Goal: Task Accomplishment & Management: Use online tool/utility

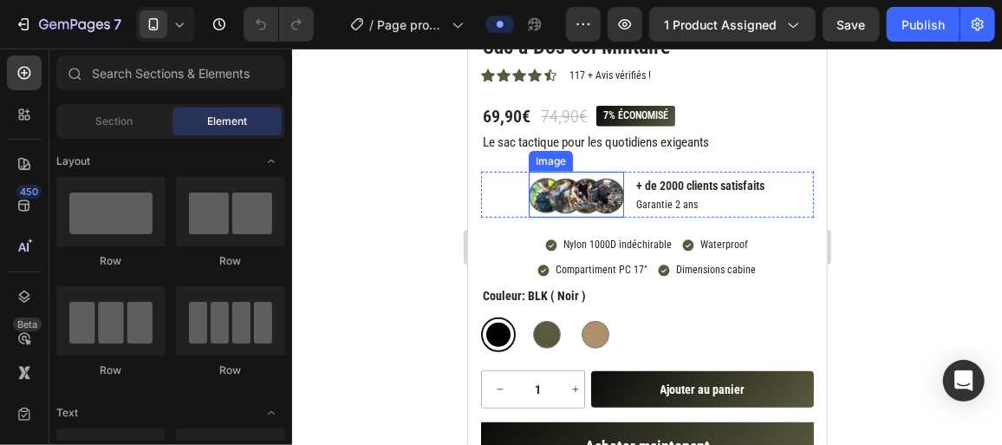
scroll to position [285, 0]
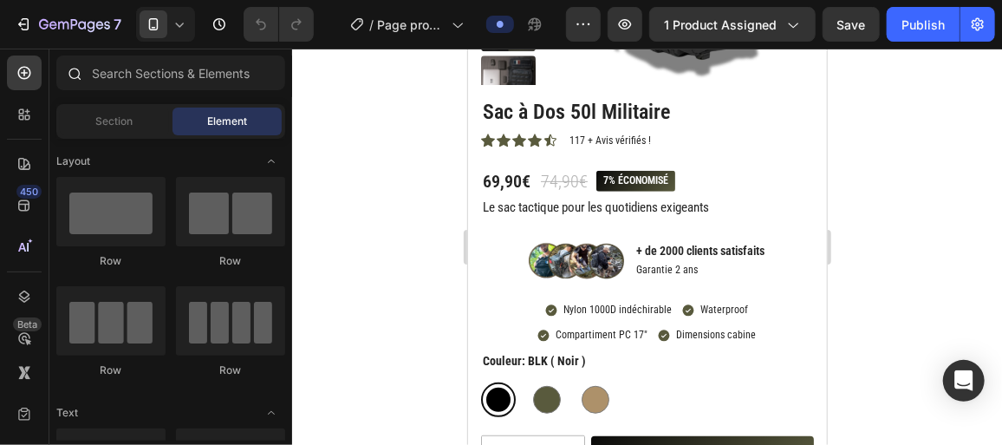
click at [88, 81] on div at bounding box center [73, 72] width 35 height 35
click at [123, 83] on input "text" at bounding box center [170, 72] width 229 height 35
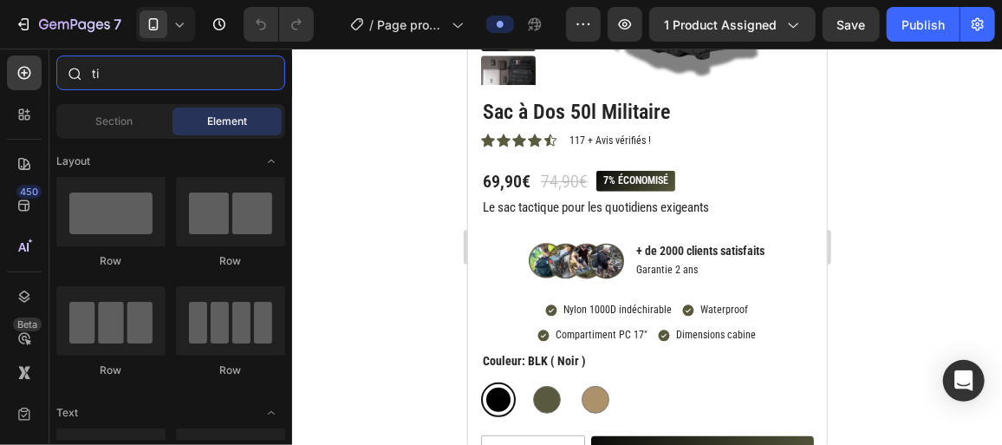
click at [123, 83] on input "ti" at bounding box center [170, 72] width 229 height 35
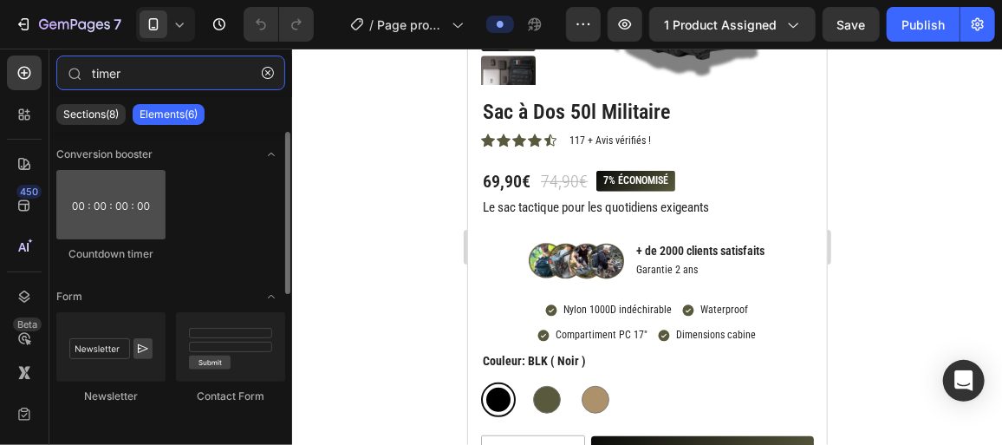
type input "timer"
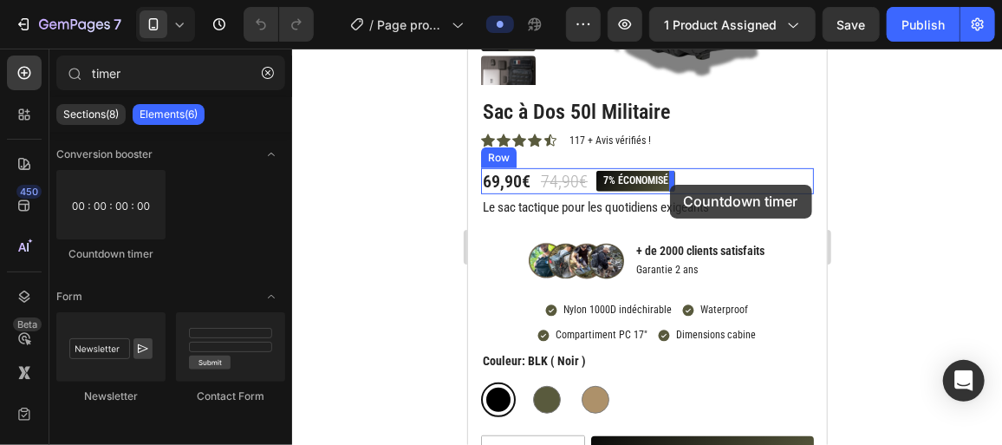
drag, startPoint x: 538, startPoint y: 269, endPoint x: 669, endPoint y: 184, distance: 156.0
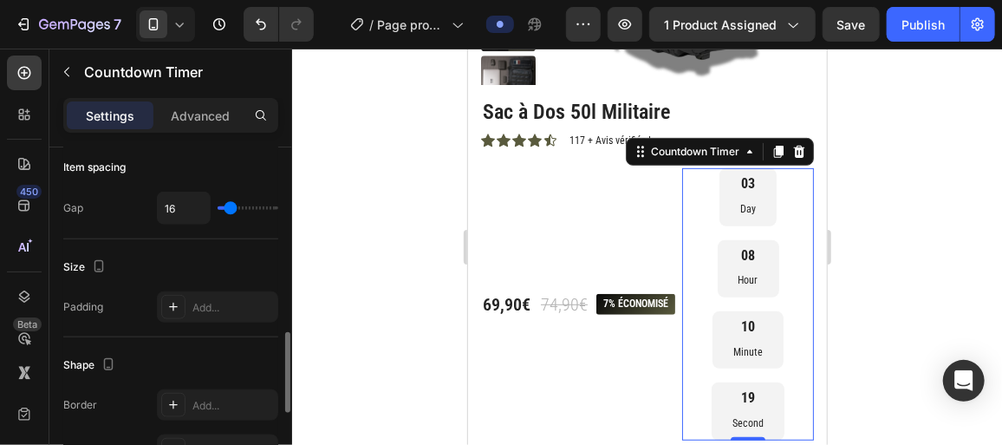
scroll to position [791, 0]
type input "0"
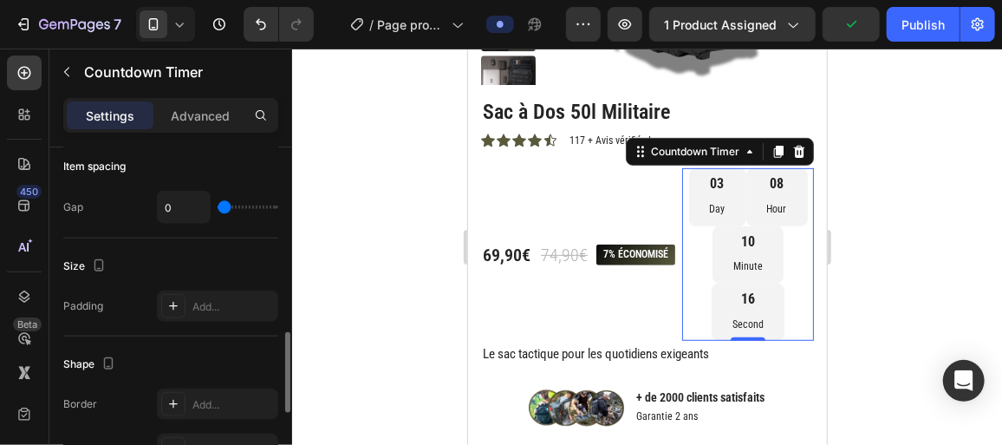
drag, startPoint x: 230, startPoint y: 206, endPoint x: 182, endPoint y: 206, distance: 47.7
type input "0"
click at [218, 206] on input "range" at bounding box center [248, 206] width 61 height 3
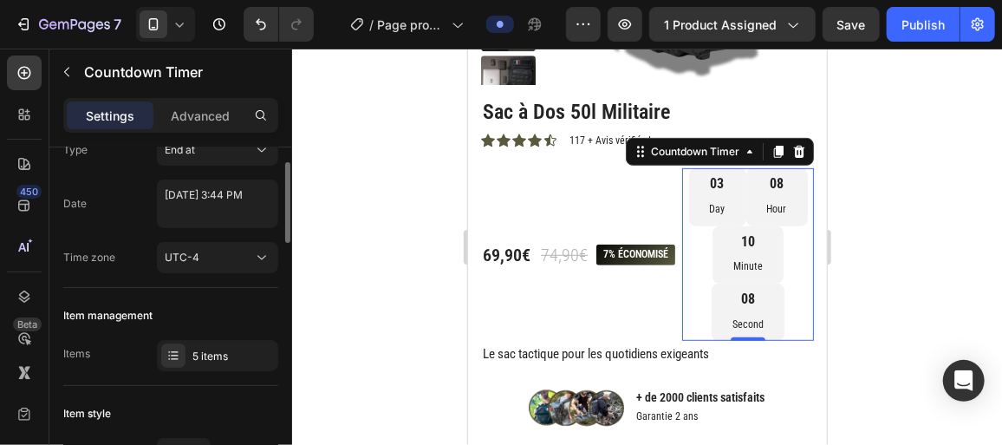
scroll to position [0, 0]
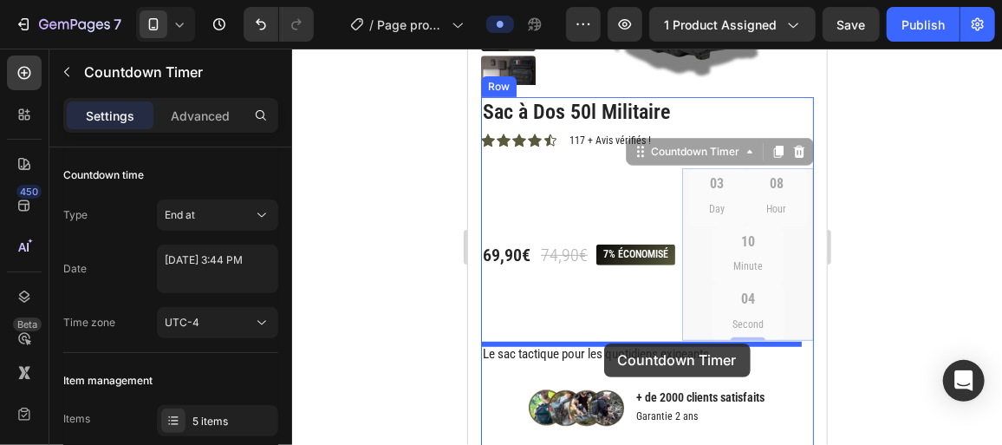
drag, startPoint x: 628, startPoint y: 160, endPoint x: 602, endPoint y: 343, distance: 184.9
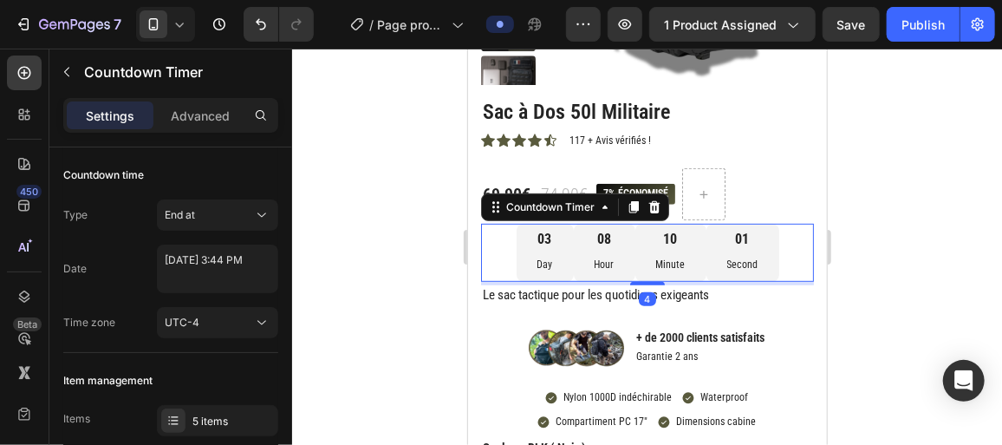
click at [410, 231] on div at bounding box center [647, 247] width 710 height 396
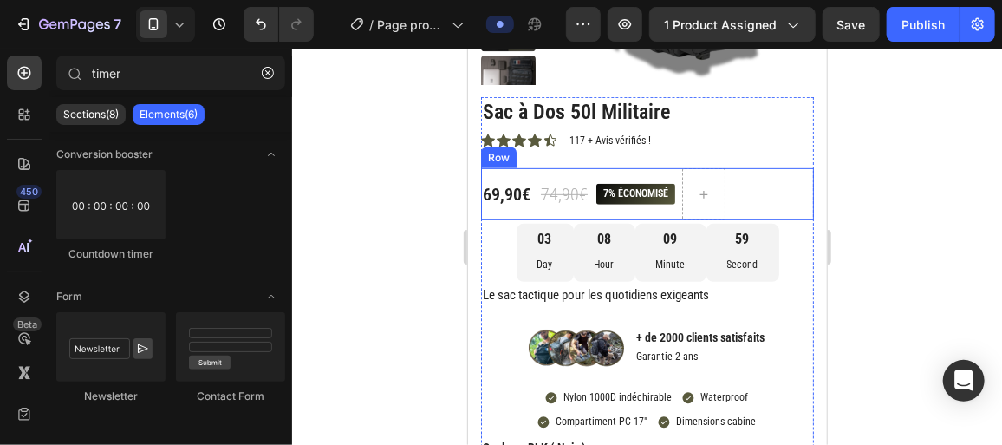
click at [753, 202] on div "69,90€ Product Price Product Price 74,90€ Product Price Product Price 7% économ…" at bounding box center [646, 193] width 333 height 52
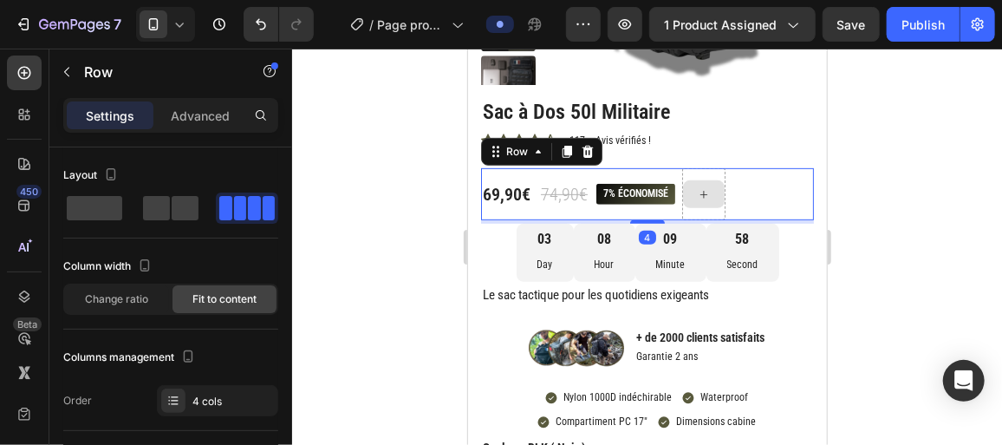
click at [717, 205] on div at bounding box center [703, 193] width 42 height 28
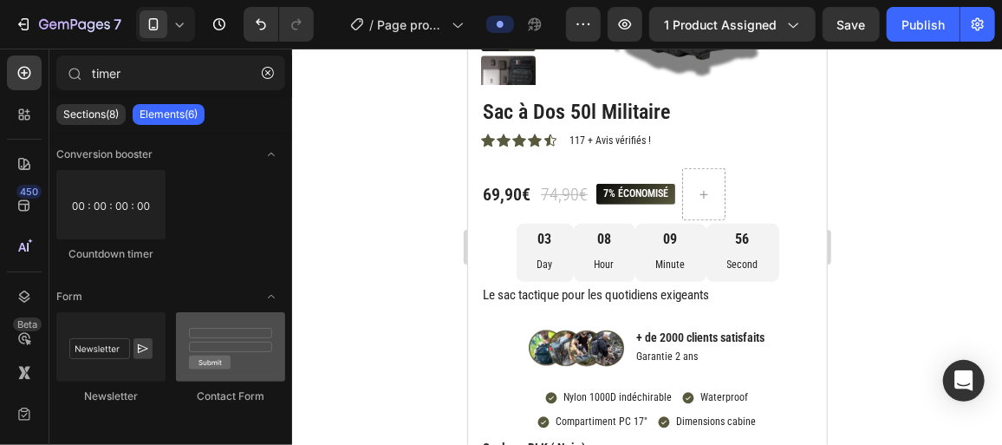
scroll to position [258, 0]
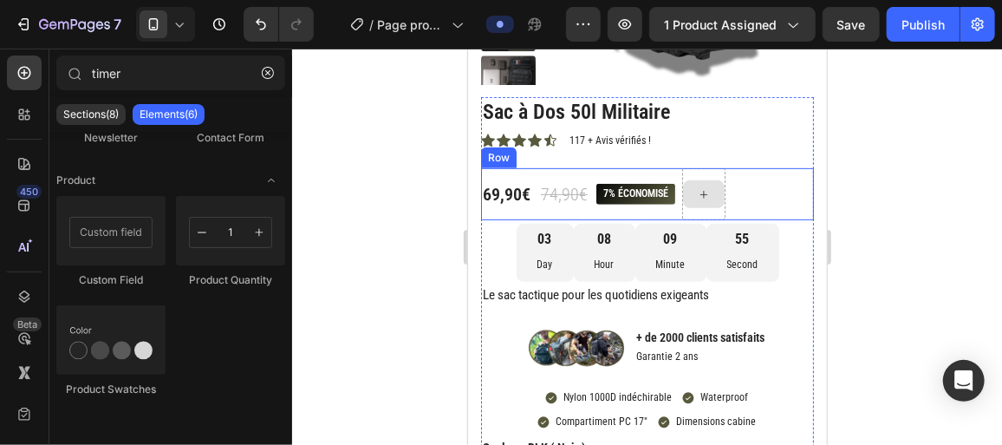
click at [704, 212] on div at bounding box center [702, 193] width 43 height 52
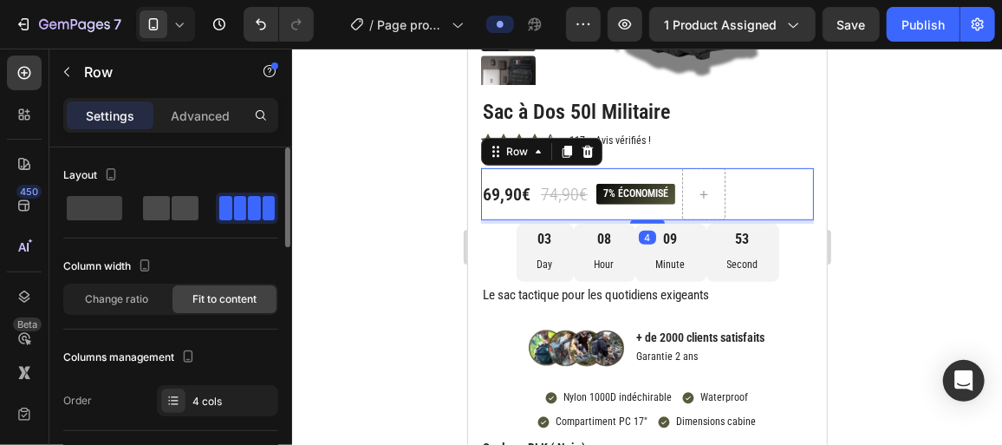
click at [177, 201] on span at bounding box center [185, 208] width 27 height 24
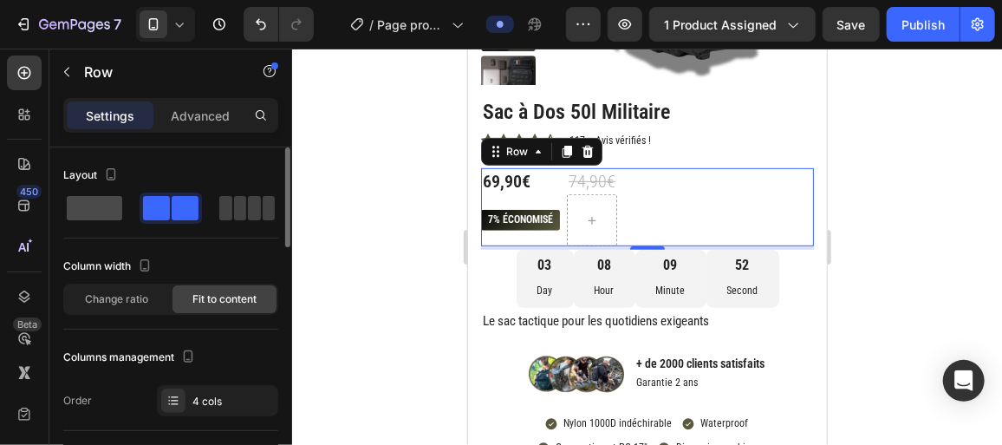
click at [234, 217] on span at bounding box center [240, 208] width 13 height 24
type input "0"
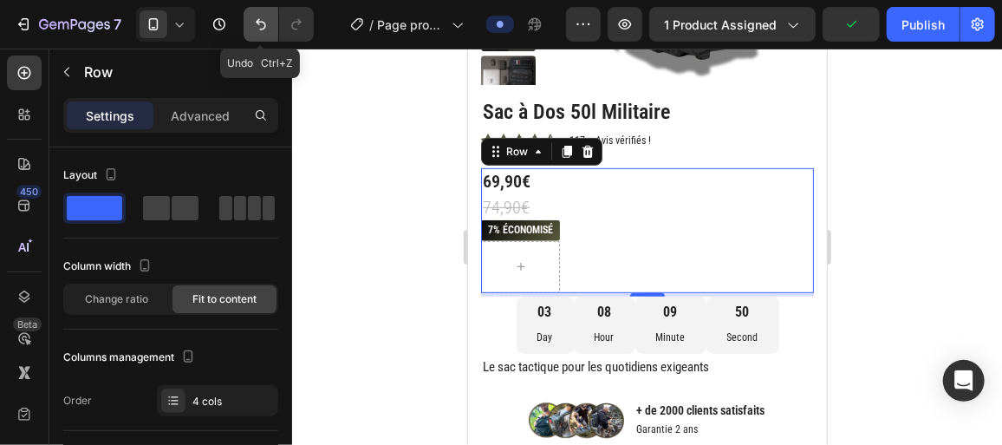
click at [258, 28] on icon "Undo/Redo" at bounding box center [260, 24] width 17 height 17
type input "8"
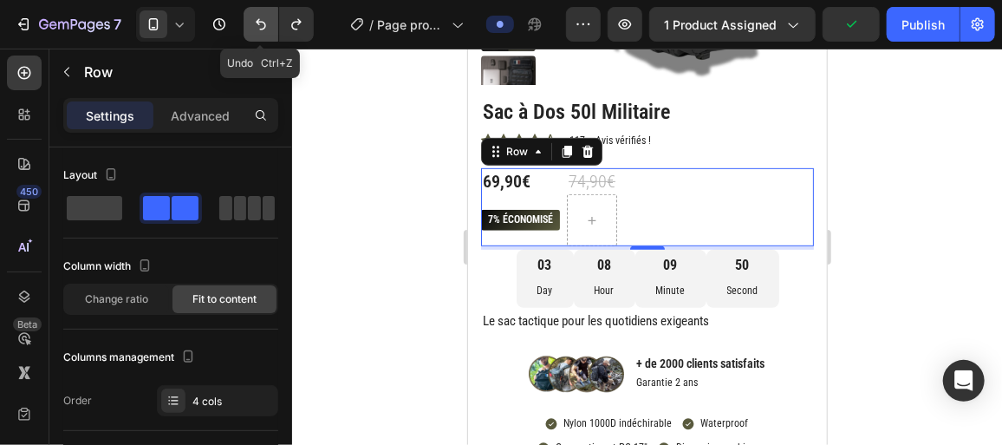
click at [258, 28] on icon "Undo/Redo" at bounding box center [260, 24] width 17 height 17
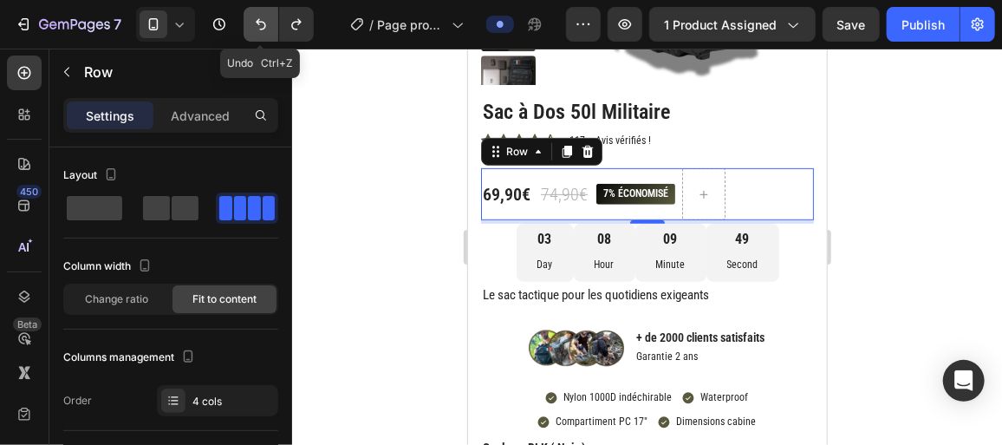
click at [258, 28] on icon "Undo/Redo" at bounding box center [260, 24] width 17 height 17
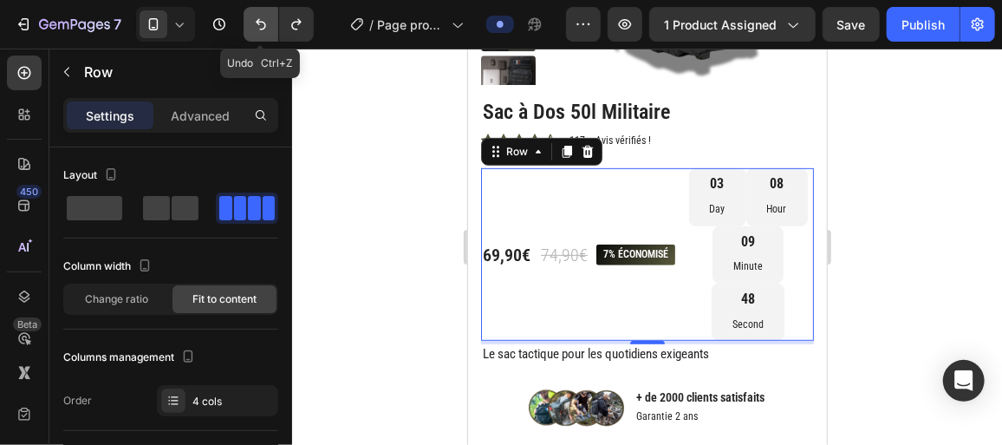
click at [258, 28] on icon "Undo/Redo" at bounding box center [260, 24] width 17 height 17
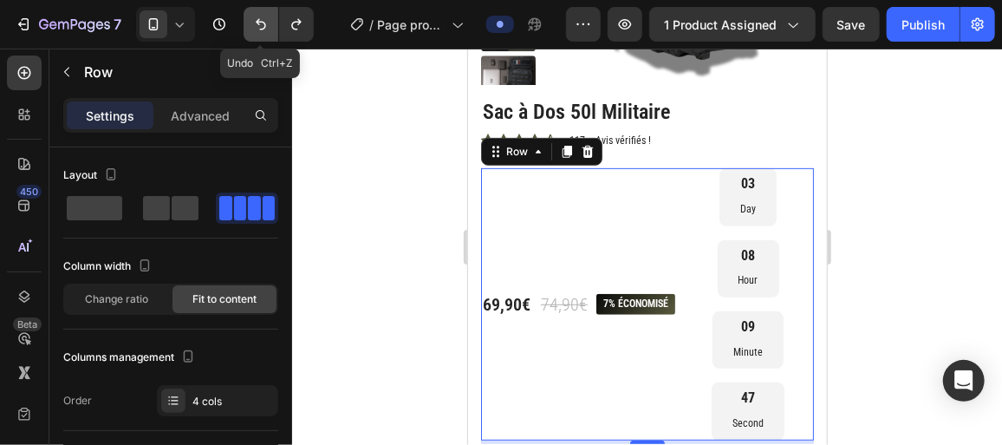
click at [258, 28] on icon "Undo/Redo" at bounding box center [260, 24] width 17 height 17
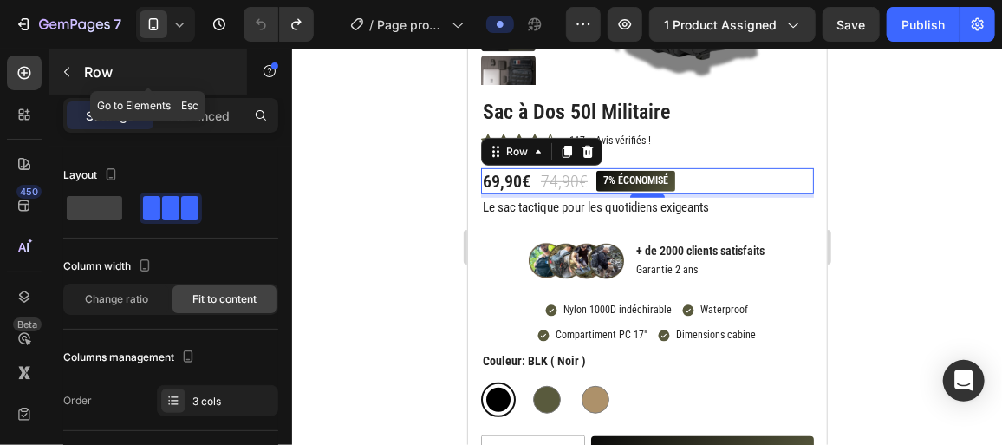
click at [64, 78] on button "button" at bounding box center [67, 72] width 28 height 28
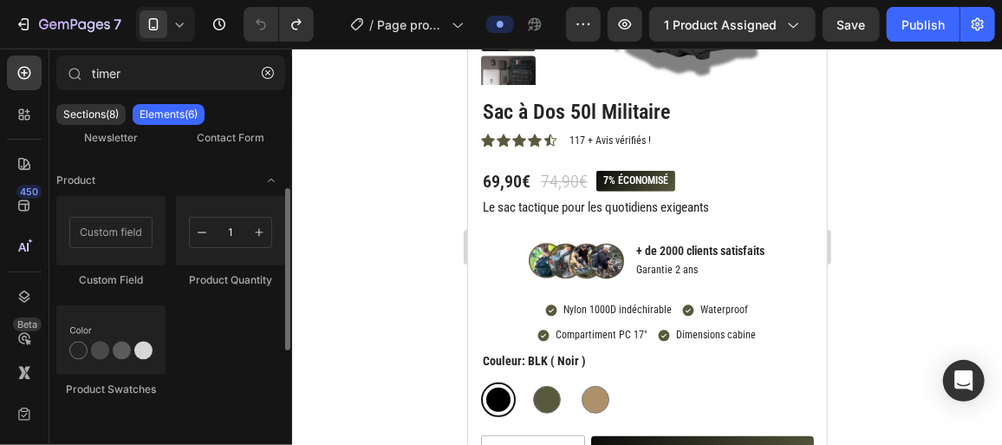
scroll to position [0, 0]
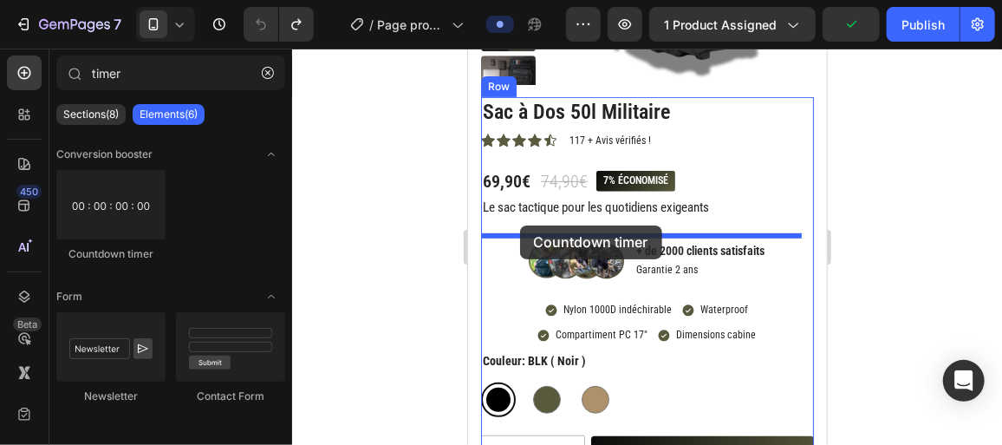
drag, startPoint x: 569, startPoint y: 253, endPoint x: 518, endPoint y: 225, distance: 58.6
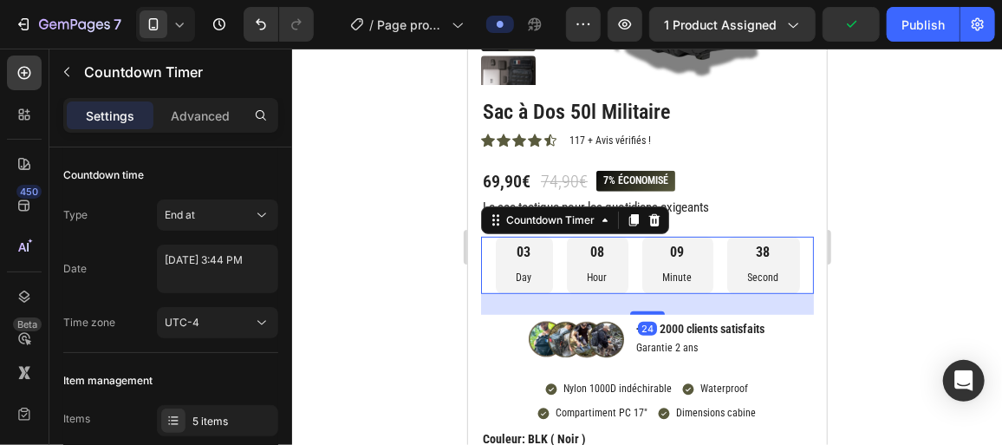
click at [377, 277] on div at bounding box center [647, 247] width 710 height 396
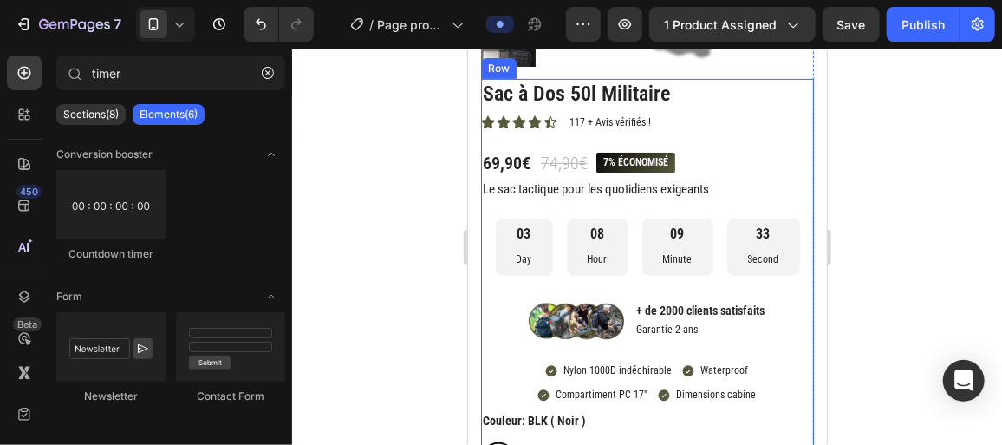
scroll to position [303, 0]
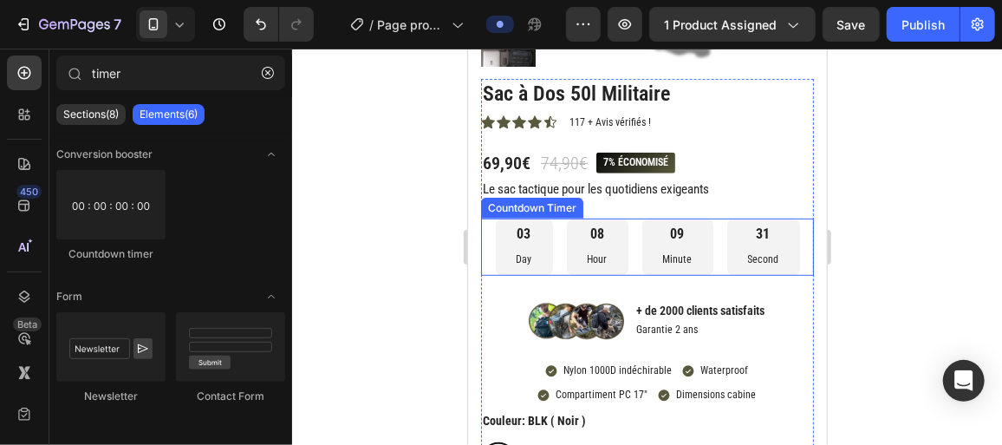
click at [530, 246] on div "03 Day" at bounding box center [523, 246] width 57 height 57
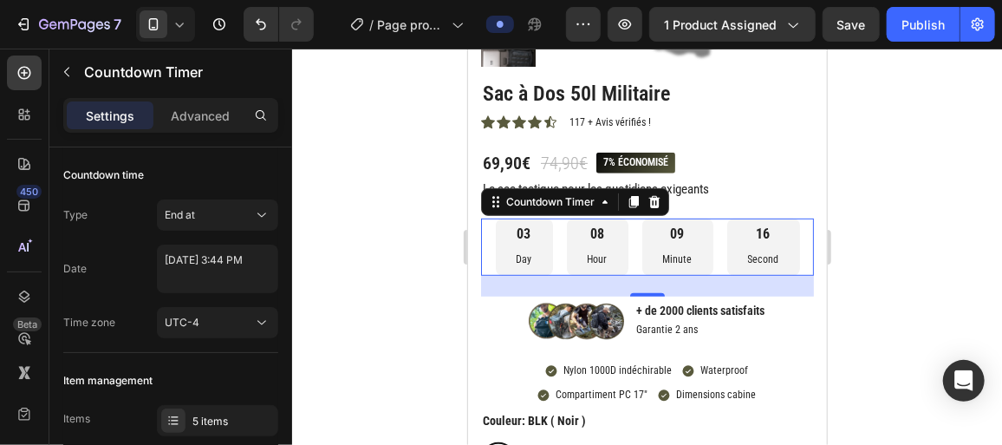
click at [386, 217] on div at bounding box center [647, 247] width 710 height 396
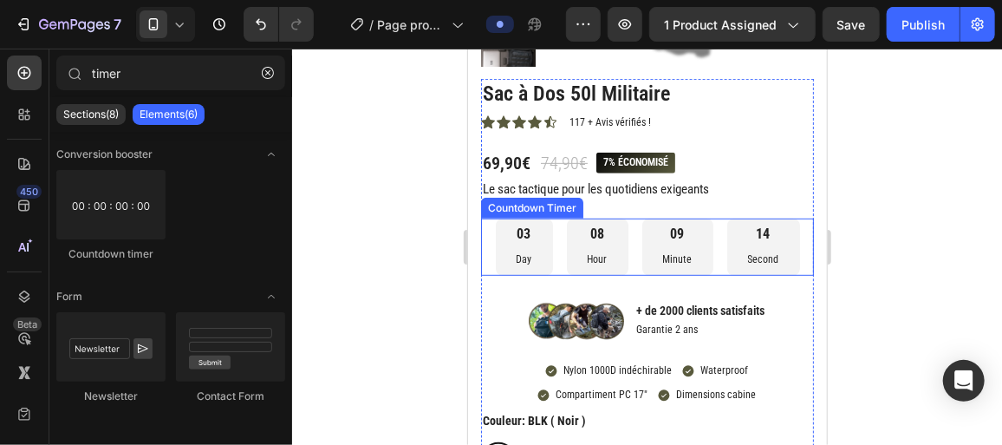
click at [516, 256] on p "Day" at bounding box center [524, 259] width 16 height 19
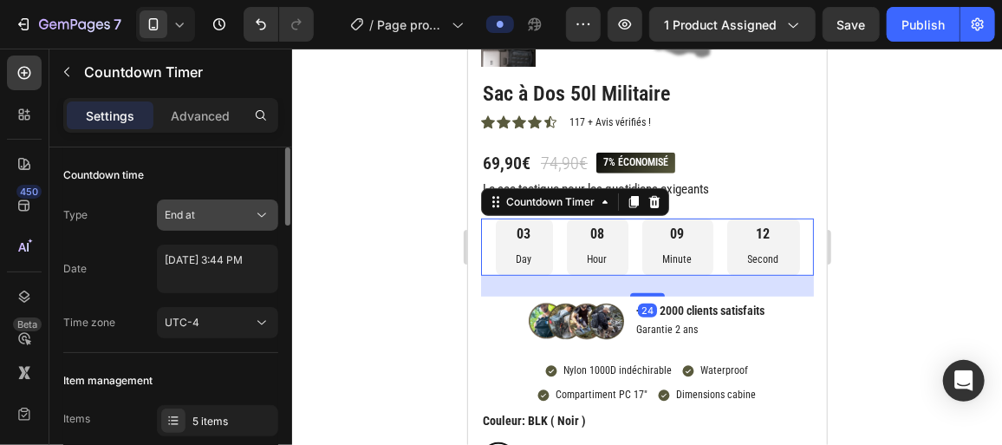
click at [231, 213] on div "End at" at bounding box center [209, 215] width 88 height 16
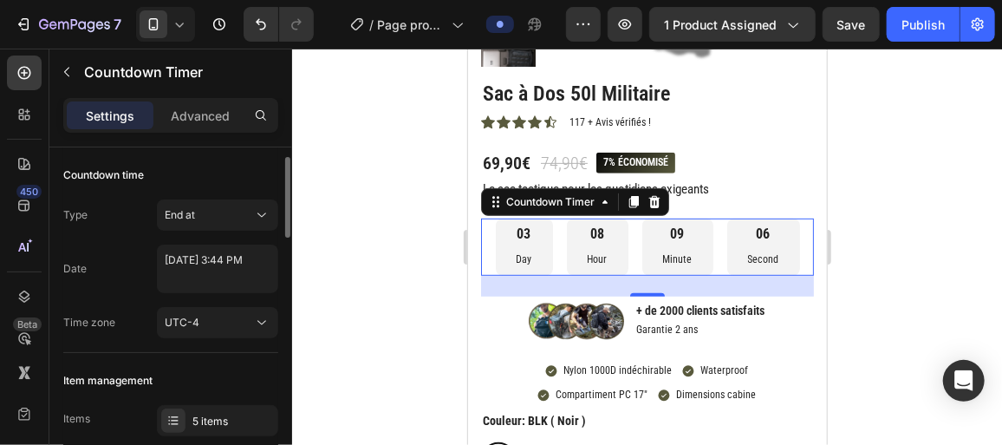
scroll to position [34, 0]
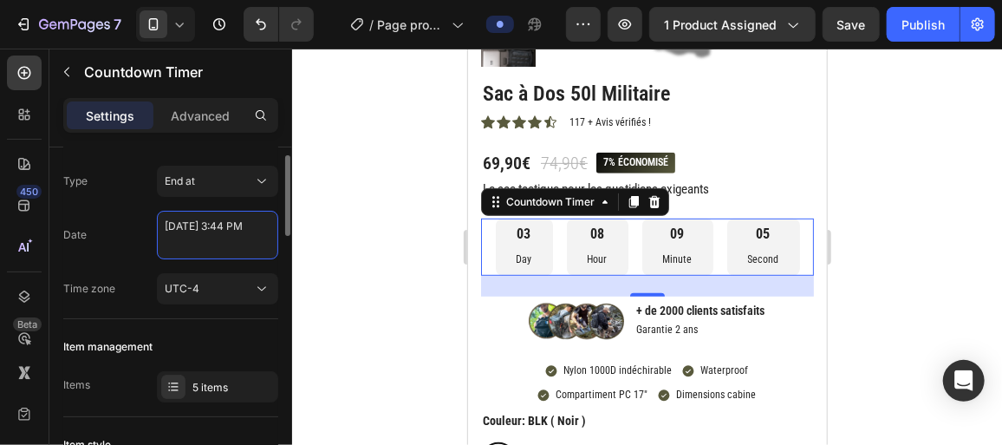
click at [211, 230] on textarea "August 29 2025 3:44 PM" at bounding box center [217, 235] width 121 height 49
select select "15"
select select "44"
select select "false"
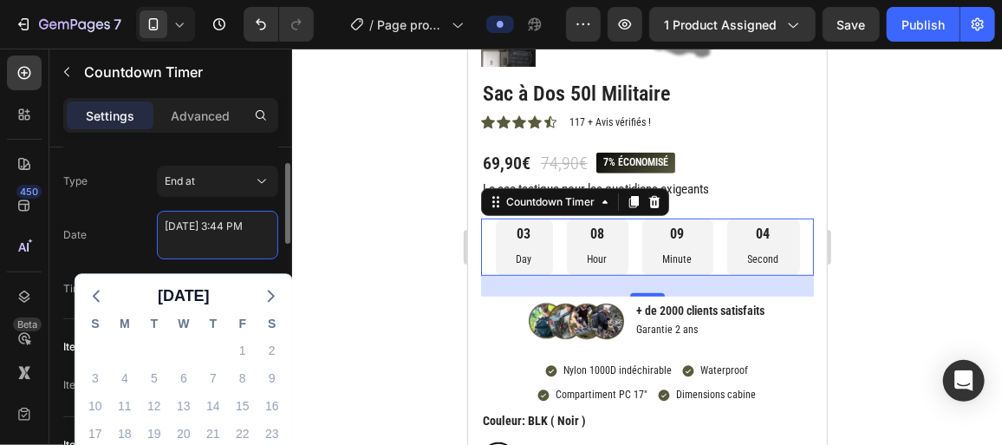
scroll to position [114, 0]
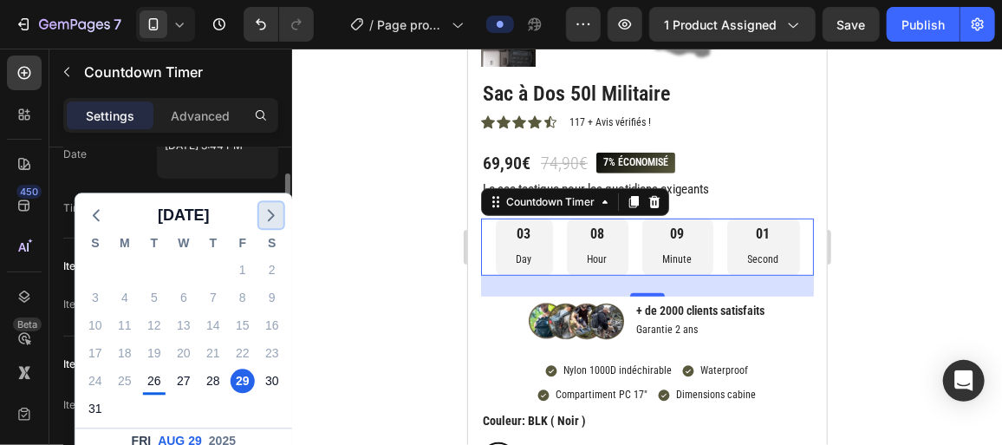
click at [266, 218] on icon "button" at bounding box center [271, 215] width 21 height 21
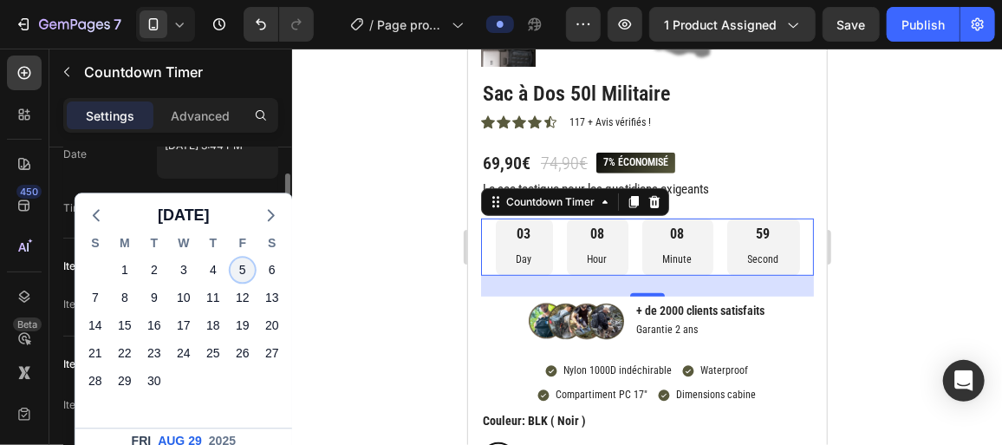
click at [248, 268] on div "5" at bounding box center [243, 269] width 24 height 24
type textarea "September 05 2025 3:44 PM"
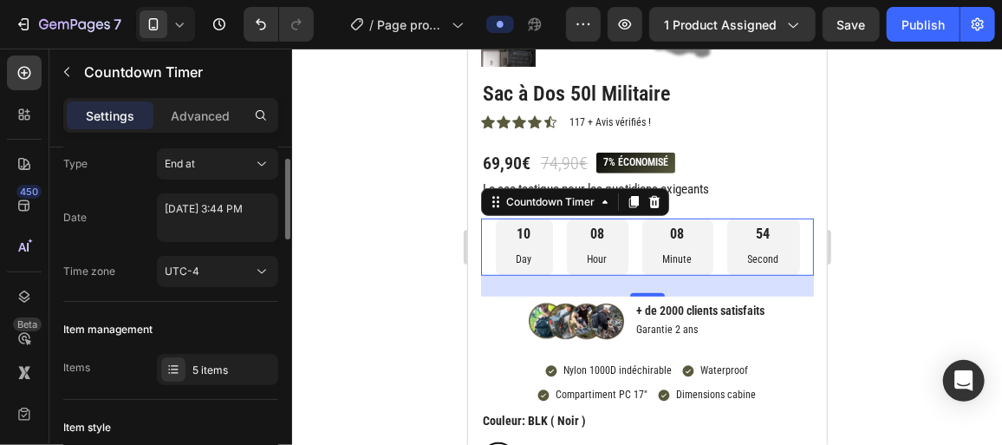
scroll to position [50, 0]
click at [256, 156] on icon at bounding box center [261, 164] width 17 height 17
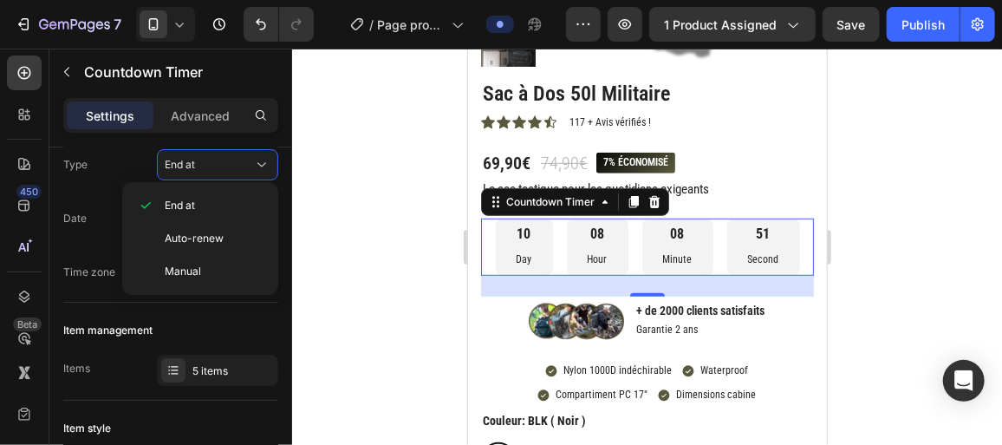
click at [122, 183] on div "End at Auto-renew Manual" at bounding box center [200, 238] width 156 height 113
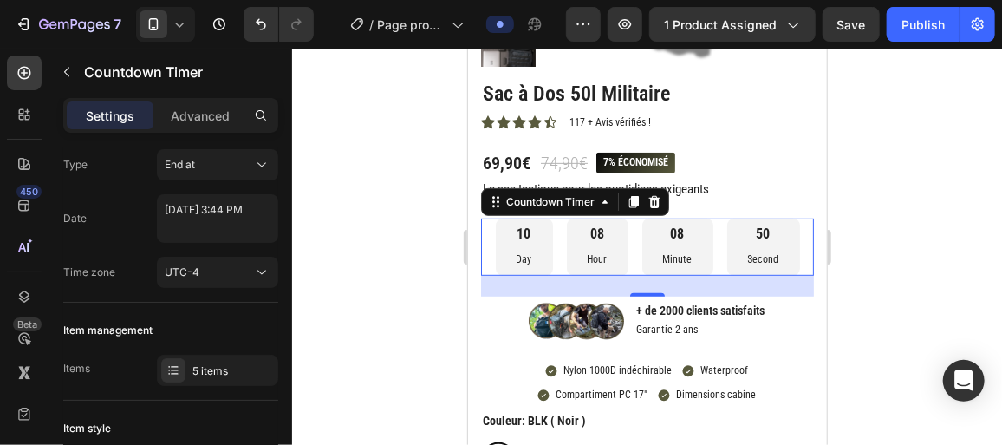
click at [96, 207] on div "Date September 05 2025 3:44 PM" at bounding box center [170, 218] width 215 height 49
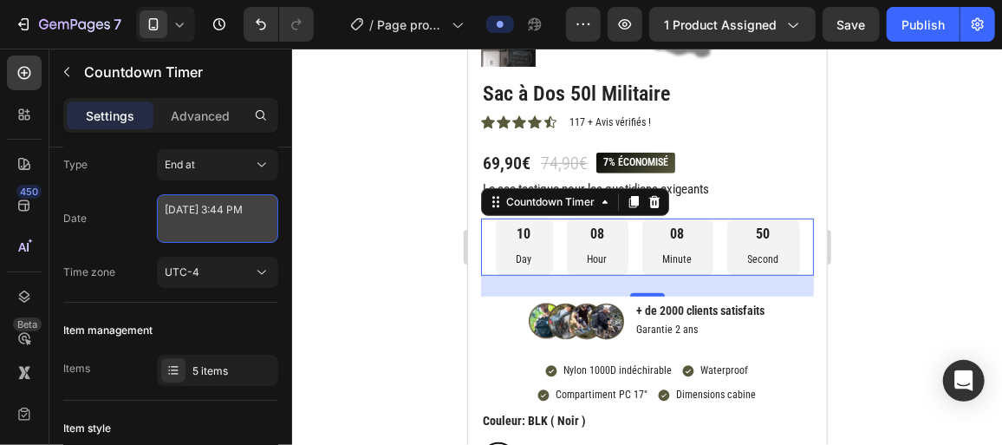
select select "15"
select select "44"
select select "false"
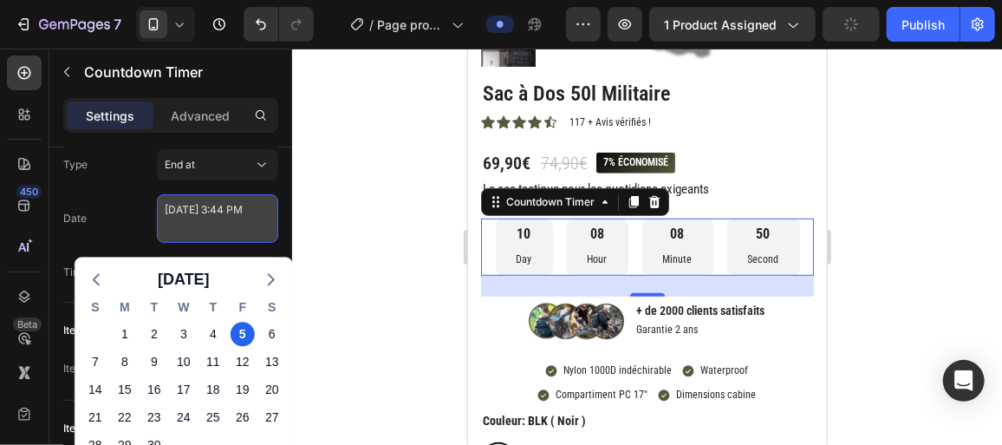
click at [216, 215] on textarea "September 05 2025 3:44 PM" at bounding box center [217, 218] width 121 height 49
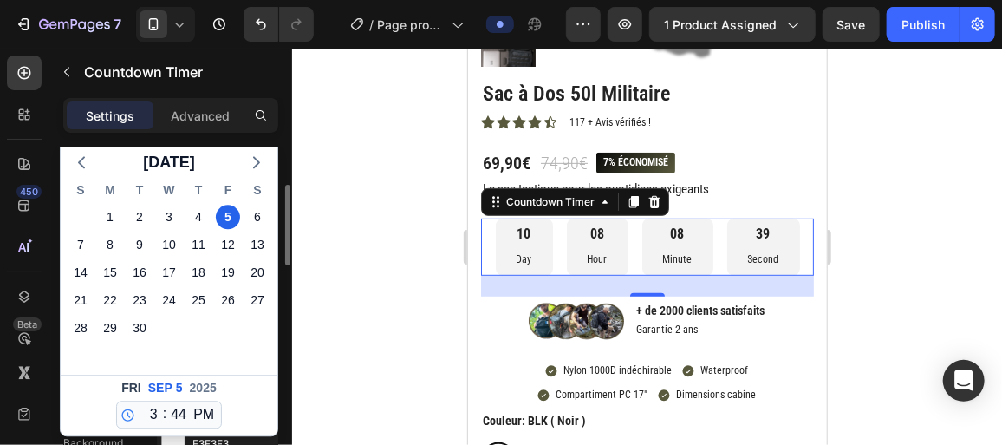
scroll to position [166, 0]
click at [107, 219] on div "1" at bounding box center [110, 217] width 24 height 24
type textarea "September 01 2025 3:44 PM"
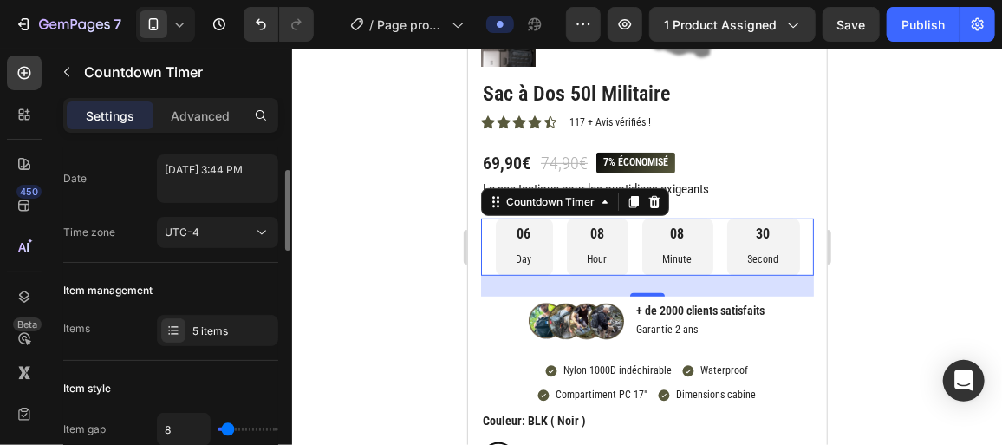
scroll to position [92, 0]
click at [239, 228] on div "UTC-4" at bounding box center [209, 231] width 88 height 16
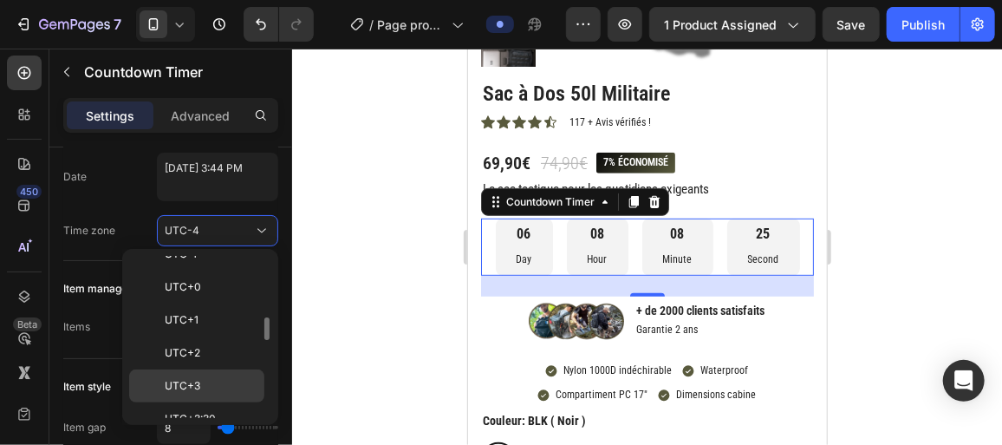
scroll to position [445, 0]
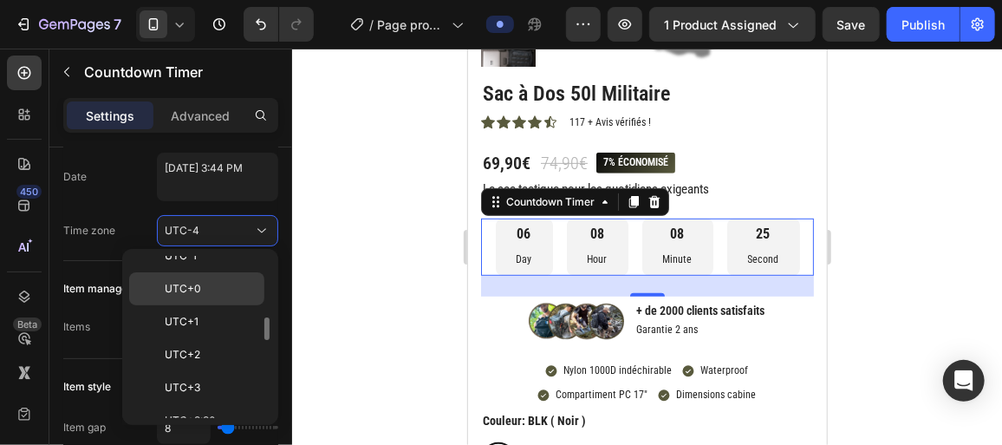
click at [225, 281] on p "UTC+0" at bounding box center [211, 289] width 92 height 16
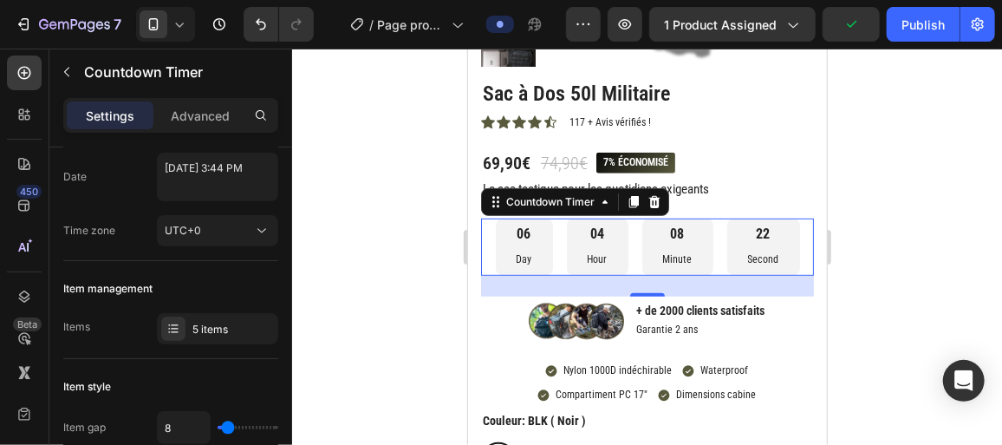
click at [517, 256] on p "Day" at bounding box center [524, 259] width 16 height 19
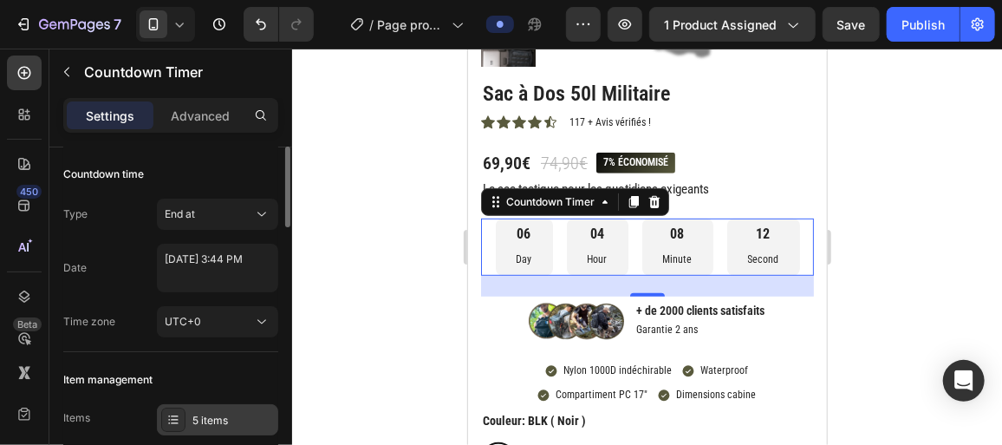
scroll to position [0, 0]
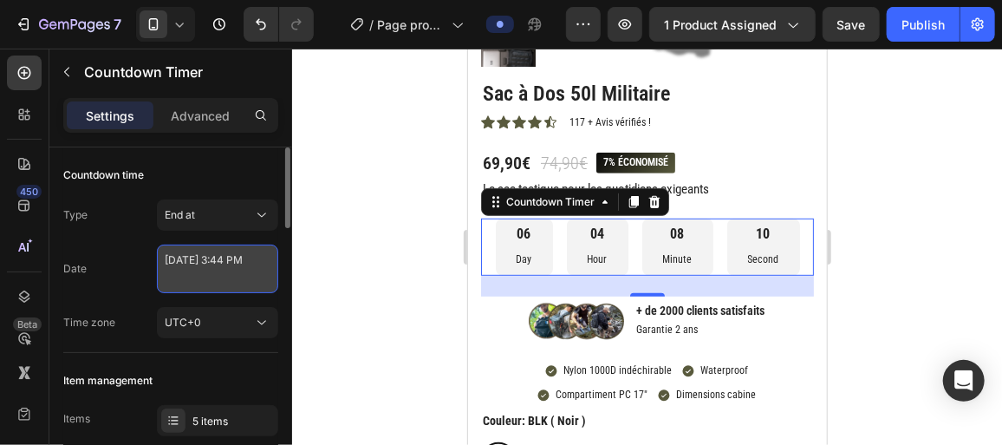
click at [234, 261] on textarea "September 01 2025 3:44 PM" at bounding box center [217, 268] width 121 height 49
select select "15"
select select "44"
select select "false"
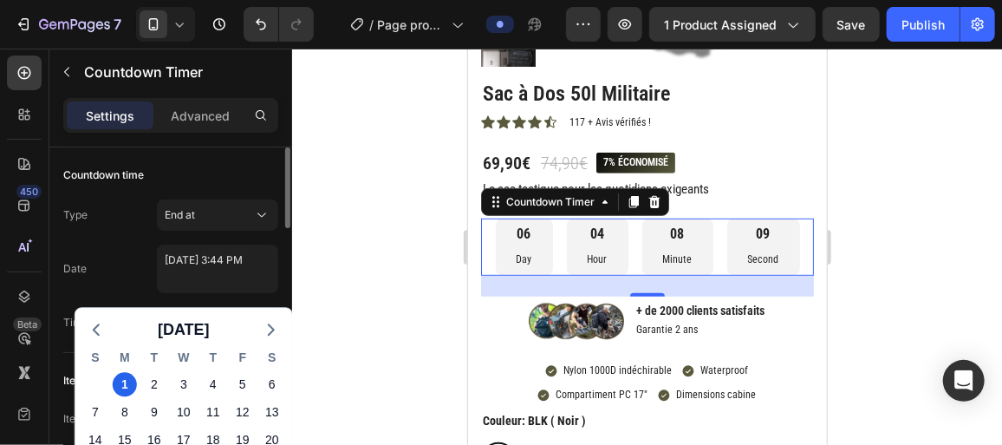
click at [100, 258] on div "Date September 01 2025 3:44 PM September 2025 S M T W T F S 31 1 2 3 4 5 6 7 8 …" at bounding box center [170, 268] width 215 height 49
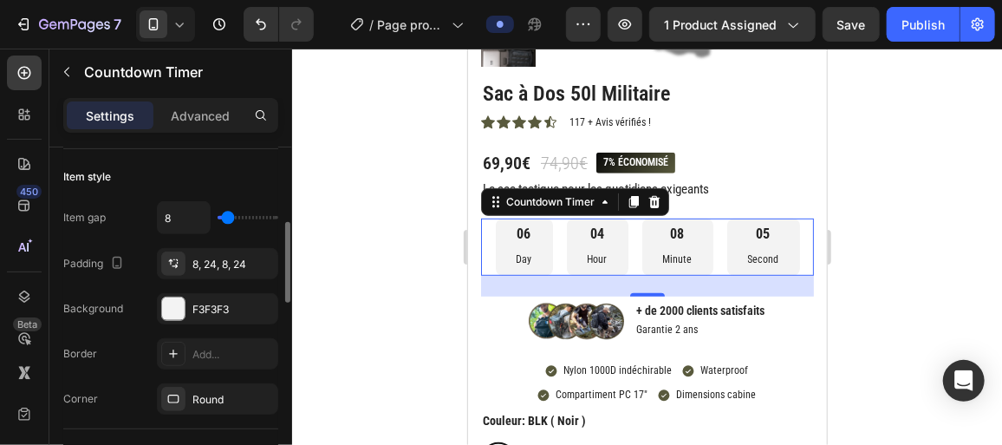
scroll to position [305, 0]
click at [516, 239] on div "06" at bounding box center [524, 234] width 16 height 18
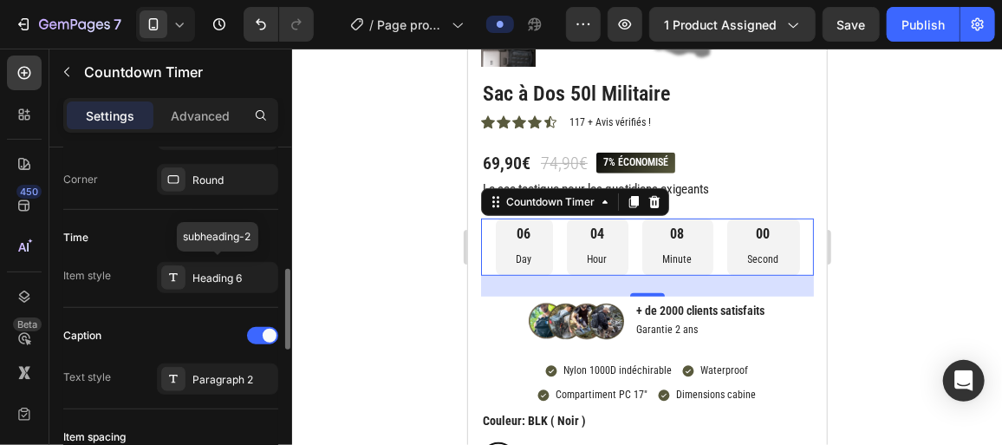
scroll to position [521, 0]
click at [190, 281] on div "Heading 6" at bounding box center [217, 277] width 121 height 31
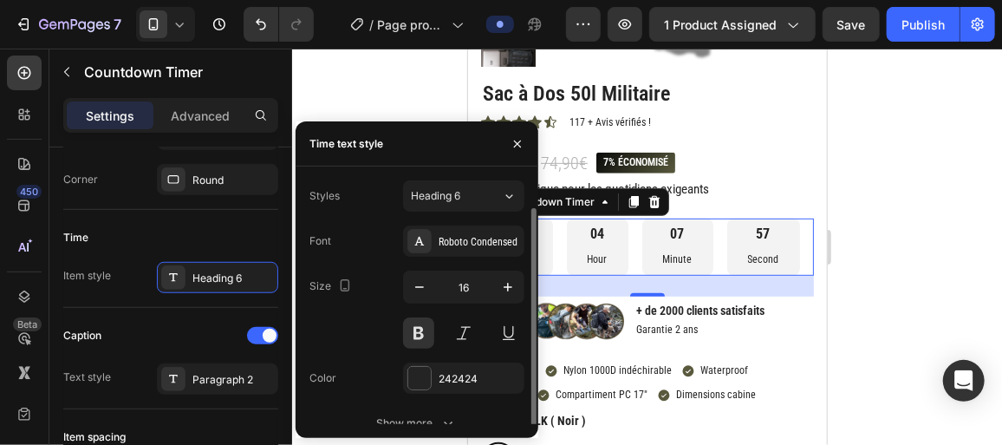
scroll to position [14, 0]
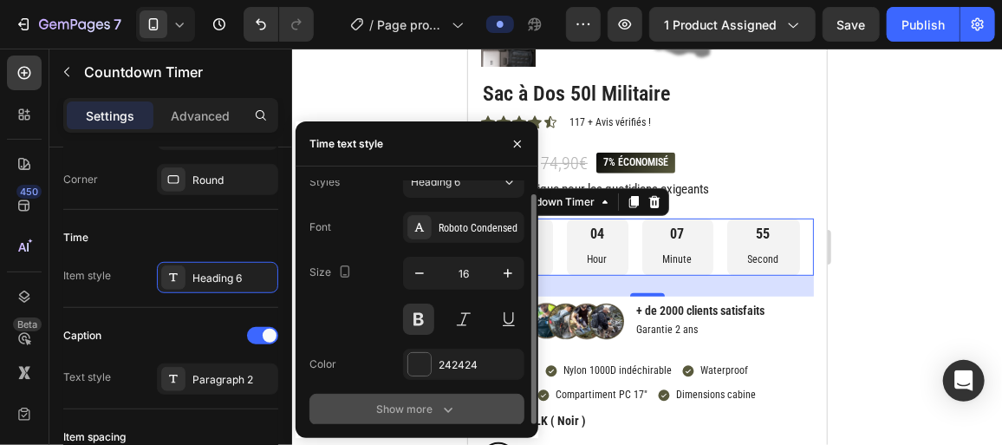
click at [385, 400] on div "Show more" at bounding box center [416, 408] width 81 height 17
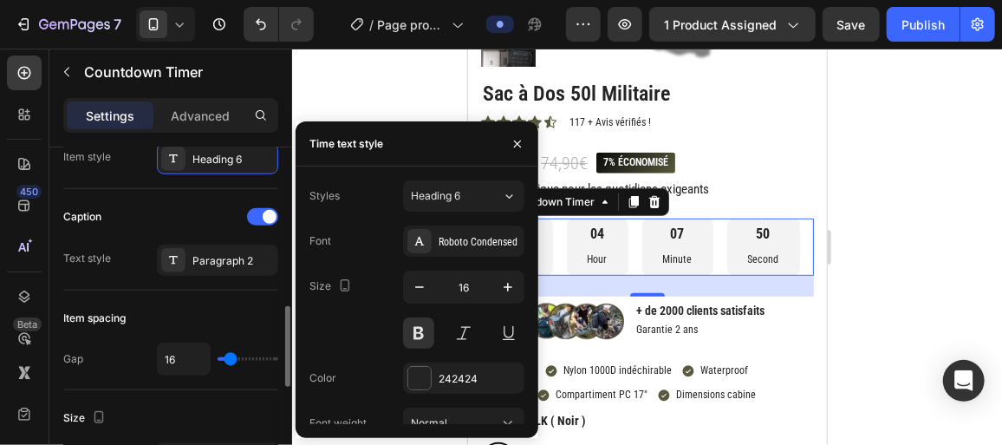
scroll to position [648, 0]
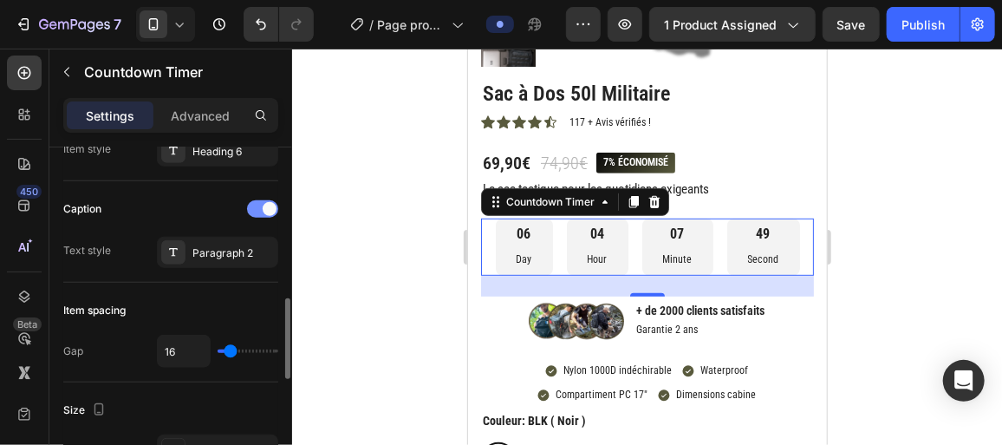
click at [255, 205] on div at bounding box center [262, 208] width 31 height 17
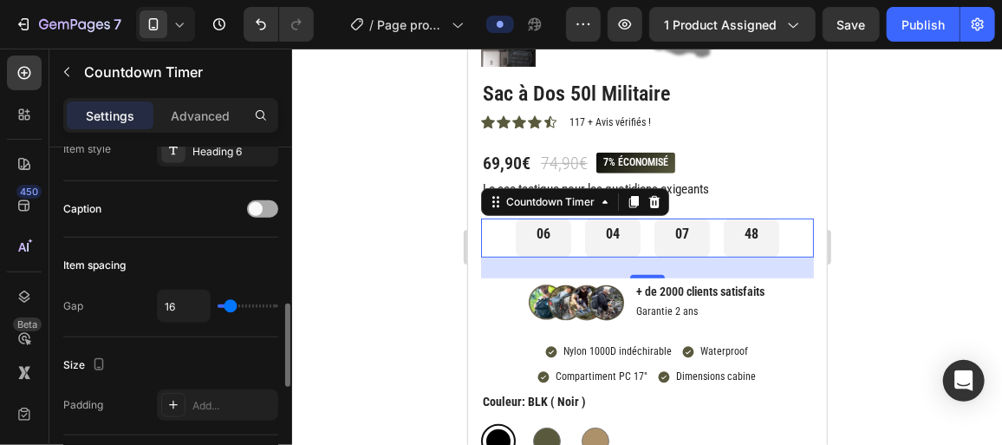
click at [276, 204] on div at bounding box center [262, 208] width 31 height 17
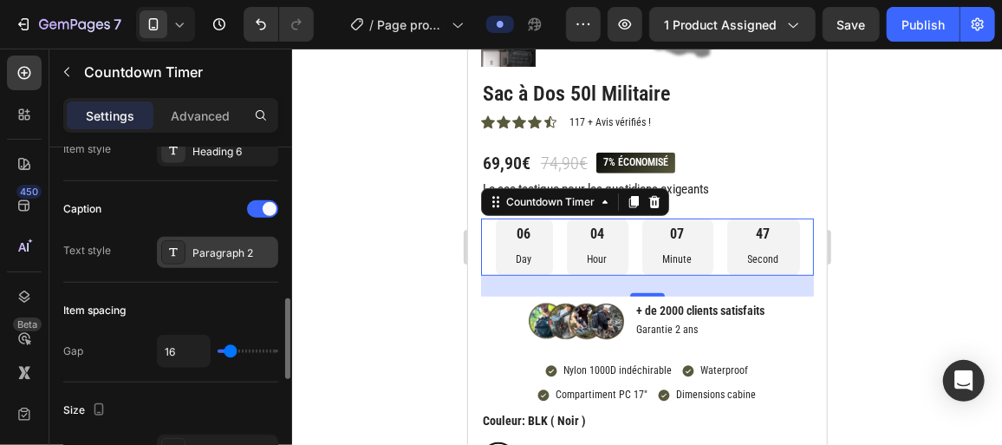
click at [204, 253] on div "Paragraph 2" at bounding box center [232, 253] width 81 height 16
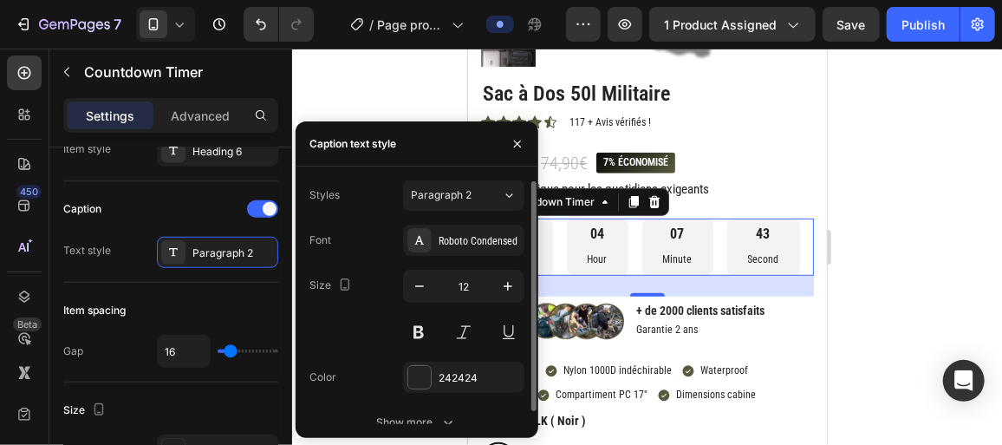
scroll to position [14, 0]
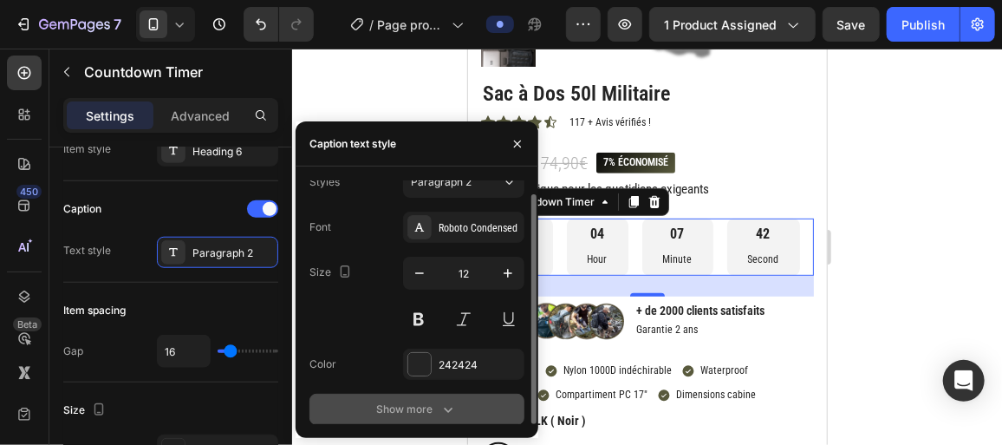
click at [424, 407] on div "Show more" at bounding box center [416, 408] width 81 height 17
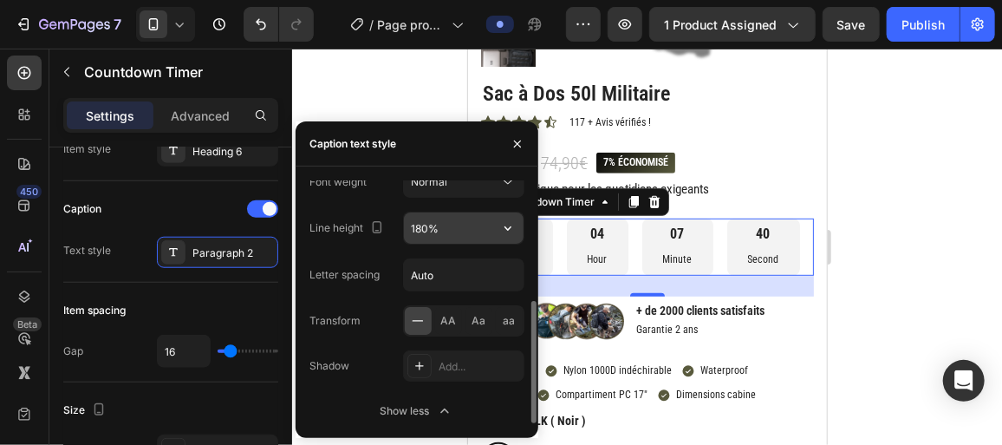
scroll to position [0, 0]
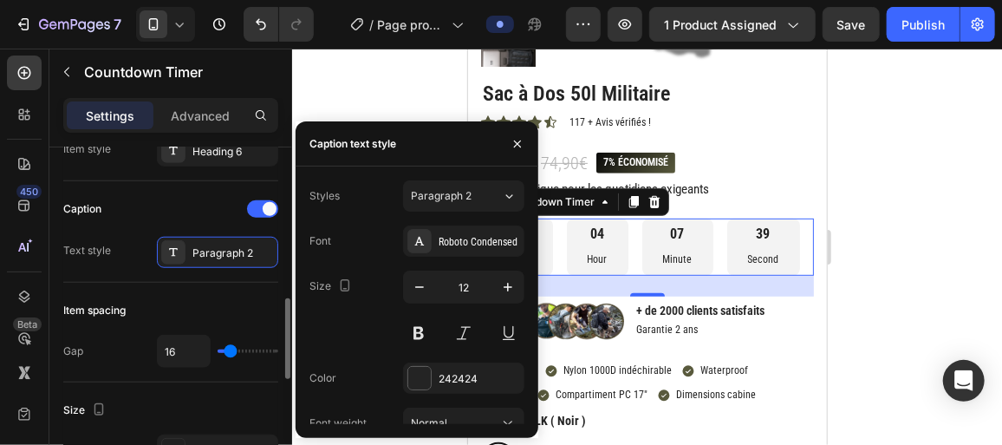
click at [129, 257] on div "Text style Paragraph 2" at bounding box center [170, 252] width 215 height 31
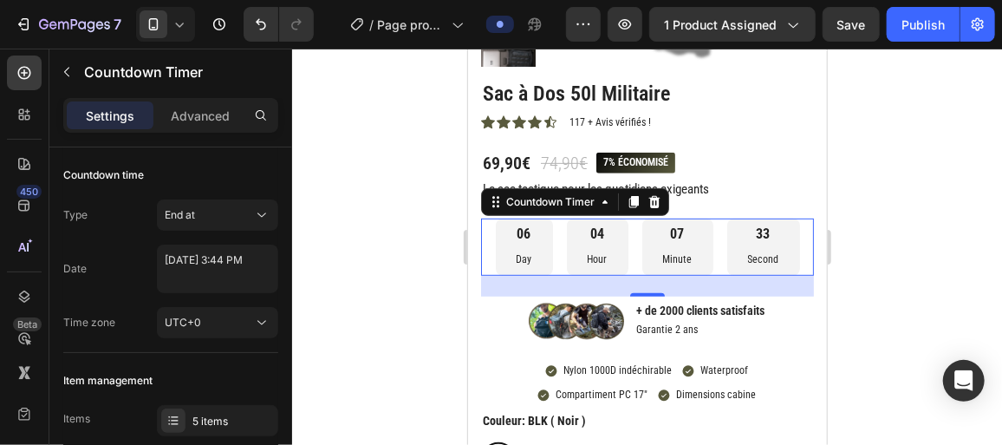
click at [523, 257] on p "Day" at bounding box center [524, 259] width 16 height 19
click at [238, 322] on div "UTC+0" at bounding box center [209, 323] width 88 height 16
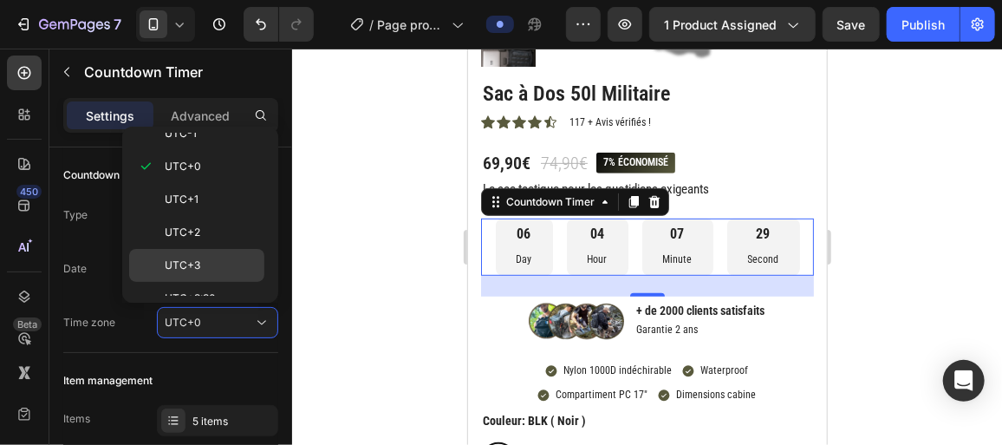
click at [219, 257] on p "UTC+3" at bounding box center [211, 265] width 92 height 16
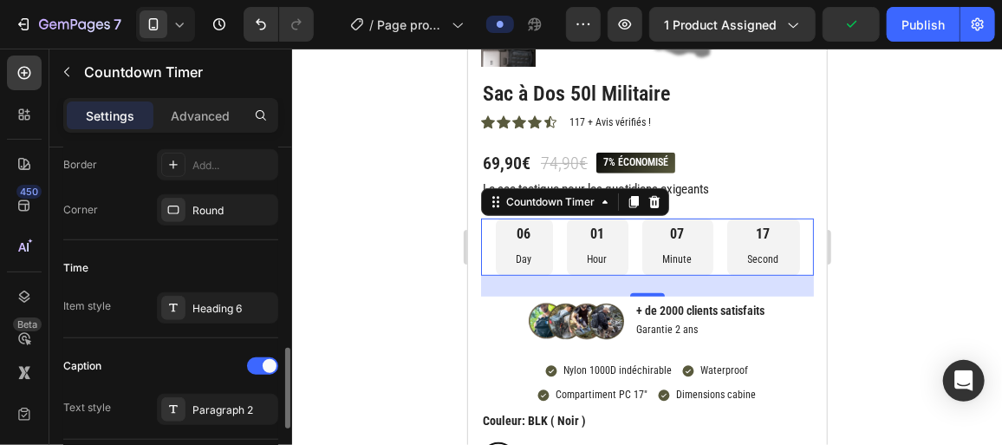
scroll to position [566, 0]
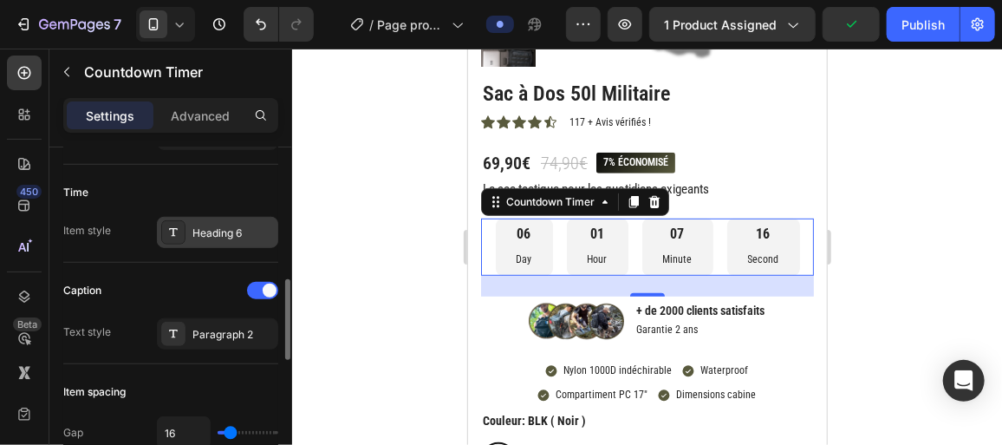
click at [224, 234] on div "Heading 6" at bounding box center [232, 233] width 81 height 16
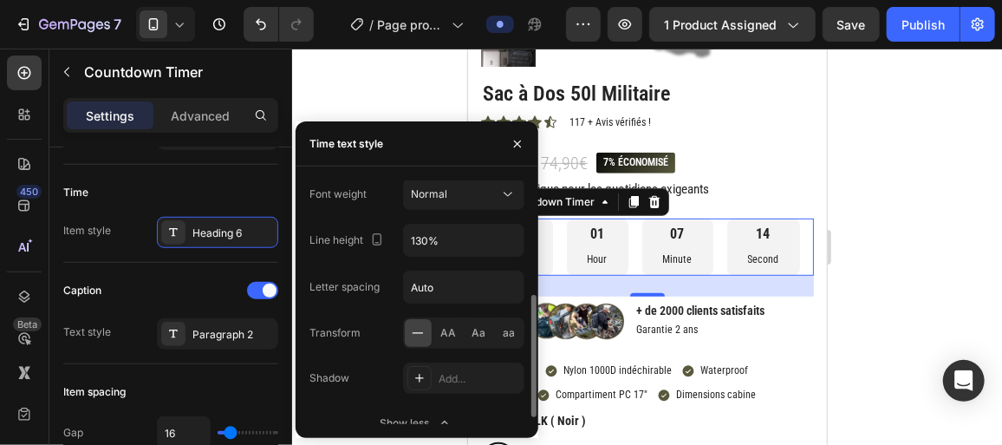
scroll to position [241, 0]
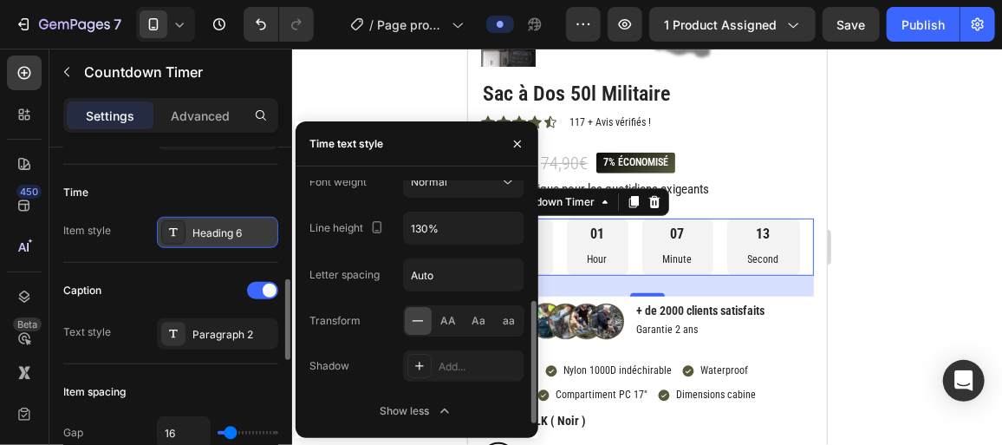
click at [160, 241] on div "Heading 6" at bounding box center [217, 232] width 121 height 31
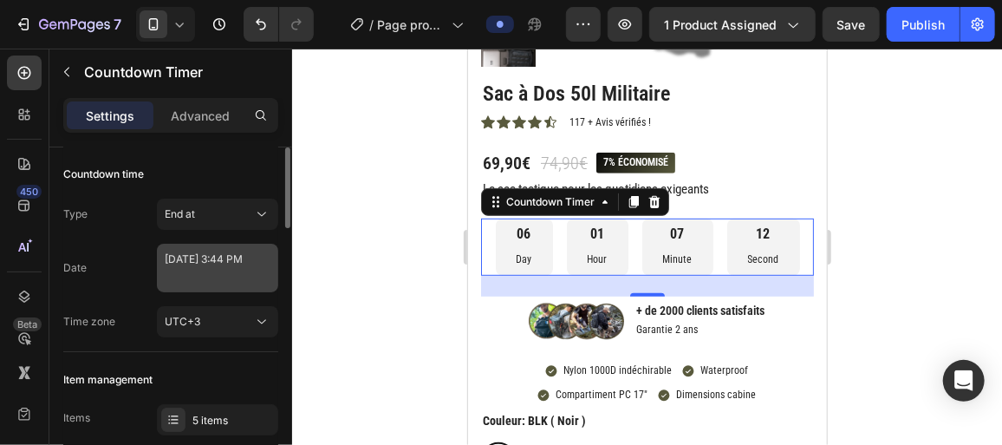
scroll to position [1, 0]
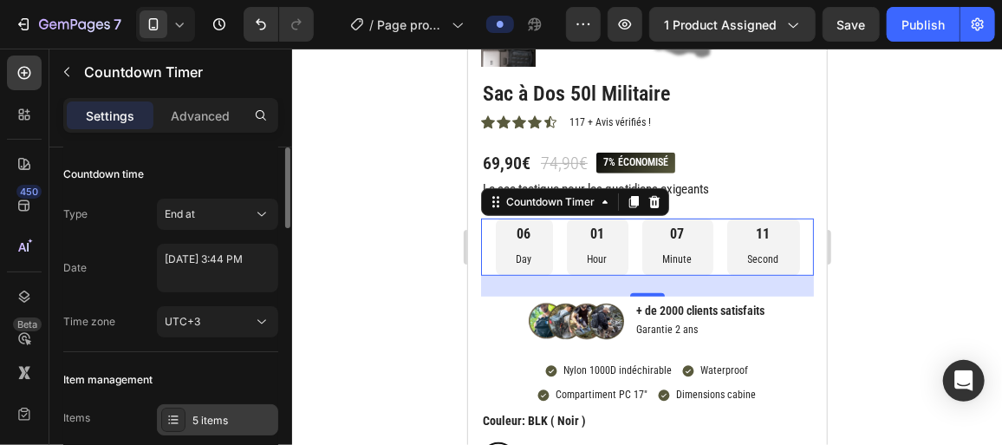
click at [192, 413] on div "5 items" at bounding box center [232, 421] width 81 height 16
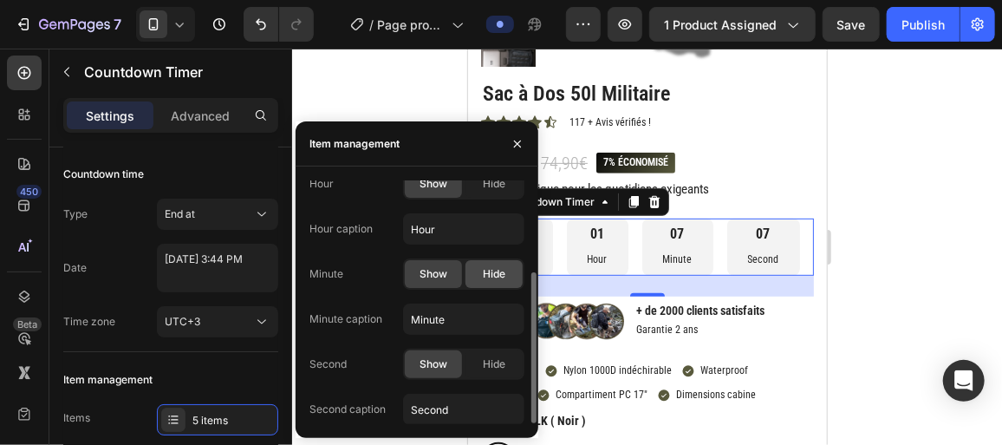
scroll to position [0, 0]
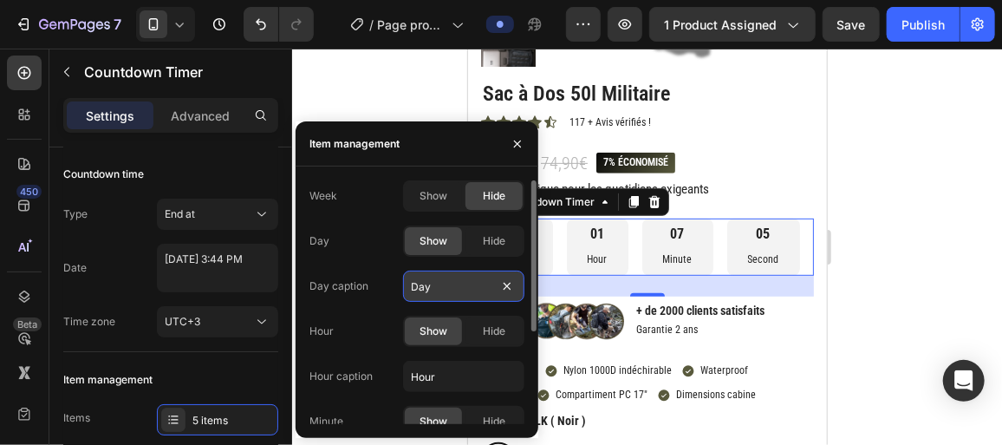
click at [445, 277] on input "Day" at bounding box center [463, 285] width 121 height 31
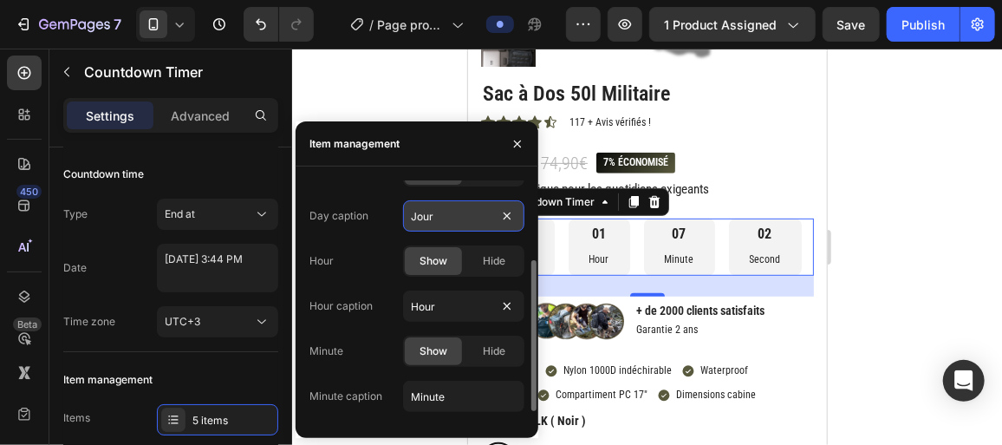
scroll to position [112, 0]
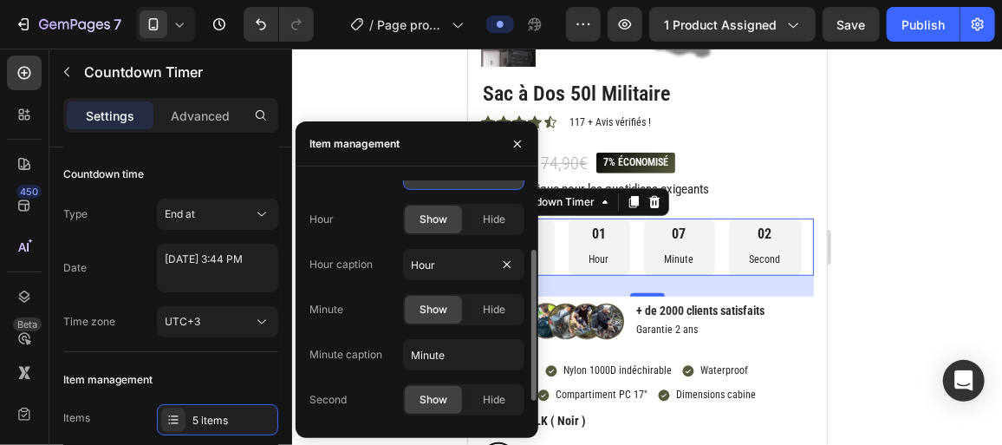
type input "Jour"
click at [445, 277] on input "Hour" at bounding box center [463, 264] width 121 height 31
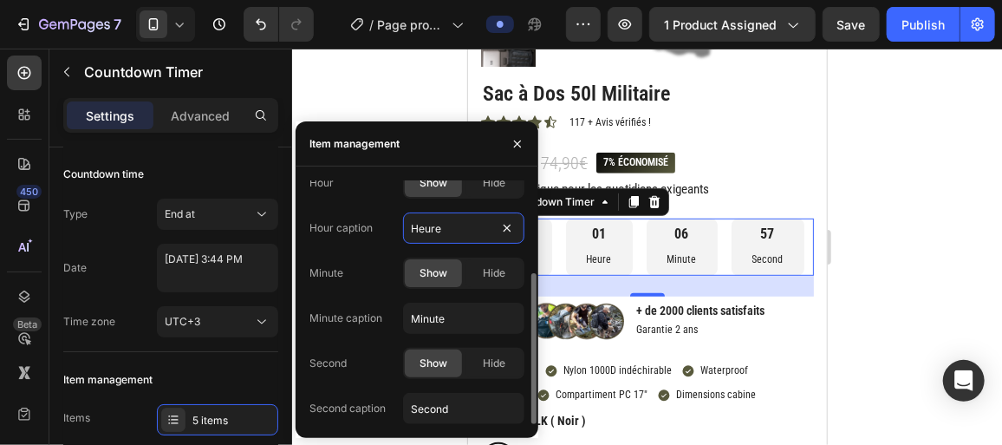
scroll to position [147, 0]
type input "Heure"
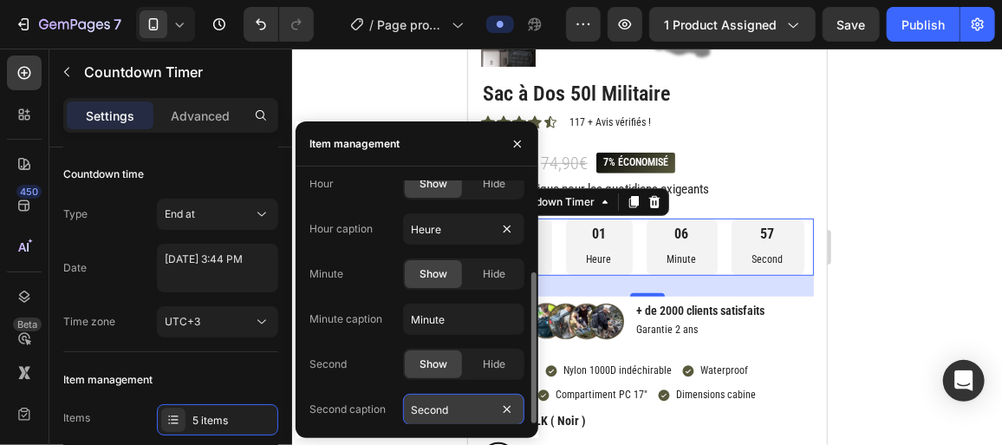
click at [448, 410] on input "Second" at bounding box center [463, 409] width 121 height 31
type input "e"
type input "Seconde"
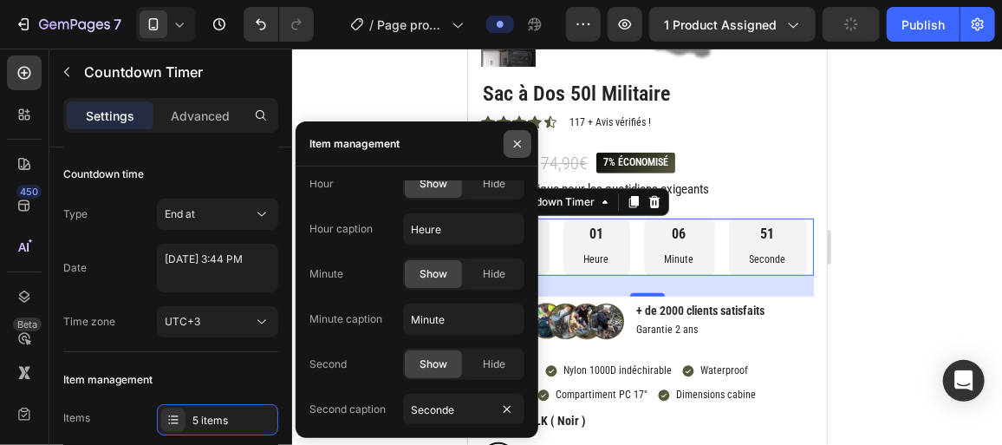
click at [523, 146] on icon "button" at bounding box center [518, 144] width 14 height 14
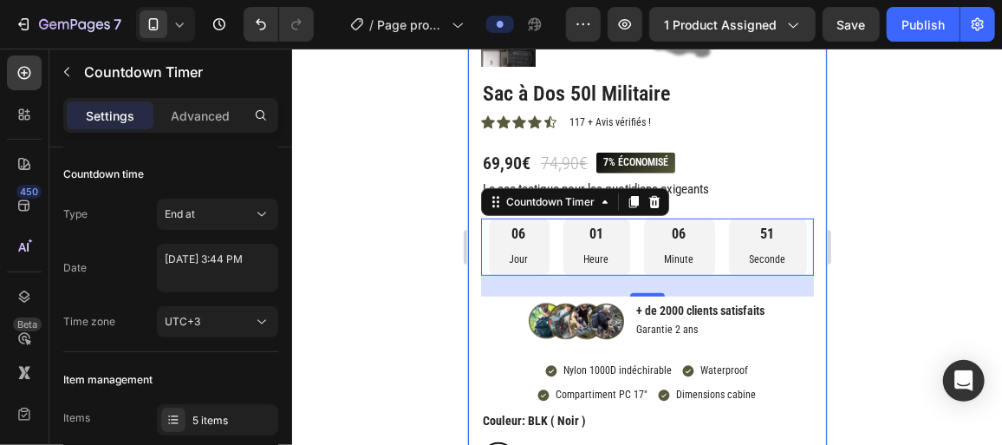
click at [410, 220] on div at bounding box center [647, 247] width 710 height 396
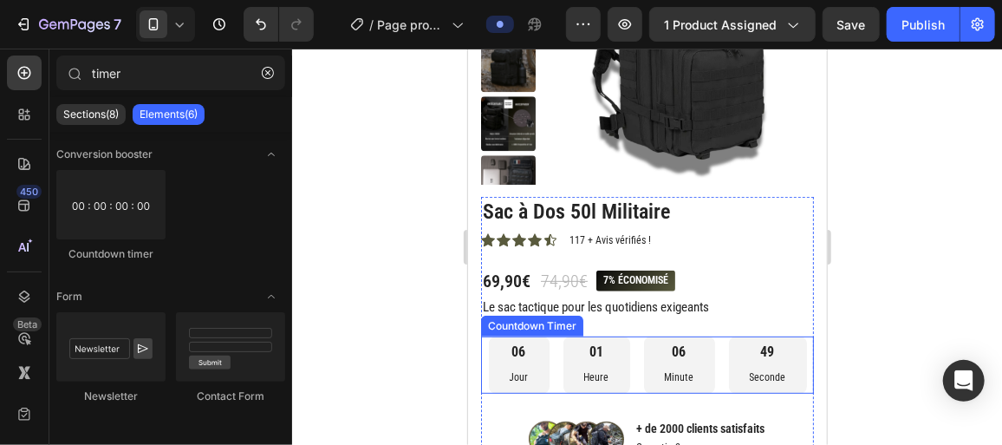
scroll to position [255, 0]
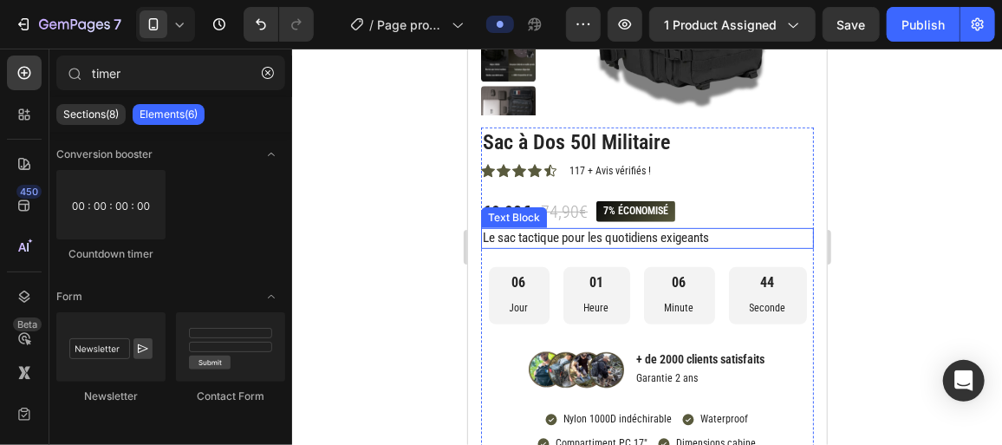
click at [589, 241] on p "Le sac tactique pour les quotidiens exigeants" at bounding box center [646, 237] width 329 height 17
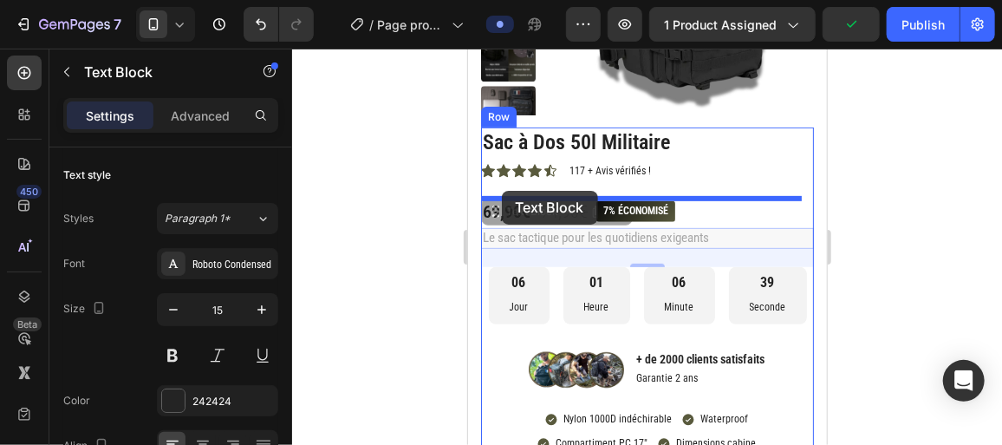
drag, startPoint x: 501, startPoint y: 212, endPoint x: 501, endPoint y: 189, distance: 22.5
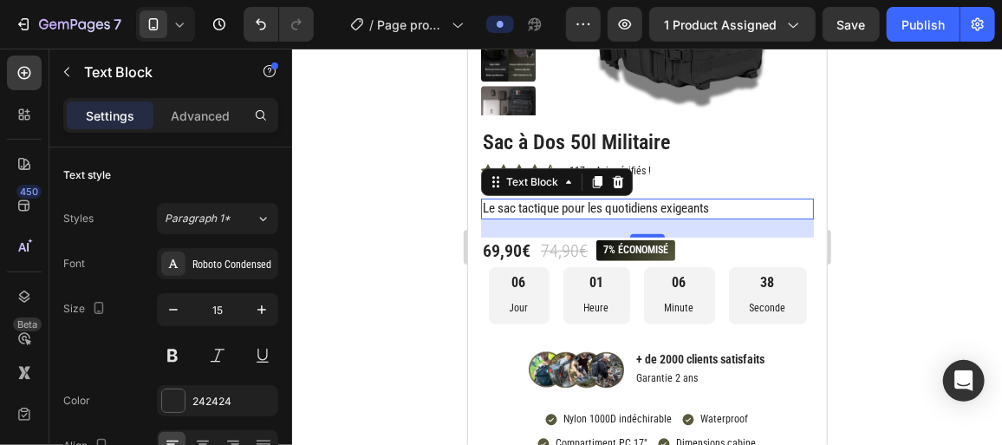
click at [446, 193] on div at bounding box center [647, 247] width 710 height 396
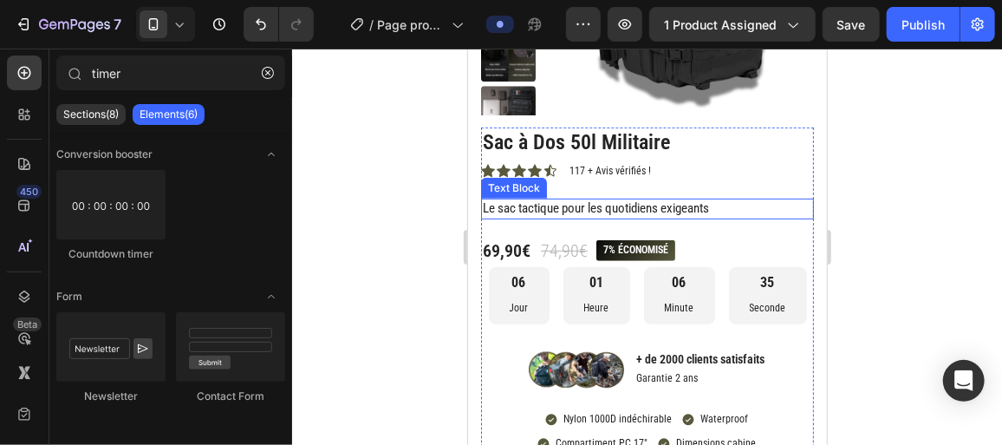
click at [568, 207] on p "Le sac tactique pour les quotidiens exigeants" at bounding box center [646, 207] width 329 height 17
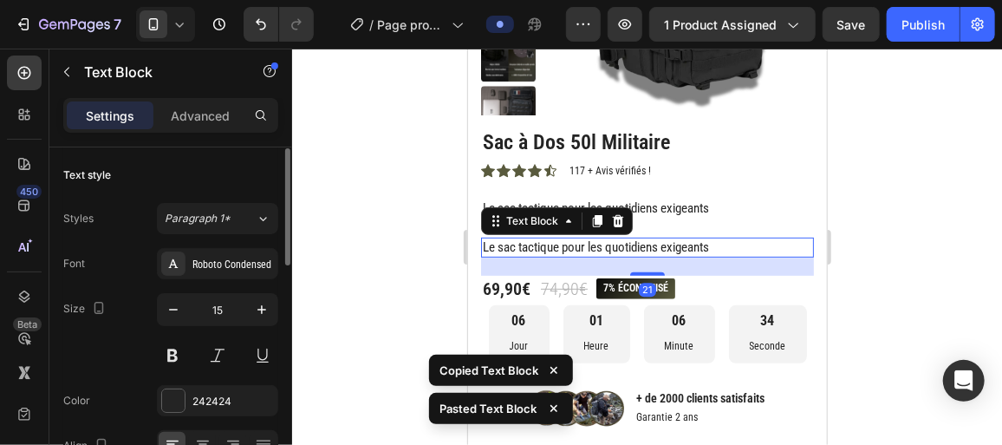
scroll to position [1, 0]
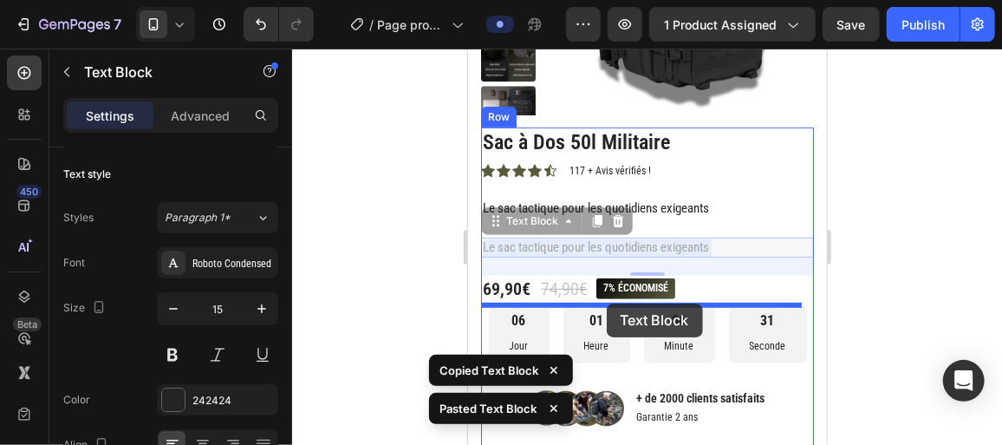
drag, startPoint x: 617, startPoint y: 245, endPoint x: 606, endPoint y: 303, distance: 58.3
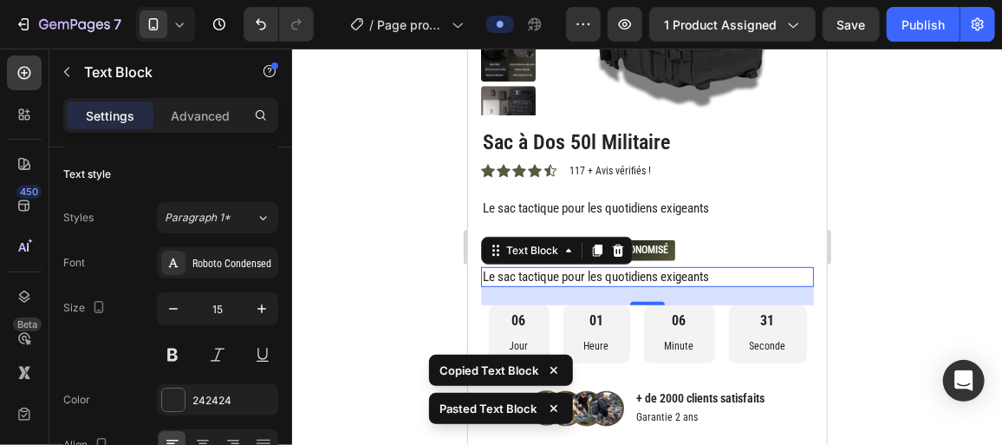
drag, startPoint x: 422, startPoint y: 271, endPoint x: 28, endPoint y: 232, distance: 396.3
click at [422, 271] on div at bounding box center [647, 247] width 710 height 396
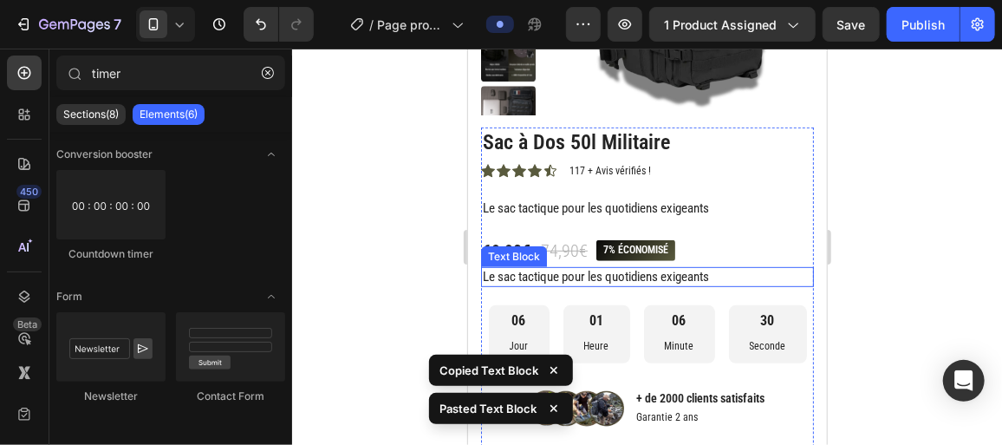
click at [560, 279] on p "Le sac tactique pour les quotidiens exigeants" at bounding box center [646, 276] width 329 height 17
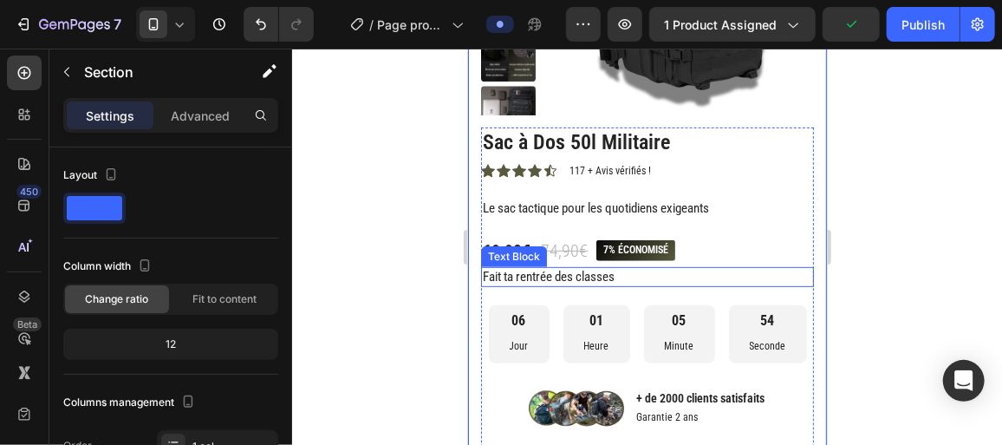
click at [485, 275] on p "Fait ta rentrée des classes" at bounding box center [646, 276] width 329 height 17
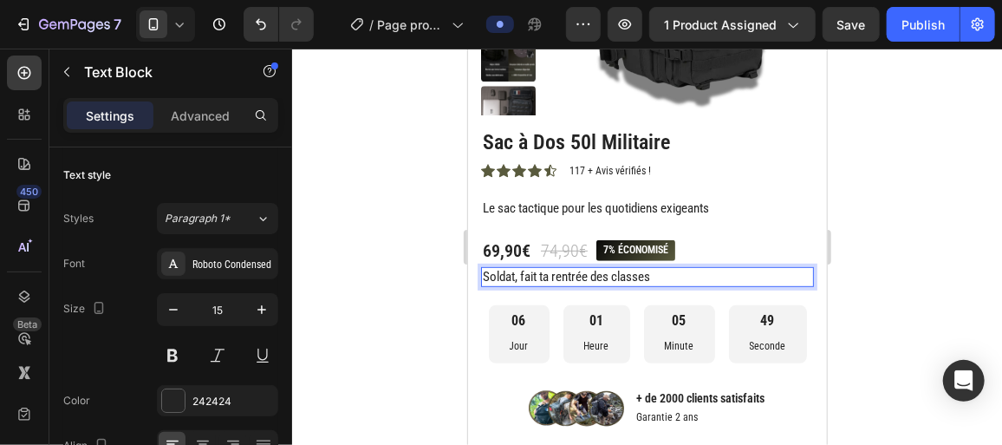
click at [657, 276] on p "Soldat, fait ta rentrée des classes" at bounding box center [646, 276] width 329 height 17
click at [419, 325] on div at bounding box center [647, 247] width 710 height 396
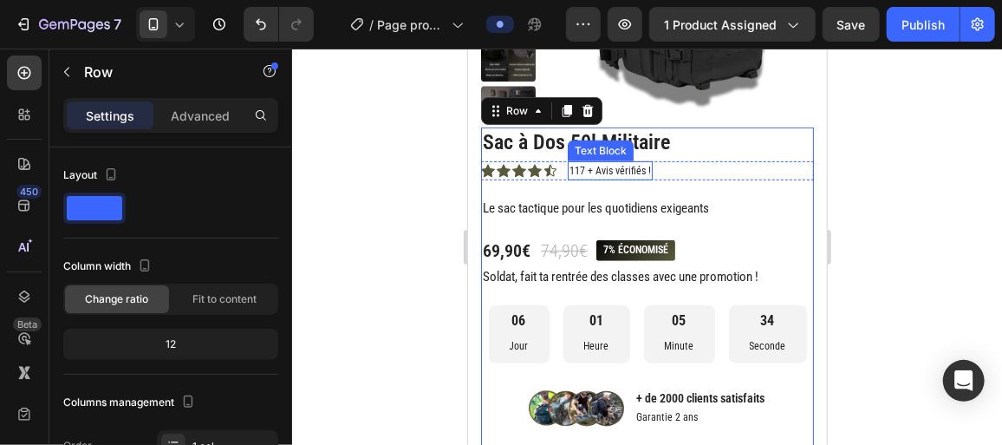
click at [588, 172] on p "117 + Avis vérifiés !" at bounding box center [609, 170] width 81 height 16
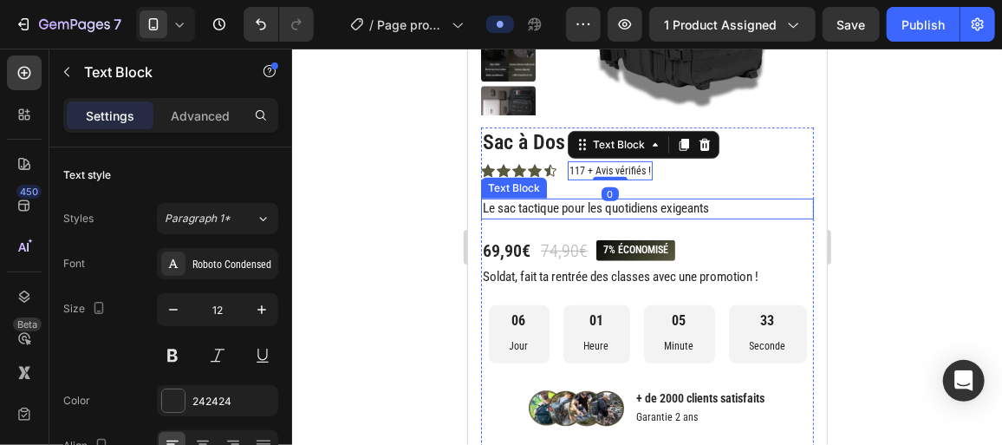
click at [585, 199] on p "Le sac tactique pour les quotidiens exigeants" at bounding box center [646, 207] width 329 height 17
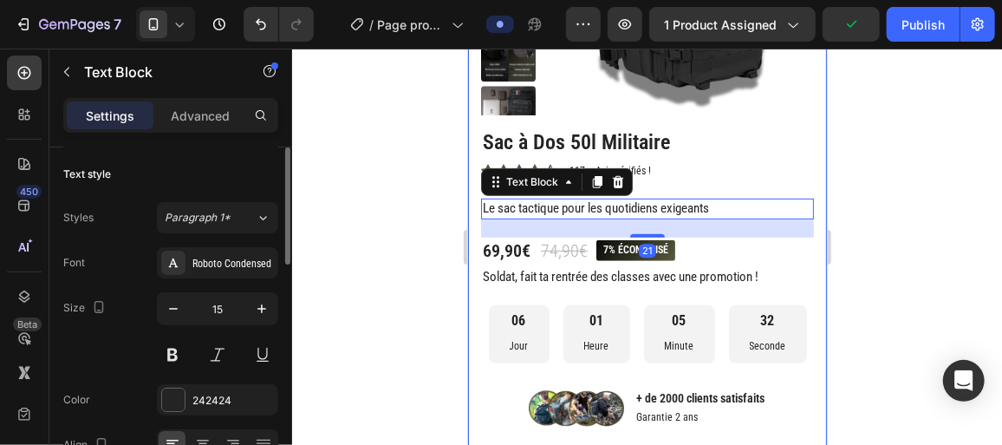
click at [422, 204] on div at bounding box center [647, 247] width 710 height 396
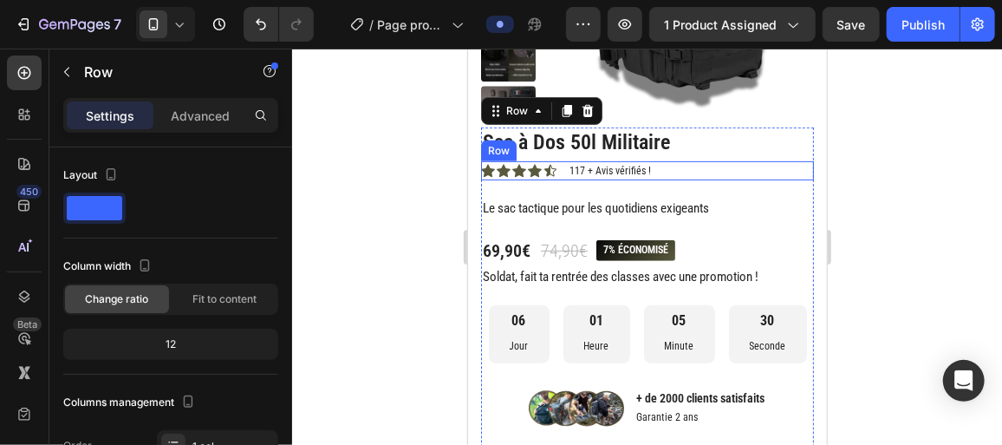
click at [563, 169] on div "Icon Icon Icon Icon Icon Icon List 117 + Avis vérifiés ! Text Block Row" at bounding box center [646, 169] width 333 height 19
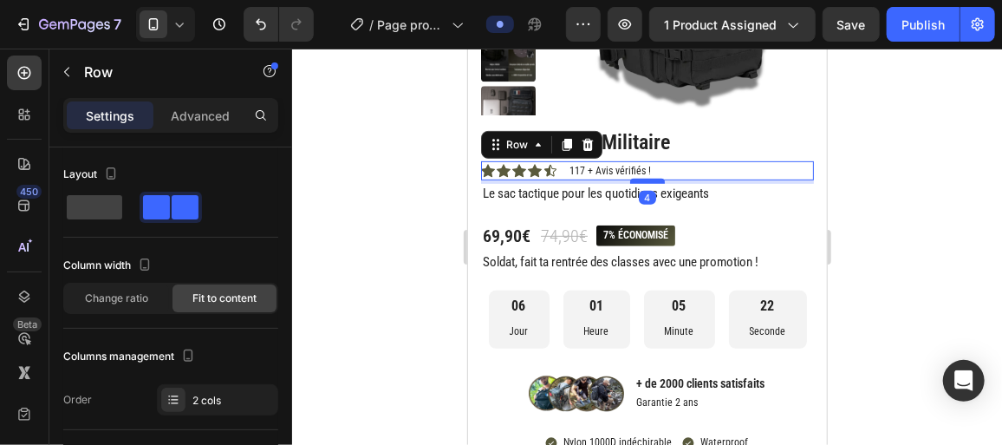
drag, startPoint x: 637, startPoint y: 196, endPoint x: 640, endPoint y: 181, distance: 15.0
click at [640, 181] on div at bounding box center [646, 180] width 35 height 5
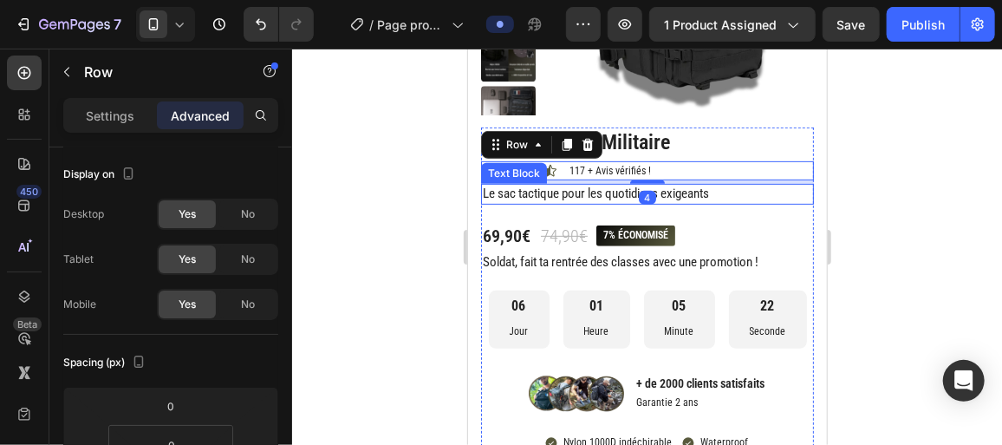
click at [441, 196] on div at bounding box center [647, 247] width 710 height 396
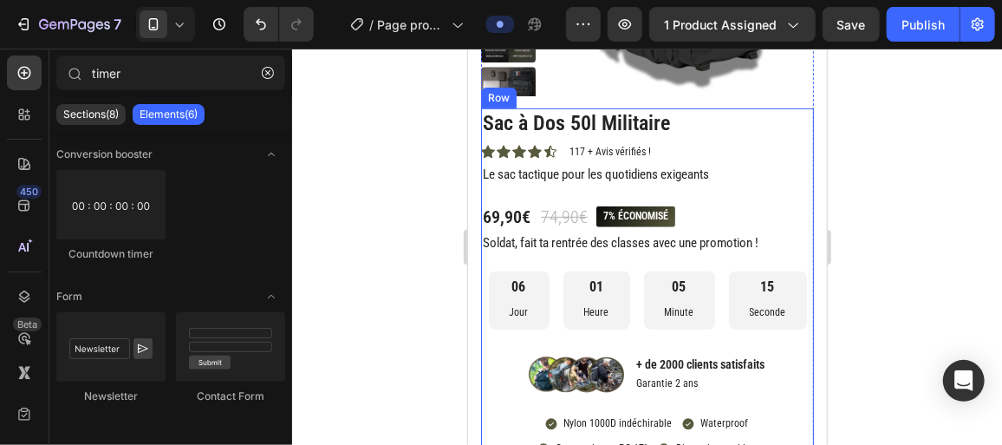
scroll to position [277, 0]
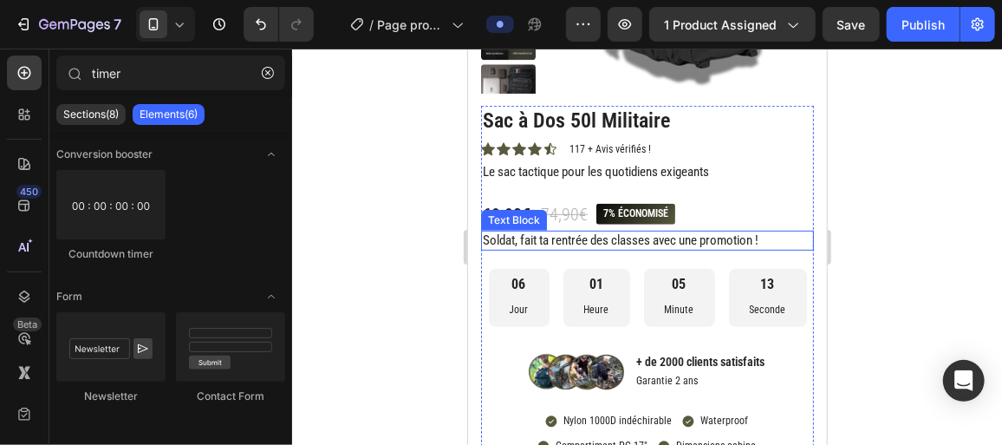
click at [615, 232] on p "Soldat, fait ta rentrée des classes avec une promotion !" at bounding box center [646, 239] width 329 height 17
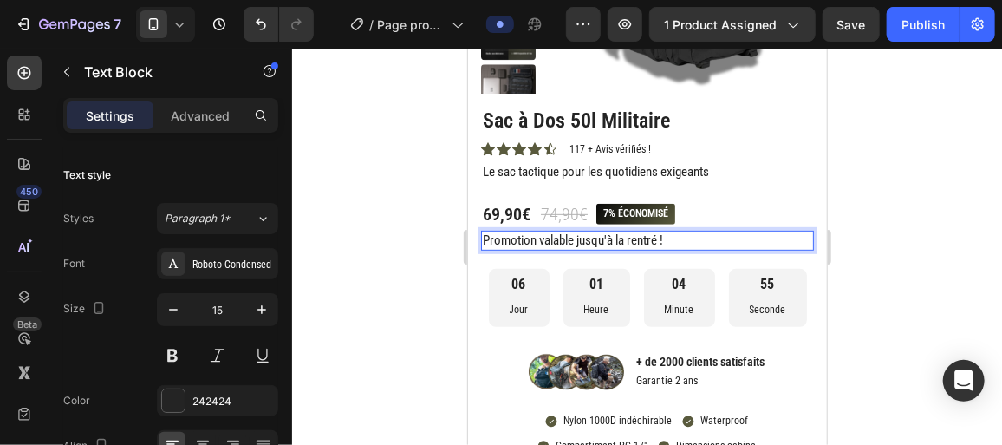
click at [657, 240] on p "Promotion valable jusqu'à la rentré !" at bounding box center [646, 239] width 329 height 17
click at [372, 266] on div at bounding box center [647, 247] width 710 height 396
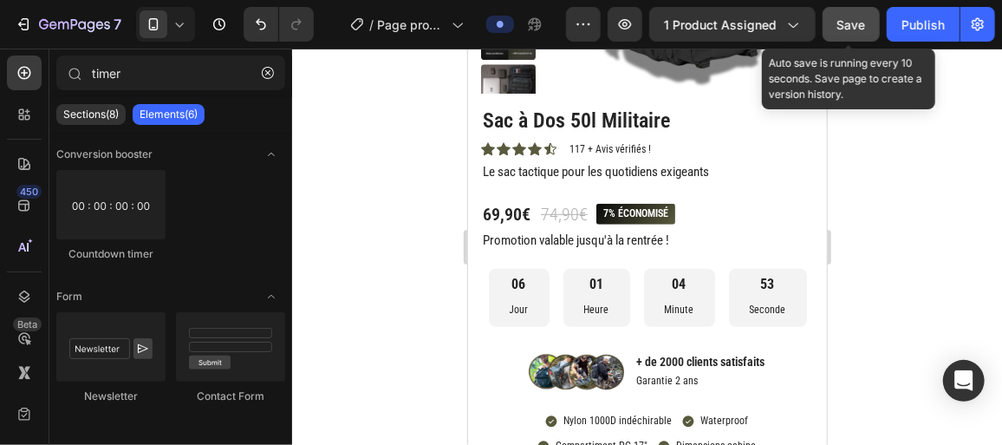
click at [862, 19] on span "Save" at bounding box center [851, 24] width 29 height 15
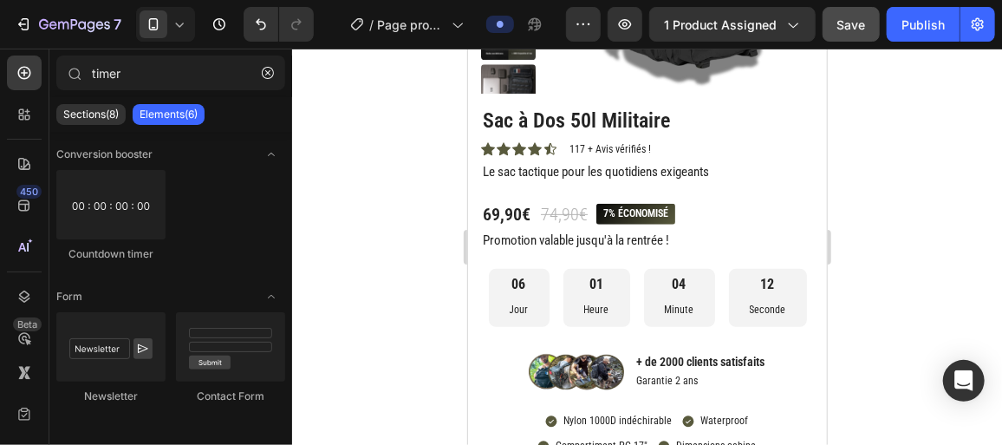
click at [440, 228] on div at bounding box center [647, 247] width 710 height 396
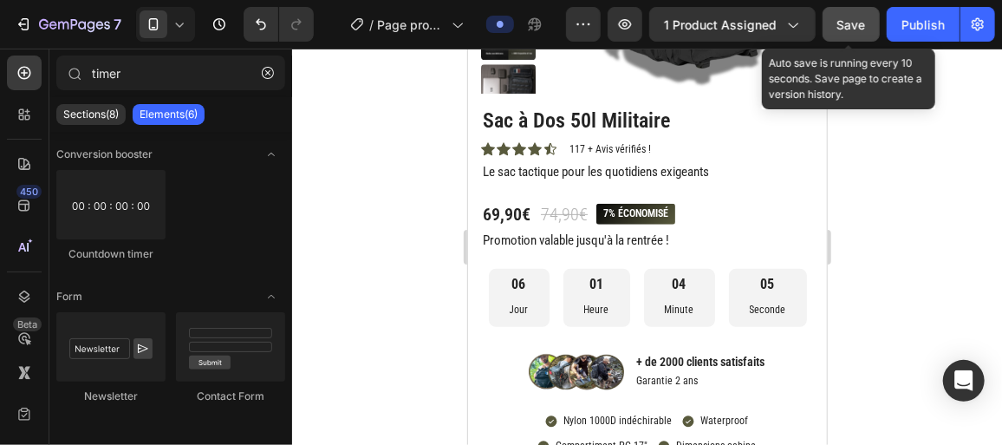
click at [850, 24] on span "Save" at bounding box center [851, 24] width 29 height 15
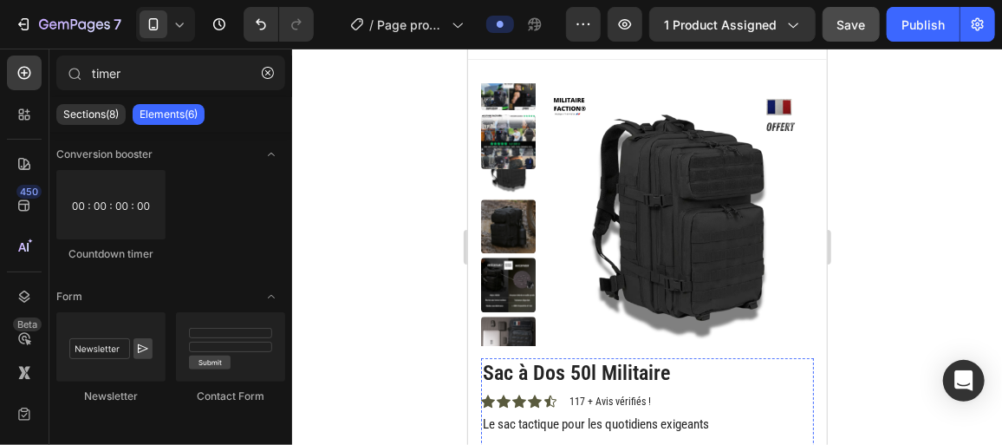
scroll to position [0, 0]
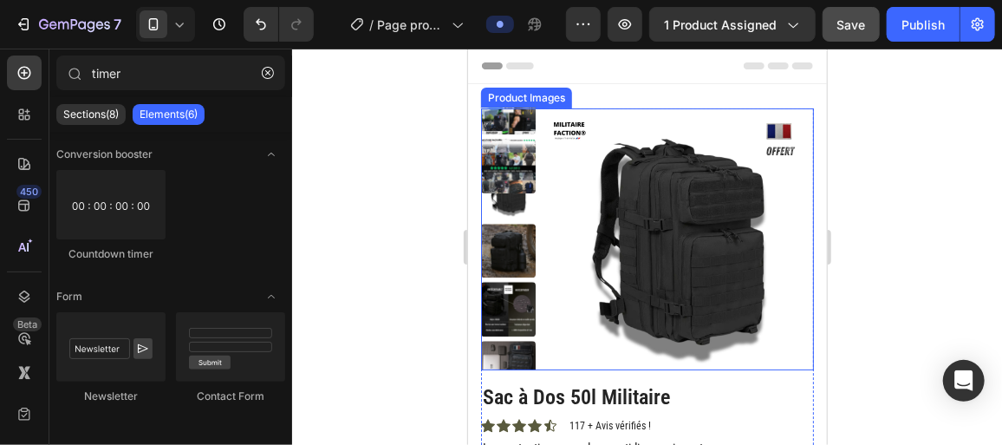
click at [504, 201] on img at bounding box center [507, 191] width 55 height 55
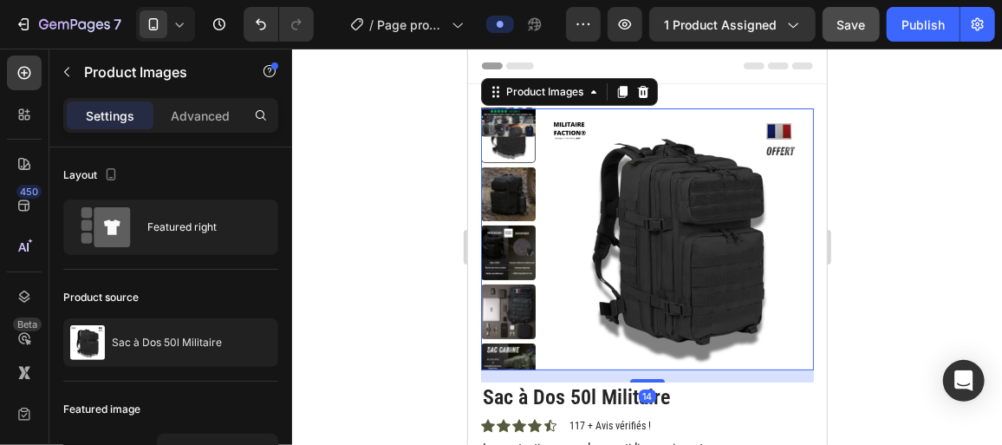
click at [508, 200] on img at bounding box center [507, 193] width 55 height 55
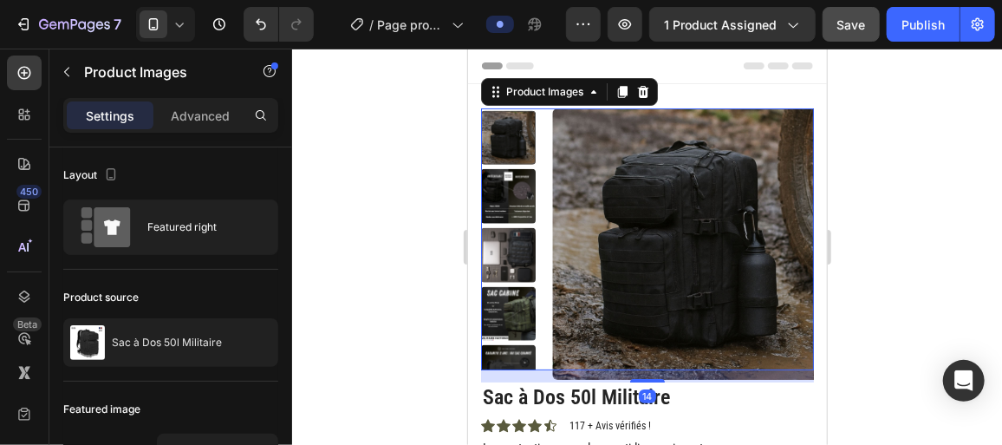
click at [507, 240] on img at bounding box center [507, 254] width 55 height 55
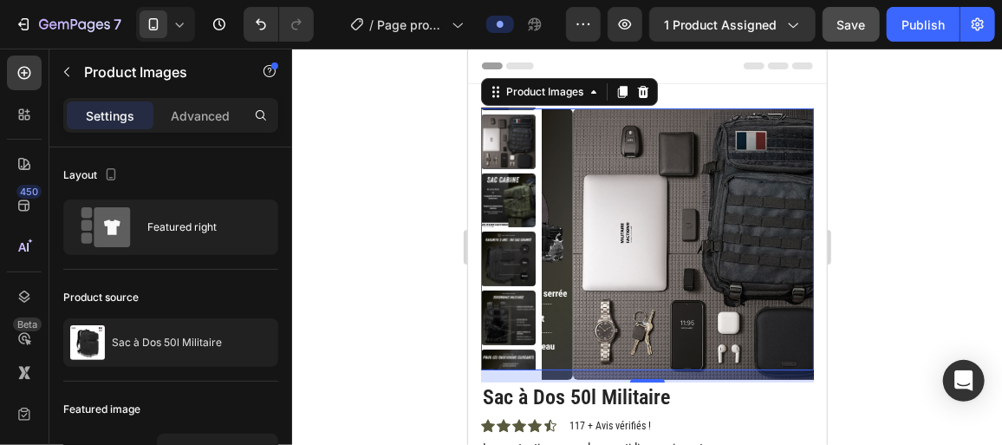
click at [511, 303] on img at bounding box center [507, 317] width 55 height 55
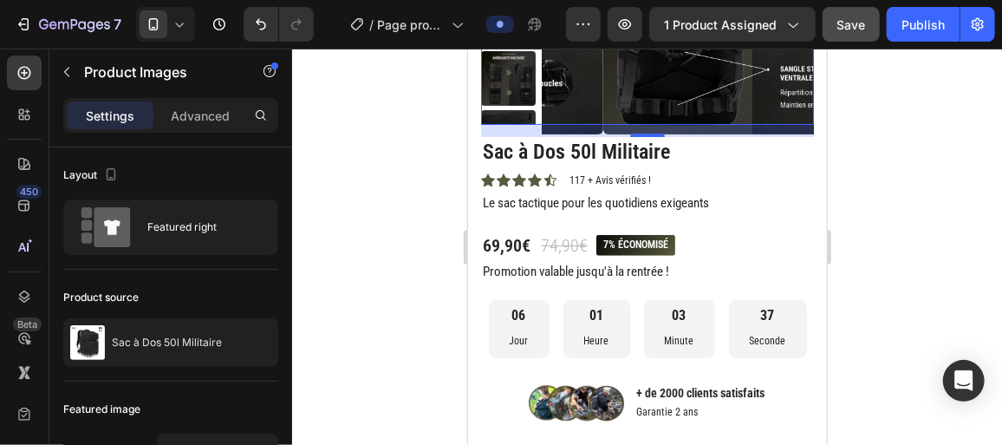
scroll to position [238, 0]
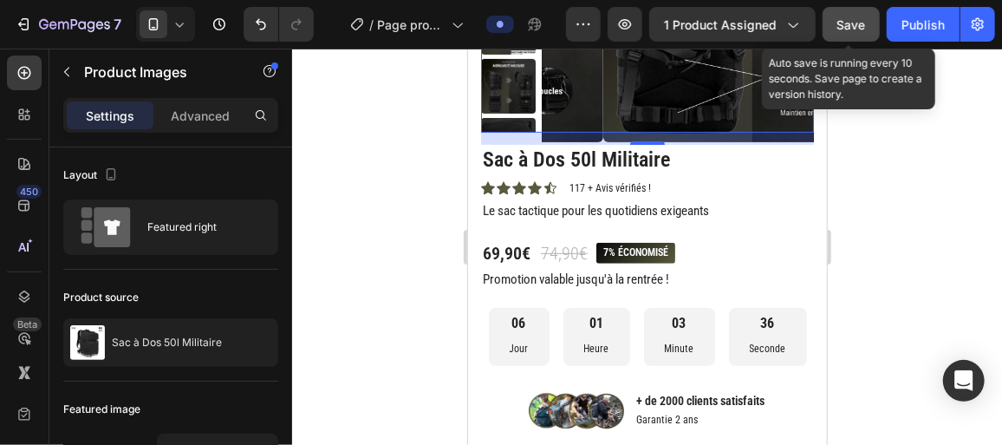
click at [844, 16] on div "Save" at bounding box center [851, 25] width 29 height 18
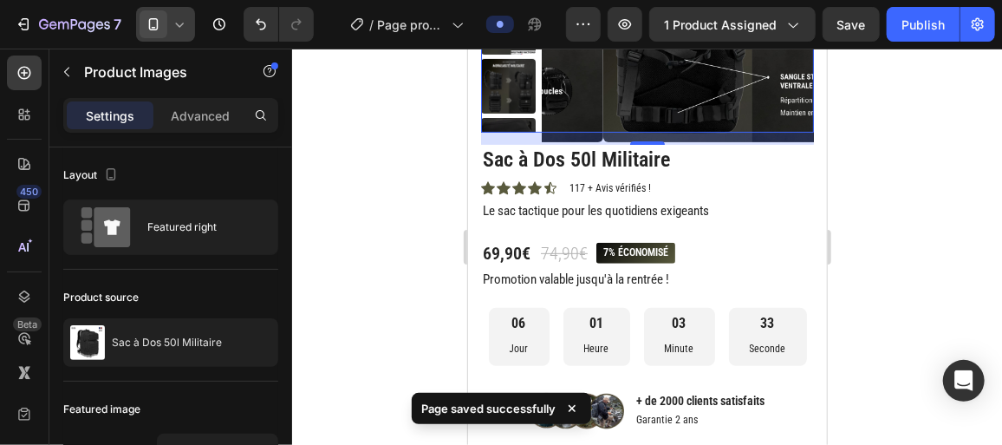
click at [182, 20] on icon at bounding box center [179, 24] width 17 height 17
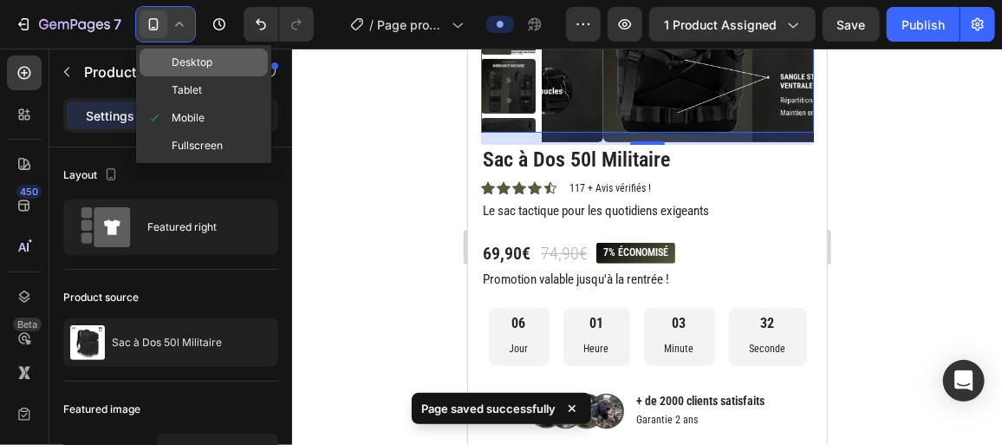
click at [181, 61] on span "Desktop" at bounding box center [192, 62] width 41 height 17
type input "24"
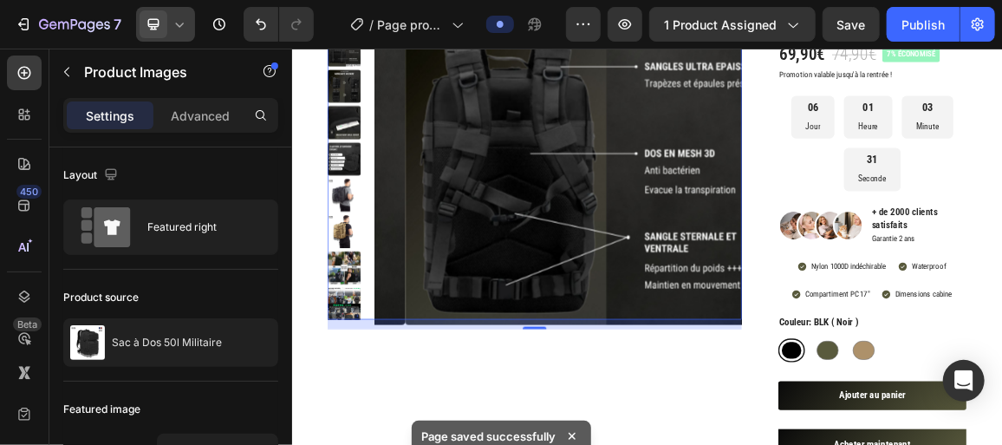
scroll to position [43, 0]
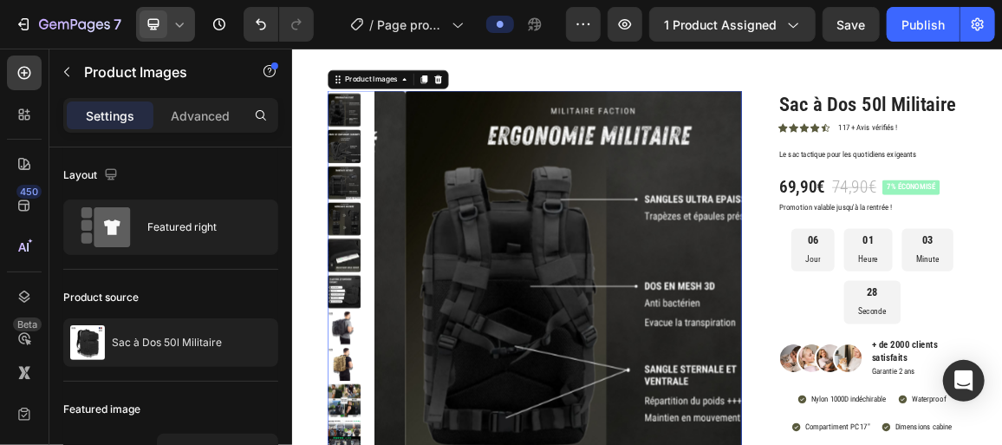
click at [191, 22] on div at bounding box center [165, 24] width 59 height 35
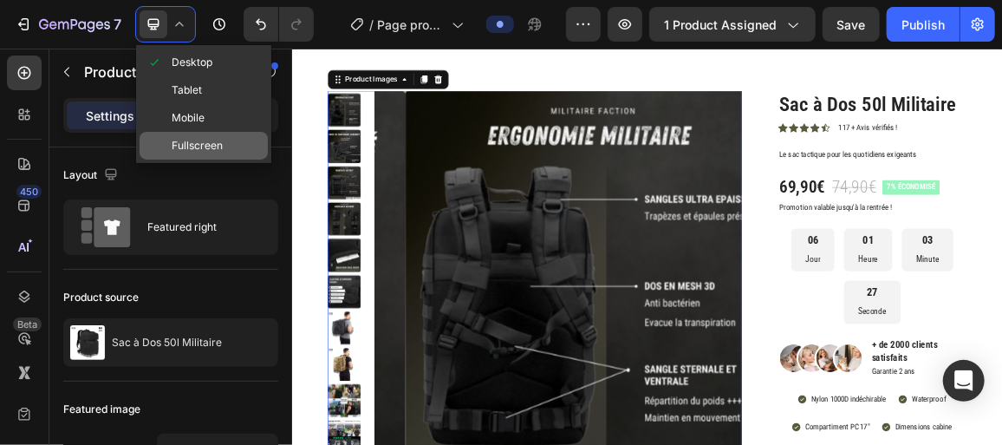
click at [193, 140] on span "Fullscreen" at bounding box center [197, 145] width 51 height 17
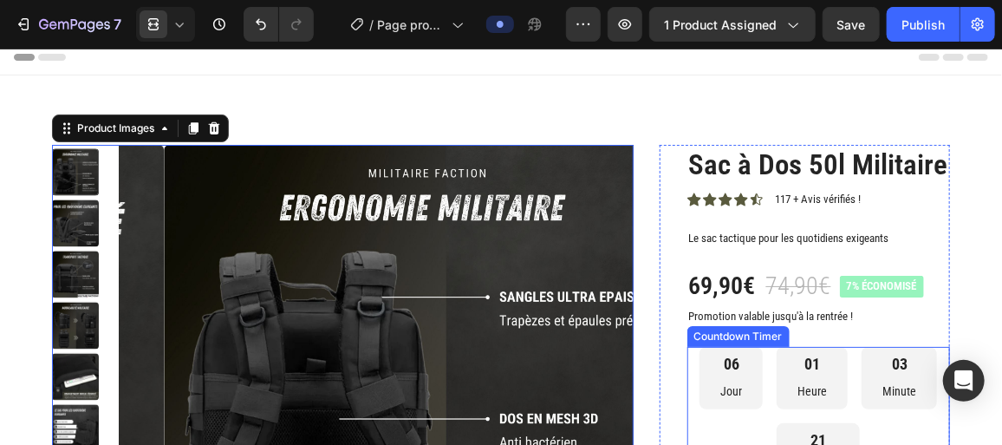
scroll to position [9, 0]
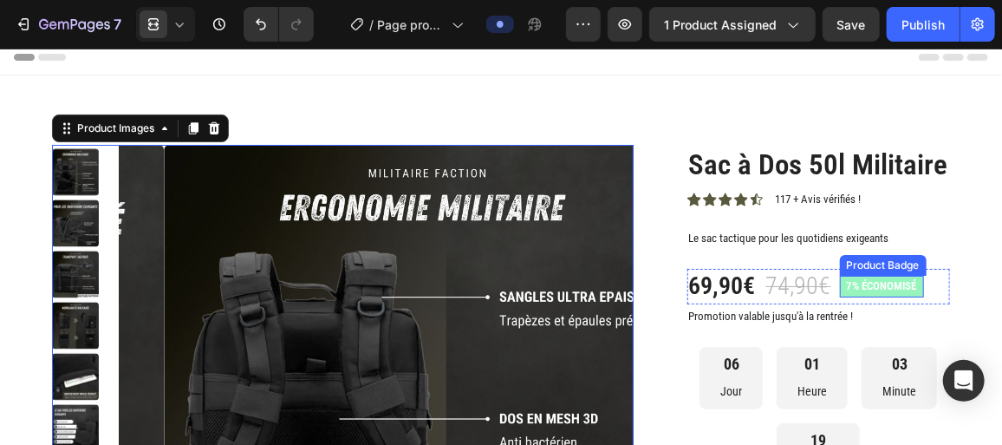
click at [859, 296] on pre "7% économisé" at bounding box center [882, 286] width 84 height 22
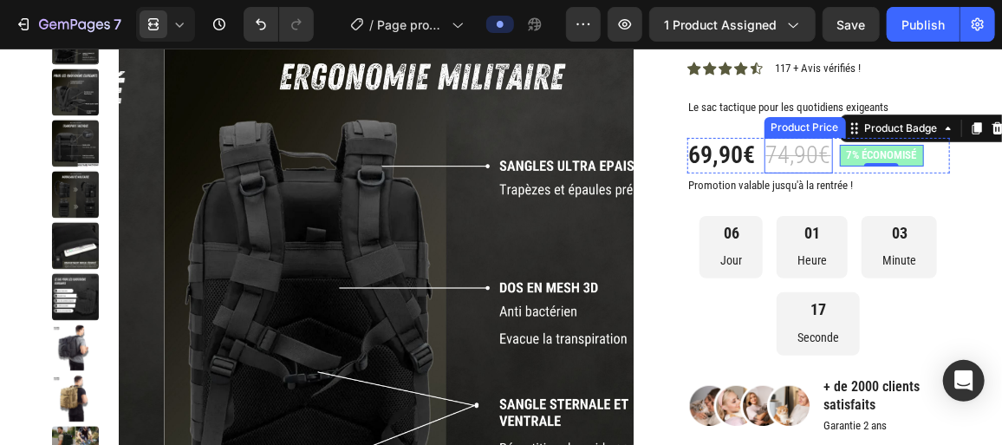
scroll to position [138, 0]
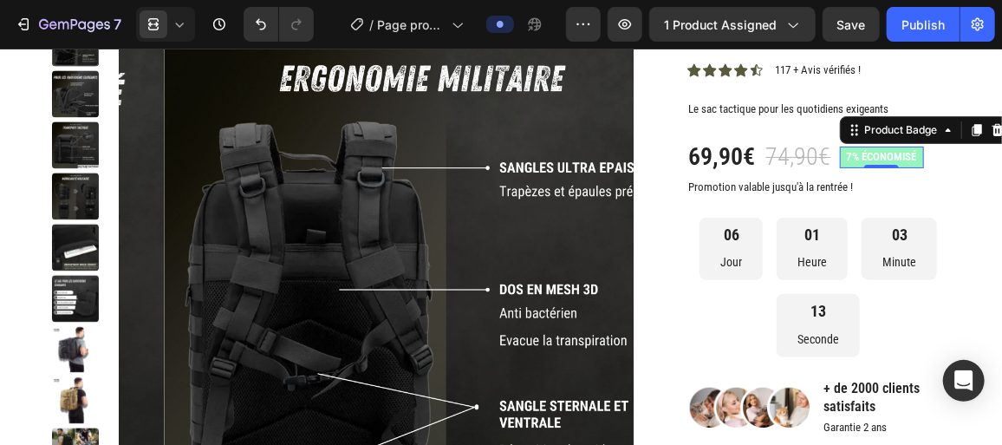
click at [184, 23] on icon at bounding box center [179, 24] width 17 height 17
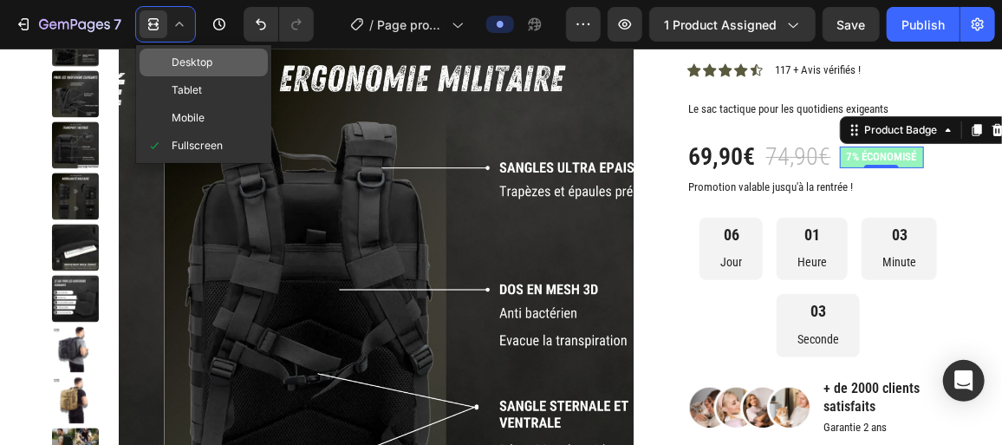
click at [224, 76] on div "Desktop" at bounding box center [204, 90] width 128 height 28
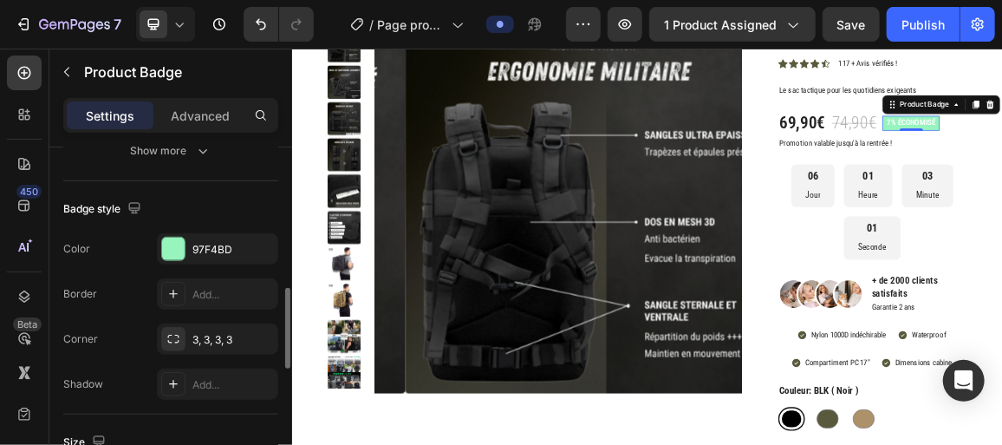
scroll to position [578, 0]
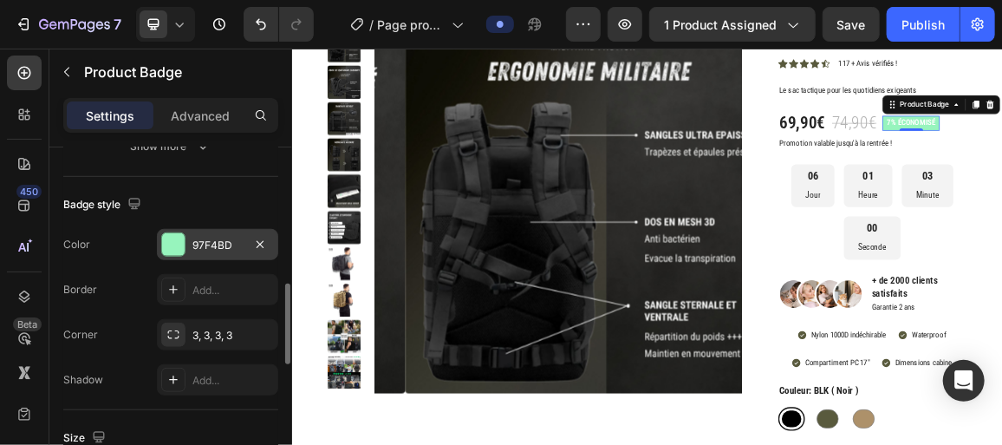
click at [178, 244] on div at bounding box center [173, 244] width 23 height 23
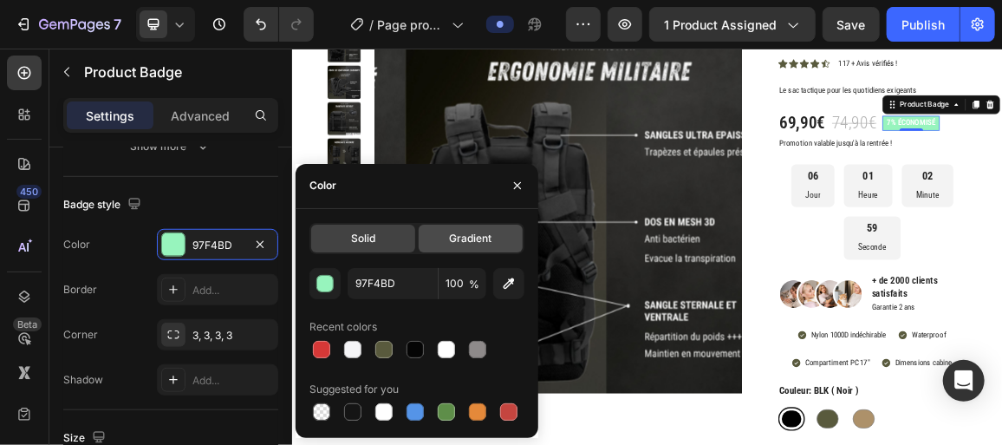
click at [473, 231] on span "Gradient" at bounding box center [470, 239] width 42 height 16
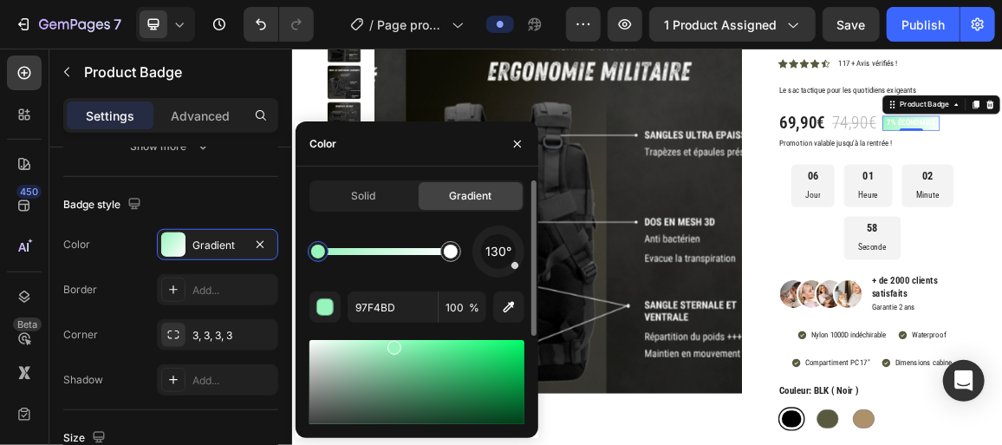
scroll to position [137, 0]
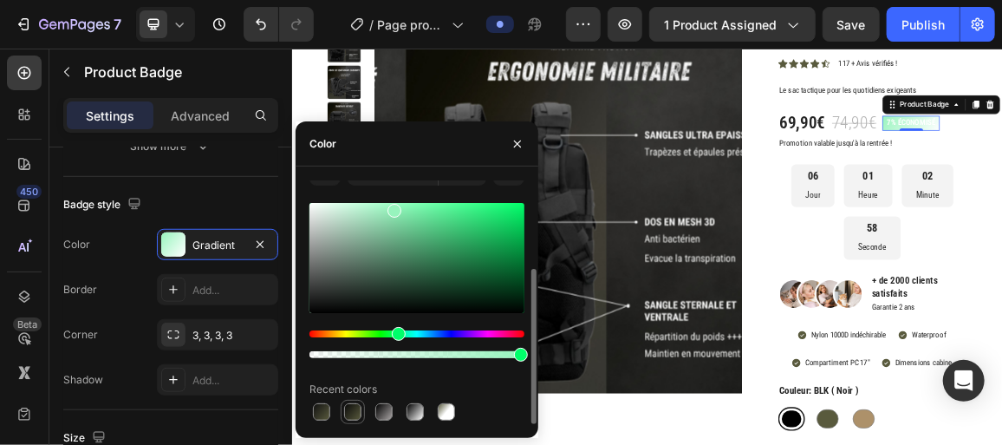
click at [359, 405] on div at bounding box center [352, 411] width 17 height 17
type input "0A0A0A"
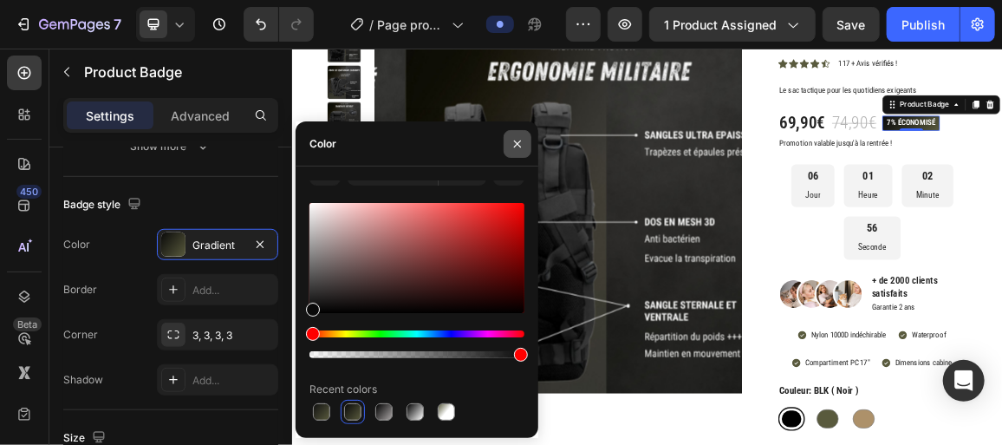
click at [516, 140] on icon "button" at bounding box center [518, 144] width 14 height 14
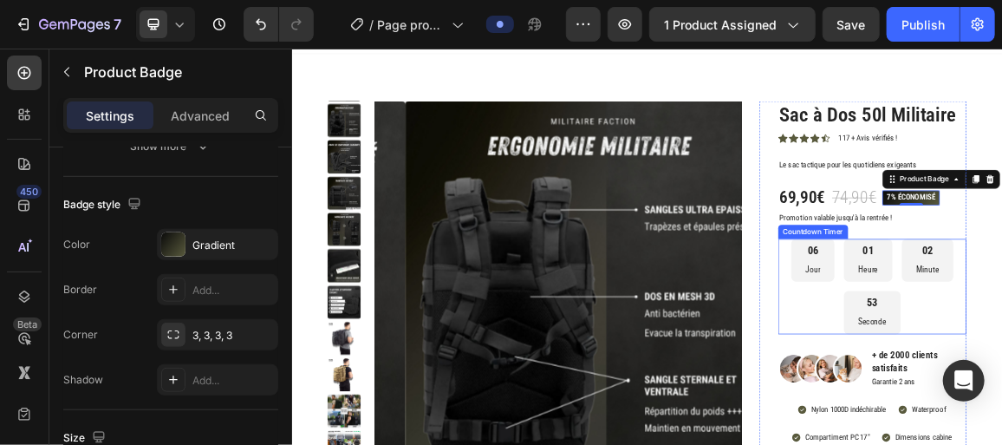
scroll to position [111, 0]
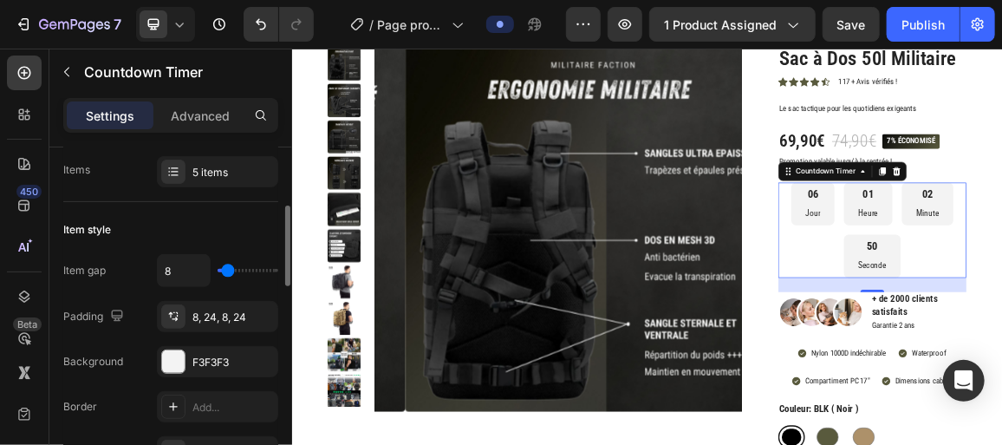
scroll to position [252, 0]
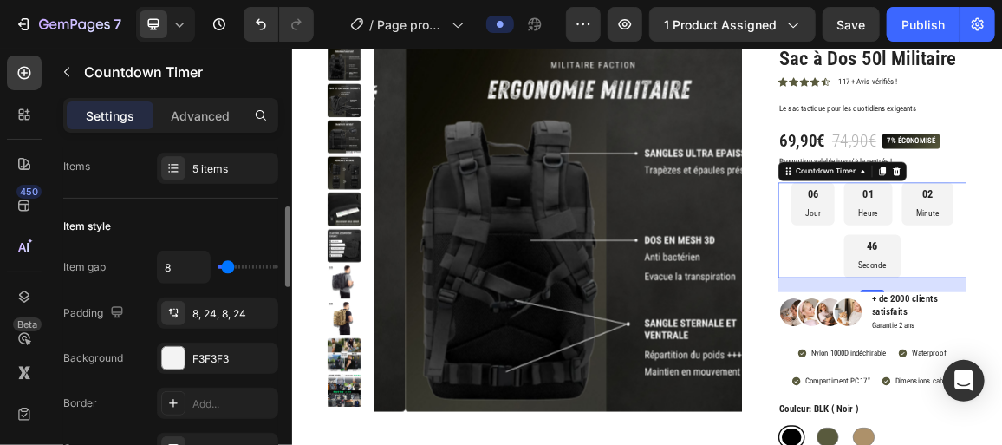
type input "0"
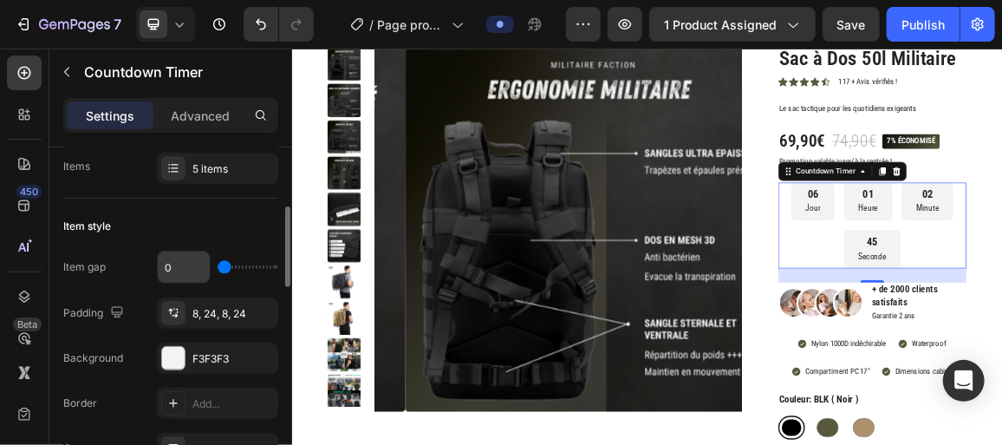
drag, startPoint x: 224, startPoint y: 266, endPoint x: 209, endPoint y: 266, distance: 14.7
type input "0"
click at [218, 266] on input "range" at bounding box center [248, 266] width 61 height 3
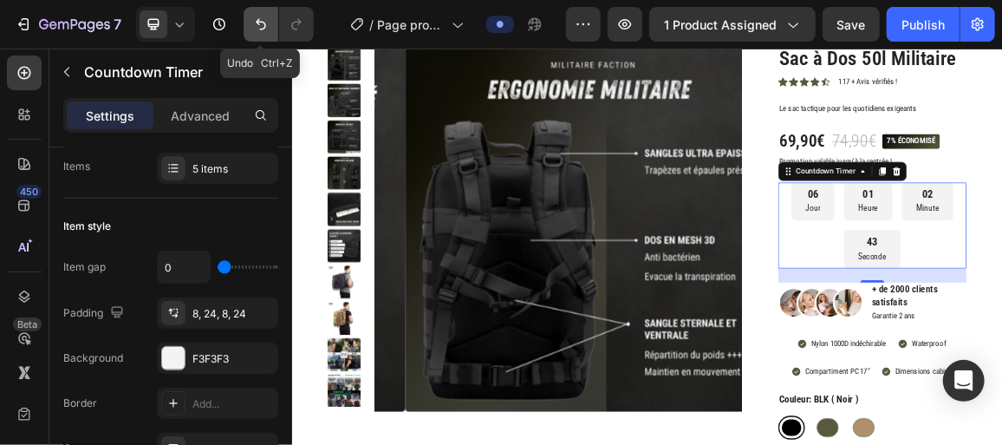
click at [263, 23] on icon "Undo/Redo" at bounding box center [261, 24] width 10 height 11
type input "8"
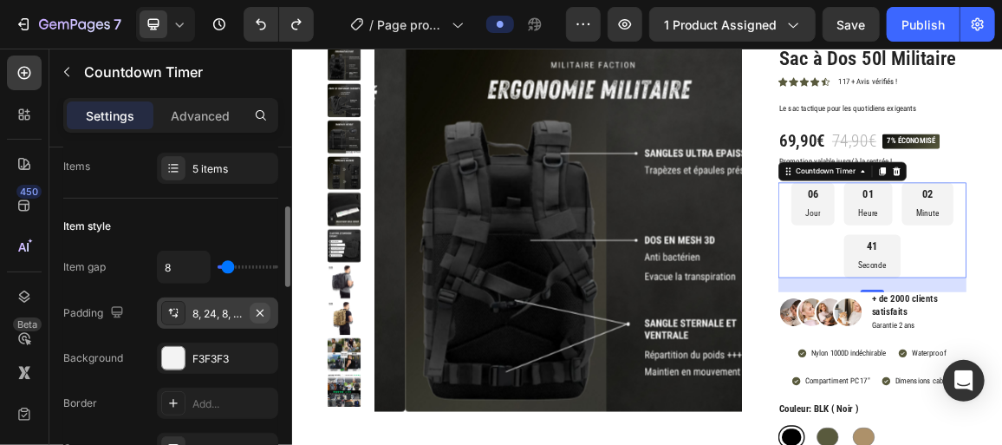
click at [257, 309] on icon "button" at bounding box center [260, 313] width 14 height 14
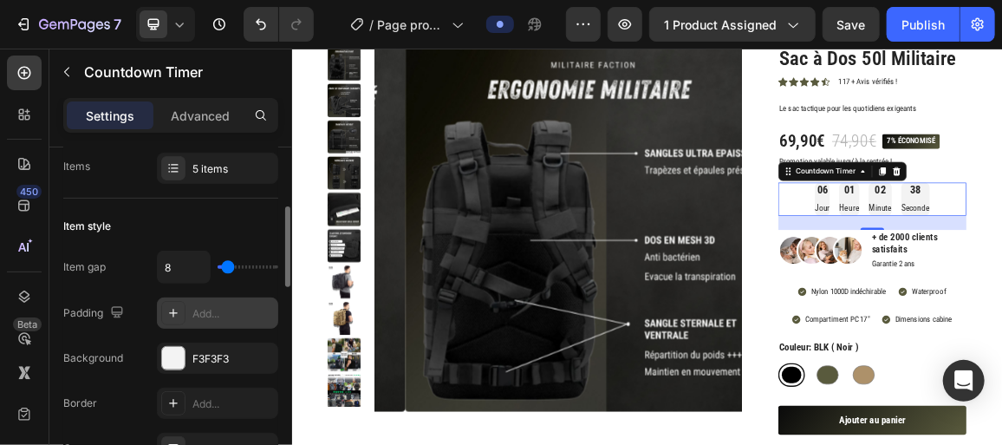
click at [178, 29] on icon at bounding box center [179, 24] width 17 height 17
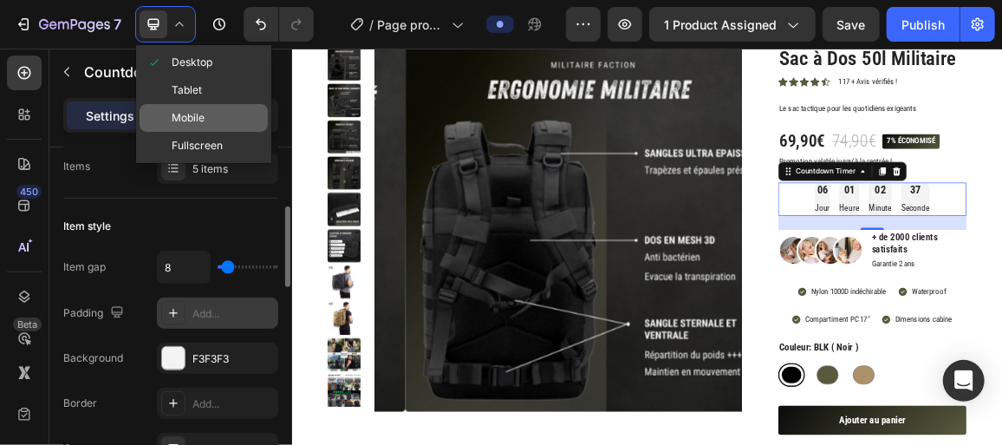
click at [181, 125] on span "Mobile" at bounding box center [188, 117] width 33 height 17
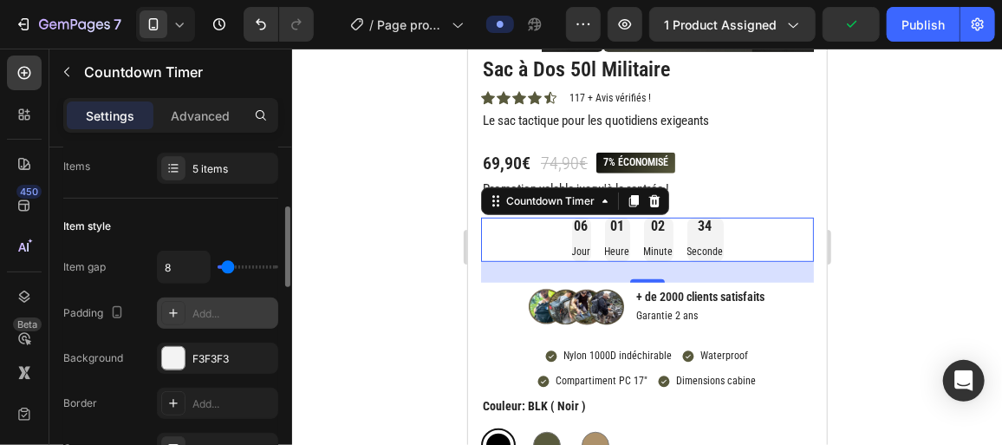
scroll to position [329, 0]
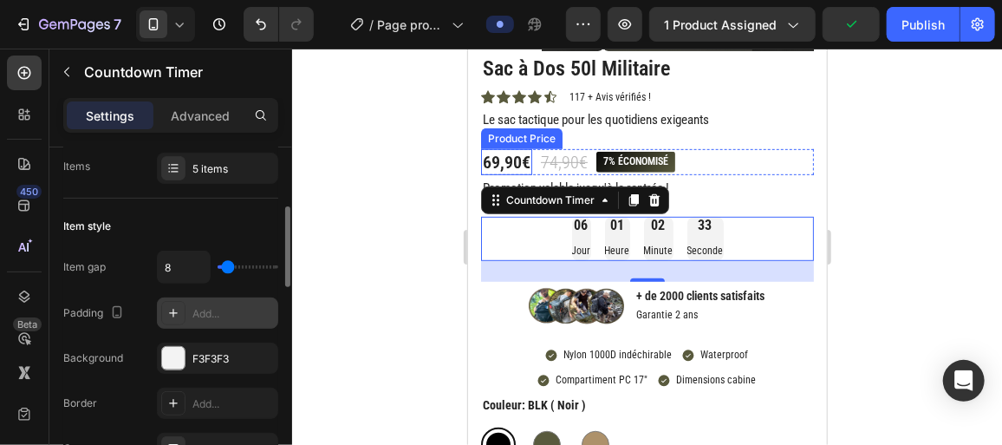
click at [393, 184] on div at bounding box center [647, 247] width 710 height 396
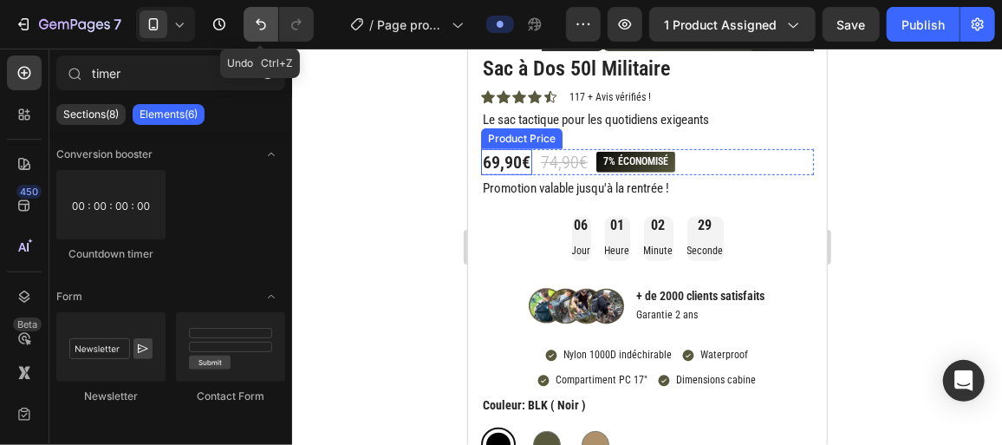
click at [256, 33] on button "Undo/Redo" at bounding box center [261, 24] width 35 height 35
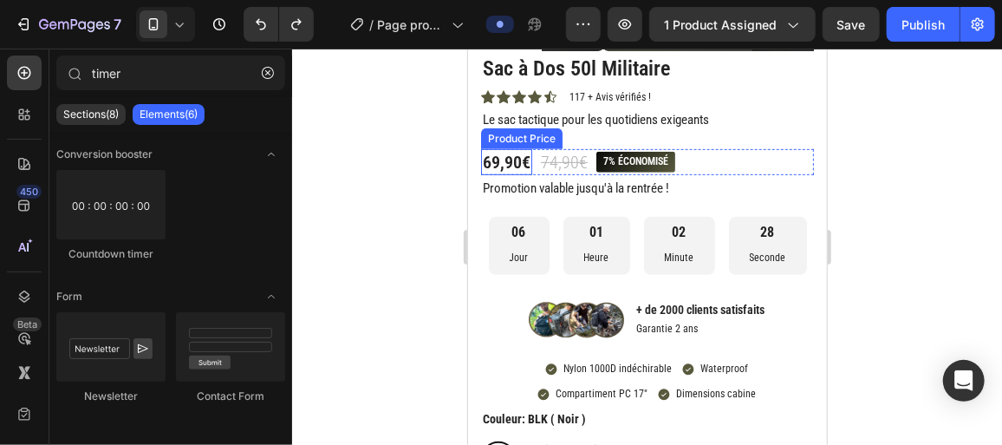
click at [172, 29] on icon at bounding box center [179, 24] width 17 height 17
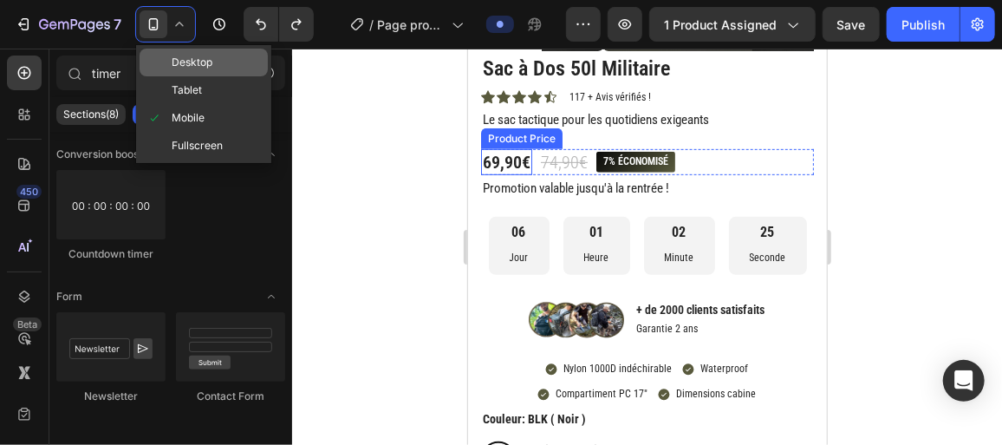
click at [218, 76] on div "Desktop" at bounding box center [204, 90] width 128 height 28
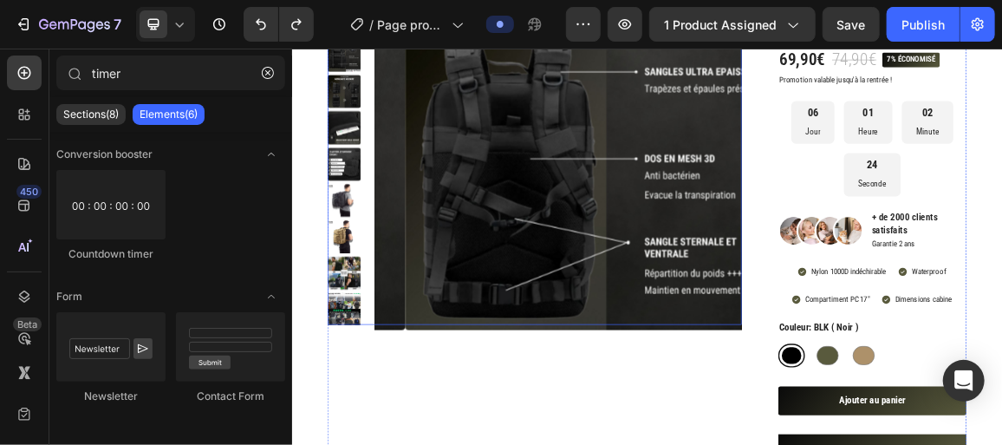
scroll to position [187, 0]
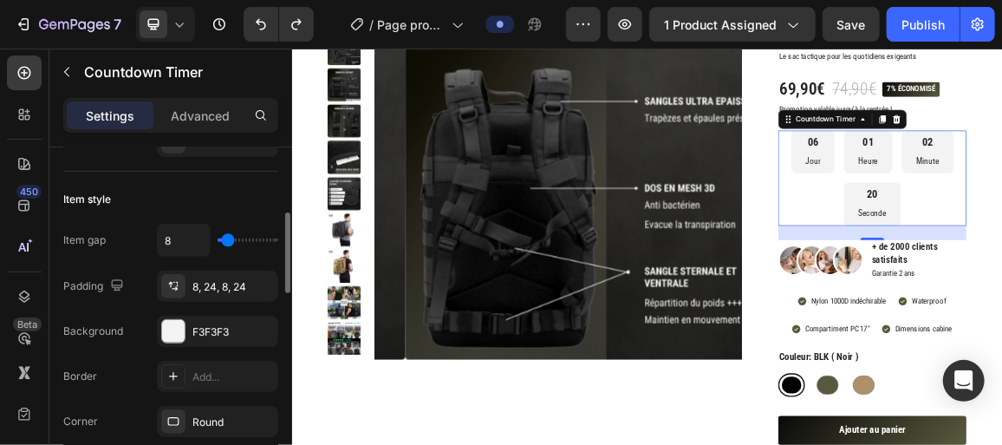
scroll to position [280, 0]
click at [214, 283] on div "8, 24, 8, 24" at bounding box center [217, 286] width 50 height 16
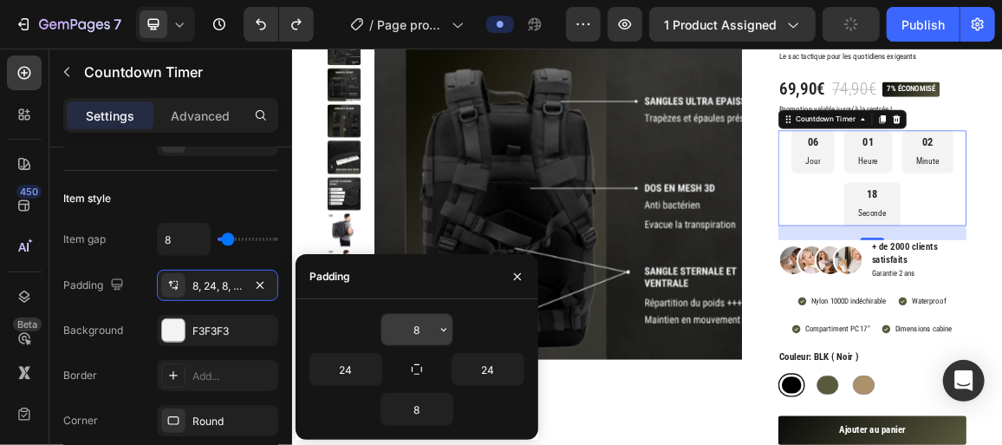
click at [432, 333] on input "8" at bounding box center [416, 329] width 71 height 31
click at [440, 330] on icon "button" at bounding box center [444, 329] width 14 height 14
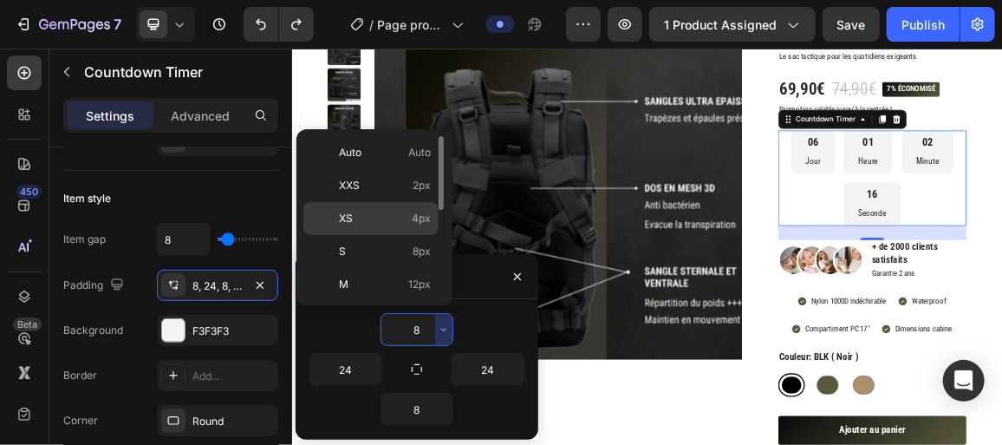
click at [369, 216] on p "XS 4px" at bounding box center [385, 219] width 92 height 16
type input "4"
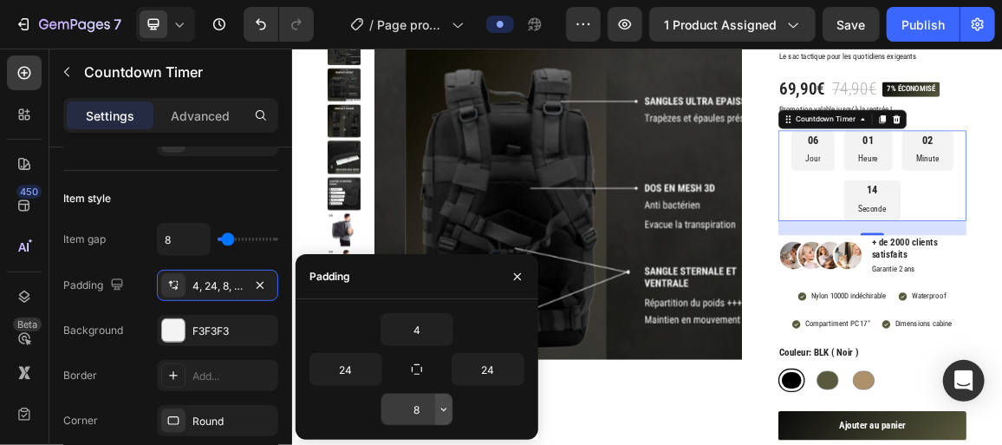
click at [437, 409] on icon "button" at bounding box center [444, 409] width 14 height 14
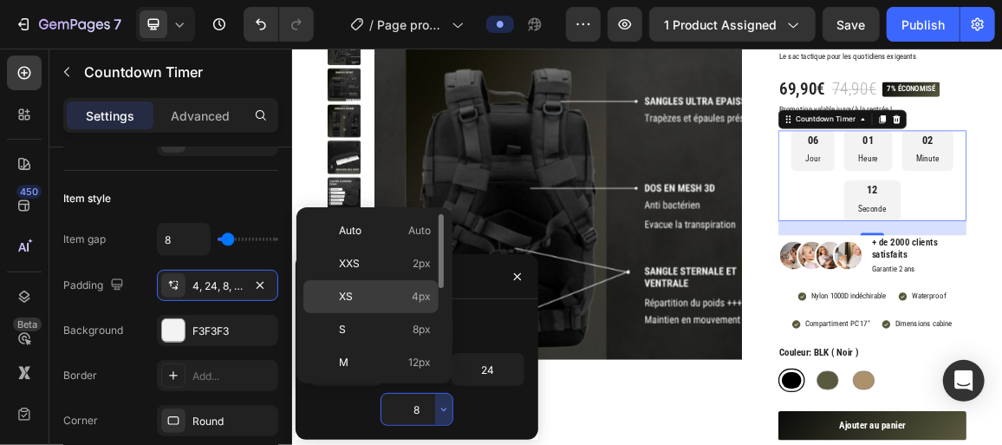
click at [370, 294] on p "XS 4px" at bounding box center [385, 297] width 92 height 16
type input "4"
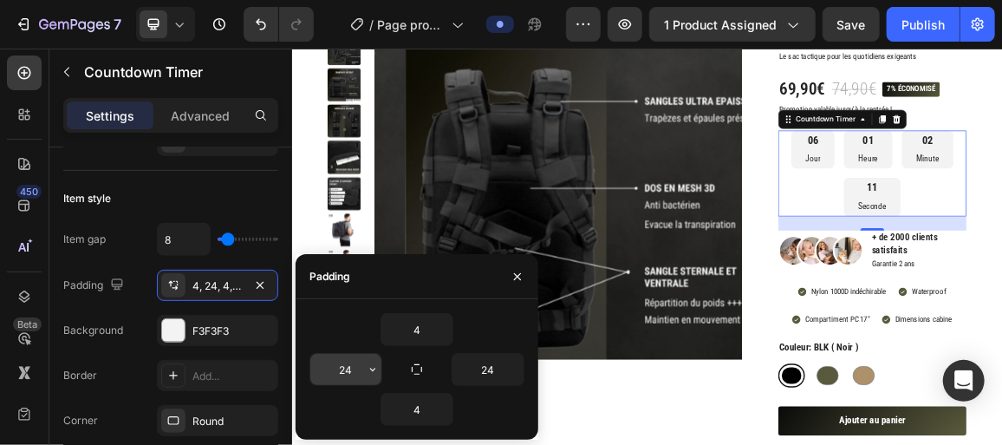
click at [373, 364] on icon "button" at bounding box center [373, 369] width 14 height 14
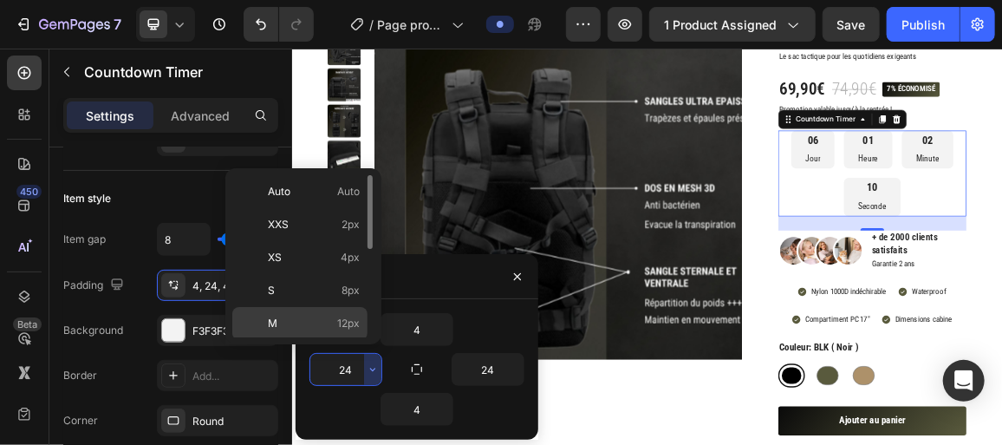
click at [325, 318] on p "M 12px" at bounding box center [314, 324] width 92 height 16
type input "12"
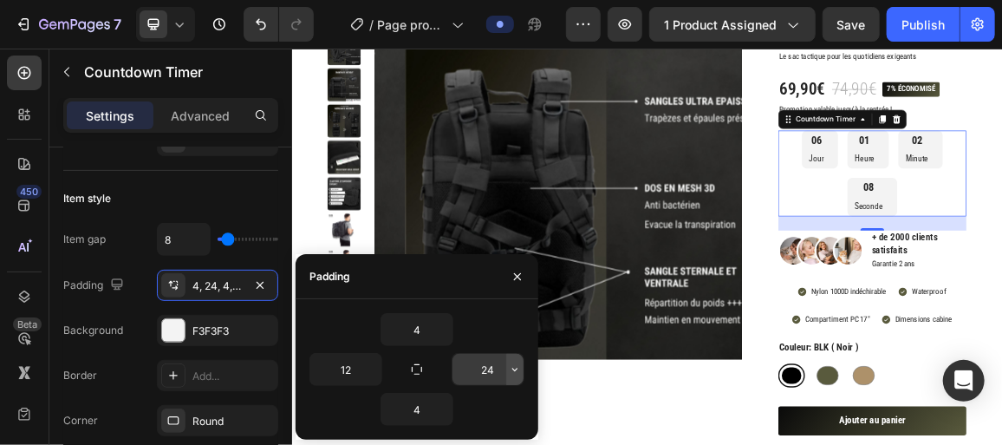
click at [515, 369] on icon "button" at bounding box center [514, 369] width 5 height 3
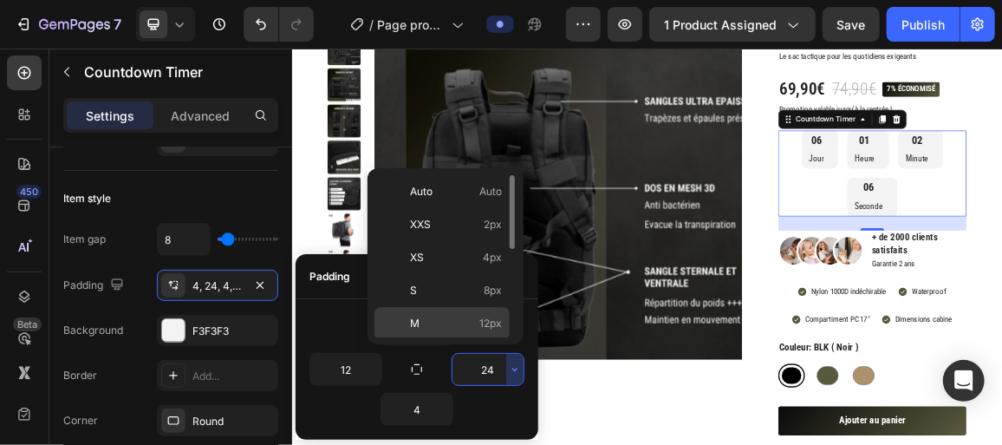
click at [451, 322] on p "M 12px" at bounding box center [456, 324] width 92 height 16
type input "12"
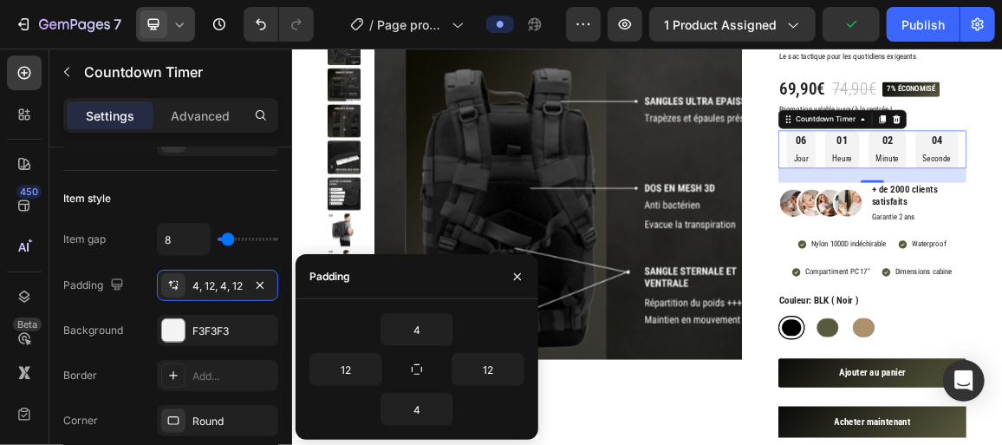
click at [187, 23] on icon at bounding box center [179, 24] width 17 height 17
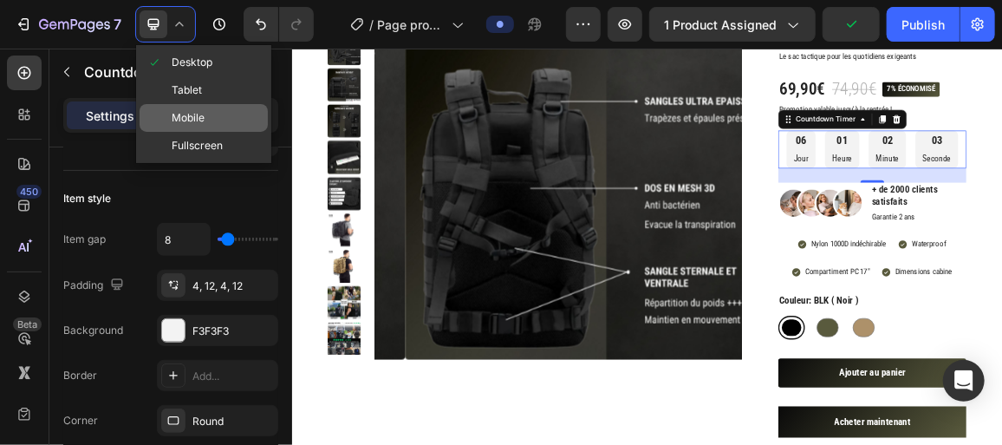
click at [194, 113] on span "Mobile" at bounding box center [188, 117] width 33 height 17
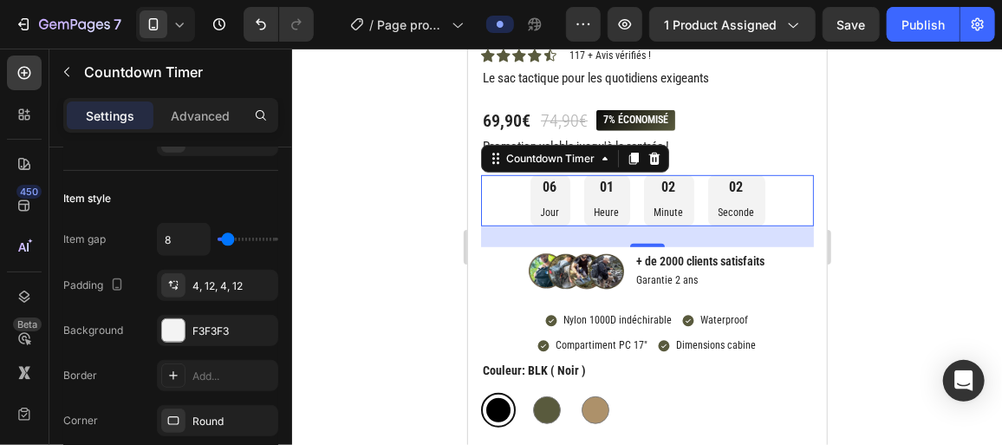
scroll to position [436, 0]
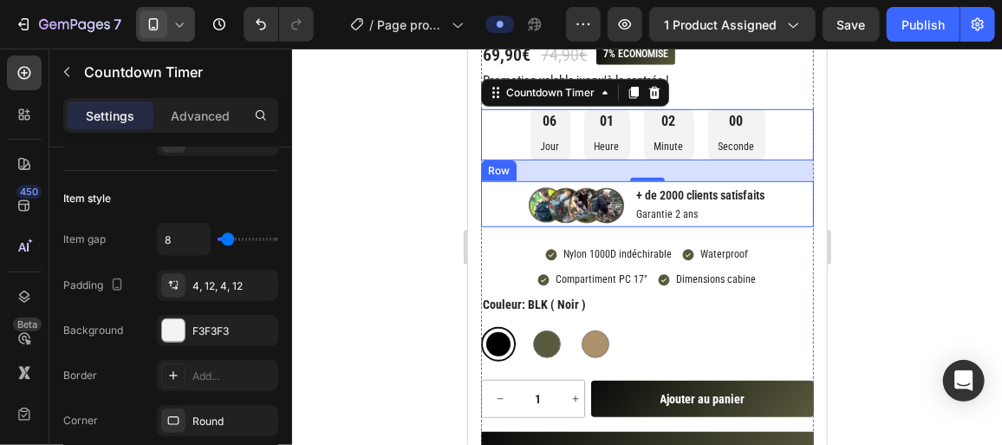
click at [189, 40] on div at bounding box center [165, 24] width 59 height 35
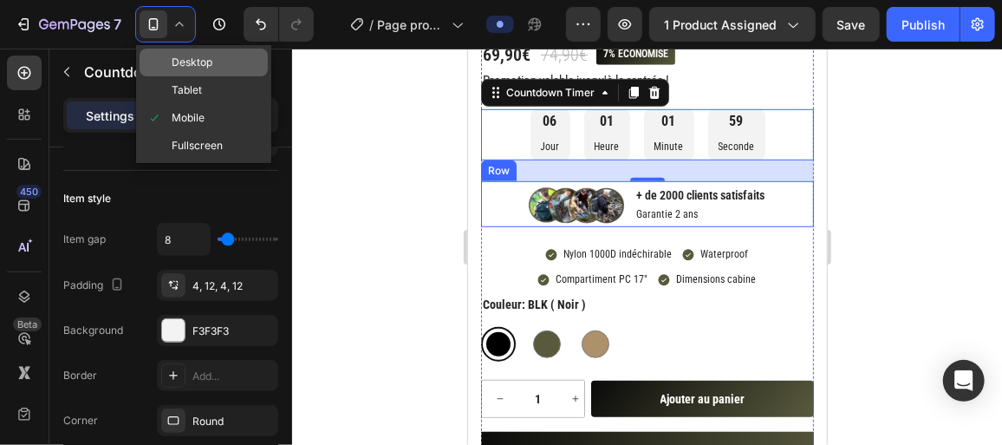
click at [190, 66] on span "Desktop" at bounding box center [192, 62] width 41 height 17
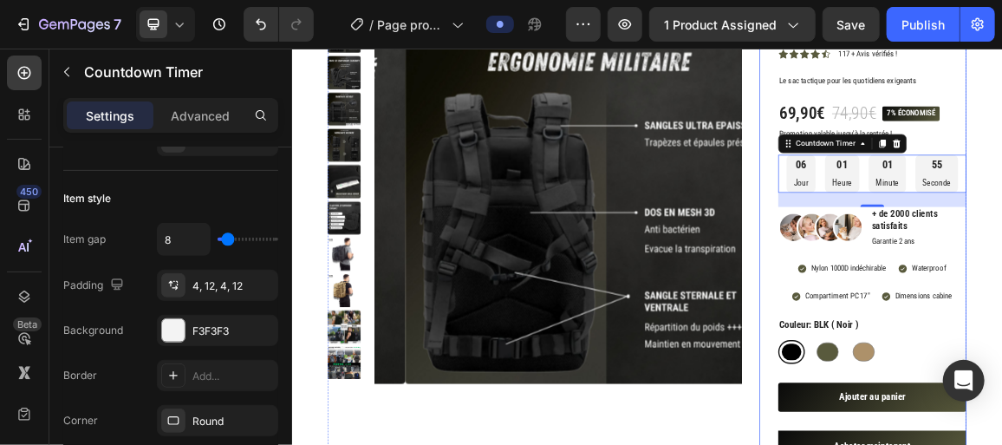
scroll to position [117, 0]
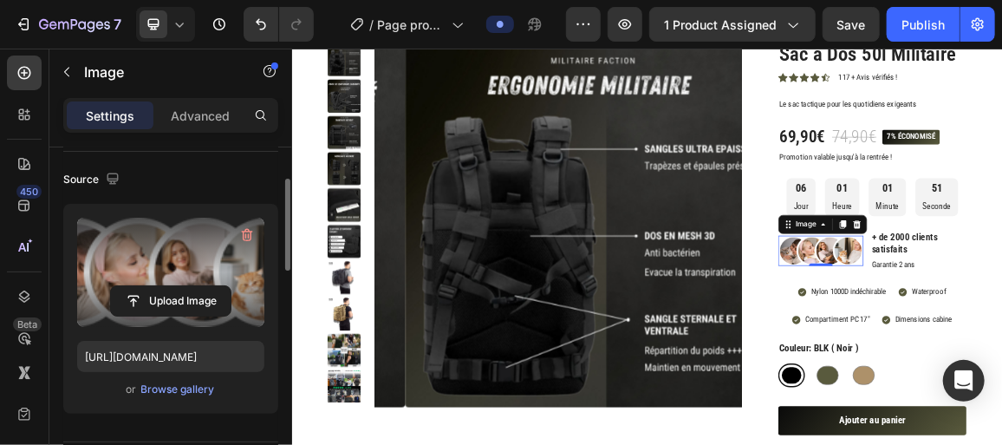
scroll to position [118, 0]
click at [131, 303] on input "file" at bounding box center [171, 300] width 120 height 29
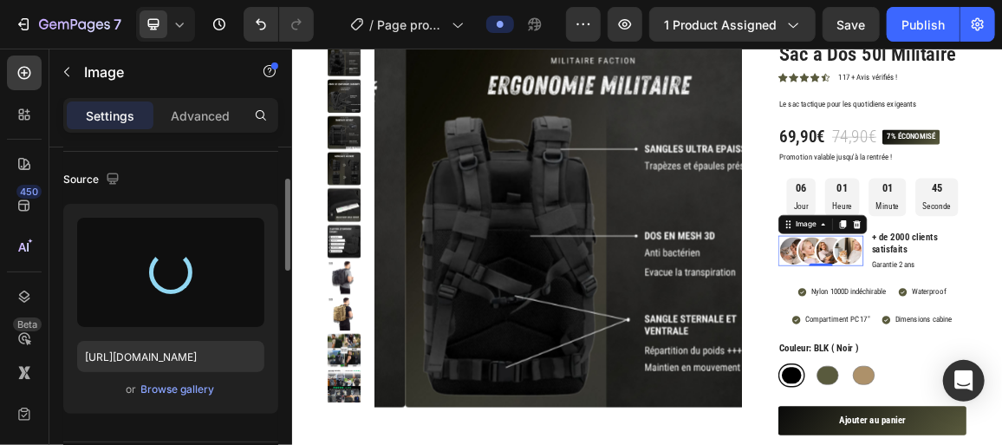
type input "https://cdn.shopify.com/s/files/1/0596/5745/3738/files/gempages_557585078264267…"
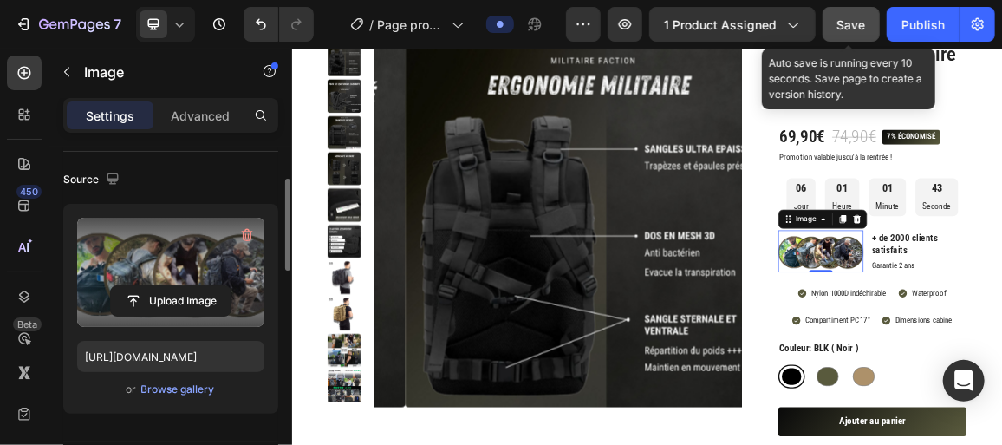
click at [850, 30] on span "Save" at bounding box center [851, 24] width 29 height 15
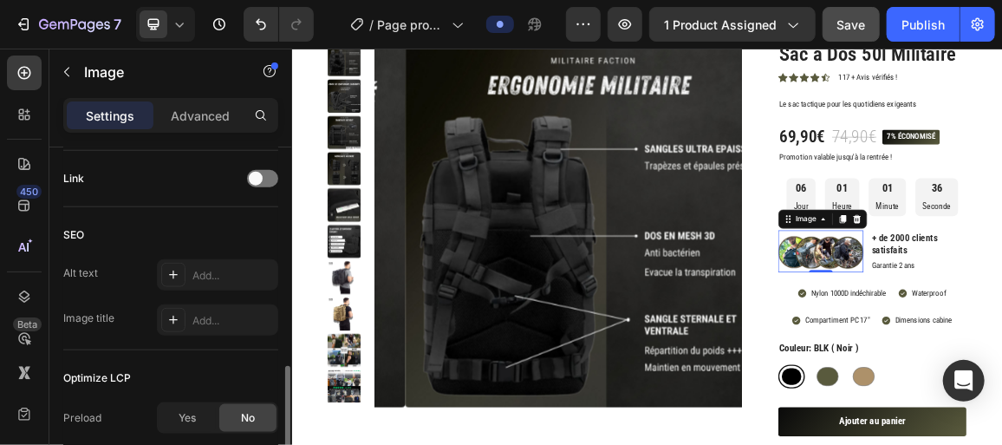
scroll to position [785, 0]
click at [172, 317] on icon at bounding box center [173, 320] width 9 height 9
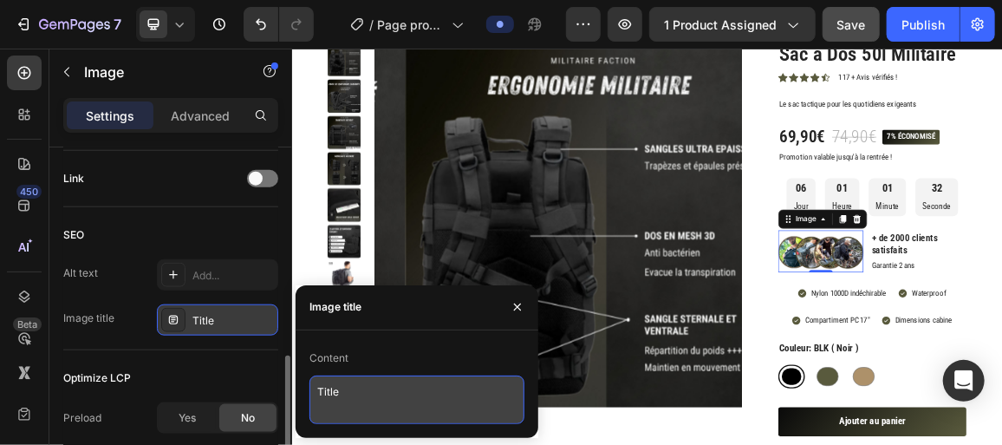
click at [318, 384] on textarea "Title" at bounding box center [416, 399] width 215 height 49
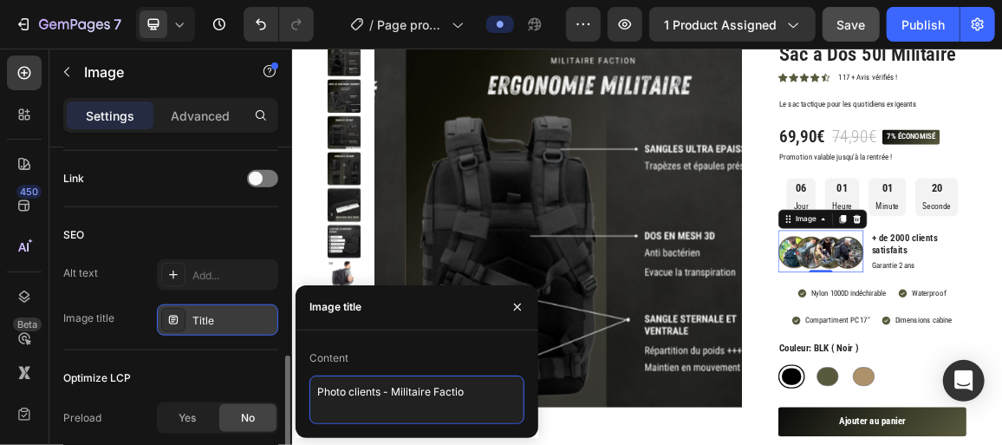
type textarea "Photo clients - Militaire Faction"
click at [318, 384] on textarea "Photo clients - Militaire Faction" at bounding box center [416, 399] width 215 height 49
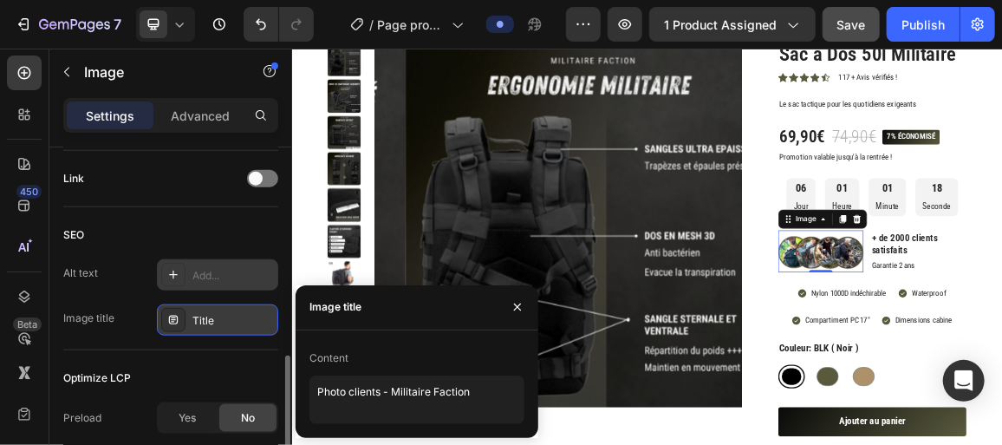
click at [178, 273] on icon at bounding box center [173, 275] width 14 height 14
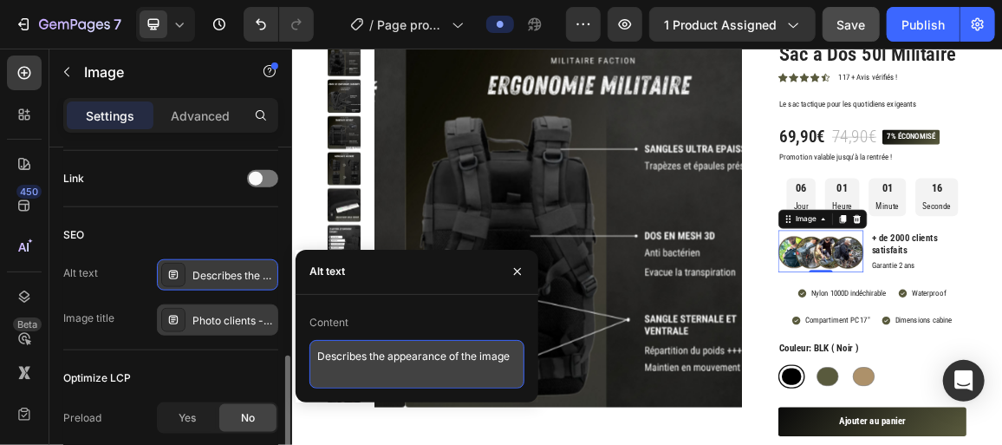
click at [342, 355] on textarea "Describes the appearance of the image" at bounding box center [416, 364] width 215 height 49
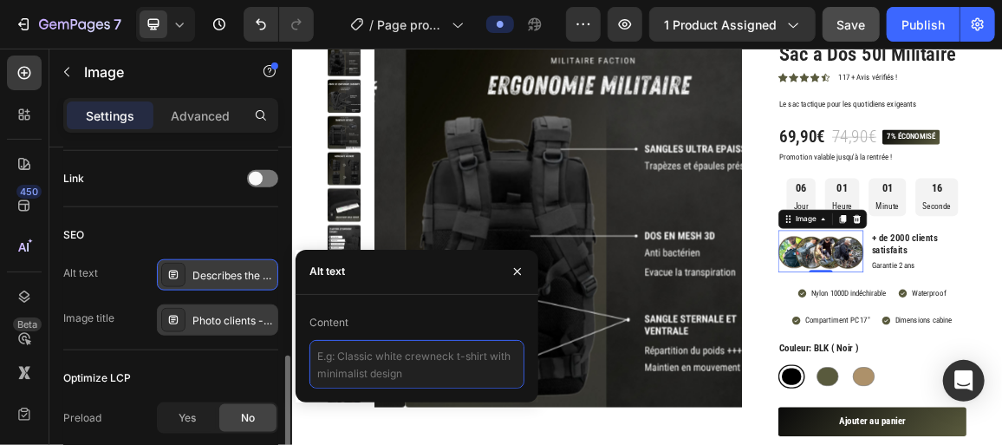
paste textarea "Photo clients - Militaire Faction"
type textarea "Photo clients - Militaire Faction"
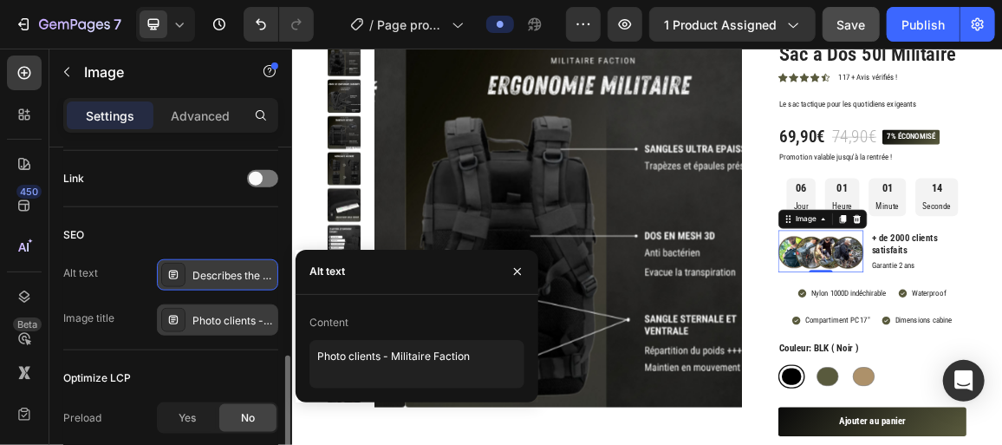
click at [254, 237] on div "SEO" at bounding box center [170, 235] width 215 height 28
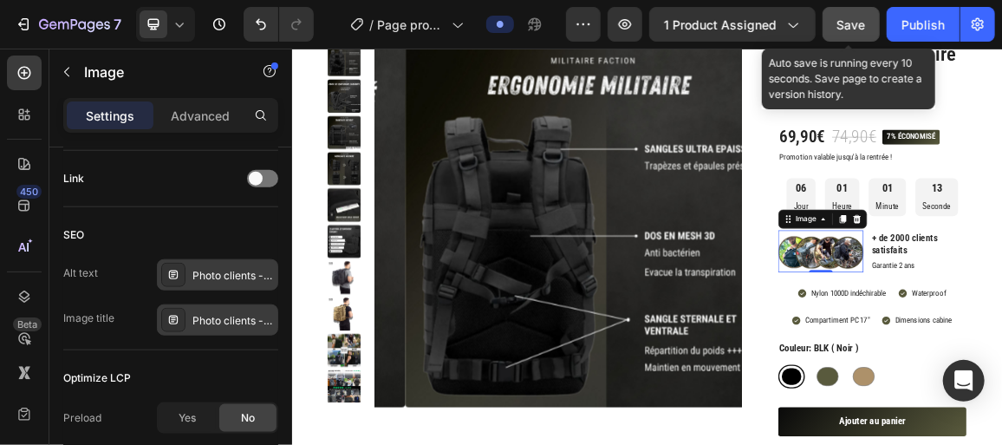
click at [856, 14] on button "Save" at bounding box center [851, 24] width 57 height 35
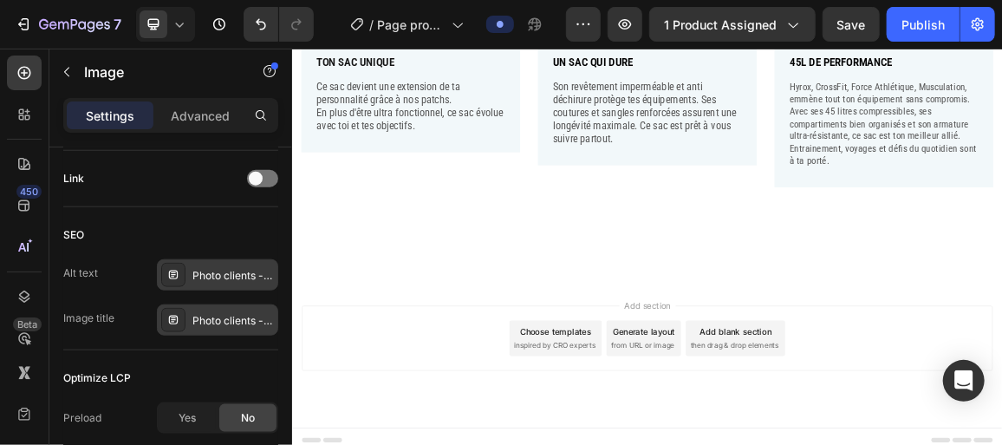
scroll to position [1120, 0]
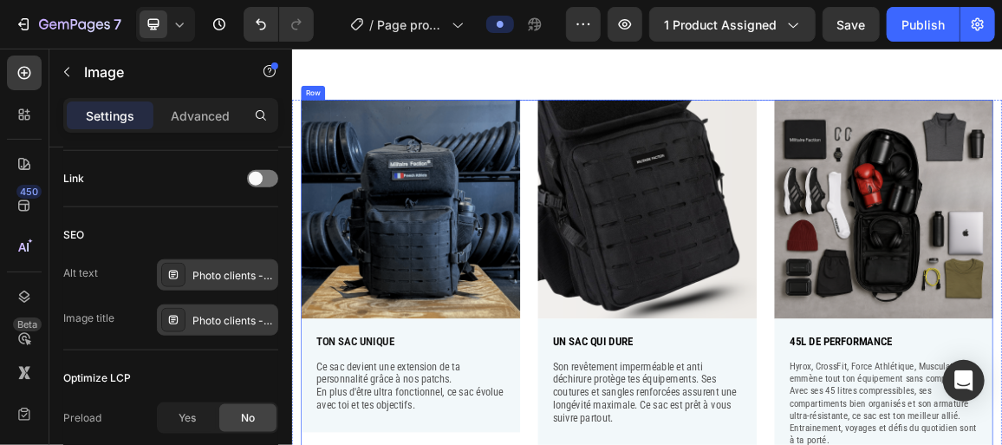
click at [969, 225] on div "Image TON SAC UNIQUE Text Block Ce sac devient une extension de ta personnalité…" at bounding box center [811, 397] width 1014 height 551
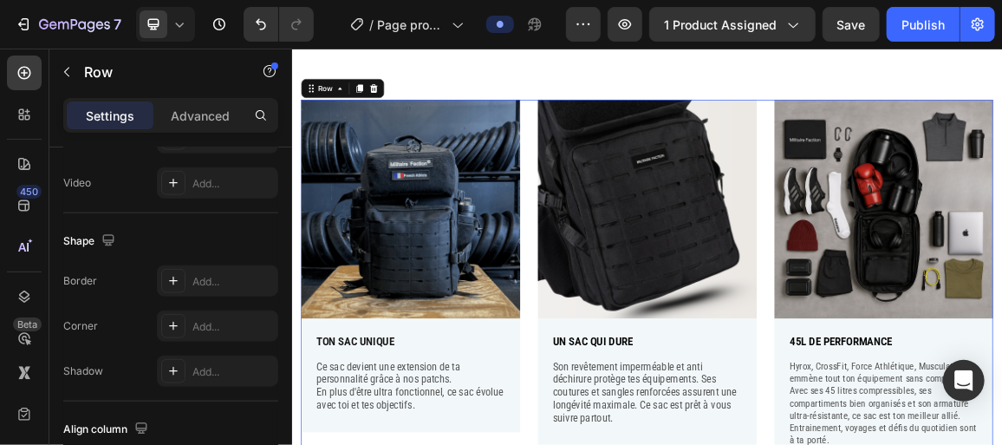
scroll to position [0, 0]
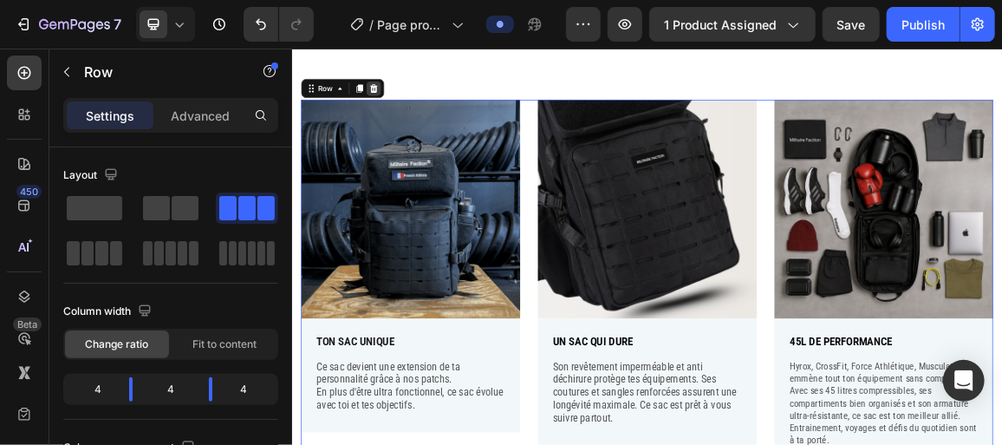
click at [419, 97] on div at bounding box center [410, 105] width 21 height 21
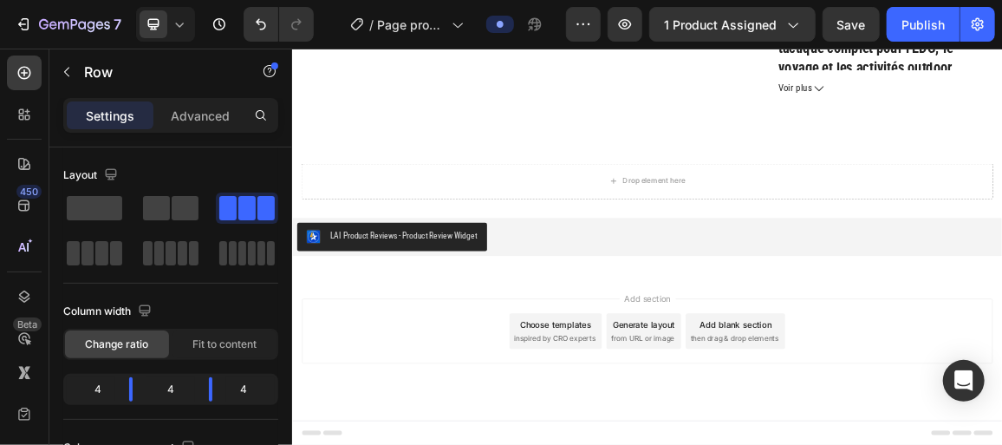
scroll to position [1019, 0]
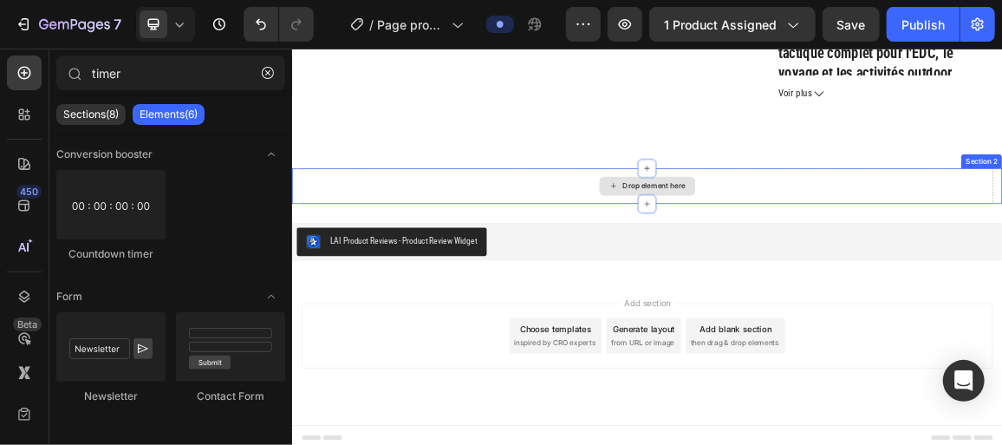
click at [894, 237] on div "Drop element here" at bounding box center [811, 249] width 1014 height 52
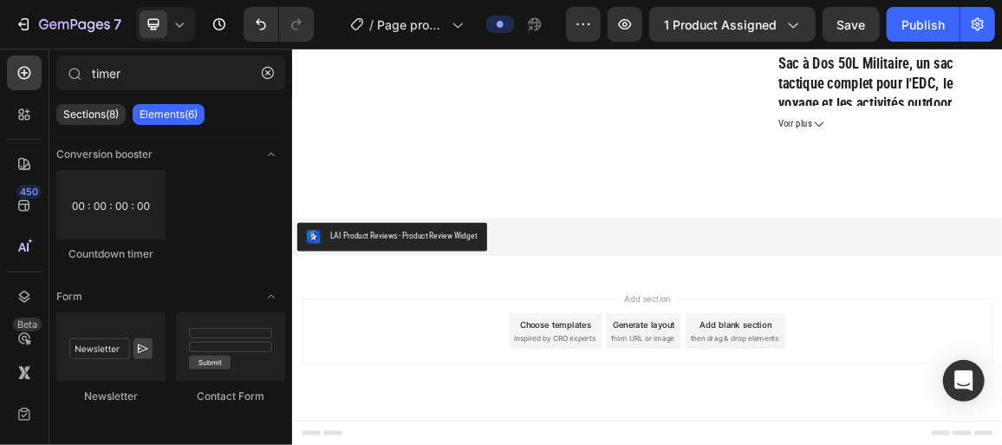
scroll to position [967, 0]
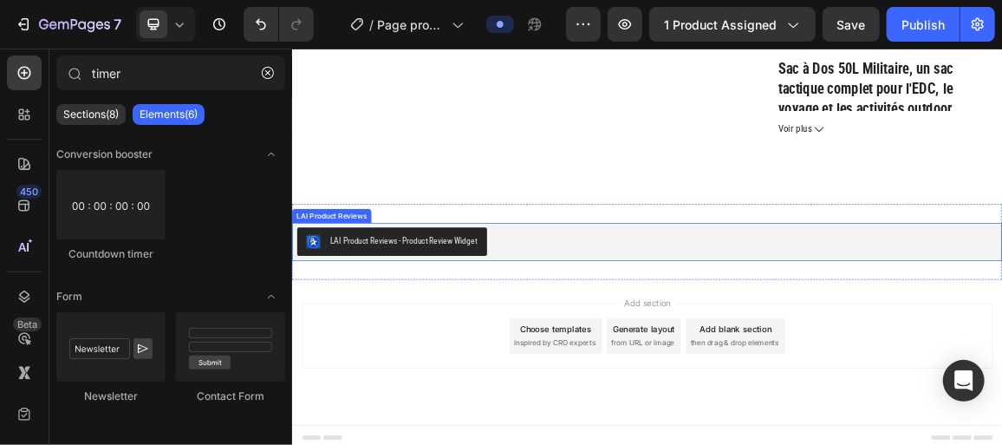
click at [617, 319] on div "LAI Product Reviews - Product Review Widget" at bounding box center [811, 330] width 1026 height 42
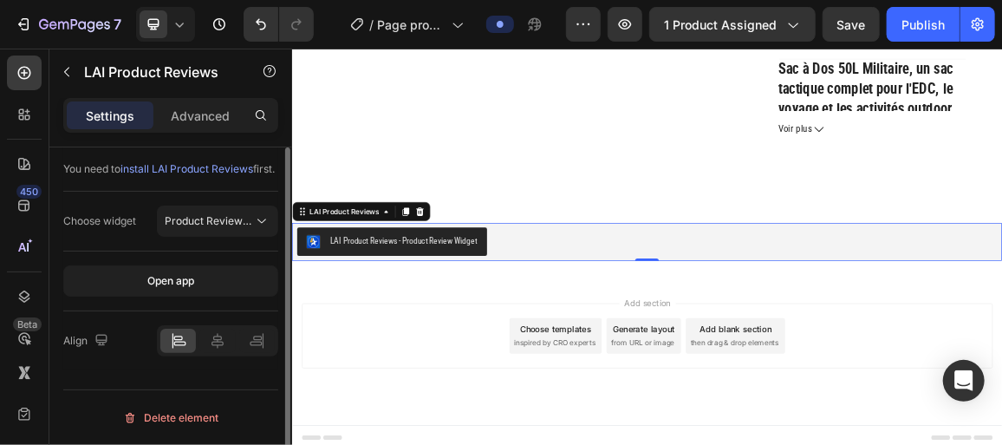
scroll to position [9, 0]
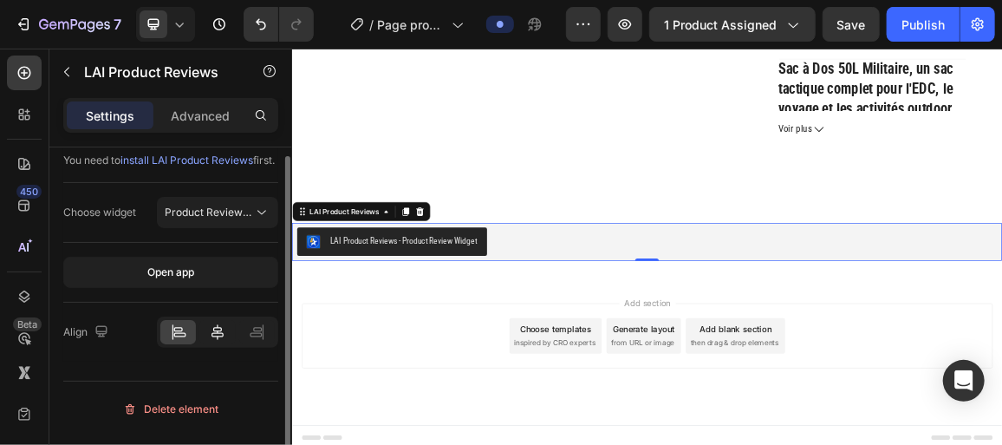
click at [204, 344] on div at bounding box center [217, 332] width 36 height 24
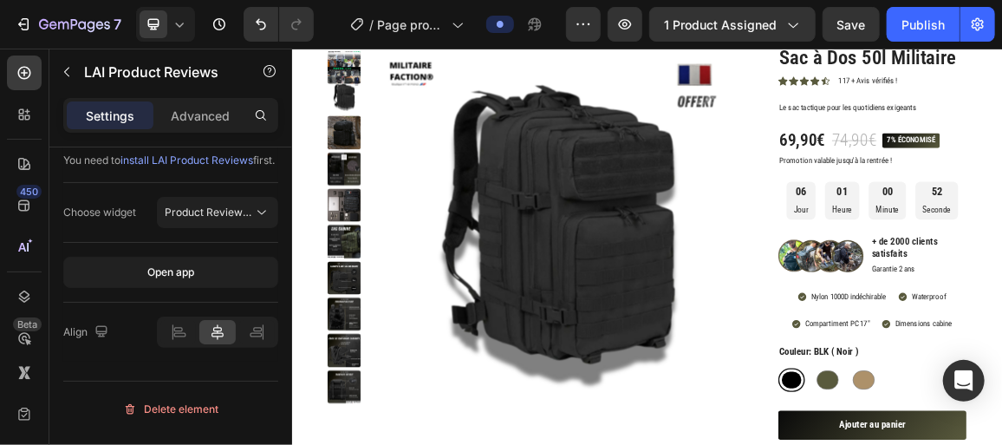
scroll to position [101, 0]
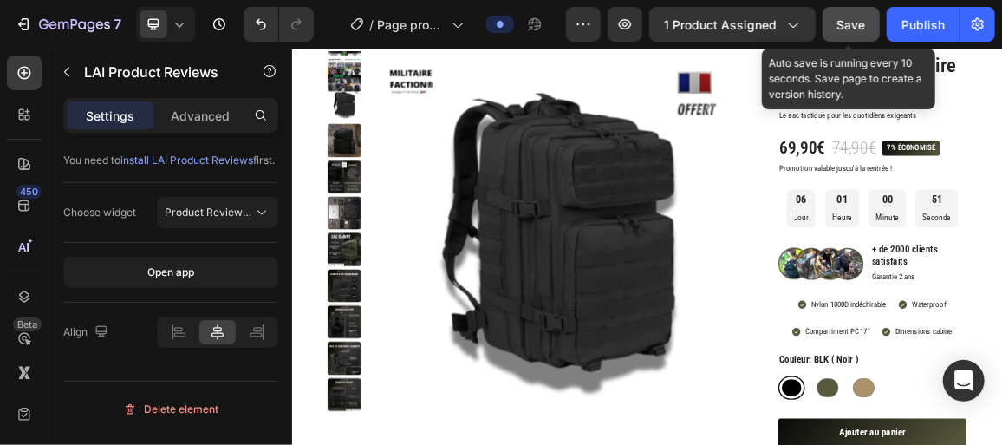
click at [849, 13] on button "Save" at bounding box center [851, 24] width 57 height 35
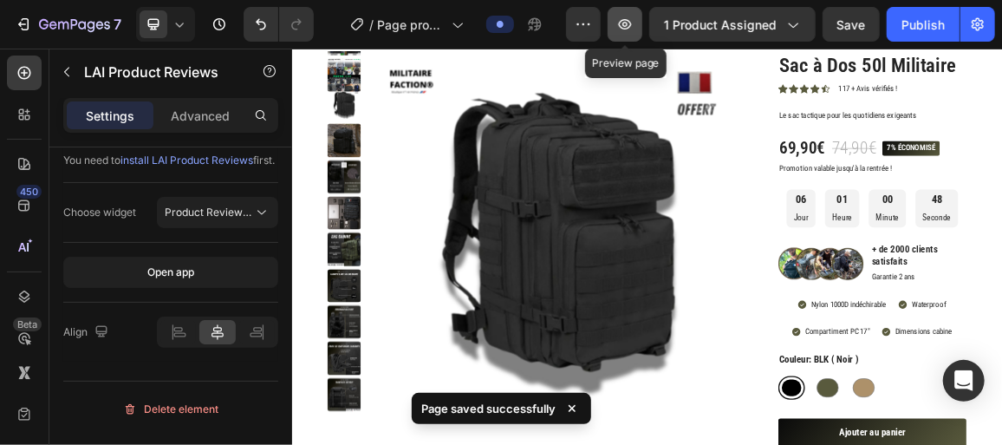
click at [618, 25] on button "button" at bounding box center [625, 24] width 35 height 35
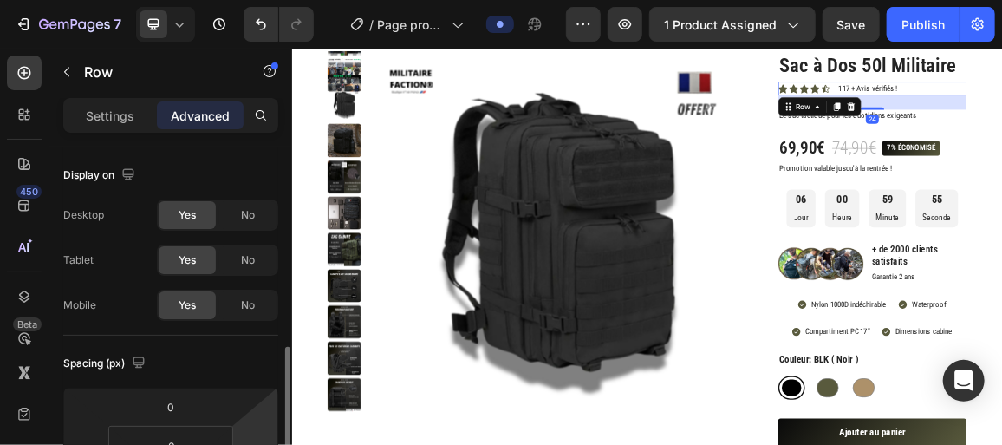
scroll to position [153, 0]
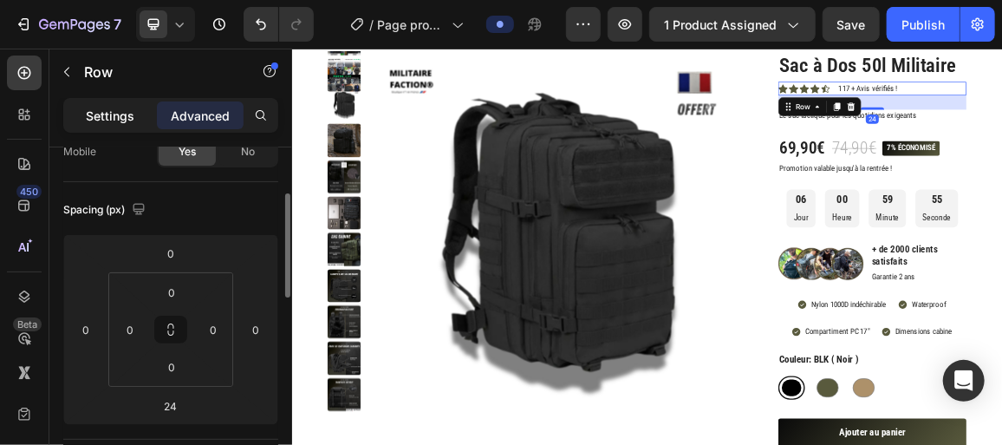
click at [78, 113] on div "Settings" at bounding box center [110, 115] width 87 height 28
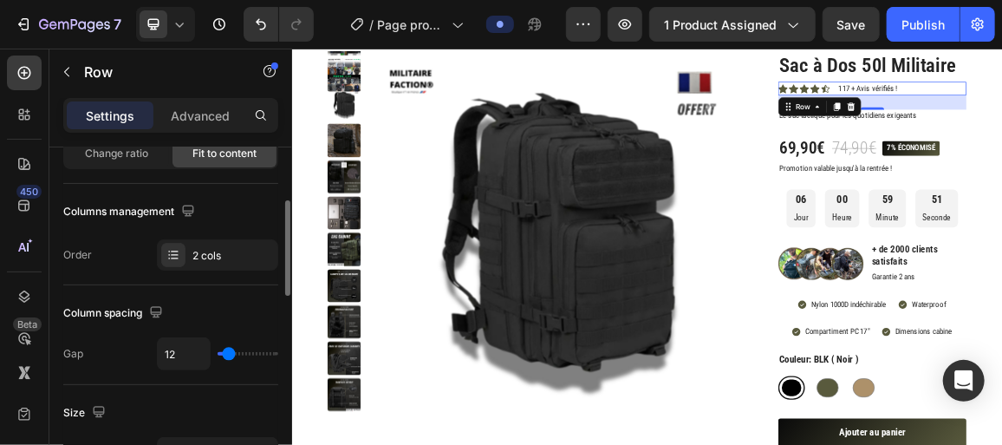
scroll to position [190, 0]
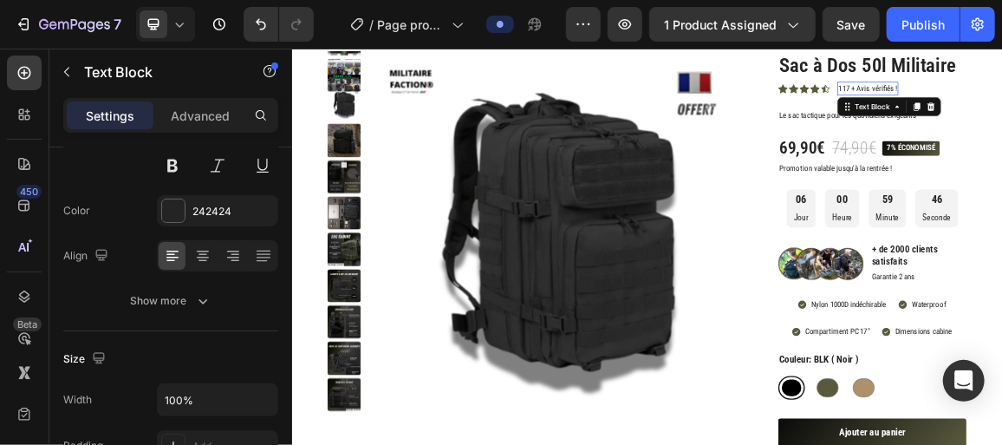
scroll to position [0, 0]
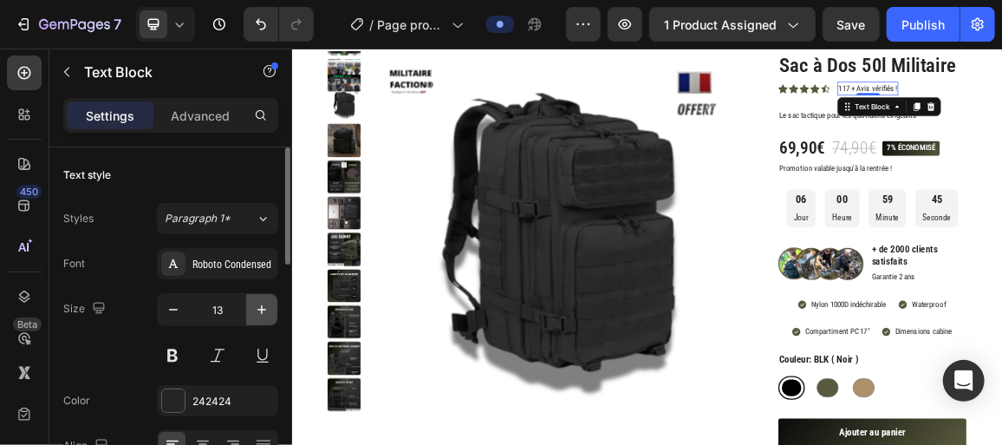
click at [259, 309] on icon "button" at bounding box center [261, 309] width 17 height 17
type input "14"
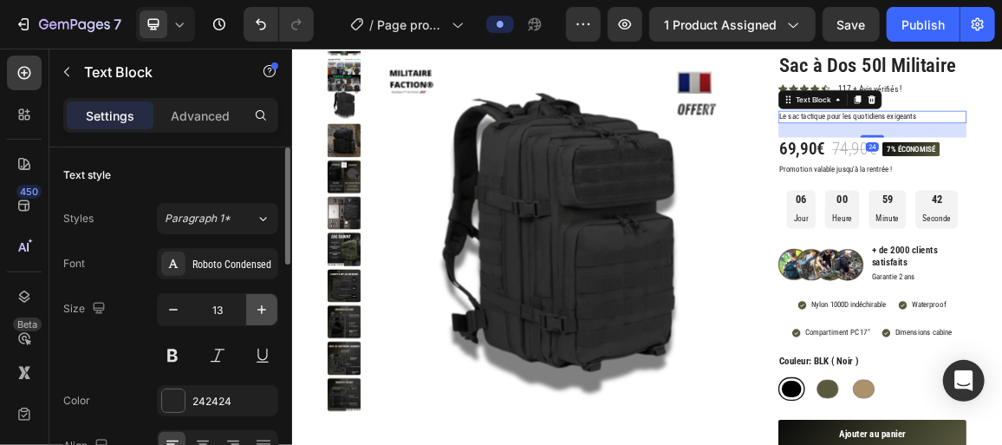
click at [264, 310] on icon "button" at bounding box center [261, 309] width 17 height 17
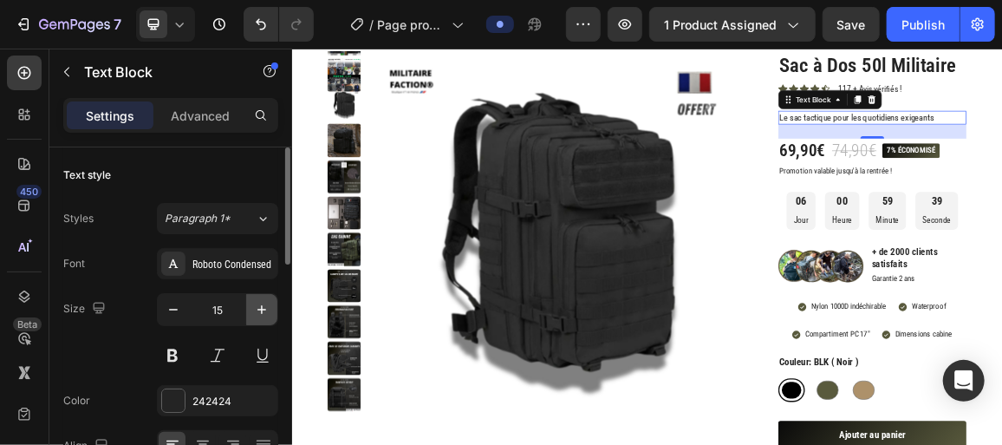
click at [264, 310] on icon "button" at bounding box center [261, 309] width 17 height 17
type input "16"
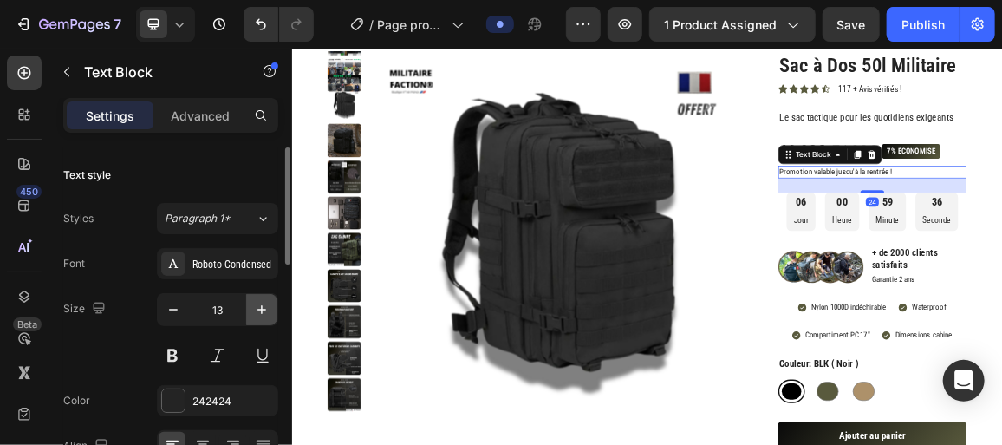
click at [260, 301] on icon "button" at bounding box center [261, 309] width 17 height 17
type input "15"
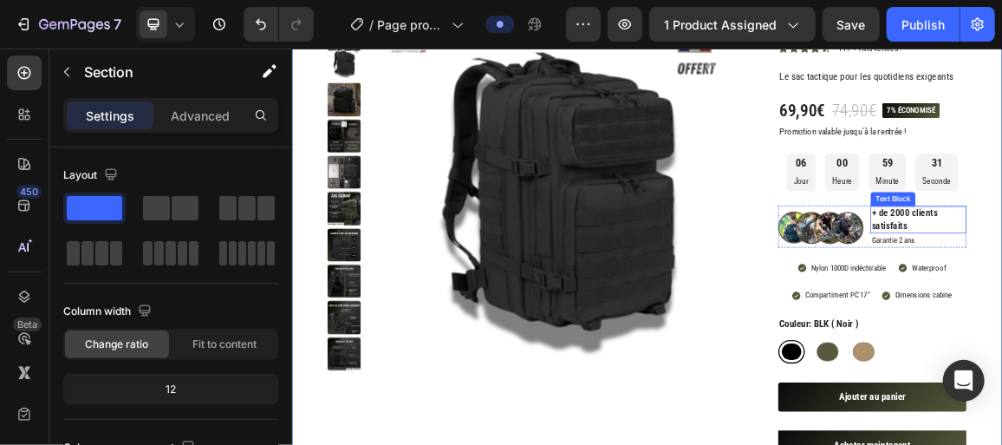
scroll to position [164, 0]
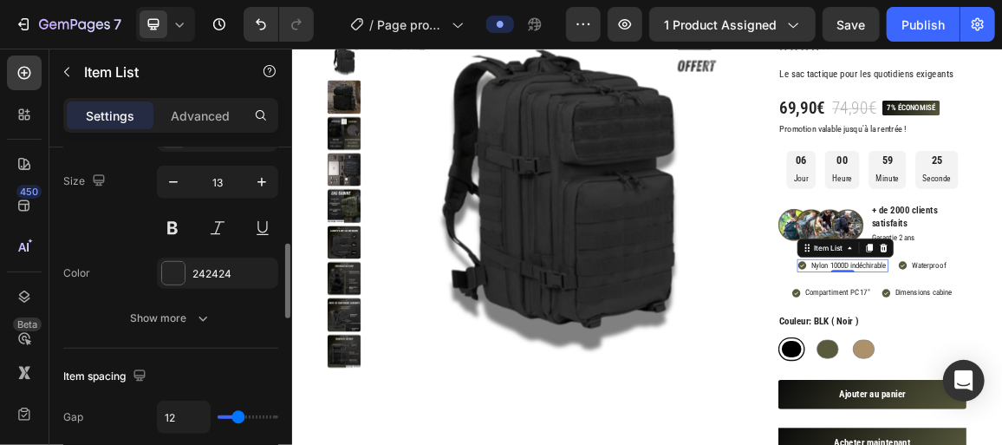
scroll to position [491, 0]
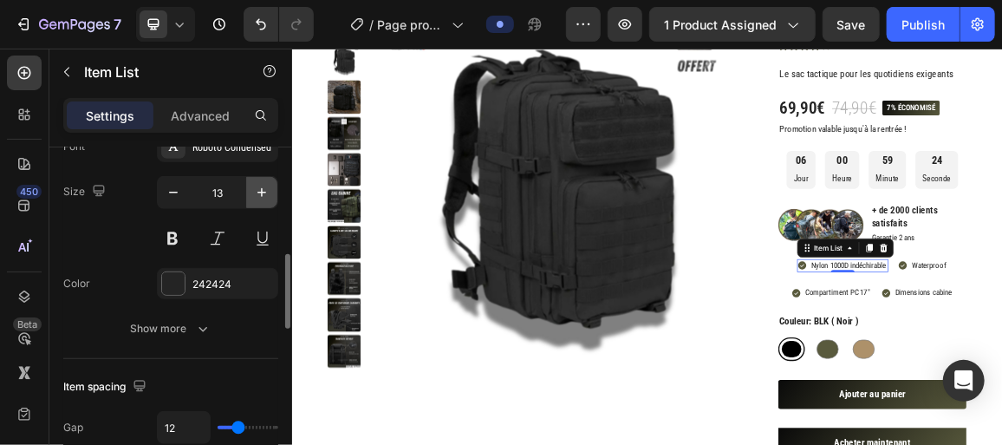
click at [263, 184] on icon "button" at bounding box center [261, 192] width 17 height 17
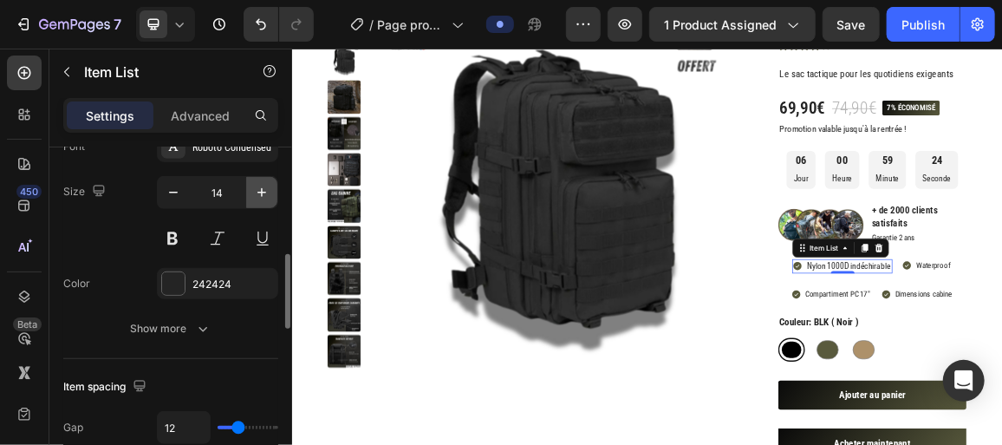
click at [263, 184] on icon "button" at bounding box center [261, 192] width 17 height 17
type input "15"
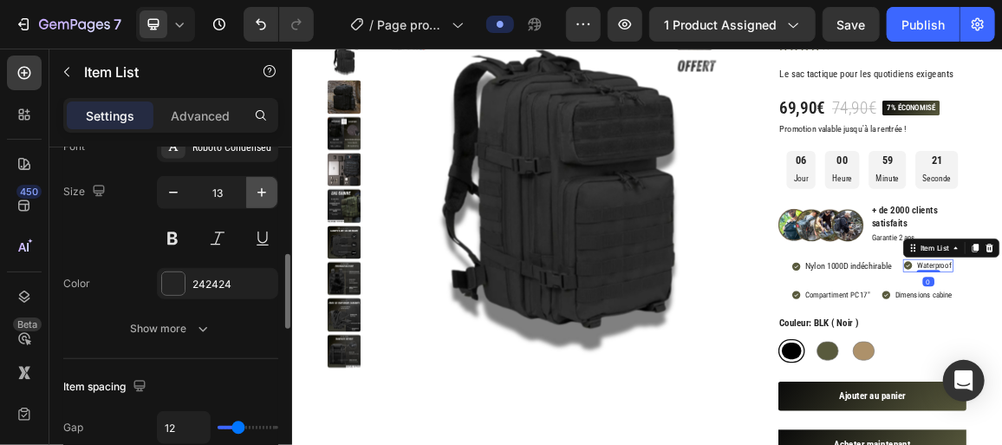
click at [266, 184] on icon "button" at bounding box center [261, 192] width 17 height 17
type input "15"
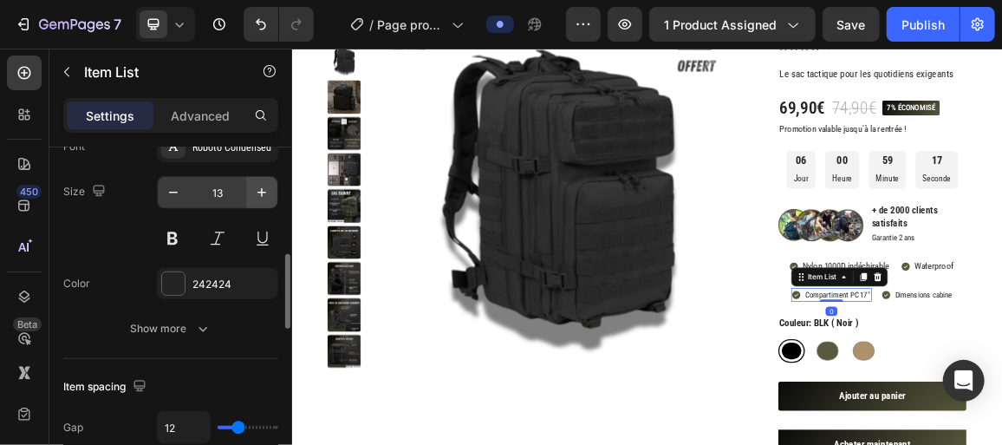
click at [270, 192] on icon "button" at bounding box center [261, 192] width 17 height 17
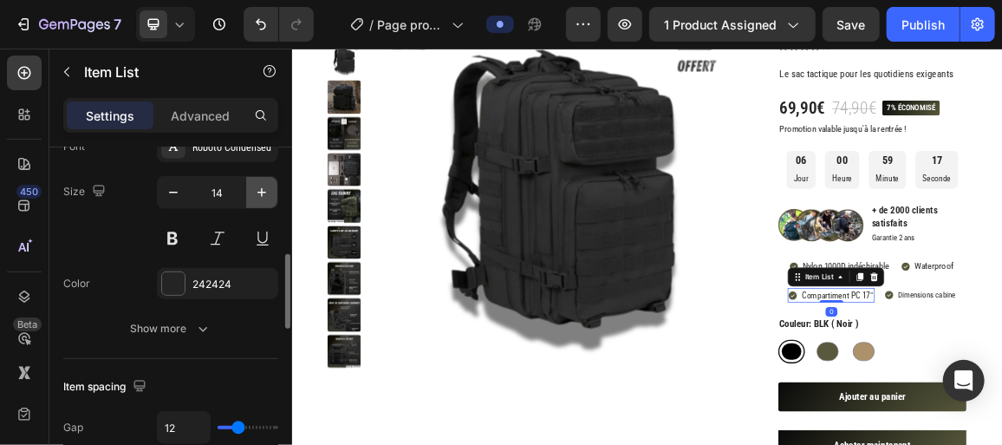
click at [270, 192] on icon "button" at bounding box center [261, 192] width 17 height 17
type input "15"
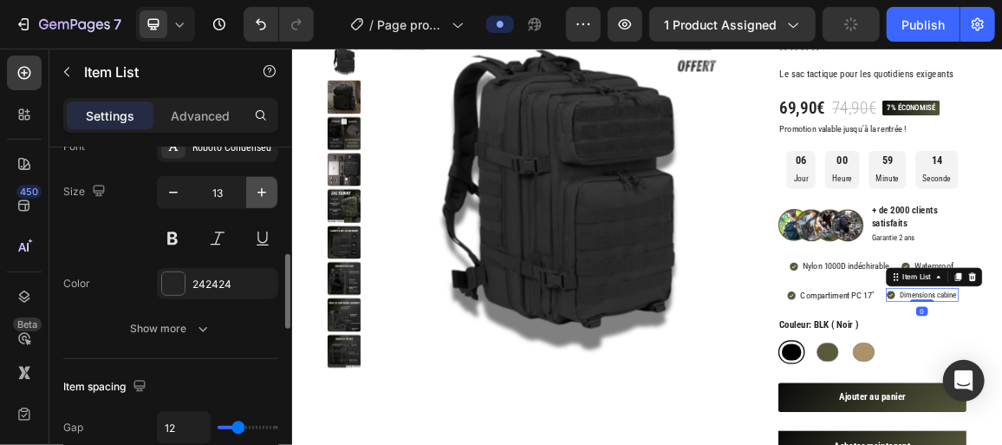
click at [264, 184] on icon "button" at bounding box center [261, 192] width 17 height 17
type input "15"
click at [846, 45] on div "7 Version history / Page produit - Sac à dos 50l militaire Preview 1 product as…" at bounding box center [501, 24] width 1002 height 49
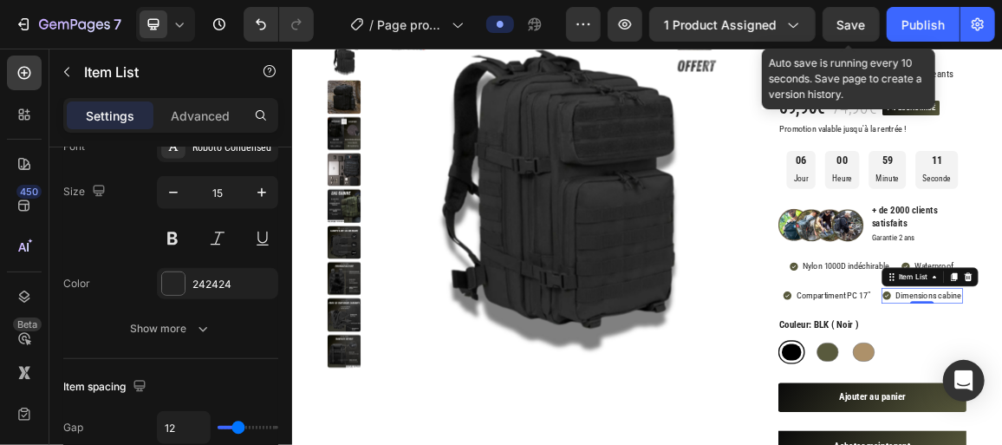
click at [848, 28] on span "Save" at bounding box center [851, 24] width 29 height 15
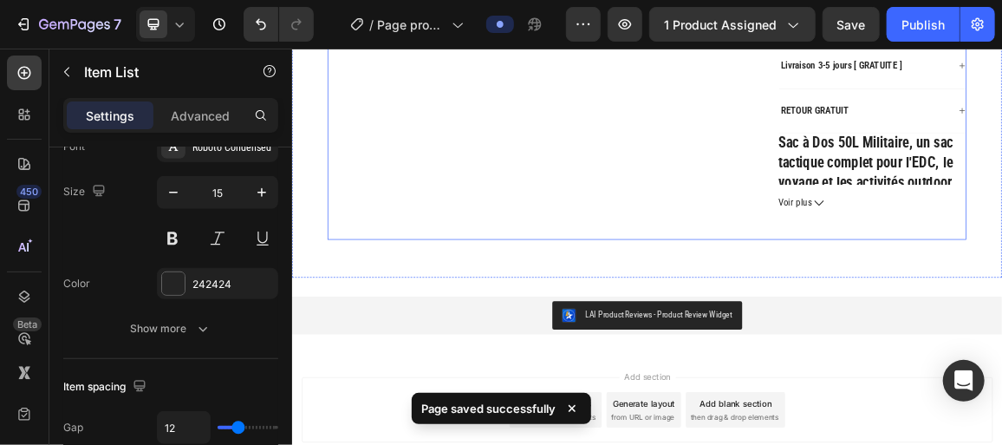
scroll to position [875, 0]
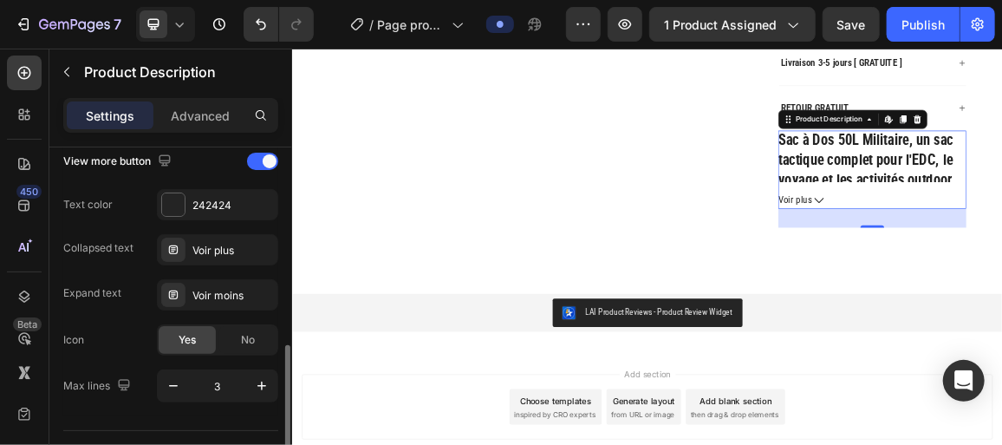
scroll to position [498, 0]
click at [255, 379] on icon "button" at bounding box center [261, 383] width 17 height 17
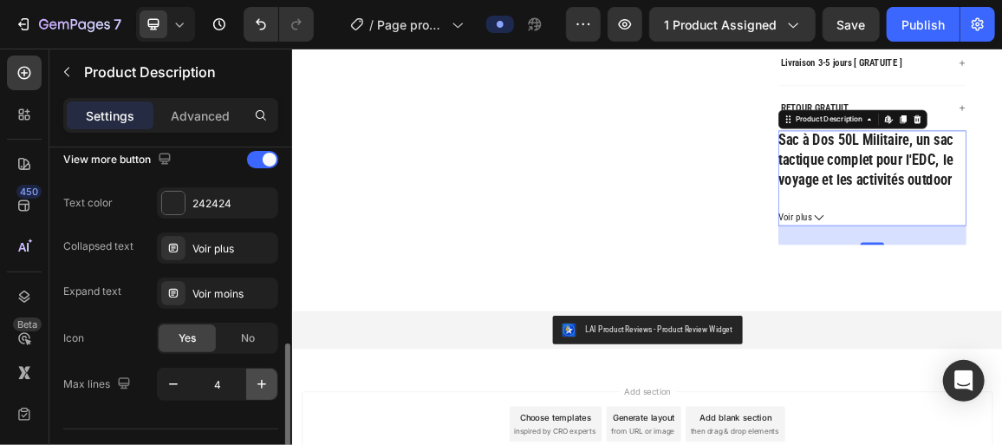
click at [255, 379] on icon "button" at bounding box center [261, 383] width 17 height 17
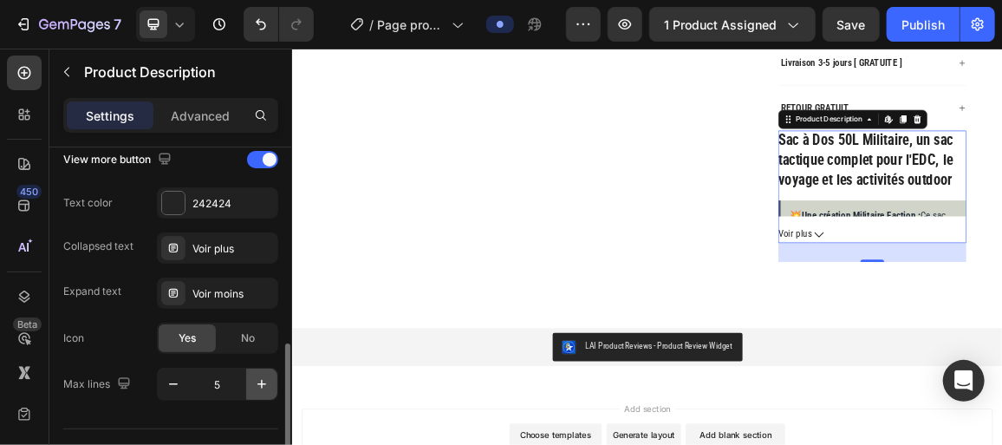
click at [255, 379] on icon "button" at bounding box center [261, 383] width 17 height 17
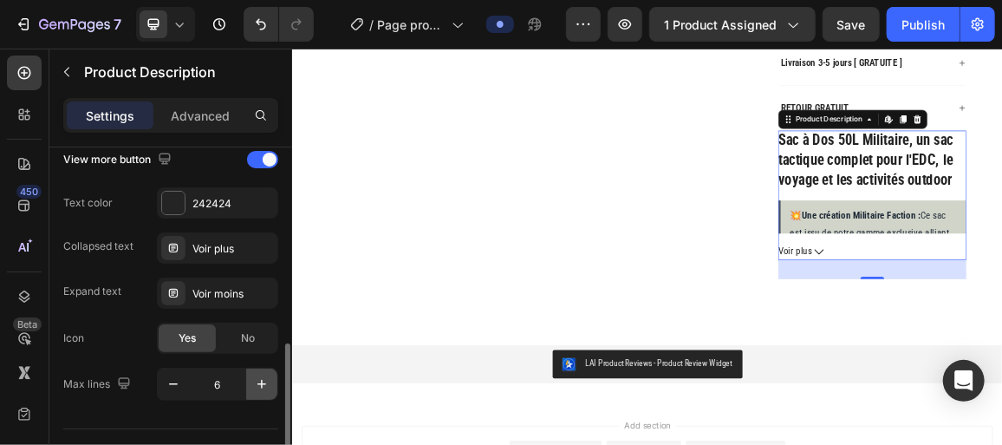
click at [255, 379] on icon "button" at bounding box center [261, 383] width 17 height 17
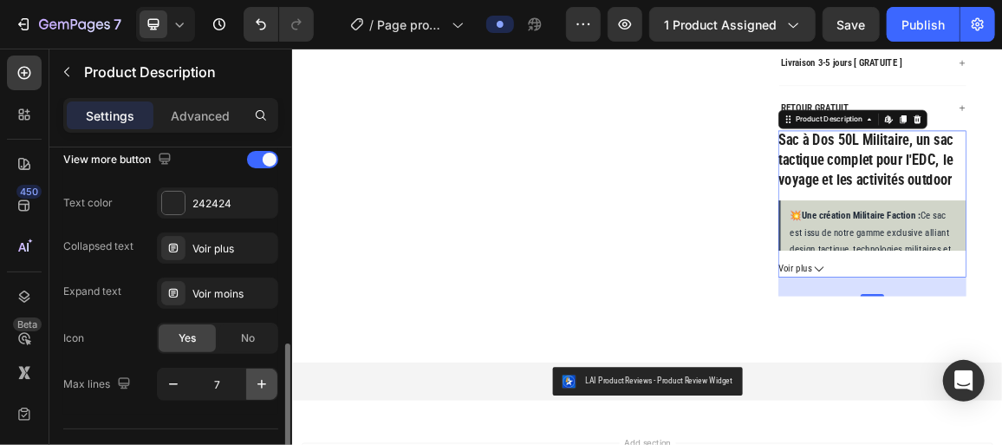
click at [255, 379] on icon "button" at bounding box center [261, 383] width 17 height 17
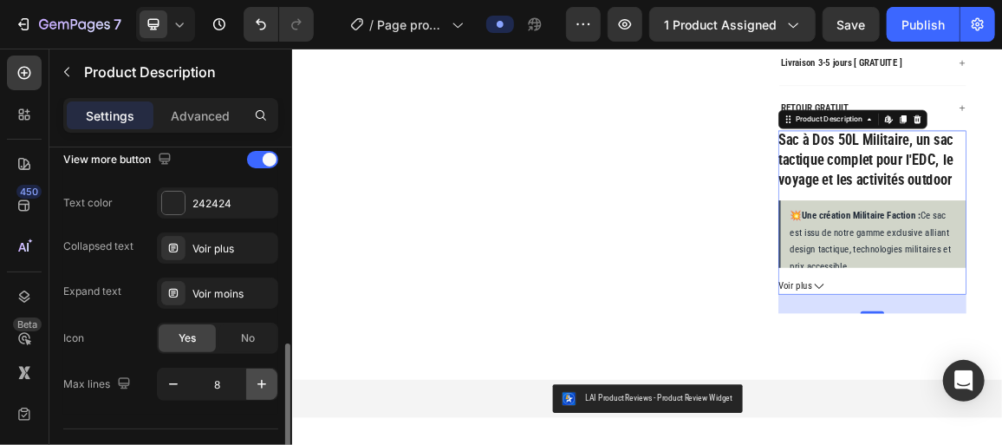
click at [255, 379] on icon "button" at bounding box center [261, 383] width 17 height 17
type input "9"
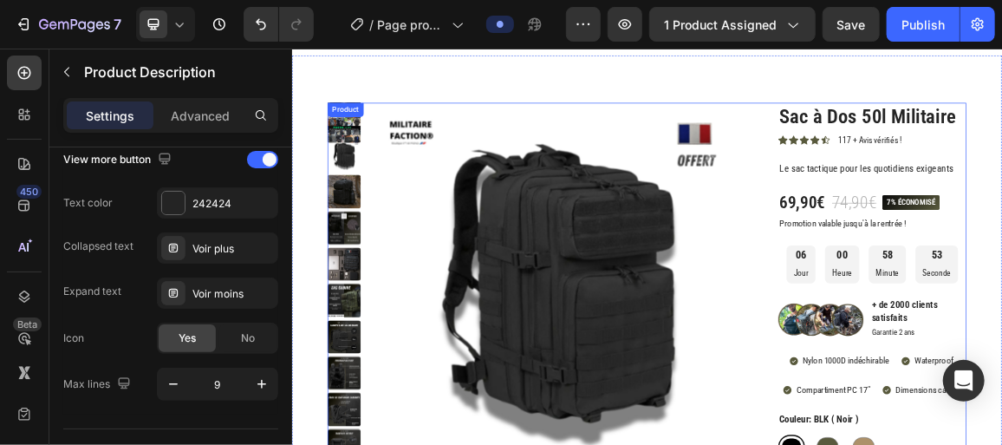
scroll to position [107, 0]
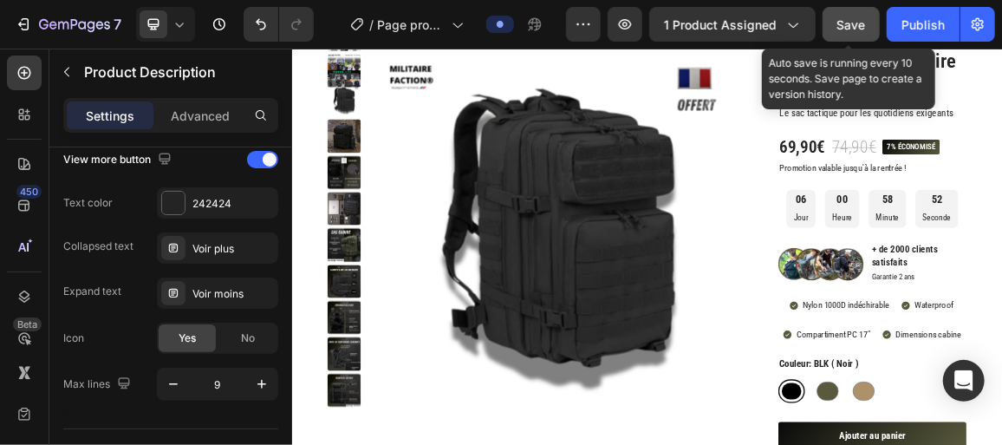
click at [862, 13] on button "Save" at bounding box center [851, 24] width 57 height 35
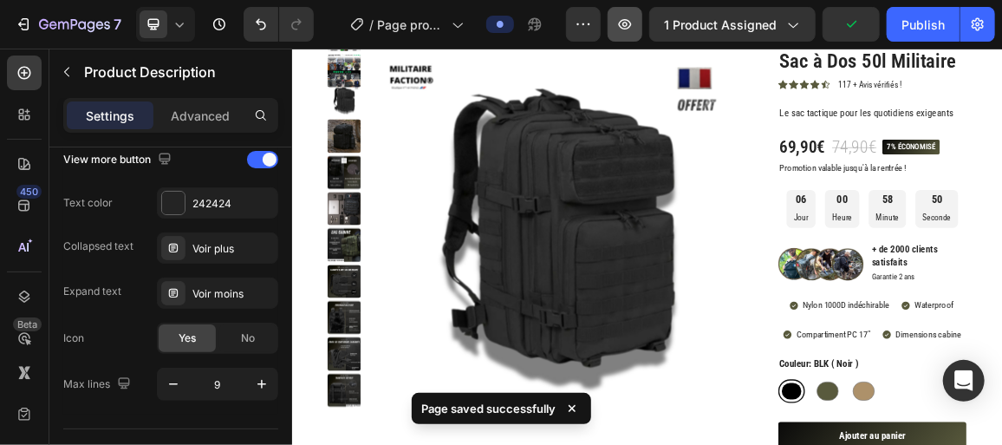
click at [629, 39] on button "button" at bounding box center [625, 24] width 35 height 35
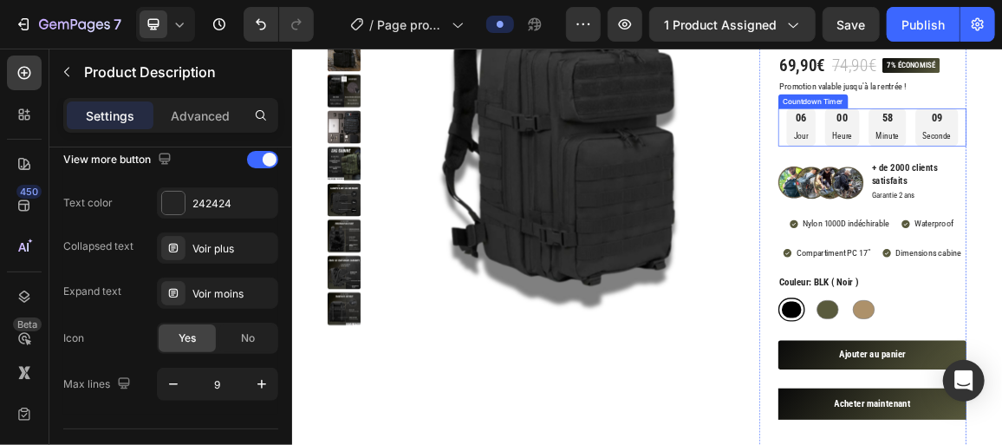
scroll to position [225, 0]
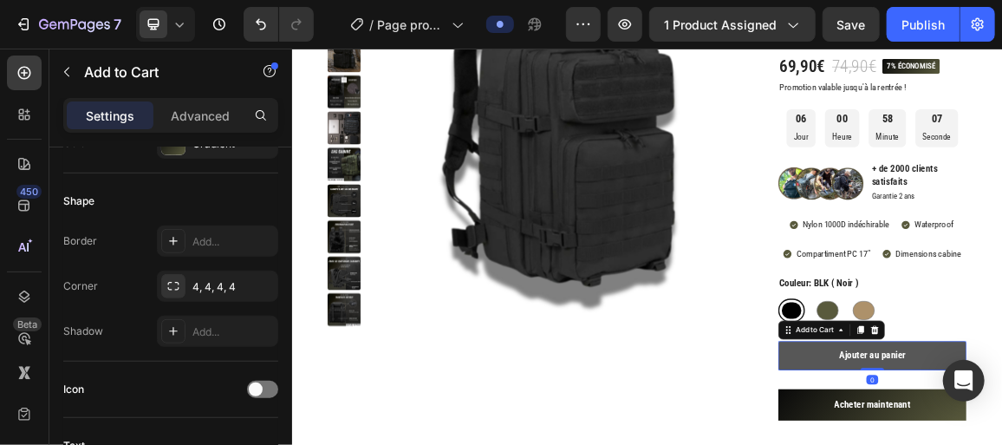
scroll to position [0, 0]
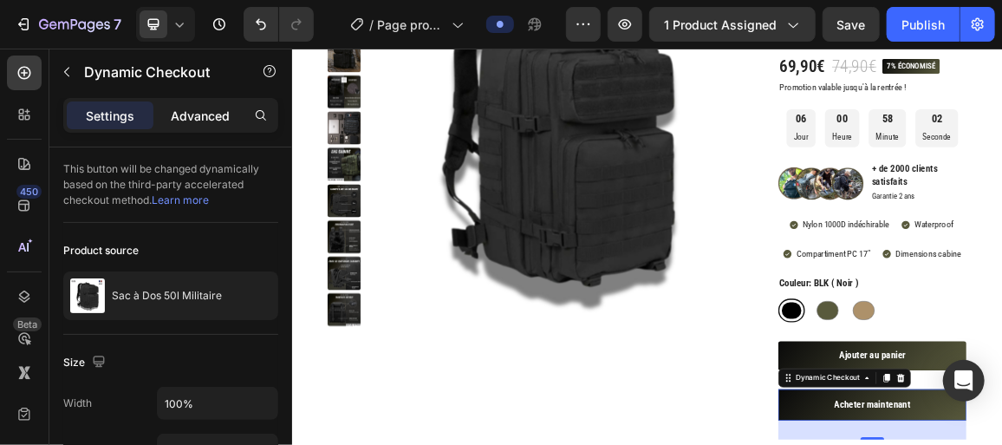
click at [193, 112] on p "Advanced" at bounding box center [200, 116] width 59 height 18
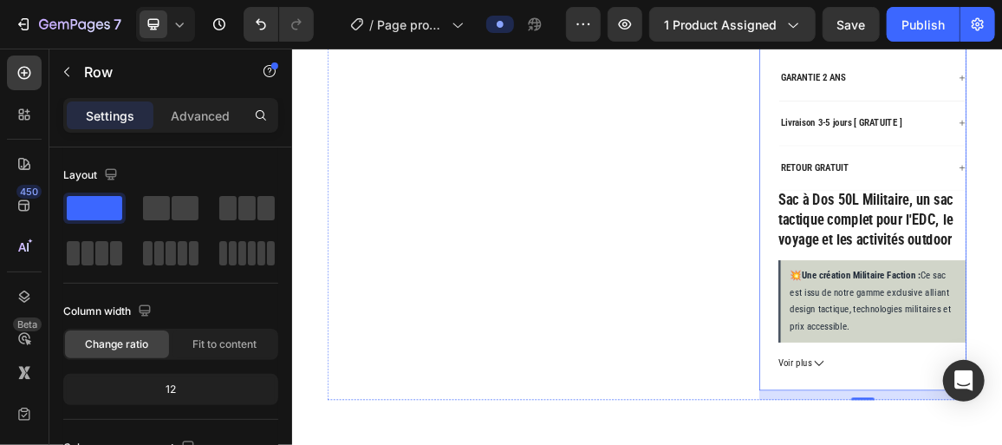
scroll to position [746, 0]
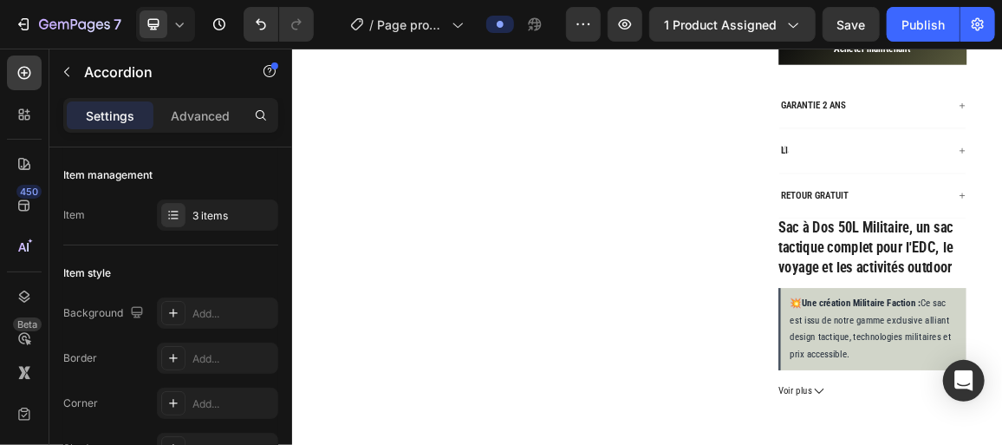
scroll to position [744, 0]
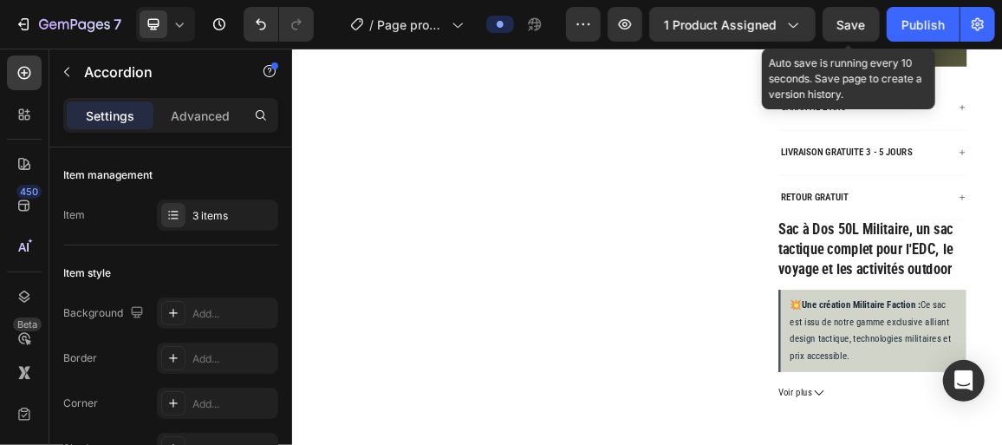
click at [862, 21] on span "Save" at bounding box center [851, 24] width 29 height 15
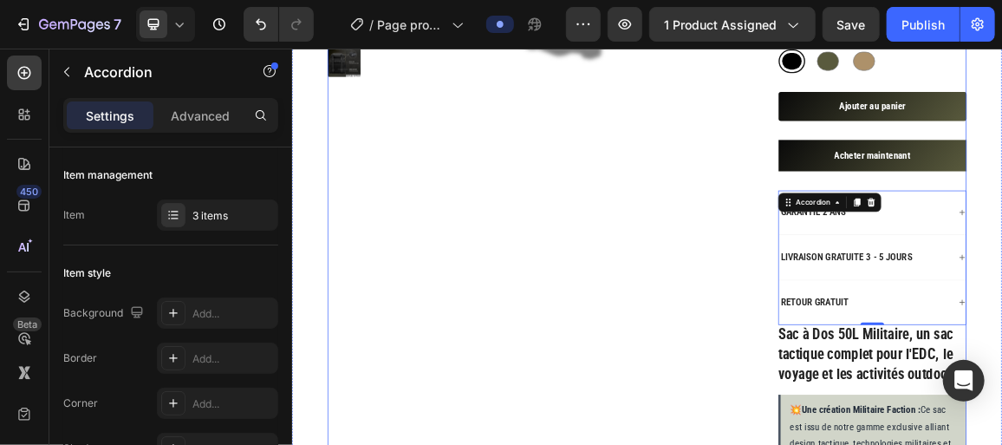
scroll to position [556, 0]
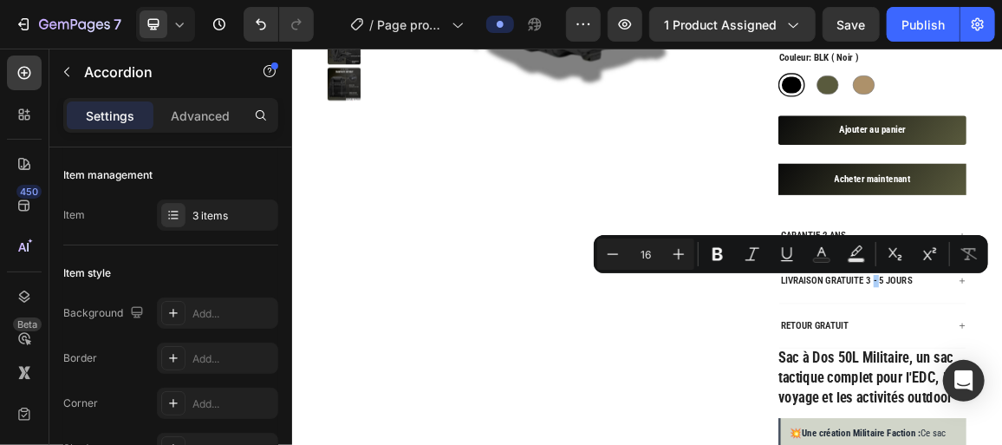
click at [184, 31] on icon at bounding box center [179, 24] width 17 height 17
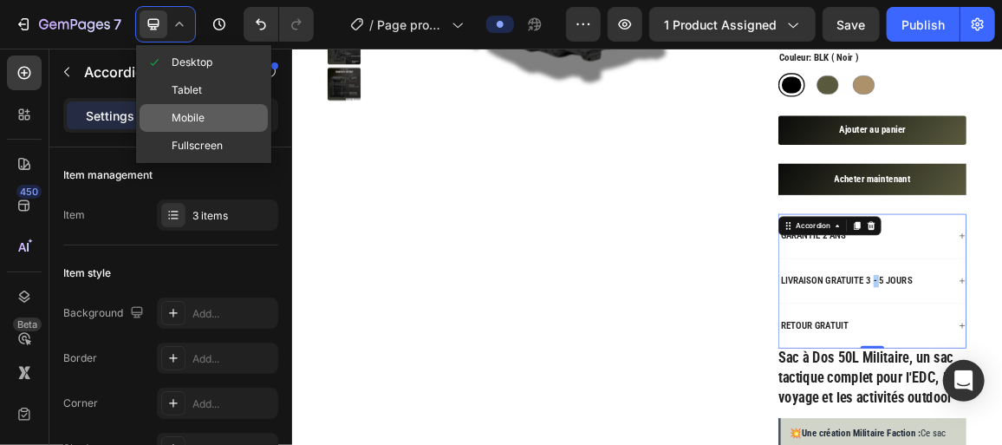
click at [199, 116] on span "Mobile" at bounding box center [188, 117] width 33 height 17
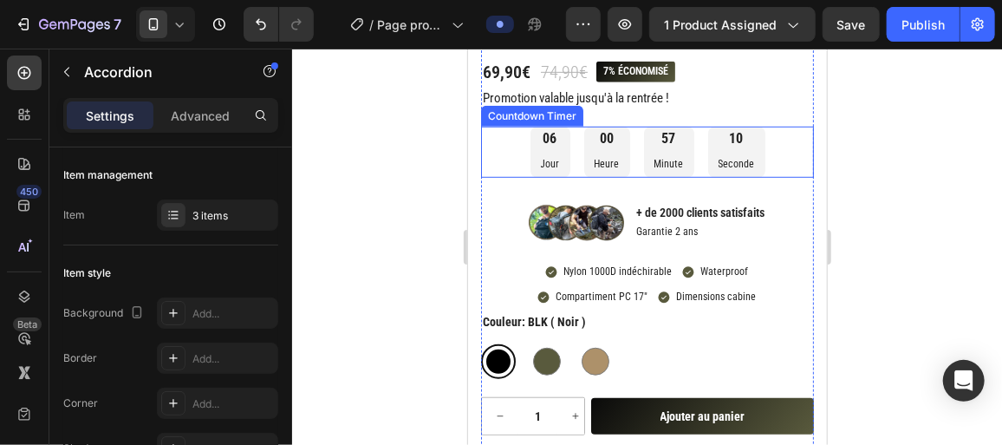
scroll to position [420, 0]
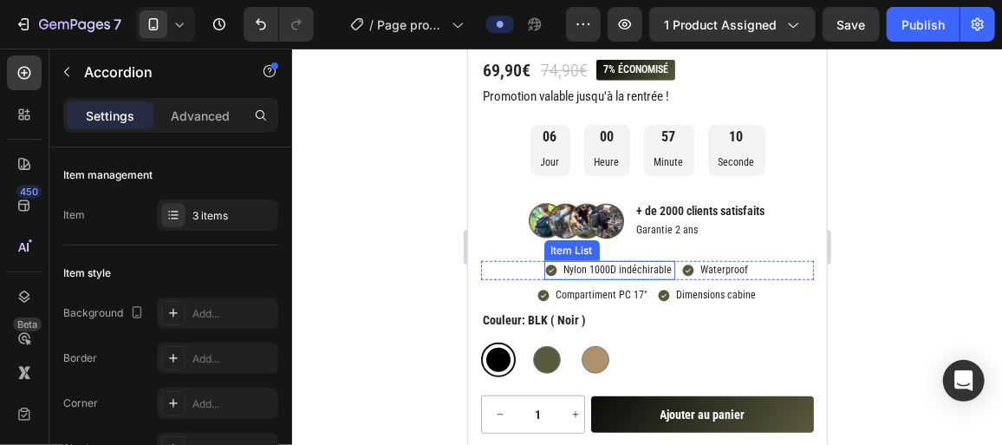
click at [634, 257] on div "Sac à Dos 50l Militaire Product Title Icon Icon Icon Icon Icon Icon List 117 + …" at bounding box center [646, 431] width 333 height 940
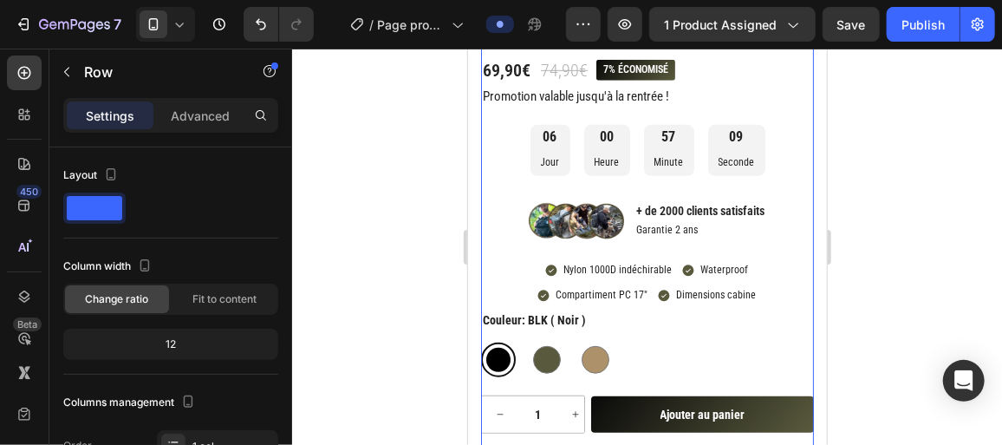
click at [615, 267] on p "Nylon 1000D indéchirable" at bounding box center [617, 270] width 108 height 14
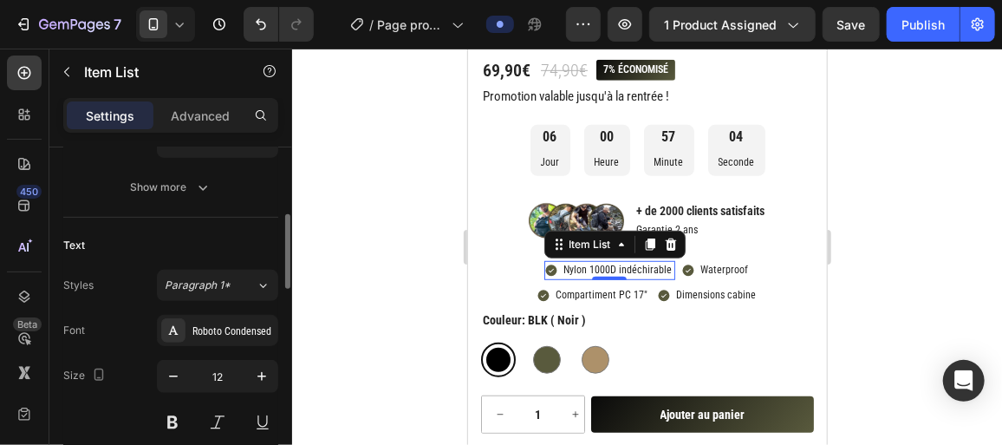
scroll to position [307, 0]
click at [263, 361] on button "button" at bounding box center [261, 376] width 31 height 31
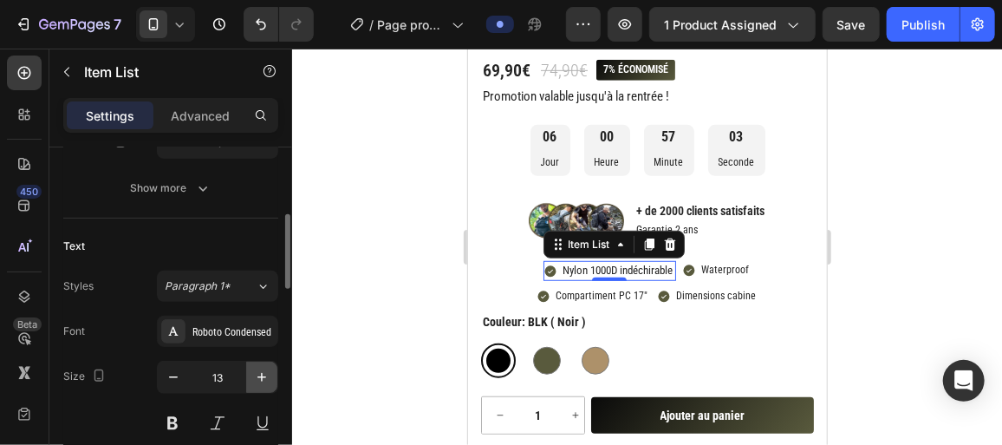
click at [263, 361] on button "button" at bounding box center [261, 376] width 31 height 31
type input "14"
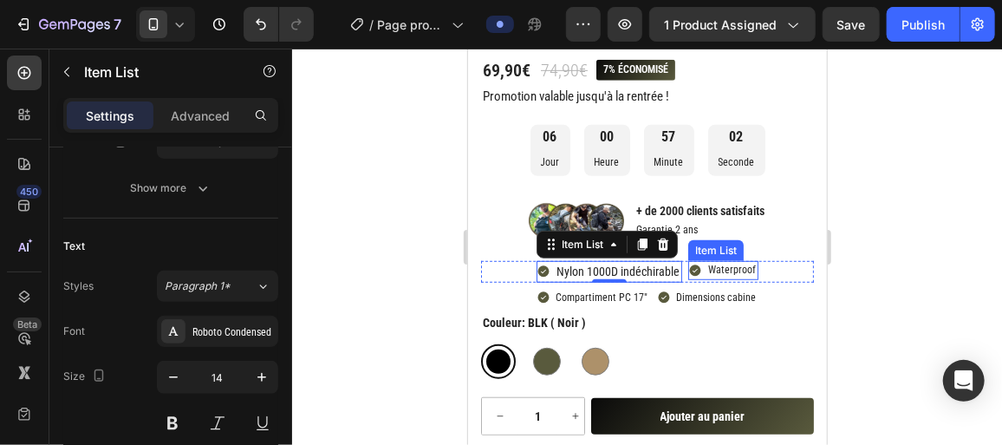
click at [730, 268] on p "Waterproof" at bounding box center [731, 270] width 48 height 14
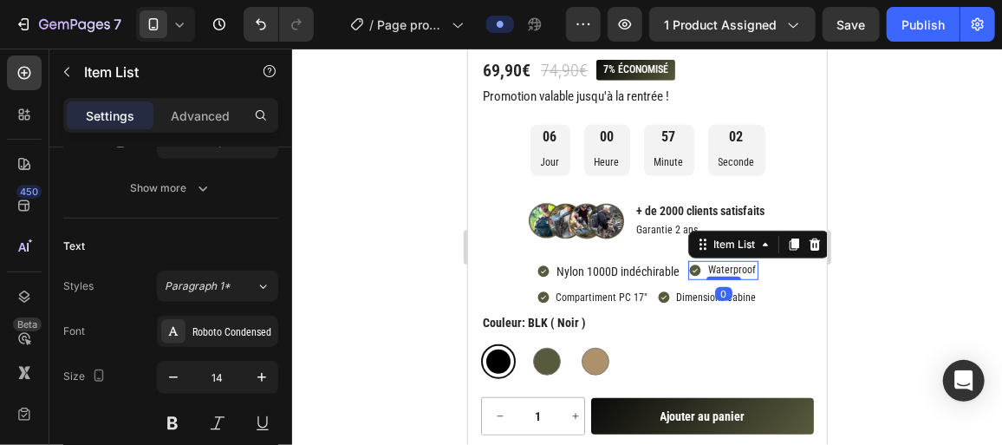
scroll to position [306, 0]
click at [267, 370] on icon "button" at bounding box center [261, 377] width 17 height 17
type input "14"
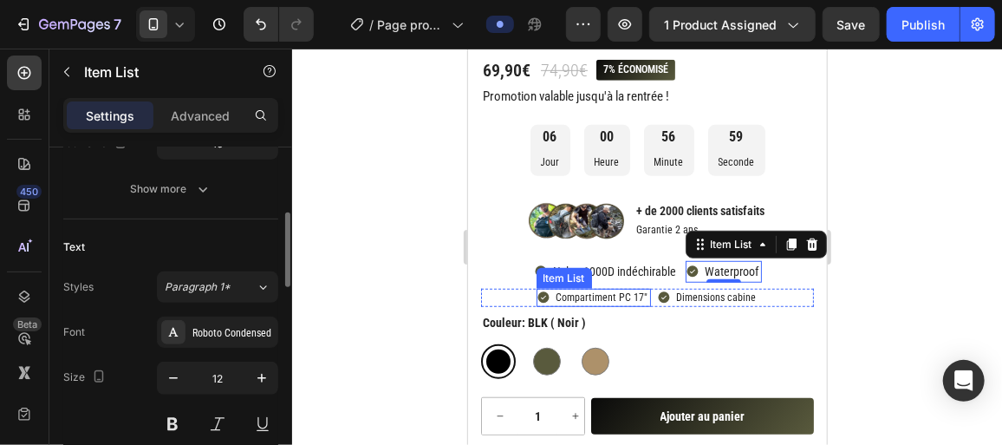
scroll to position [305, 0]
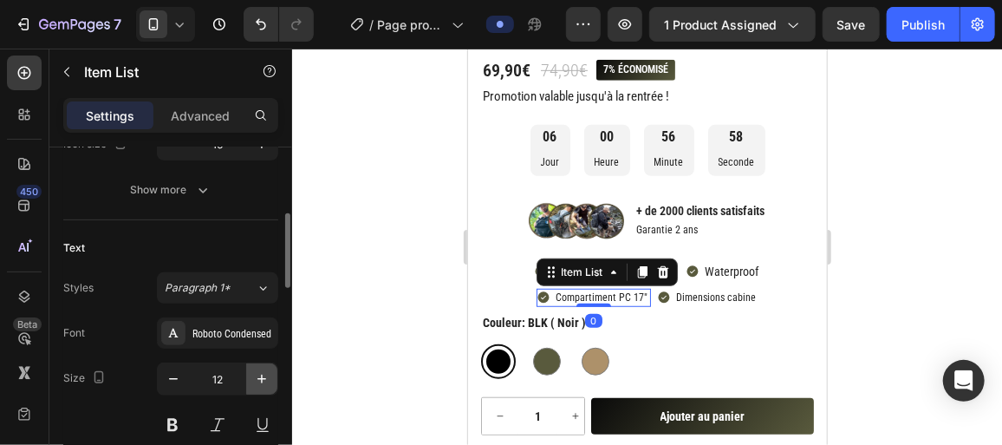
click at [266, 377] on icon "button" at bounding box center [261, 378] width 17 height 17
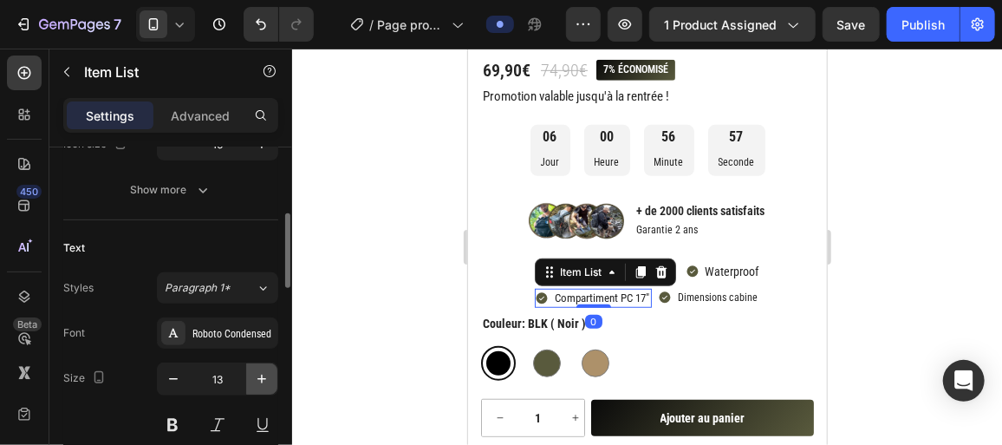
type input "14"
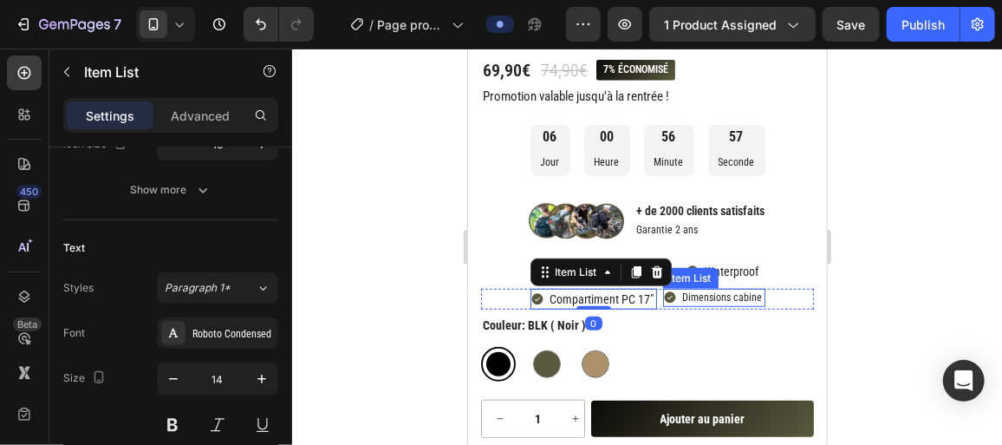
click at [698, 296] on p "Dimensions cabine" at bounding box center [722, 297] width 80 height 14
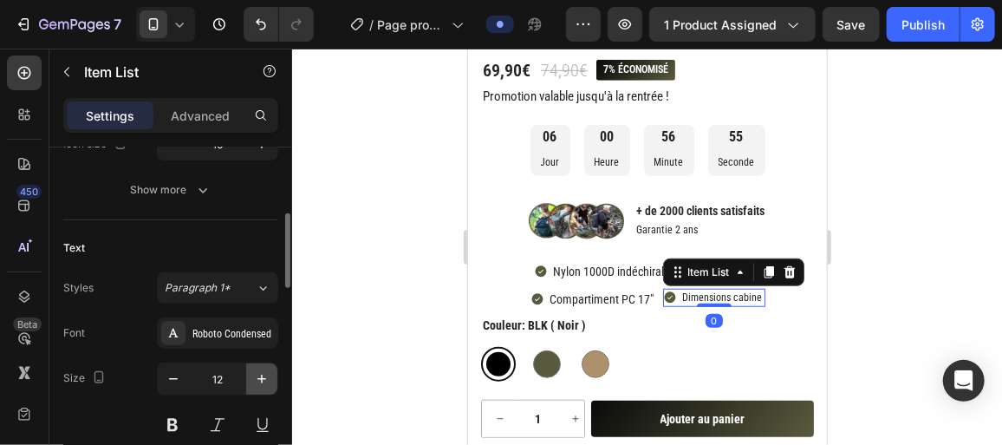
click at [267, 372] on icon "button" at bounding box center [261, 378] width 17 height 17
type input "14"
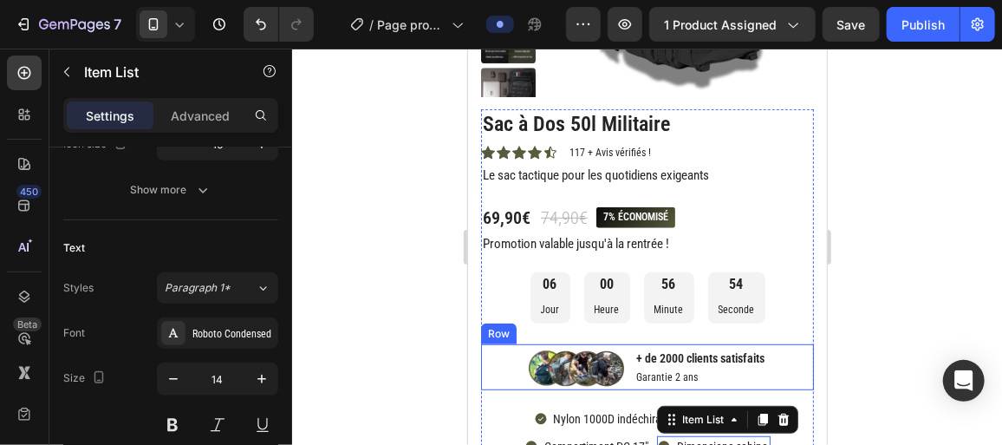
scroll to position [266, 0]
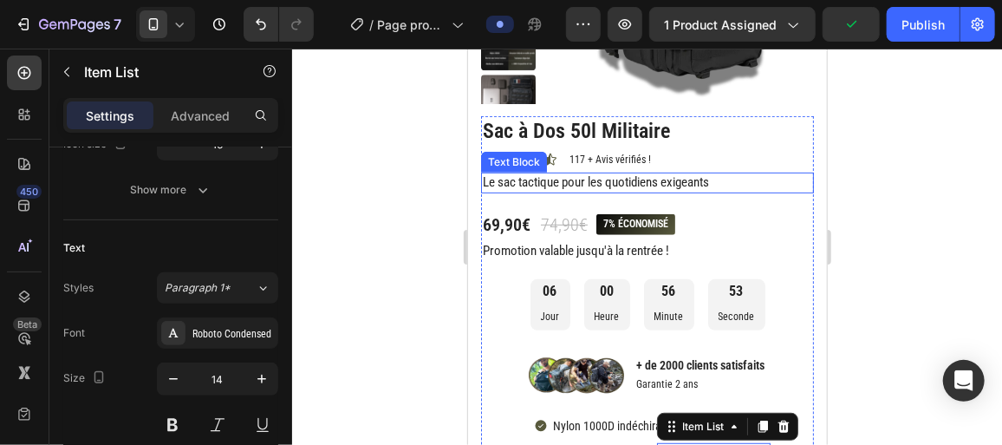
click at [516, 185] on p "Le sac tactique pour les quotidiens exigeants" at bounding box center [646, 181] width 329 height 17
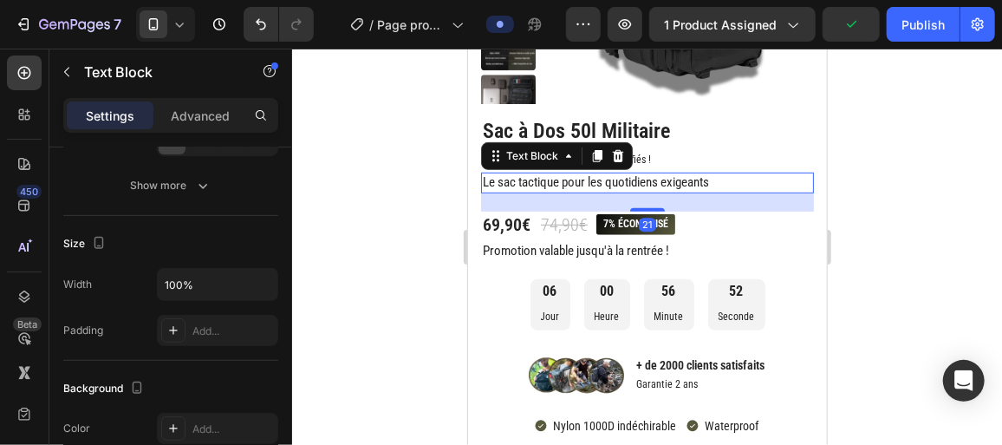
scroll to position [0, 0]
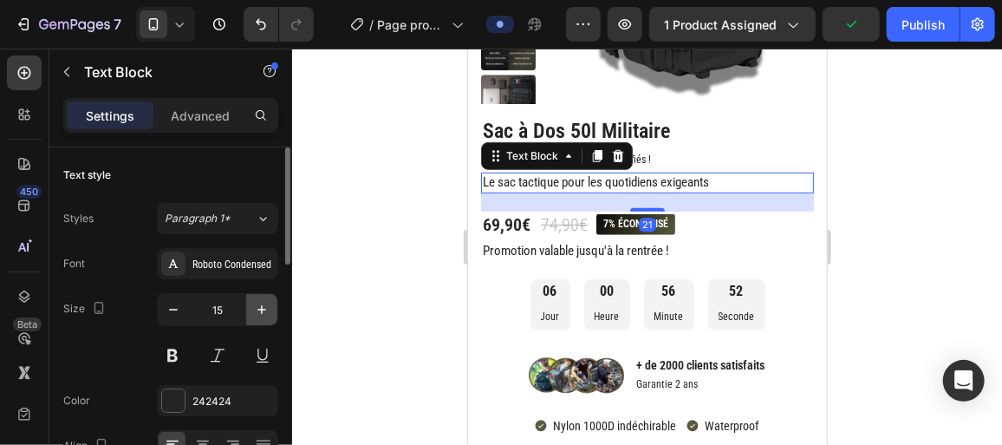
click at [258, 306] on icon "button" at bounding box center [261, 309] width 17 height 17
type input "16"
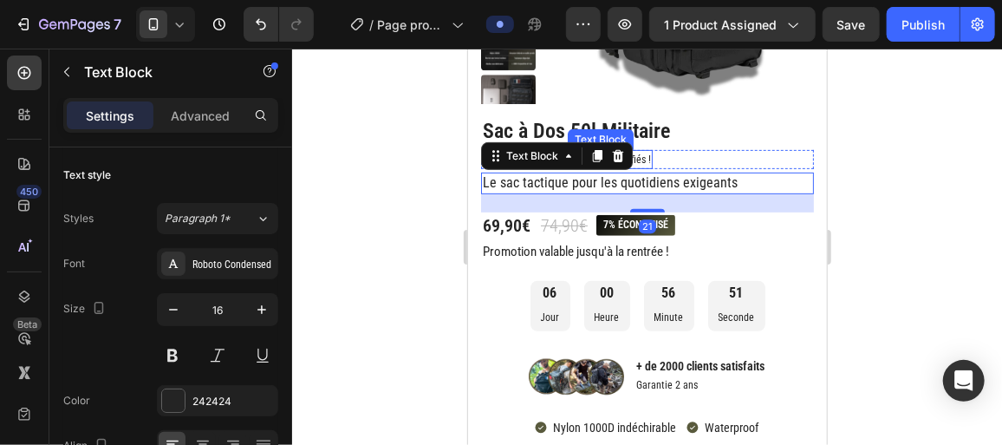
click at [642, 155] on p "117 + Avis vérifiés !" at bounding box center [609, 159] width 81 height 16
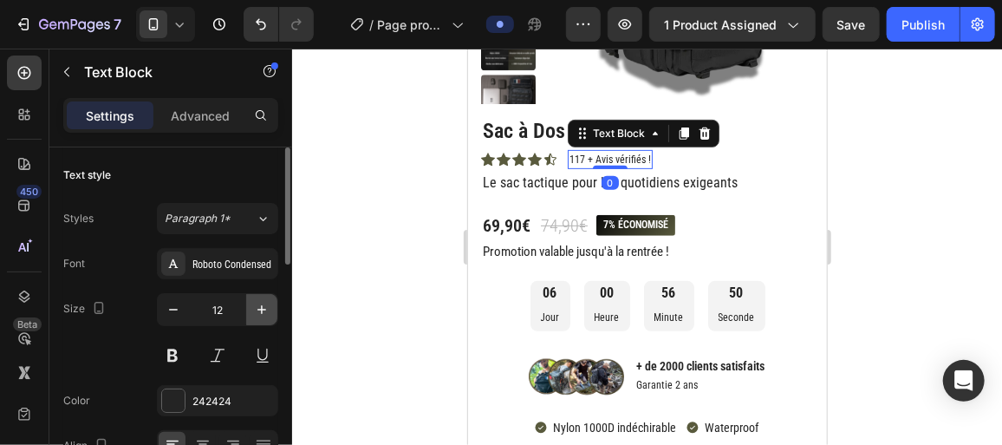
click at [259, 298] on button "button" at bounding box center [261, 309] width 31 height 31
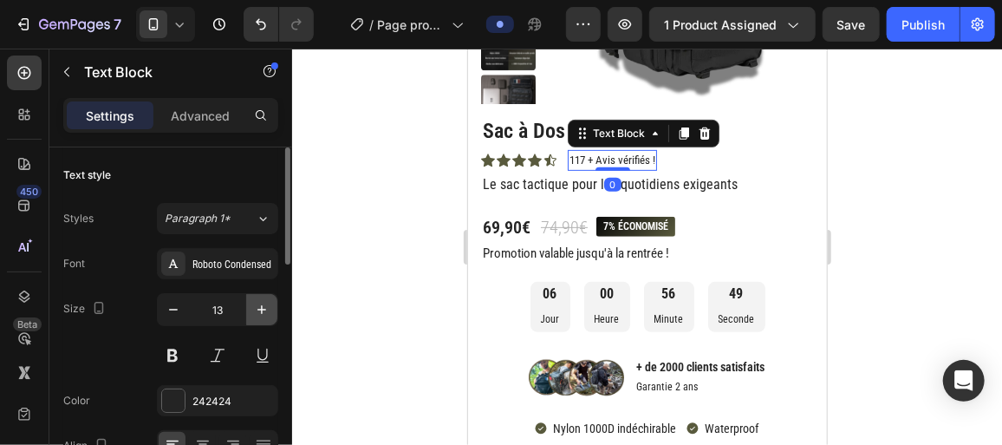
click at [259, 298] on button "button" at bounding box center [261, 309] width 31 height 31
type input "14"
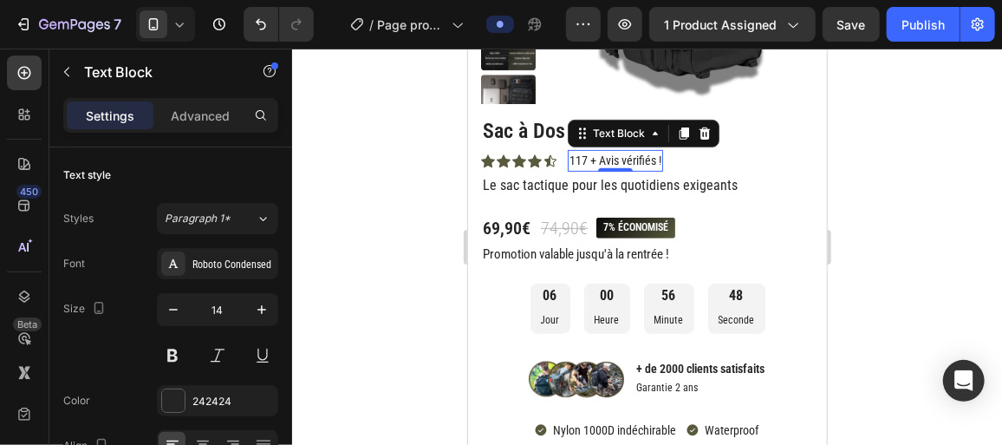
click at [439, 181] on div at bounding box center [647, 247] width 710 height 396
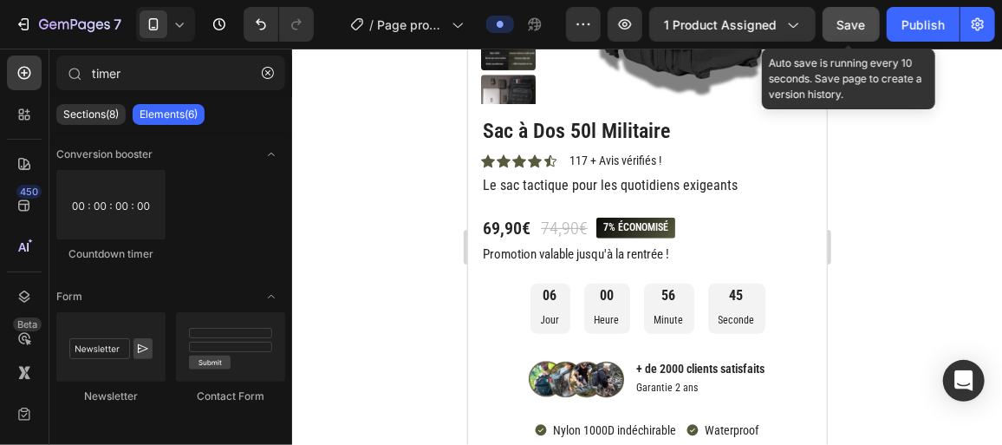
click at [866, 33] on button "Save" at bounding box center [851, 24] width 57 height 35
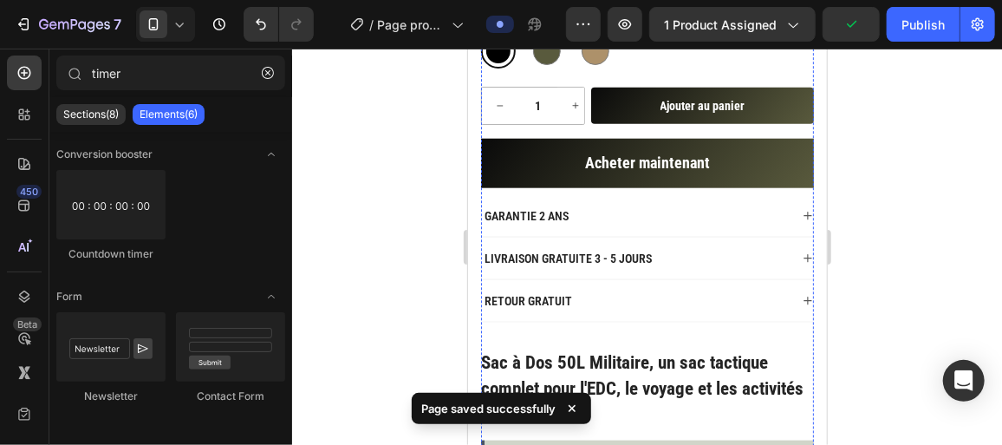
scroll to position [737, 0]
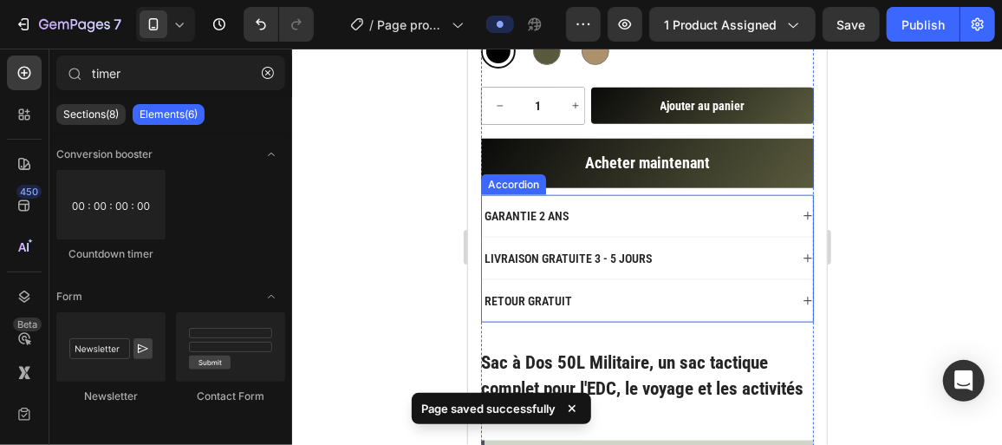
click at [641, 255] on p "LIVRAISON GRATUITE 3 - 5 JOURS" at bounding box center [567, 258] width 167 height 16
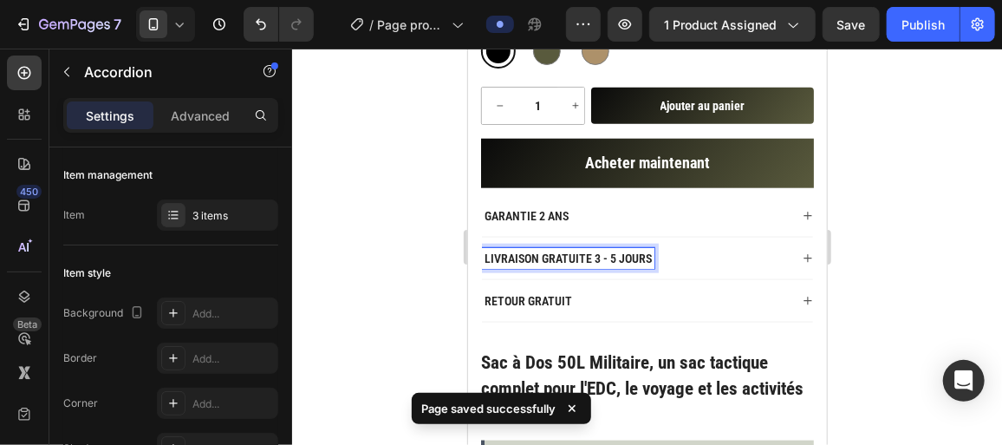
click at [641, 255] on p "LIVRAISON GRATUITE 3 - 5 JOURS" at bounding box center [567, 258] width 167 height 16
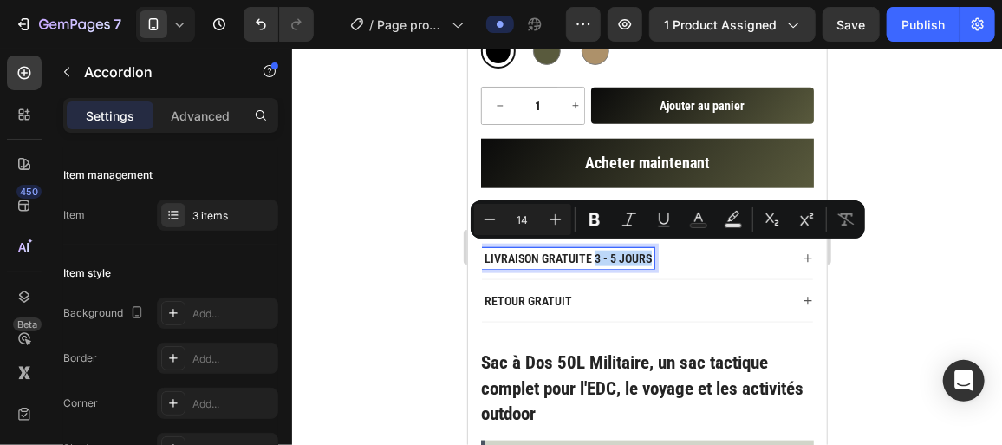
drag, startPoint x: 593, startPoint y: 253, endPoint x: 655, endPoint y: 251, distance: 62.5
click at [655, 251] on div "LIVRAISON GRATUITE 3 - 5 JOURS" at bounding box center [634, 257] width 307 height 21
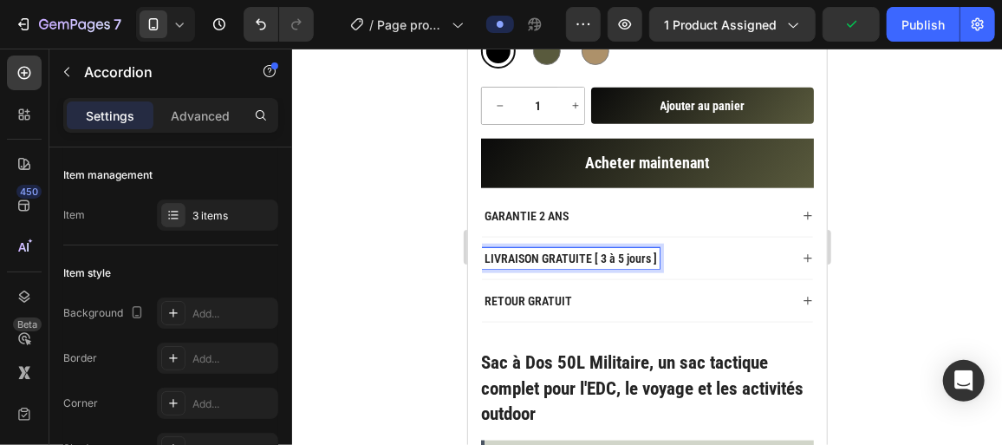
click at [401, 249] on div at bounding box center [647, 247] width 710 height 396
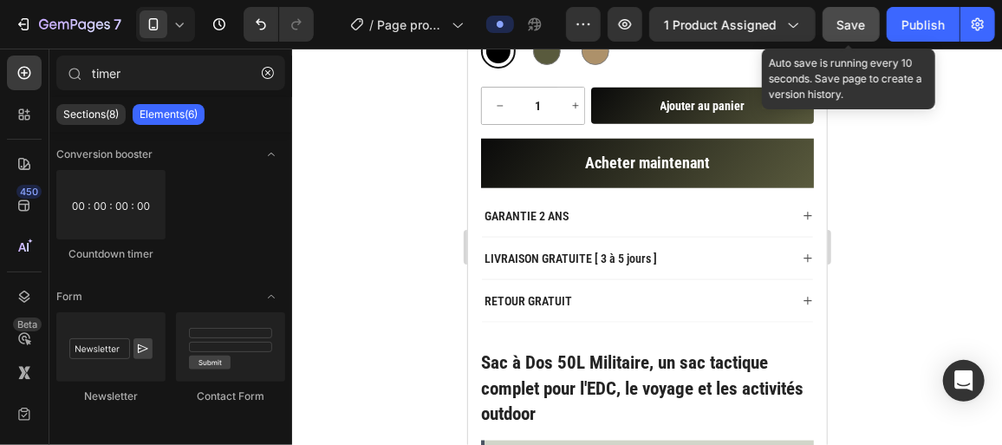
click at [843, 36] on button "Save" at bounding box center [851, 24] width 57 height 35
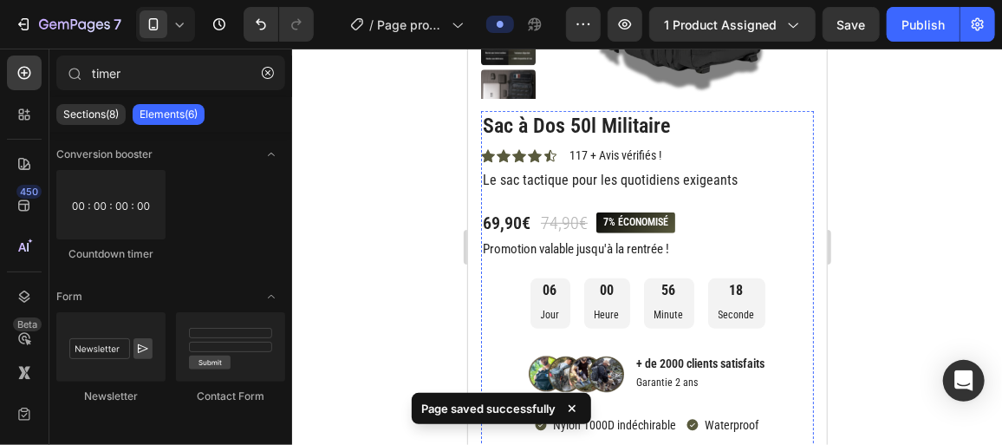
scroll to position [0, 0]
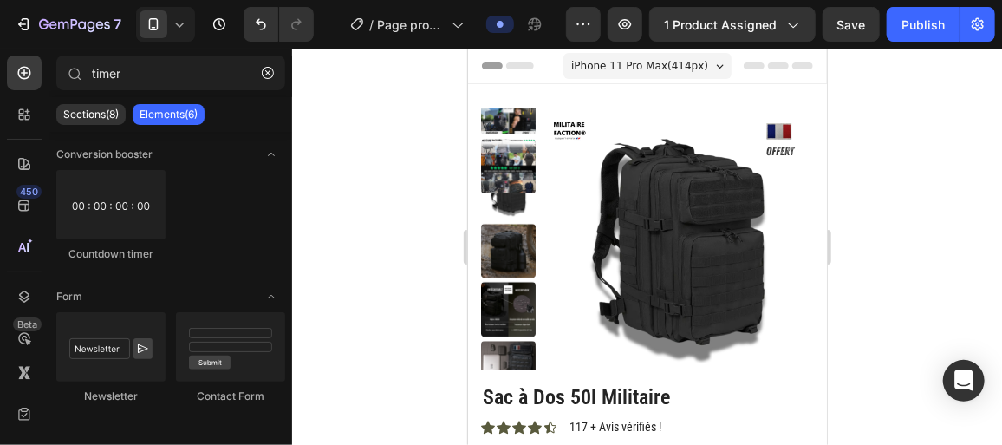
click at [186, 25] on icon at bounding box center [179, 24] width 17 height 17
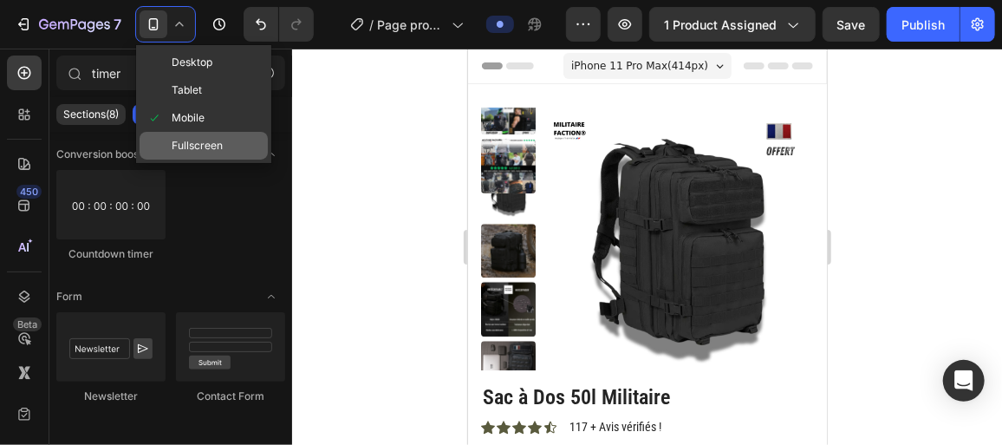
click at [195, 134] on div "Fullscreen" at bounding box center [204, 146] width 128 height 28
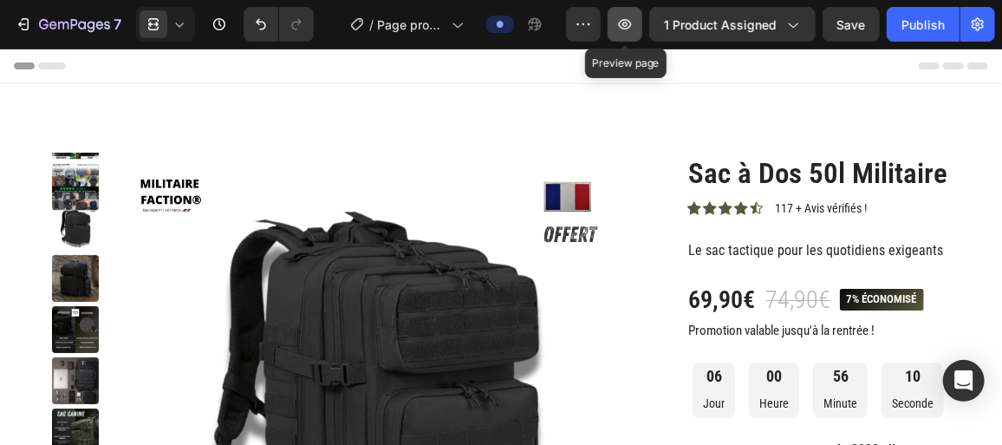
click at [632, 30] on icon "button" at bounding box center [624, 24] width 17 height 17
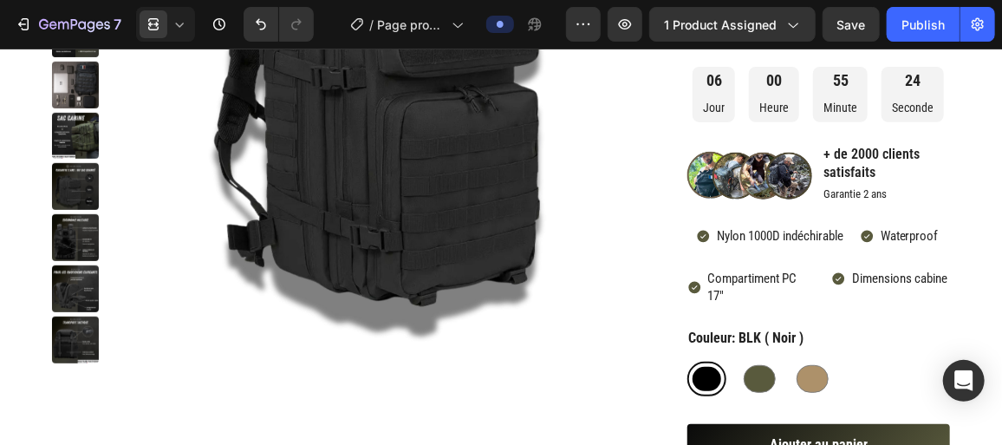
scroll to position [324, 0]
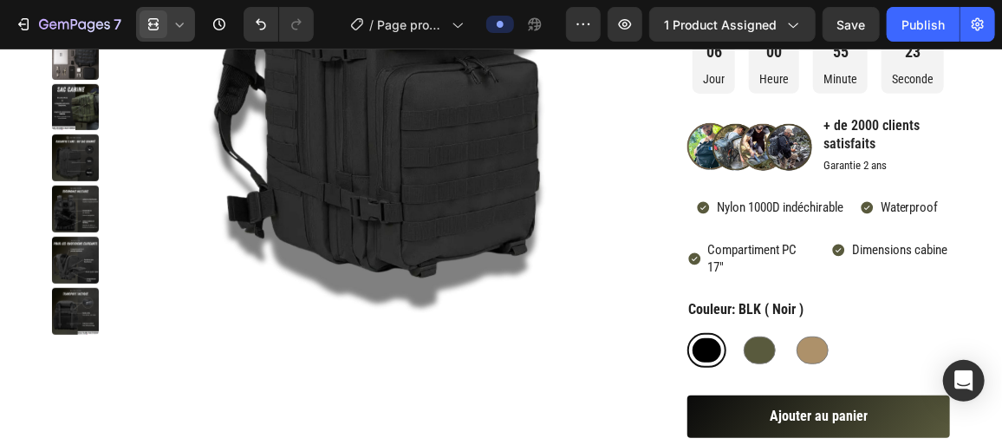
click at [173, 15] on div at bounding box center [165, 24] width 59 height 35
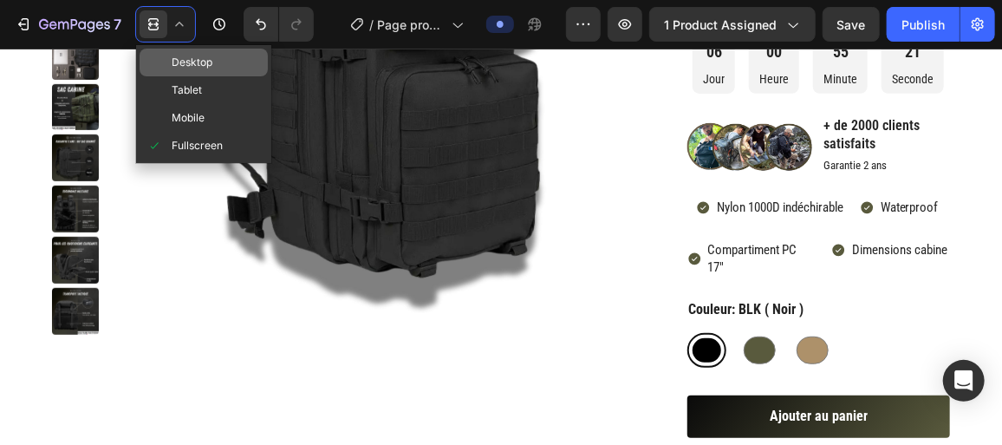
click at [201, 68] on span "Desktop" at bounding box center [192, 62] width 41 height 17
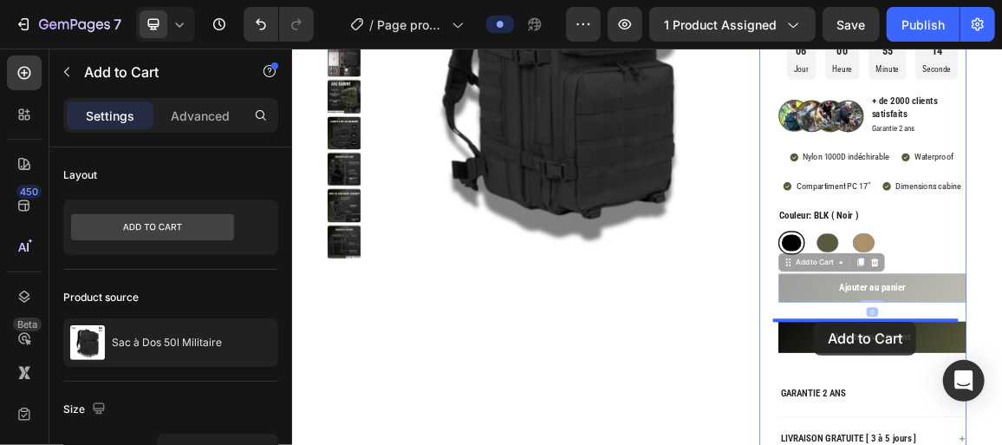
scroll to position [532, 0]
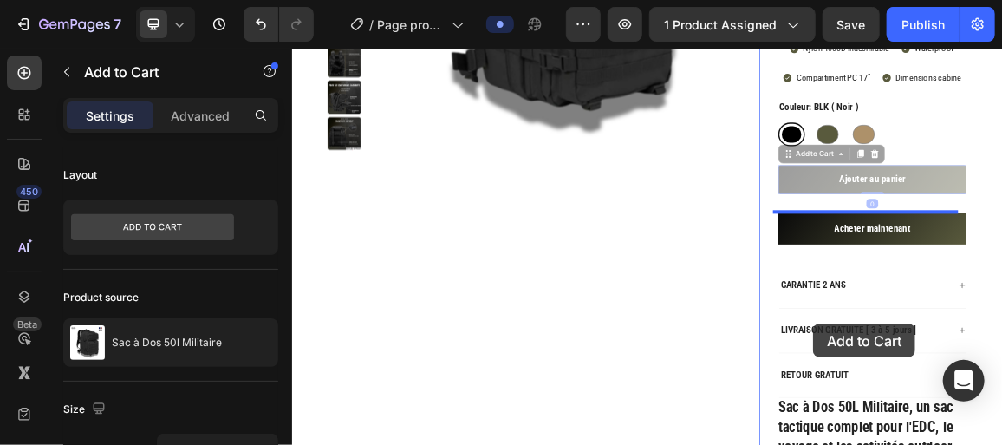
drag, startPoint x: 1060, startPoint y: 389, endPoint x: 1055, endPoint y: 451, distance: 61.8
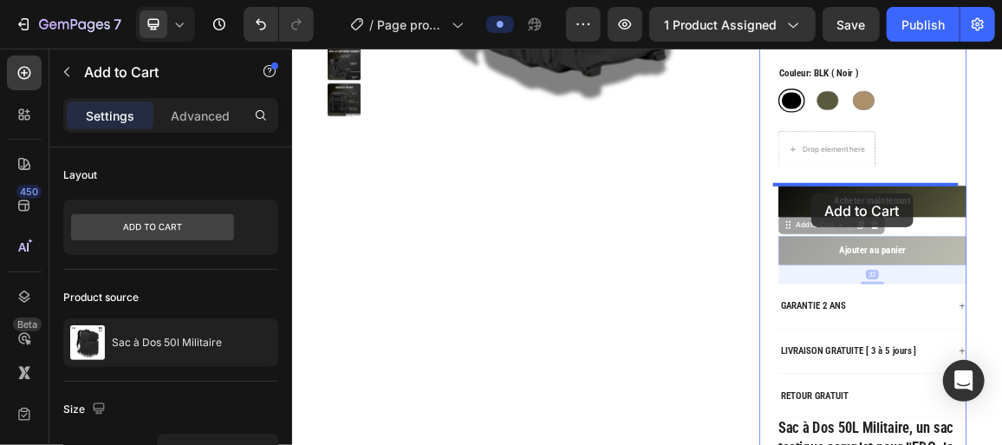
drag, startPoint x: 1063, startPoint y: 346, endPoint x: 1051, endPoint y: 260, distance: 86.6
click at [1001, 260] on div "Header Product Images Sac à Dos 50l Militaire Product Title Icon Icon Icon Icon…" at bounding box center [811, 413] width 1040 height 1797
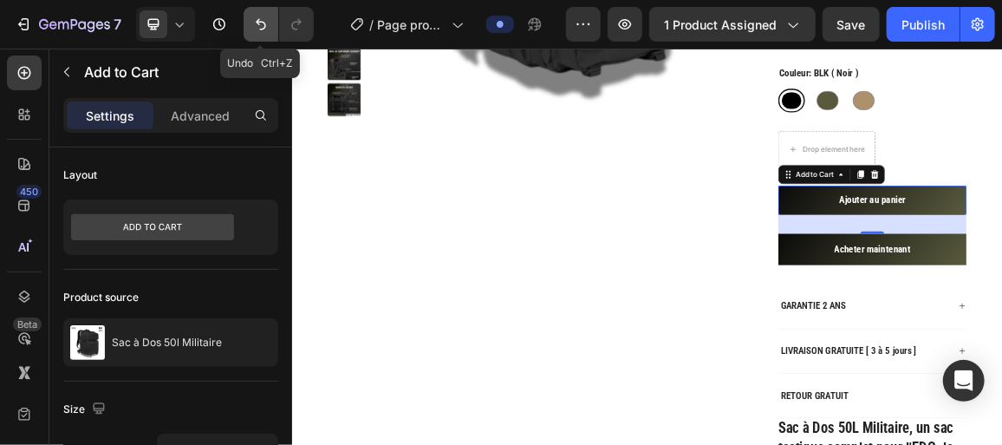
click at [264, 26] on icon "Undo/Redo" at bounding box center [260, 24] width 17 height 17
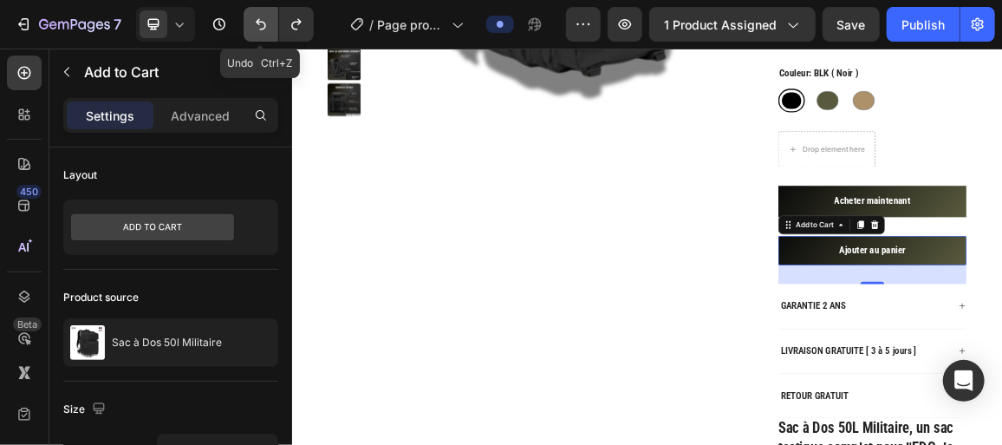
click at [264, 26] on icon "Undo/Redo" at bounding box center [260, 24] width 17 height 17
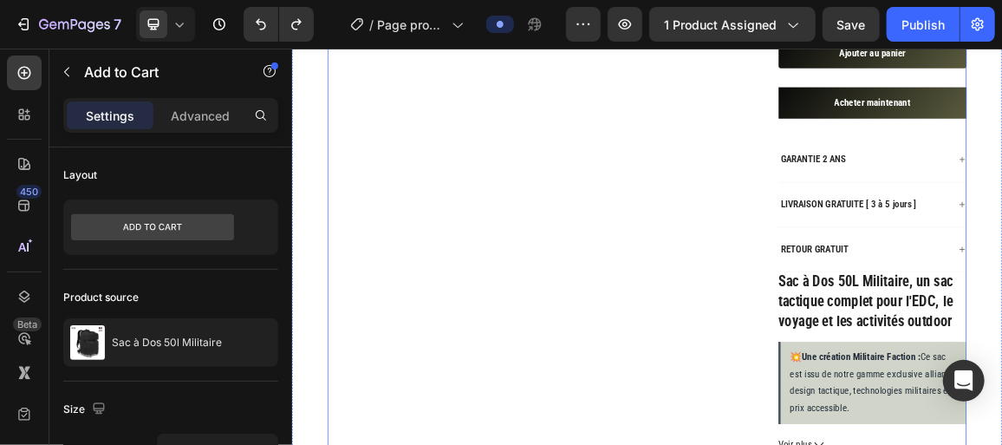
scroll to position [694, 0]
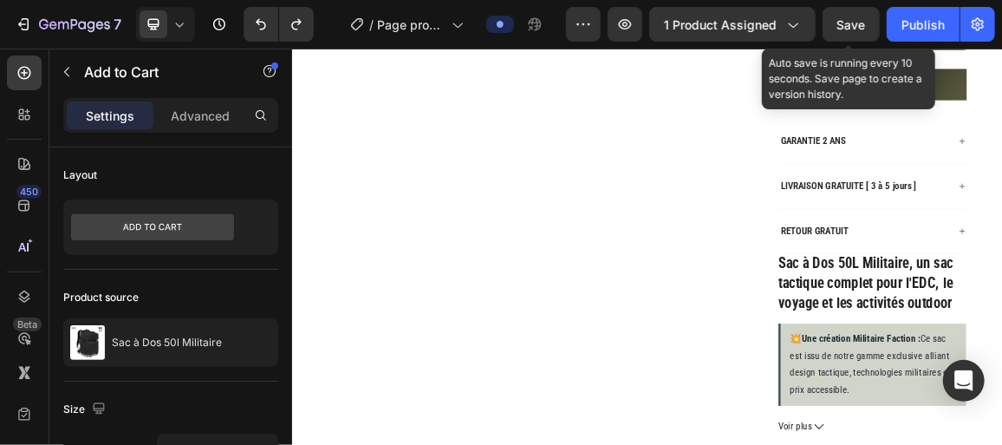
click at [846, 31] on div "Save" at bounding box center [851, 25] width 29 height 18
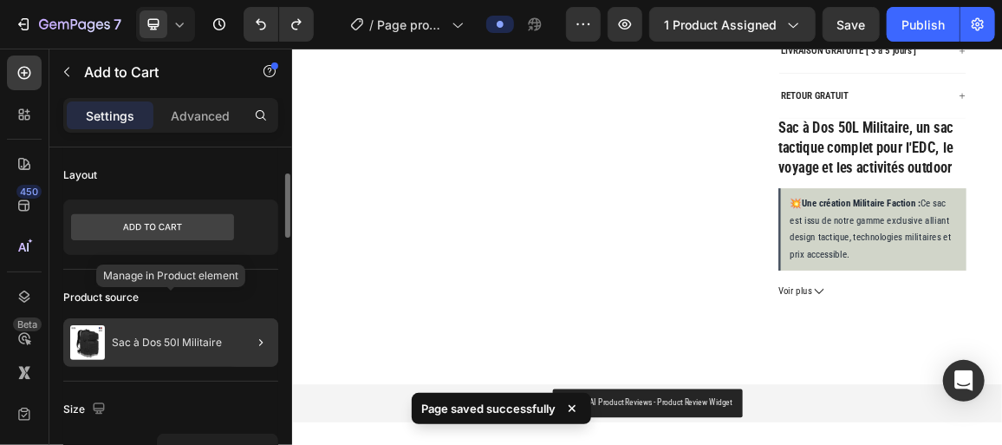
scroll to position [212, 0]
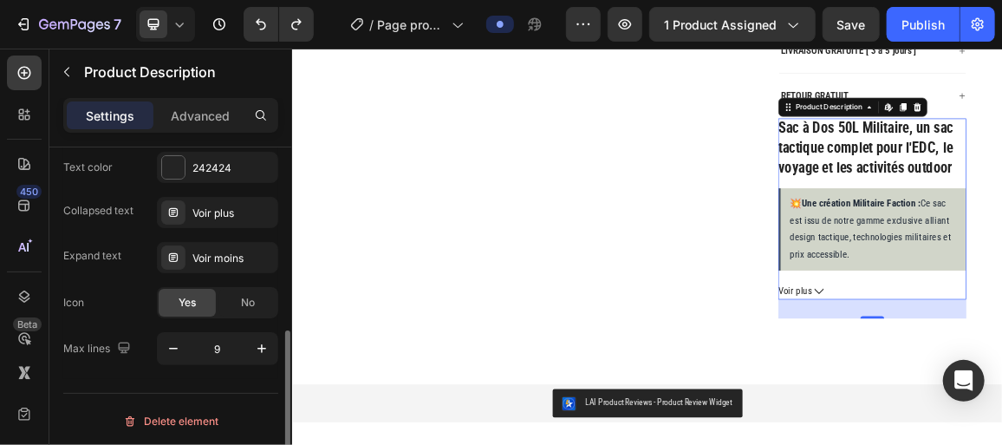
scroll to position [534, 0]
click at [264, 343] on icon "button" at bounding box center [261, 347] width 9 height 9
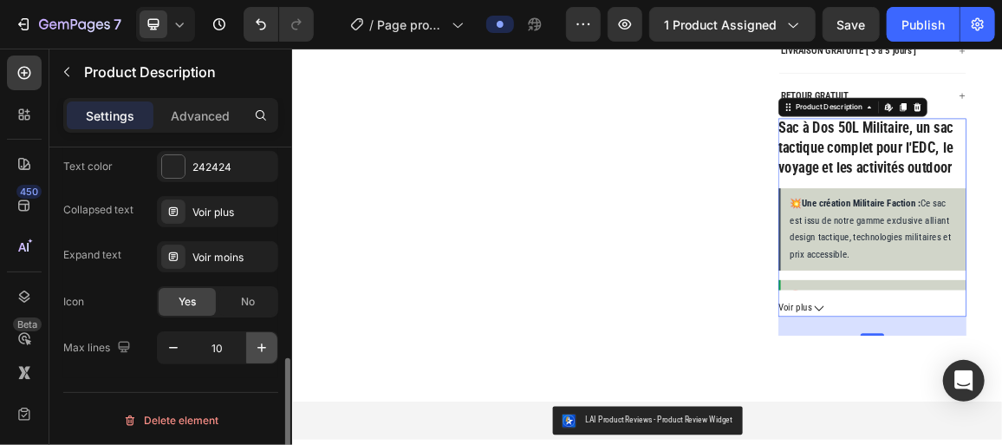
click at [264, 343] on icon "button" at bounding box center [261, 347] width 9 height 9
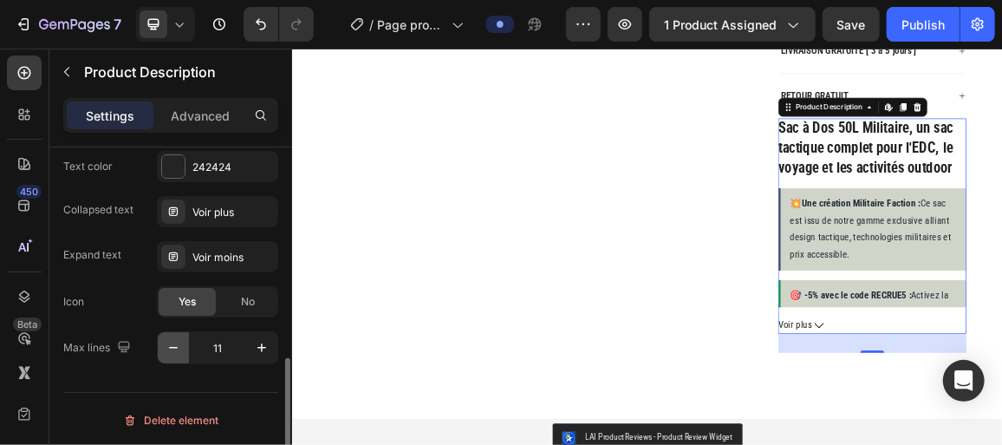
click at [172, 352] on icon "button" at bounding box center [173, 347] width 17 height 17
type input "10"
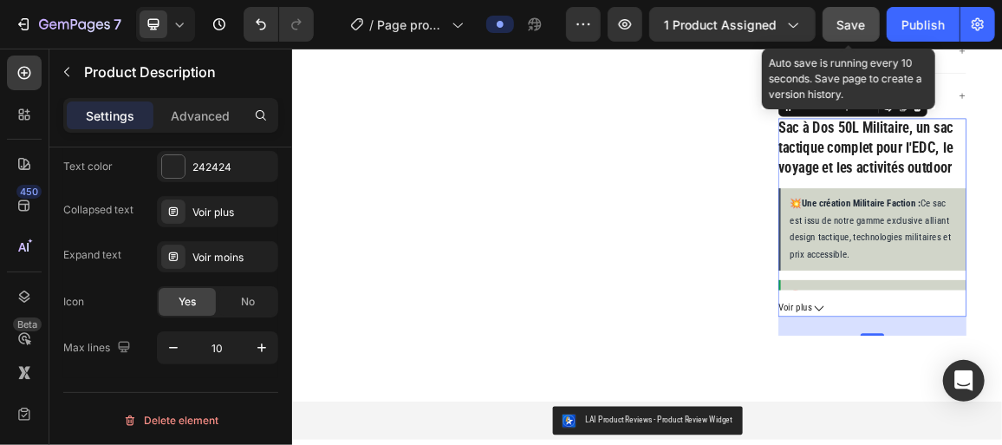
click at [843, 23] on span "Save" at bounding box center [851, 24] width 29 height 15
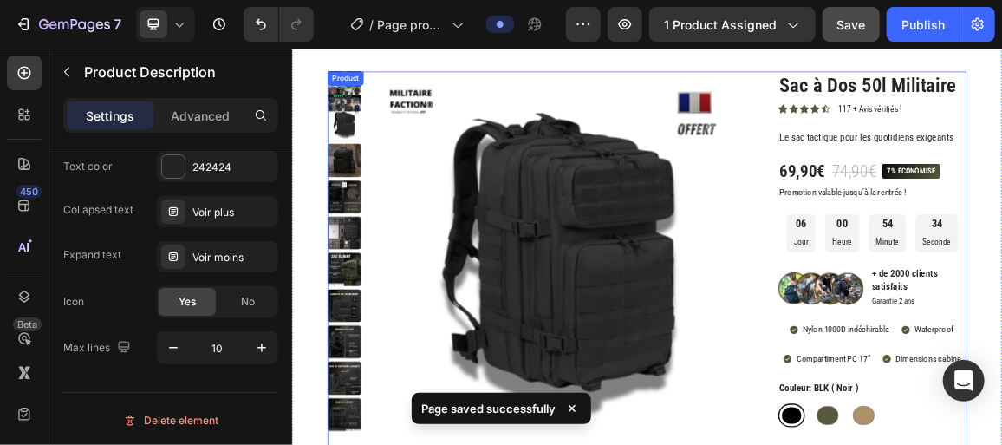
scroll to position [90, 0]
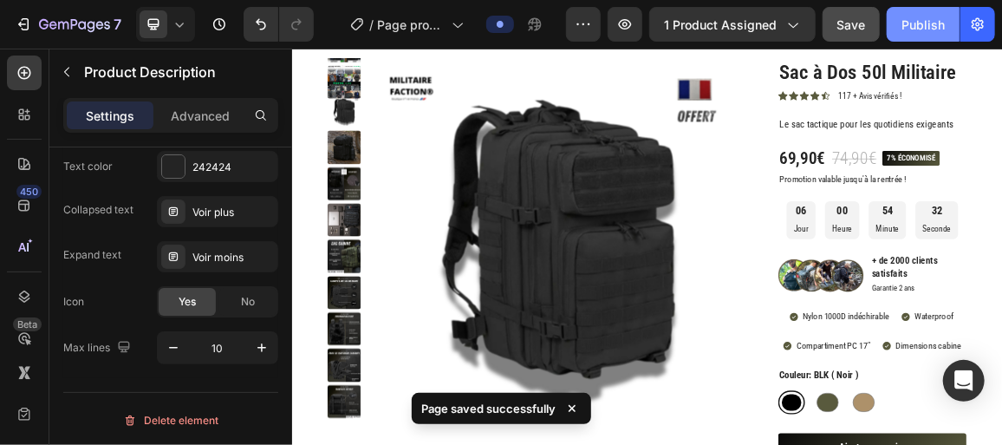
click at [918, 12] on button "Publish" at bounding box center [923, 24] width 73 height 35
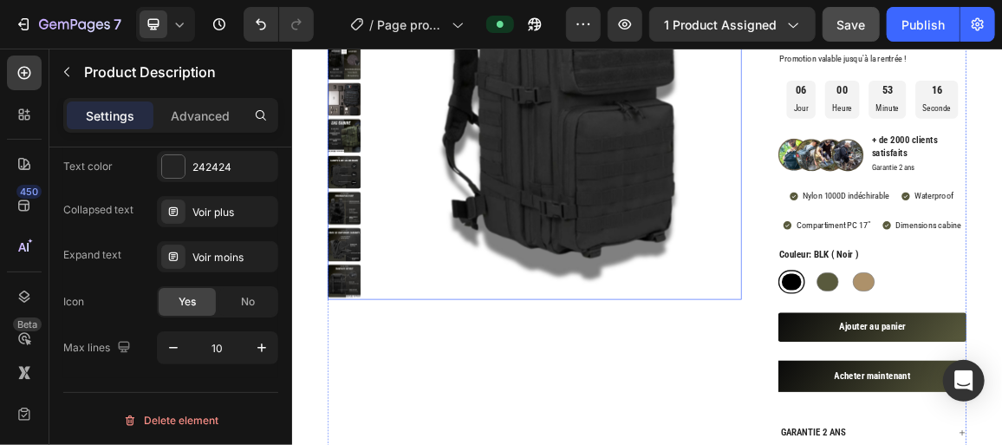
scroll to position [290, 0]
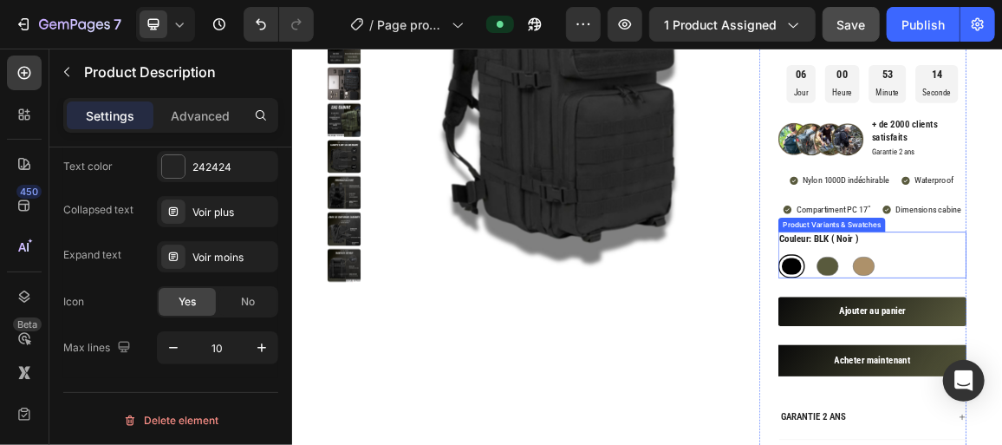
radio input "true"
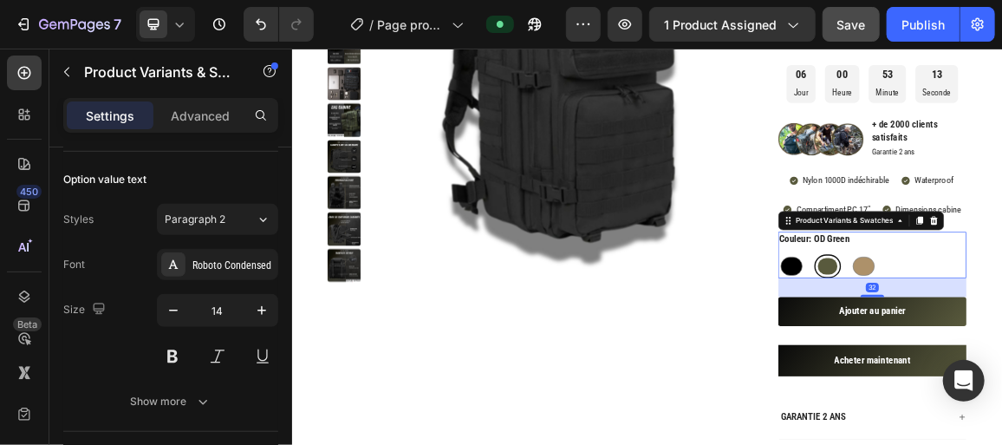
scroll to position [0, 0]
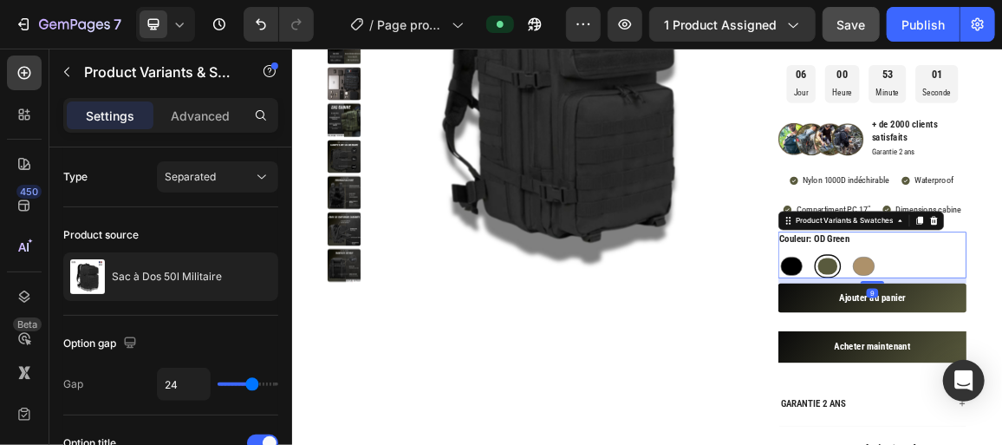
drag, startPoint x: 1134, startPoint y: 408, endPoint x: 1151, endPoint y: 388, distance: 26.4
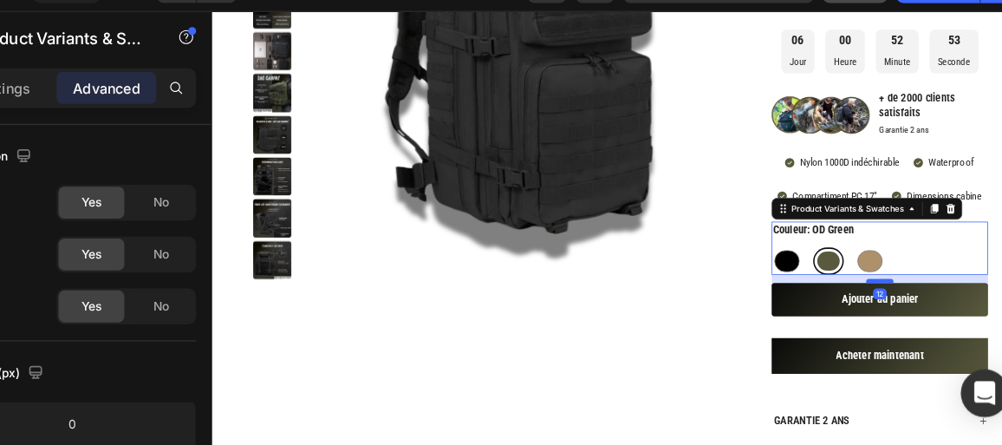
type input "12"
click at [805, 355] on div "Product Images" at bounding box center [567, 427] width 607 height 1204
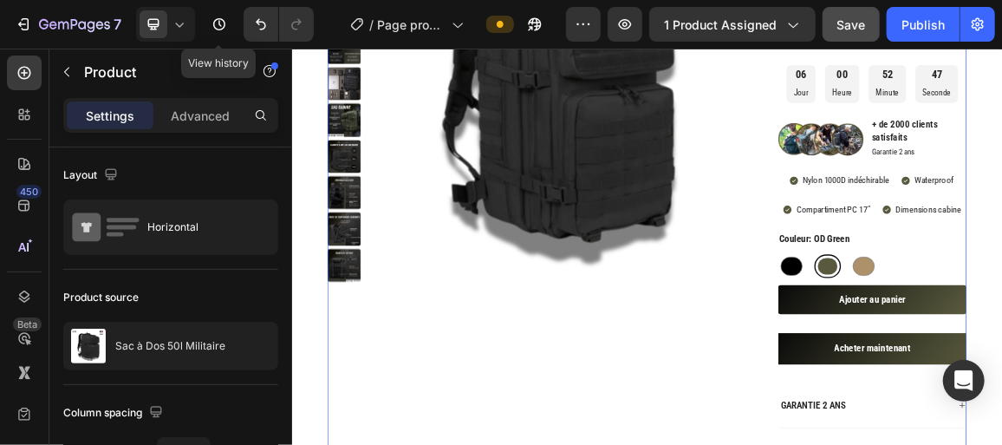
click at [182, 24] on icon at bounding box center [180, 25] width 8 height 4
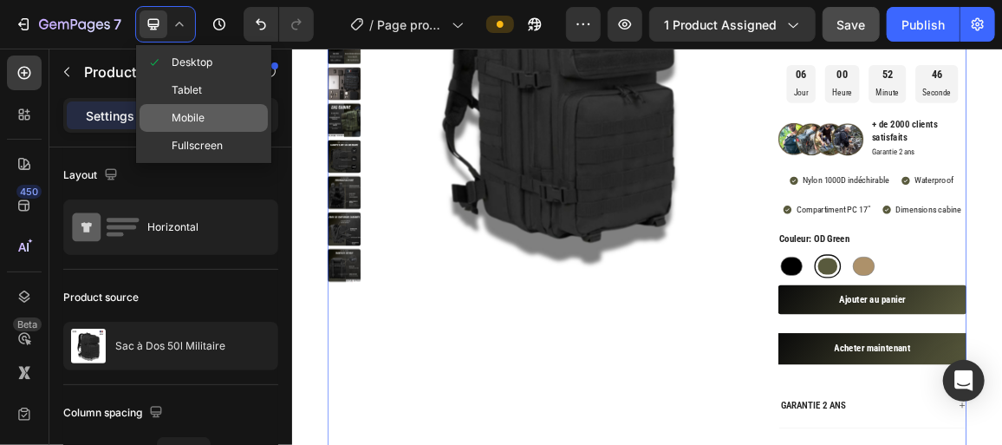
click at [182, 132] on div "Mobile" at bounding box center [204, 146] width 128 height 28
type input "0"
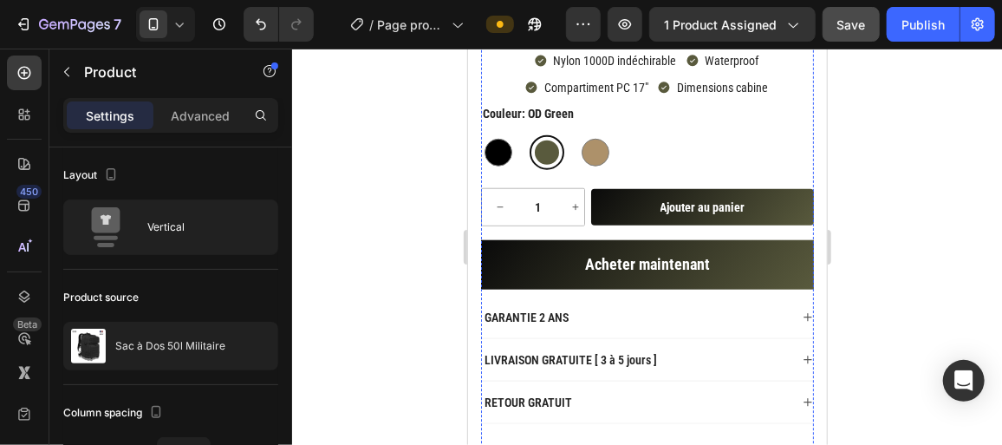
scroll to position [636, 0]
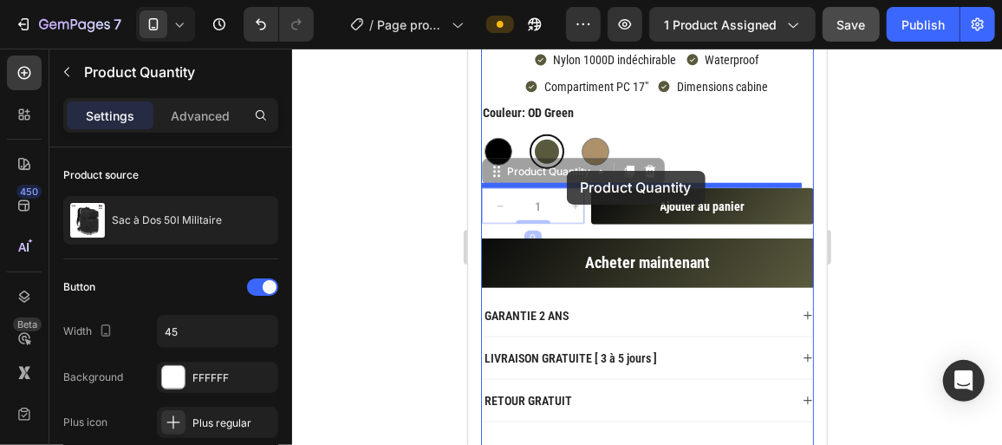
drag, startPoint x: 508, startPoint y: 207, endPoint x: 566, endPoint y: 170, distance: 69.0
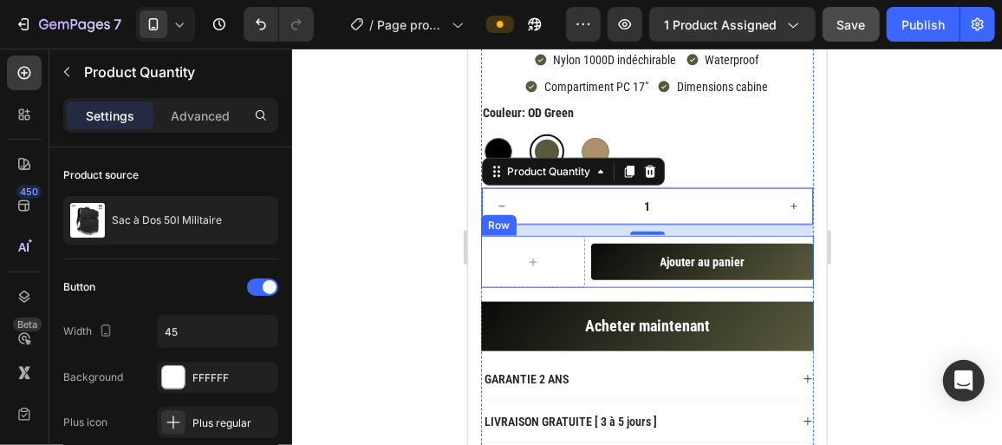
click at [586, 276] on div "Row Ajouter au panier Add to Cart Row" at bounding box center [646, 261] width 333 height 52
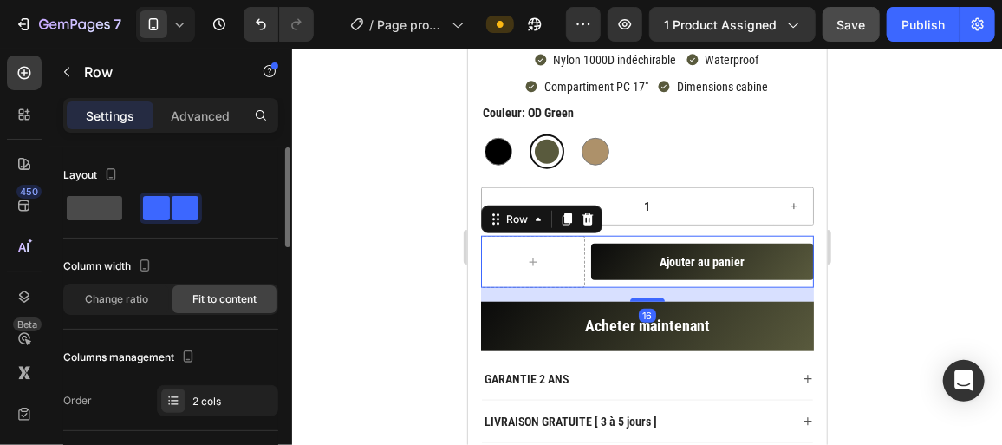
click at [88, 203] on span at bounding box center [94, 208] width 55 height 24
type input "0"
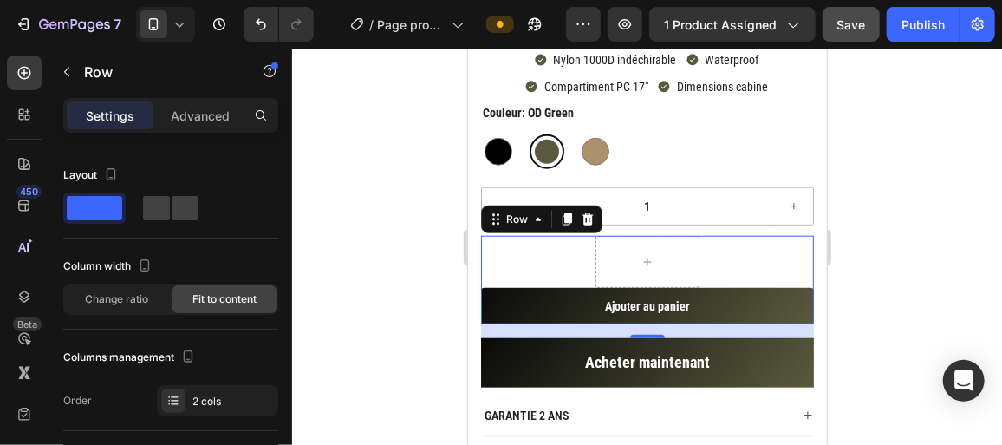
click at [742, 264] on div "Row" at bounding box center [646, 261] width 333 height 52
click at [429, 271] on div at bounding box center [647, 247] width 710 height 396
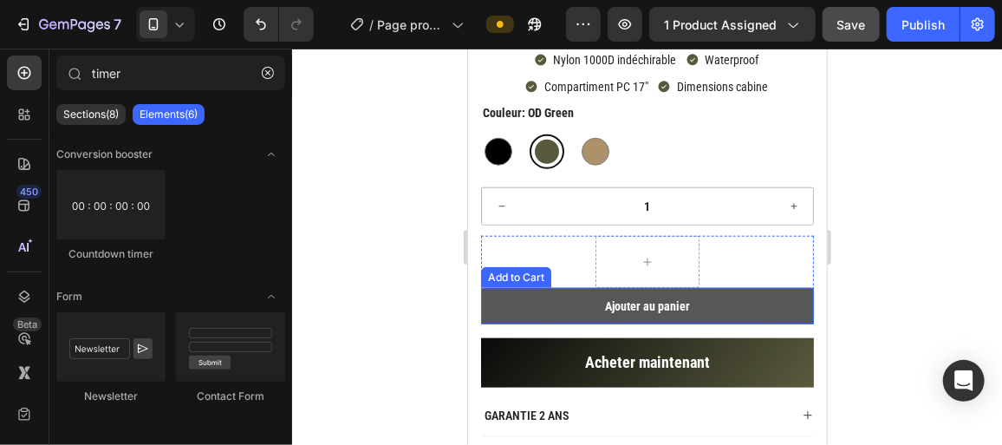
click at [528, 307] on button "Ajouter au panier" at bounding box center [646, 305] width 333 height 36
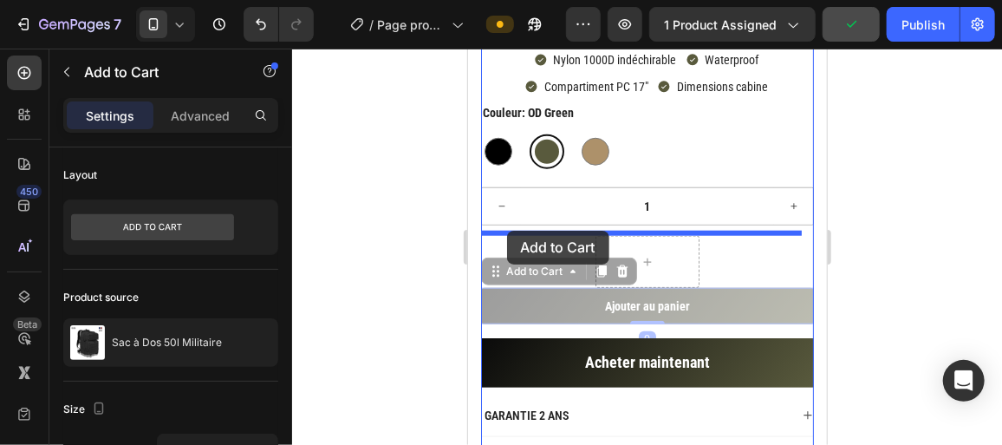
drag, startPoint x: 489, startPoint y: 268, endPoint x: 506, endPoint y: 230, distance: 41.9
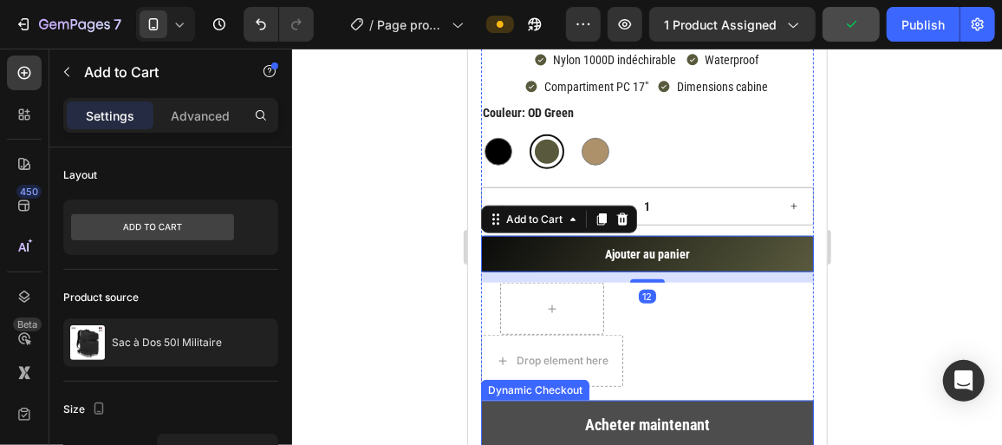
click at [516, 404] on button "Acheter maintenant" at bounding box center [646, 424] width 333 height 49
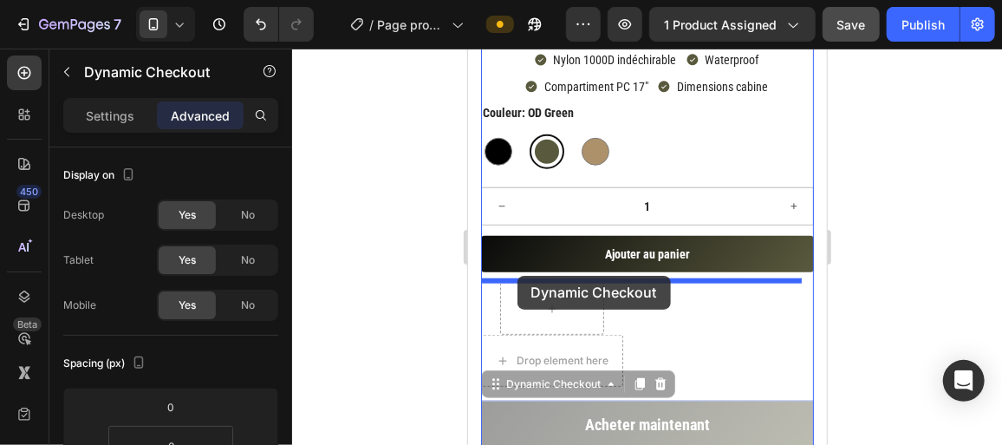
drag, startPoint x: 496, startPoint y: 374, endPoint x: 517, endPoint y: 275, distance: 101.0
click at [517, 275] on div "iPhone 11 Pro Max ( 414 px) iPhone 13 Mini iPhone 13 Pro iPhone 11 Pro Max iPho…" at bounding box center [646, 379] width 359 height 1936
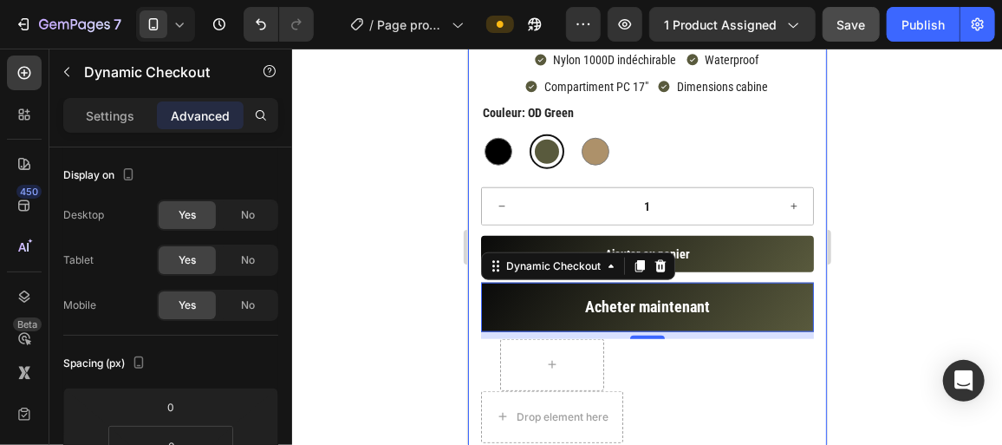
click at [417, 284] on div at bounding box center [647, 247] width 710 height 396
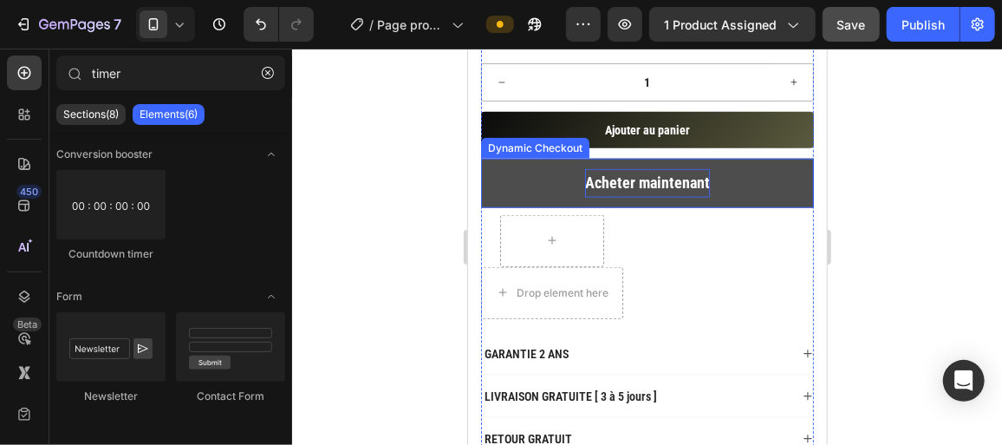
scroll to position [759, 0]
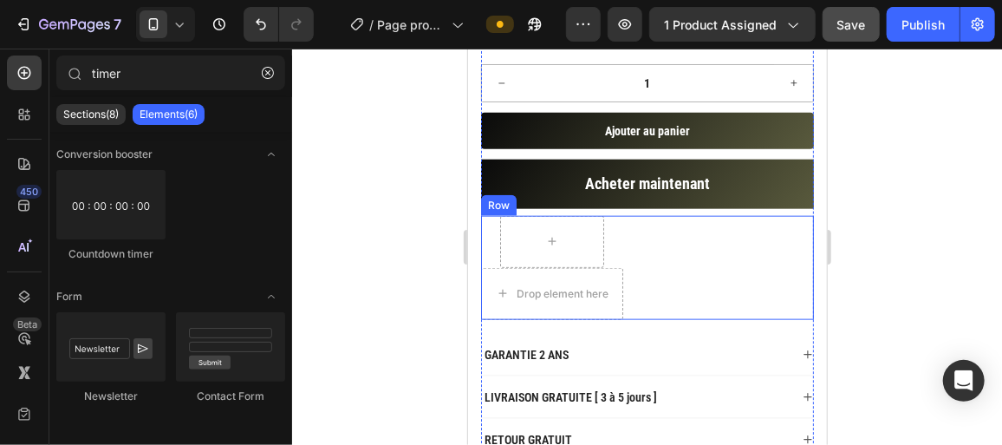
click at [680, 245] on div "Row Drop element here Row" at bounding box center [646, 267] width 333 height 104
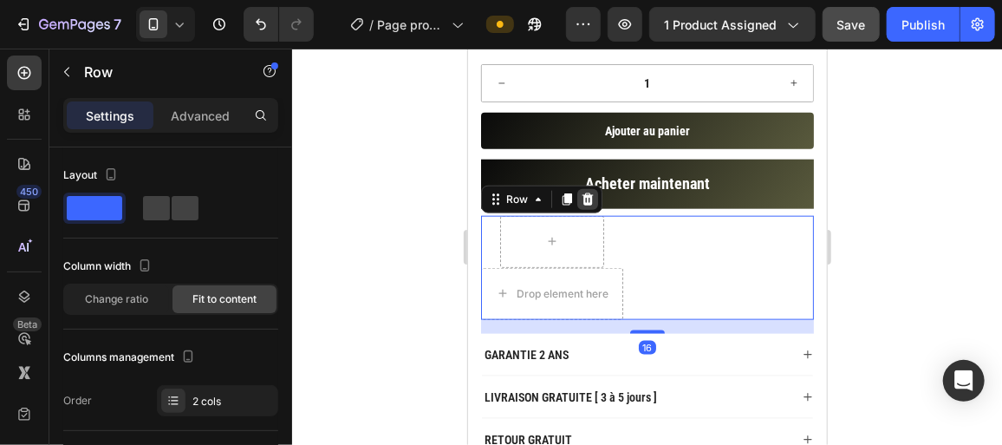
click at [589, 198] on icon at bounding box center [587, 198] width 11 height 12
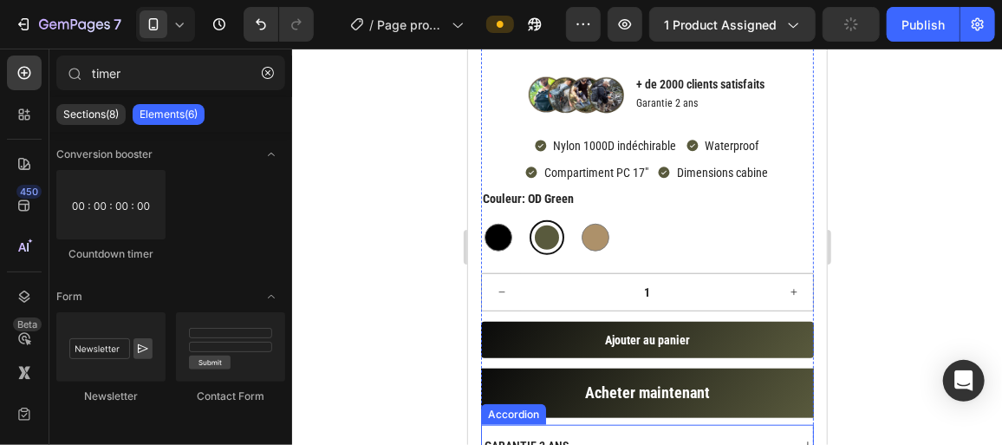
scroll to position [550, 0]
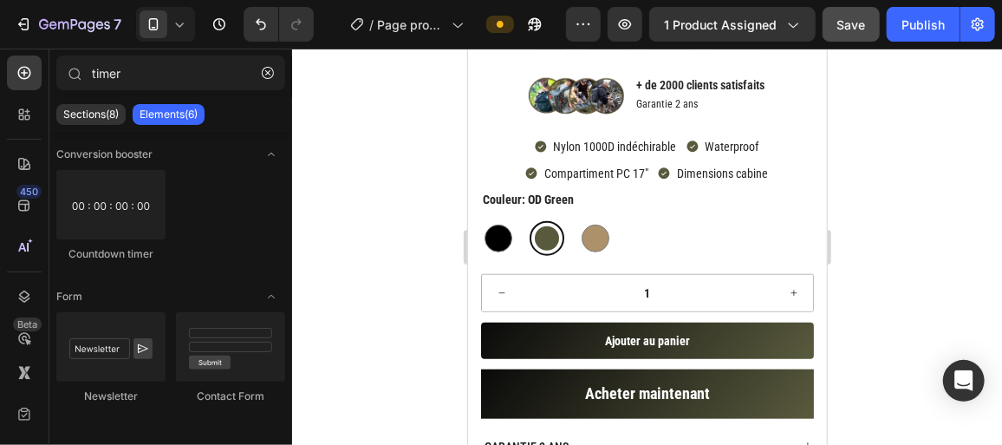
click at [182, 26] on icon at bounding box center [179, 24] width 17 height 17
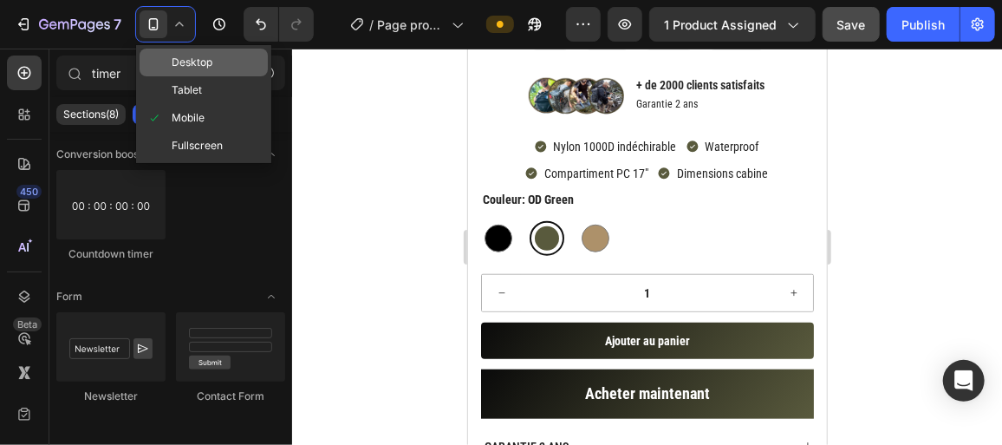
click at [225, 76] on div "Desktop" at bounding box center [204, 90] width 128 height 28
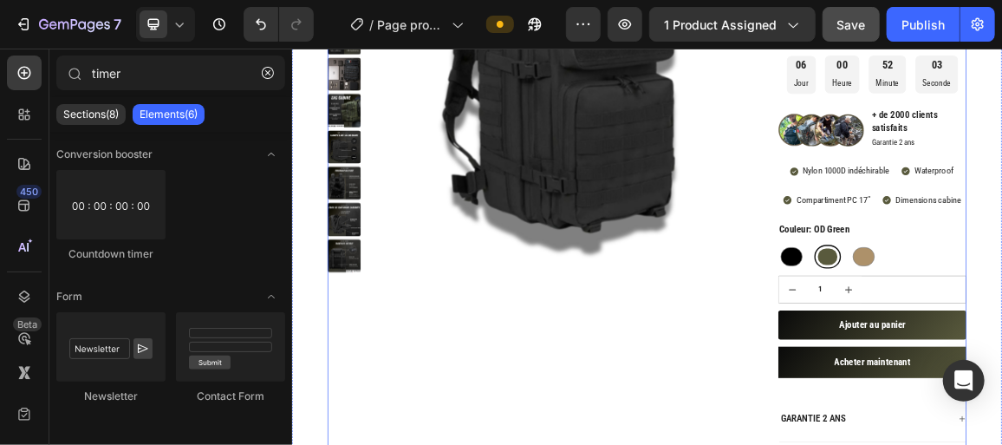
scroll to position [303, 0]
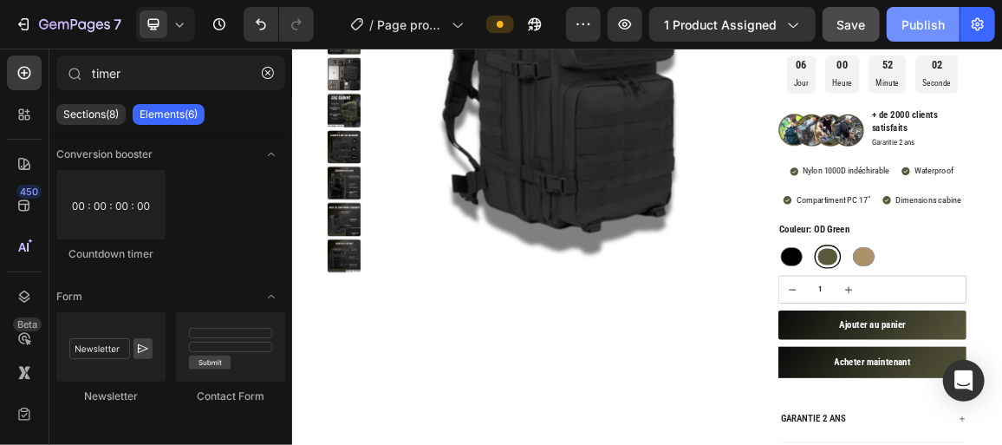
click at [920, 28] on div "Publish" at bounding box center [922, 25] width 43 height 18
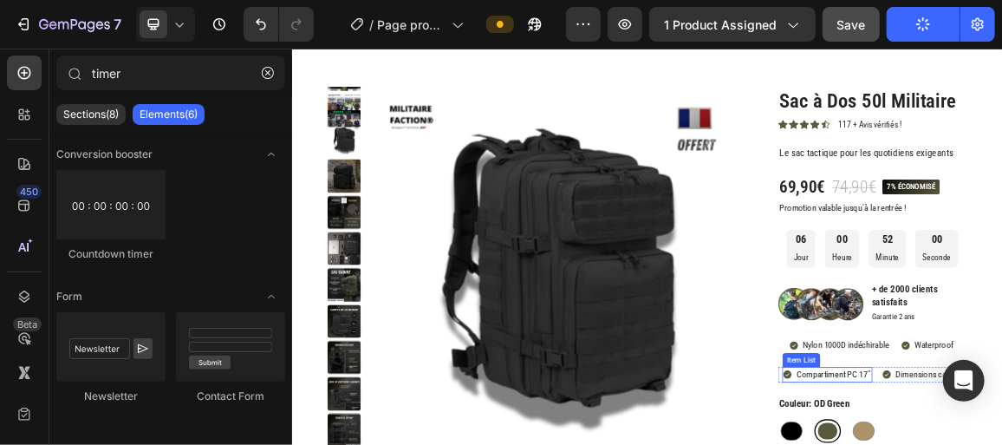
scroll to position [48, 0]
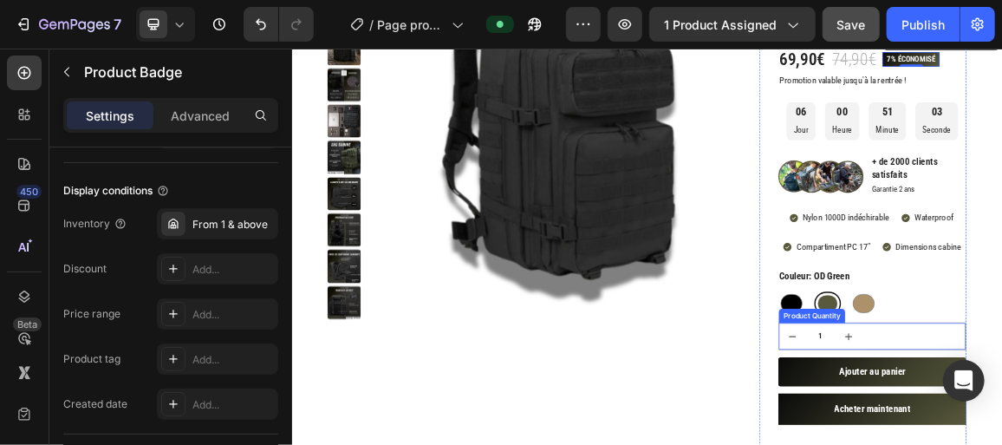
scroll to position [419, 0]
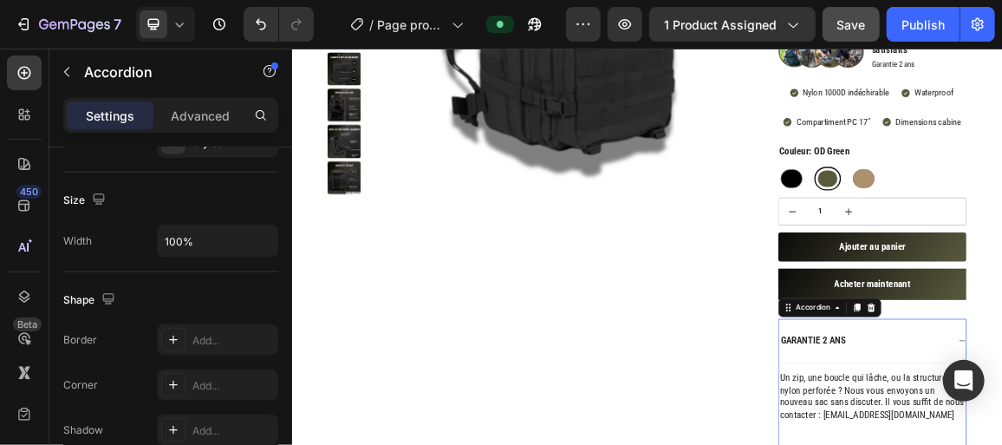
scroll to position [0, 0]
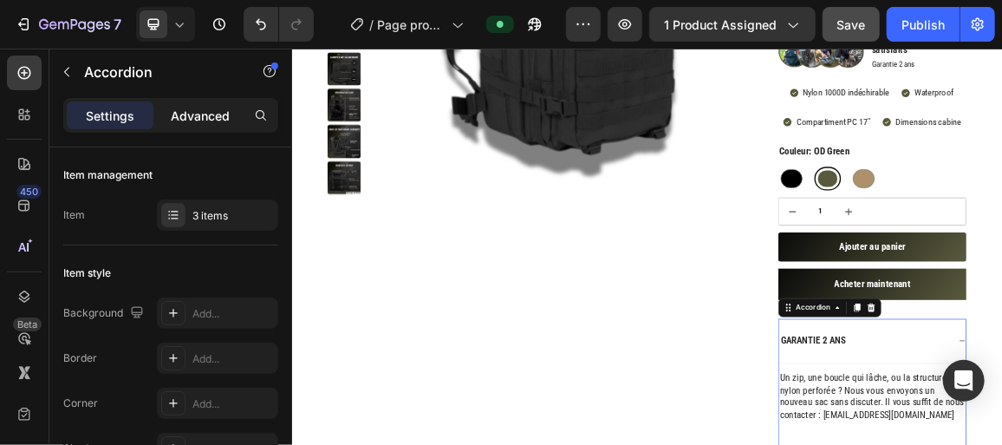
click at [211, 114] on p "Advanced" at bounding box center [200, 116] width 59 height 18
type input "100%"
type input "100"
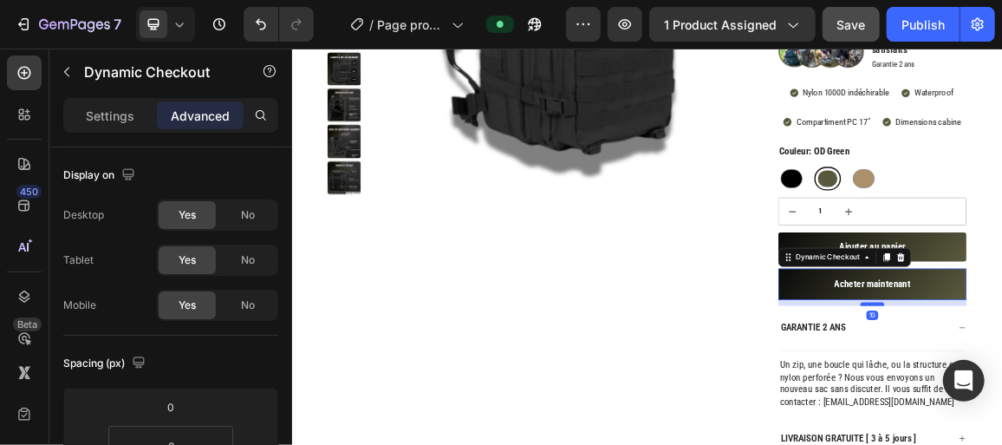
drag, startPoint x: 1145, startPoint y: 439, endPoint x: 1145, endPoint y: 419, distance: 19.9
type input "10"
click at [775, 374] on div "Product Images" at bounding box center [646, 391] width 607 height 1315
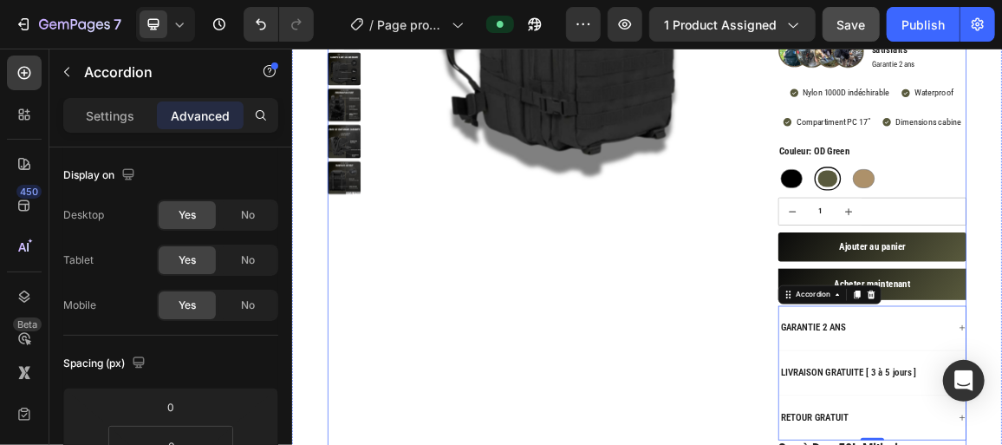
click at [852, 444] on div "Product Images" at bounding box center [646, 343] width 607 height 1219
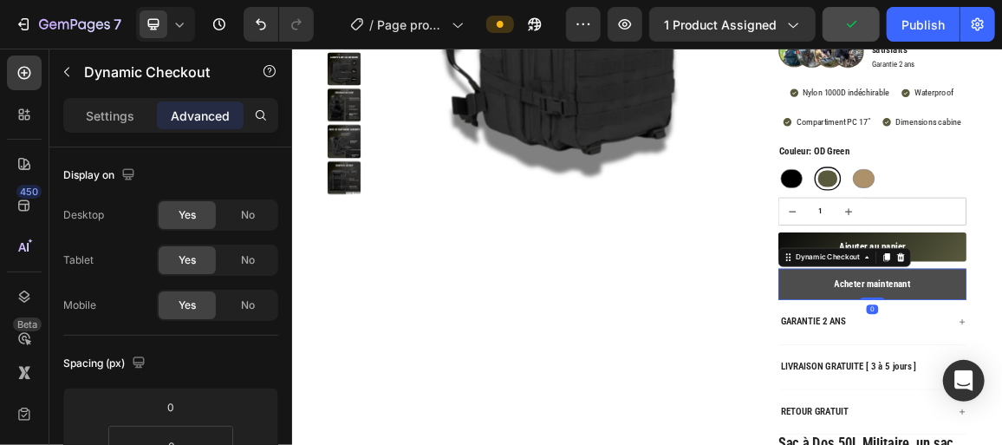
drag, startPoint x: 1142, startPoint y: 419, endPoint x: 1145, endPoint y: 405, distance: 14.1
click at [186, 23] on icon at bounding box center [179, 24] width 17 height 17
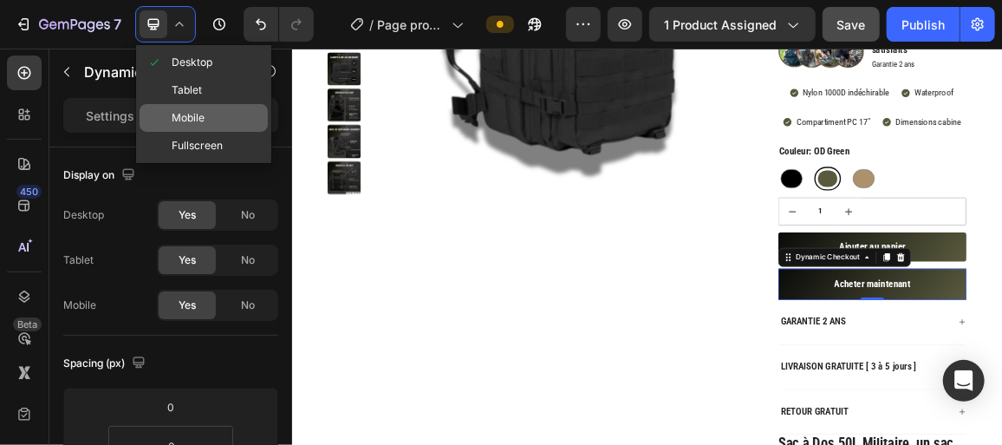
click at [186, 113] on span "Mobile" at bounding box center [188, 117] width 33 height 17
type input "8"
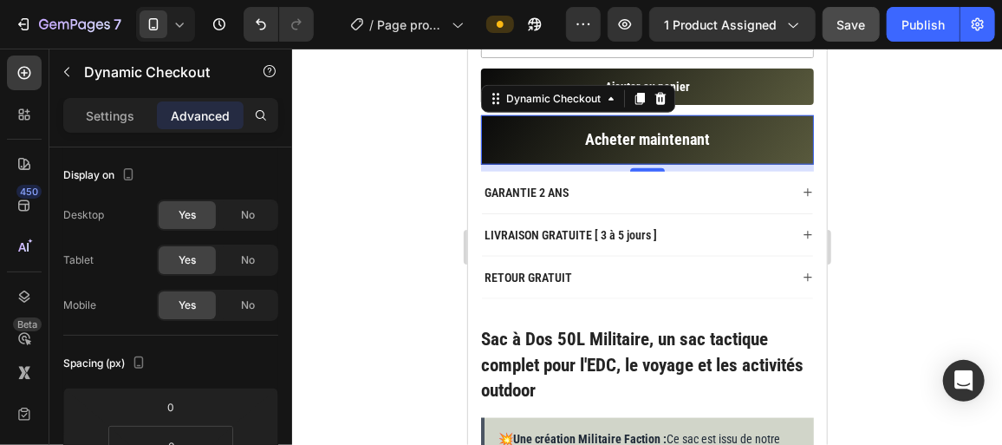
scroll to position [809, 0]
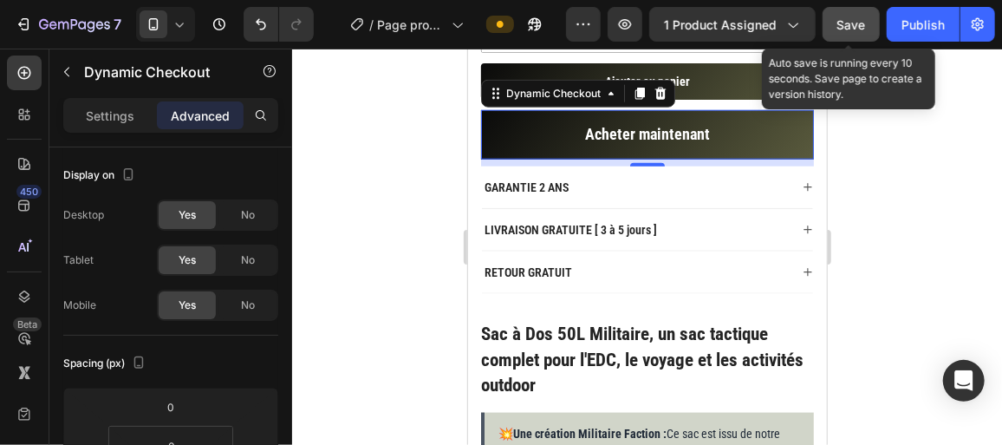
click at [860, 33] on div "Save" at bounding box center [851, 25] width 29 height 18
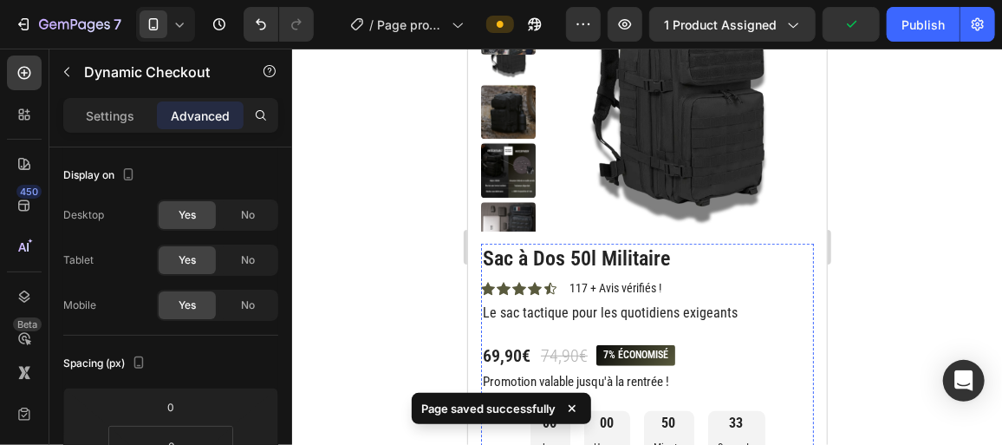
scroll to position [123, 0]
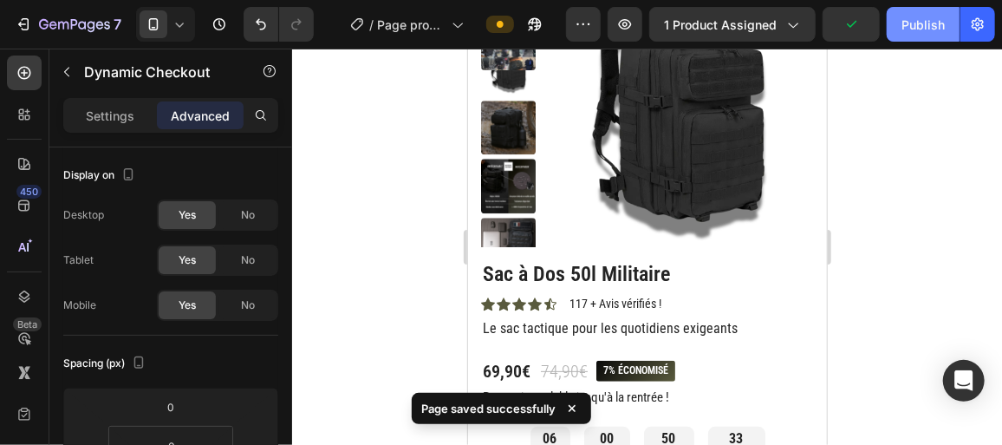
click at [900, 18] on button "Publish" at bounding box center [923, 24] width 73 height 35
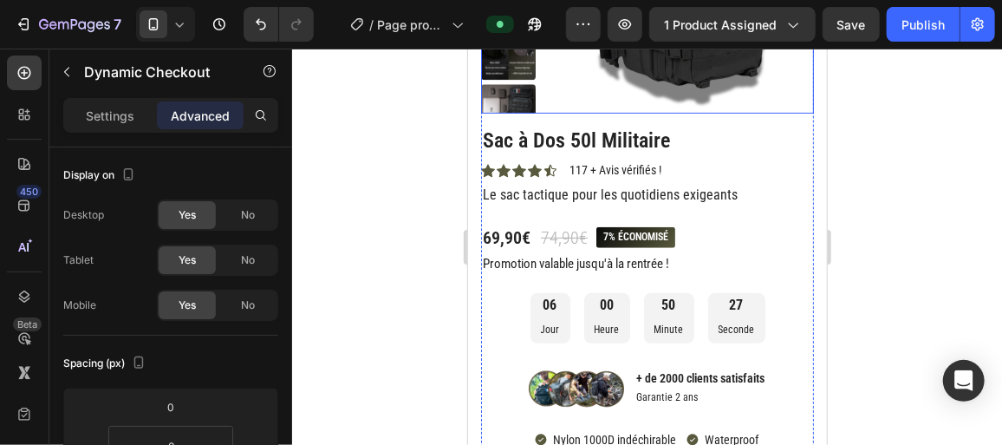
scroll to position [256, 0]
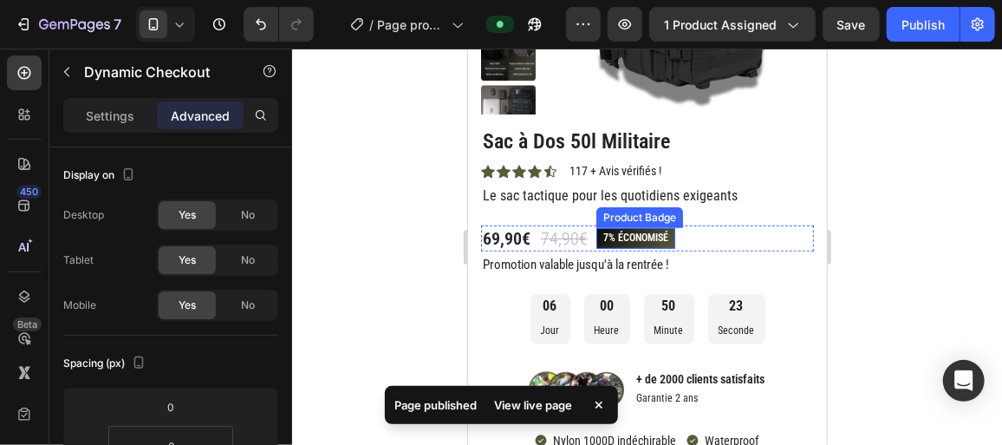
click at [662, 238] on pre "7% économisé" at bounding box center [635, 237] width 79 height 21
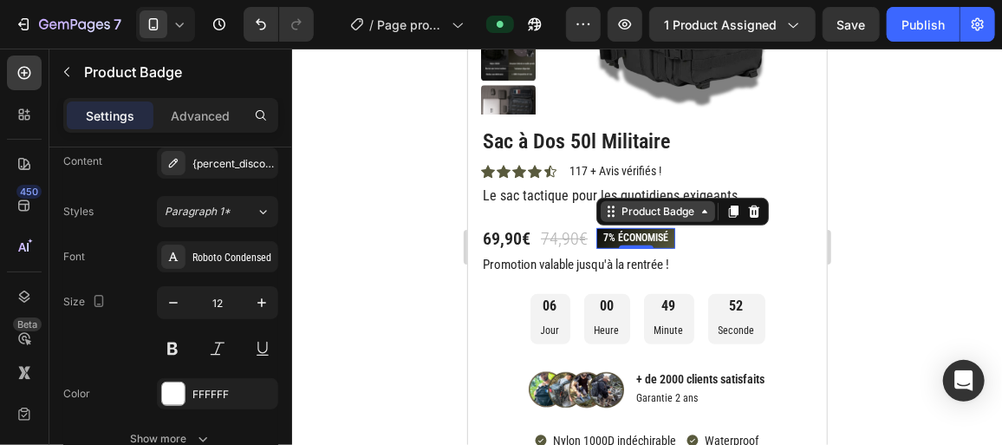
scroll to position [0, 0]
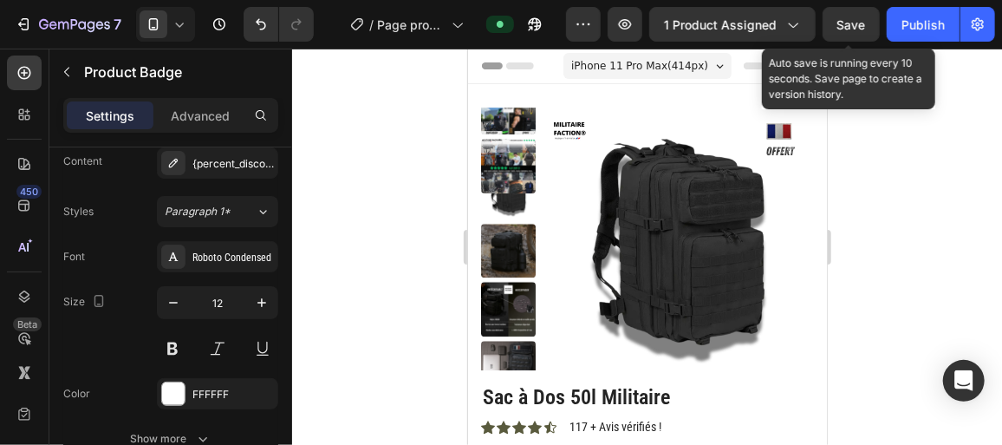
click at [844, 28] on span "Save" at bounding box center [851, 24] width 29 height 15
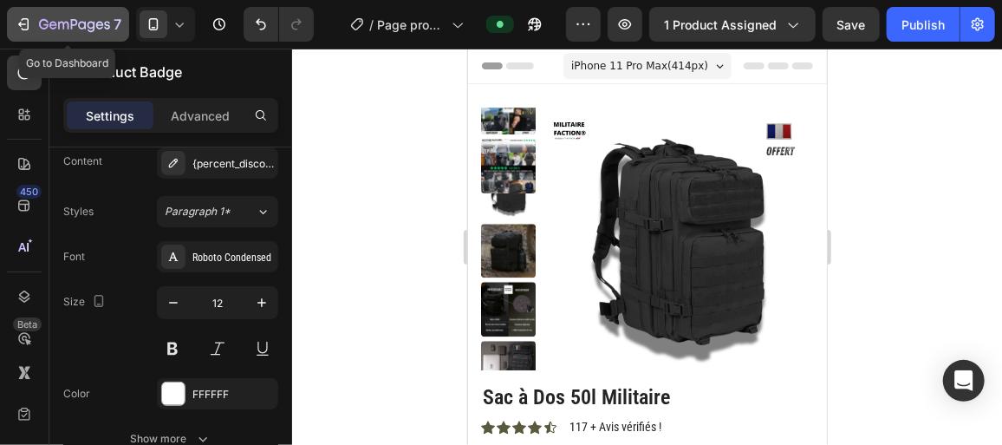
click at [45, 26] on icon "button" at bounding box center [74, 25] width 71 height 15
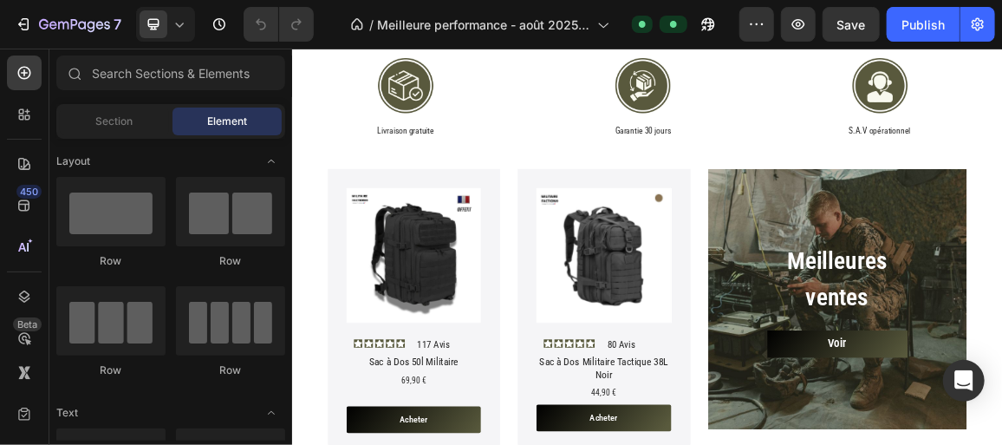
scroll to position [540, 0]
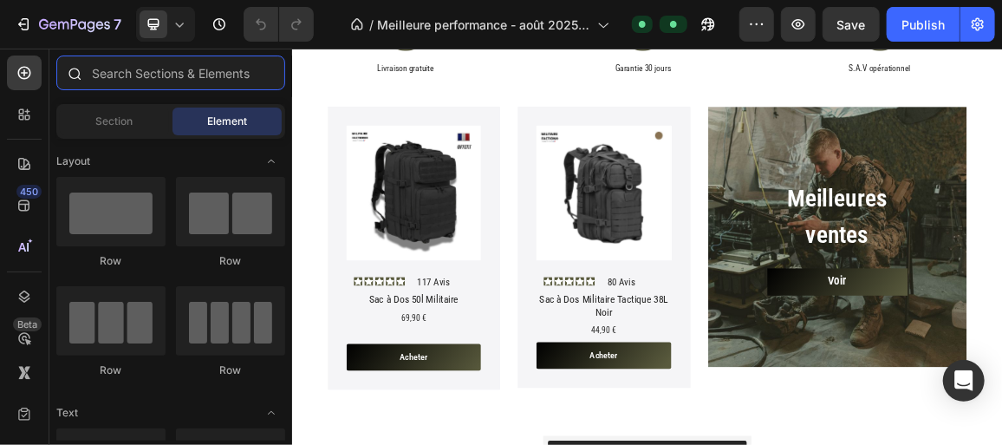
click at [100, 74] on input "text" at bounding box center [170, 72] width 229 height 35
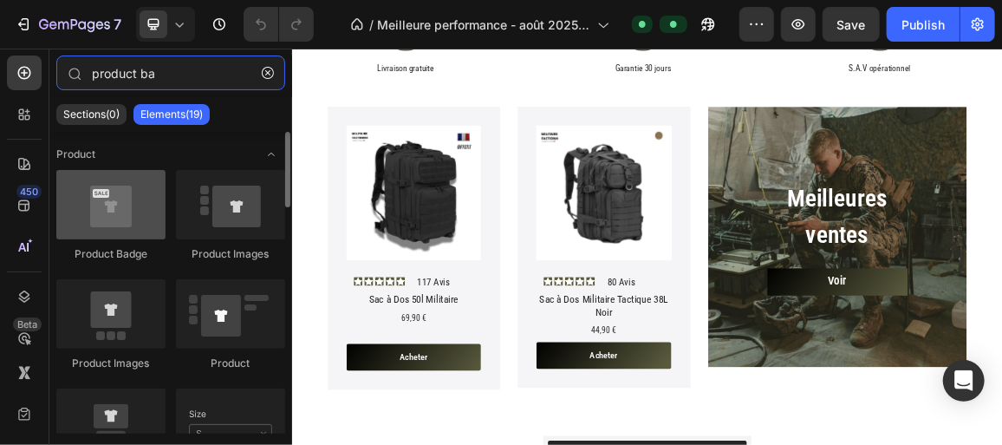
type input "product ba"
click at [90, 205] on div at bounding box center [110, 204] width 109 height 69
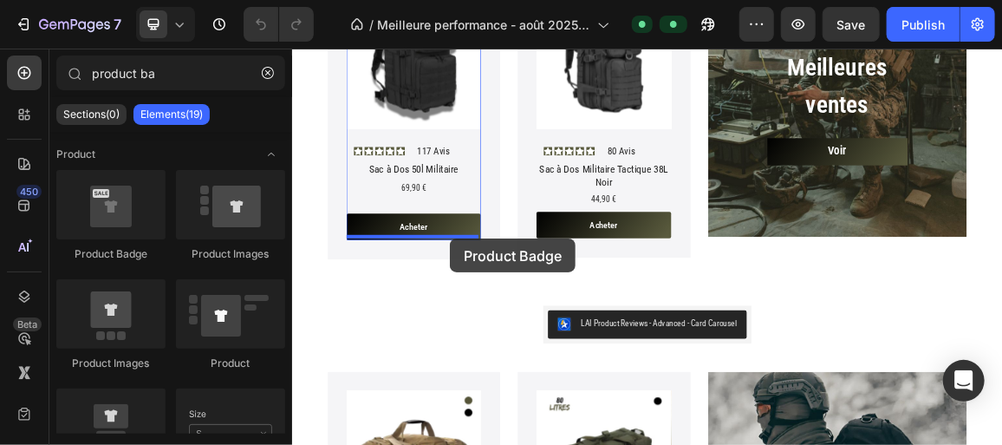
scroll to position [765, 0]
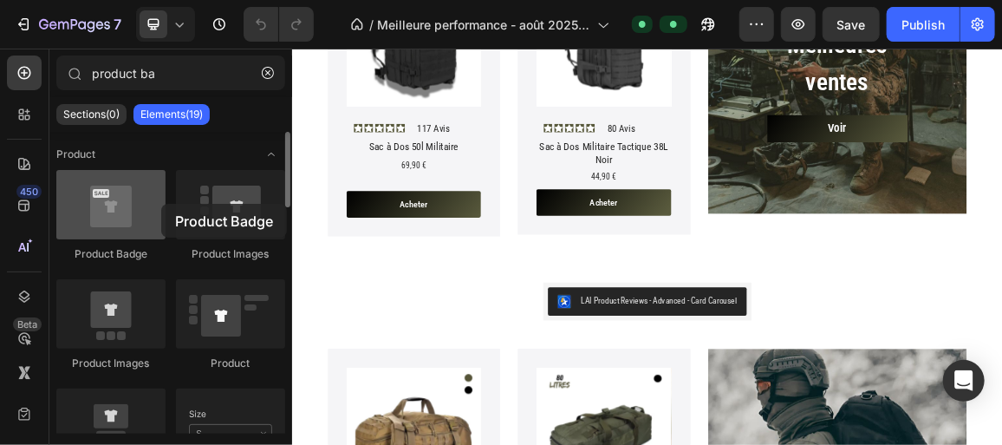
drag, startPoint x: 90, startPoint y: 205, endPoint x: 164, endPoint y: 204, distance: 73.7
click at [164, 204] on div at bounding box center [110, 204] width 109 height 69
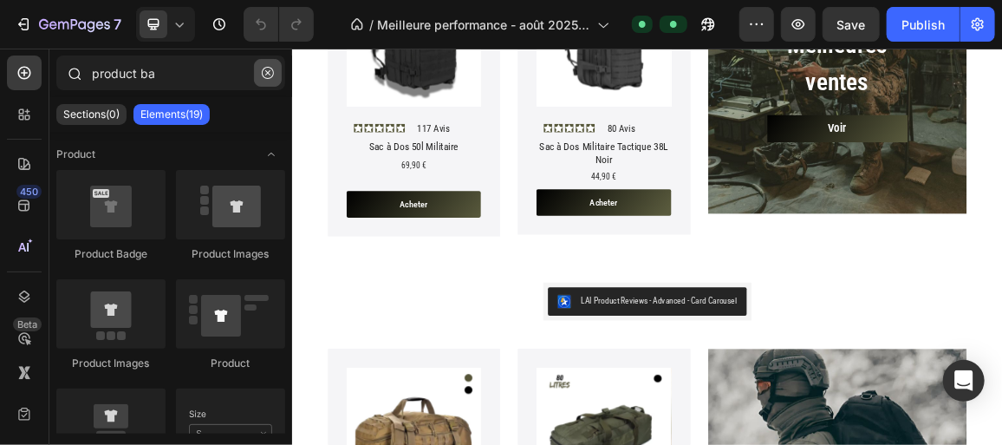
click at [263, 68] on icon "button" at bounding box center [268, 73] width 12 height 12
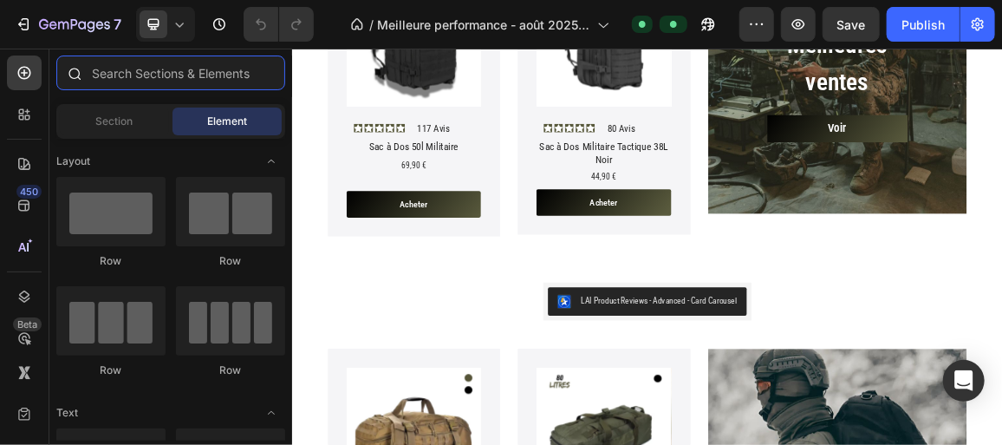
click at [263, 68] on input "text" at bounding box center [170, 72] width 229 height 35
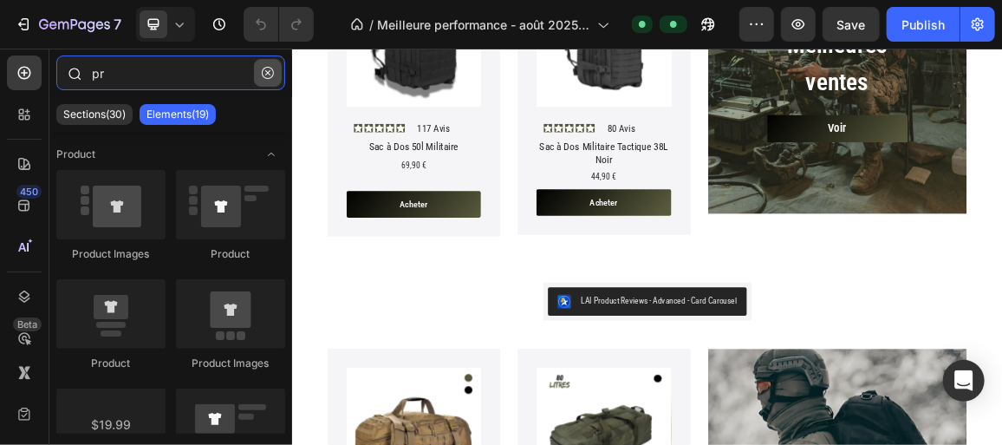
type input "p"
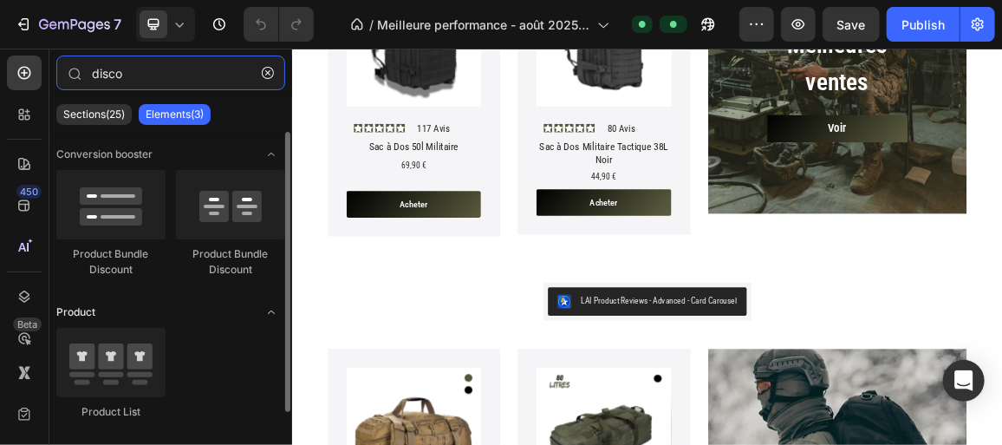
scroll to position [23, 0]
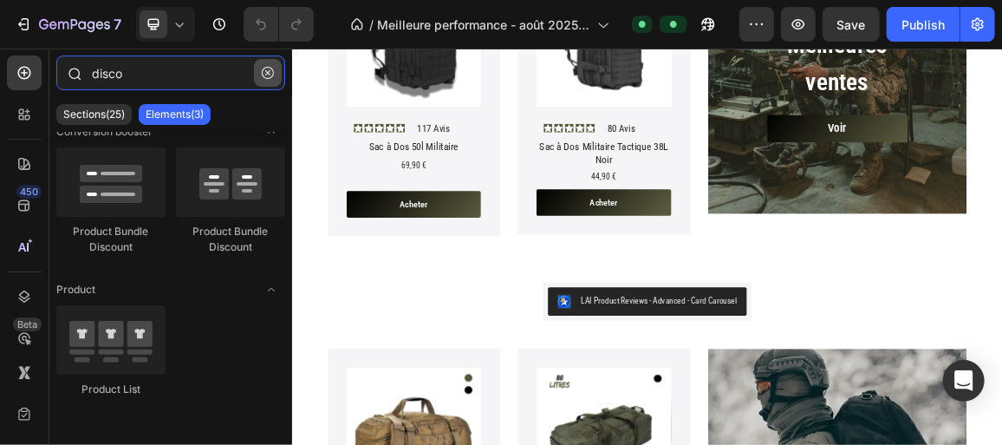
type input "disco"
click at [271, 75] on icon "button" at bounding box center [268, 73] width 12 height 12
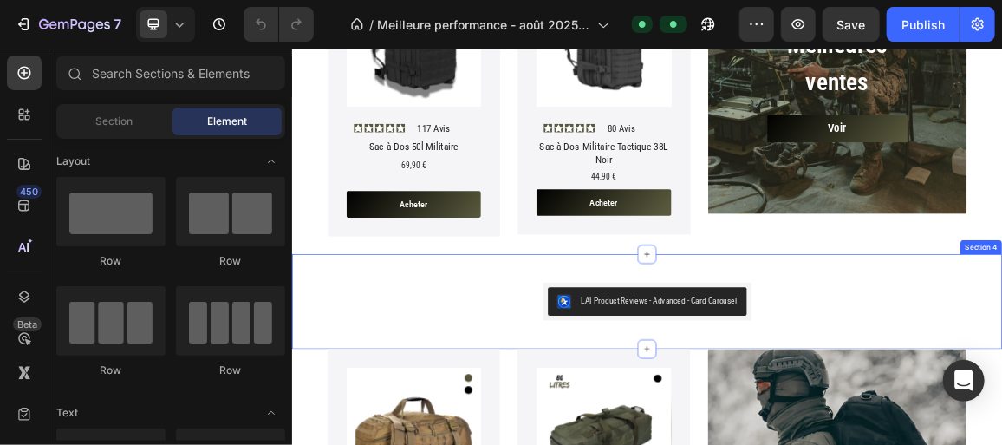
click at [513, 381] on div "LAI Product Reviews - Advanced - Card Carousel LAI Product Reviews Section 4" at bounding box center [811, 417] width 1040 height 139
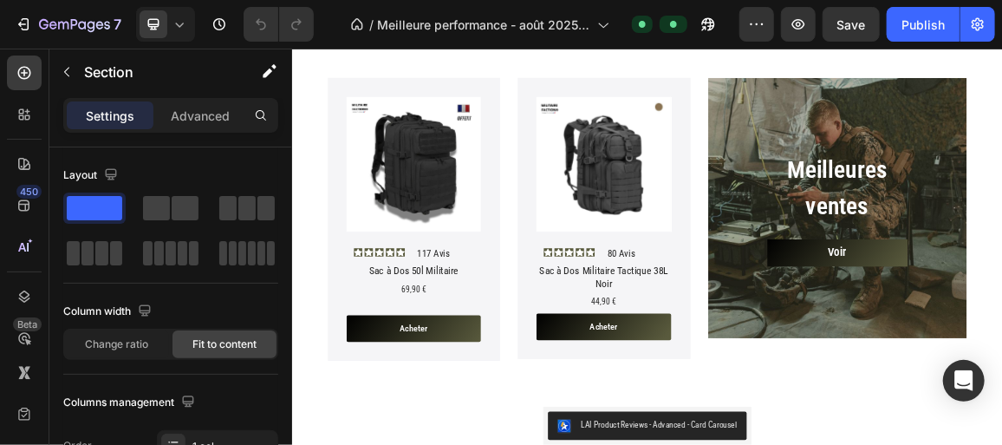
scroll to position [583, 0]
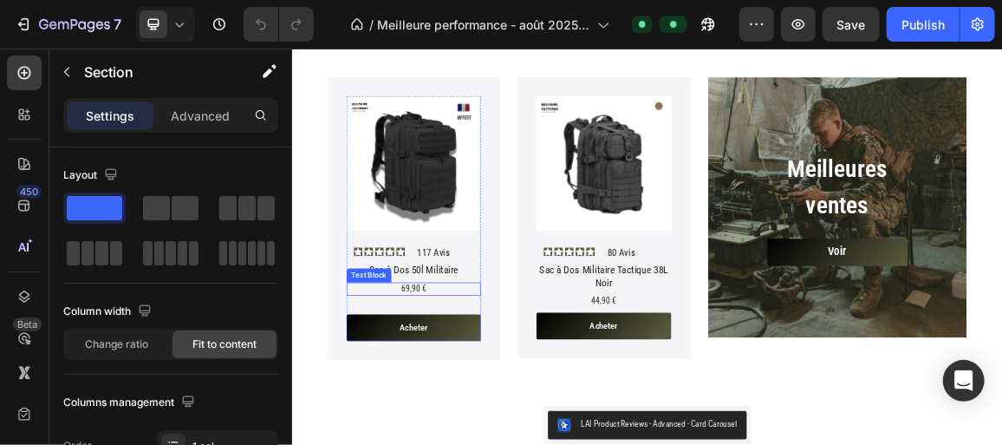
click at [515, 394] on p "69,90 €" at bounding box center [469, 400] width 193 height 16
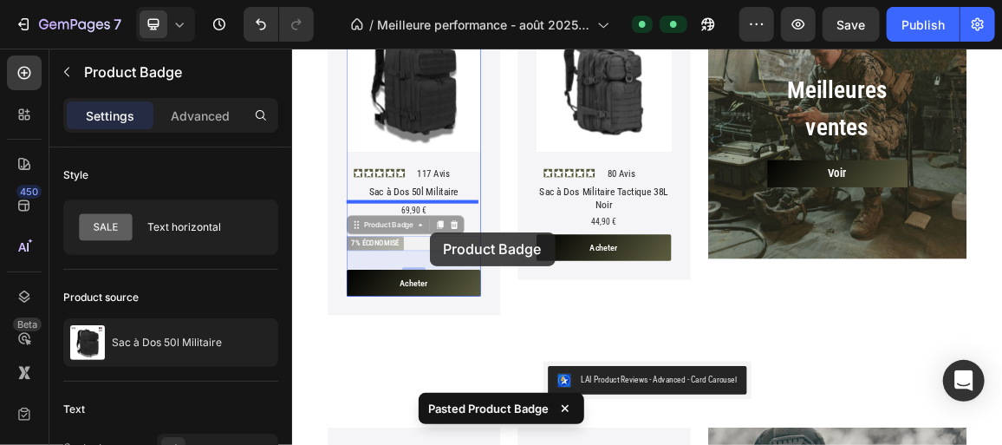
scroll to position [718, 0]
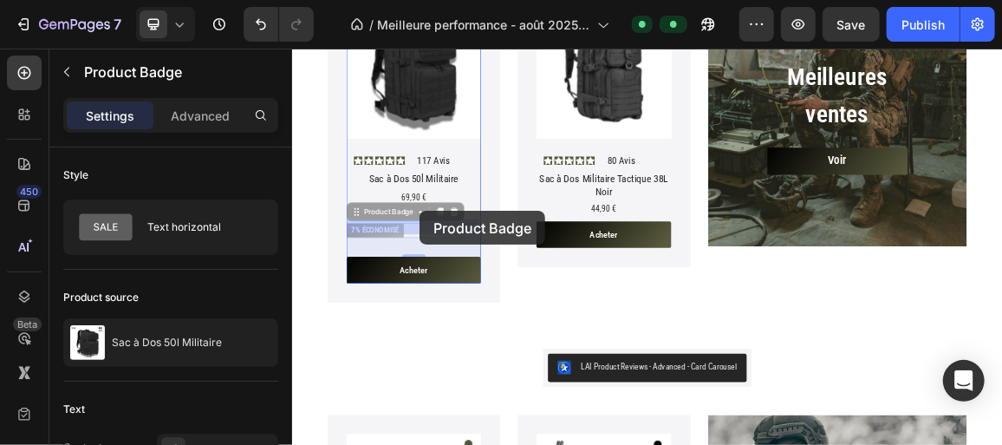
drag, startPoint x: 388, startPoint y: 419, endPoint x: 478, endPoint y: 285, distance: 160.6
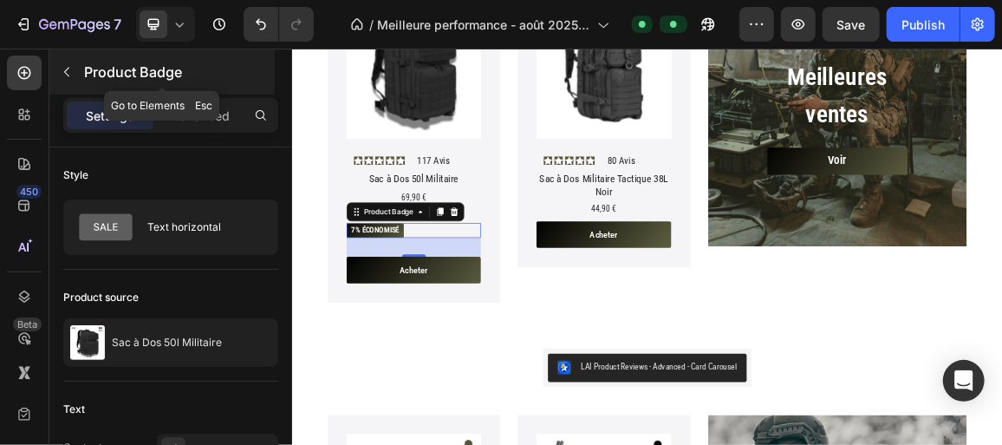
click at [63, 68] on icon "button" at bounding box center [67, 72] width 14 height 14
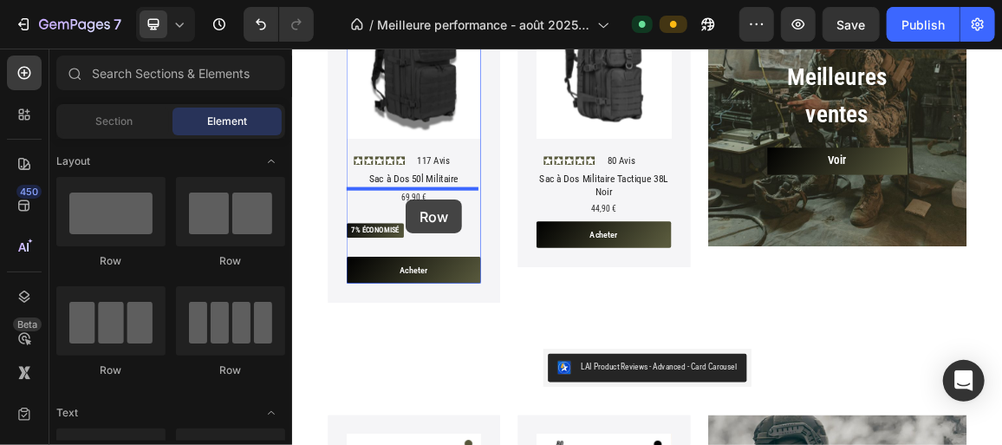
drag, startPoint x: 507, startPoint y: 269, endPoint x: 458, endPoint y: 269, distance: 49.4
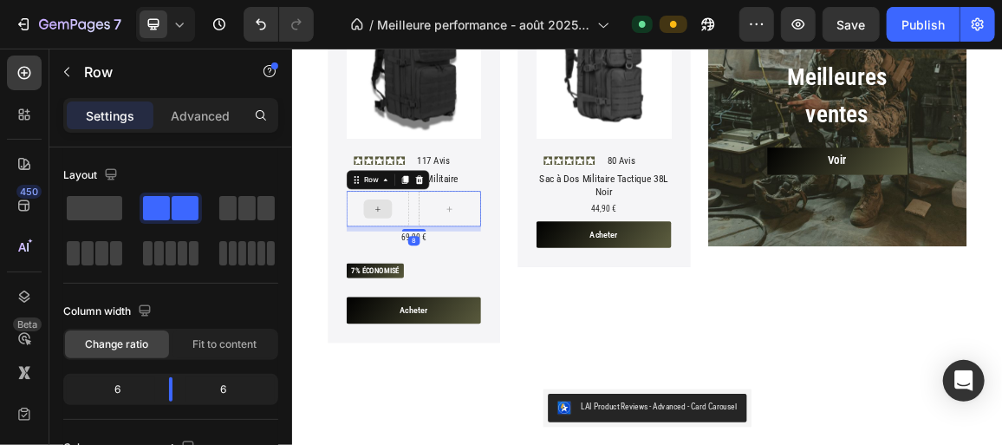
drag, startPoint x: 462, startPoint y: 318, endPoint x: 432, endPoint y: 296, distance: 37.3
click at [432, 296] on div "Row 8" at bounding box center [469, 283] width 197 height 52
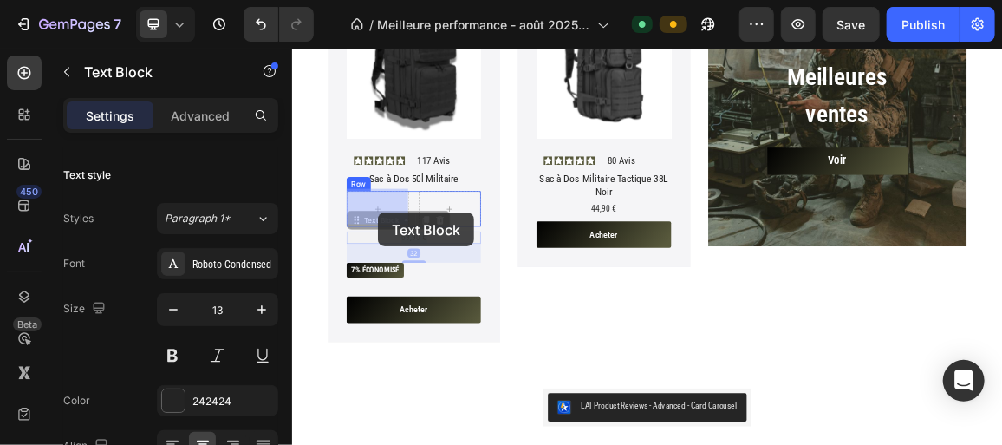
drag, startPoint x: 455, startPoint y: 320, endPoint x: 418, endPoint y: 288, distance: 49.2
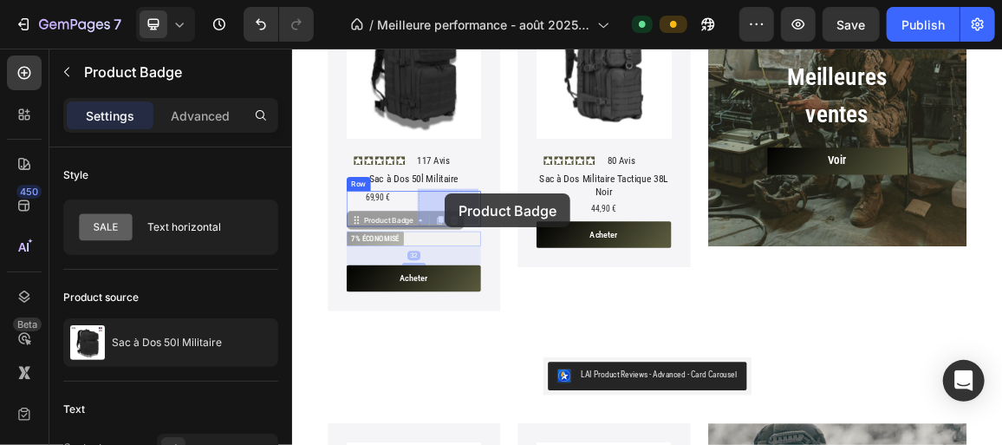
drag, startPoint x: 419, startPoint y: 320, endPoint x: 515, endPoint y: 260, distance: 113.3
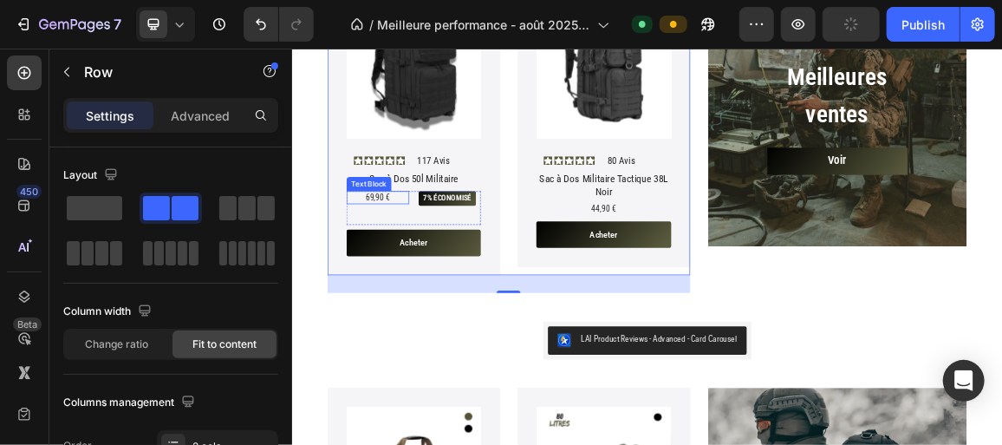
click at [460, 264] on div "69,90 €" at bounding box center [417, 266] width 92 height 19
click at [611, 343] on div "Product Images Icon Icon Icon Icon Icon Icon List 117 Avis Text Block Row Sac à…" at bounding box center [608, 168] width 531 height 424
click at [442, 278] on div "69,90 € Text Block" at bounding box center [417, 281] width 92 height 49
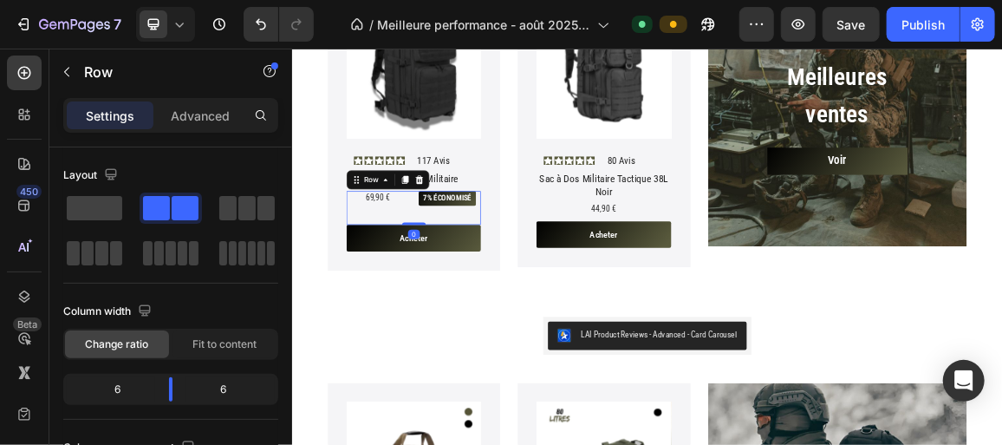
drag, startPoint x: 462, startPoint y: 306, endPoint x: 470, endPoint y: 287, distance: 20.6
click at [470, 287] on div "69,90 € Text Block 7% économisé Product Badge Row 0" at bounding box center [469, 281] width 197 height 49
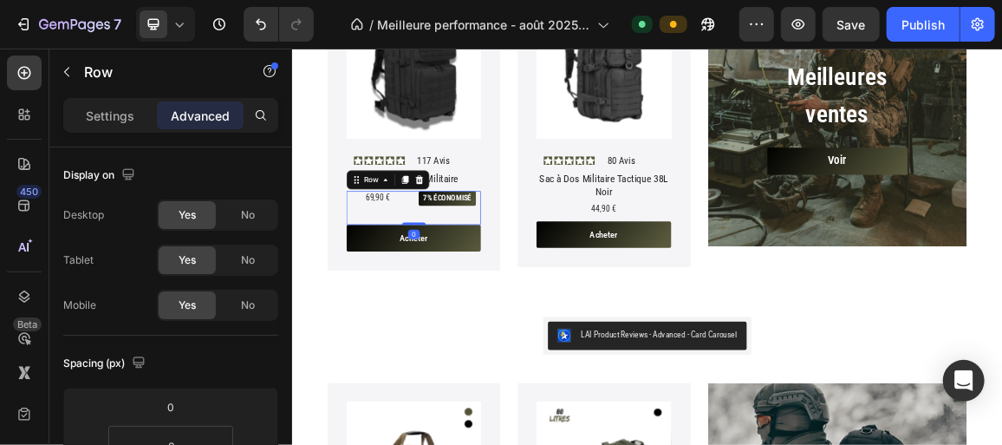
click at [455, 273] on div "69,90 € Text Block" at bounding box center [417, 281] width 92 height 49
click at [455, 265] on p "69,90 €" at bounding box center [417, 266] width 88 height 16
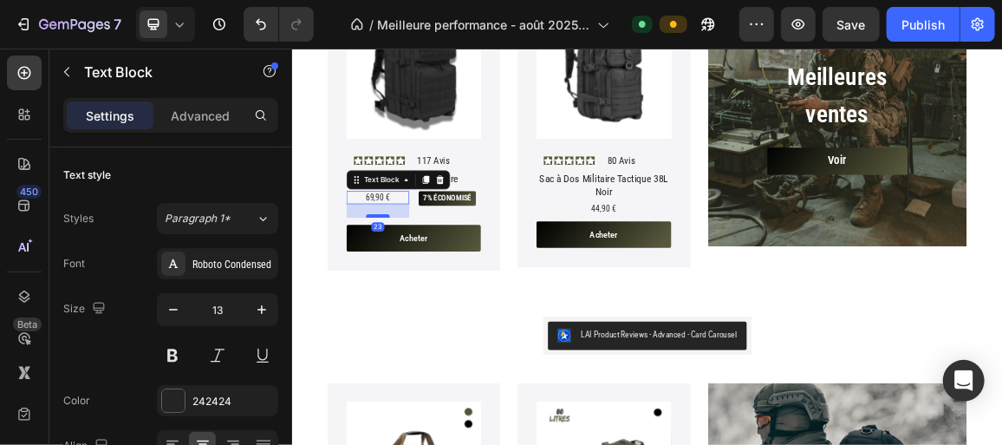
click at [433, 290] on div at bounding box center [417, 292] width 35 height 5
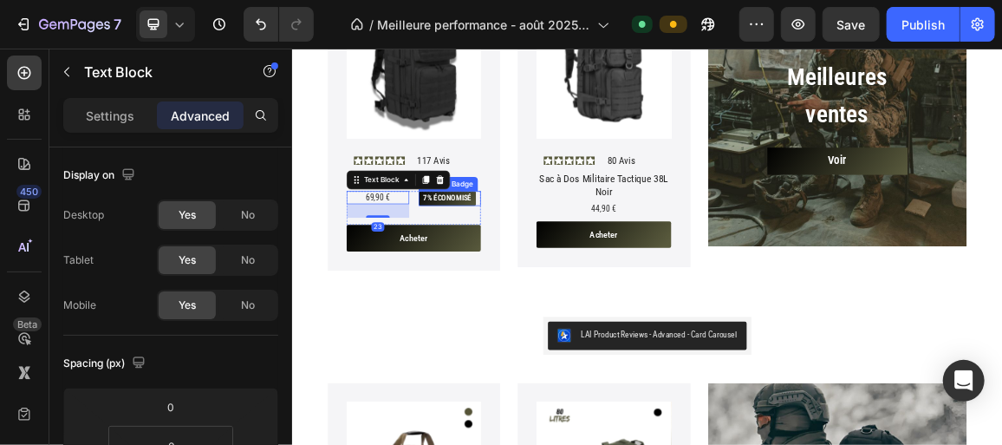
click at [488, 264] on pre "7% économisé" at bounding box center [519, 268] width 84 height 22
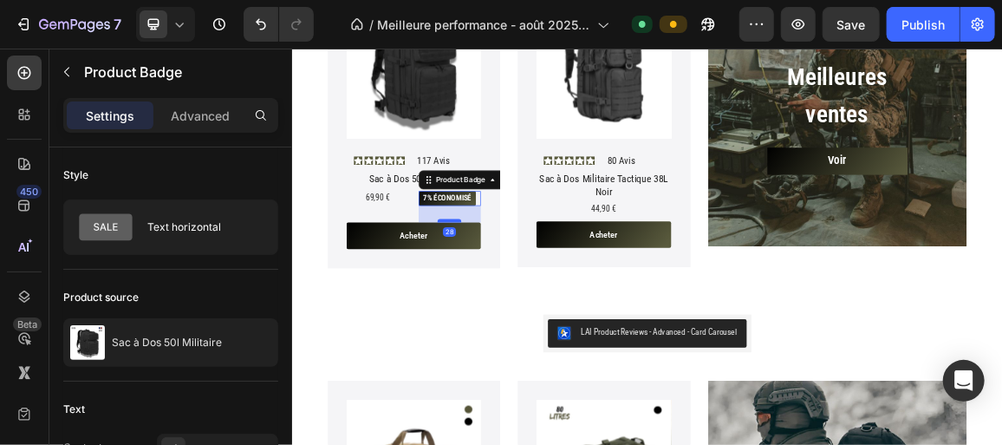
click at [508, 297] on div at bounding box center [521, 299] width 35 height 5
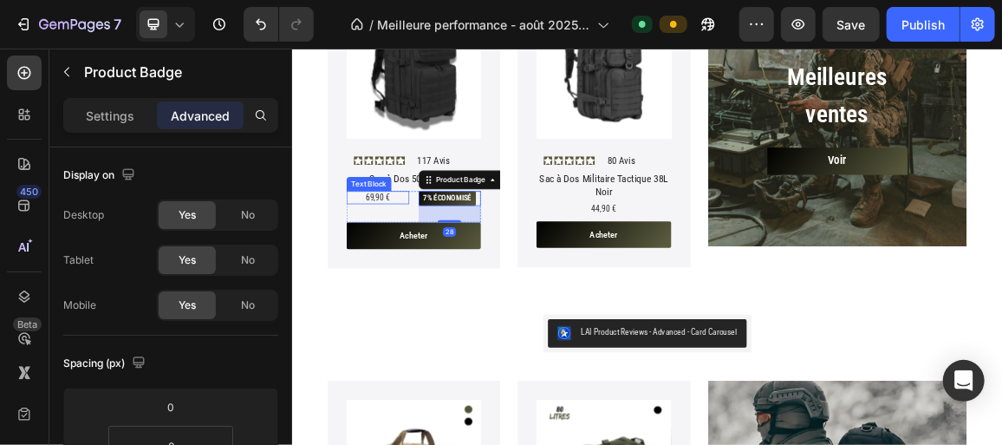
click at [408, 259] on span "69,90 €" at bounding box center [417, 265] width 36 height 14
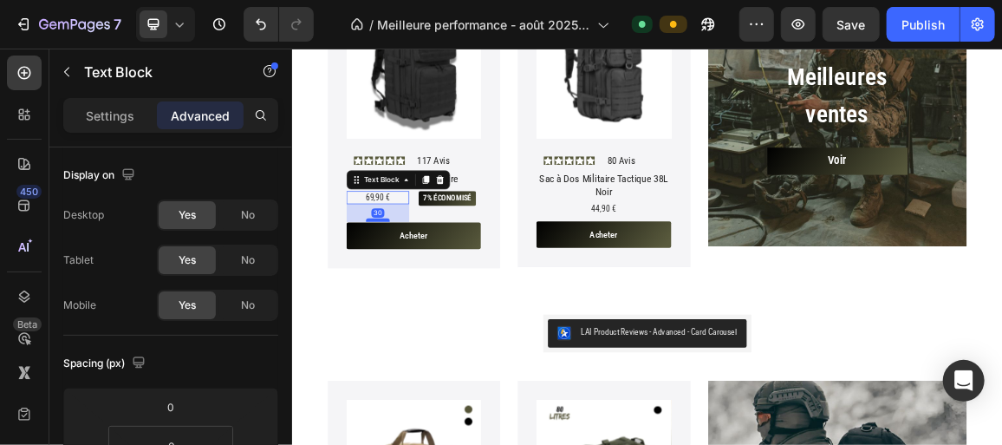
click at [417, 296] on div at bounding box center [417, 298] width 35 height 5
click at [427, 295] on div at bounding box center [417, 297] width 35 height 5
type input "28"
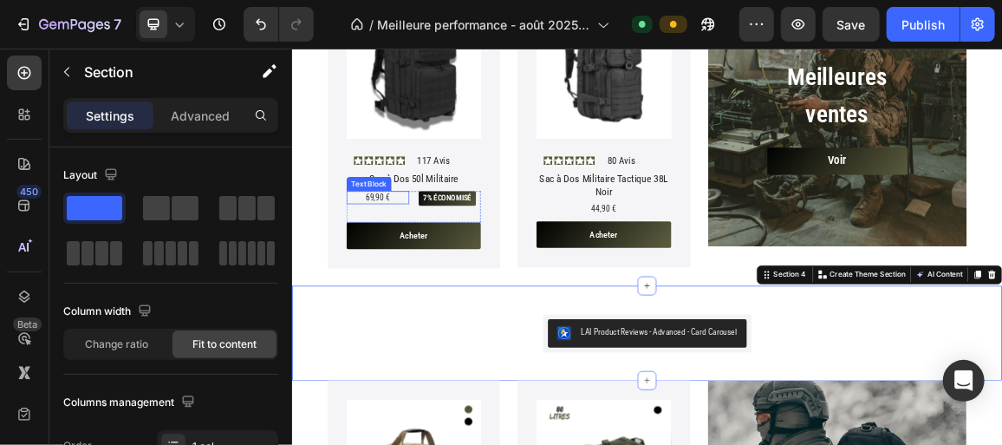
click at [453, 258] on p "69,90 €" at bounding box center [417, 266] width 88 height 16
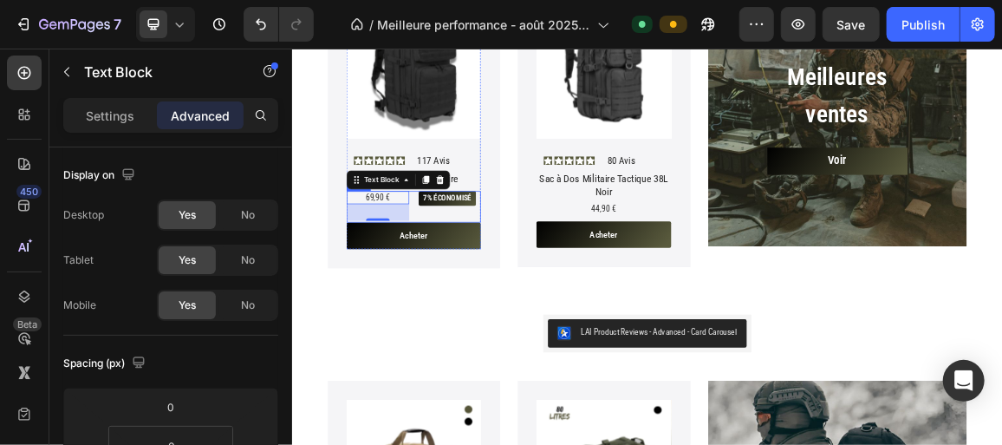
click at [463, 264] on div "69,90 € Text Block 28 7% économisé Product Badge Row" at bounding box center [469, 280] width 197 height 46
click at [110, 124] on p "Settings" at bounding box center [110, 116] width 49 height 18
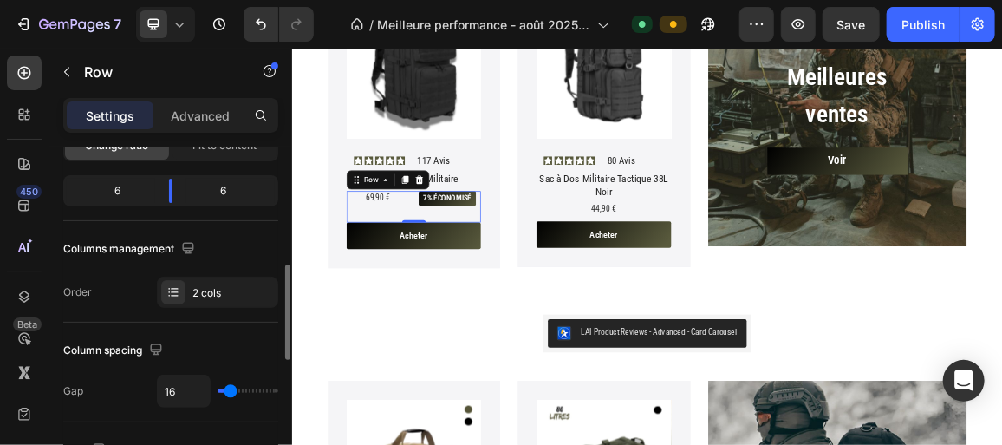
scroll to position [256, 0]
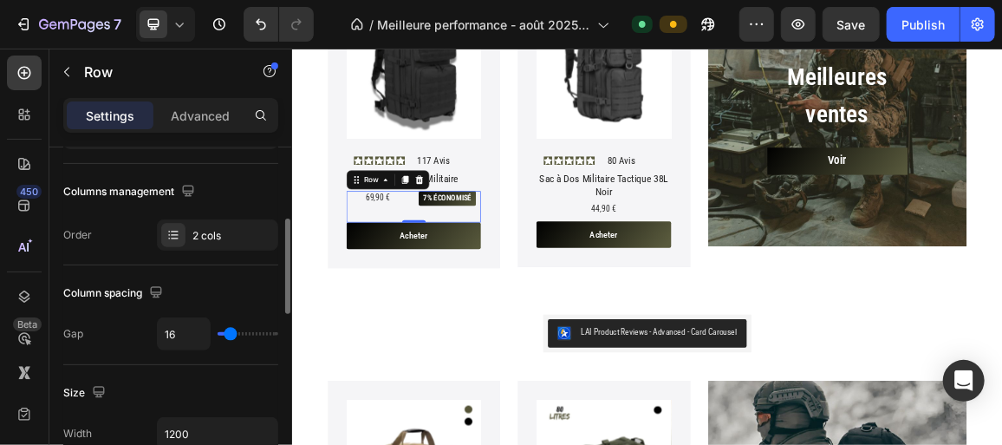
type input "9"
type input "6"
type input "5"
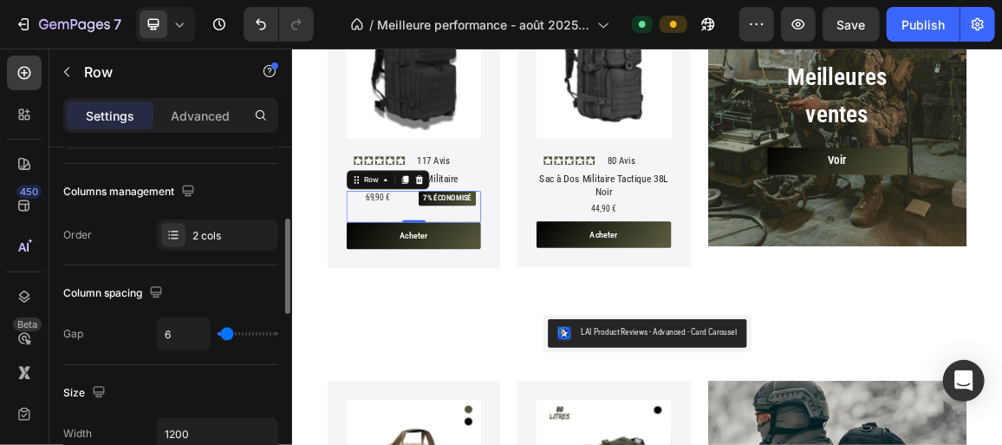
type input "5"
type input "0"
drag, startPoint x: 228, startPoint y: 333, endPoint x: 225, endPoint y: 324, distance: 9.3
type input "0"
click at [218, 335] on input "range" at bounding box center [248, 333] width 61 height 3
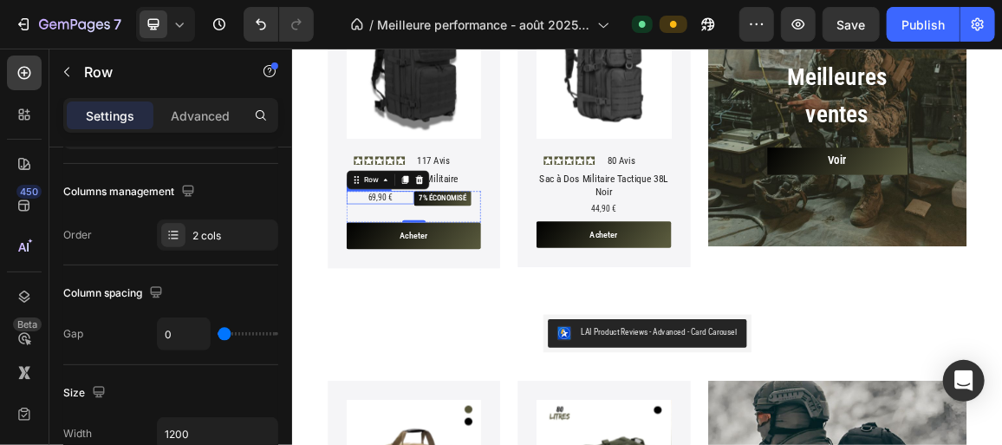
click at [438, 258] on p "69,90 €" at bounding box center [420, 266] width 95 height 16
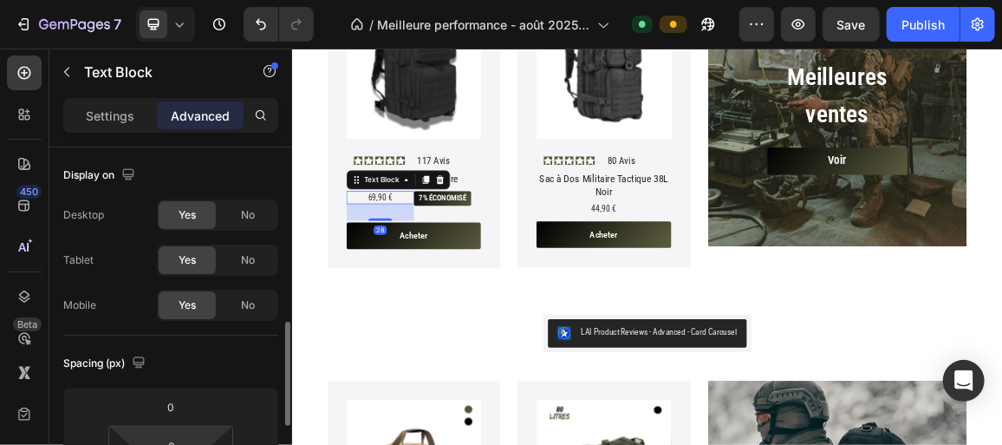
scroll to position [134, 0]
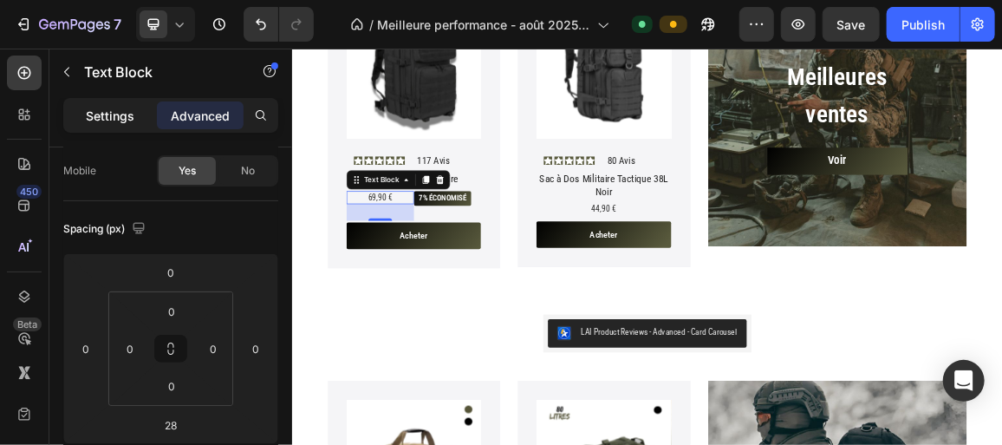
click at [107, 119] on p "Settings" at bounding box center [110, 116] width 49 height 18
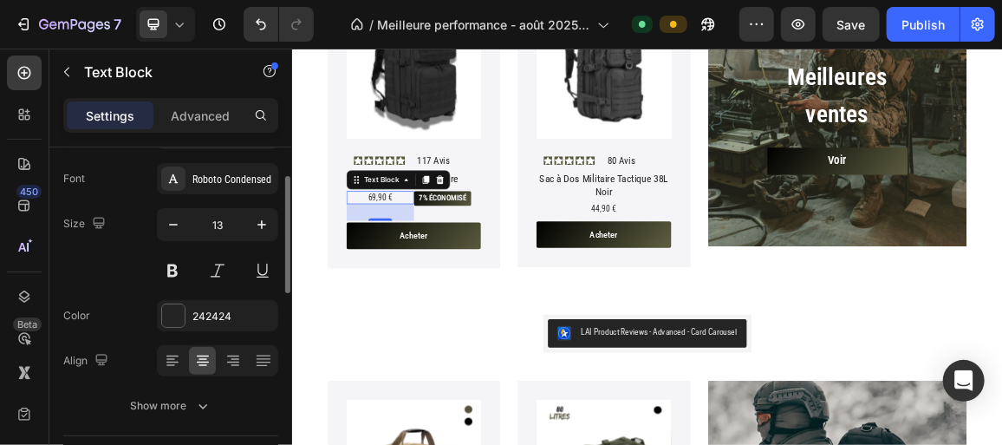
scroll to position [85, 0]
click at [264, 219] on icon "button" at bounding box center [261, 224] width 17 height 17
type input "16"
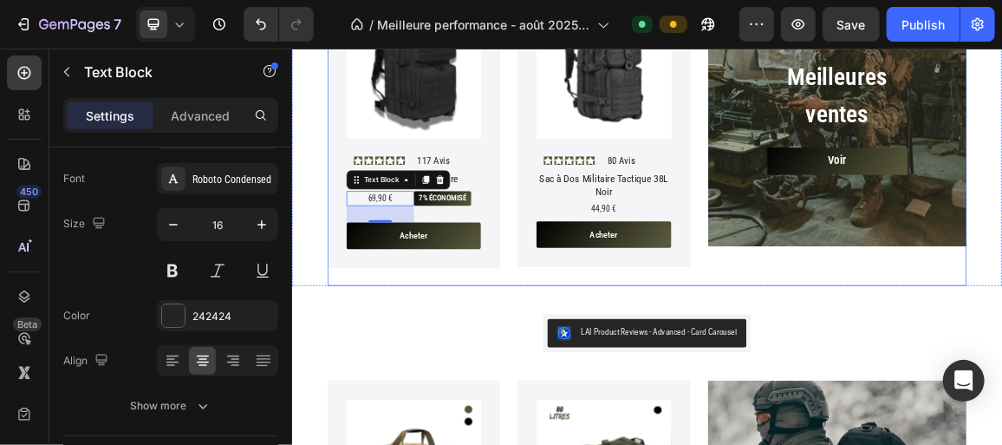
click at [414, 381] on div "Product Images Icon Icon Icon Icon Icon Icon List 117 Avis Text Block Row Sac à…" at bounding box center [608, 175] width 531 height 439
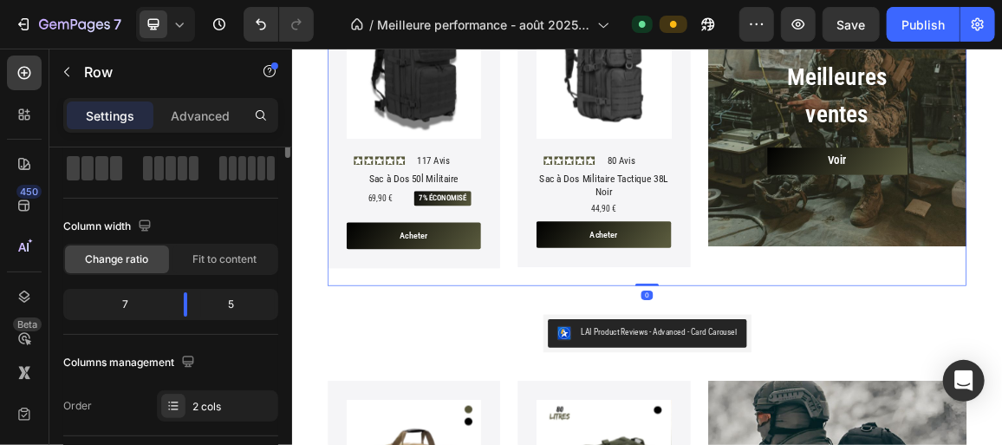
scroll to position [0, 0]
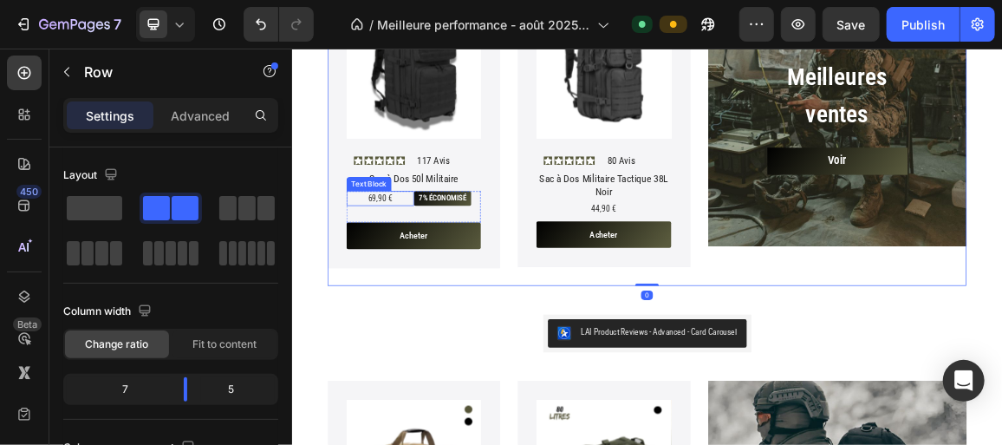
click at [424, 264] on span "69,90 €" at bounding box center [420, 267] width 36 height 14
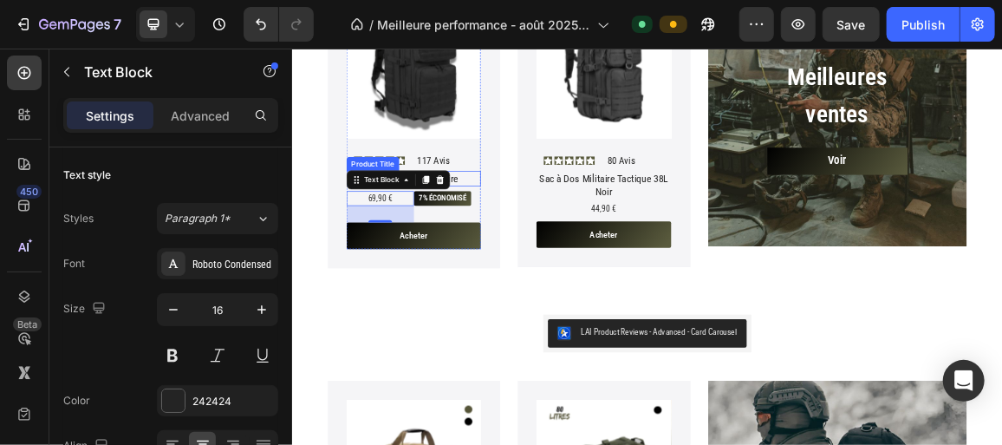
click at [537, 231] on div "Sac à Dos 50l Militaire" at bounding box center [469, 238] width 197 height 23
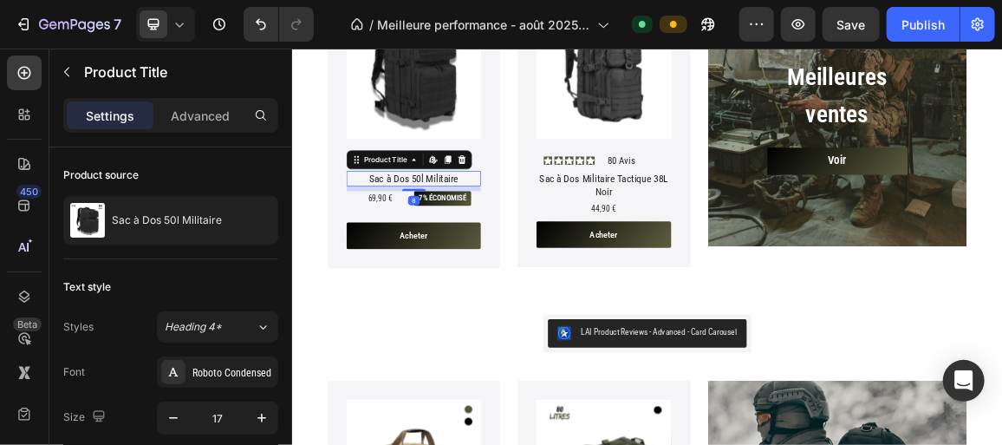
click at [537, 231] on div "Sac à Dos 50l Militaire" at bounding box center [469, 238] width 197 height 23
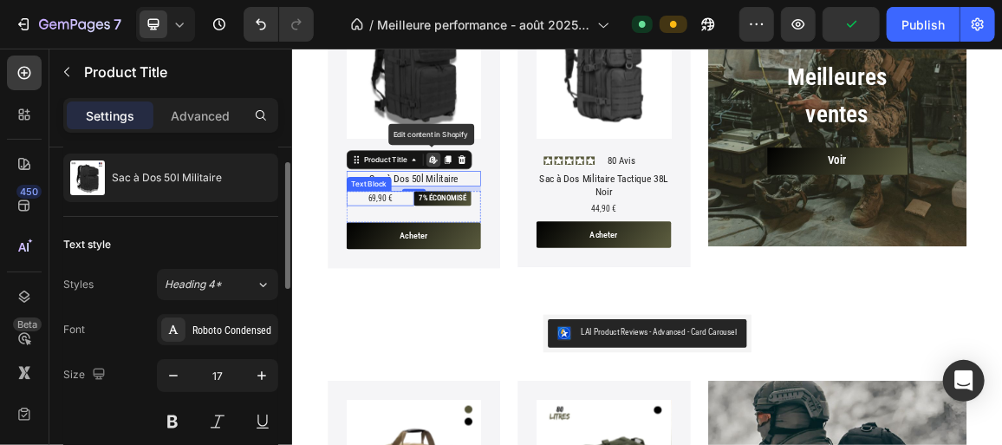
click at [414, 260] on span "69,90 €" at bounding box center [420, 267] width 36 height 14
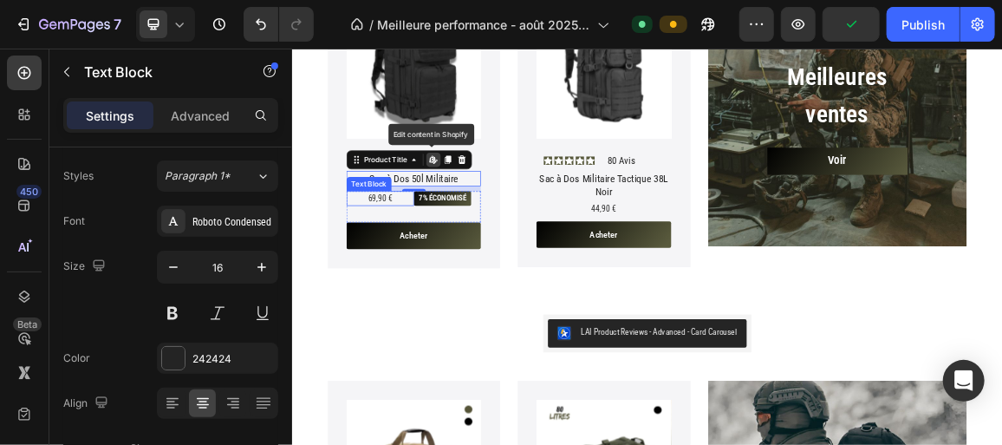
click at [414, 260] on span "69,90 €" at bounding box center [420, 267] width 36 height 14
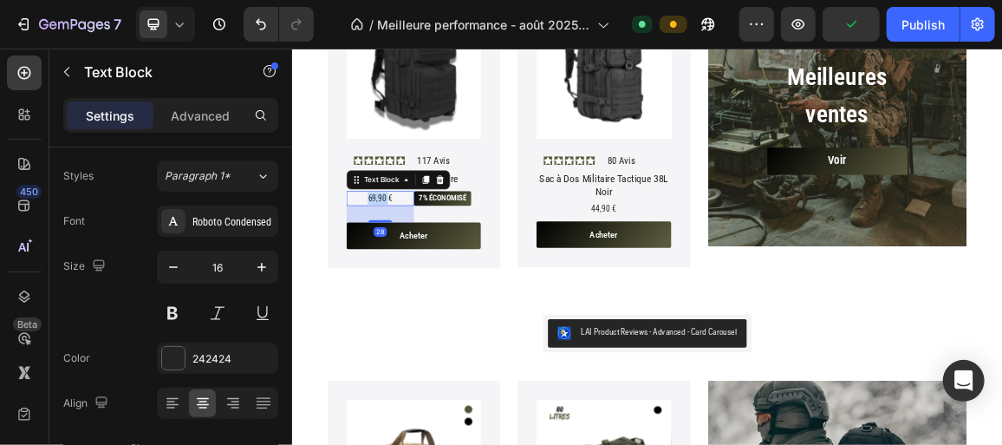
scroll to position [0, 0]
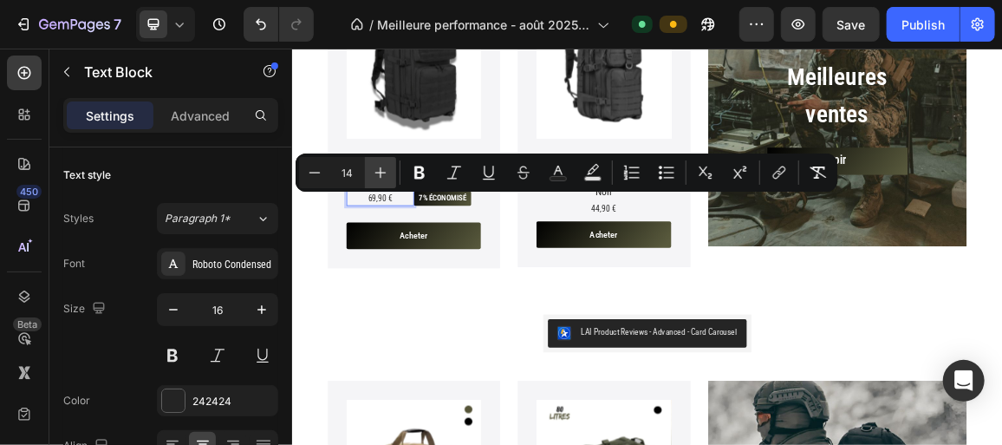
click at [390, 173] on button "Plus" at bounding box center [380, 172] width 31 height 31
type input "16"
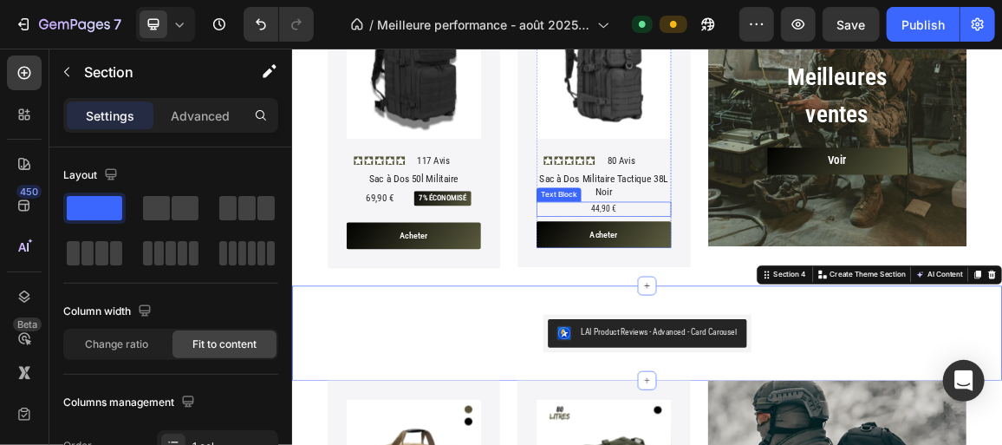
click at [736, 276] on span "44,90 €" at bounding box center [748, 283] width 36 height 14
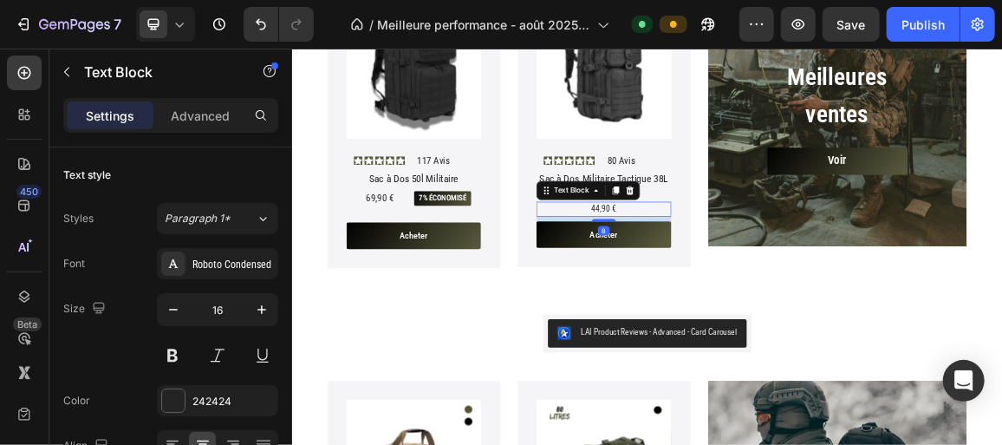
click at [736, 276] on span "44,90 €" at bounding box center [748, 283] width 36 height 14
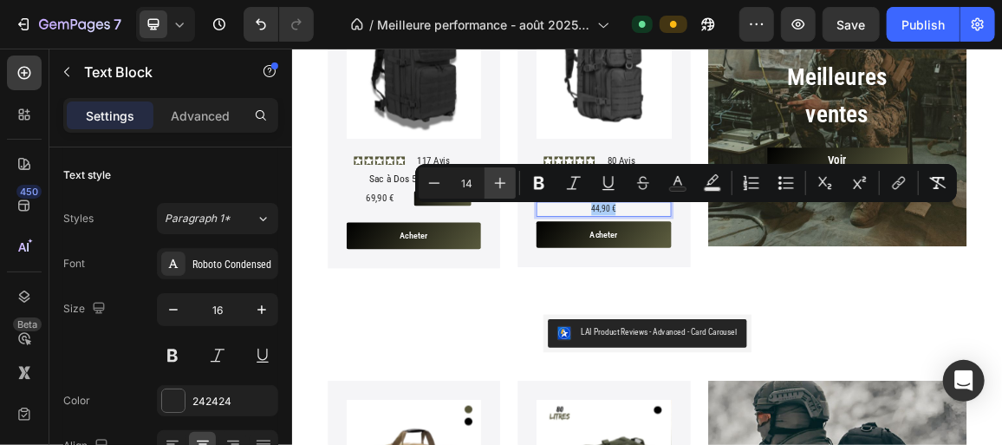
click at [504, 184] on icon "Editor contextual toolbar" at bounding box center [499, 182] width 17 height 17
type input "16"
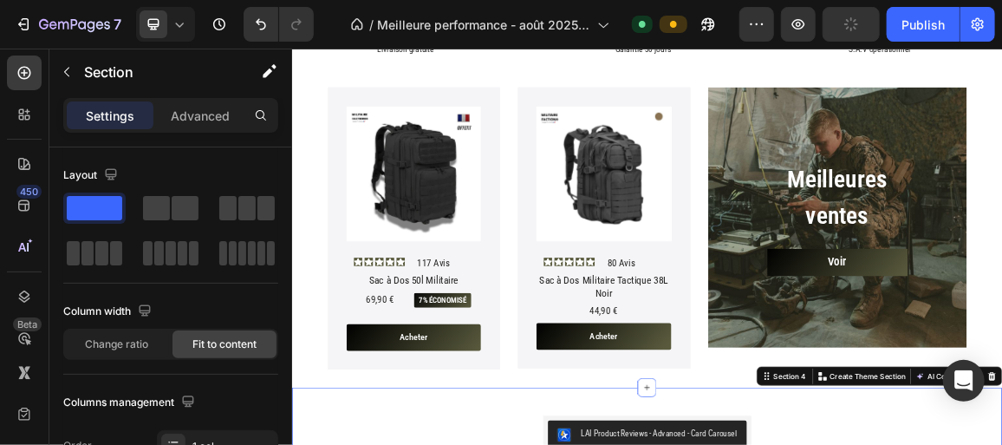
scroll to position [568, 0]
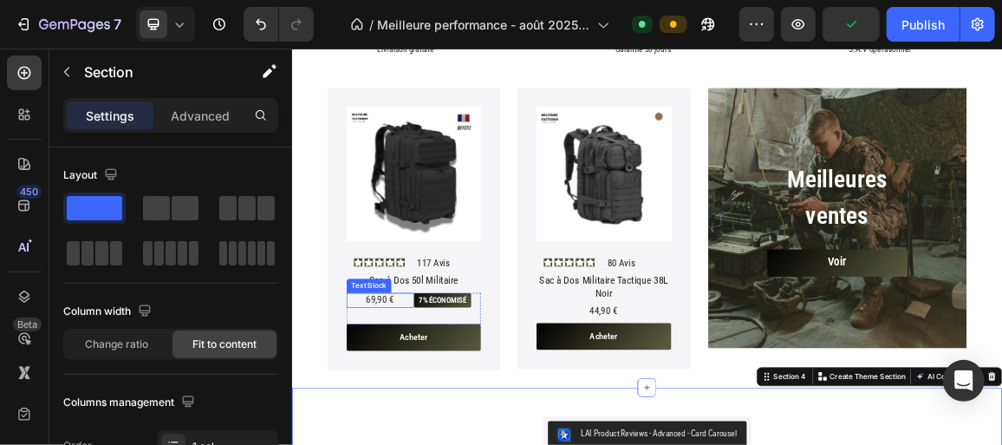
click at [445, 416] on p "69,90 €" at bounding box center [420, 416] width 95 height 18
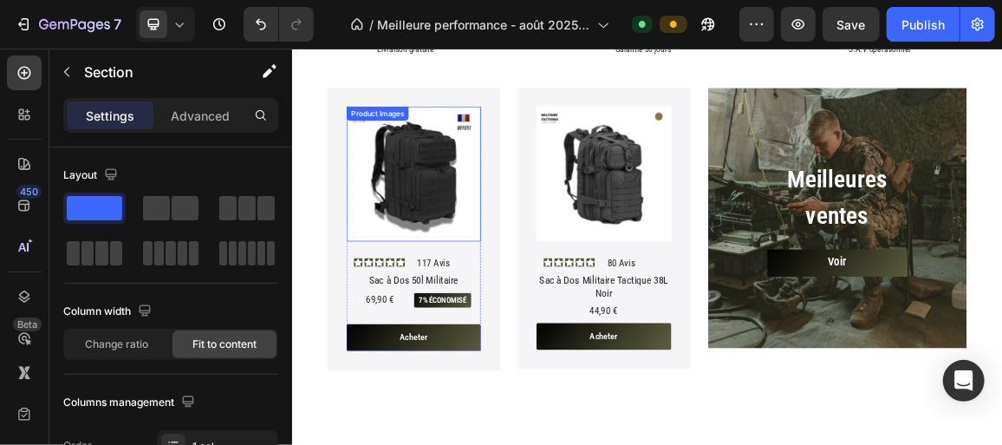
scroll to position [417, 0]
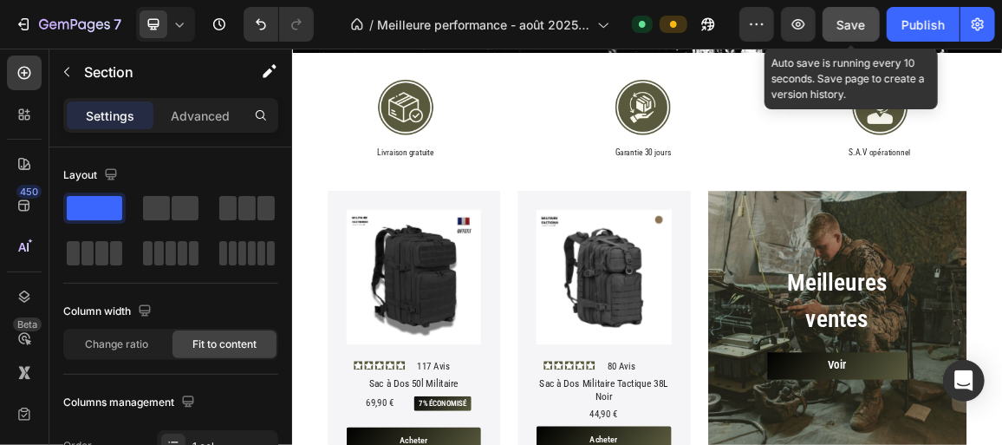
click at [852, 29] on span "Save" at bounding box center [851, 24] width 29 height 15
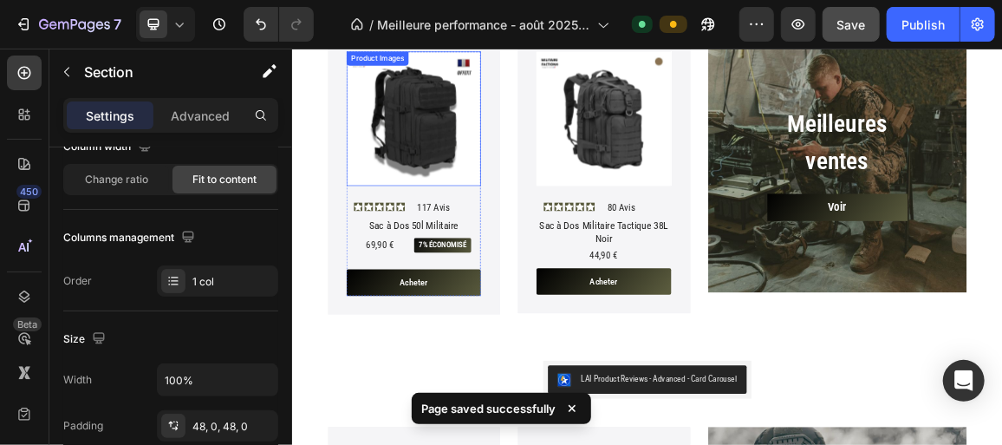
scroll to position [652, 0]
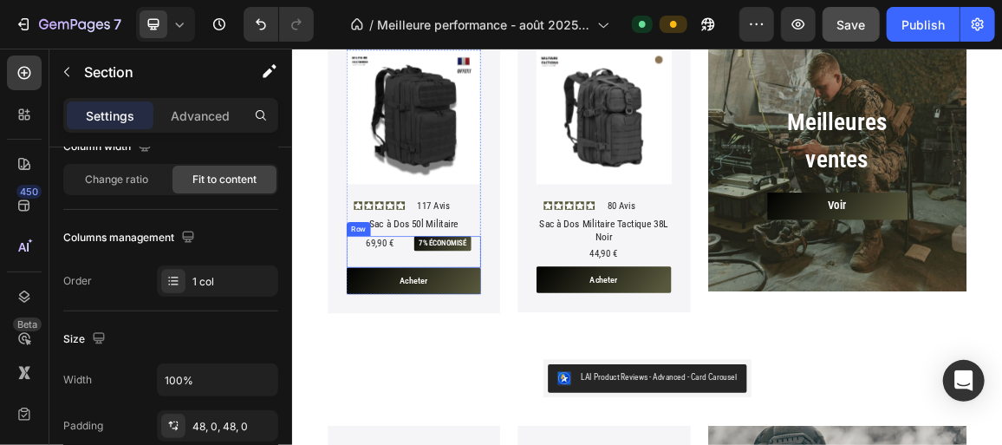
click at [470, 350] on div "7% économisé Product Badge" at bounding box center [519, 345] width 99 height 46
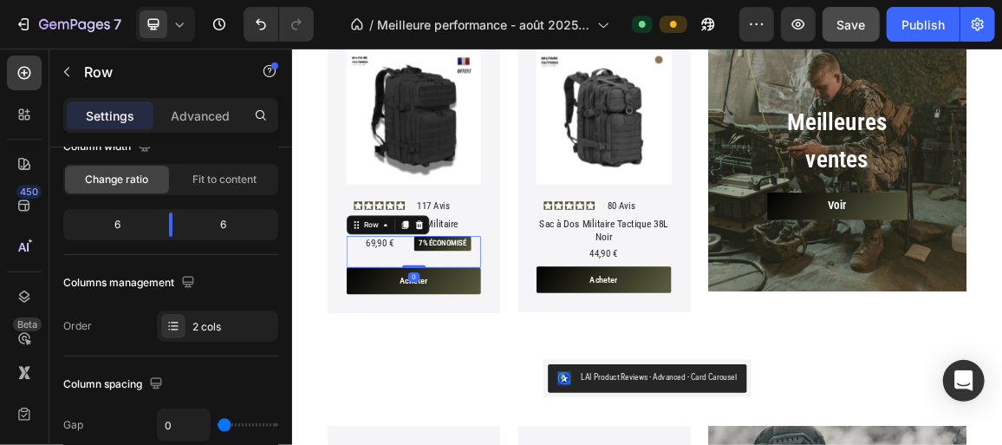
scroll to position [0, 0]
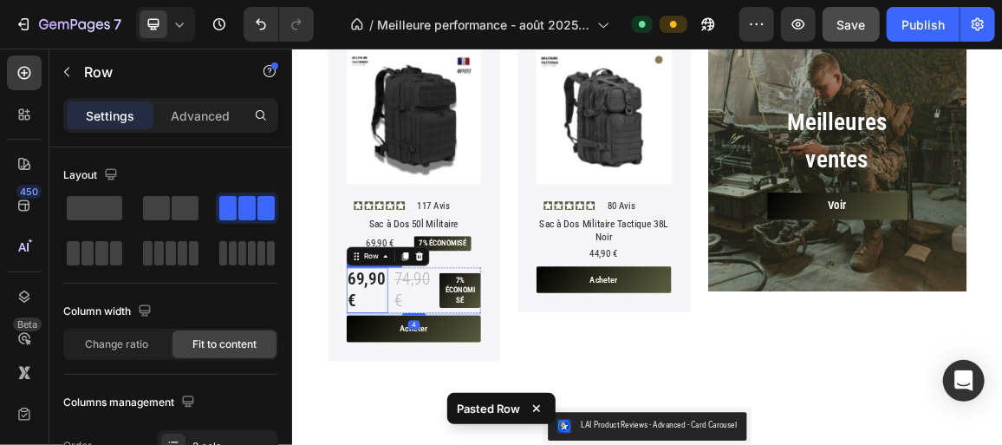
click at [422, 422] on div "69,90€" at bounding box center [401, 401] width 61 height 67
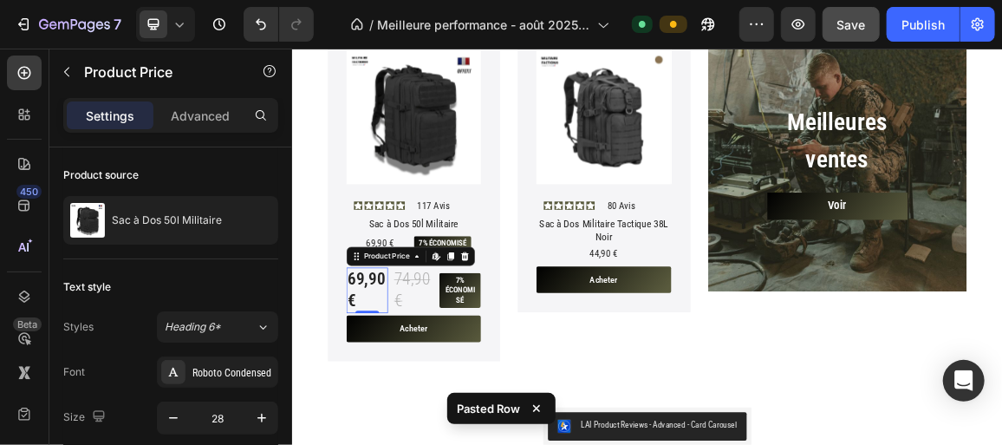
click at [422, 422] on div "69,90€" at bounding box center [401, 401] width 61 height 67
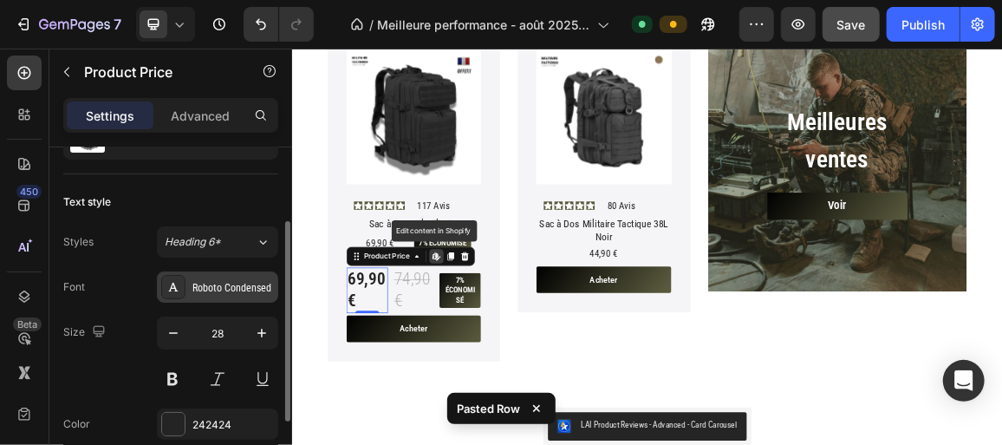
scroll to position [102, 0]
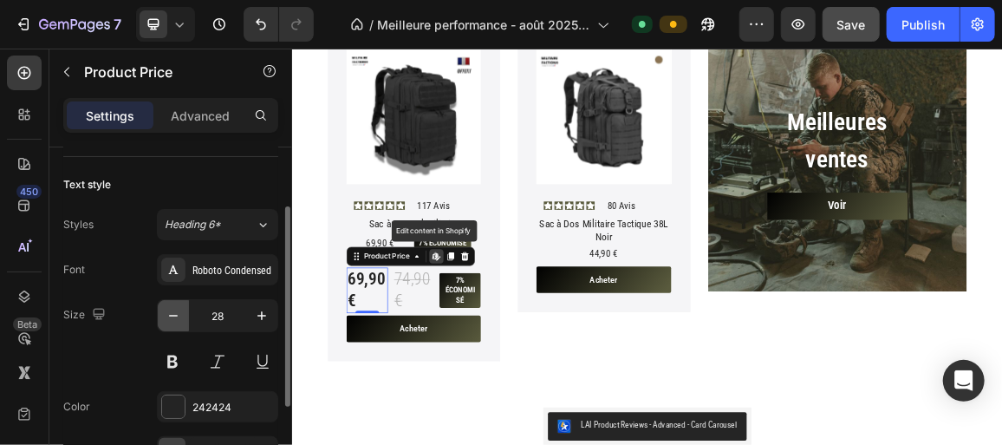
click at [162, 301] on button "button" at bounding box center [173, 315] width 31 height 31
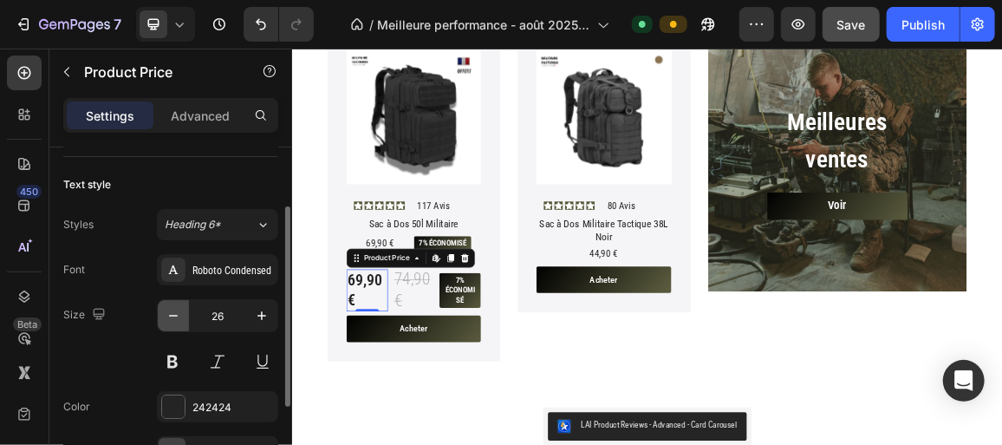
click at [162, 301] on button "button" at bounding box center [173, 315] width 31 height 31
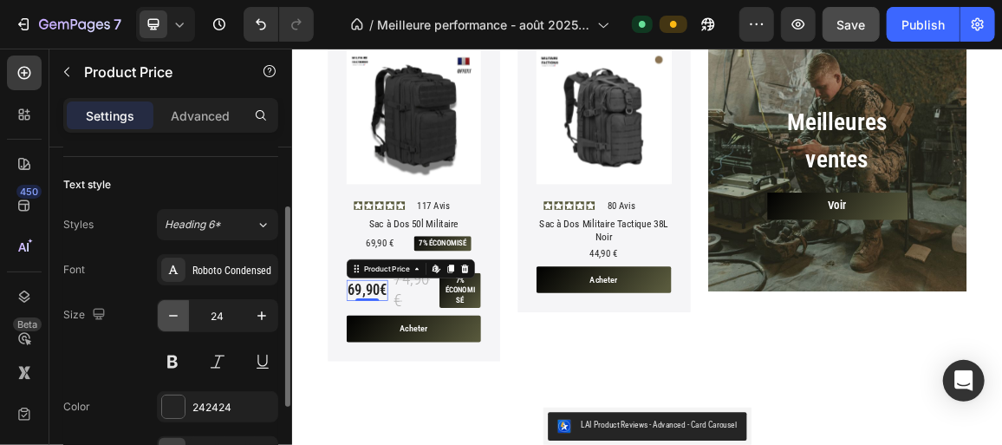
click at [162, 301] on button "button" at bounding box center [173, 315] width 31 height 31
type input "21"
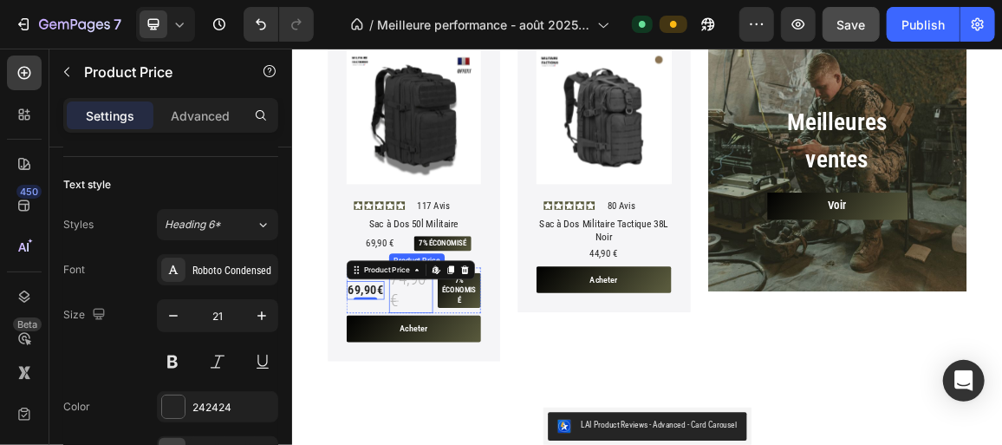
click at [456, 398] on div "74,90€" at bounding box center [465, 401] width 64 height 67
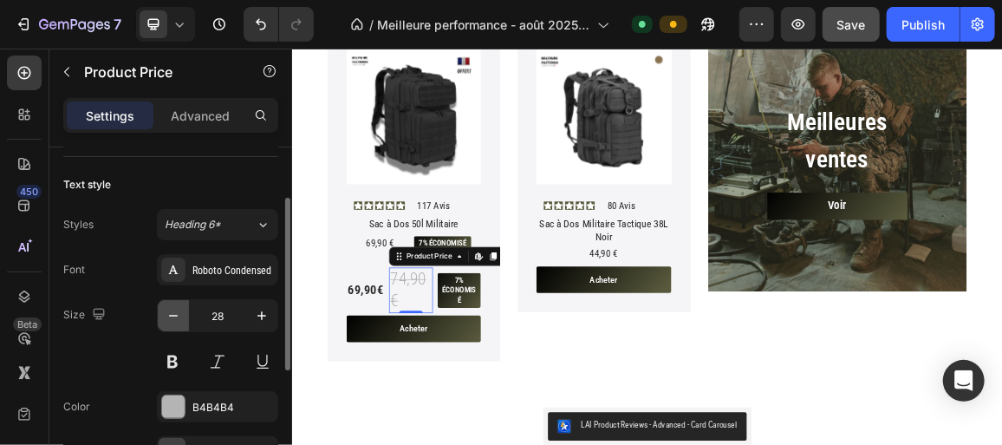
click at [179, 315] on icon "button" at bounding box center [173, 315] width 17 height 17
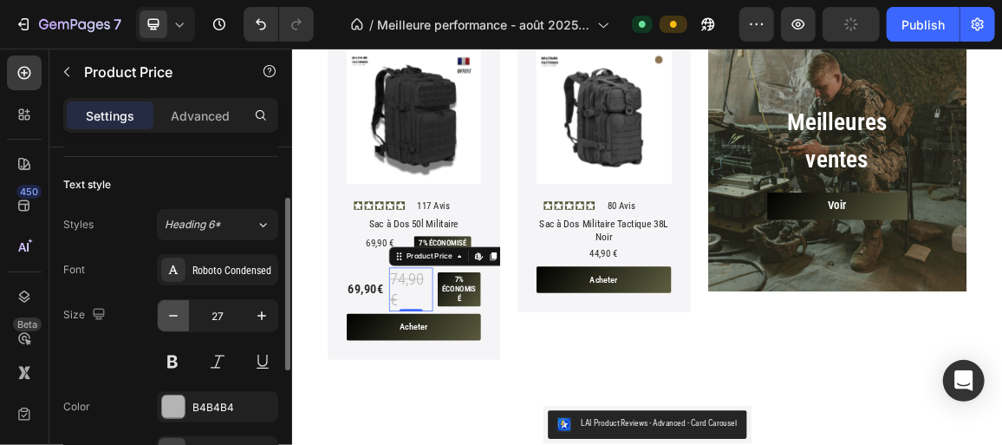
click at [179, 315] on icon "button" at bounding box center [173, 315] width 17 height 17
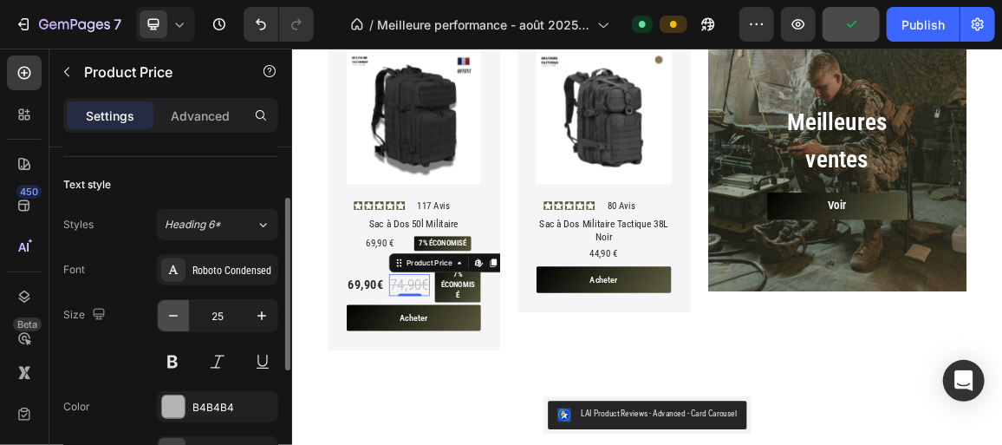
click at [179, 315] on icon "button" at bounding box center [173, 315] width 17 height 17
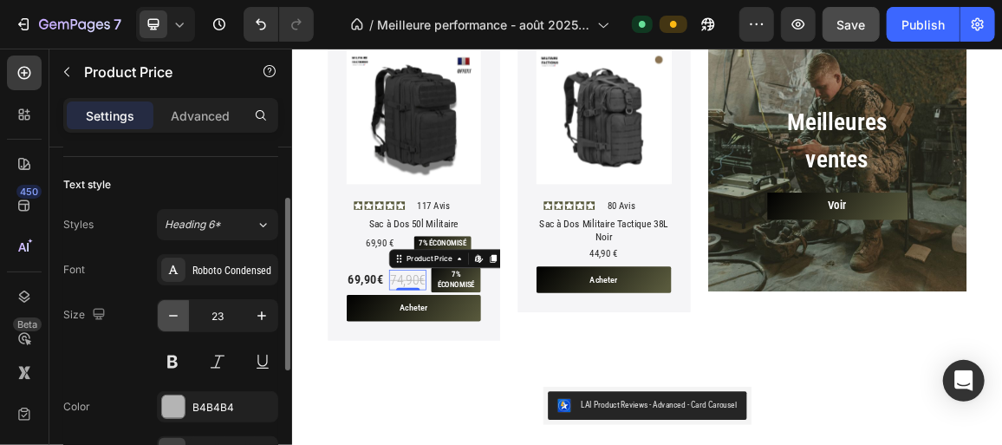
click at [179, 315] on icon "button" at bounding box center [173, 315] width 17 height 17
type input "21"
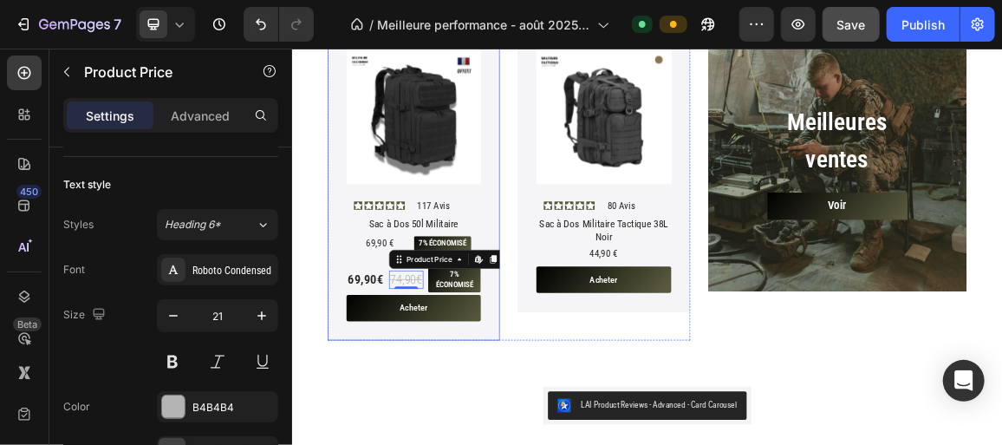
click at [376, 368] on div "69,90€ Product Price Product Price" at bounding box center [398, 386] width 55 height 36
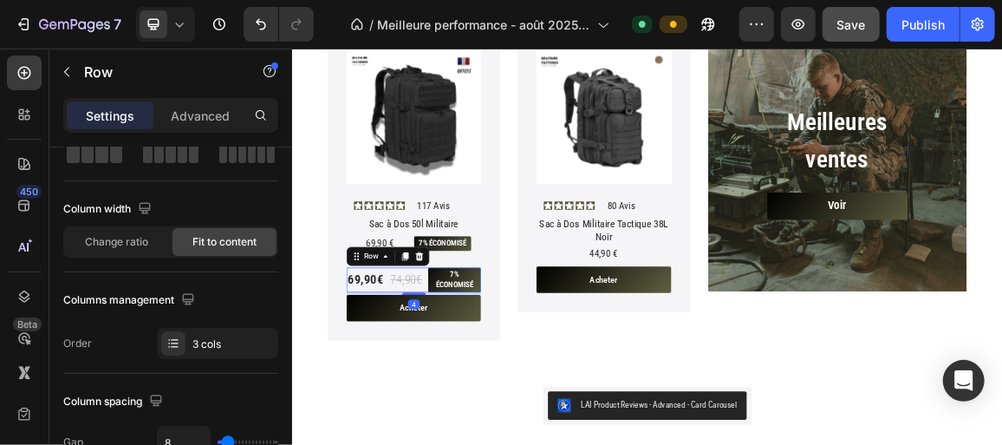
scroll to position [0, 0]
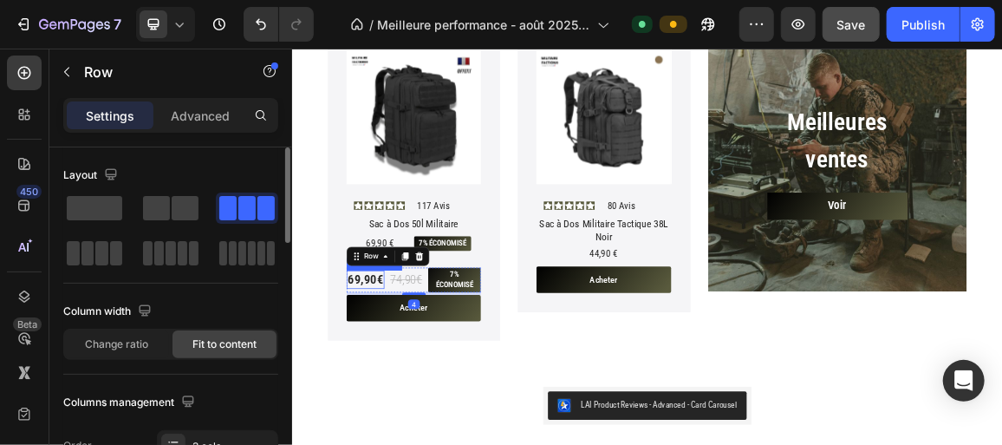
click at [376, 376] on div "69,90€" at bounding box center [398, 386] width 55 height 27
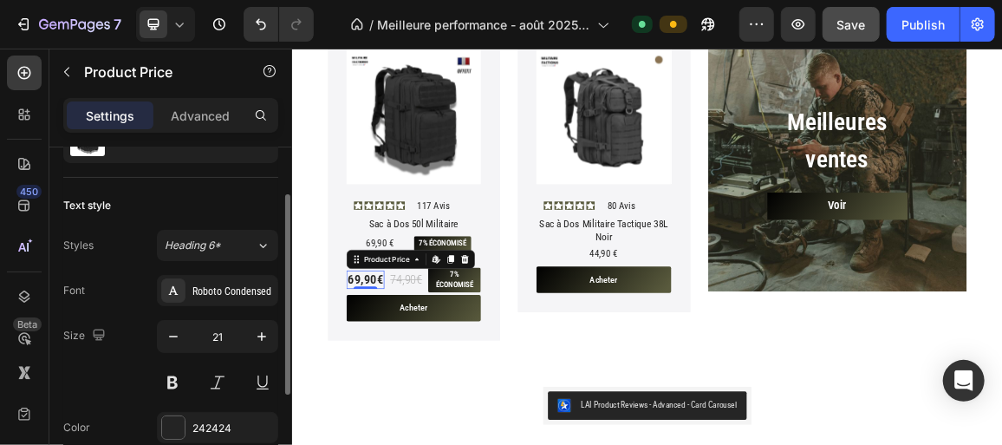
scroll to position [82, 0]
click at [169, 335] on icon "button" at bounding box center [173, 335] width 17 height 17
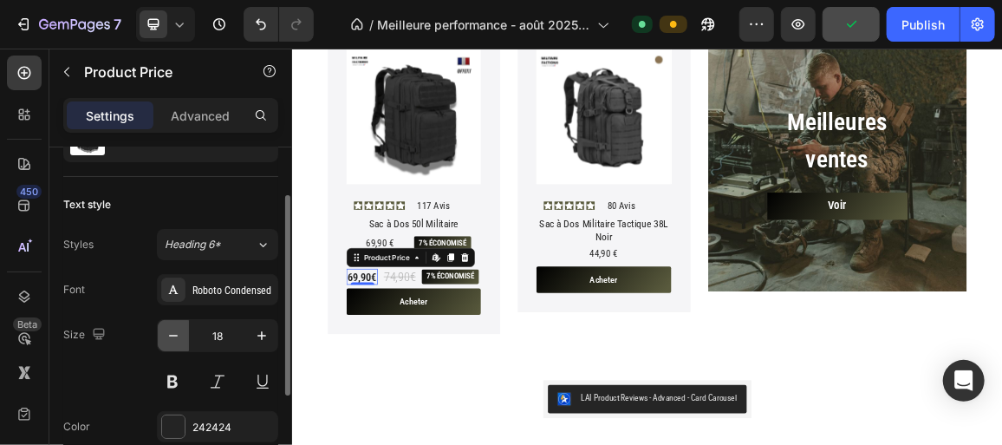
type input "17"
click at [440, 379] on div "74,90€" at bounding box center [449, 381] width 50 height 27
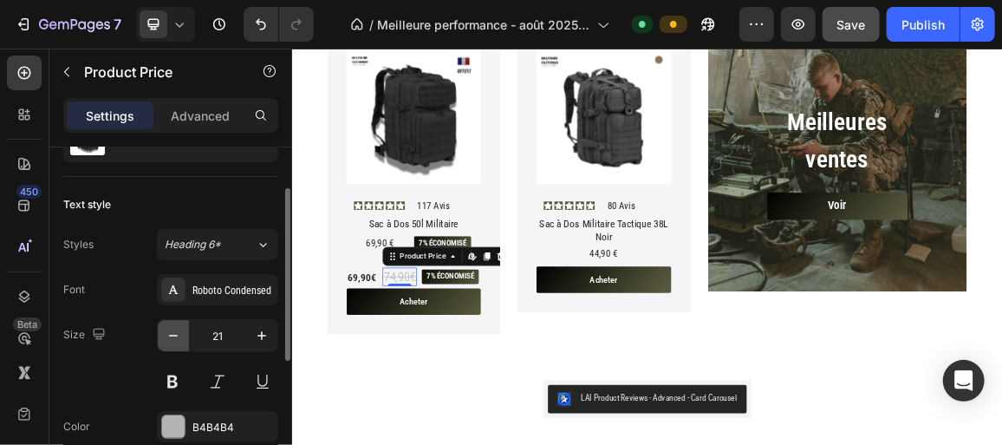
click at [166, 333] on icon "button" at bounding box center [173, 335] width 17 height 17
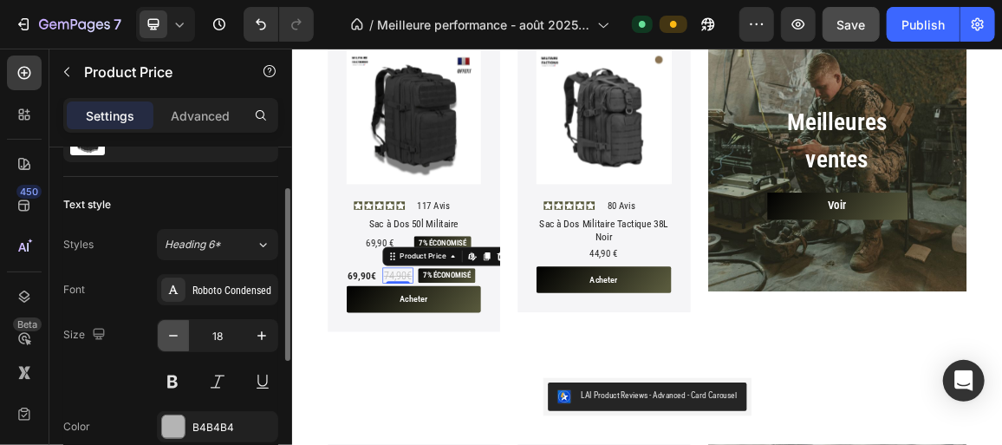
click at [166, 333] on icon "button" at bounding box center [173, 335] width 17 height 17
type input "17"
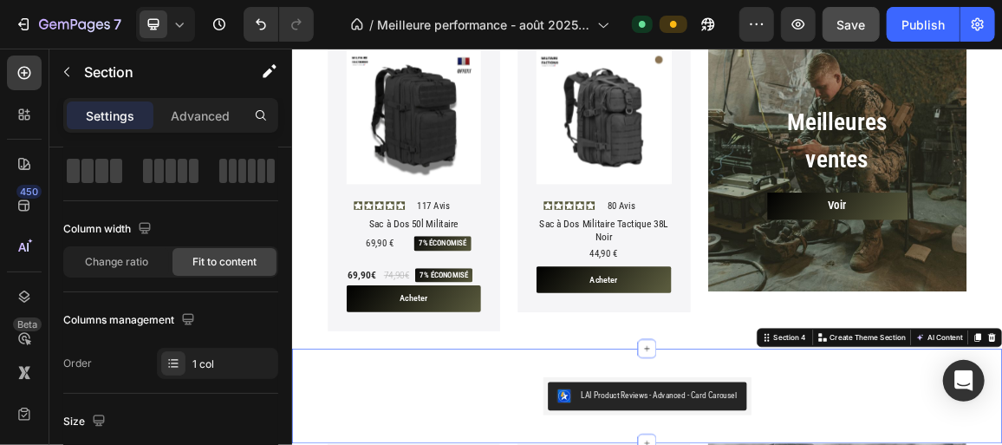
scroll to position [0, 0]
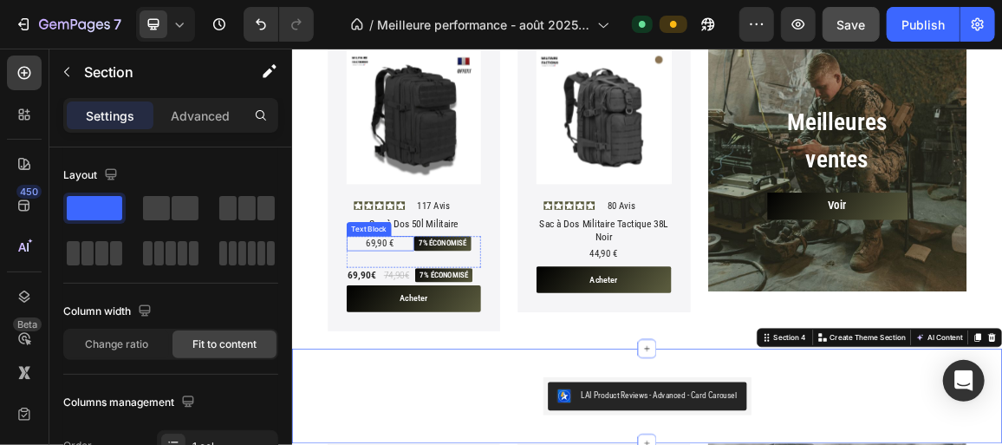
click at [459, 333] on p "69,90 €" at bounding box center [420, 333] width 95 height 18
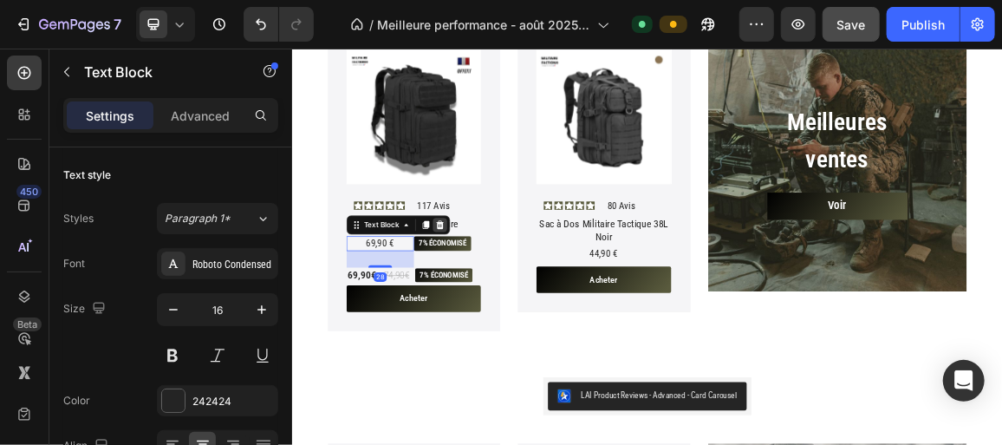
click at [505, 300] on icon at bounding box center [508, 306] width 11 height 12
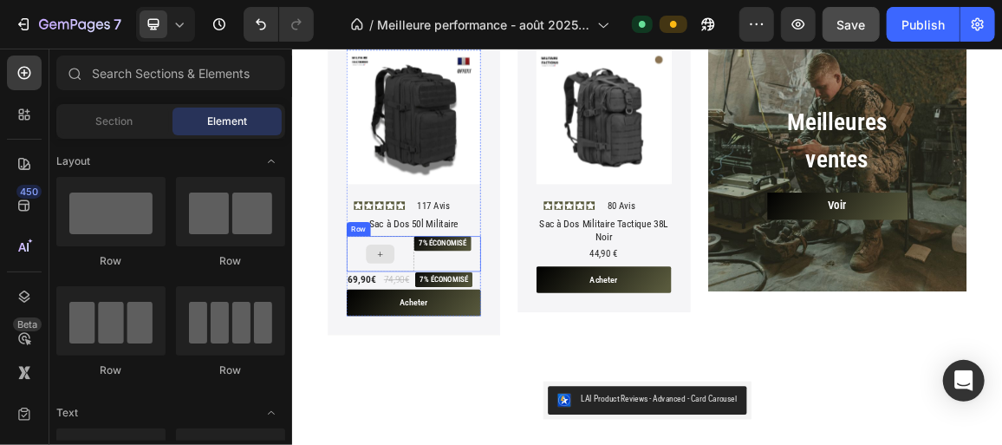
click at [453, 330] on div at bounding box center [420, 348] width 99 height 52
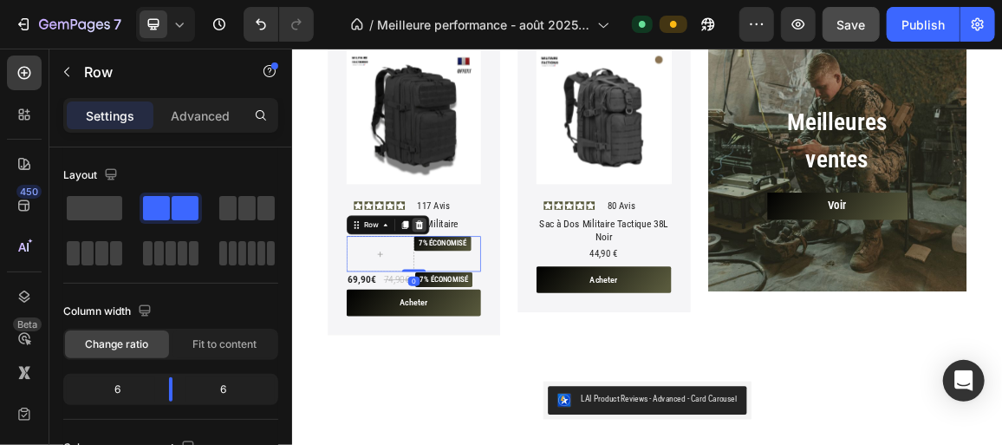
click at [481, 302] on icon at bounding box center [477, 306] width 11 height 12
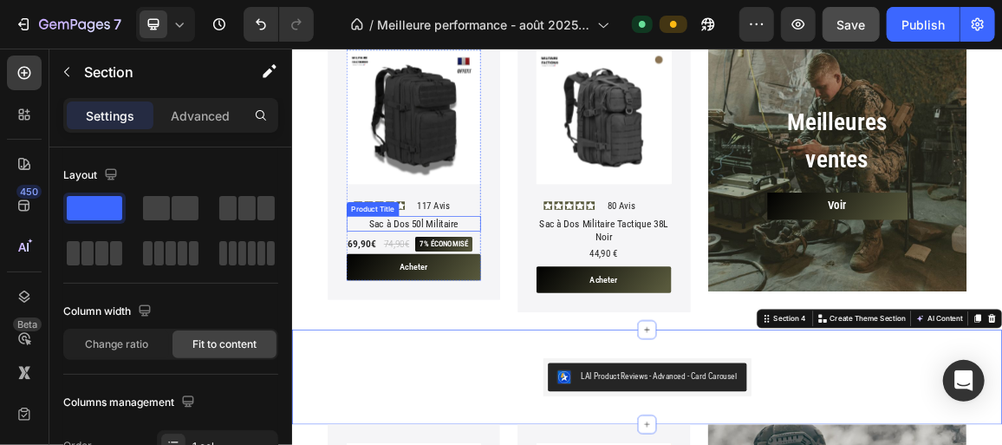
click at [542, 303] on div "Sac à Dos 50l Militaire" at bounding box center [469, 304] width 197 height 23
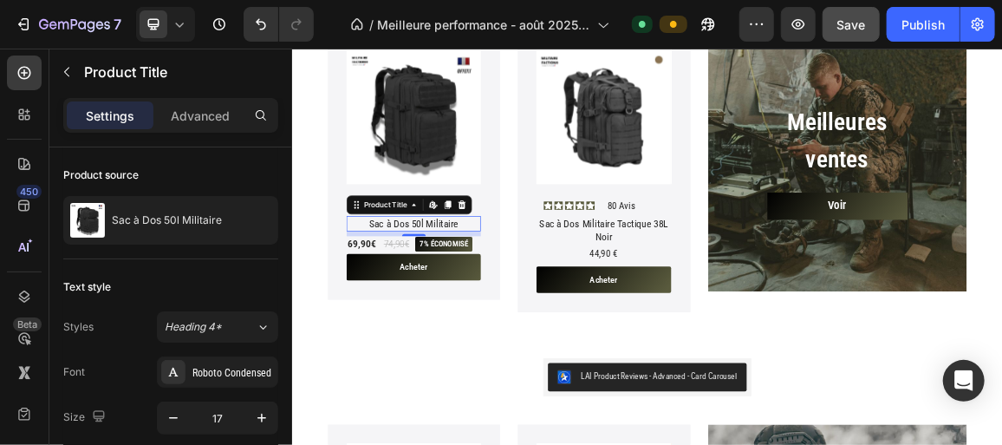
click at [463, 330] on div "8" at bounding box center [469, 336] width 17 height 14
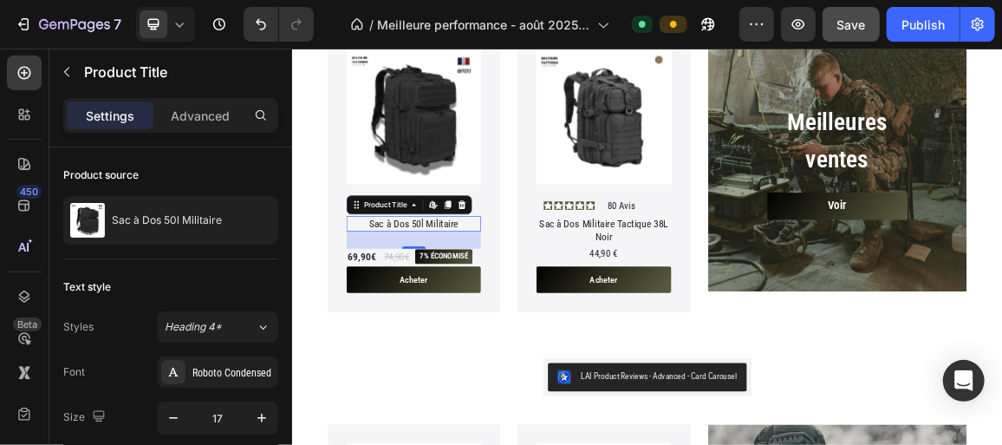
drag, startPoint x: 478, startPoint y: 315, endPoint x: 519, endPoint y: 443, distance: 134.9
click at [475, 337] on div at bounding box center [469, 338] width 35 height 3
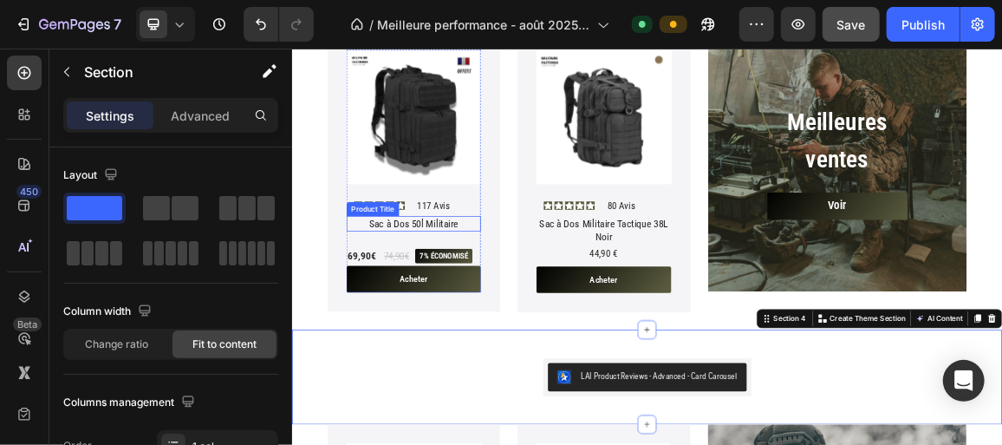
click at [450, 299] on div "Sac à Dos 50l Militaire" at bounding box center [469, 304] width 197 height 23
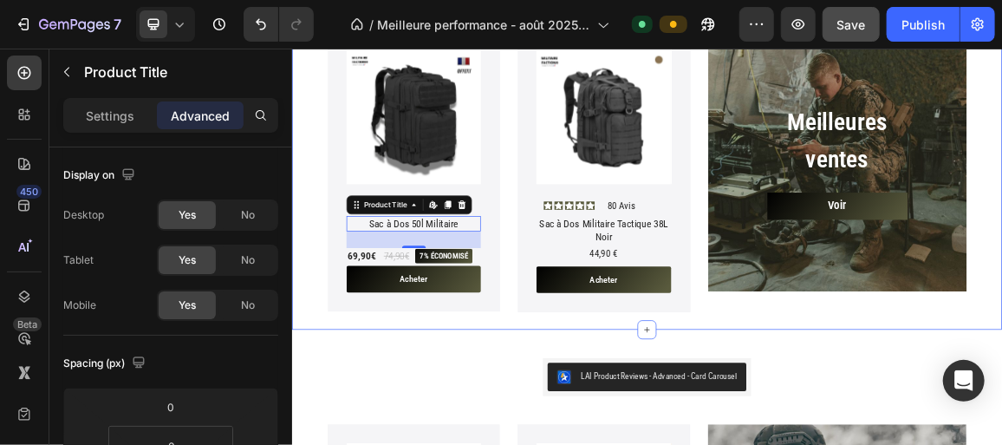
click at [317, 349] on div "Product Images Icon Icon Icon Icon Icon Icon List 117 Avis Text Block Row Sac à…" at bounding box center [811, 241] width 1040 height 438
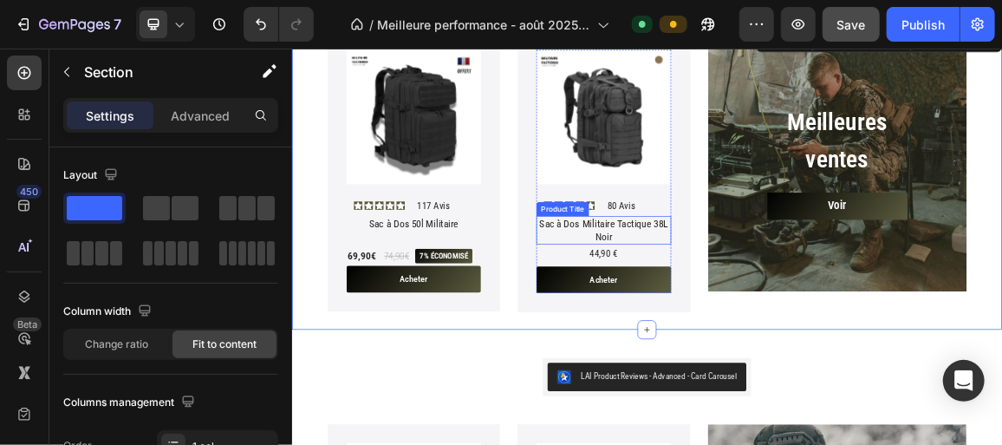
click at [730, 309] on div "Sac à Dos Militaire Tactique 38L Noir" at bounding box center [747, 314] width 197 height 42
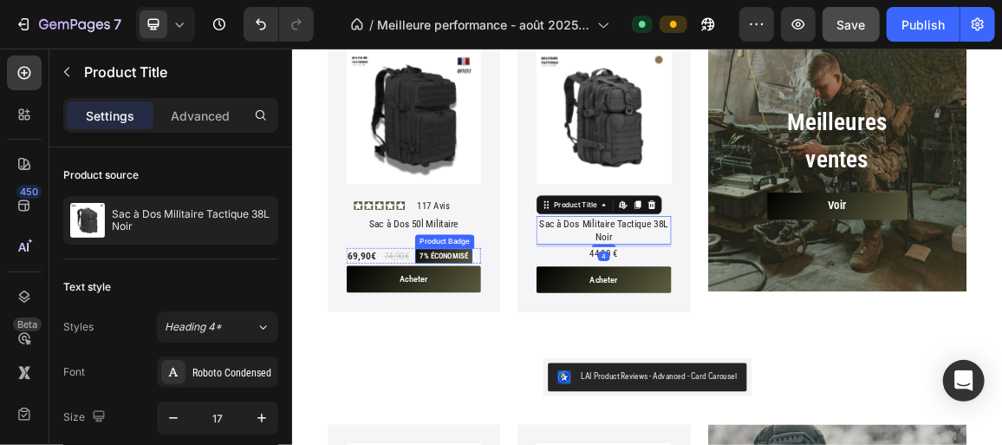
click at [488, 309] on div "Sac à Dos 50l Militaire" at bounding box center [469, 304] width 197 height 23
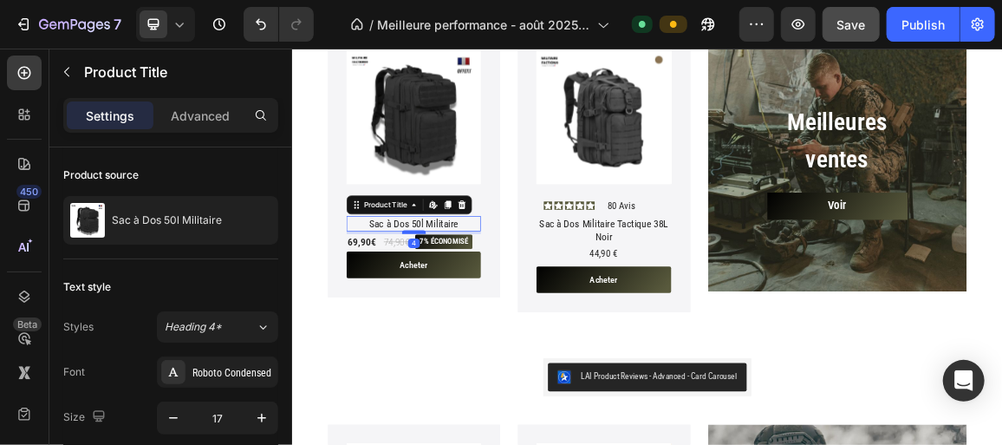
drag, startPoint x: 477, startPoint y: 333, endPoint x: 477, endPoint y: 312, distance: 20.8
click at [477, 314] on div at bounding box center [469, 316] width 35 height 5
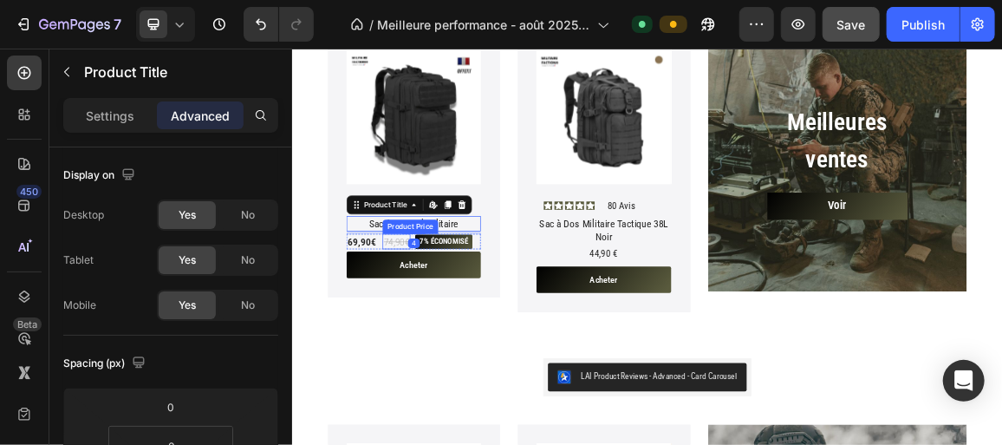
click at [433, 323] on div "74,90€" at bounding box center [444, 330] width 41 height 23
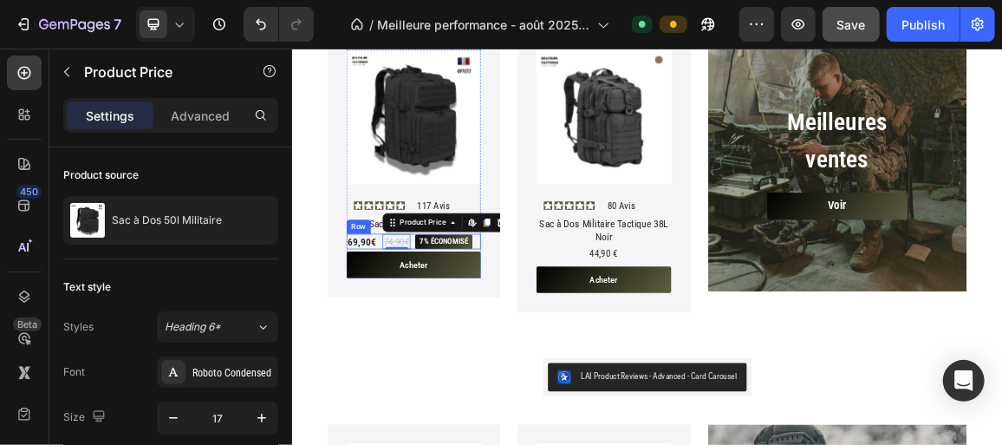
click at [417, 322] on div "69,90€ Product Price Product Price 74,90€ Product Price Edit content in Shopify…" at bounding box center [469, 330] width 197 height 23
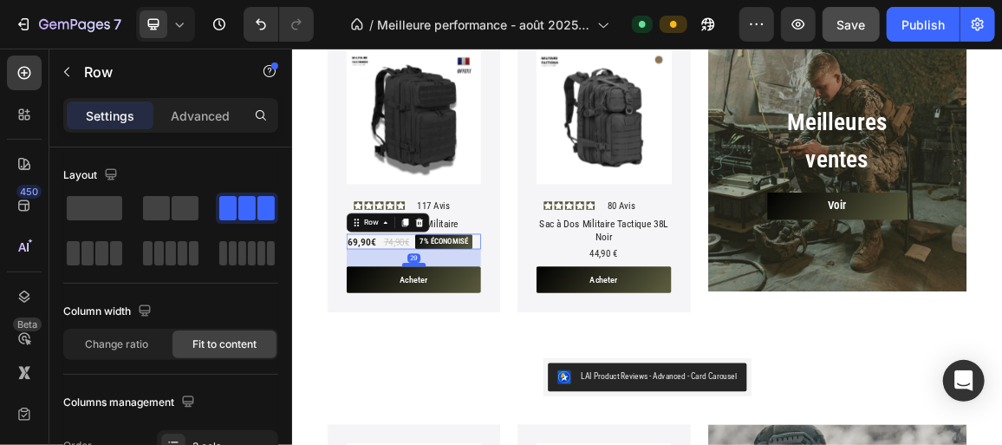
drag, startPoint x: 481, startPoint y: 338, endPoint x: 476, endPoint y: 360, distance: 22.3
click at [476, 361] on div at bounding box center [469, 363] width 35 height 5
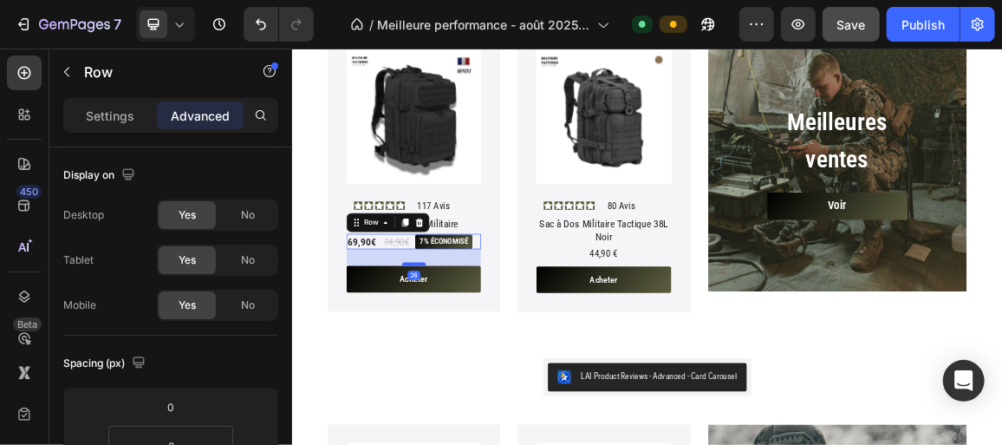
click at [469, 361] on div at bounding box center [469, 363] width 35 height 5
type input "28"
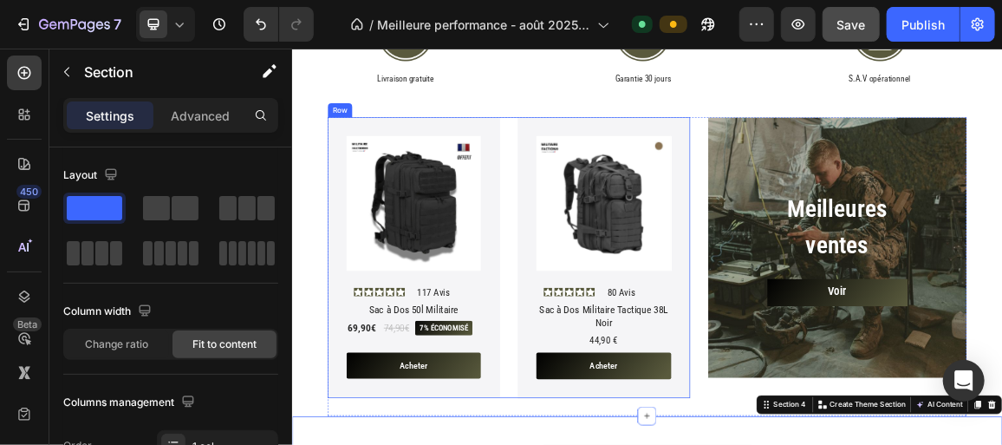
scroll to position [571, 0]
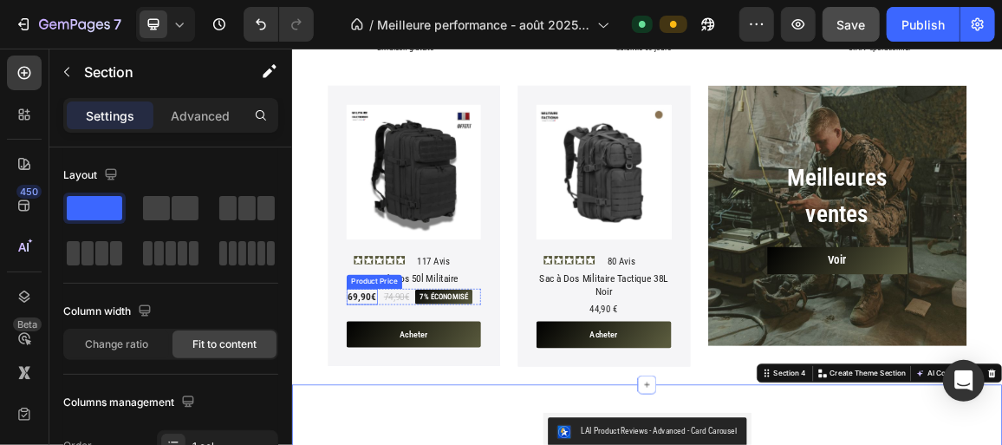
click at [388, 404] on div "69,90€" at bounding box center [394, 410] width 46 height 23
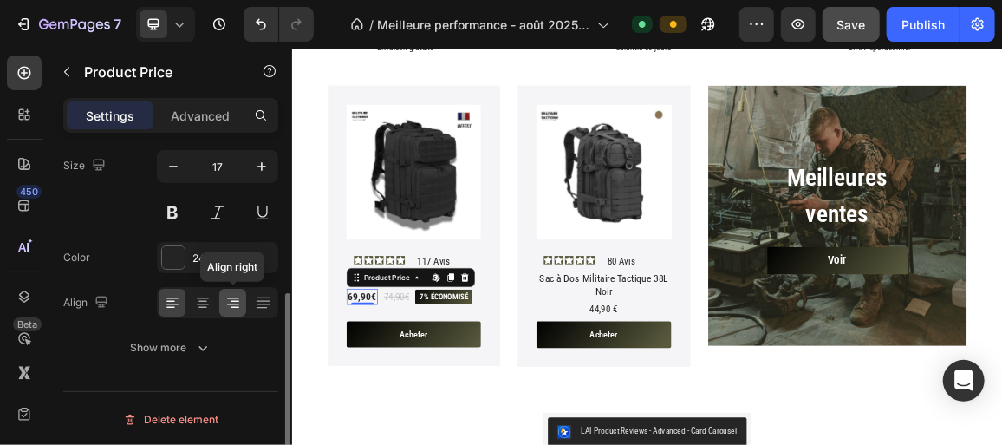
scroll to position [251, 0]
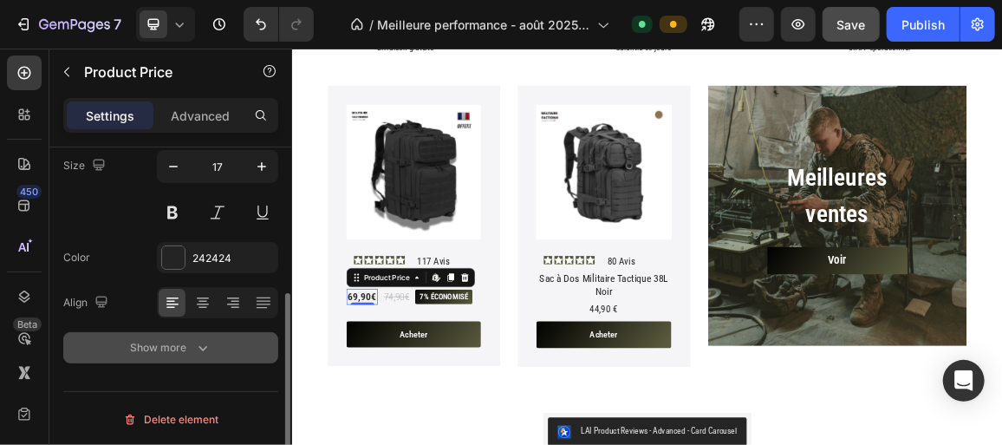
click at [190, 342] on div "Show more" at bounding box center [171, 347] width 81 height 17
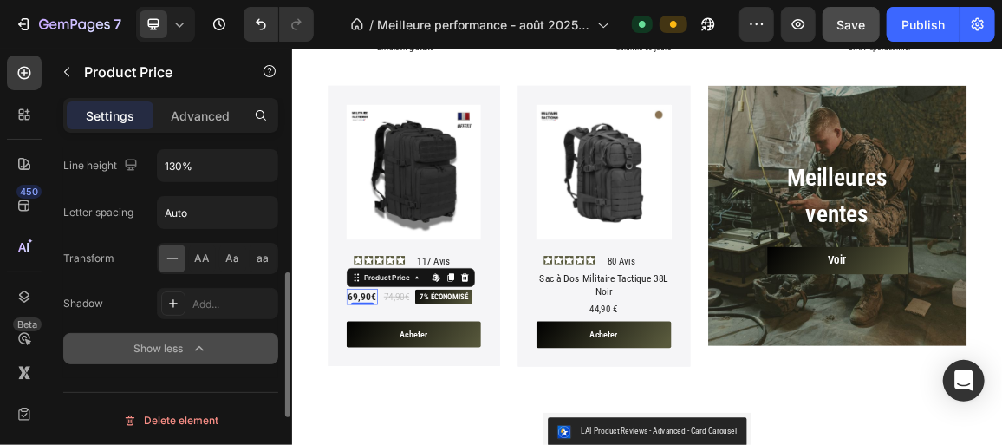
scroll to position [394, 0]
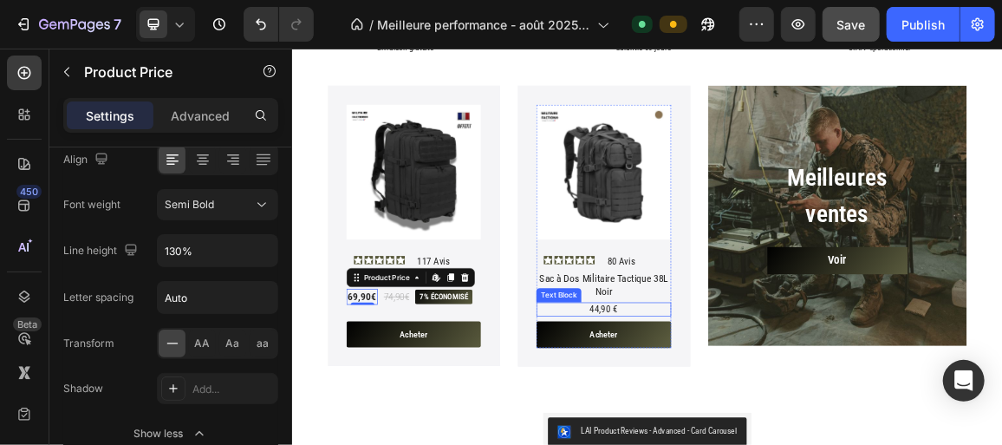
click at [751, 428] on span "44,90 €" at bounding box center [747, 428] width 41 height 16
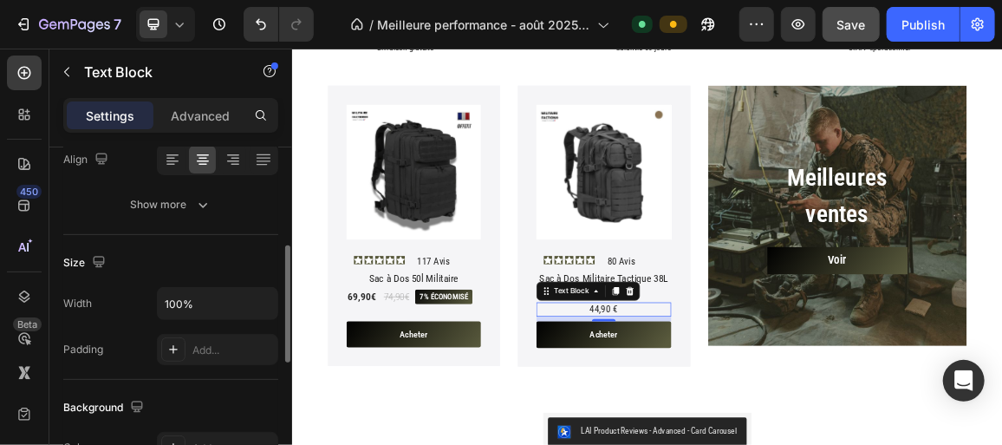
scroll to position [287, 0]
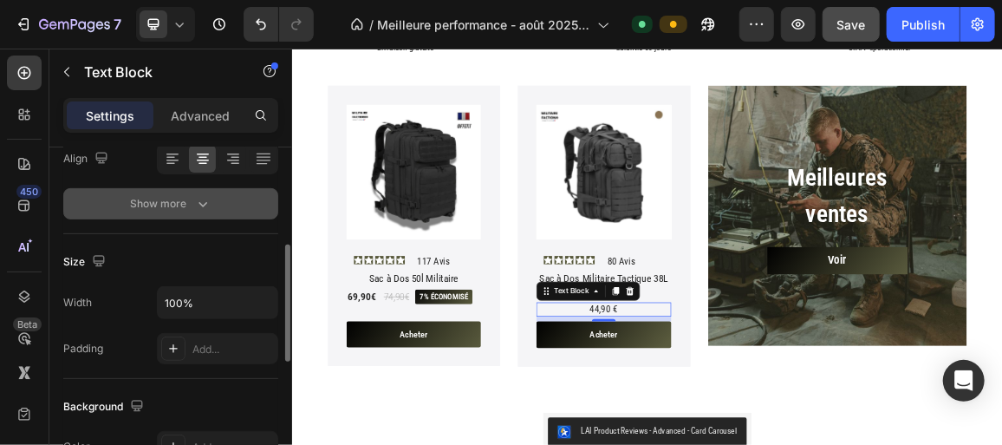
click at [190, 204] on div "Show more" at bounding box center [171, 203] width 81 height 17
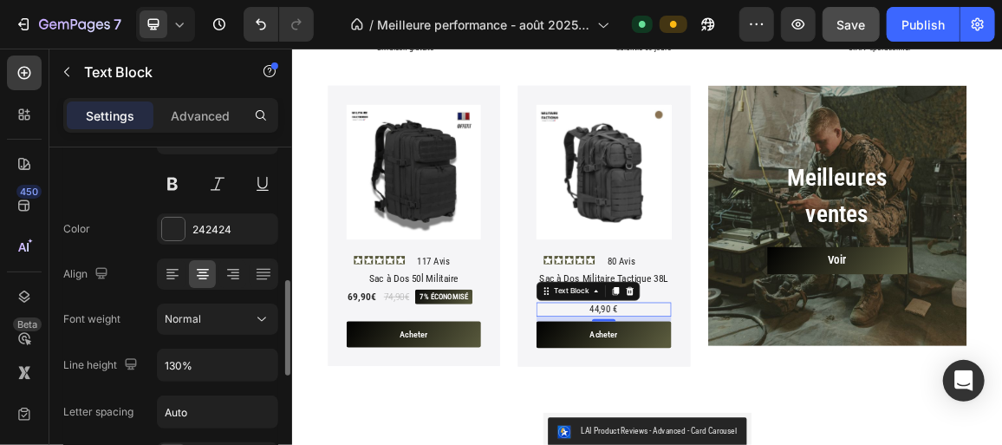
scroll to position [242, 0]
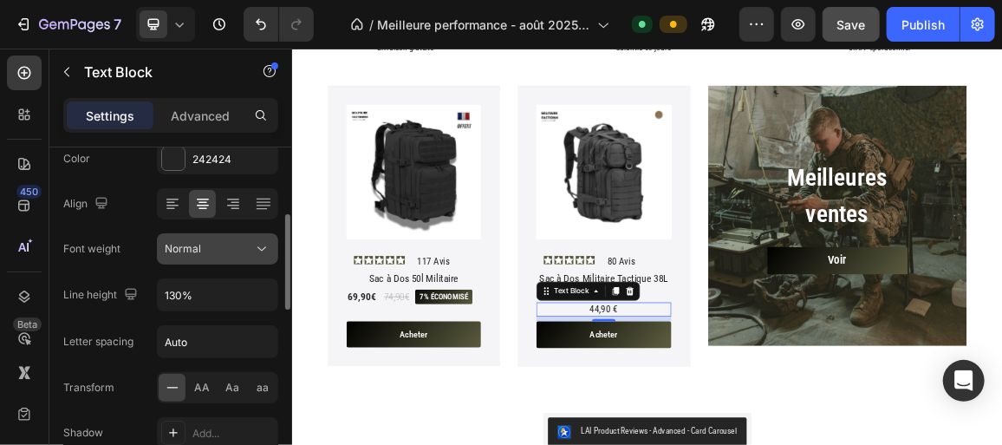
drag, startPoint x: 209, startPoint y: 238, endPoint x: 192, endPoint y: 246, distance: 19.0
click at [192, 246] on span "Normal" at bounding box center [183, 248] width 36 height 13
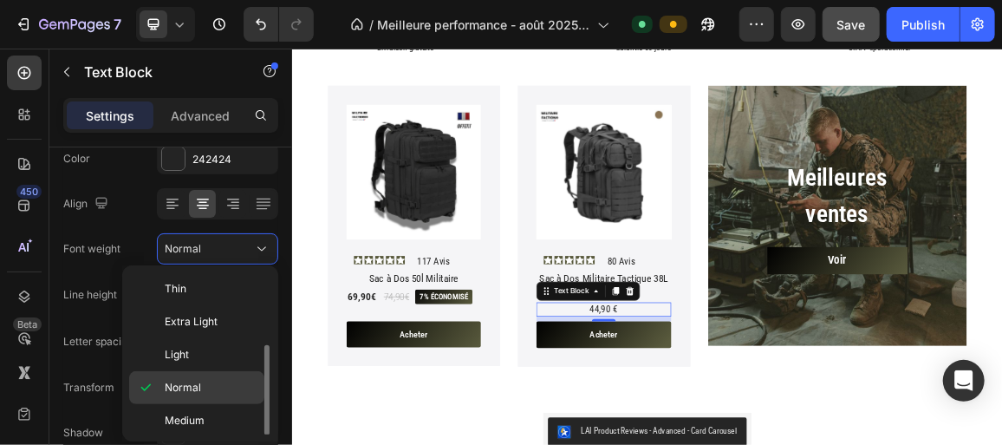
scroll to position [107, 0]
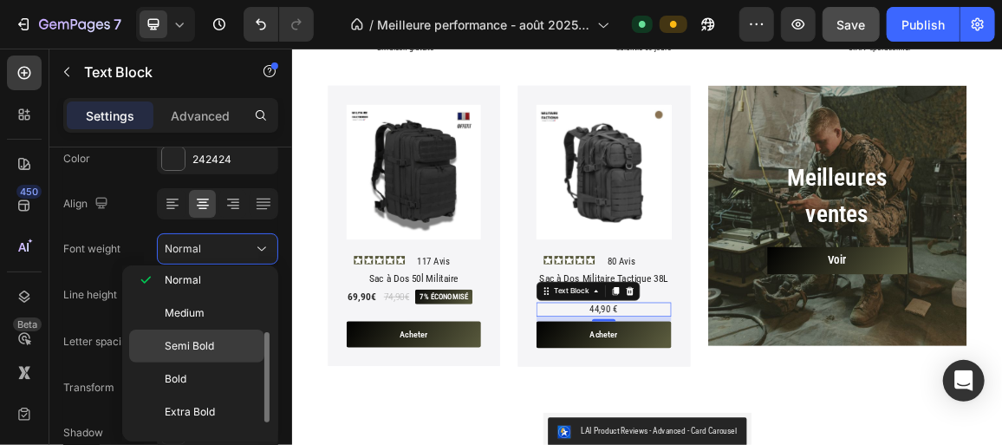
click at [196, 348] on span "Semi Bold" at bounding box center [189, 346] width 49 height 16
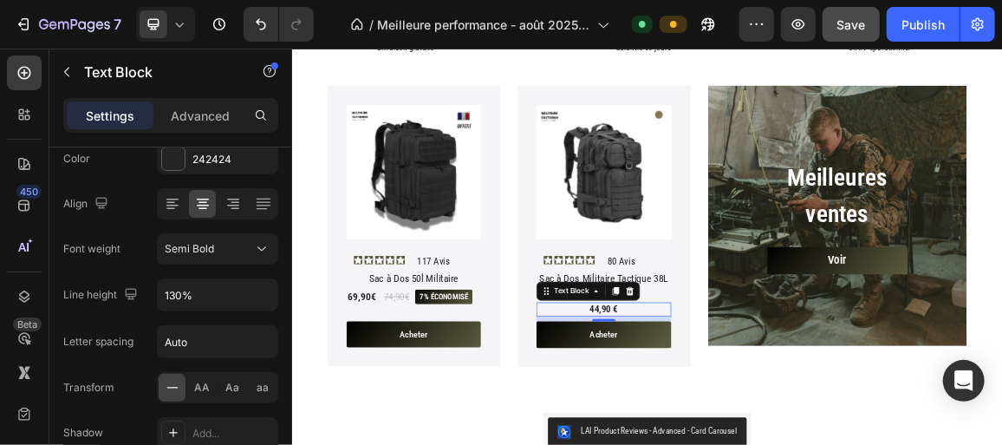
click at [390, 444] on div "Product Images Icon Icon Icon Icon Icon Icon List 117 Avis Text Block Row Sac à…" at bounding box center [608, 320] width 531 height 438
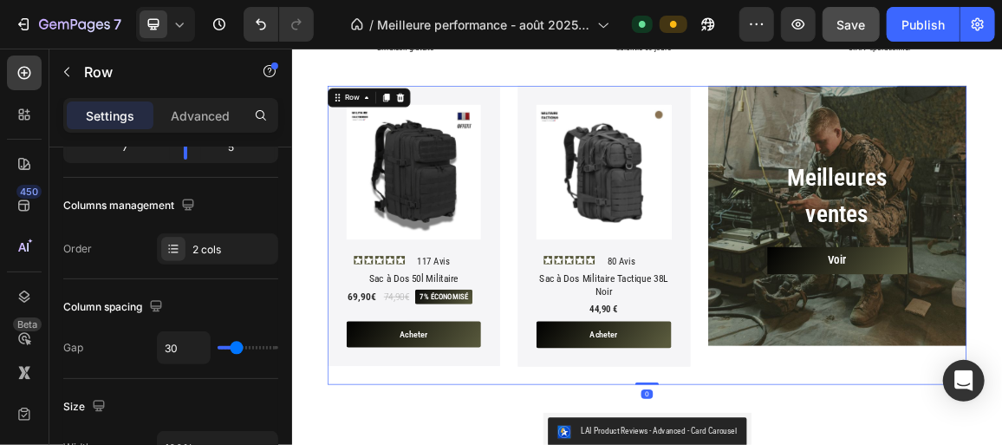
scroll to position [0, 0]
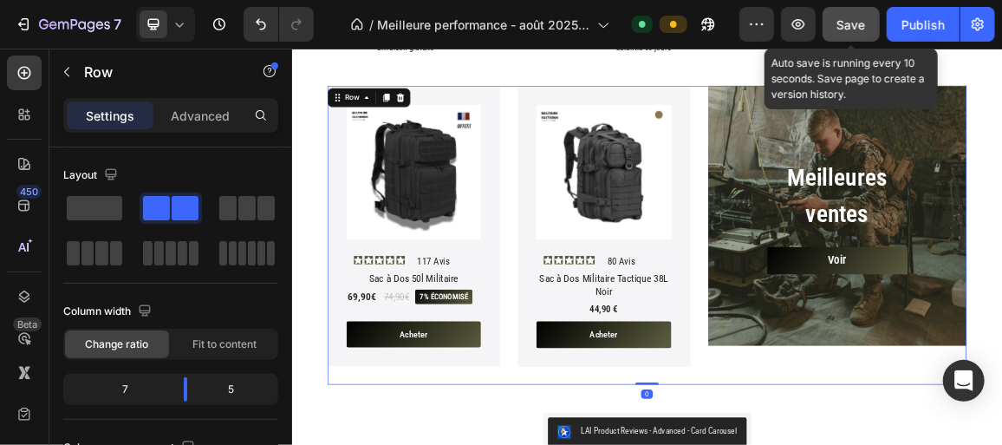
click at [849, 25] on span "Save" at bounding box center [851, 24] width 29 height 15
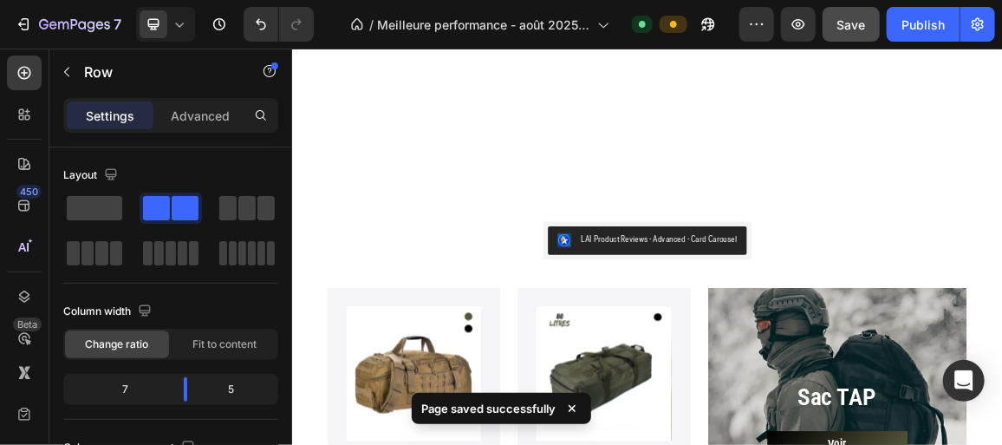
scroll to position [1178, 0]
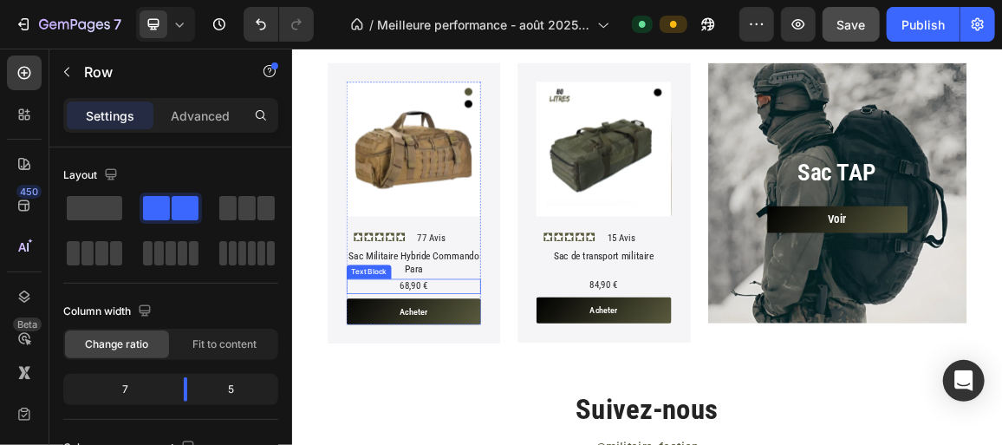
click at [465, 389] on p "68,90 €" at bounding box center [469, 396] width 193 height 18
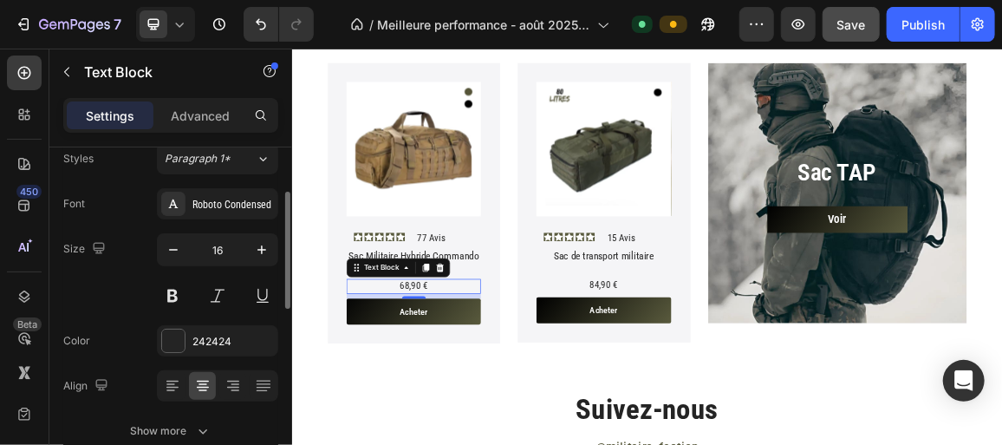
scroll to position [78, 0]
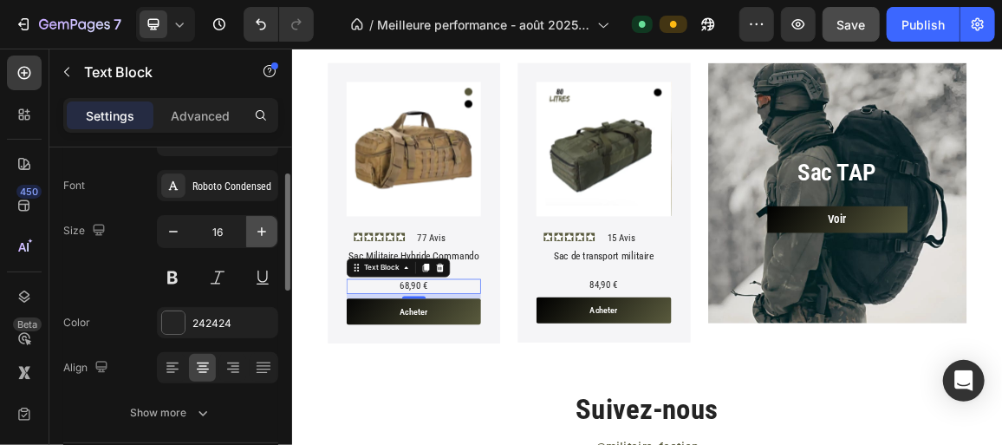
click at [257, 234] on icon "button" at bounding box center [261, 231] width 17 height 17
type input "17"
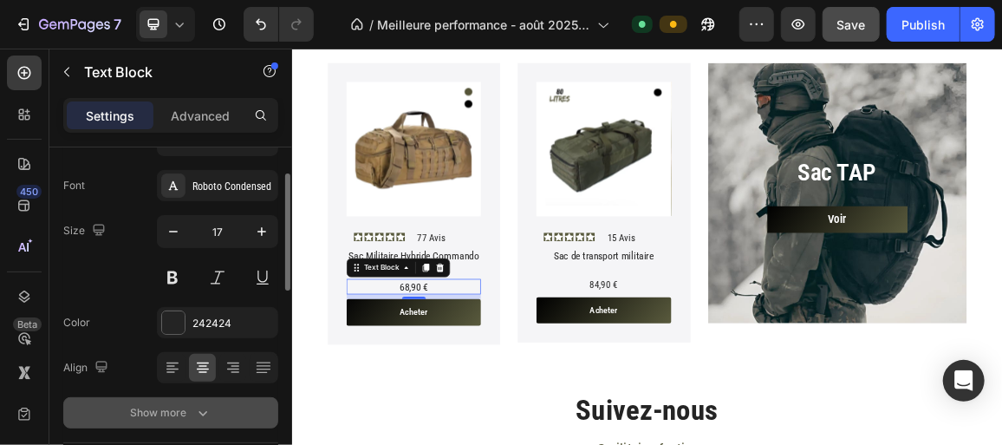
click at [206, 404] on icon "button" at bounding box center [202, 412] width 17 height 17
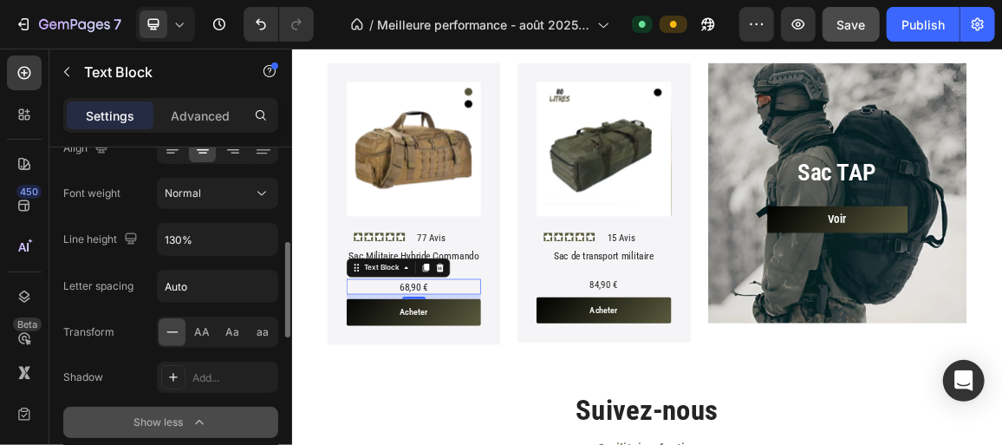
scroll to position [307, 0]
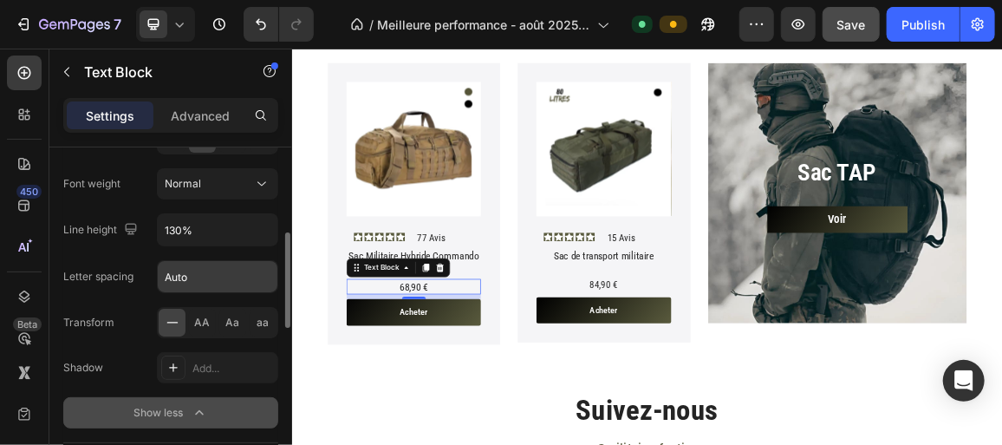
click at [212, 276] on input "Auto" at bounding box center [218, 276] width 120 height 31
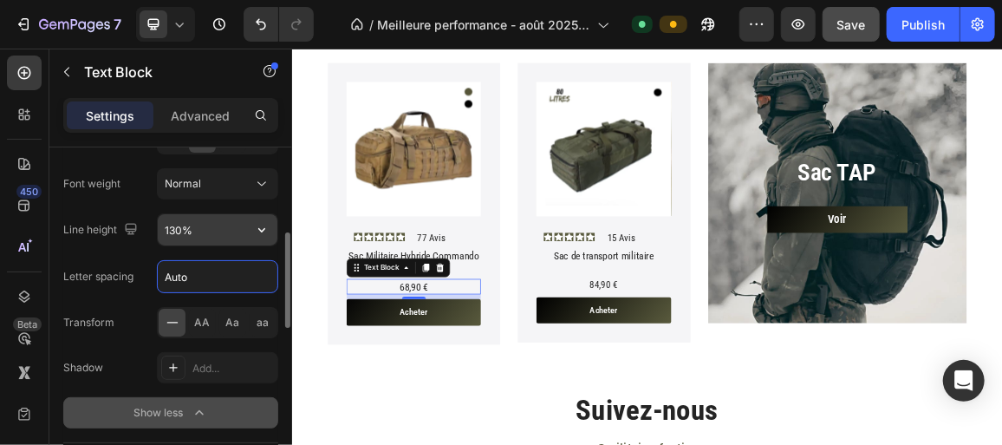
click at [202, 229] on input "130%" at bounding box center [218, 229] width 120 height 31
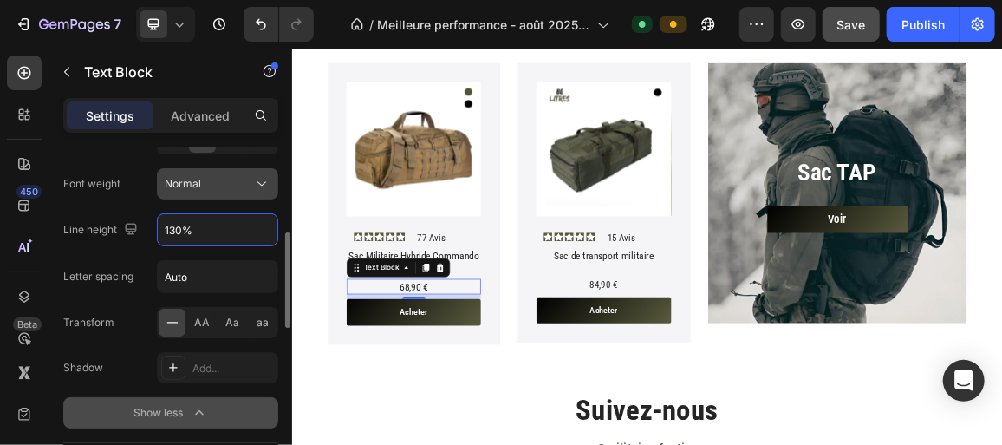
click at [226, 177] on div "Normal" at bounding box center [209, 184] width 88 height 16
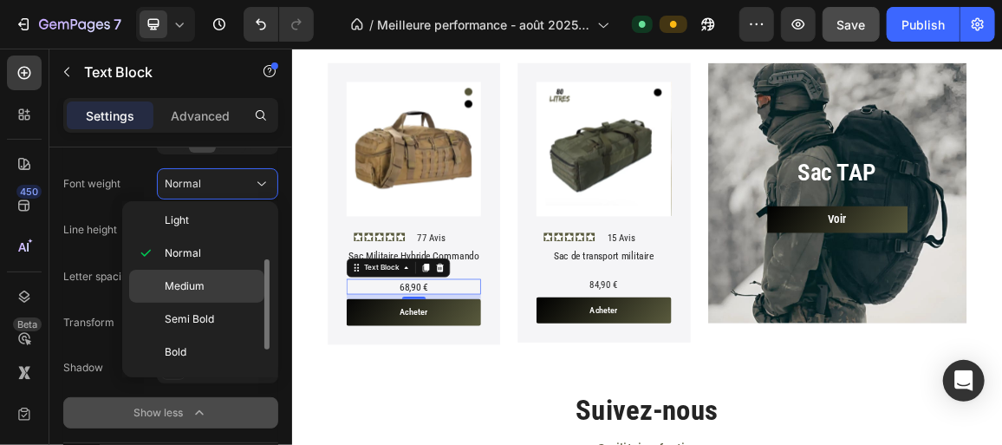
scroll to position [78, 0]
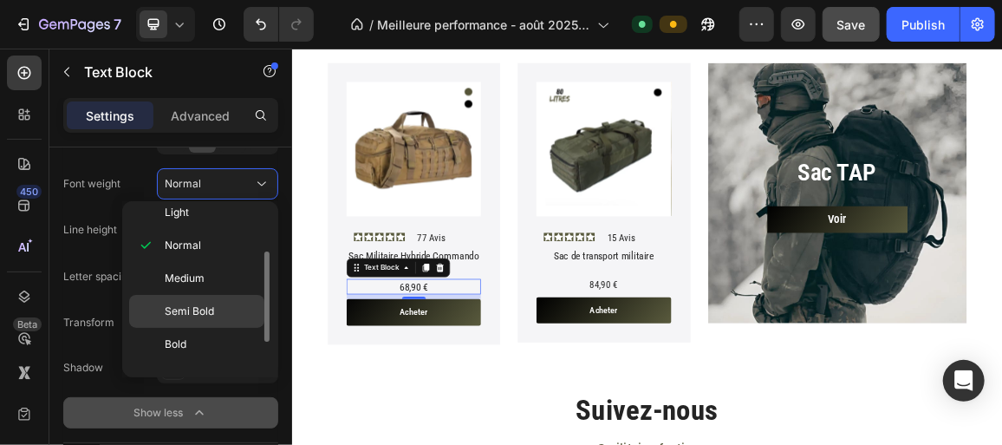
click at [197, 328] on div "Semi Bold" at bounding box center [196, 344] width 135 height 33
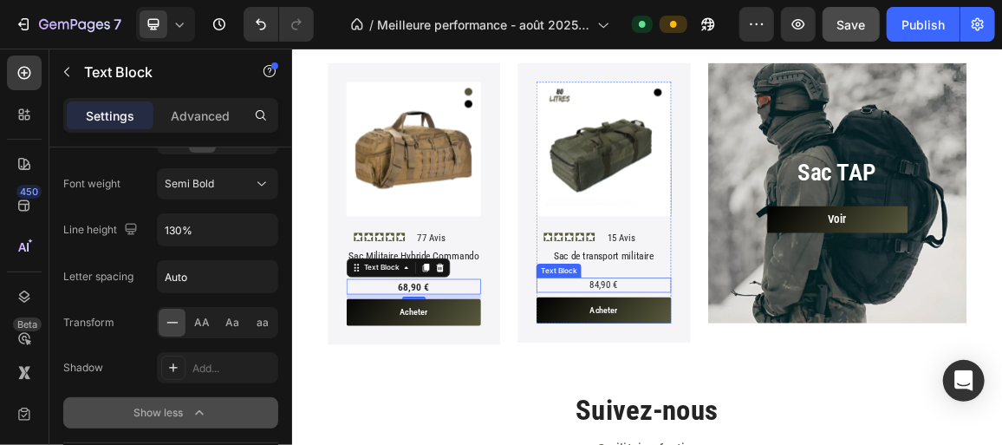
click at [715, 387] on p "84,90 €" at bounding box center [747, 394] width 193 height 18
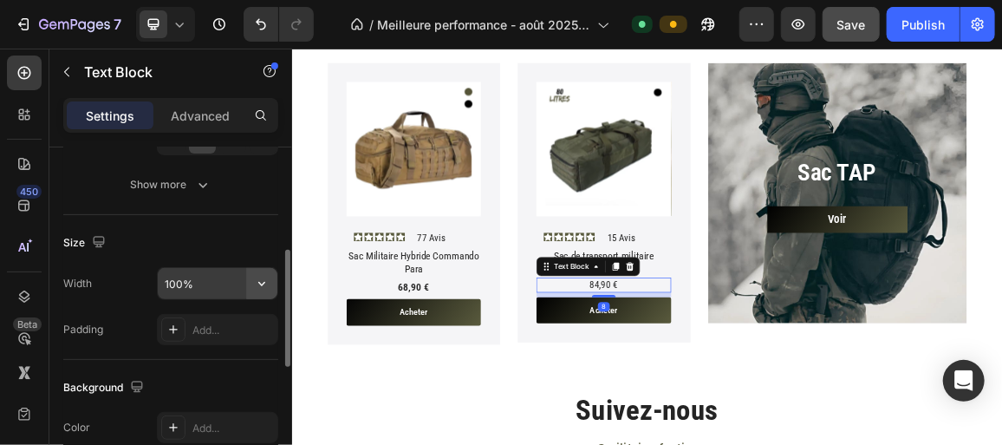
scroll to position [117, 0]
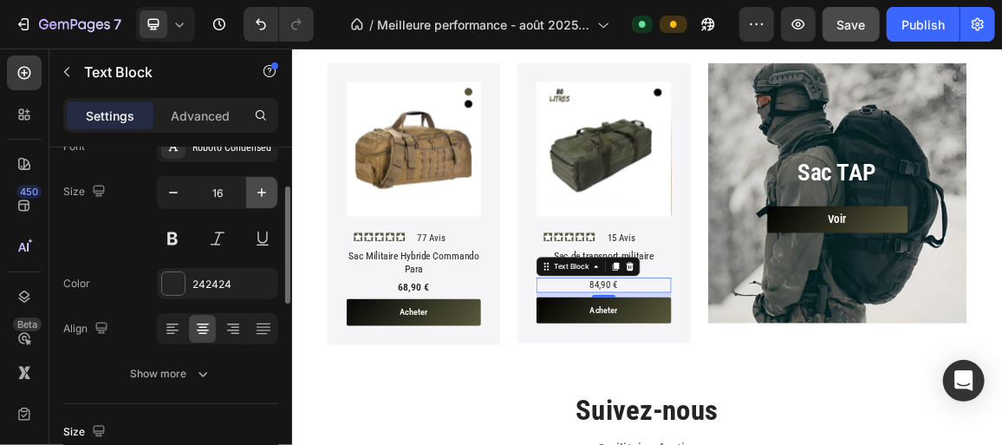
click at [258, 199] on icon "button" at bounding box center [261, 192] width 17 height 17
type input "17"
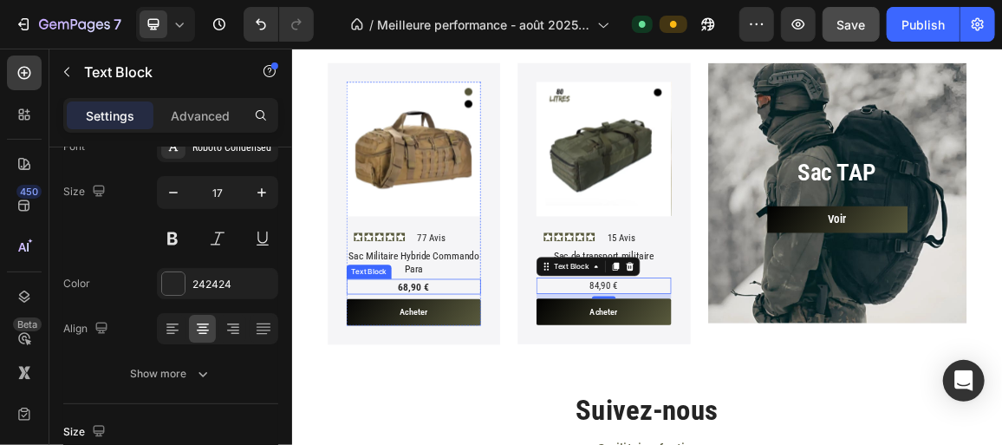
click at [487, 388] on p "68,90 €" at bounding box center [469, 396] width 193 height 19
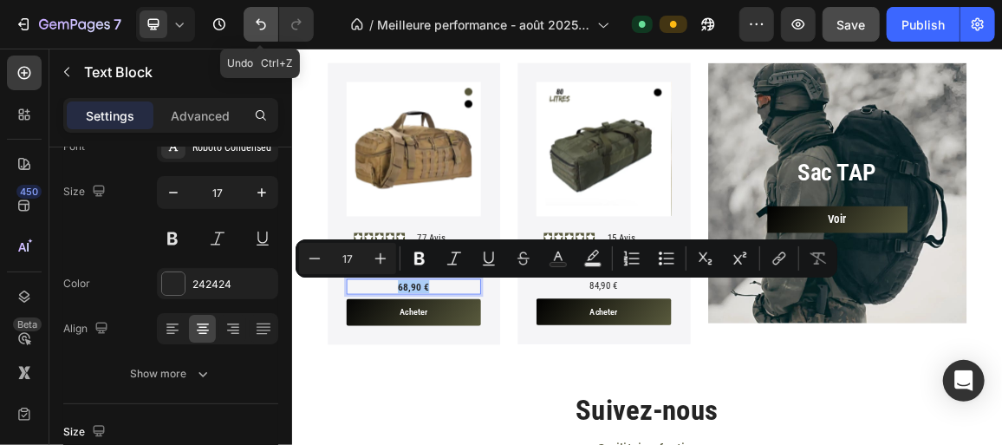
click at [260, 27] on icon "Undo/Redo" at bounding box center [260, 24] width 17 height 17
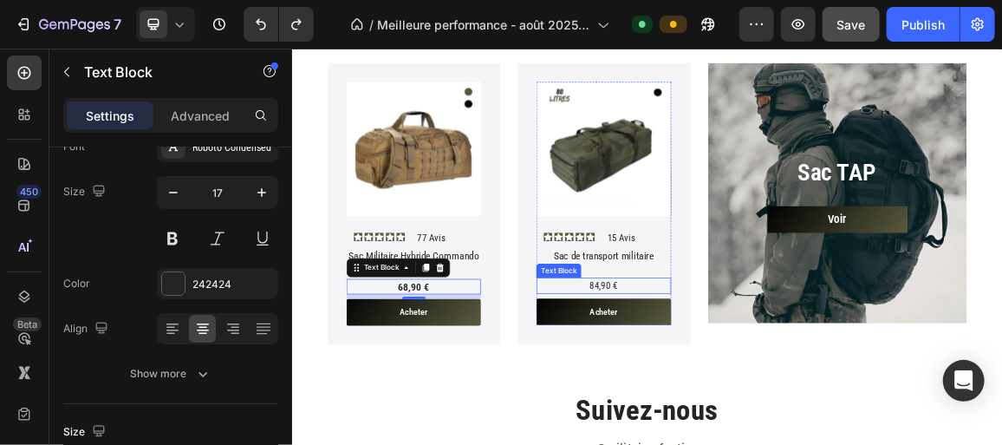
click at [728, 387] on span "84,90 €" at bounding box center [747, 395] width 41 height 16
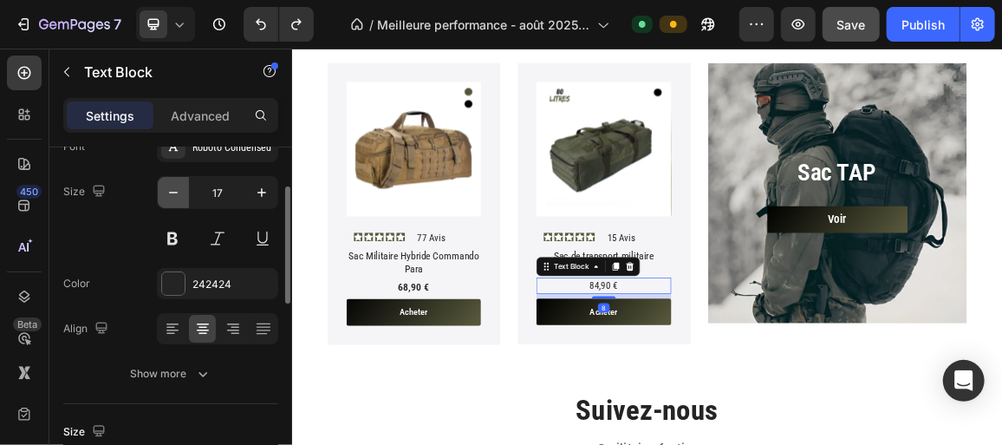
click at [175, 185] on icon "button" at bounding box center [173, 192] width 17 height 17
type input "16"
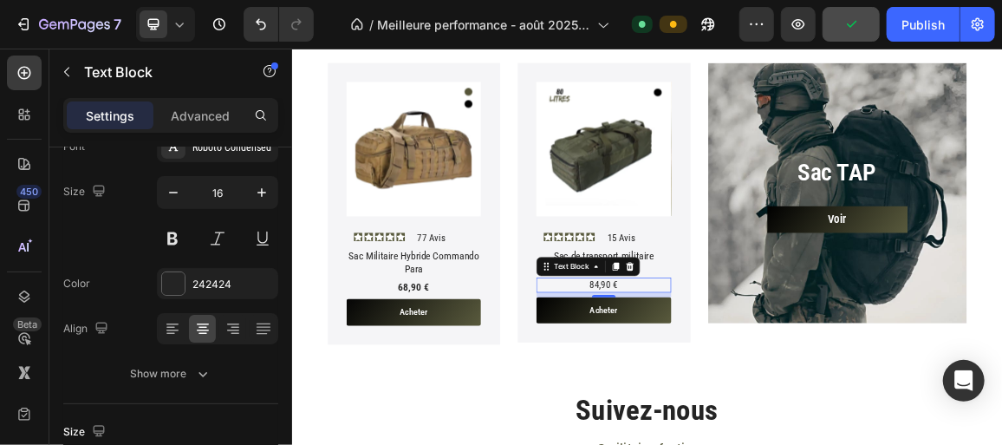
click at [711, 385] on p "84,90 €" at bounding box center [747, 394] width 193 height 18
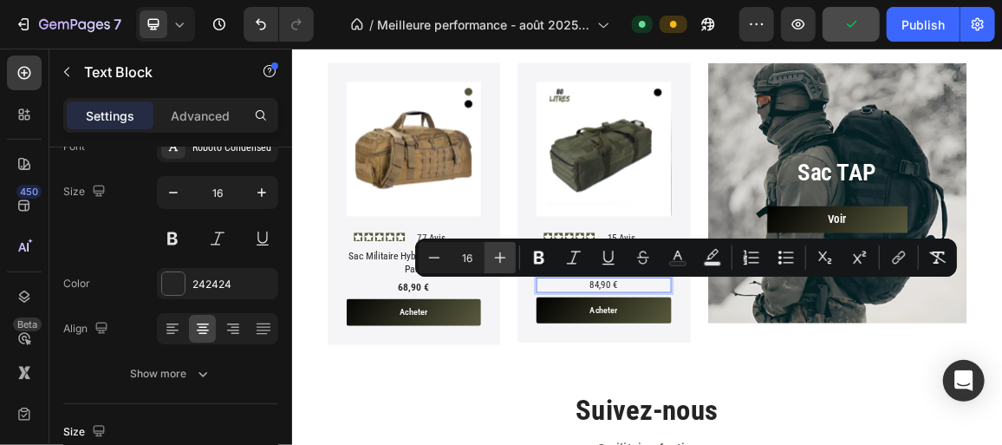
click at [497, 263] on icon "Editor contextual toolbar" at bounding box center [499, 257] width 17 height 17
type input "17"
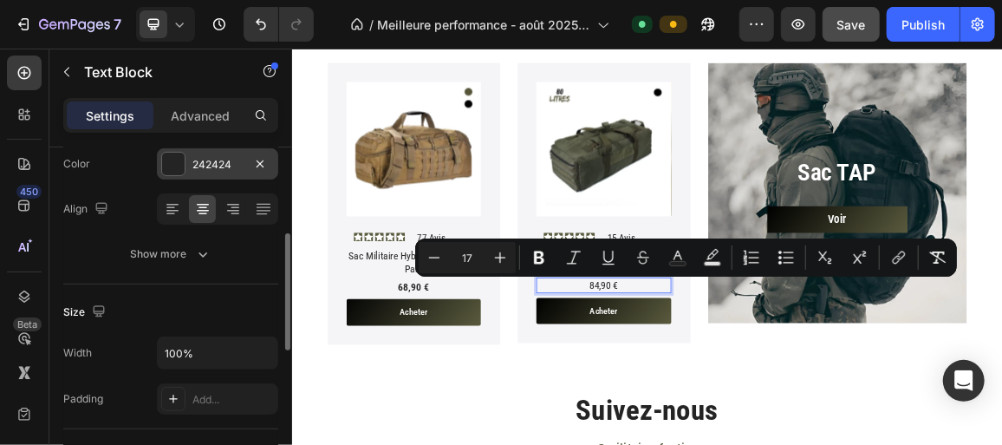
scroll to position [241, 0]
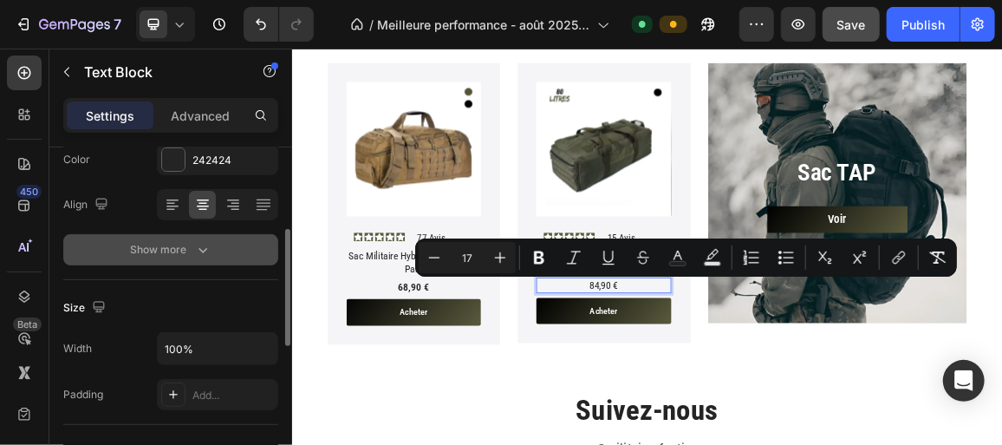
click at [173, 243] on div "Show more" at bounding box center [171, 249] width 81 height 17
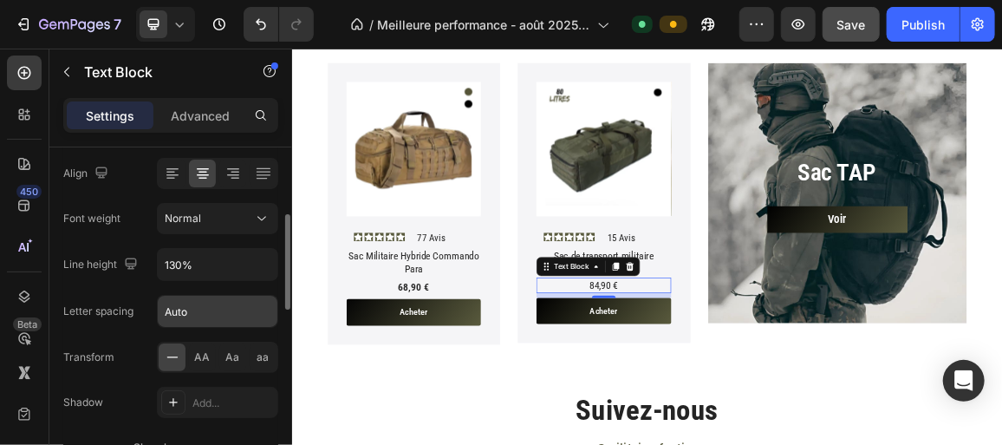
scroll to position [265, 0]
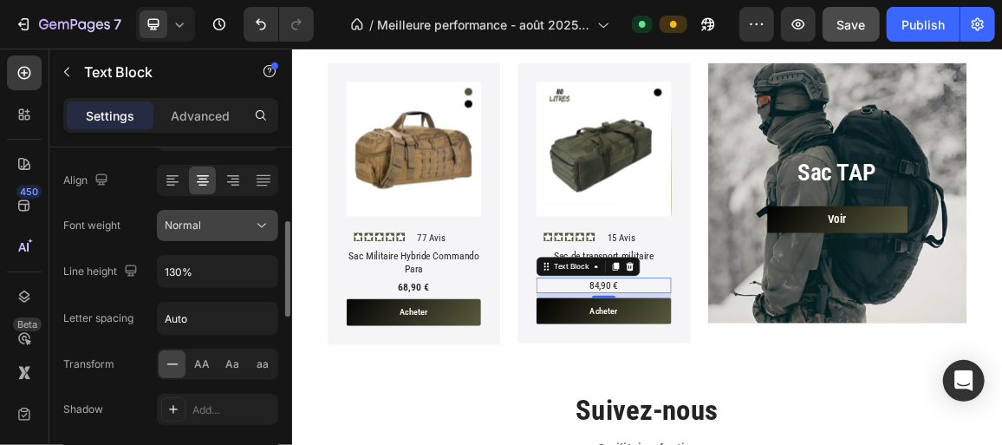
click at [229, 227] on div "Normal" at bounding box center [209, 226] width 88 height 16
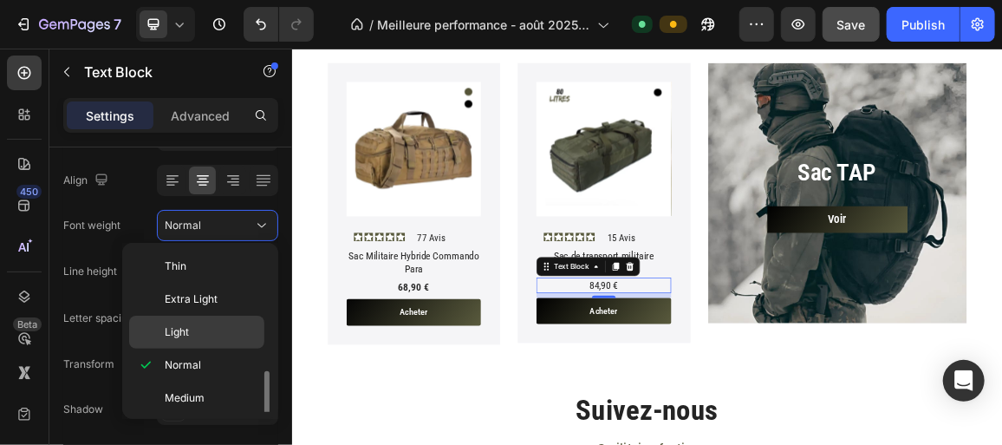
scroll to position [105, 0]
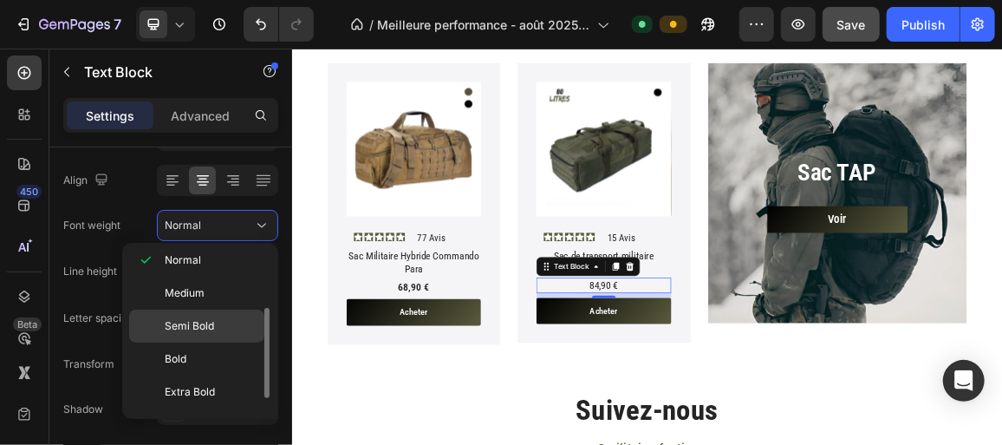
click at [197, 322] on span "Semi Bold" at bounding box center [189, 326] width 49 height 16
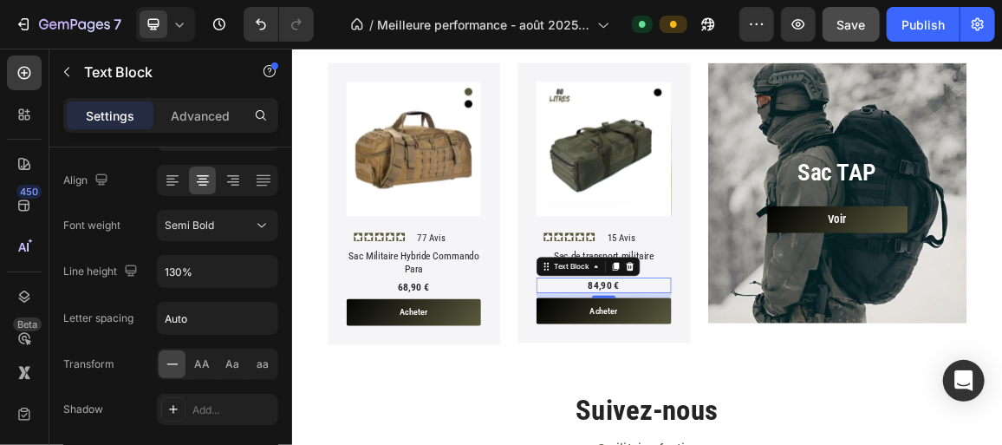
drag, startPoint x: 831, startPoint y: 42, endPoint x: 845, endPoint y: 29, distance: 18.4
click at [831, 42] on div "7 Version history / Meilleure performance - août 2025 + 3000 CA Default Preview…" at bounding box center [501, 24] width 1002 height 49
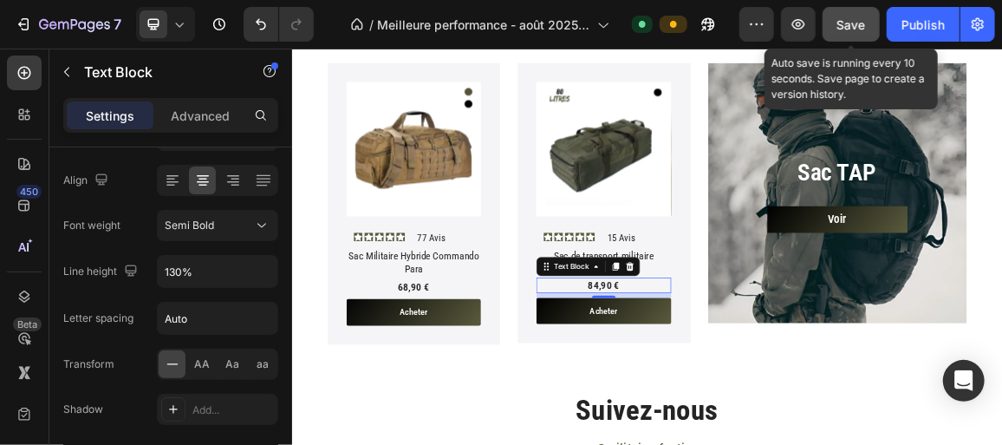
click at [845, 29] on span "Save" at bounding box center [851, 24] width 29 height 15
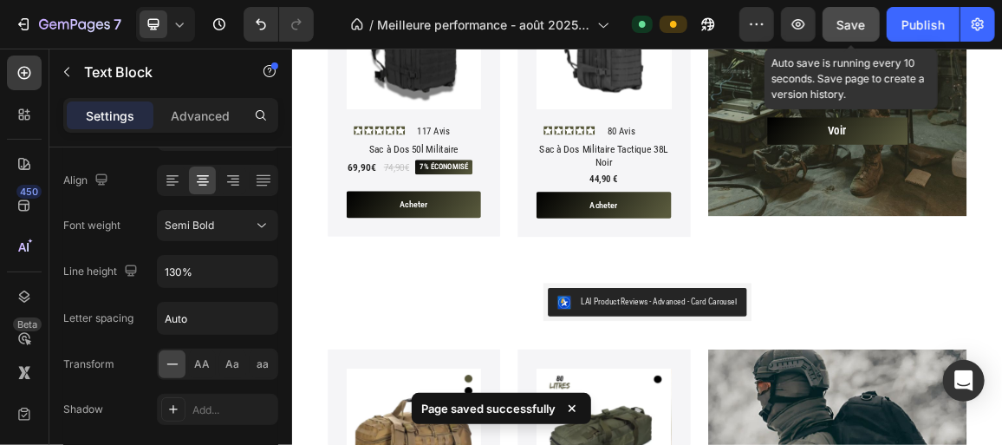
scroll to position [765, 0]
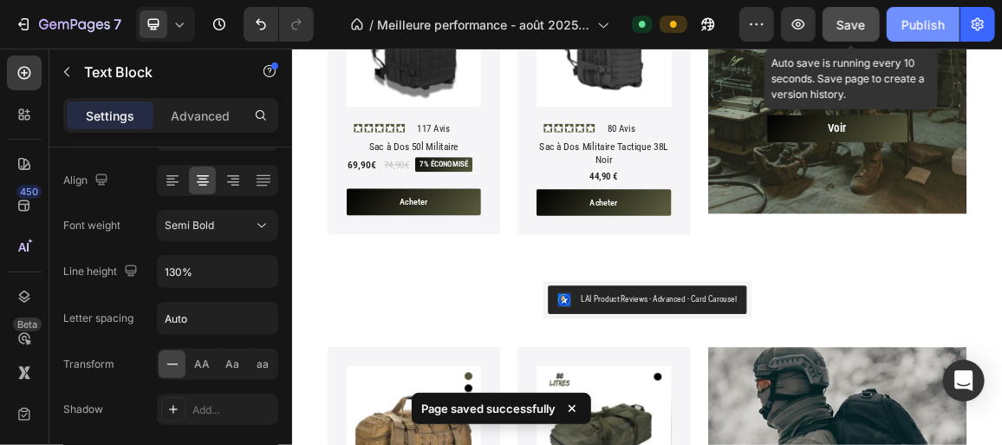
click at [923, 23] on div "Publish" at bounding box center [922, 25] width 43 height 18
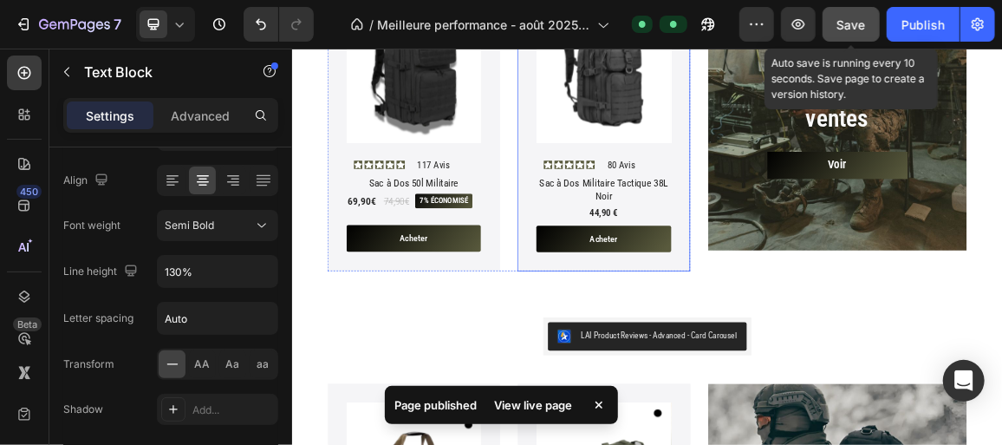
scroll to position [704, 0]
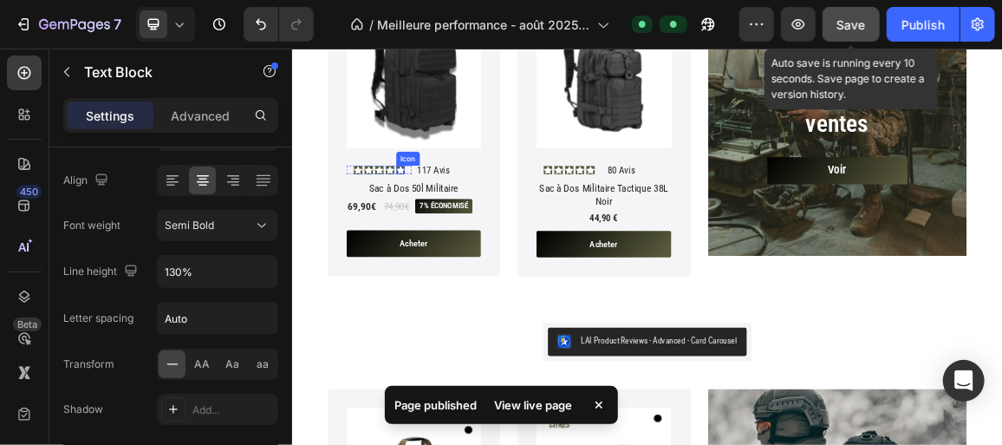
click at [446, 219] on icon at bounding box center [450, 224] width 12 height 11
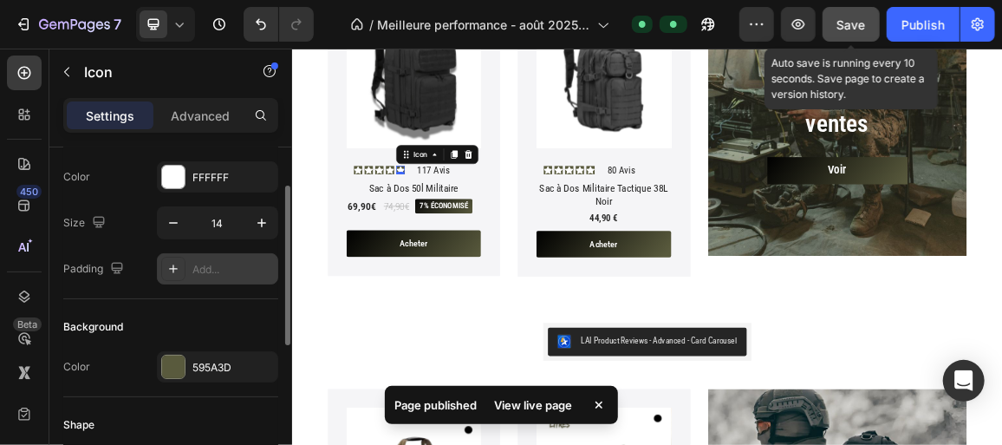
scroll to position [19, 0]
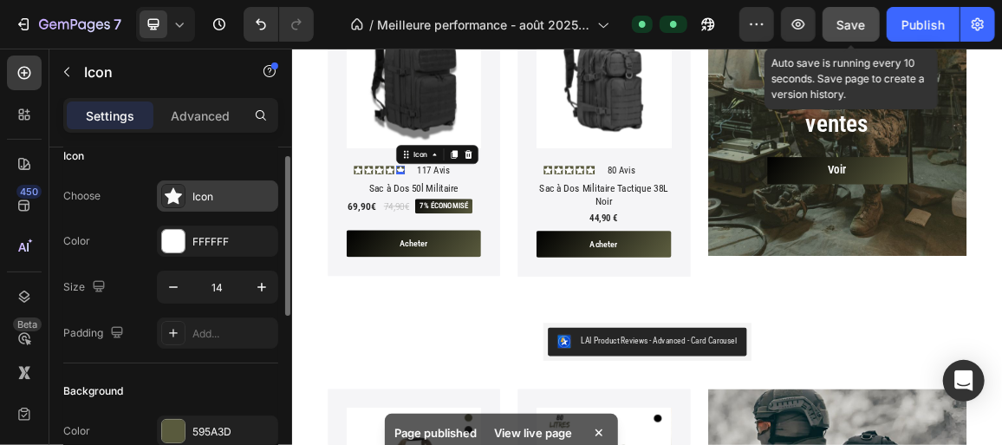
click at [172, 195] on icon at bounding box center [173, 196] width 17 height 16
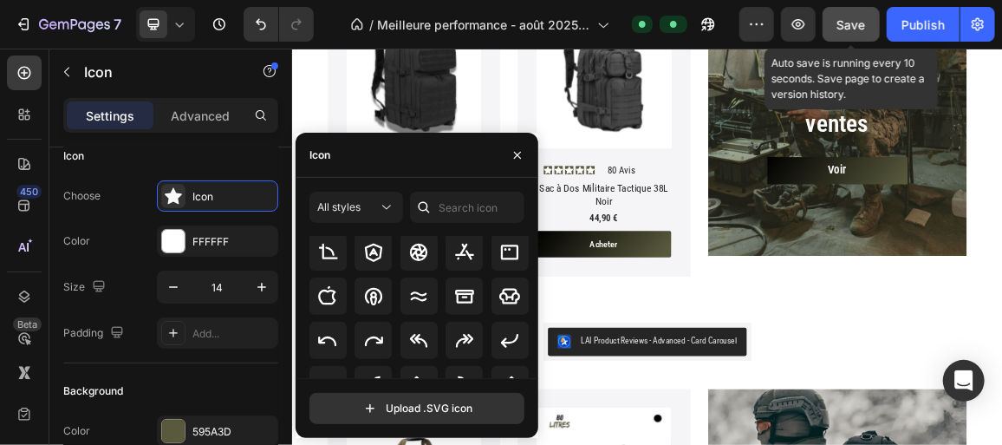
scroll to position [296, 0]
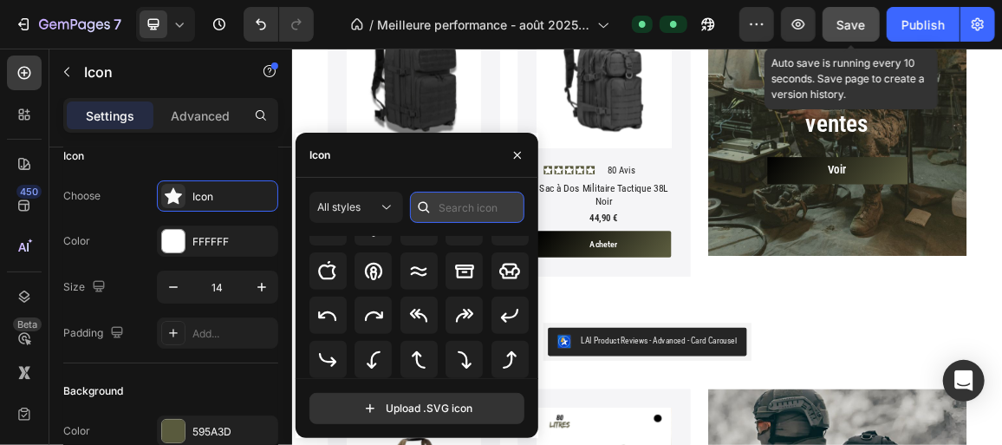
click at [465, 207] on input "text" at bounding box center [467, 207] width 114 height 31
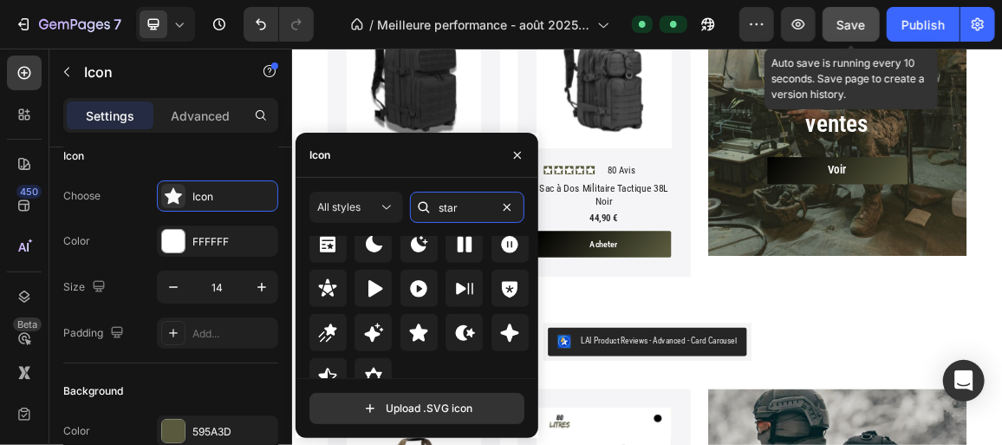
scroll to position [630, 0]
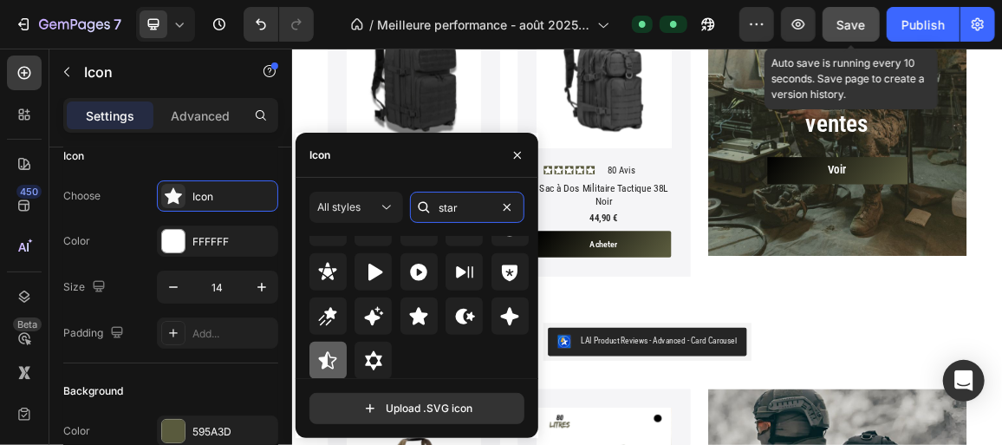
type input "star"
click at [324, 361] on icon at bounding box center [328, 359] width 18 height 17
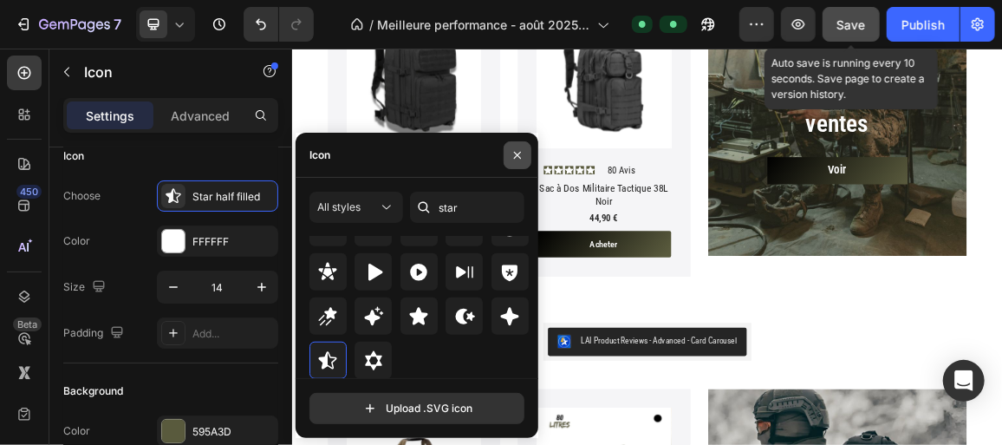
click at [513, 148] on icon "button" at bounding box center [518, 155] width 14 height 14
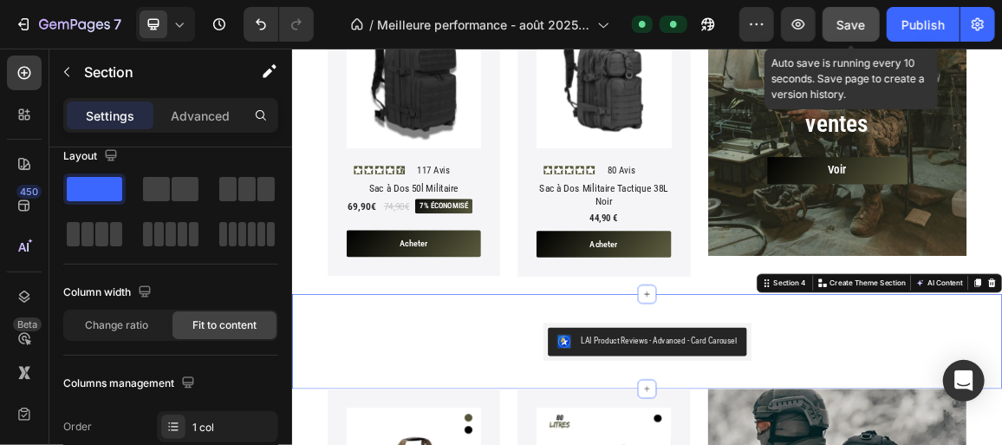
scroll to position [0, 0]
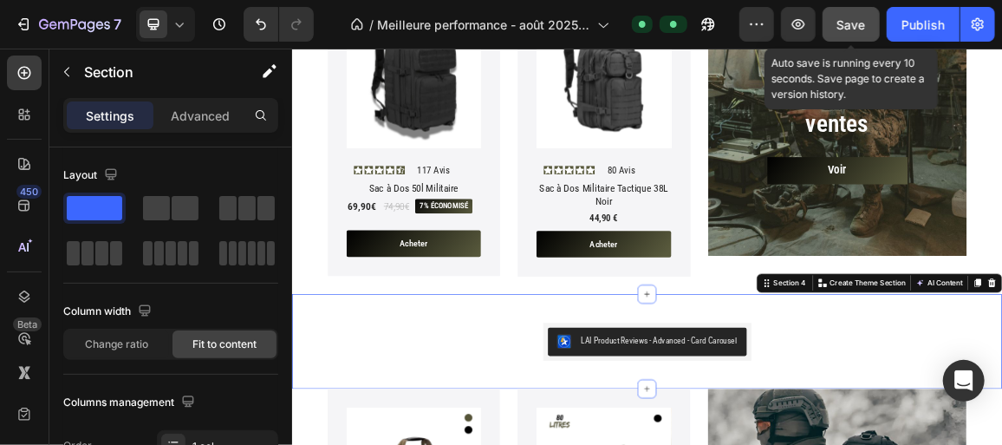
click at [867, 30] on button "Save" at bounding box center [851, 24] width 57 height 35
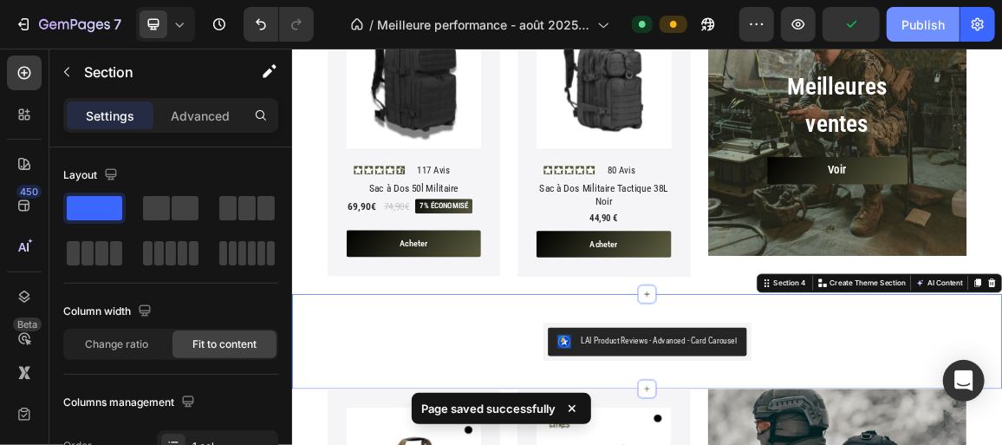
click at [902, 27] on div "Publish" at bounding box center [922, 25] width 43 height 18
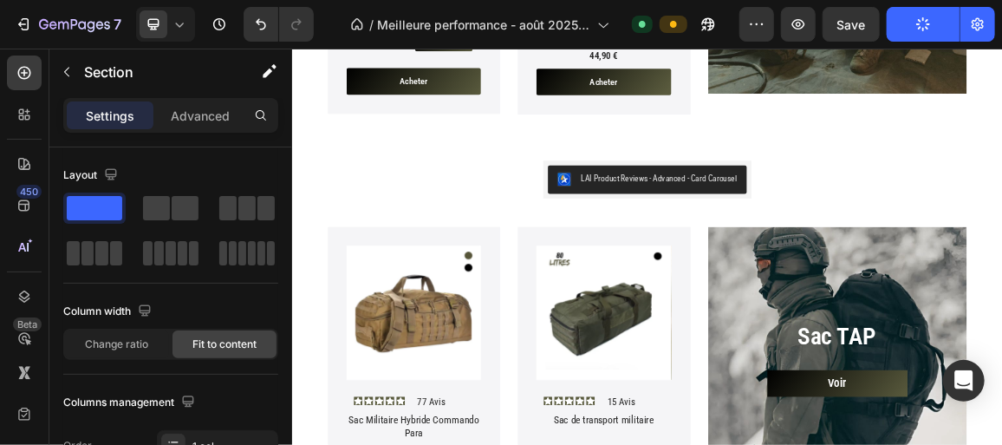
scroll to position [942, 0]
click at [186, 37] on div at bounding box center [165, 24] width 59 height 35
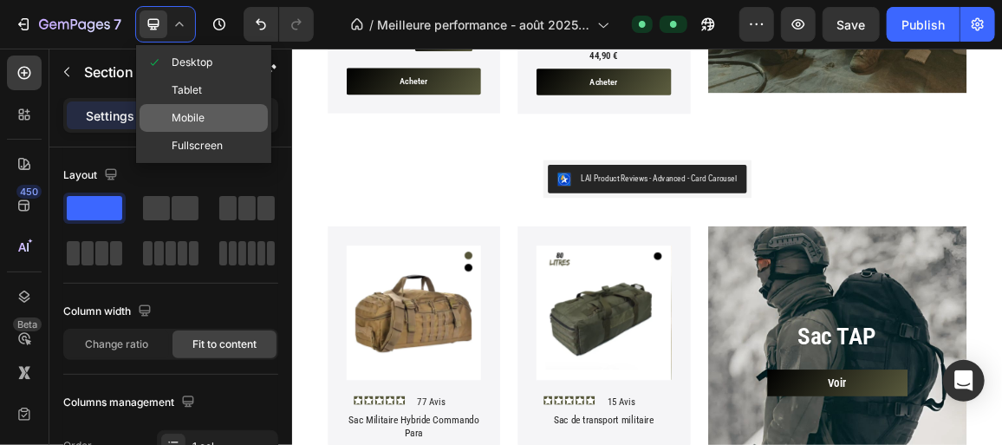
click at [207, 132] on div "Mobile" at bounding box center [204, 146] width 128 height 28
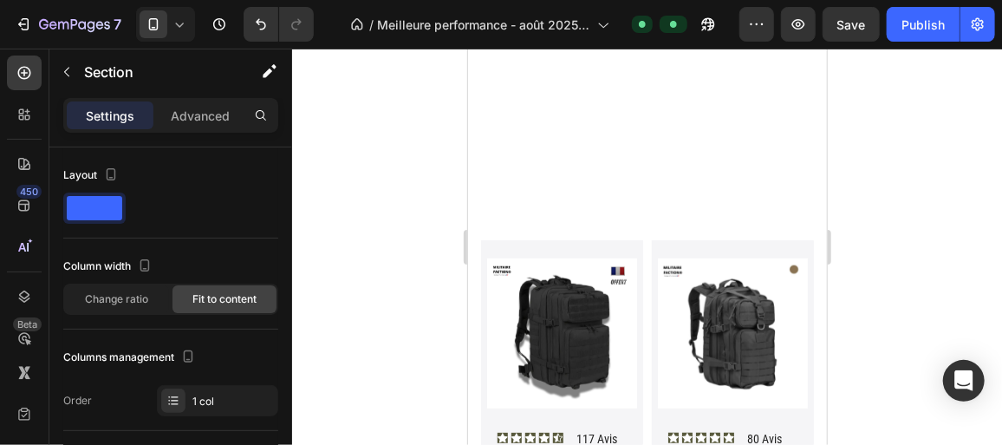
scroll to position [590, 0]
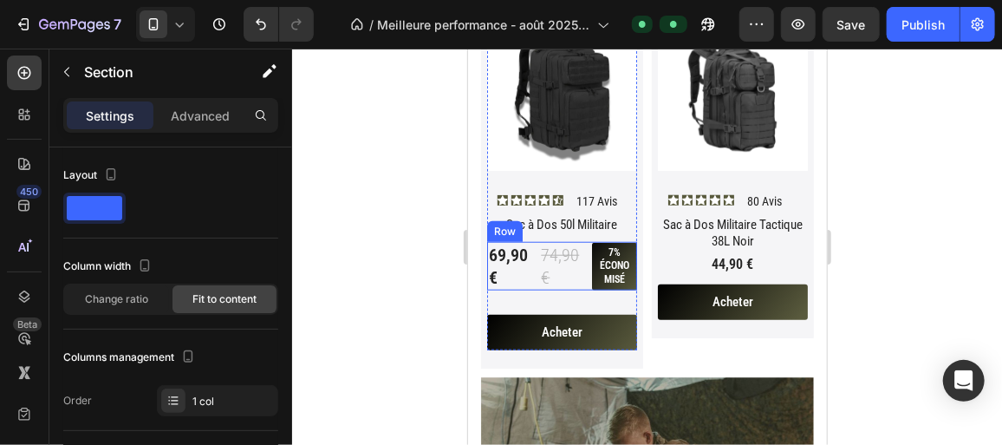
click at [581, 267] on div "69,90€ Product Price Product Price 74,90€ Product Price Product Price 7% économ…" at bounding box center [561, 265] width 150 height 49
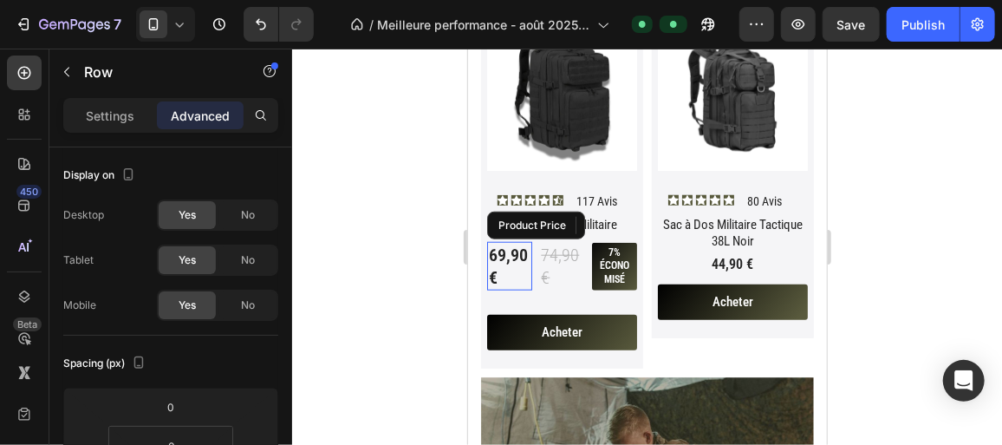
click at [497, 250] on div "69,90€" at bounding box center [508, 265] width 45 height 49
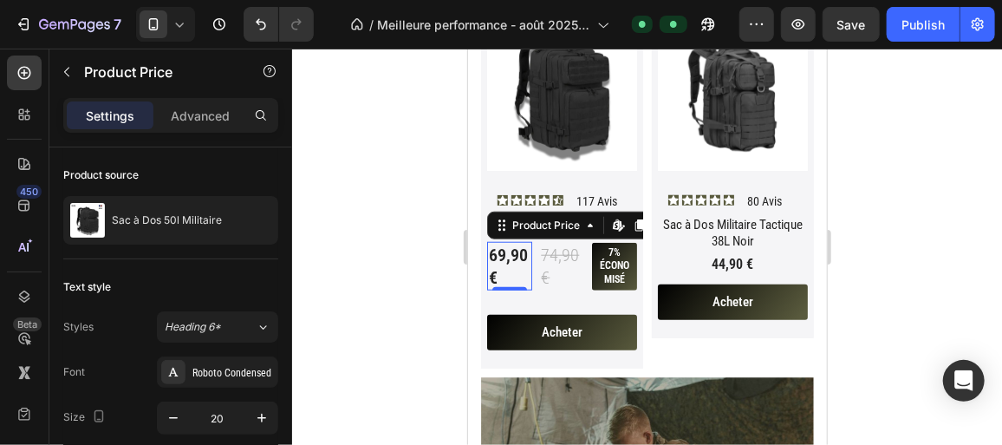
click at [497, 250] on div "69,90€" at bounding box center [508, 265] width 45 height 49
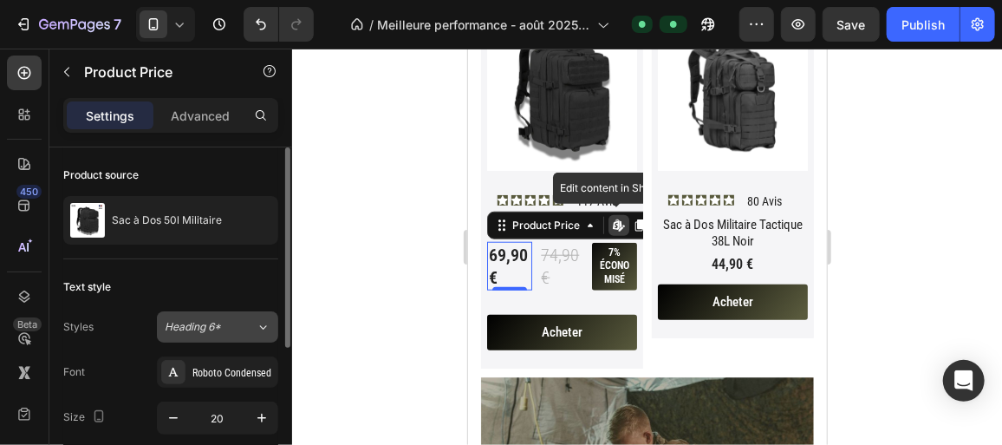
scroll to position [123, 0]
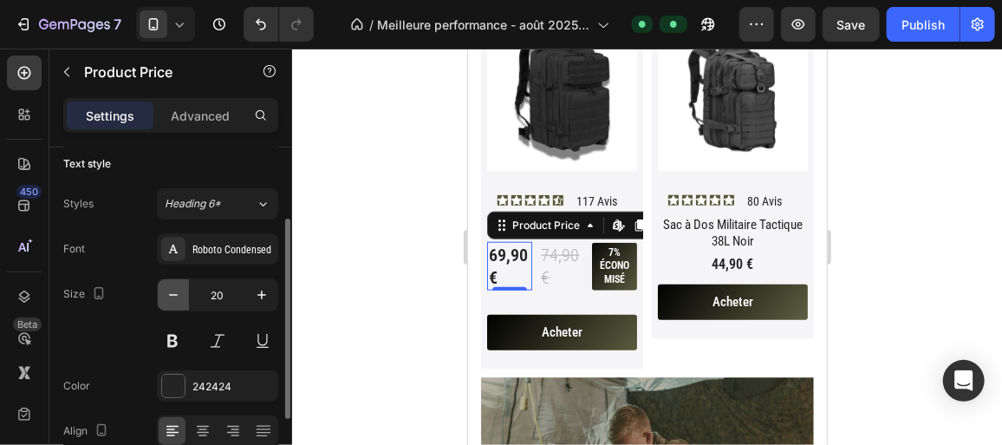
click at [162, 283] on button "button" at bounding box center [173, 294] width 31 height 31
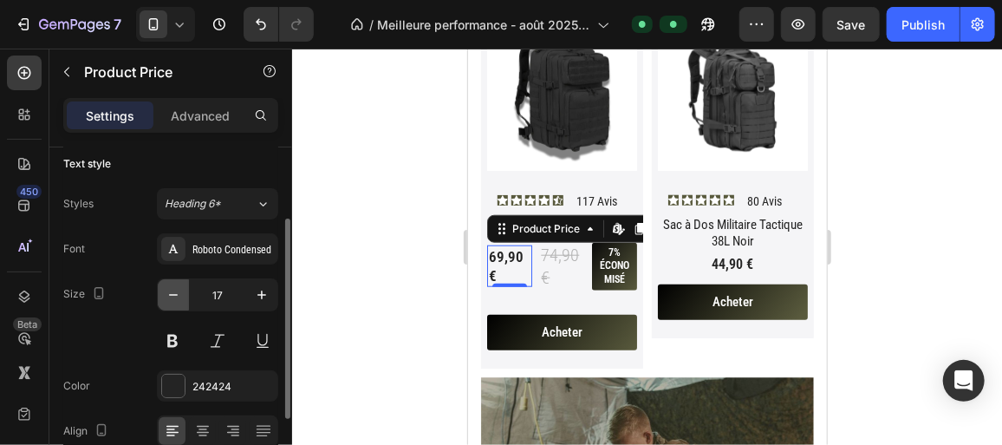
type input "16"
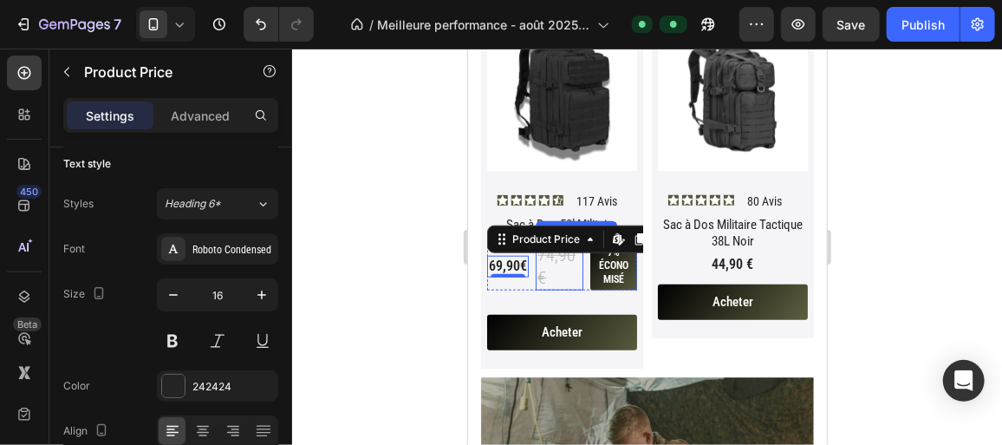
click at [559, 253] on div "74,90€" at bounding box center [559, 265] width 48 height 49
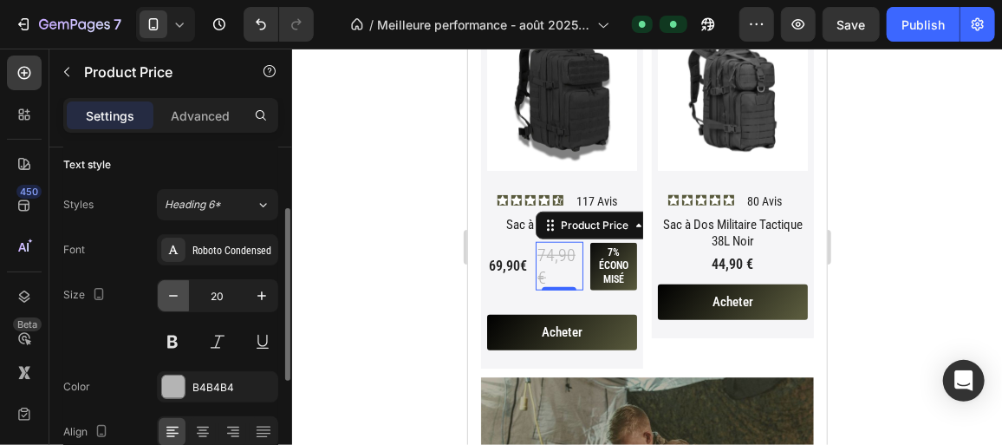
click at [170, 291] on icon "button" at bounding box center [173, 295] width 17 height 17
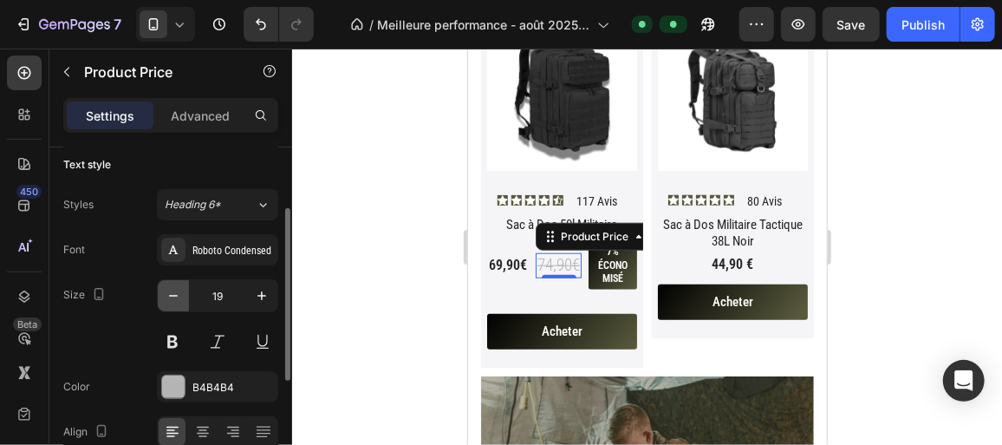
click at [170, 291] on icon "button" at bounding box center [173, 295] width 17 height 17
type input "16"
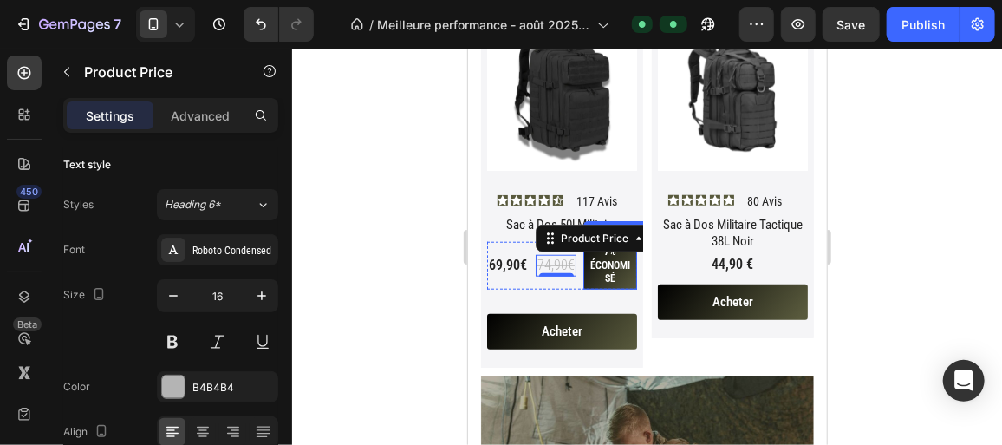
click at [610, 268] on pre "7% économisé" at bounding box center [610, 265] width 54 height 48
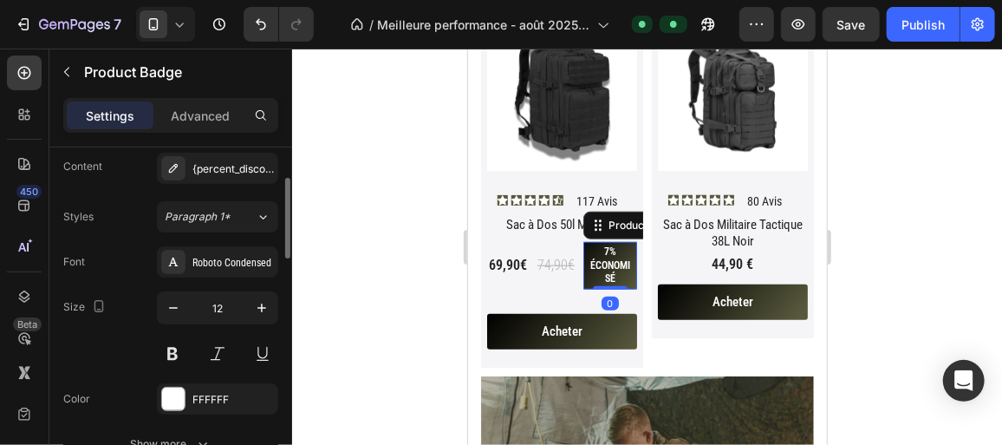
scroll to position [281, 0]
click at [174, 299] on icon "button" at bounding box center [173, 307] width 17 height 17
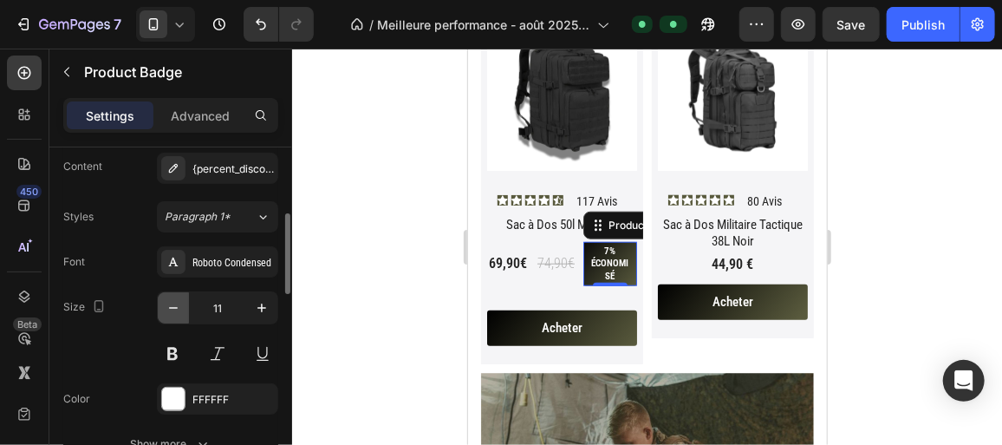
click at [174, 299] on icon "button" at bounding box center [173, 307] width 17 height 17
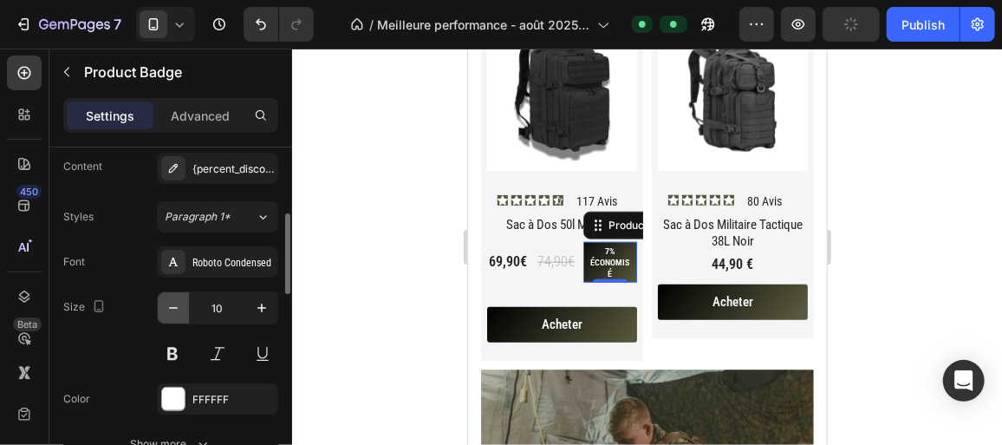
click at [174, 299] on icon "button" at bounding box center [173, 307] width 17 height 17
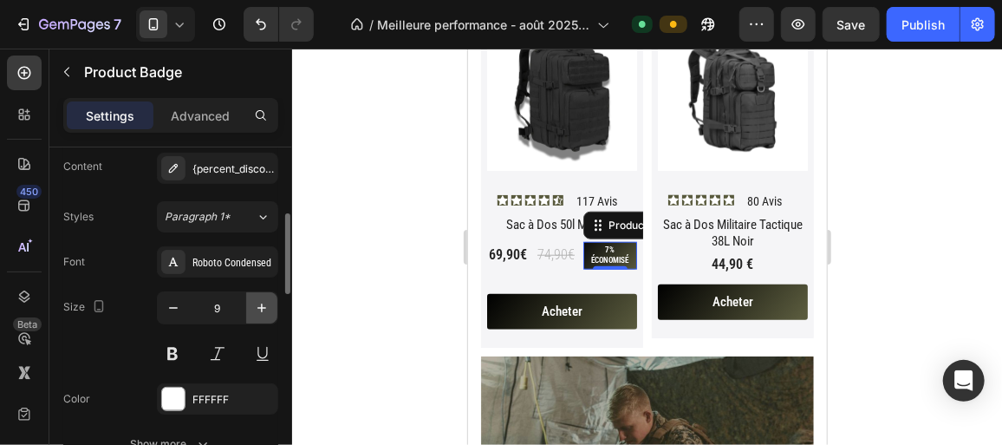
click at [262, 299] on icon "button" at bounding box center [261, 307] width 17 height 17
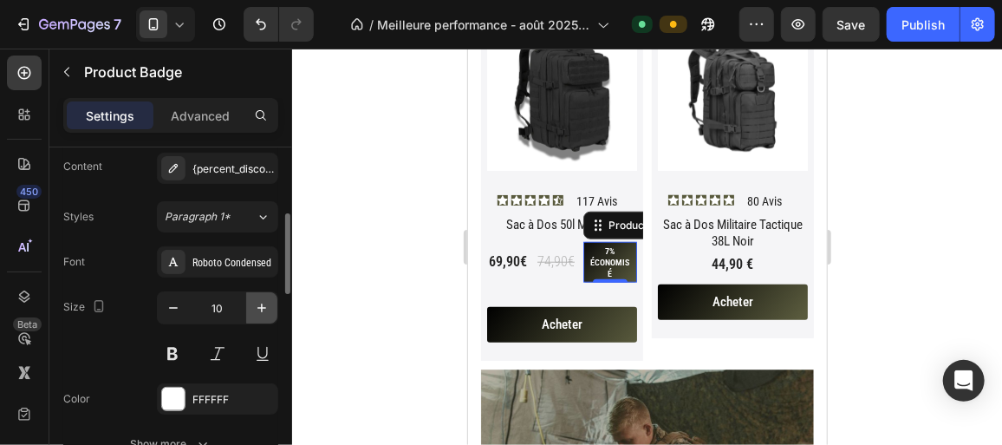
click at [262, 299] on icon "button" at bounding box center [261, 307] width 17 height 17
type input "11"
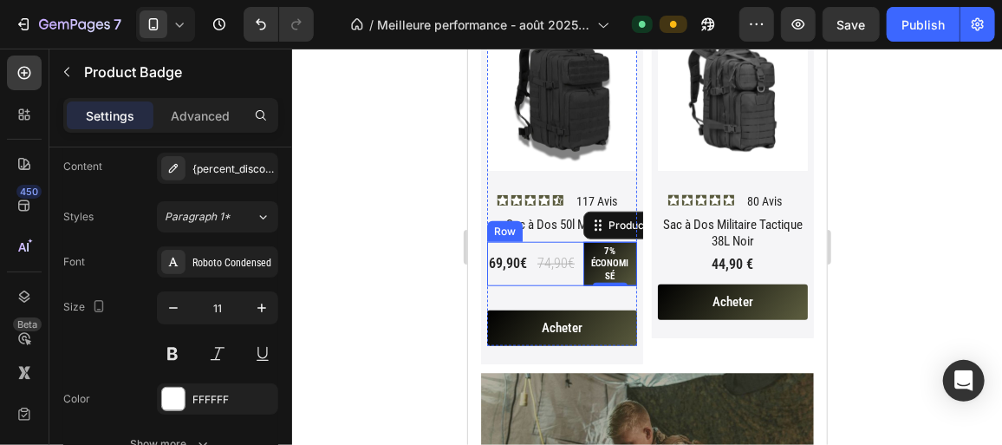
click at [503, 253] on div "69,90€" at bounding box center [507, 263] width 42 height 22
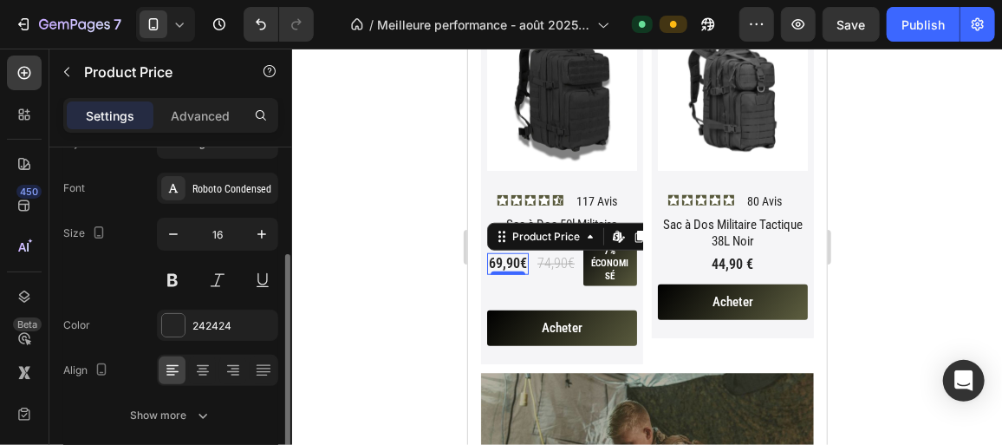
scroll to position [185, 0]
click at [179, 233] on icon "button" at bounding box center [173, 233] width 17 height 17
type input "14"
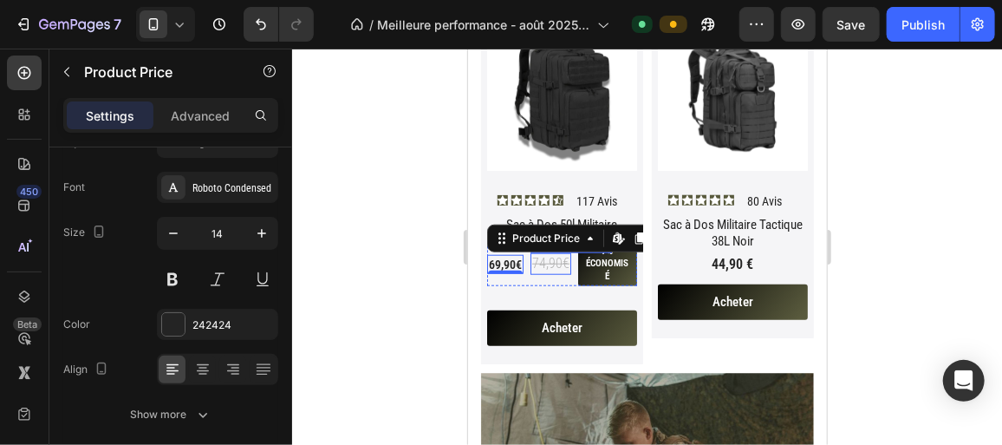
click at [549, 252] on div "74,90€" at bounding box center [550, 263] width 41 height 22
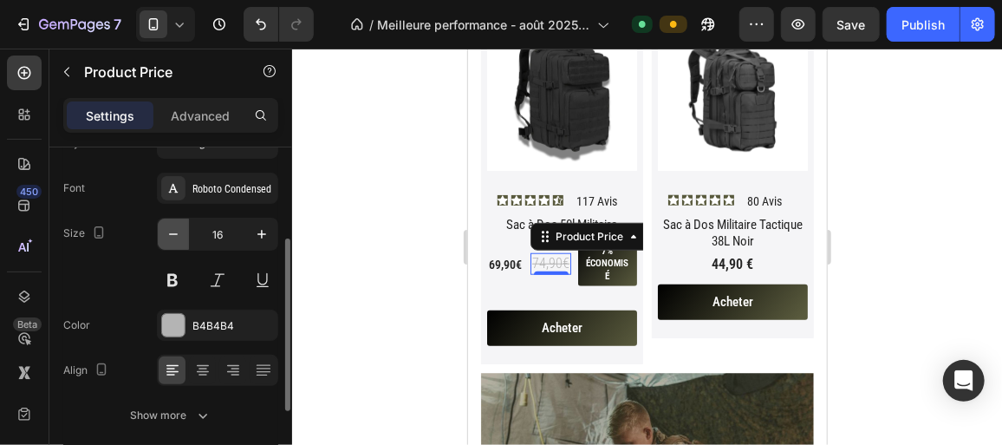
click at [166, 222] on button "button" at bounding box center [173, 233] width 31 height 31
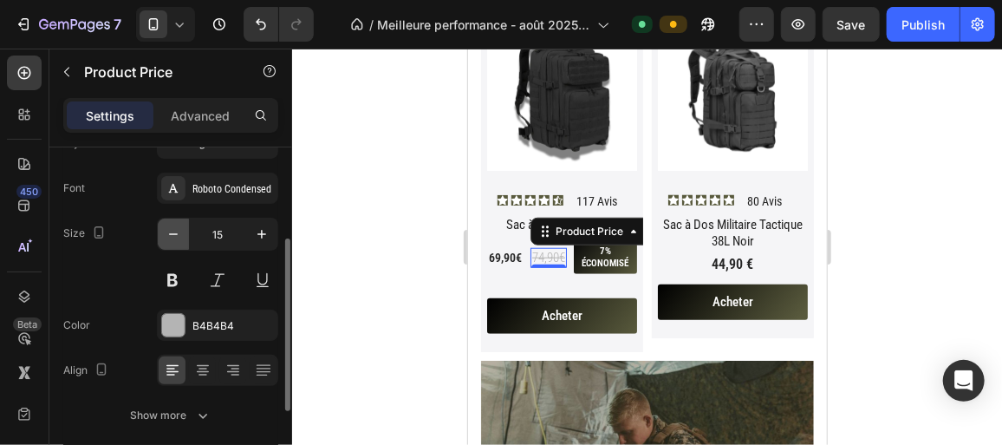
click at [166, 222] on button "button" at bounding box center [173, 233] width 31 height 31
click at [166, 225] on icon "button" at bounding box center [173, 233] width 17 height 17
type input "13"
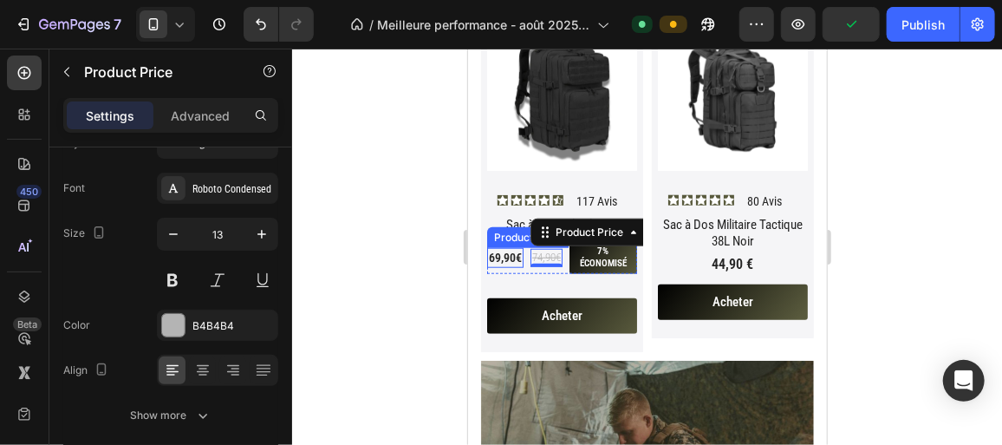
click at [506, 250] on div "69,90€" at bounding box center [504, 256] width 36 height 19
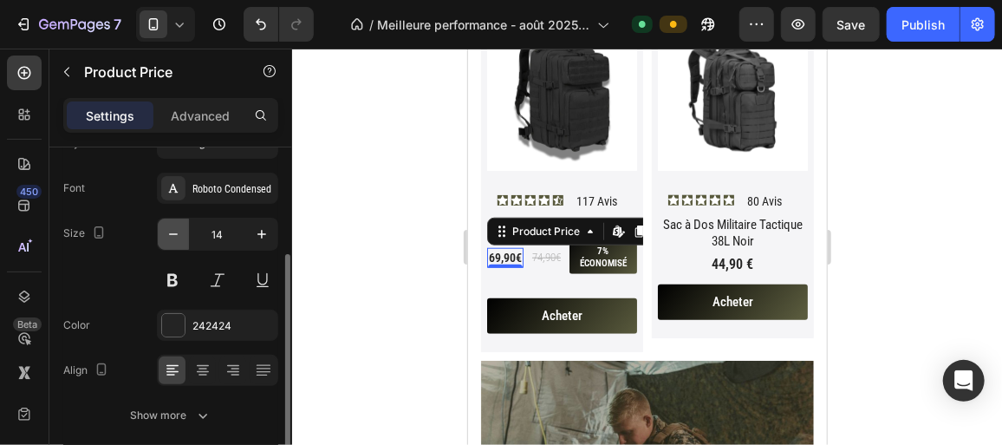
click at [176, 228] on icon "button" at bounding box center [173, 233] width 17 height 17
type input "13"
click at [382, 253] on div at bounding box center [647, 247] width 710 height 396
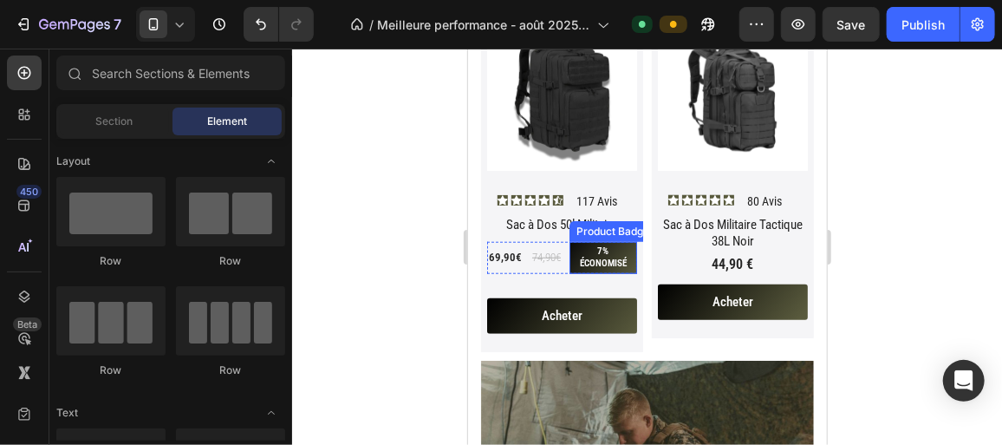
click at [606, 243] on pre "7% économisé" at bounding box center [603, 257] width 68 height 32
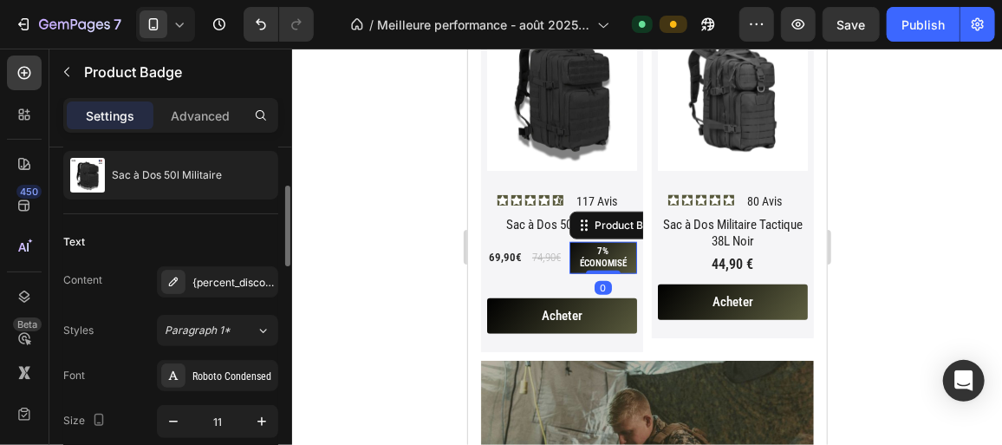
scroll to position [167, 0]
click at [593, 257] on pre "7% économisé" at bounding box center [603, 257] width 68 height 32
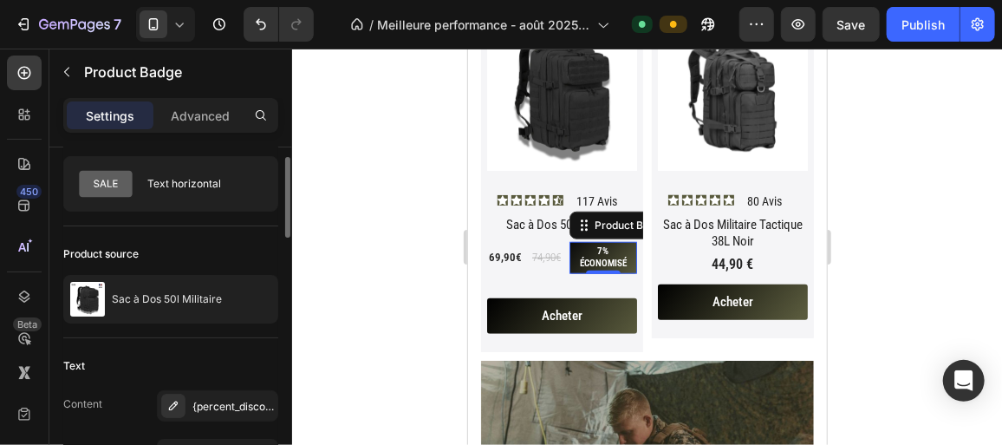
scroll to position [135, 0]
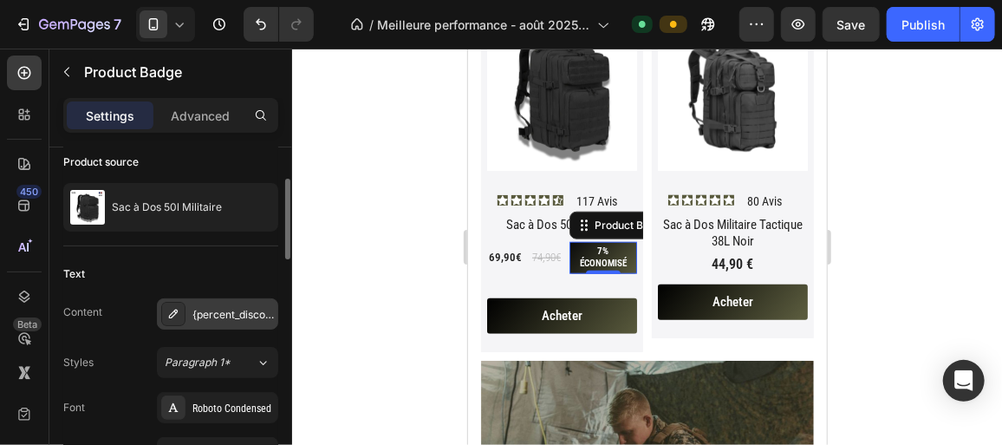
click at [224, 310] on div "{percent_discount} économisé" at bounding box center [232, 315] width 81 height 16
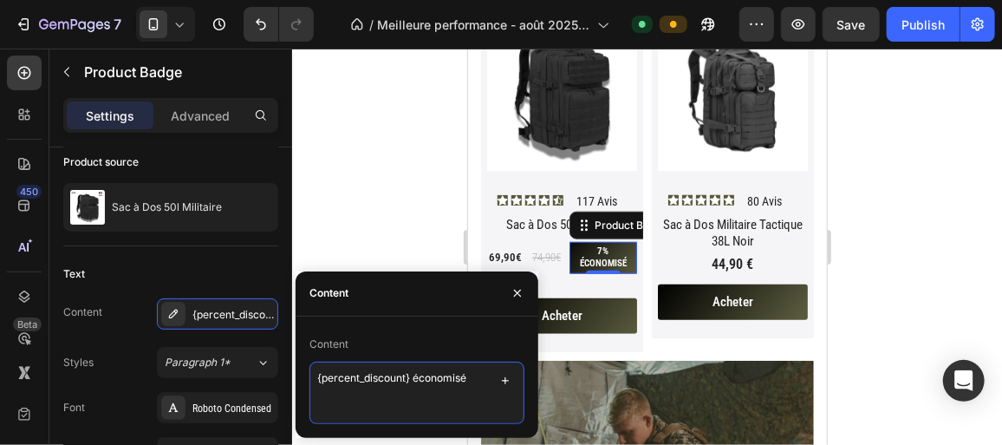
drag, startPoint x: 467, startPoint y: 374, endPoint x: 434, endPoint y: 374, distance: 32.9
click at [434, 374] on textarea "{percent_discount} économisé" at bounding box center [416, 392] width 215 height 62
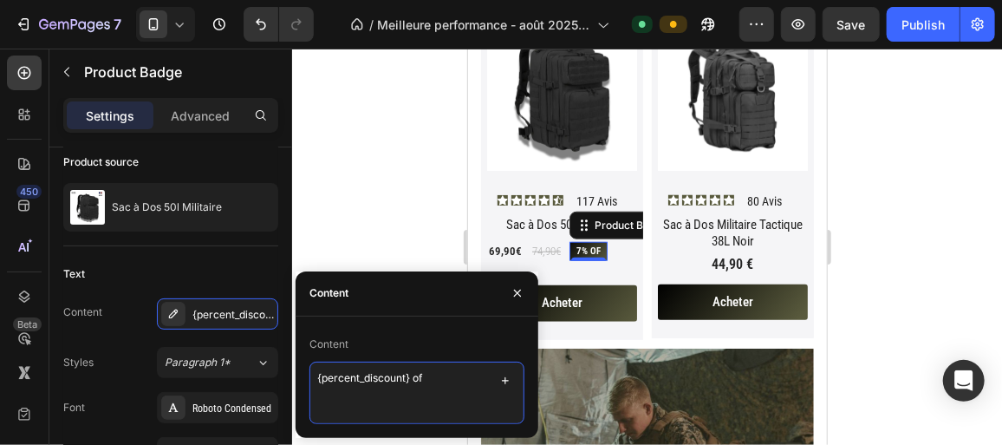
type textarea "{percent_discount} off"
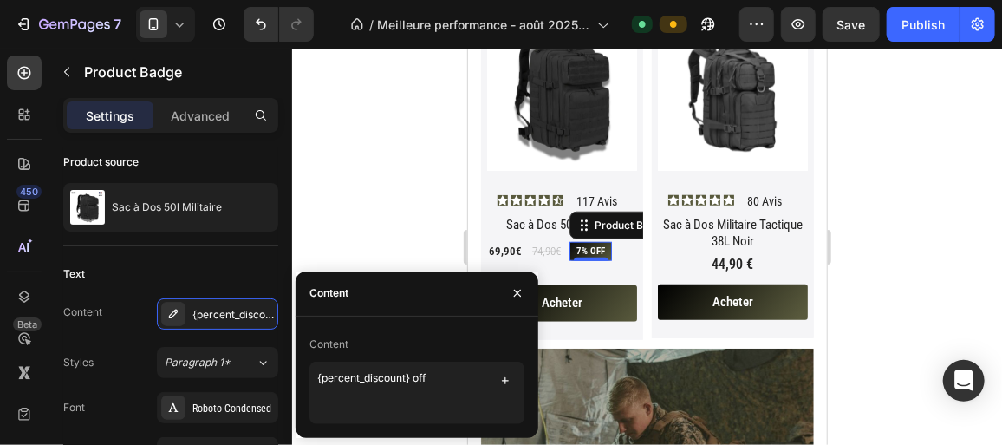
click at [389, 228] on div at bounding box center [647, 247] width 710 height 396
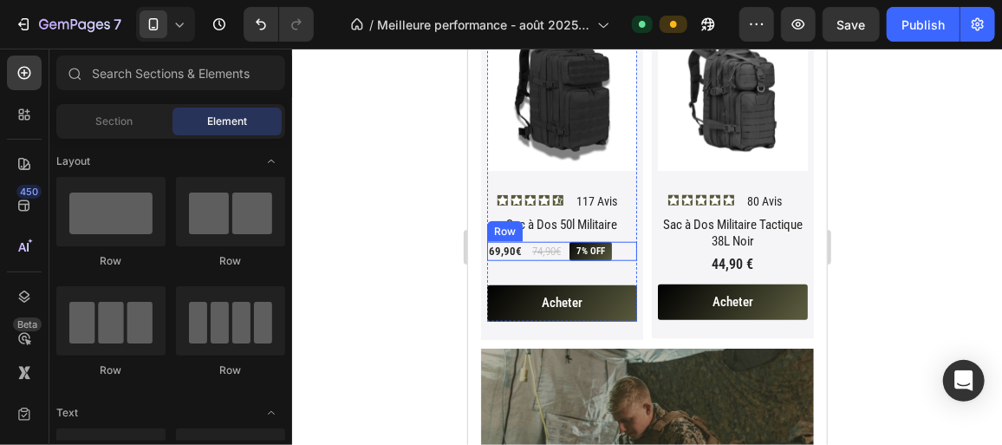
click at [625, 242] on div "69,90€ Product Price Product Price 74,90€ Product Price Product Price 7% off Pr…" at bounding box center [561, 250] width 150 height 19
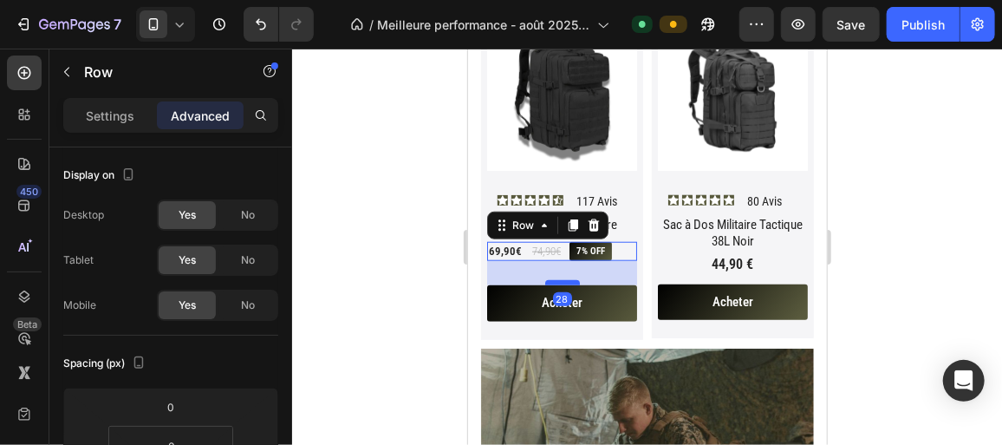
click at [563, 279] on div at bounding box center [561, 281] width 35 height 5
drag, startPoint x: 457, startPoint y: 298, endPoint x: 455, endPoint y: 311, distance: 13.1
click at [455, 311] on div at bounding box center [647, 247] width 710 height 396
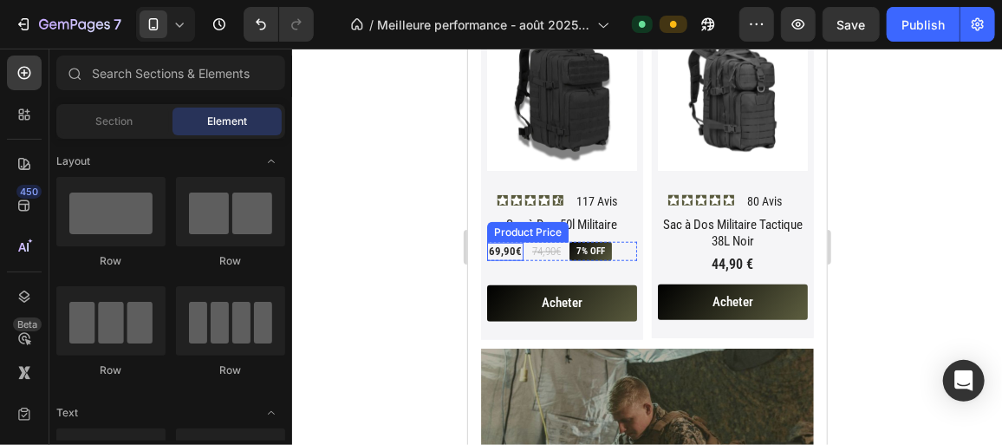
click at [504, 242] on div "69,90€" at bounding box center [504, 251] width 36 height 18
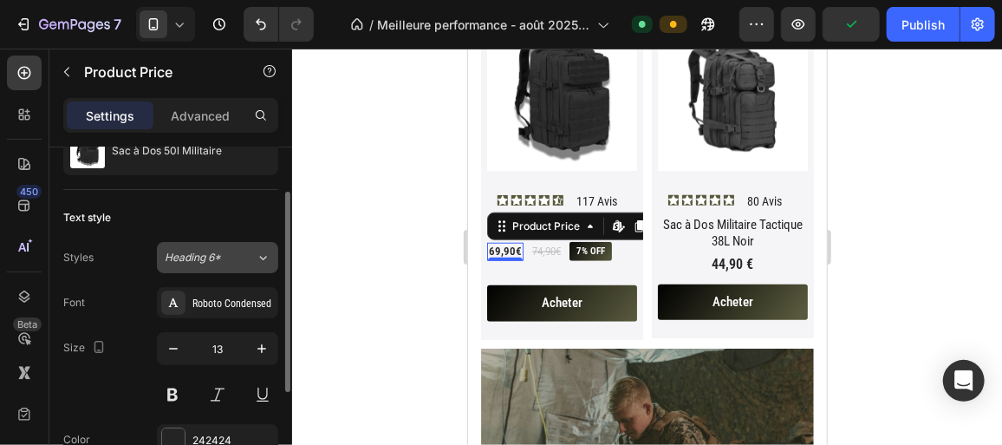
scroll to position [72, 0]
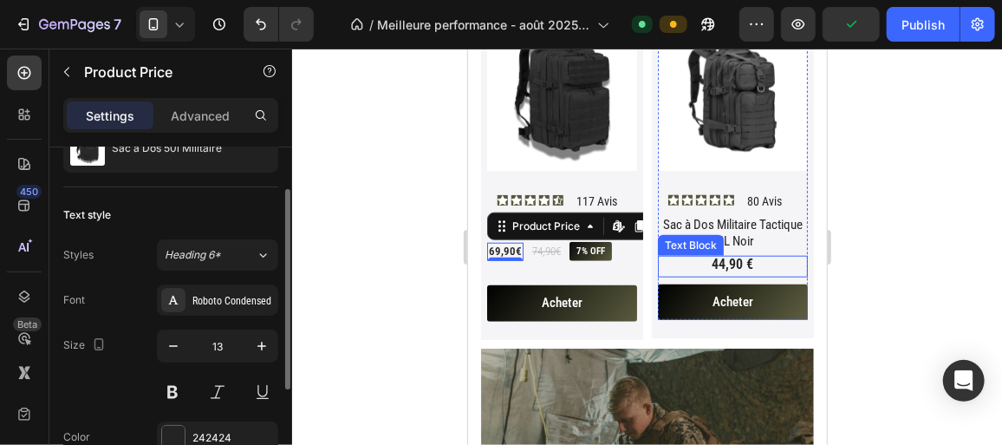
click at [694, 257] on p "44,90 €" at bounding box center [732, 265] width 146 height 16
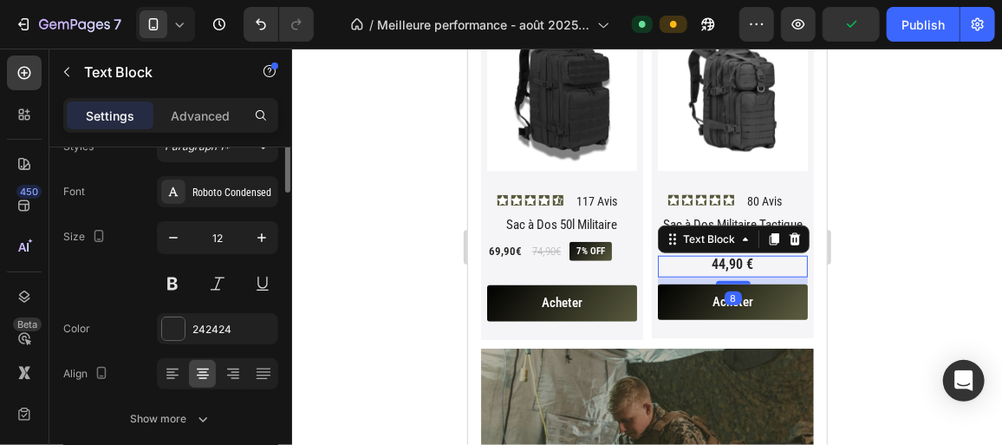
scroll to position [0, 0]
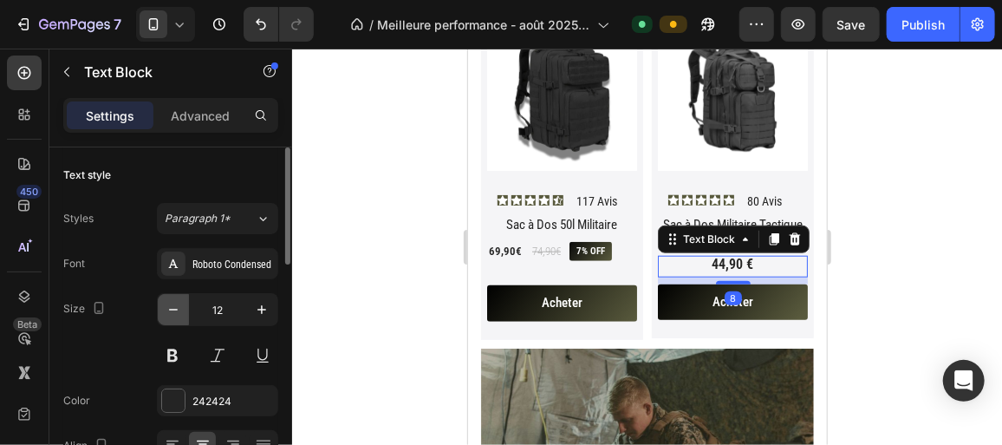
click at [182, 313] on button "button" at bounding box center [173, 309] width 31 height 31
type input "10"
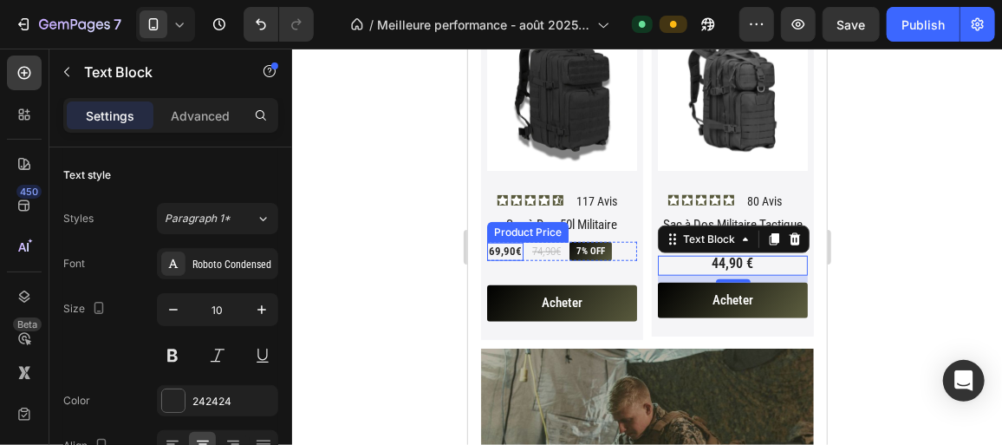
click at [491, 243] on div "69,90€" at bounding box center [504, 251] width 36 height 18
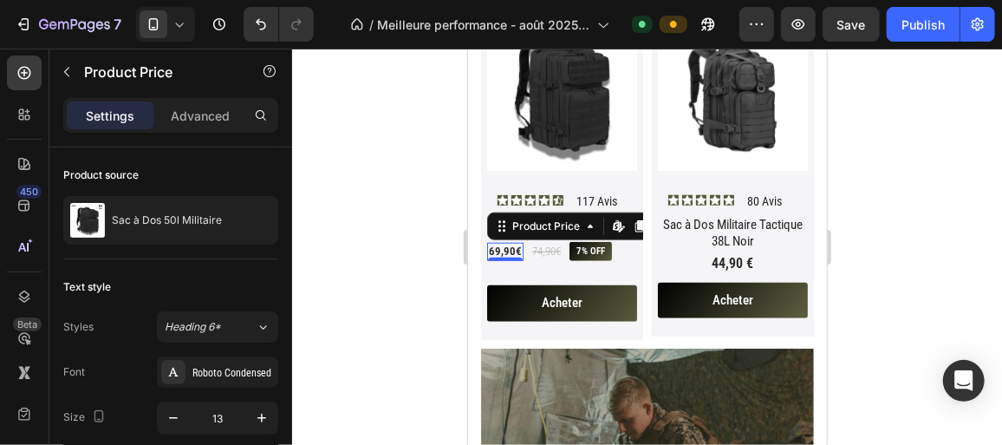
click at [501, 242] on div "69,90€" at bounding box center [504, 251] width 36 height 18
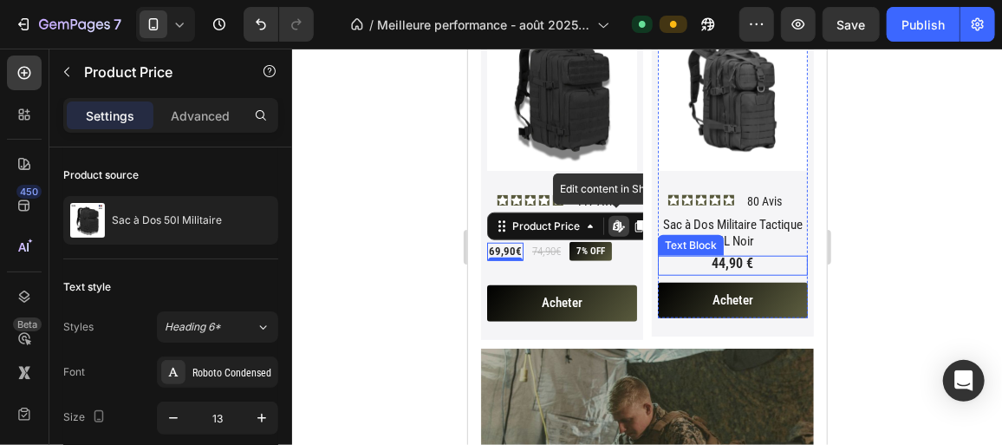
click at [712, 255] on span "44,90 €" at bounding box center [733, 262] width 42 height 16
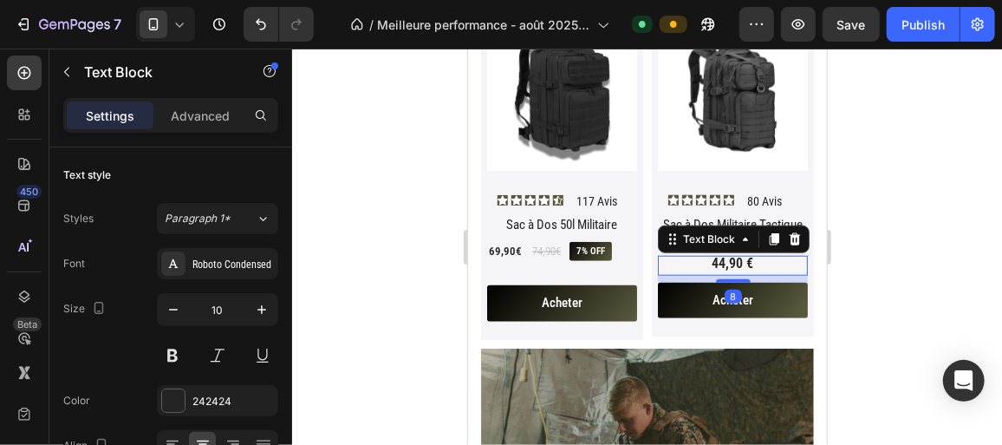
click at [712, 255] on span "44,90 €" at bounding box center [733, 262] width 42 height 16
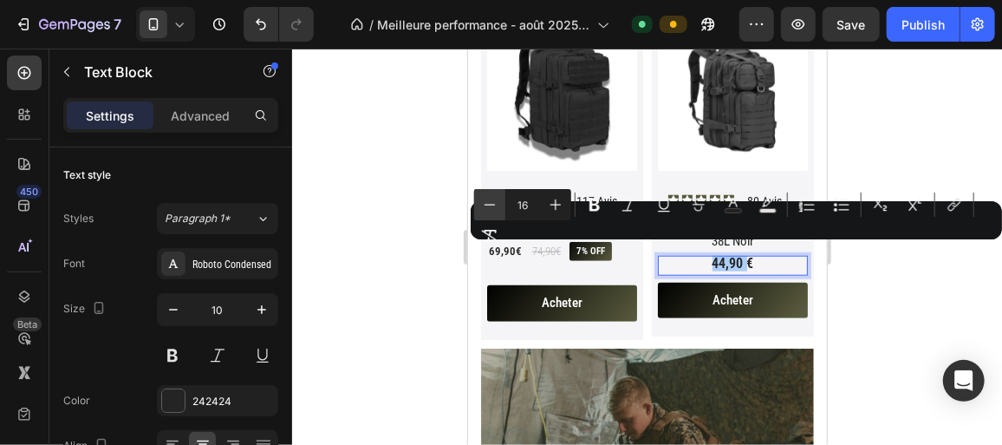
click at [500, 197] on button "Minus" at bounding box center [489, 204] width 31 height 31
type input "13"
click at [415, 226] on div at bounding box center [647, 247] width 710 height 396
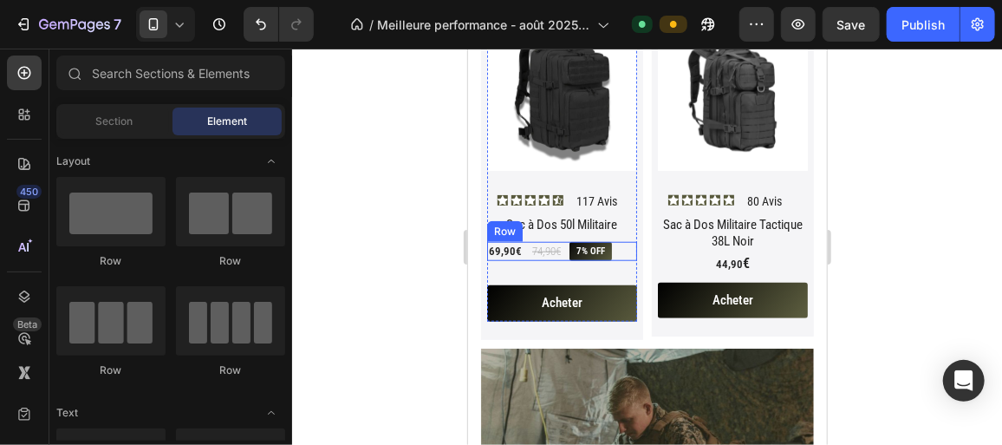
click at [617, 244] on div "69,90€ Product Price Product Price 74,90€ Product Price Product Price 7% off Pr…" at bounding box center [561, 250] width 150 height 19
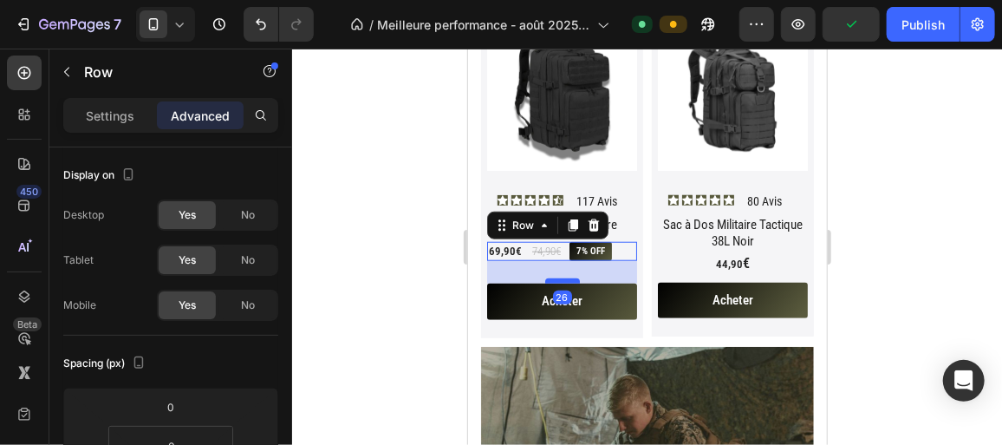
click at [565, 277] on div at bounding box center [561, 279] width 35 height 5
type input "26"
click at [392, 252] on div at bounding box center [647, 247] width 710 height 396
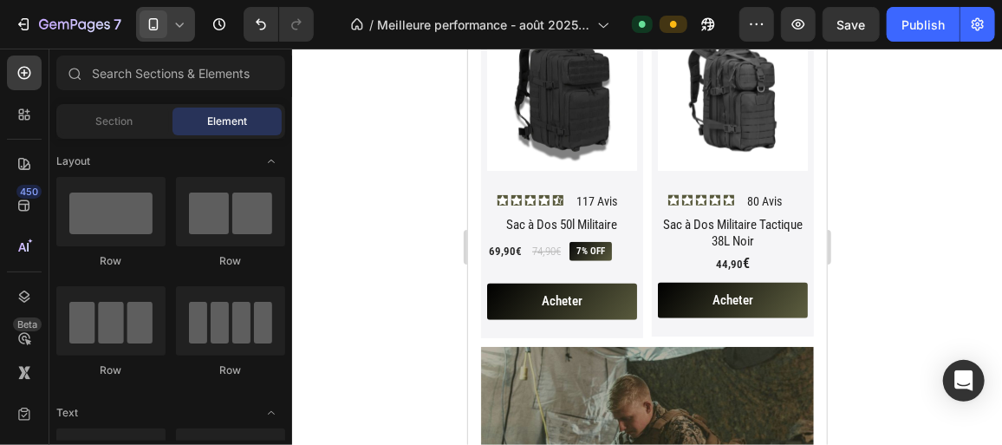
click at [176, 16] on icon at bounding box center [179, 24] width 17 height 17
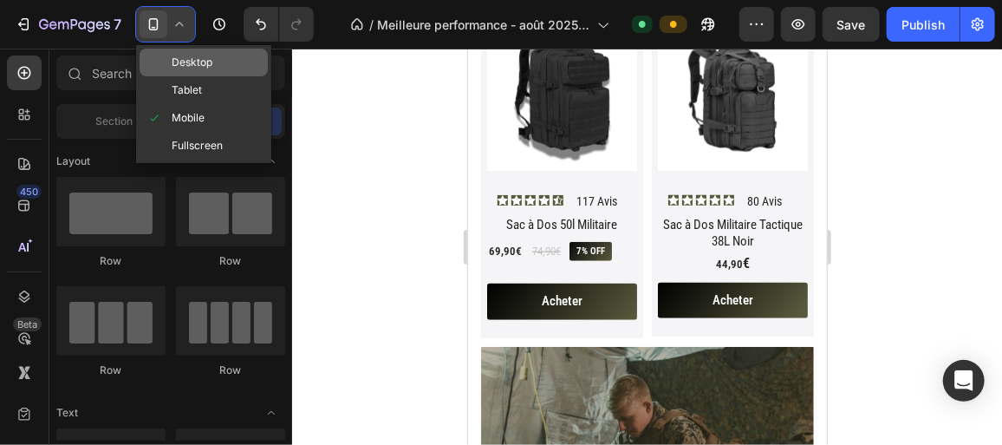
click at [185, 55] on span "Desktop" at bounding box center [192, 62] width 41 height 17
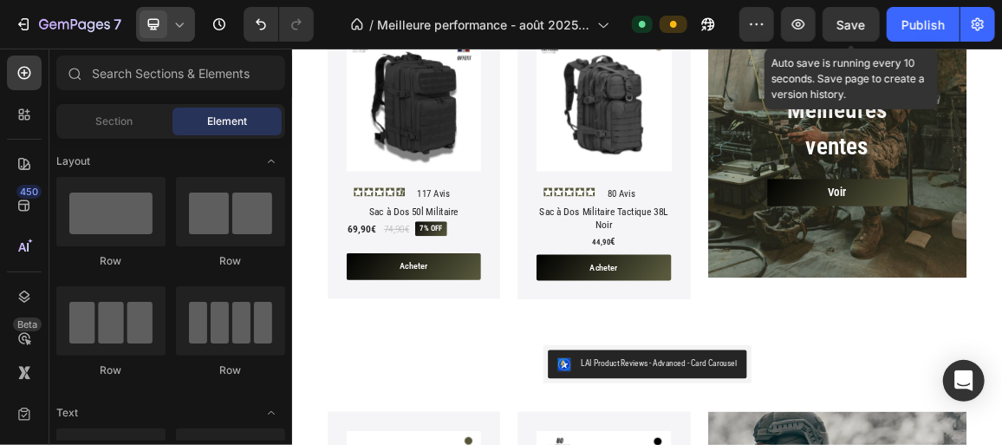
click at [865, 23] on span "Save" at bounding box center [851, 24] width 29 height 15
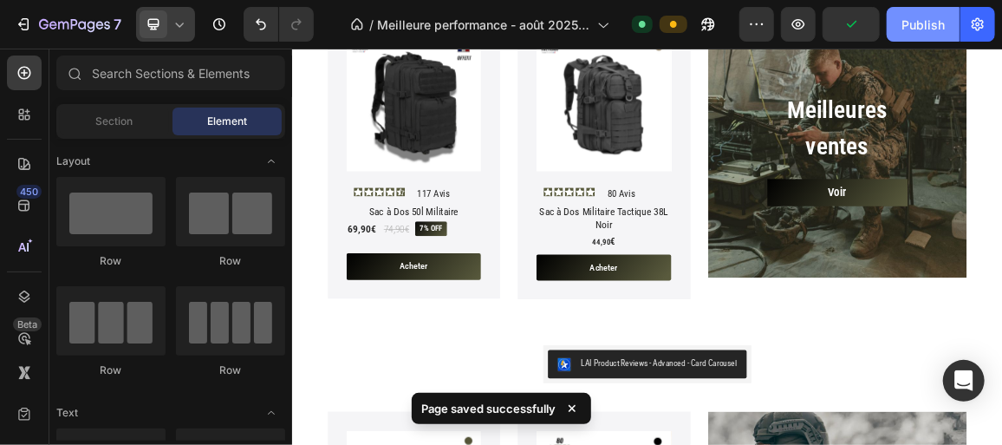
click at [908, 29] on div "Publish" at bounding box center [922, 25] width 43 height 18
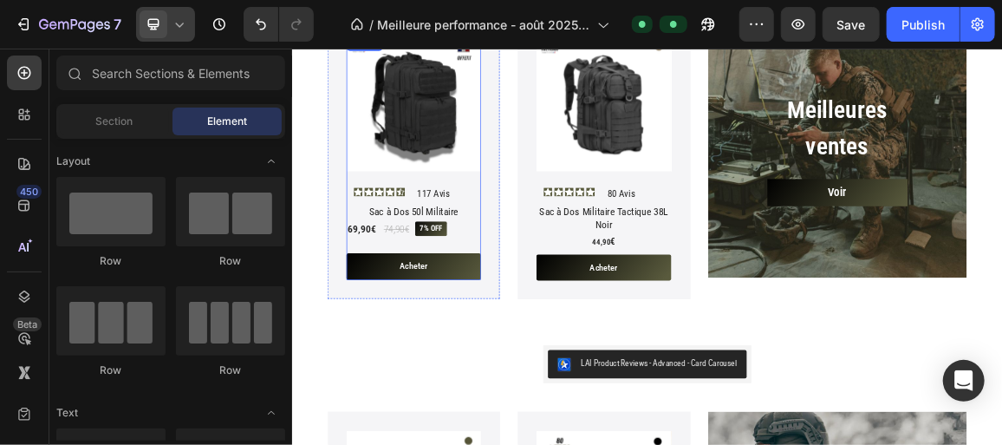
click at [558, 331] on div "Sac à Dos 50l Militaire Product Title 69,90€ Product Price Product Price 74,90€…" at bounding box center [469, 330] width 197 height 112
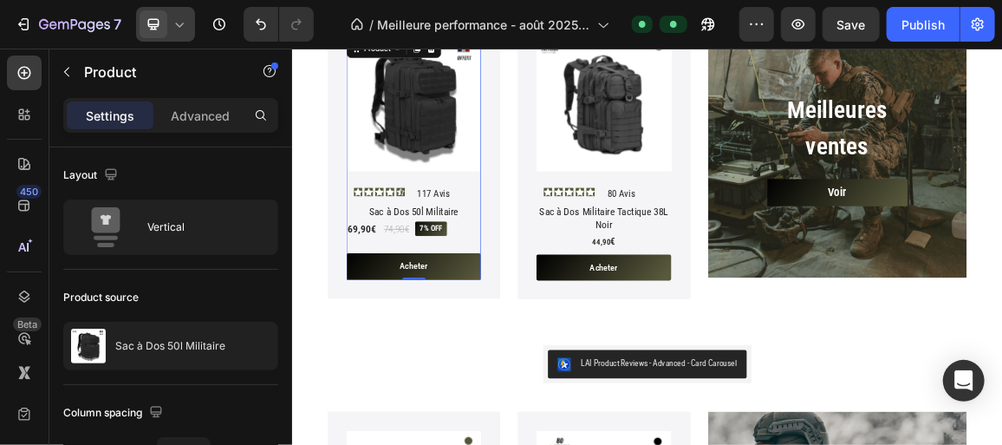
click at [186, 29] on icon at bounding box center [179, 24] width 17 height 17
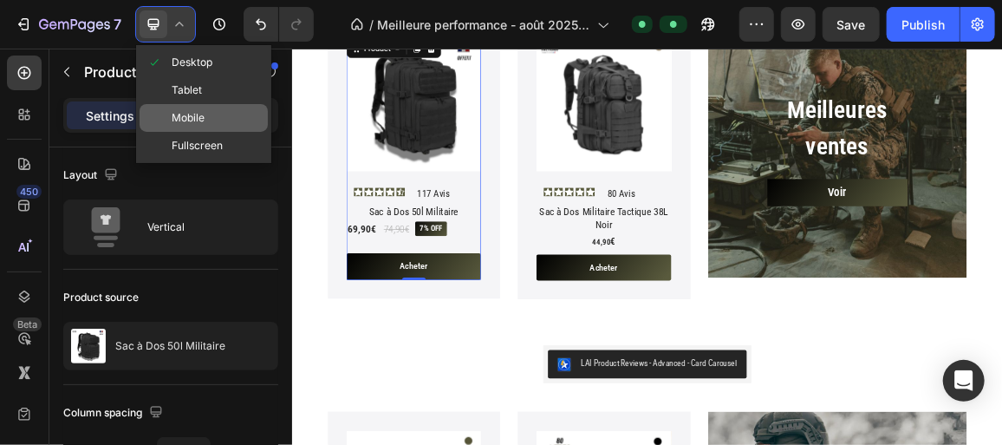
click at [184, 132] on div "Mobile" at bounding box center [204, 146] width 128 height 28
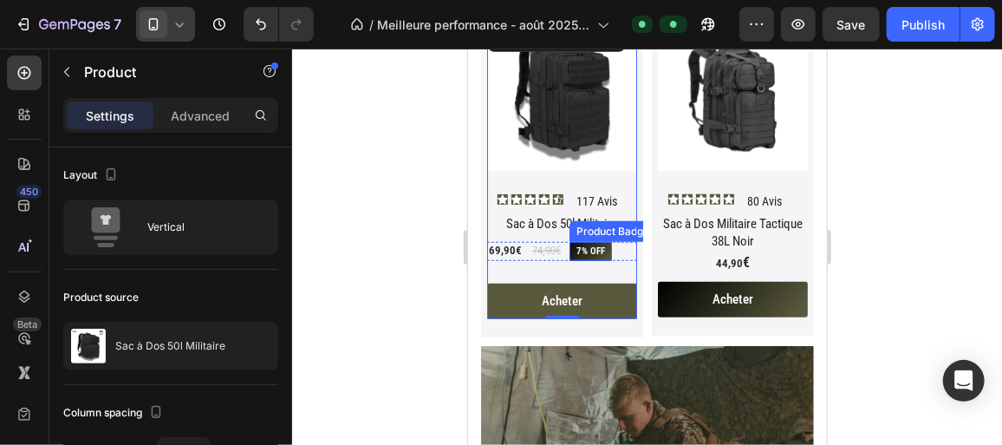
scroll to position [501, 0]
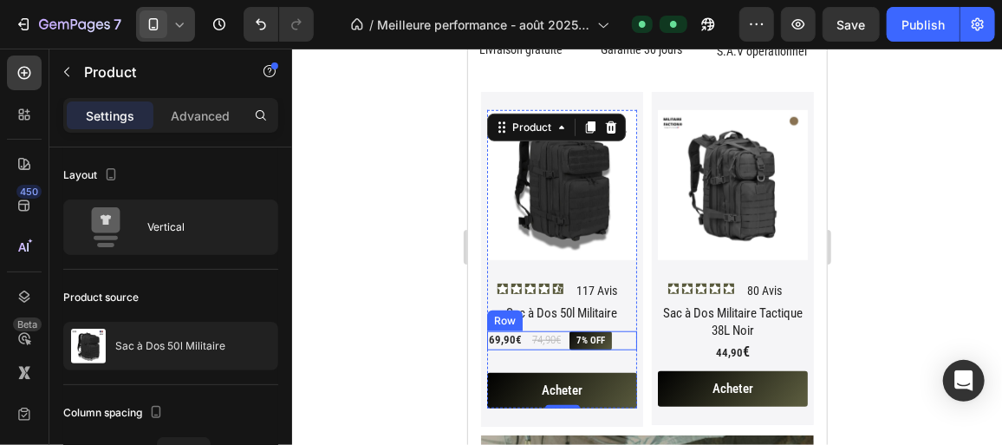
click at [617, 334] on div "69,90€ Product Price Product Price 74,90€ Product Price Product Price 7% off Pr…" at bounding box center [561, 339] width 150 height 19
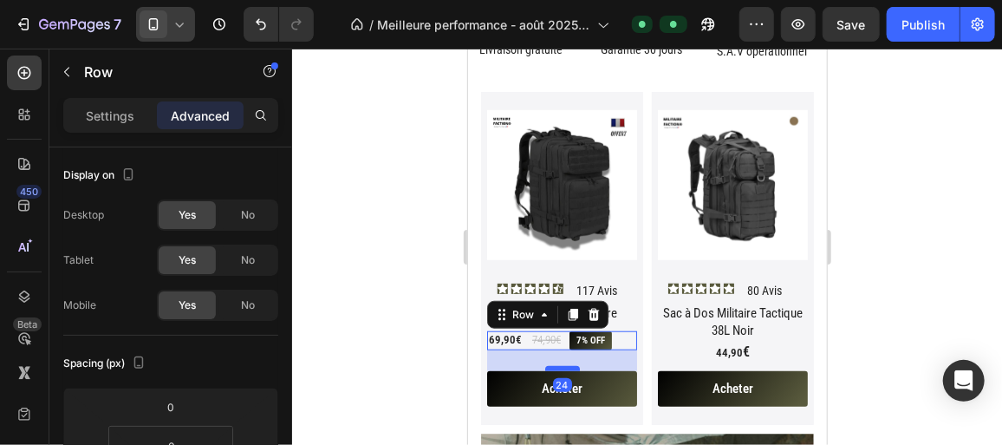
click at [556, 365] on div at bounding box center [561, 367] width 35 height 5
type input "24"
click at [412, 335] on div at bounding box center [647, 247] width 710 height 396
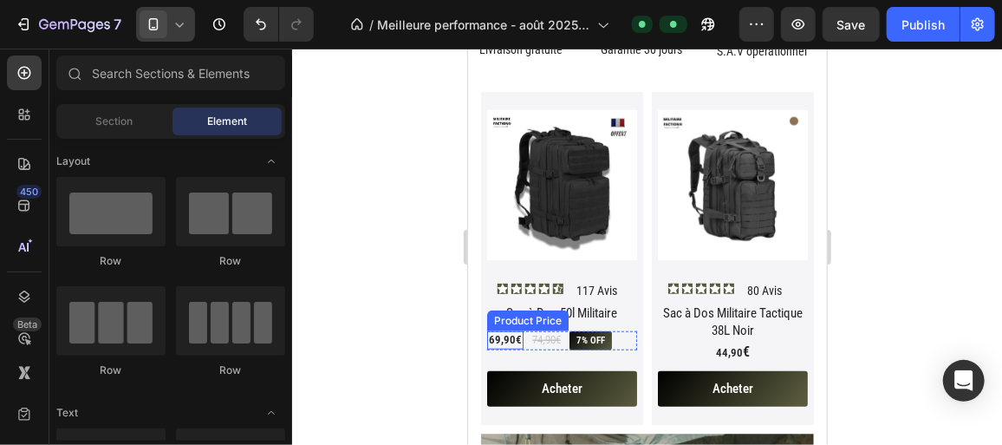
click at [508, 330] on div "69,90€" at bounding box center [504, 339] width 36 height 18
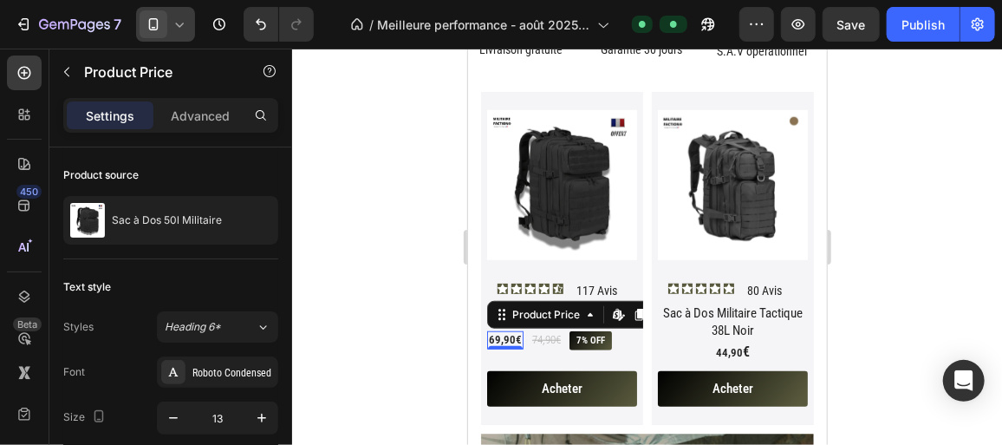
click at [508, 330] on div "69,90€" at bounding box center [504, 339] width 36 height 18
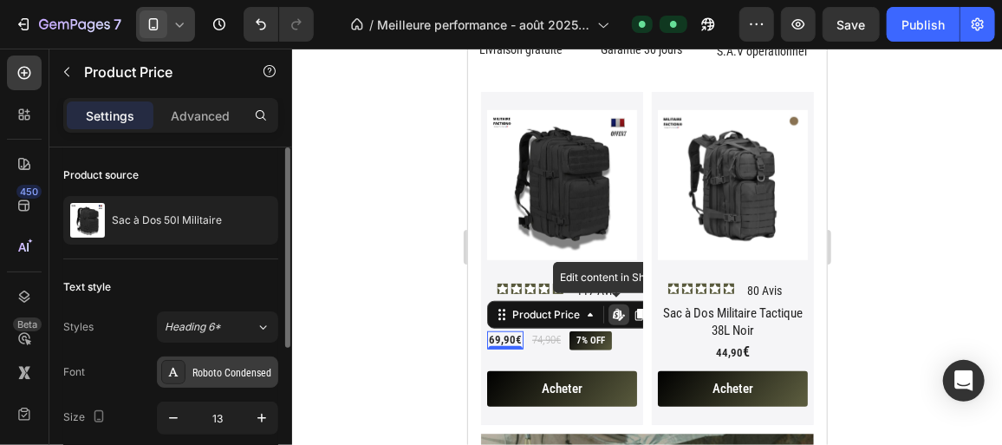
scroll to position [69, 0]
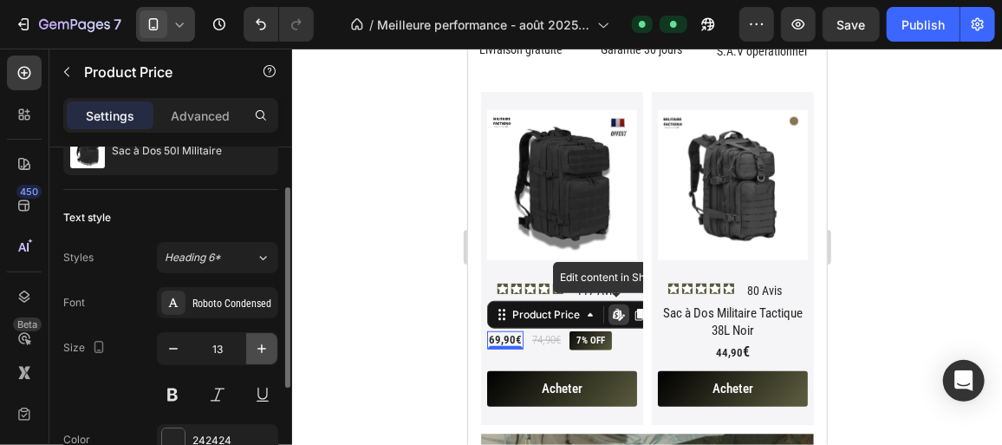
click at [258, 351] on icon "button" at bounding box center [261, 348] width 17 height 17
type input "15"
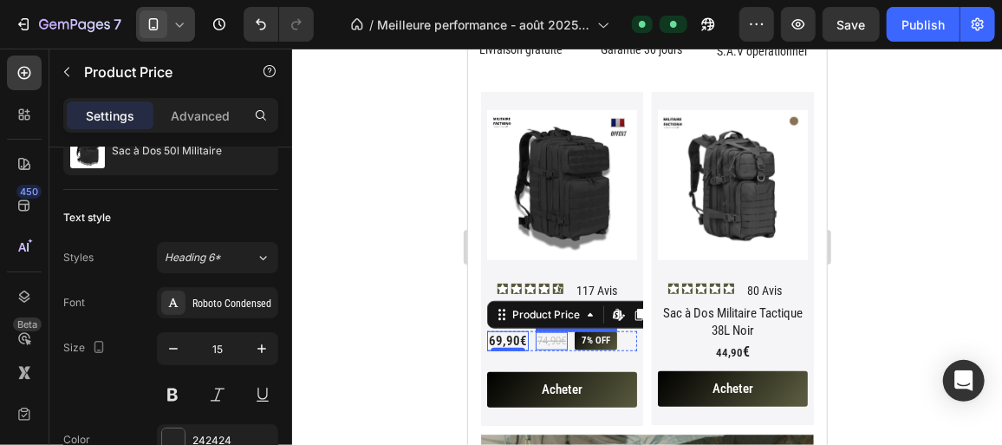
click at [546, 331] on div "74,90€" at bounding box center [551, 340] width 32 height 18
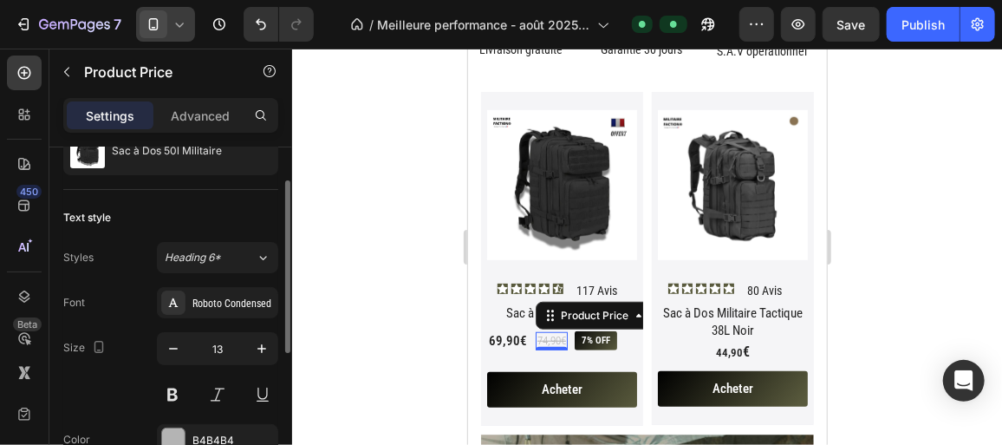
scroll to position [68, 0]
click at [265, 348] on icon "button" at bounding box center [261, 349] width 17 height 17
type input "15"
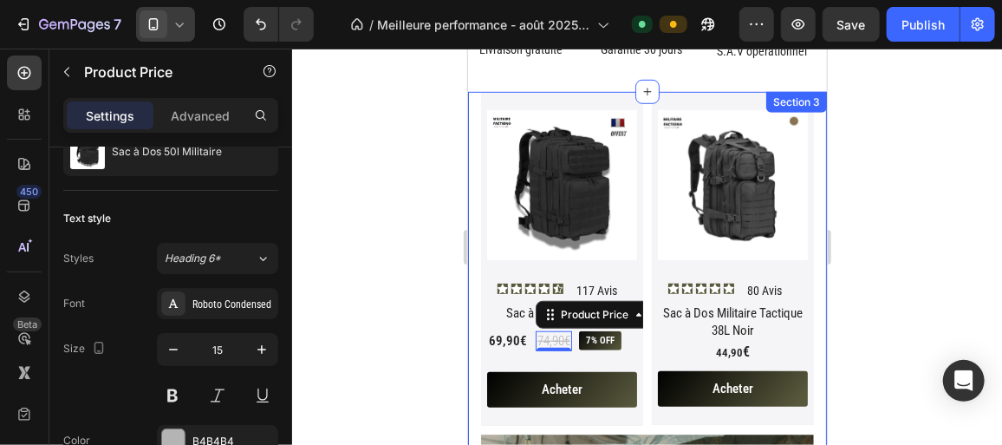
click at [414, 329] on div at bounding box center [647, 247] width 710 height 396
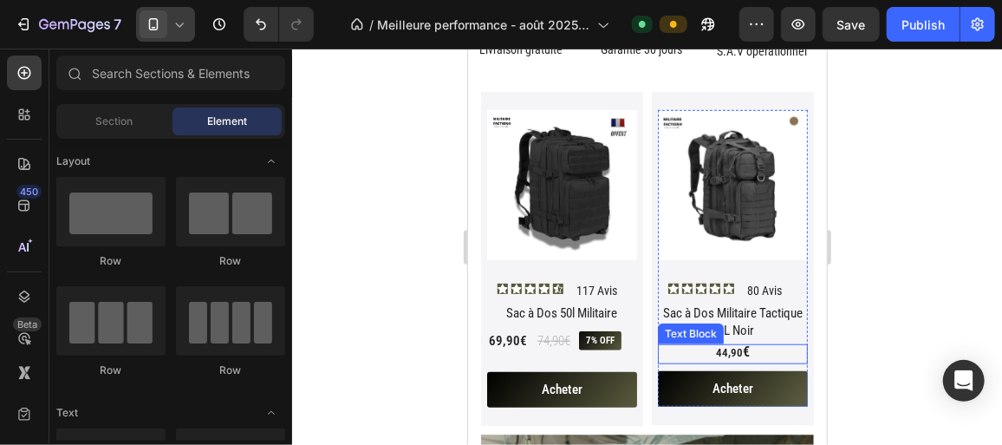
click at [719, 345] on span "44,90" at bounding box center [728, 351] width 27 height 13
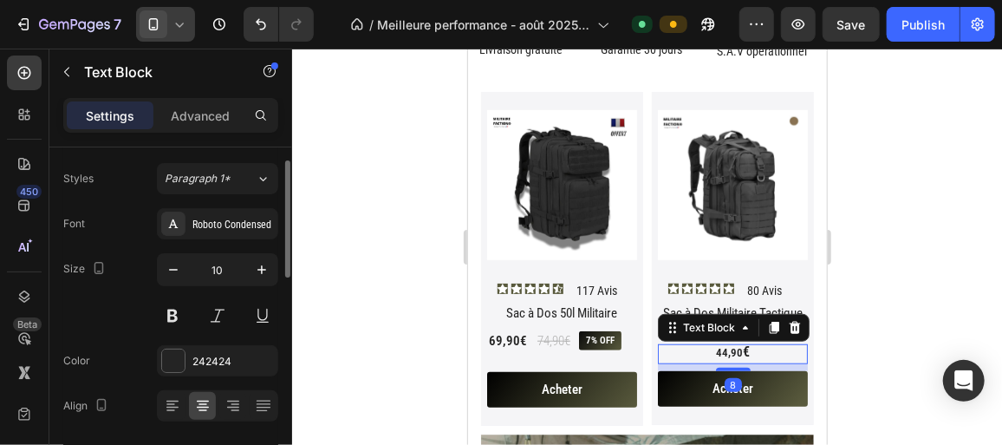
scroll to position [42, 0]
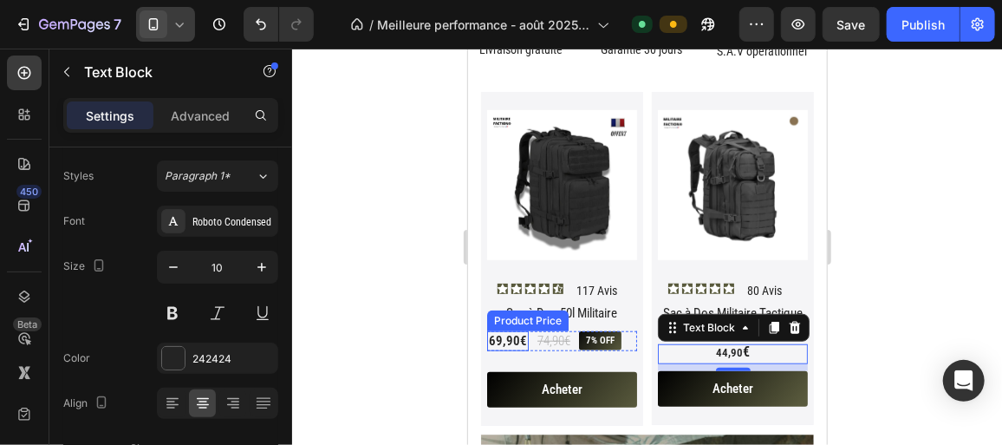
click at [492, 332] on div "69,90€" at bounding box center [507, 340] width 42 height 21
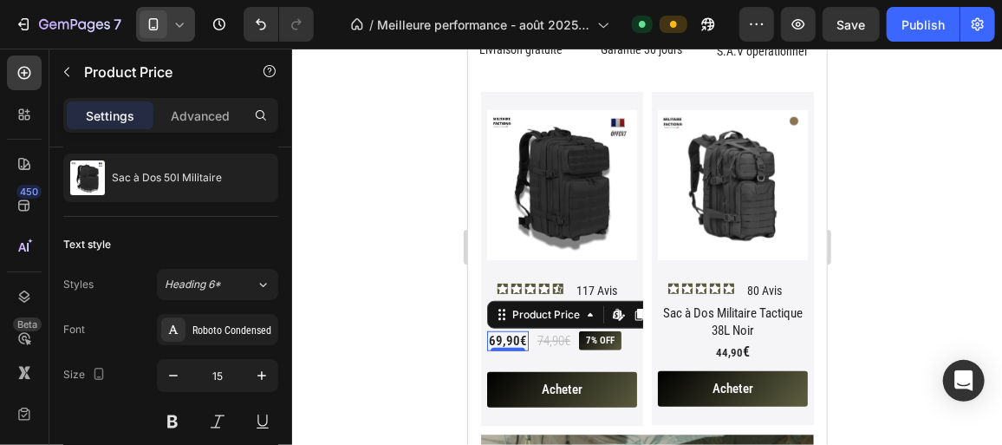
scroll to position [0, 0]
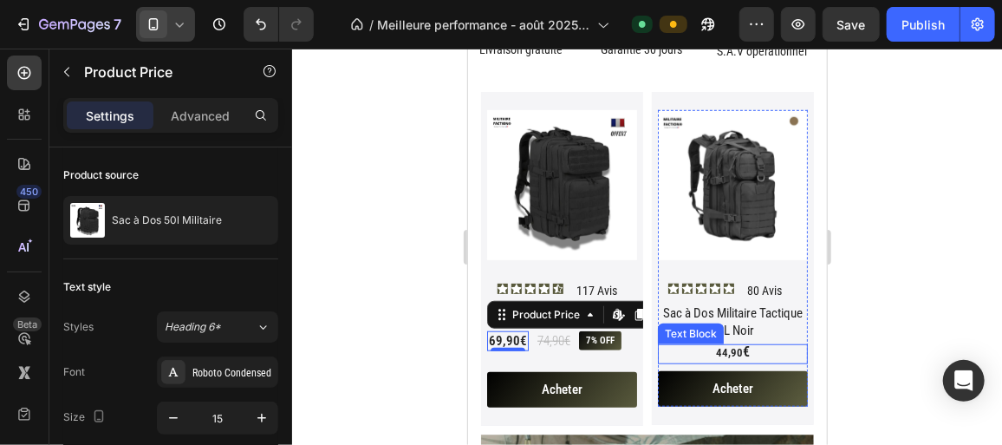
click at [699, 345] on p "44,90 €" at bounding box center [732, 351] width 146 height 13
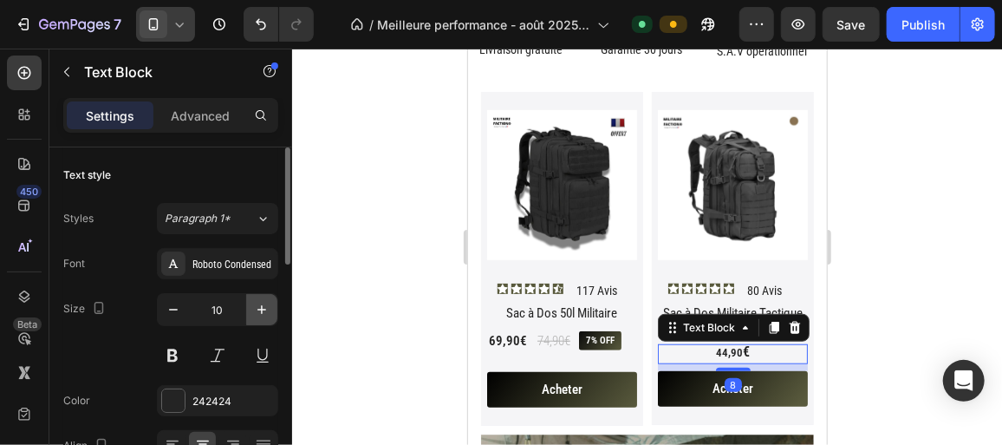
click at [256, 305] on icon "button" at bounding box center [261, 309] width 17 height 17
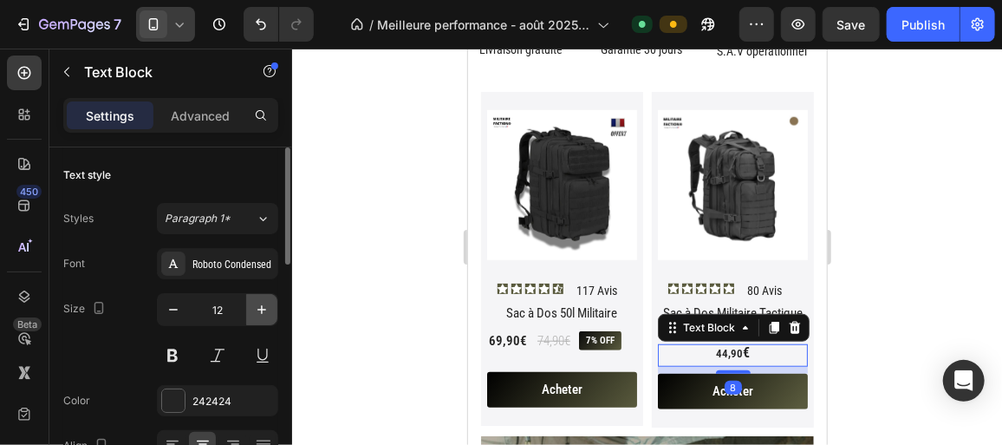
click at [256, 305] on icon "button" at bounding box center [261, 309] width 17 height 17
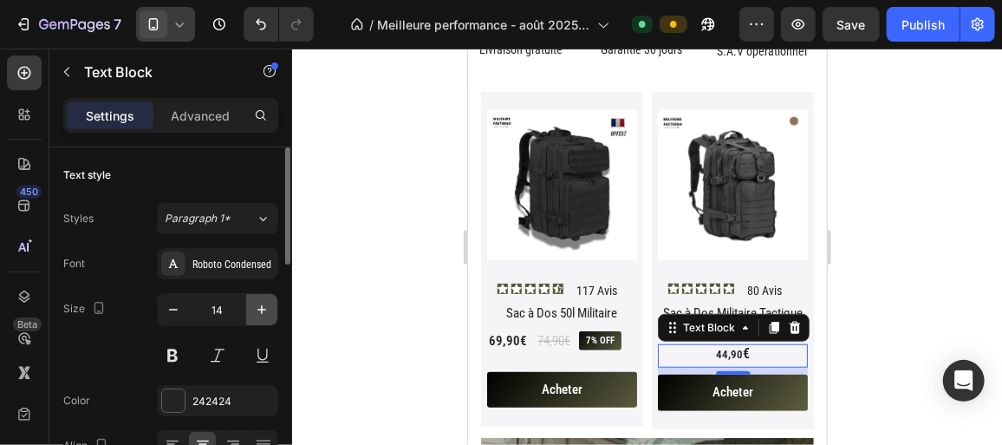
click at [256, 305] on icon "button" at bounding box center [261, 309] width 17 height 17
type input "15"
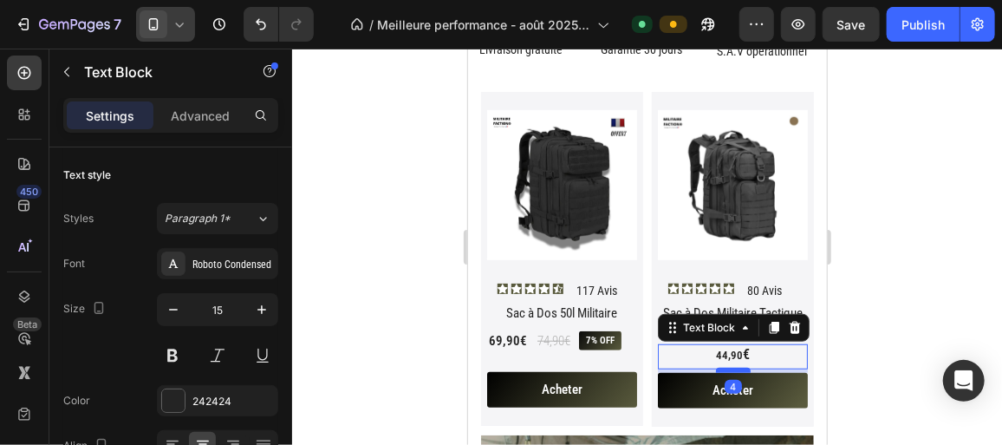
click at [717, 367] on div at bounding box center [732, 369] width 35 height 5
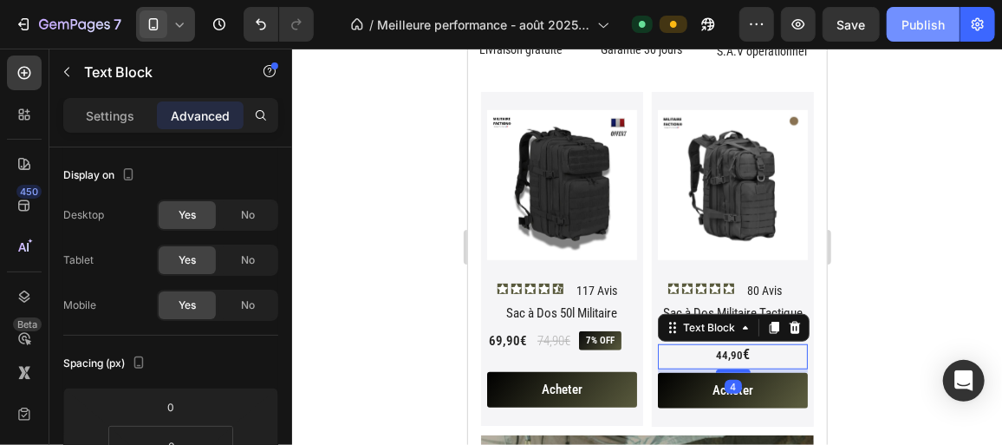
click at [855, 23] on span "Save" at bounding box center [851, 24] width 29 height 15
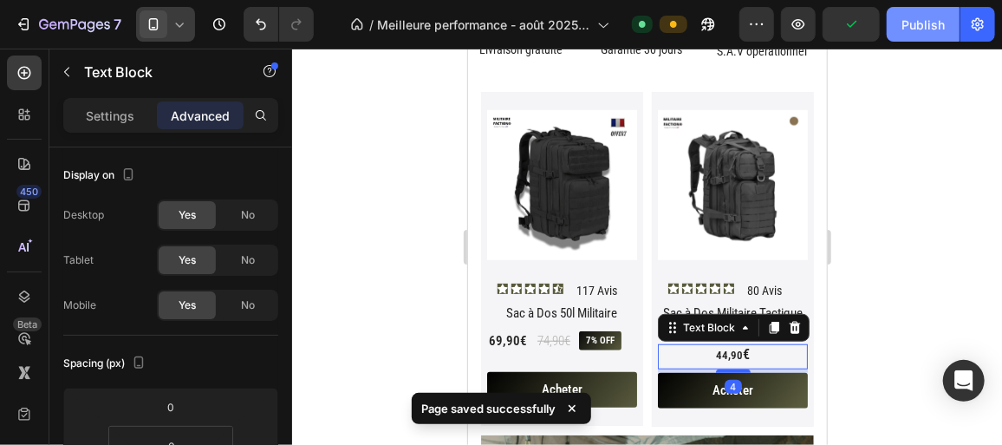
click at [923, 23] on div "Publish" at bounding box center [922, 25] width 43 height 18
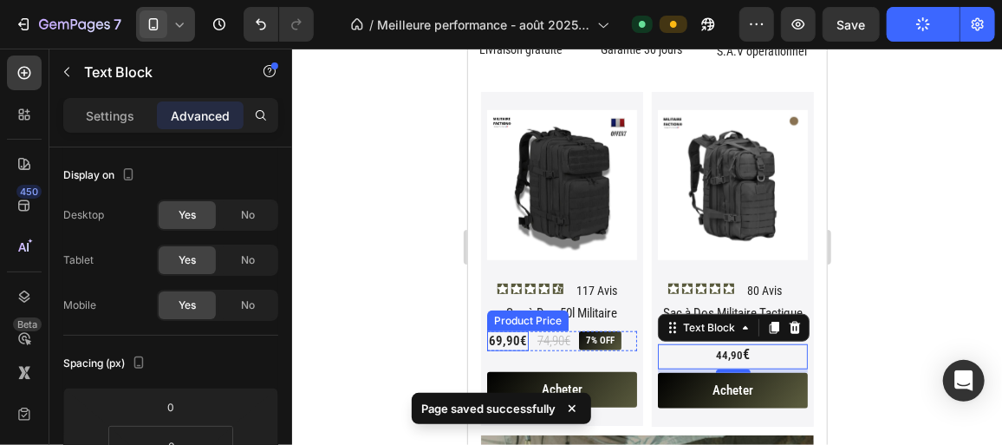
click at [499, 334] on div "69,90€" at bounding box center [507, 340] width 42 height 21
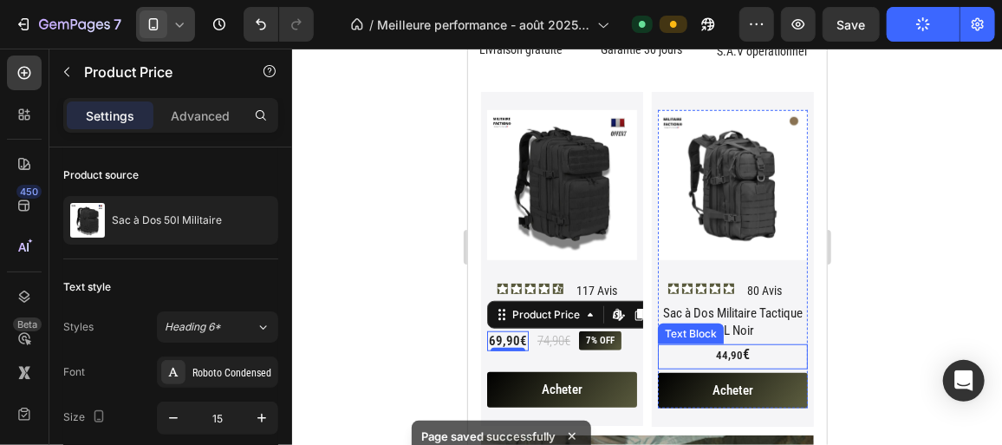
click at [715, 348] on span "44,90" at bounding box center [728, 354] width 27 height 13
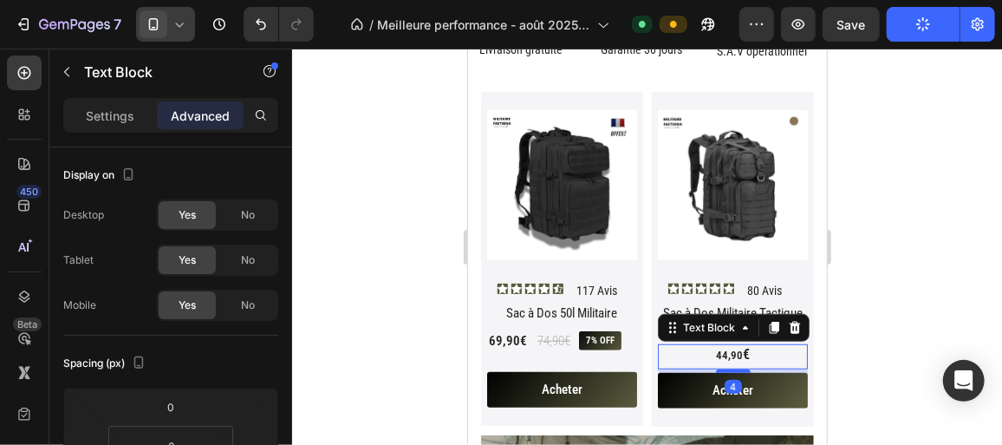
click at [715, 348] on span "44,90" at bounding box center [728, 354] width 27 height 13
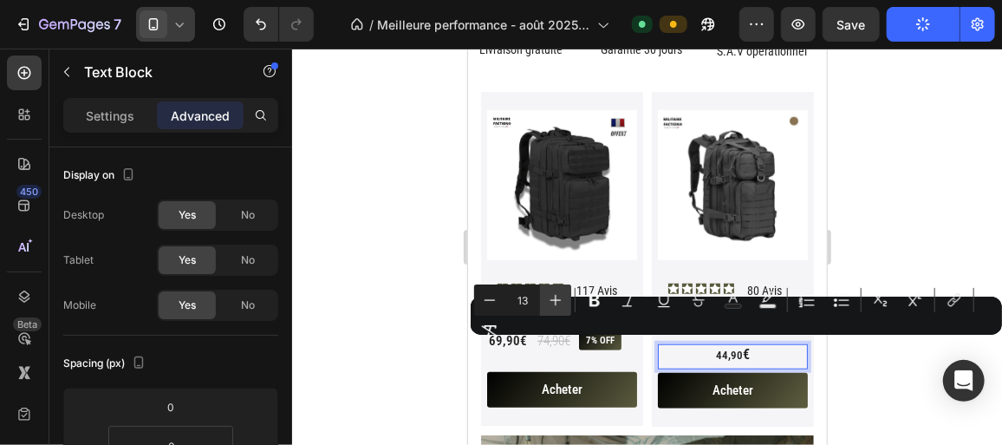
click at [549, 296] on icon "Editor contextual toolbar" at bounding box center [555, 299] width 17 height 17
type input "15"
click at [394, 300] on div at bounding box center [647, 247] width 710 height 396
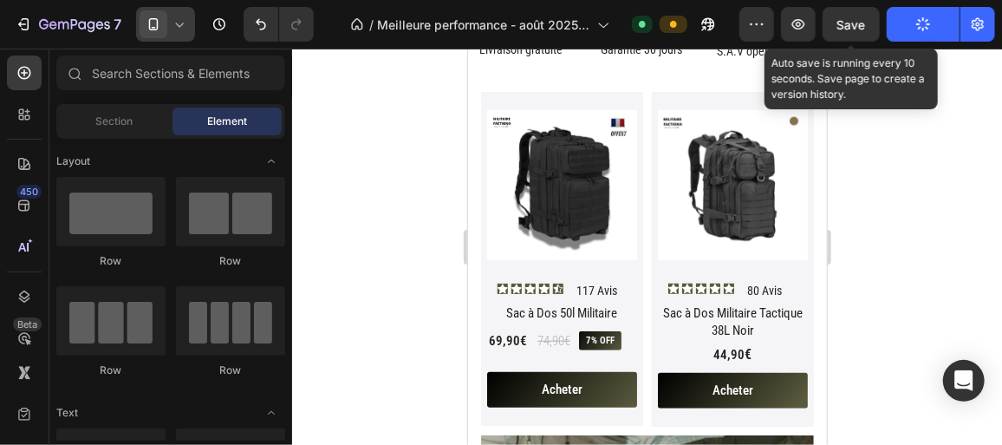
click at [855, 23] on span "Save" at bounding box center [851, 24] width 29 height 15
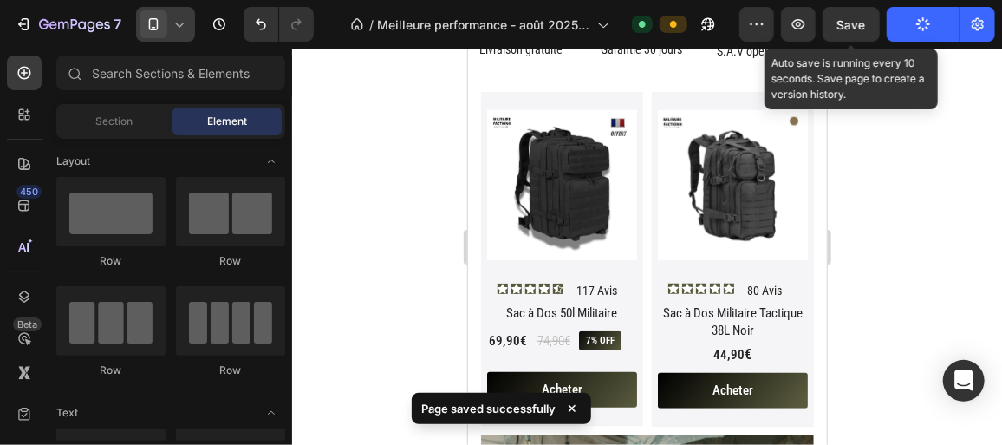
click at [189, 23] on div at bounding box center [165, 24] width 59 height 35
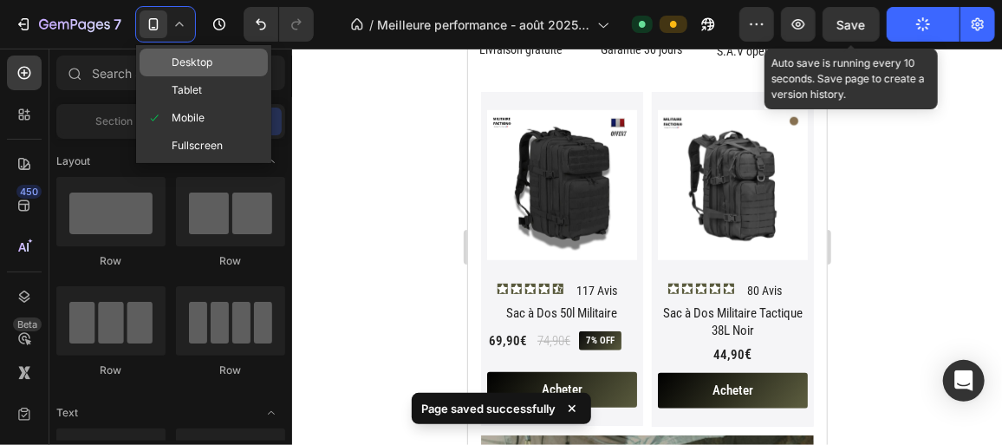
click at [186, 54] on span "Desktop" at bounding box center [192, 62] width 41 height 17
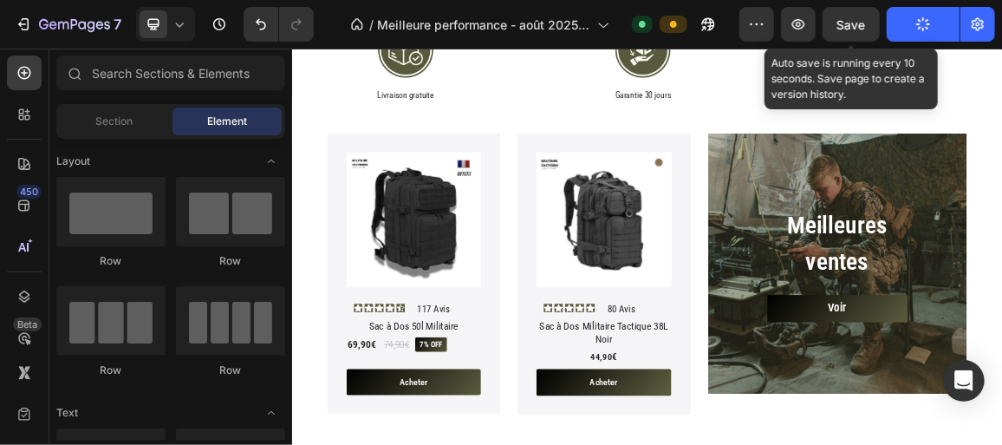
click at [177, 21] on icon at bounding box center [179, 24] width 17 height 17
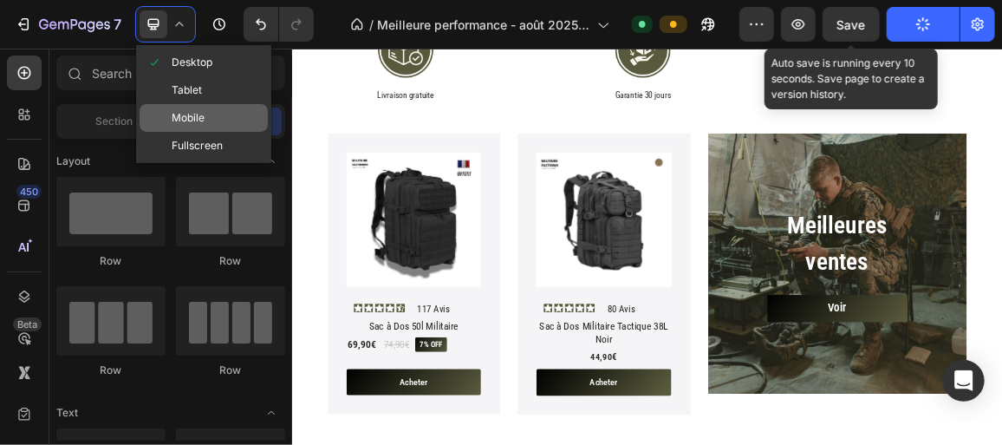
click at [192, 114] on span "Mobile" at bounding box center [188, 117] width 33 height 17
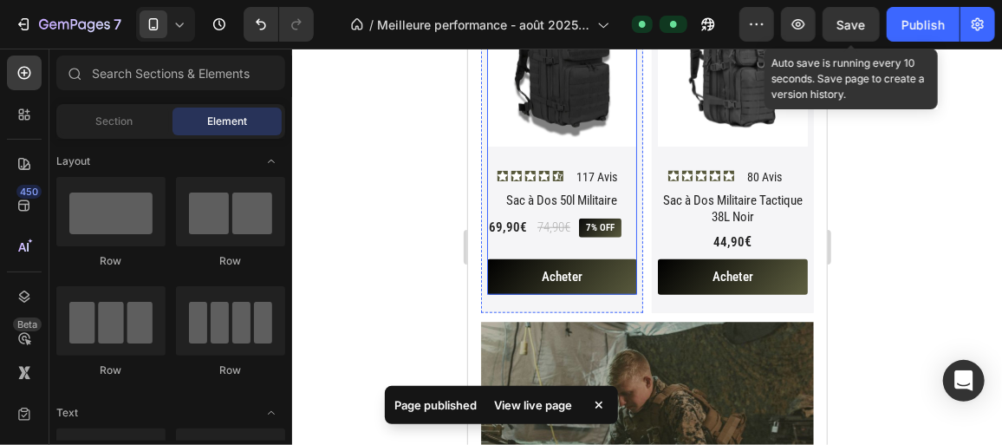
scroll to position [582, 0]
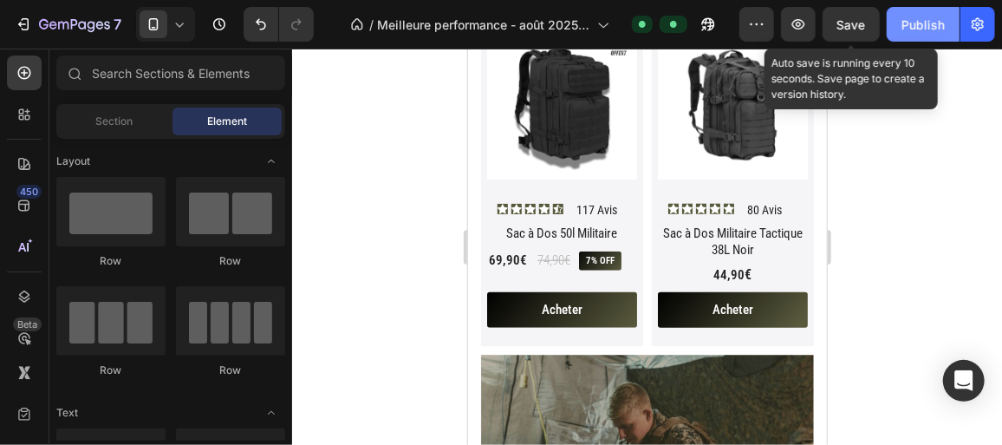
click at [938, 23] on div "Publish" at bounding box center [922, 25] width 43 height 18
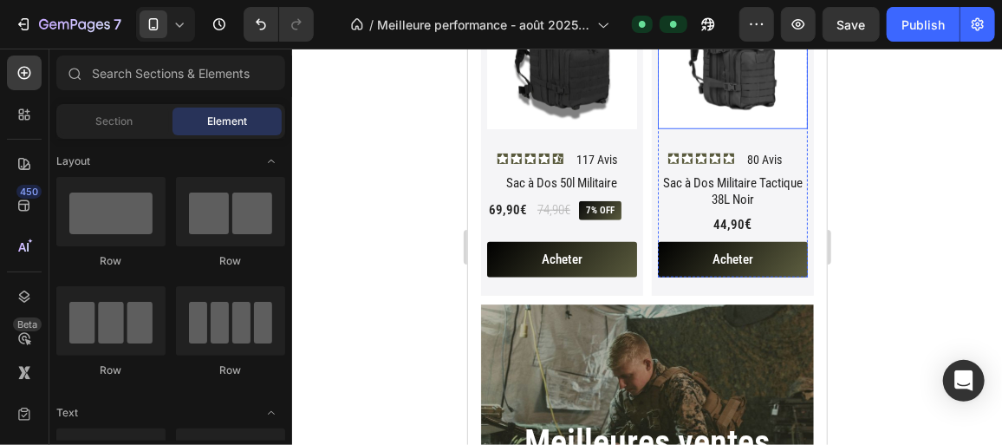
scroll to position [632, 0]
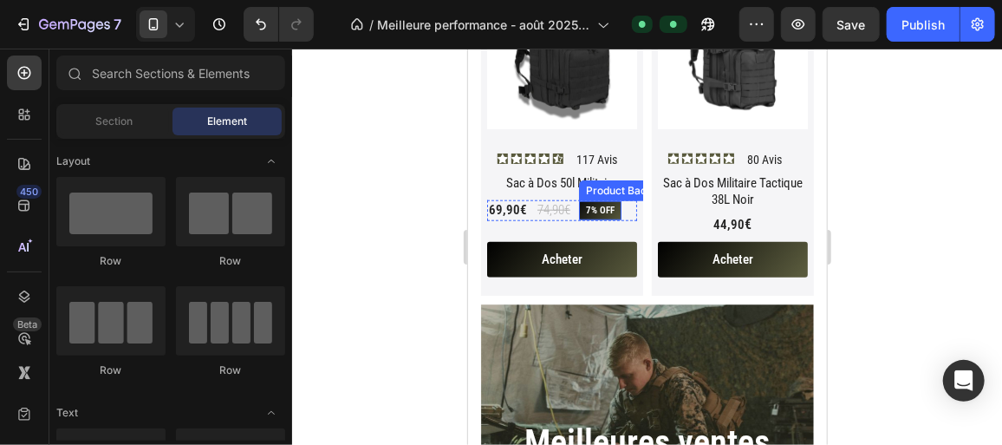
click at [602, 204] on pre "7% off" at bounding box center [599, 209] width 42 height 19
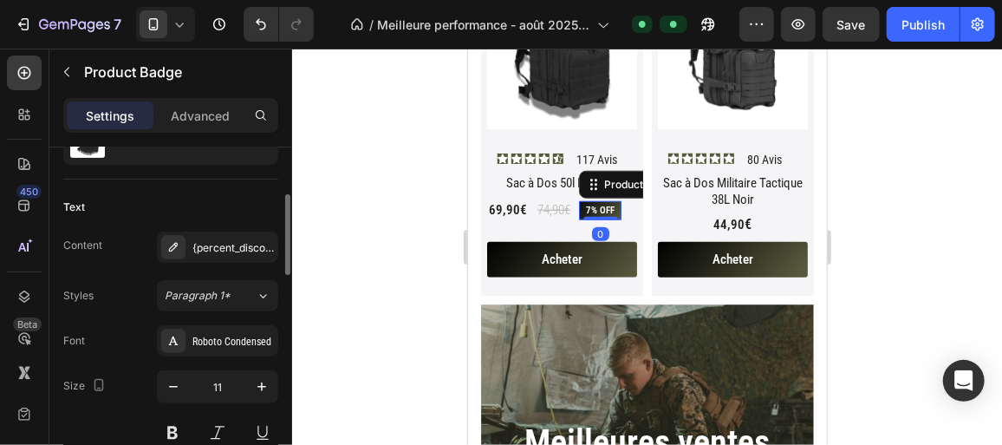
scroll to position [202, 0]
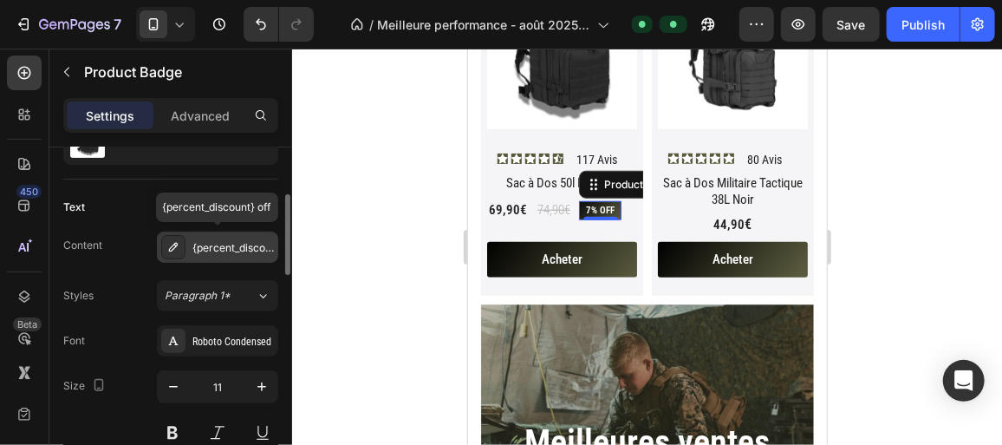
click at [229, 244] on div "{percent_discount} off" at bounding box center [232, 248] width 81 height 16
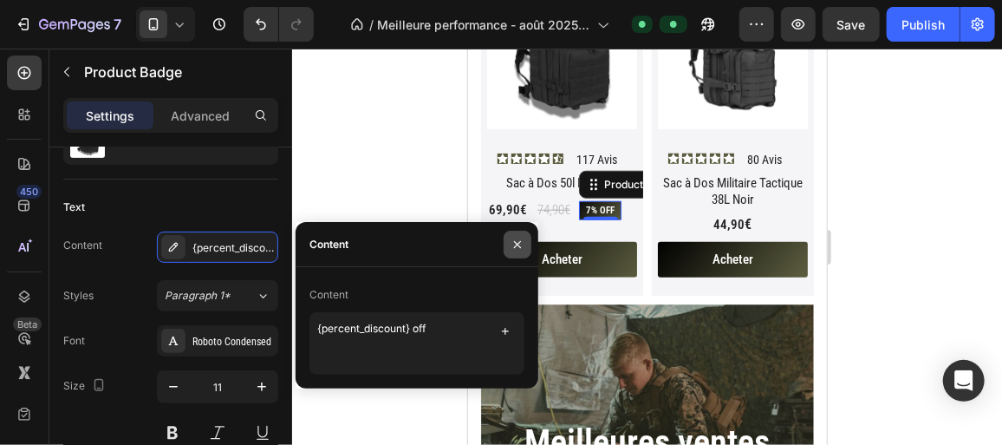
click at [511, 243] on icon "button" at bounding box center [518, 245] width 14 height 14
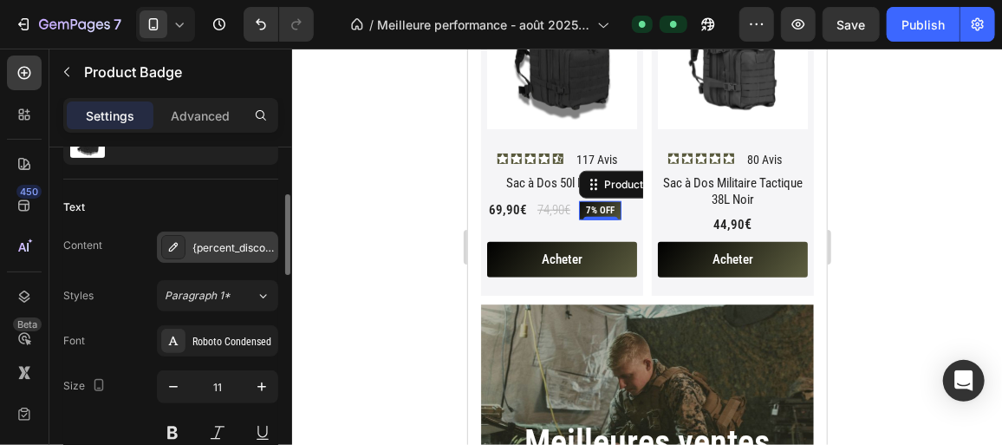
click at [259, 246] on div "{percent_discount} off" at bounding box center [232, 248] width 81 height 16
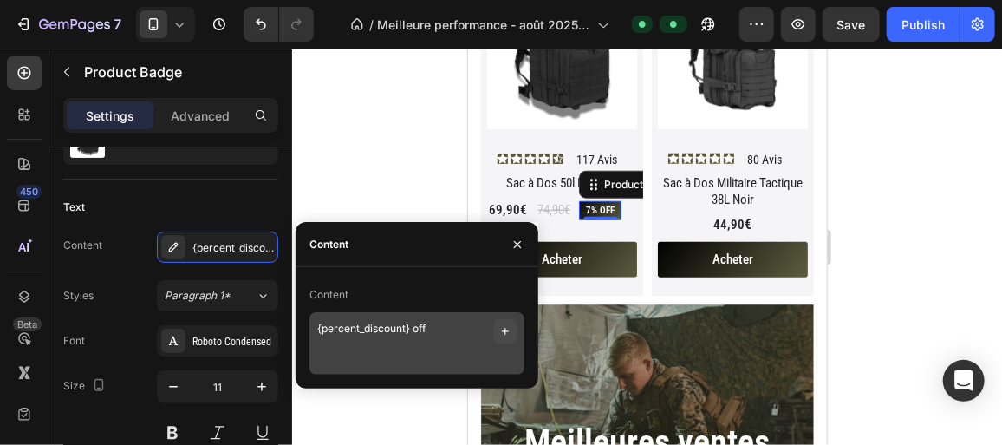
click at [505, 329] on icon "button" at bounding box center [505, 331] width 14 height 14
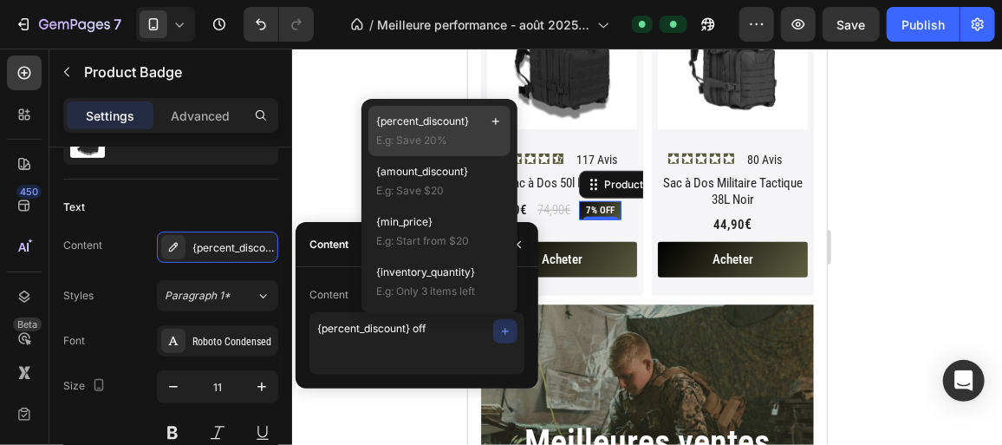
click at [433, 140] on span "E.g: Save 20%" at bounding box center [439, 141] width 127 height 16
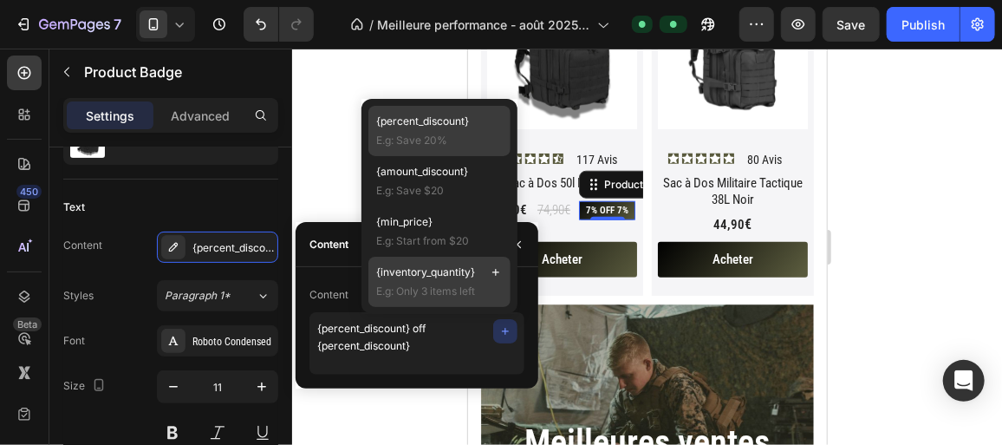
click at [414, 272] on span "{inventory_quantity}" at bounding box center [425, 272] width 99 height 16
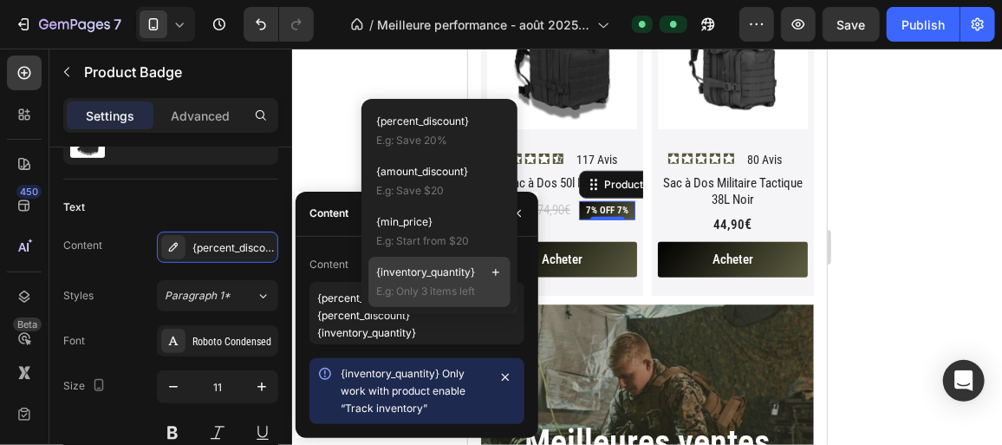
scroll to position [3, 0]
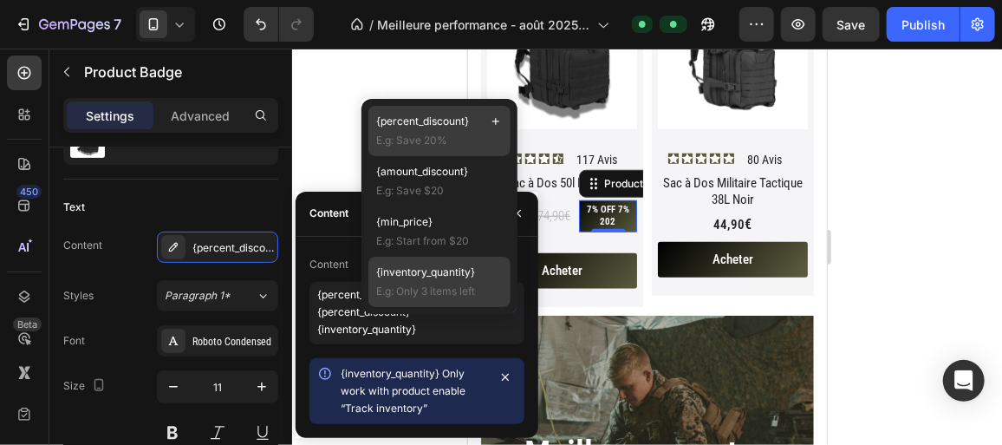
click at [410, 127] on span "{percent_discount}" at bounding box center [422, 122] width 93 height 16
type textarea "{percent_discount} off {percent_discount} {inventory_quantity} {percent_discoun…"
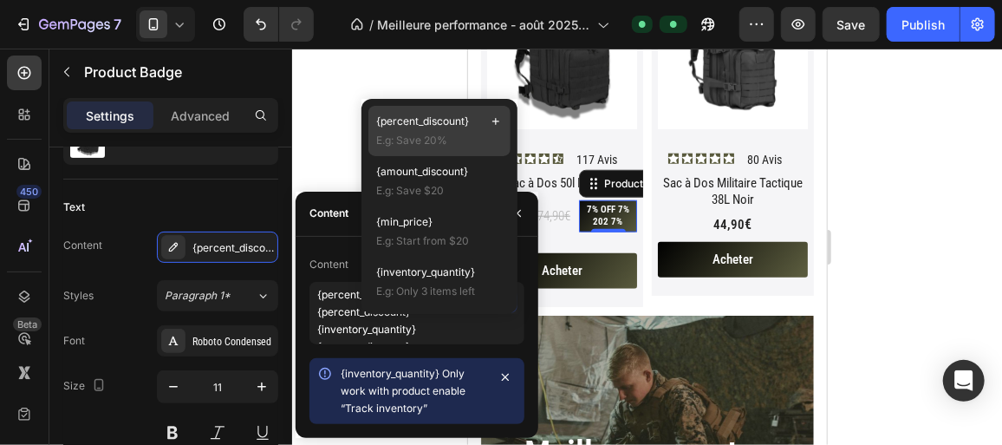
scroll to position [21, 0]
click at [342, 132] on div at bounding box center [647, 247] width 710 height 396
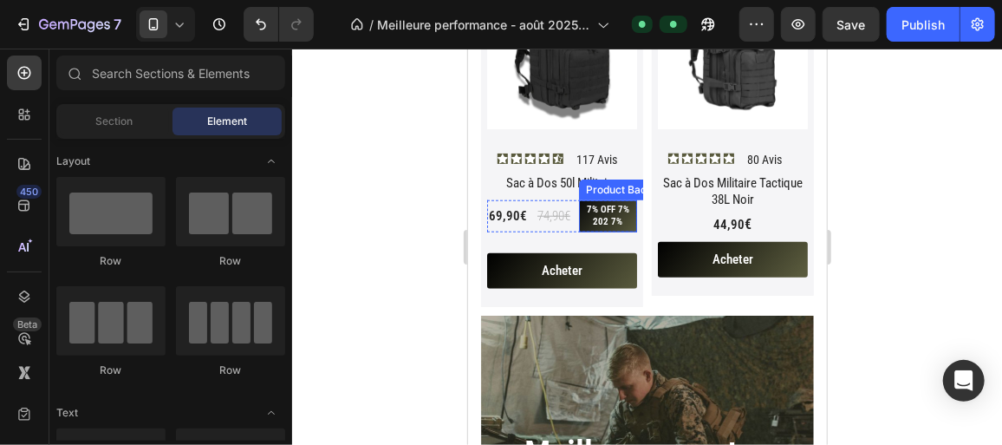
click at [611, 226] on pre "7% off 7% 202 7%" at bounding box center [607, 215] width 58 height 32
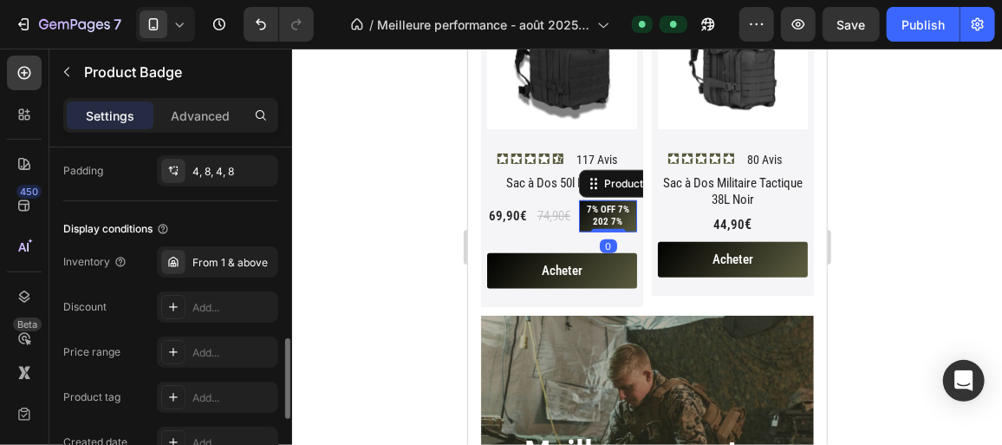
scroll to position [999, 0]
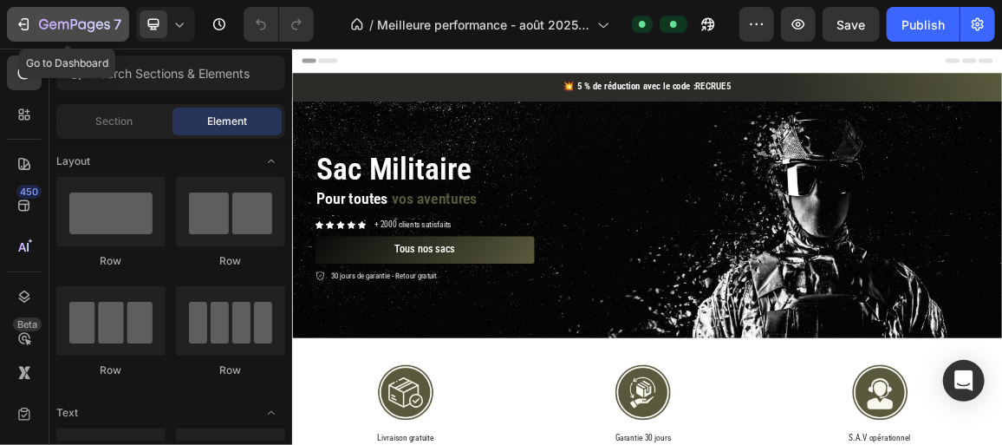
click at [62, 36] on button "7" at bounding box center [68, 24] width 122 height 35
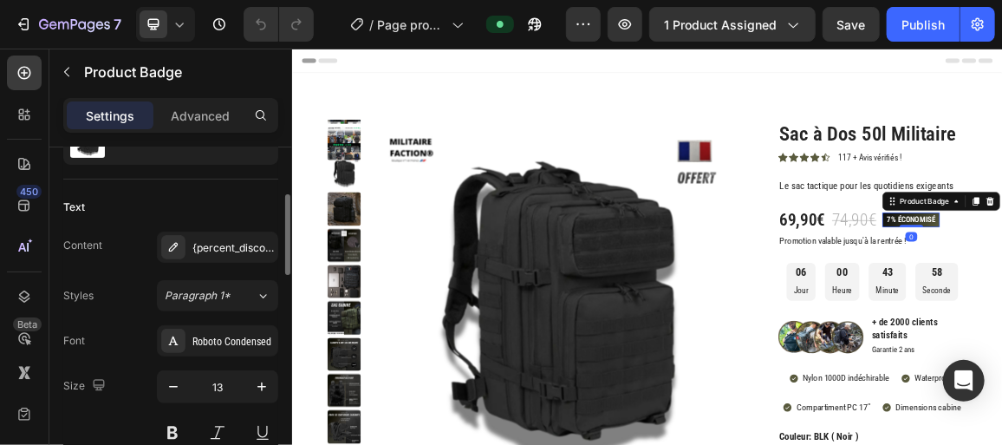
scroll to position [280, 0]
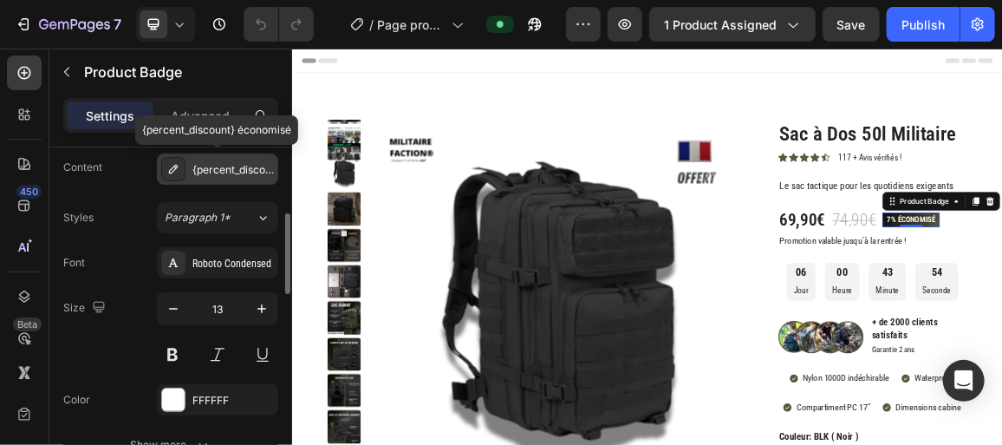
click at [224, 169] on div "{percent_discount} économisé" at bounding box center [232, 170] width 81 height 16
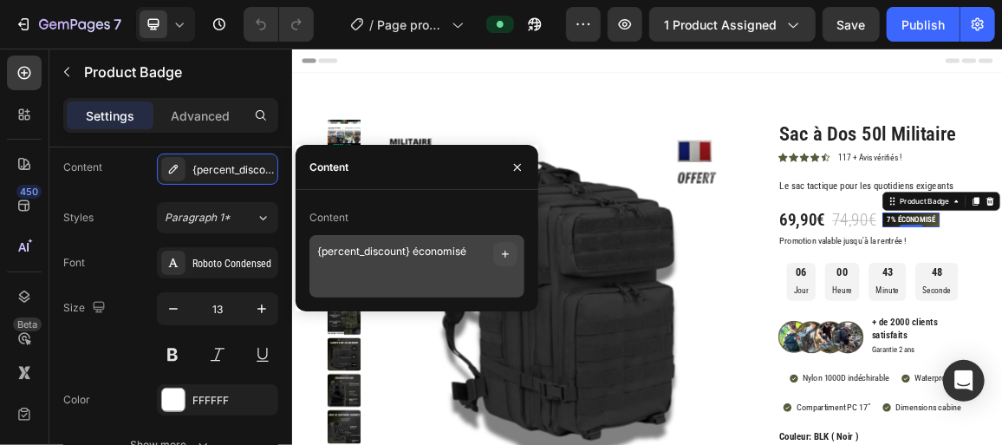
click at [500, 255] on icon "button" at bounding box center [505, 254] width 14 height 14
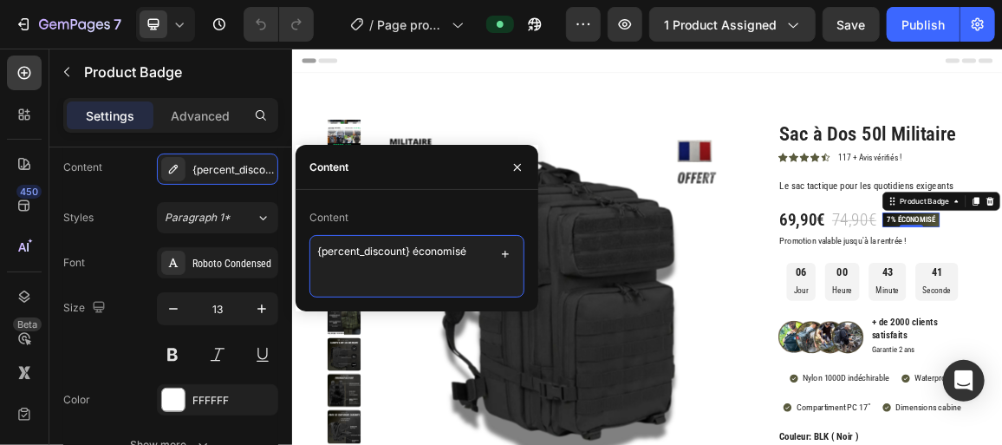
click at [475, 274] on textarea "{percent_discount} économisé" at bounding box center [416, 266] width 215 height 62
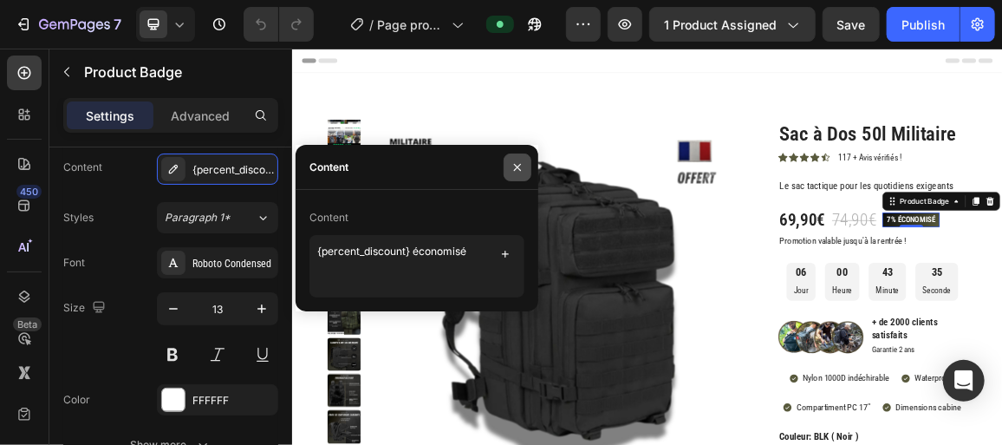
click at [515, 159] on button "button" at bounding box center [518, 167] width 28 height 28
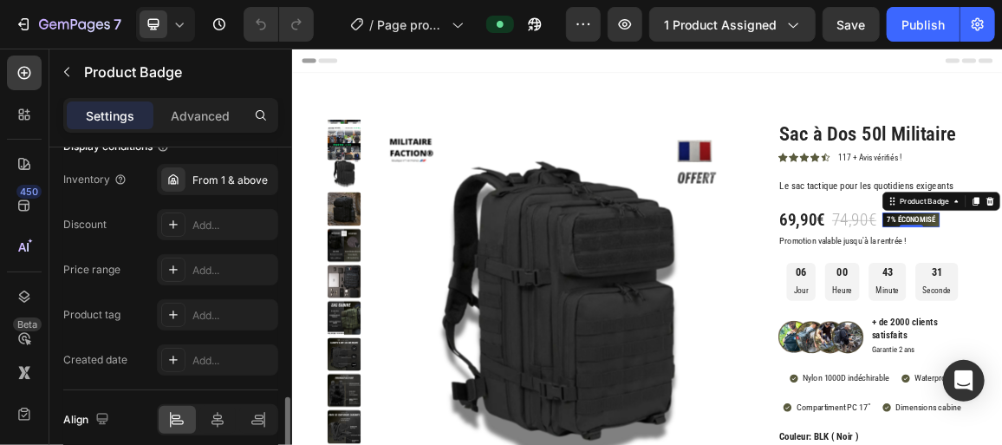
scroll to position [1061, 0]
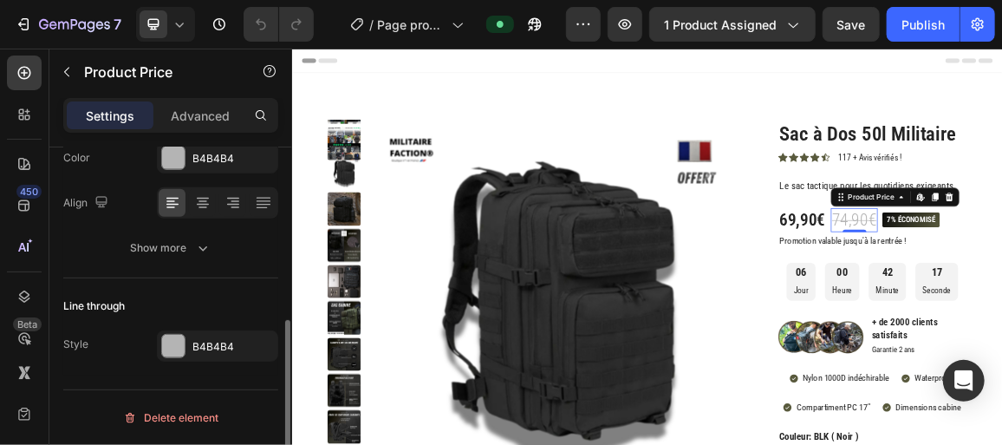
scroll to position [0, 0]
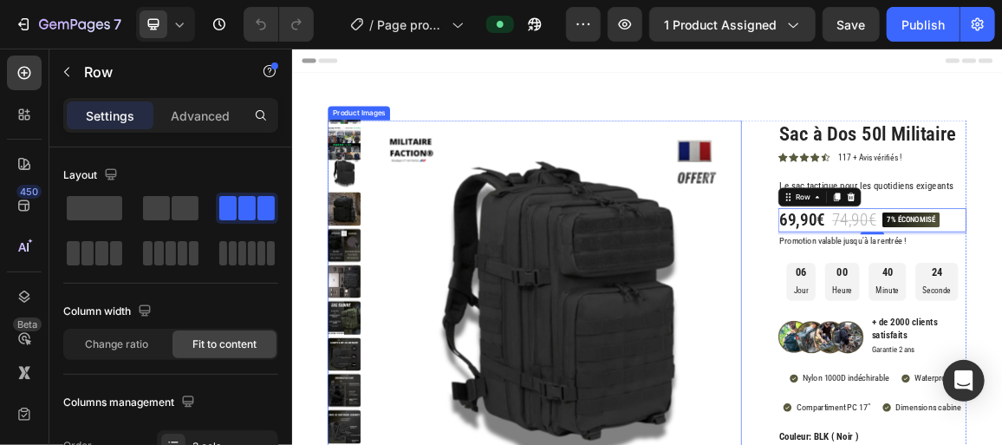
scroll to position [264, 0]
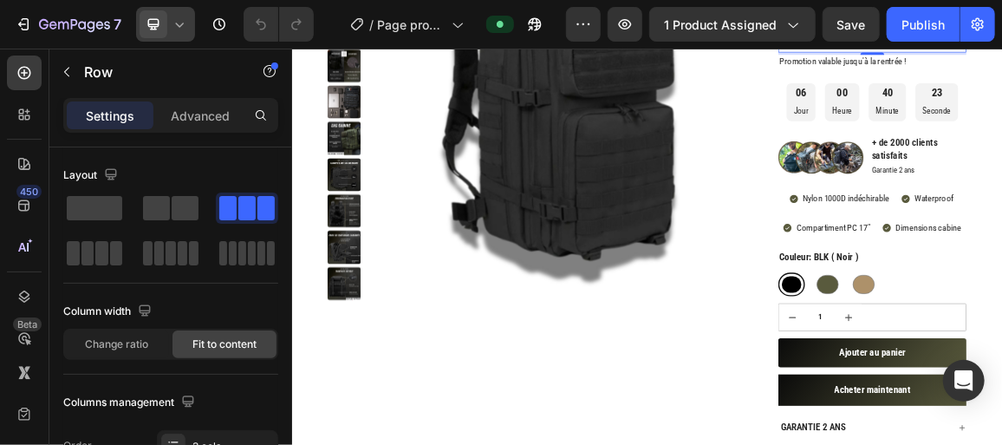
click at [173, 28] on icon at bounding box center [179, 24] width 17 height 17
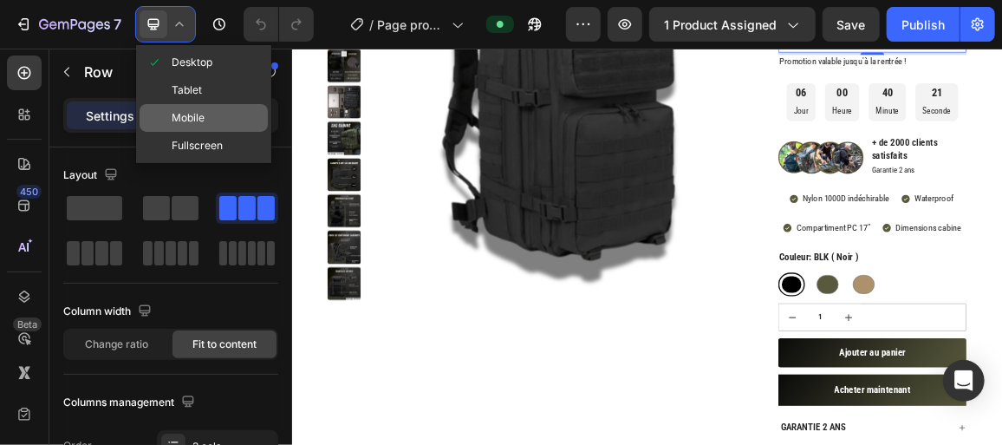
click at [203, 122] on span "Mobile" at bounding box center [188, 117] width 33 height 17
type input "100%"
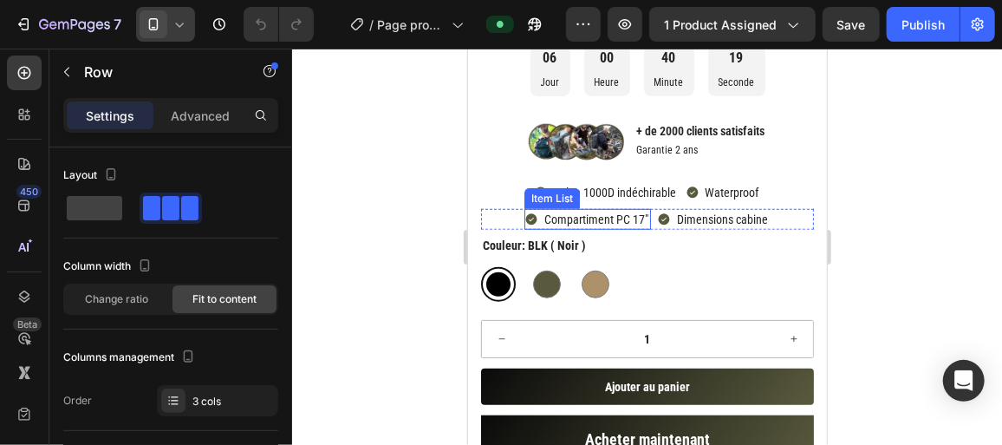
scroll to position [514, 0]
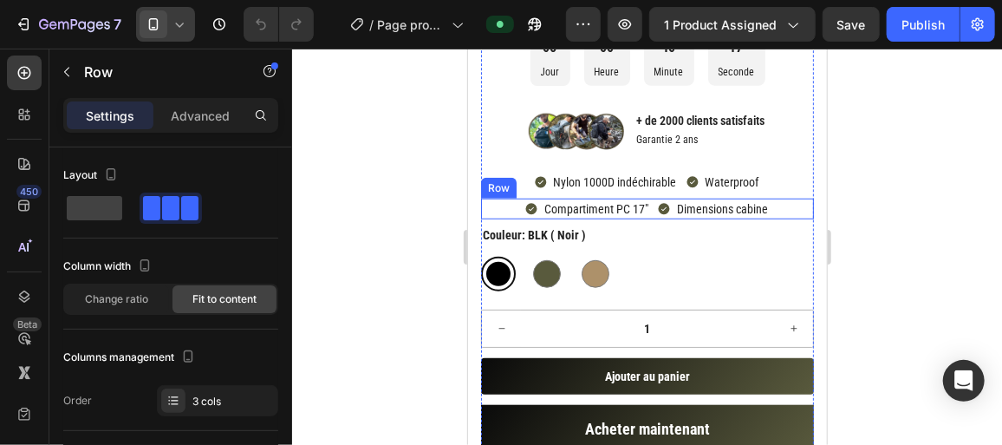
click at [782, 200] on div "Compartiment PC 17" Item List Dimensions cabine Item List Row" at bounding box center [646, 208] width 333 height 21
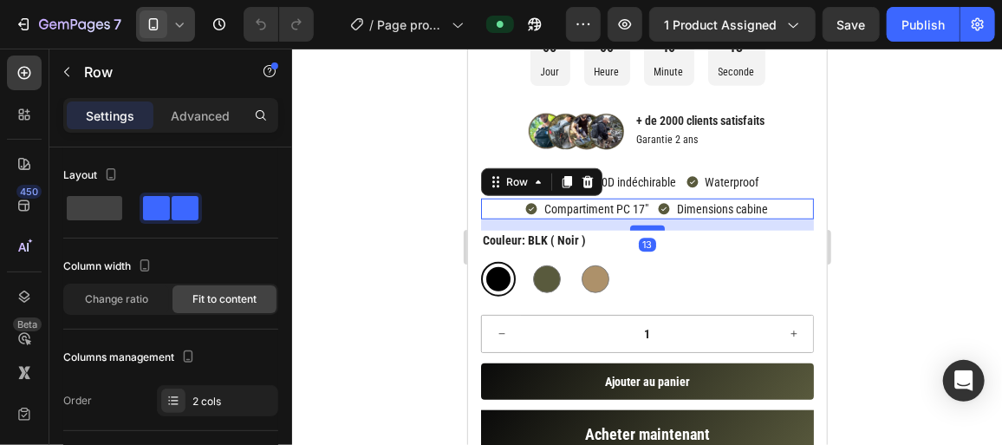
click at [630, 225] on div at bounding box center [646, 227] width 35 height 5
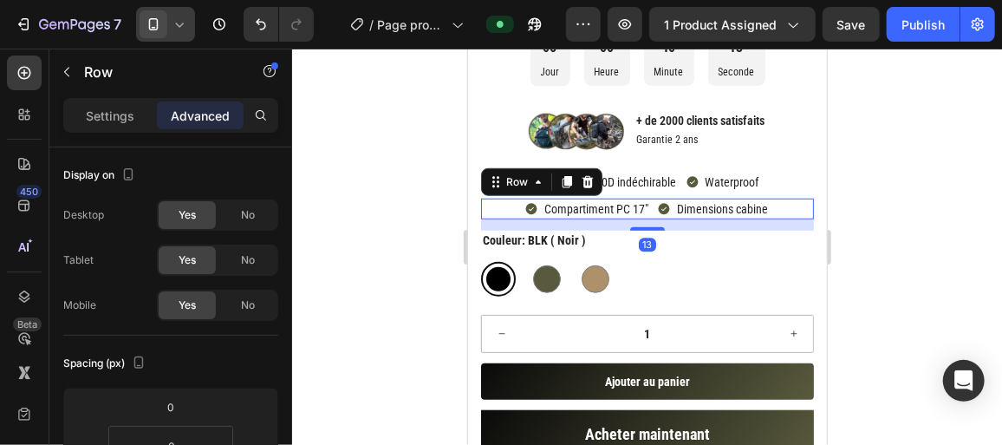
click at [387, 231] on div at bounding box center [647, 247] width 710 height 396
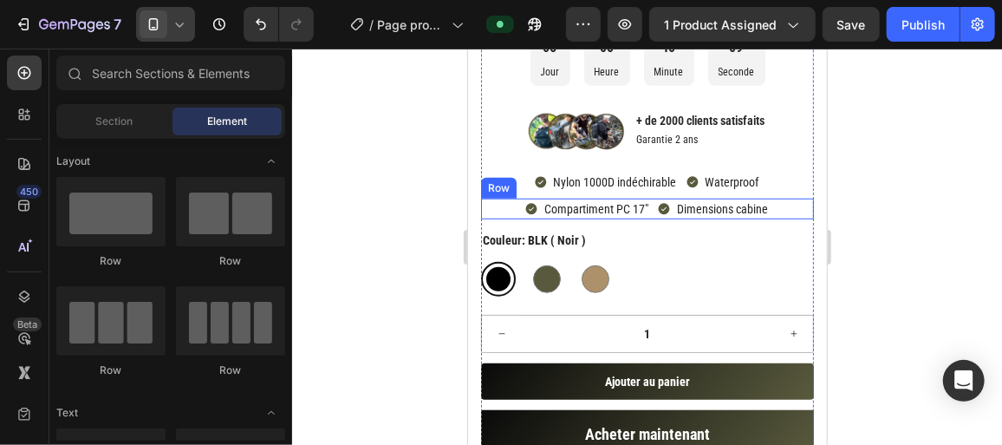
click at [777, 210] on div "Compartiment PC 17" Item List Dimensions cabine Item List Row" at bounding box center [646, 208] width 333 height 21
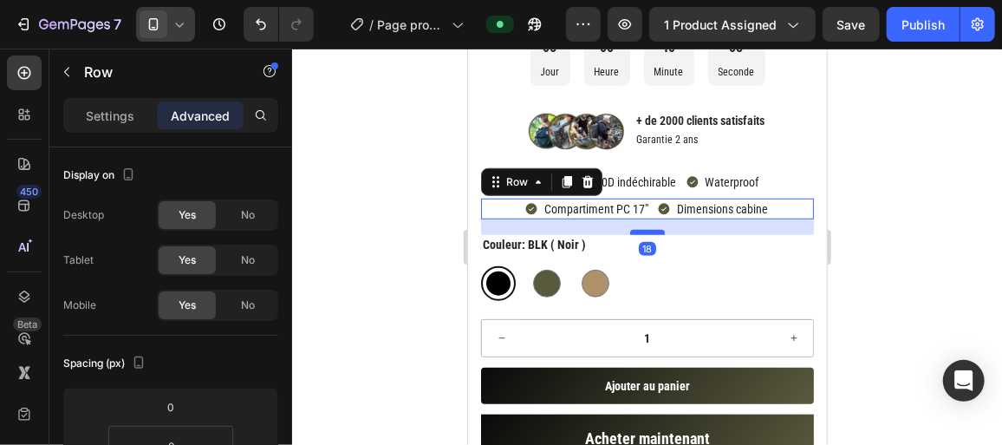
click at [654, 229] on div at bounding box center [646, 231] width 35 height 5
type input "18"
click at [384, 224] on div at bounding box center [647, 247] width 710 height 396
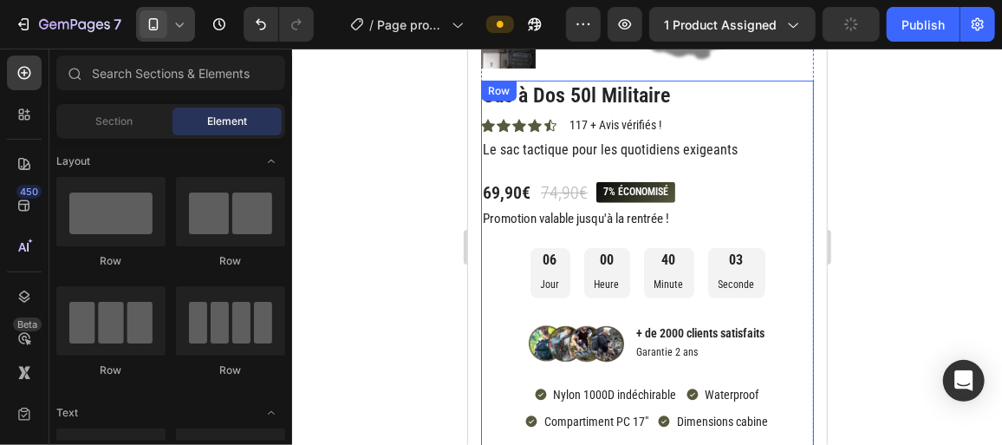
scroll to position [284, 0]
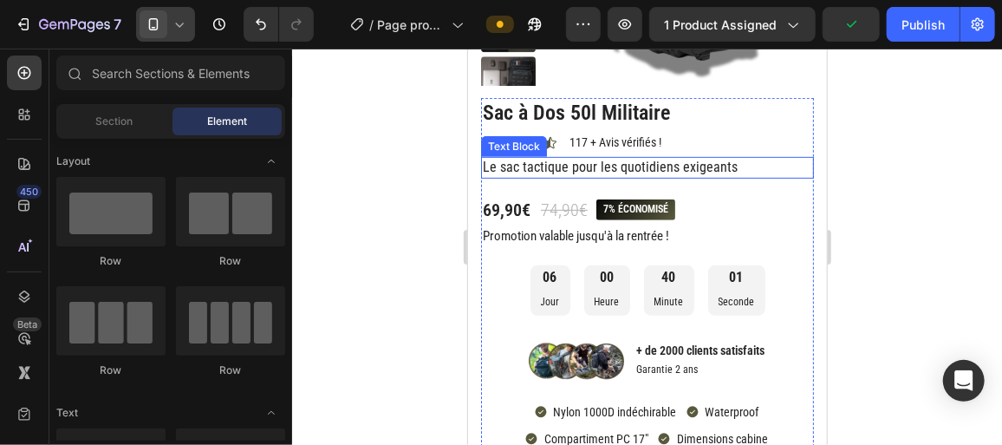
click at [662, 168] on p "Le sac tactique pour les quotidiens exigeants" at bounding box center [646, 167] width 329 height 18
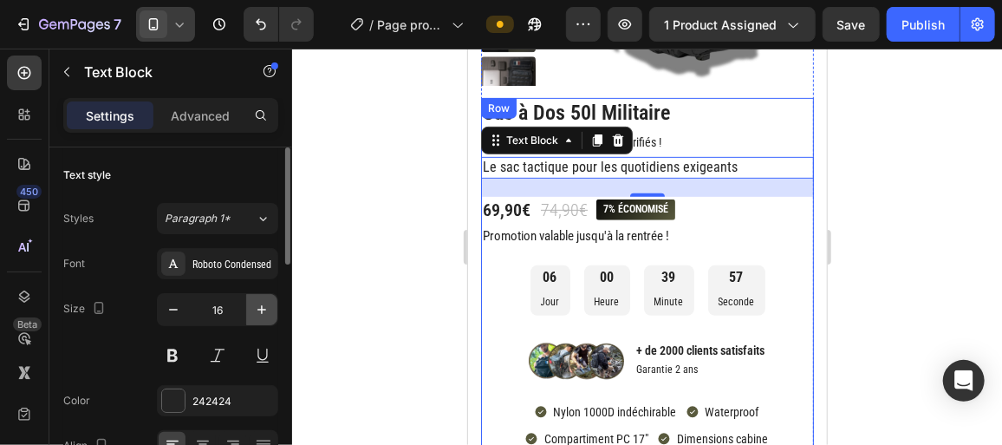
click at [271, 313] on button "button" at bounding box center [261, 309] width 31 height 31
type input "18"
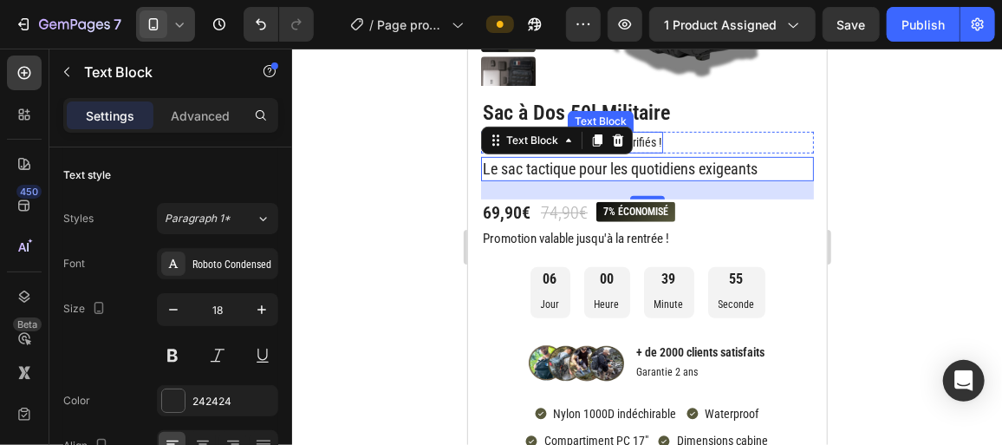
click at [642, 139] on p "117 + Avis vérifiés !" at bounding box center [615, 142] width 92 height 18
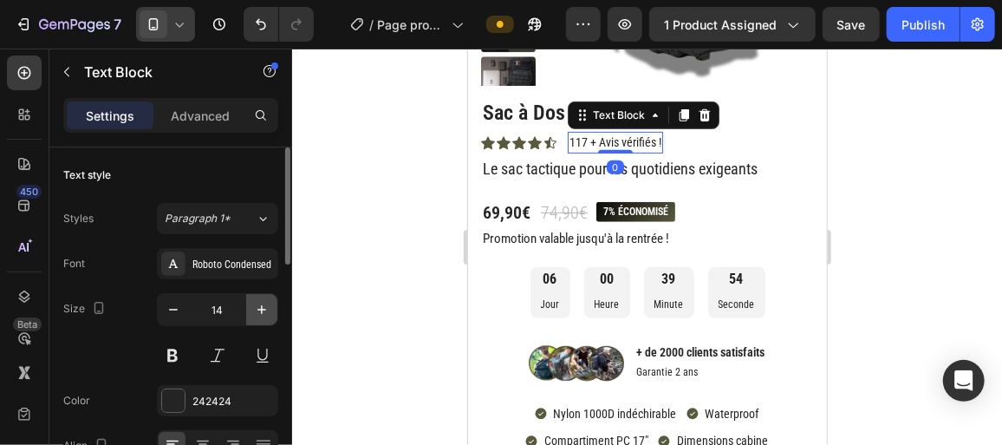
click at [258, 306] on icon "button" at bounding box center [261, 309] width 17 height 17
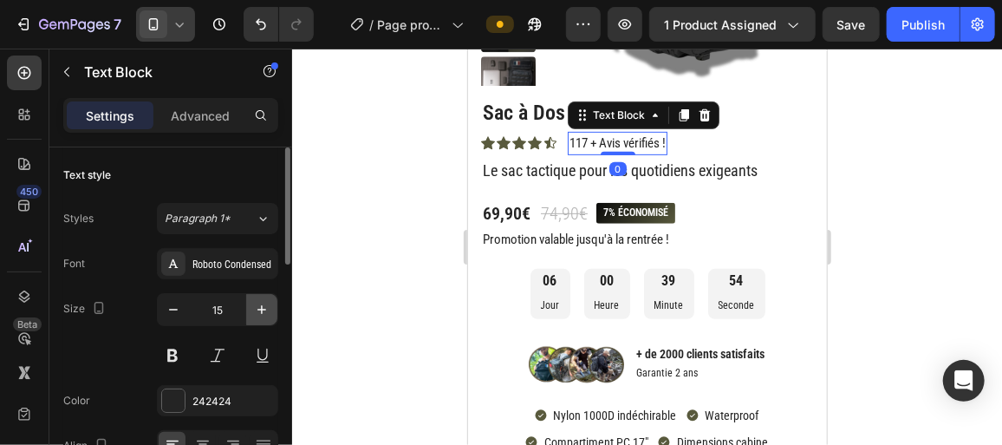
type input "16"
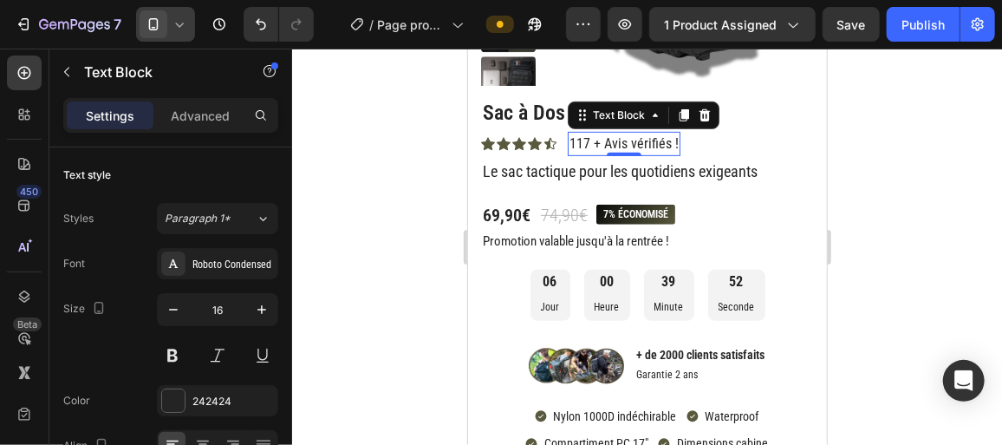
click at [328, 265] on div at bounding box center [647, 247] width 710 height 396
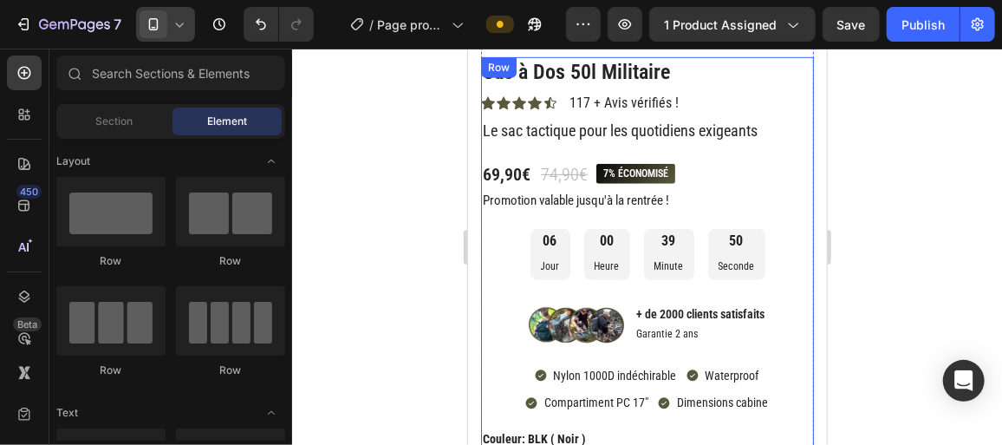
scroll to position [326, 0]
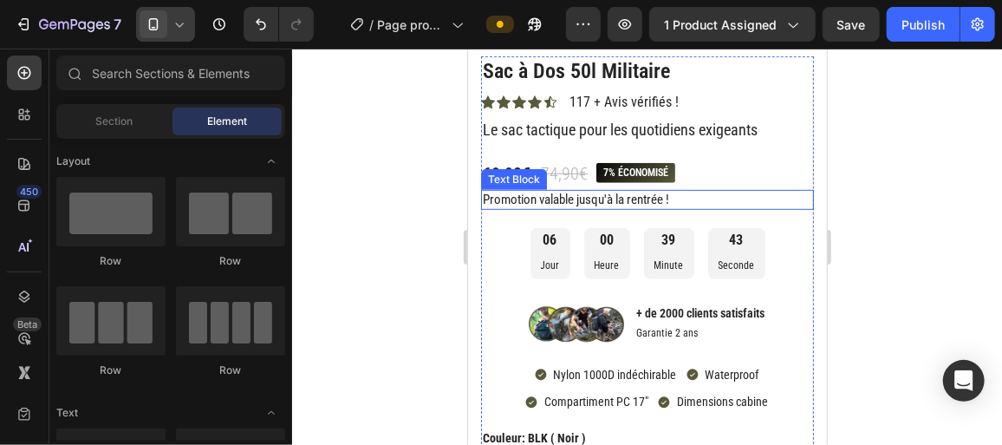
click at [568, 192] on p "Promotion valable jusqu'à la rentrée !" at bounding box center [646, 199] width 329 height 17
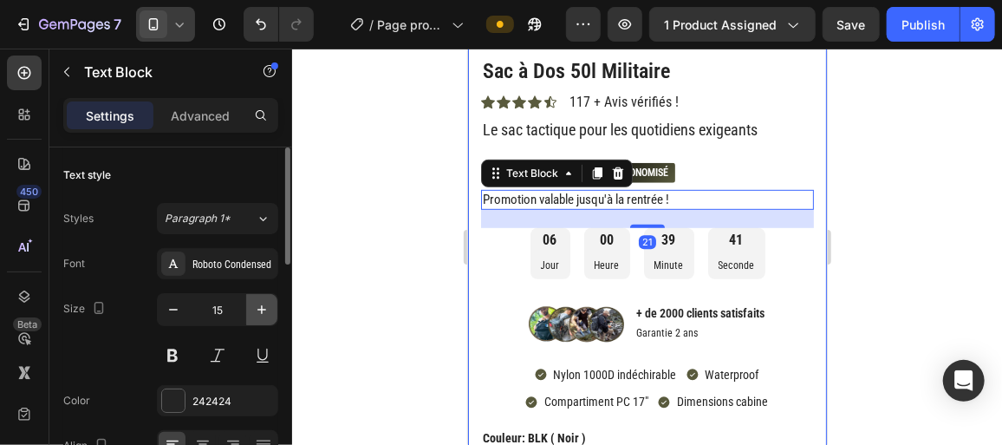
click at [260, 306] on icon "button" at bounding box center [261, 309] width 17 height 17
type input "16"
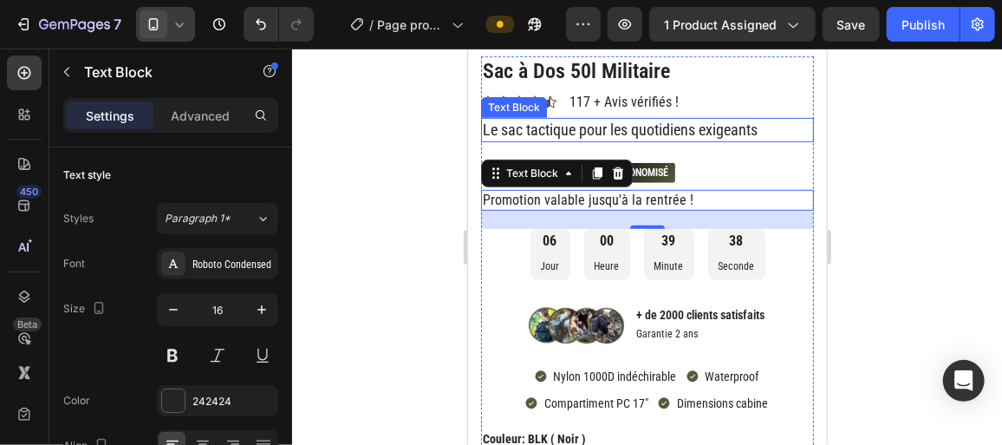
click at [564, 128] on p "Le sac tactique pour les quotidiens exigeants" at bounding box center [646, 129] width 329 height 20
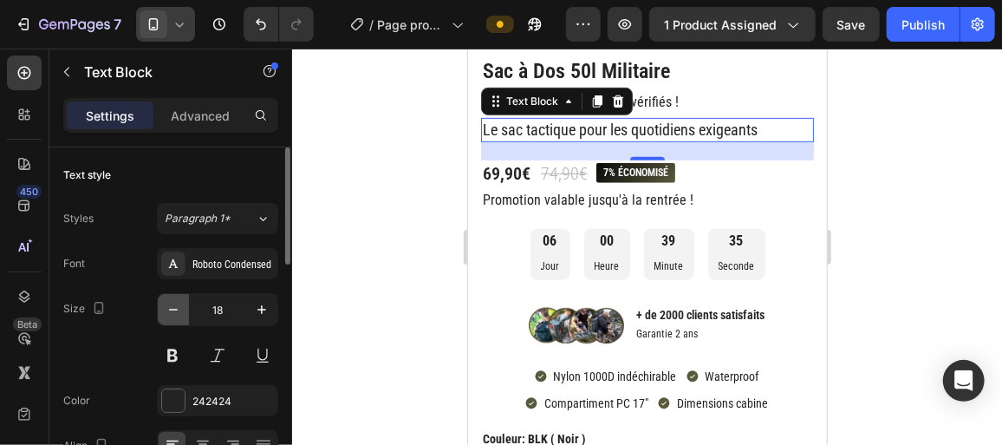
click at [166, 308] on icon "button" at bounding box center [173, 309] width 17 height 17
type input "17"
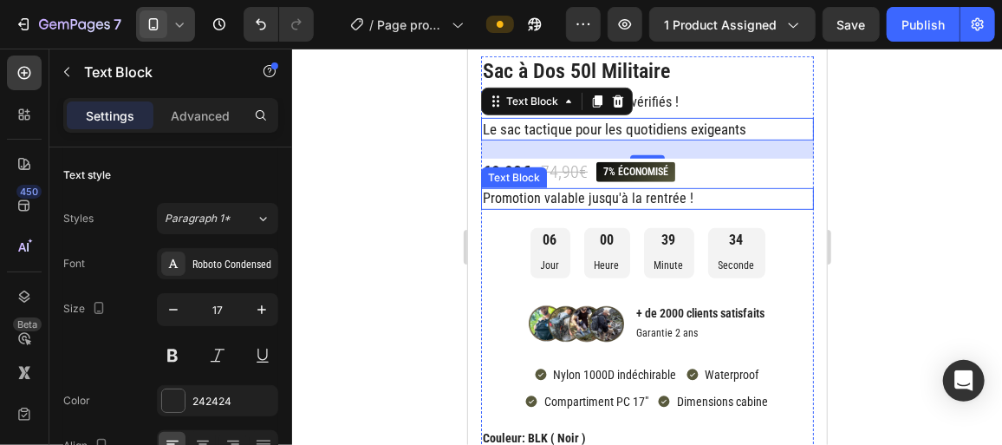
click at [519, 196] on p "Promotion valable jusqu'à la rentrée !" at bounding box center [646, 198] width 329 height 18
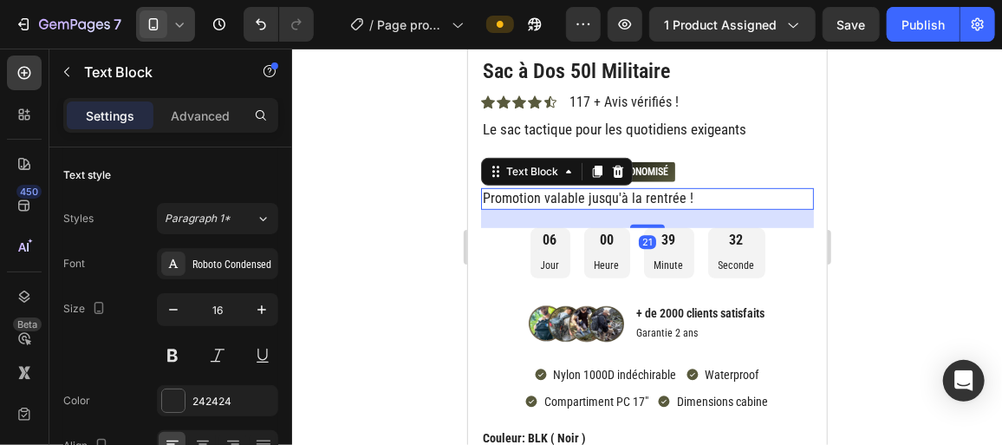
click at [367, 256] on div at bounding box center [647, 247] width 710 height 396
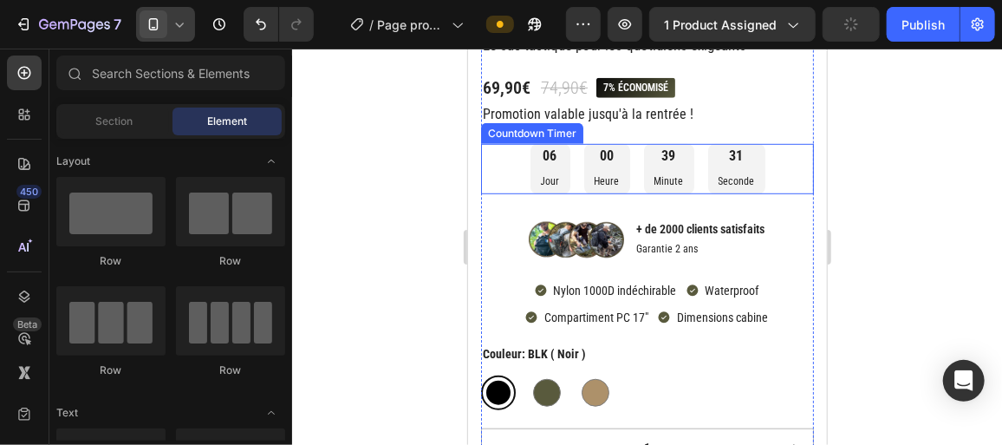
scroll to position [410, 0]
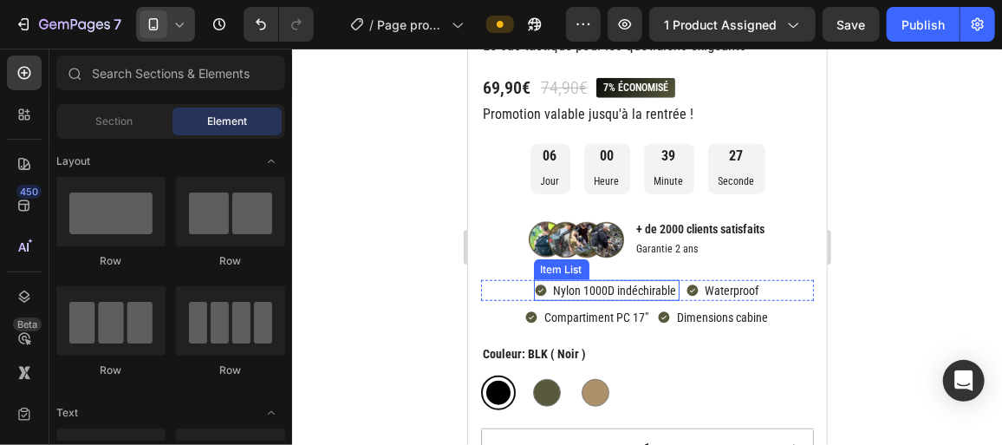
click at [576, 290] on p "Nylon 1000D indéchirable" at bounding box center [614, 290] width 123 height 16
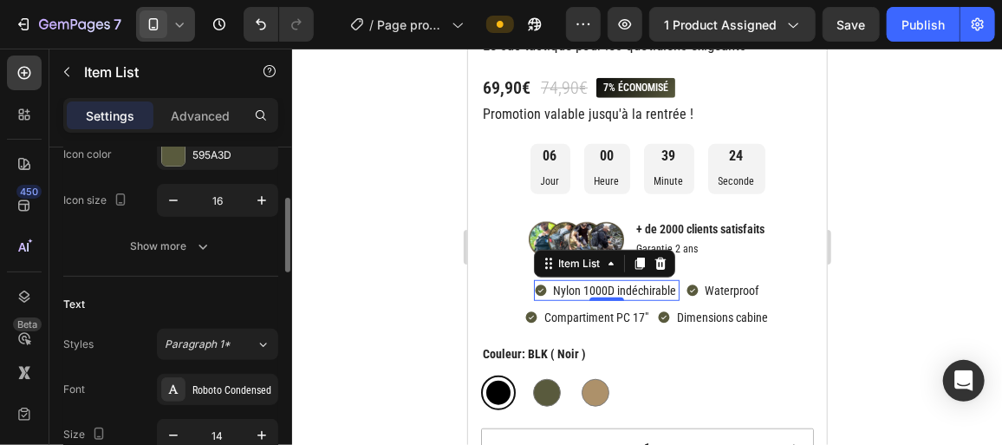
scroll to position [244, 0]
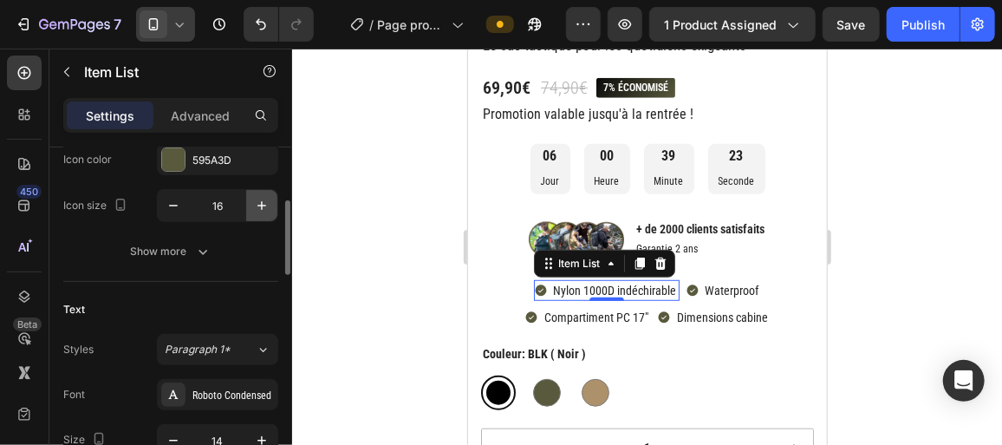
click at [259, 202] on icon "button" at bounding box center [261, 205] width 17 height 17
type input "18"
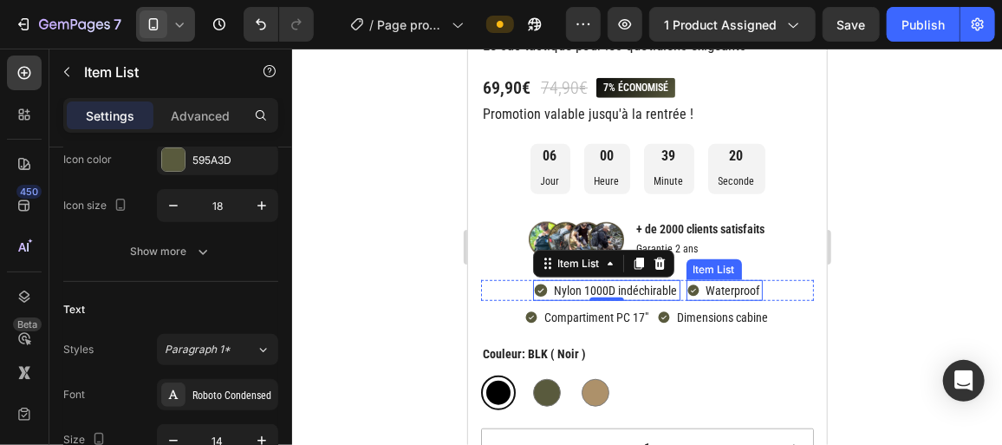
click at [707, 282] on p "Waterproof" at bounding box center [733, 290] width 54 height 16
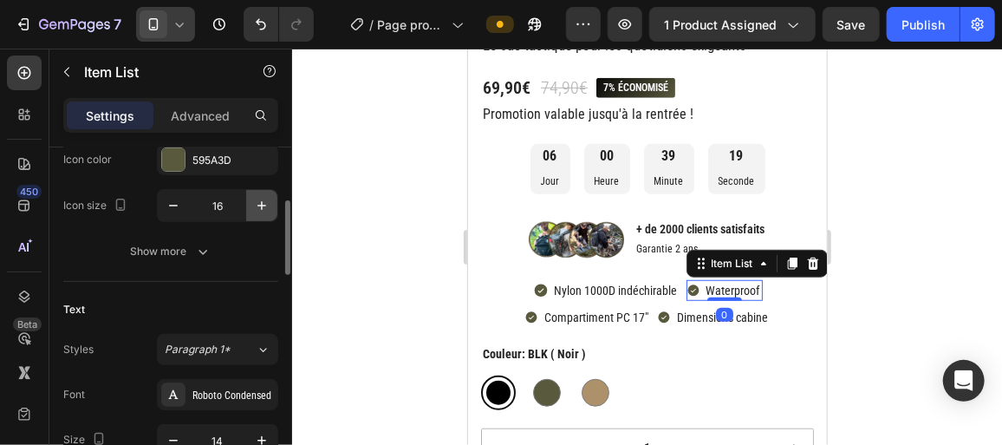
click at [258, 202] on icon "button" at bounding box center [261, 205] width 17 height 17
type input "18"
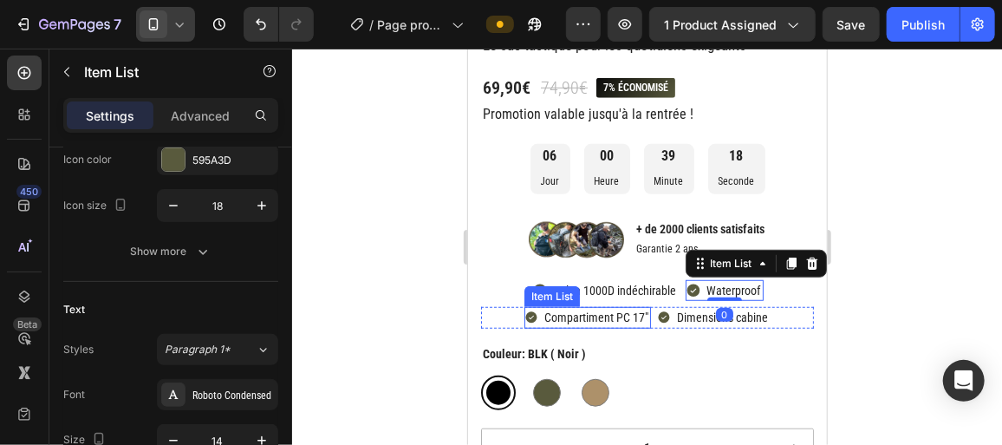
click at [602, 316] on p "Compartiment PC 17"" at bounding box center [595, 317] width 104 height 16
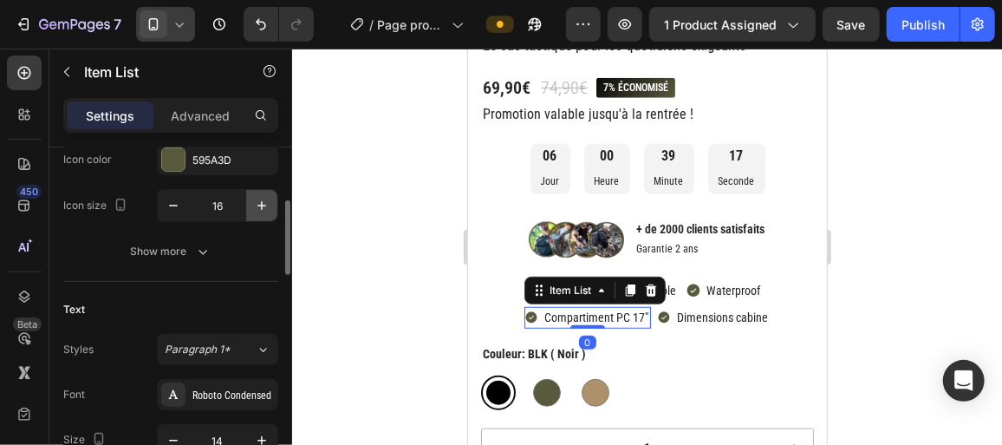
click at [251, 208] on button "button" at bounding box center [261, 205] width 31 height 31
type input "18"
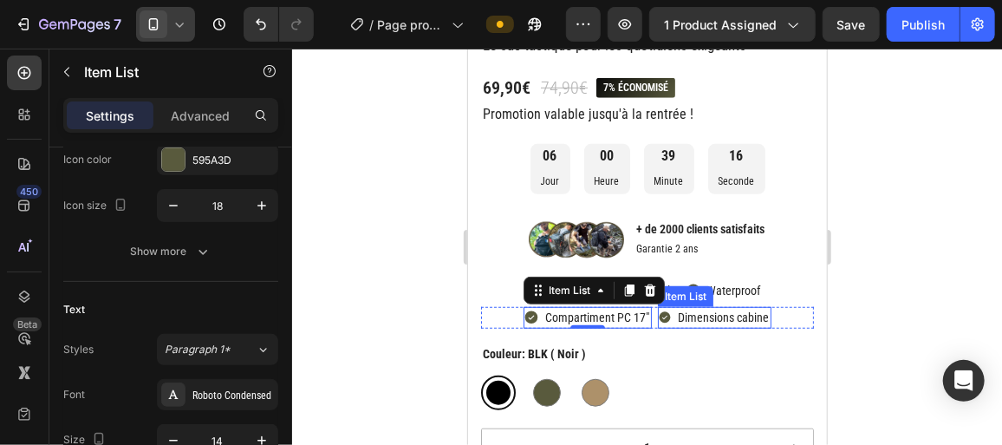
click at [680, 309] on p "Dimensions cabine" at bounding box center [722, 317] width 91 height 16
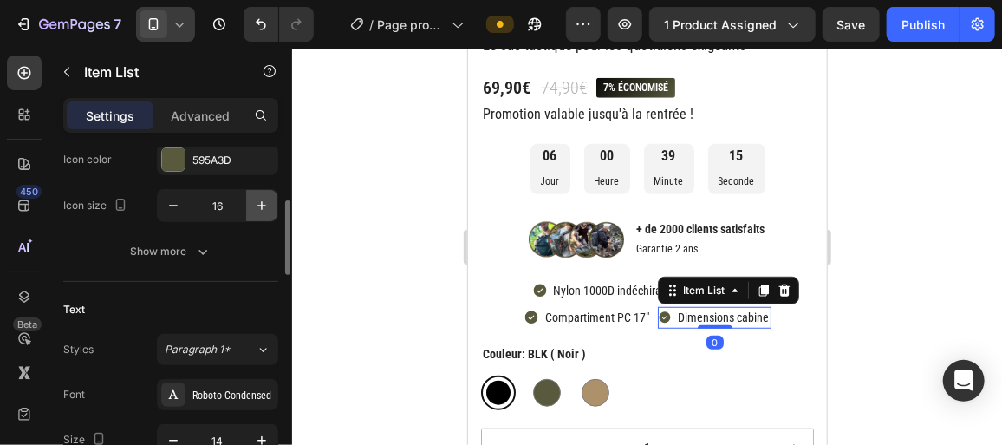
click at [263, 199] on icon "button" at bounding box center [261, 205] width 17 height 17
type input "18"
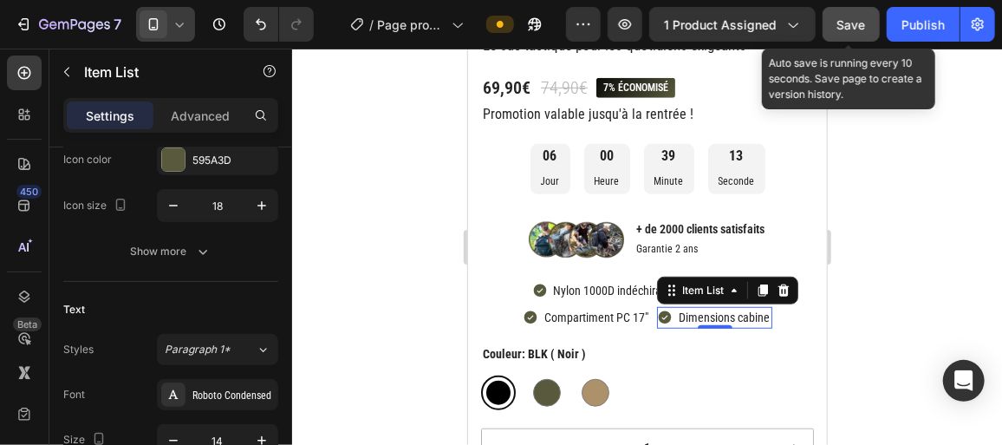
click at [865, 29] on span "Save" at bounding box center [851, 24] width 29 height 15
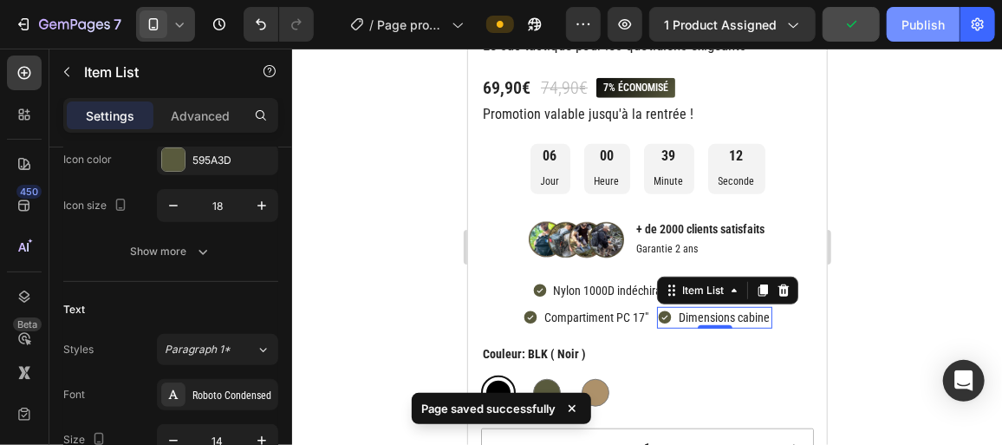
click at [924, 25] on div "Publish" at bounding box center [922, 25] width 43 height 18
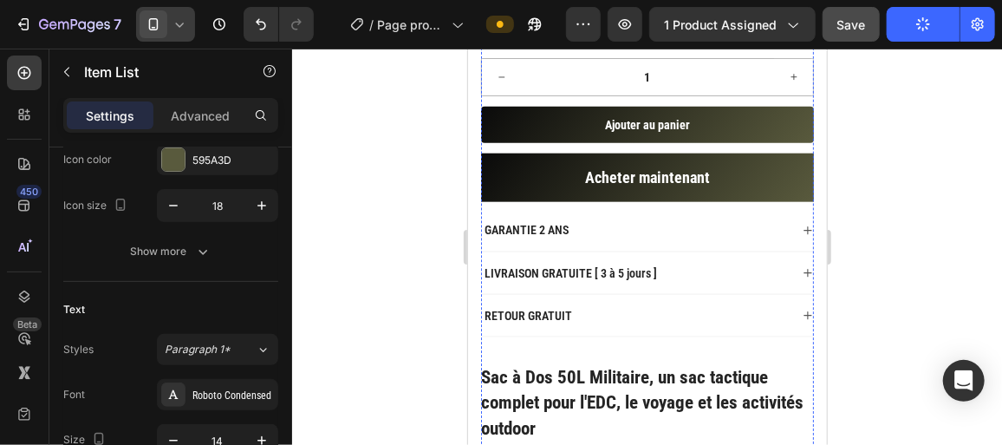
scroll to position [713, 0]
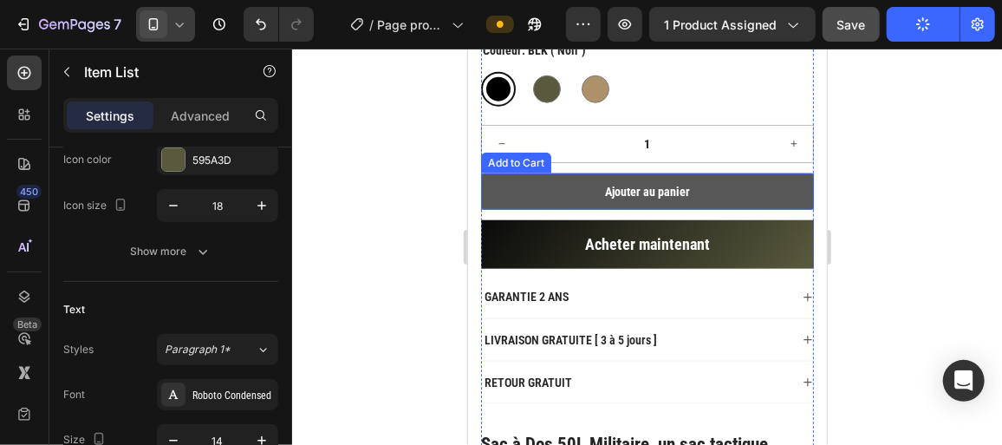
click at [702, 204] on button "Ajouter au panier" at bounding box center [646, 190] width 333 height 36
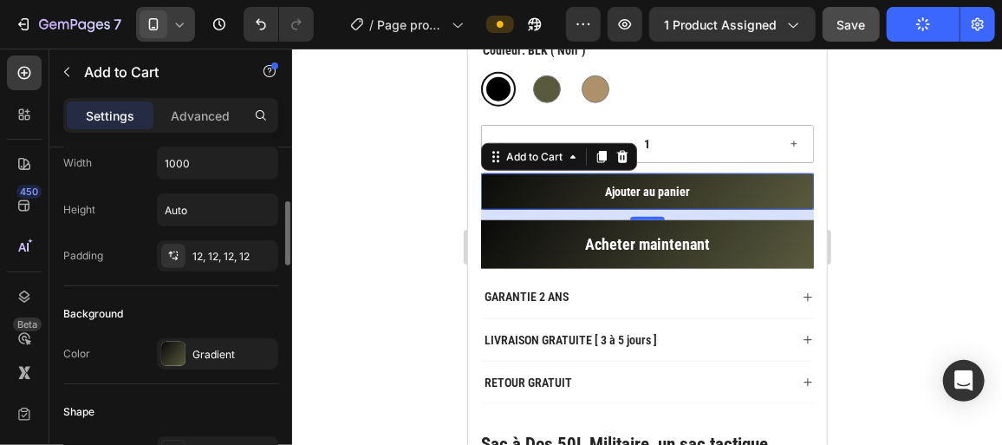
scroll to position [286, 0]
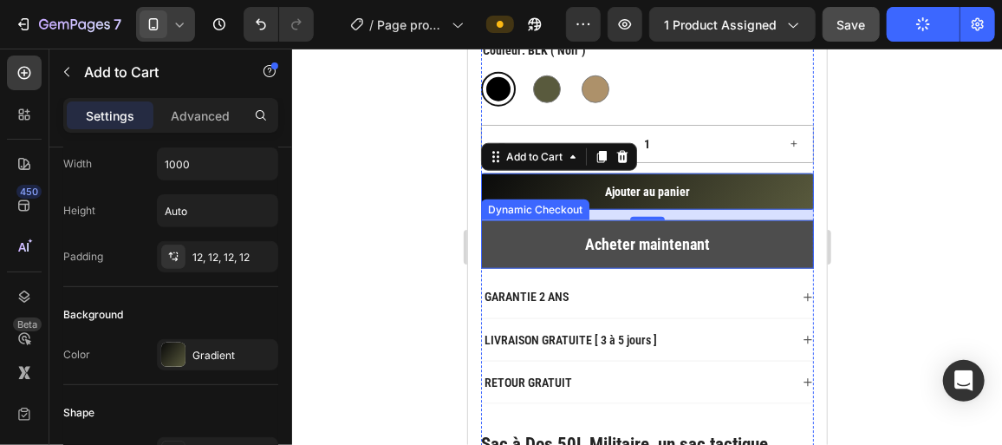
click at [535, 250] on button "Acheter maintenant" at bounding box center [646, 243] width 333 height 49
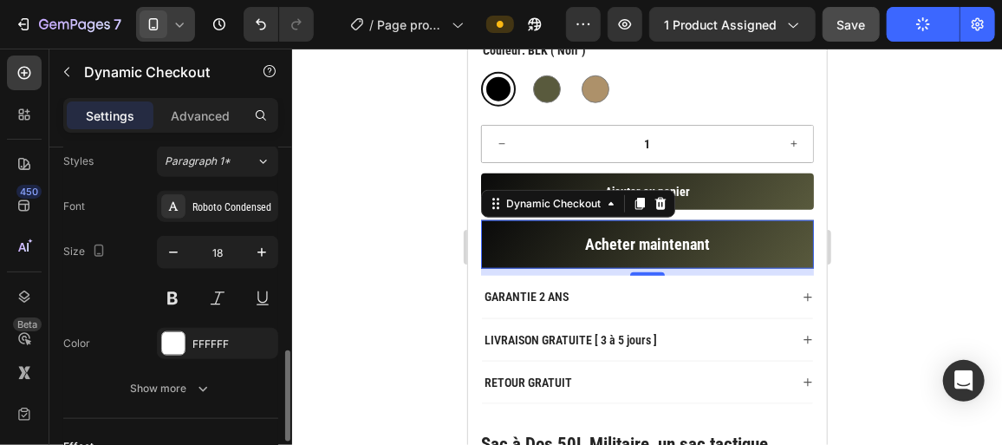
scroll to position [767, 0]
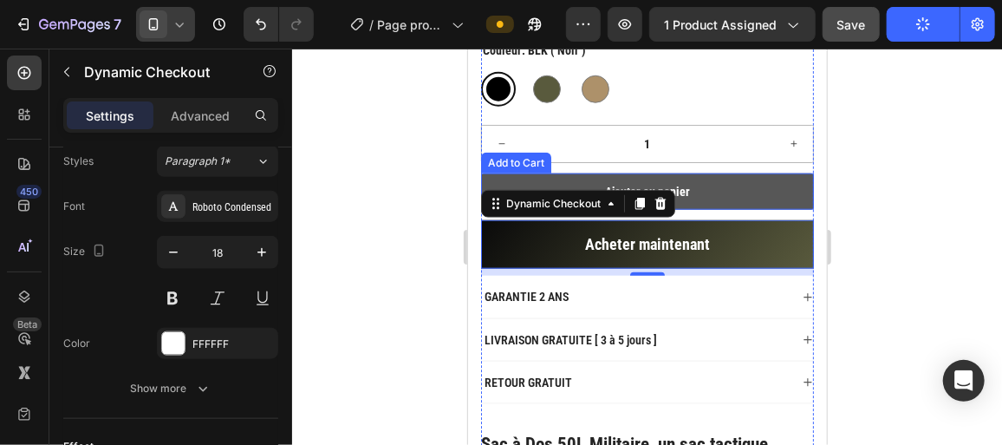
click at [727, 185] on button "Ajouter au panier" at bounding box center [646, 190] width 333 height 36
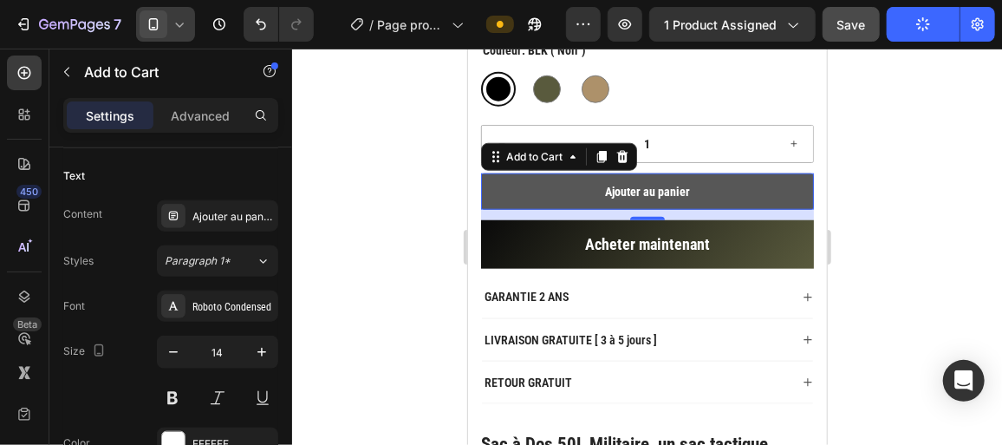
scroll to position [0, 0]
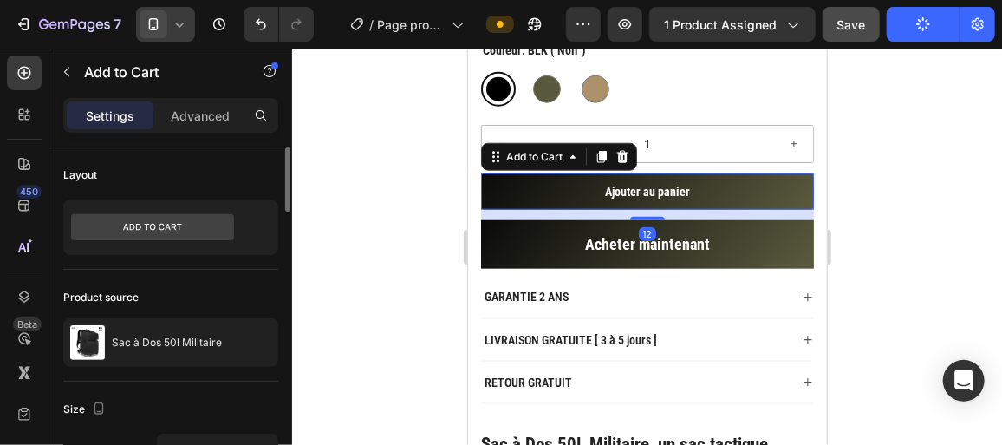
click at [174, 23] on icon at bounding box center [179, 24] width 17 height 17
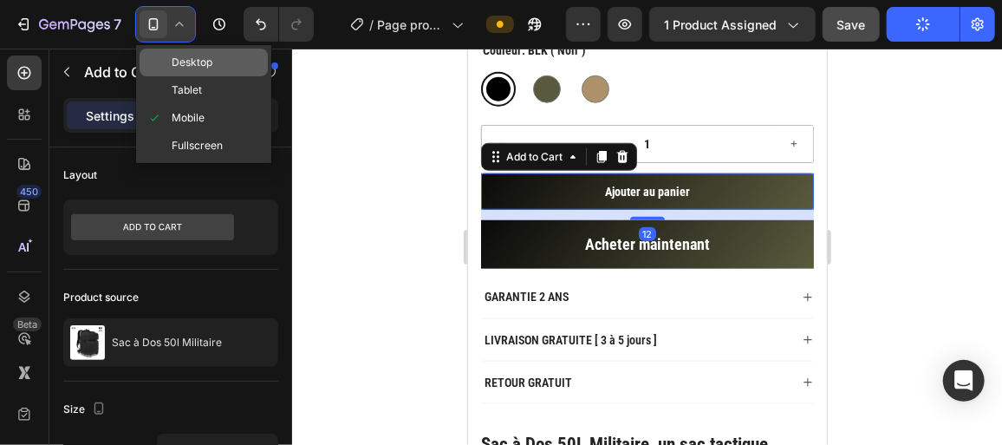
click at [189, 68] on span "Desktop" at bounding box center [192, 62] width 41 height 17
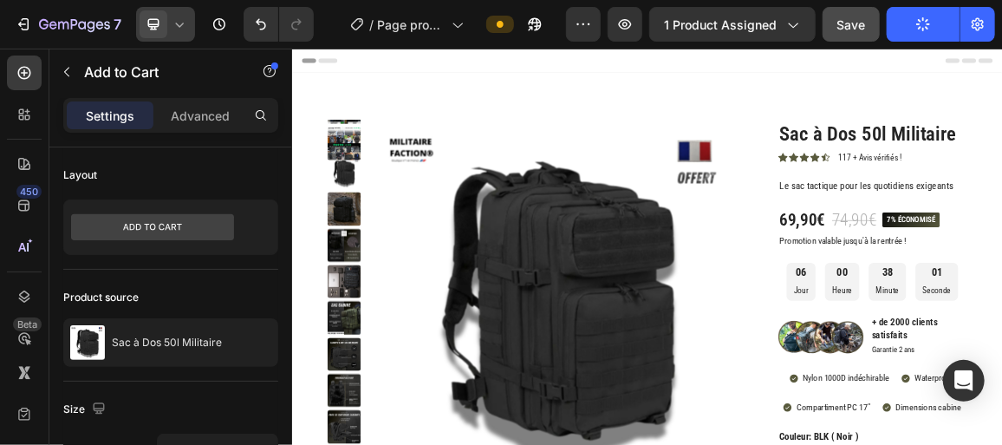
click at [179, 31] on icon at bounding box center [179, 24] width 17 height 17
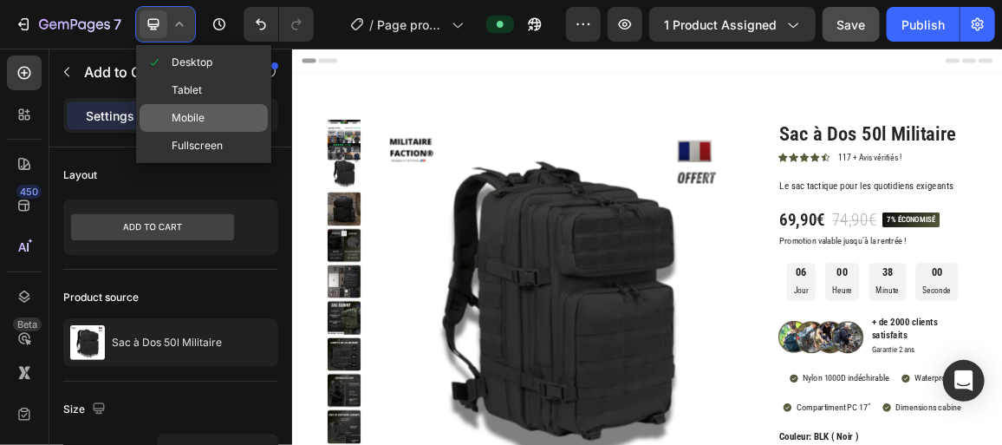
click at [193, 118] on span "Mobile" at bounding box center [188, 117] width 33 height 17
type input "14"
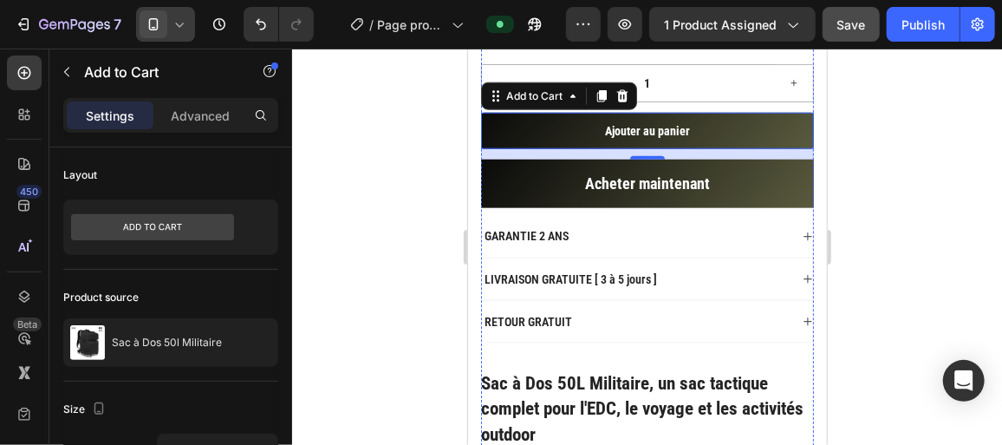
scroll to position [712, 0]
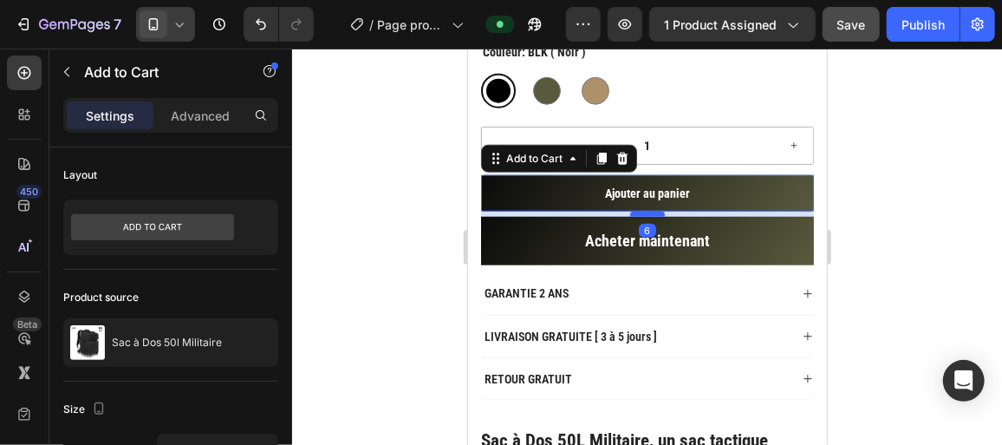
click at [651, 211] on div at bounding box center [646, 213] width 35 height 5
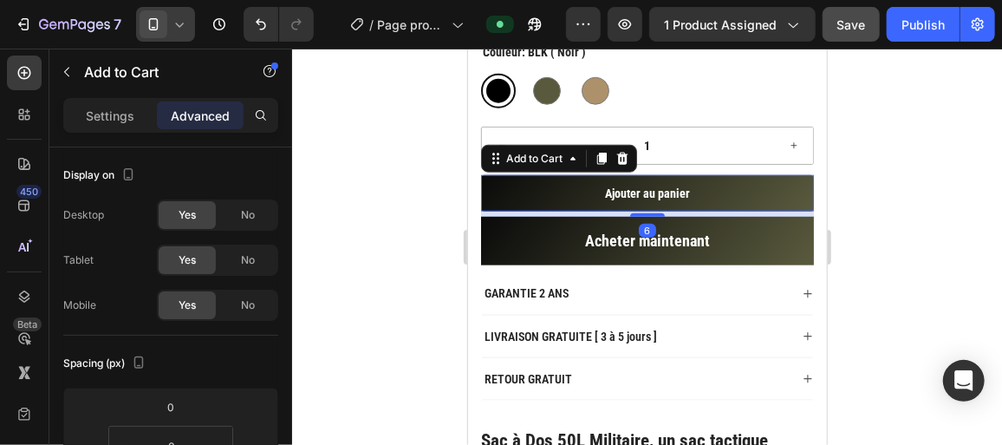
click at [393, 252] on div at bounding box center [647, 247] width 710 height 396
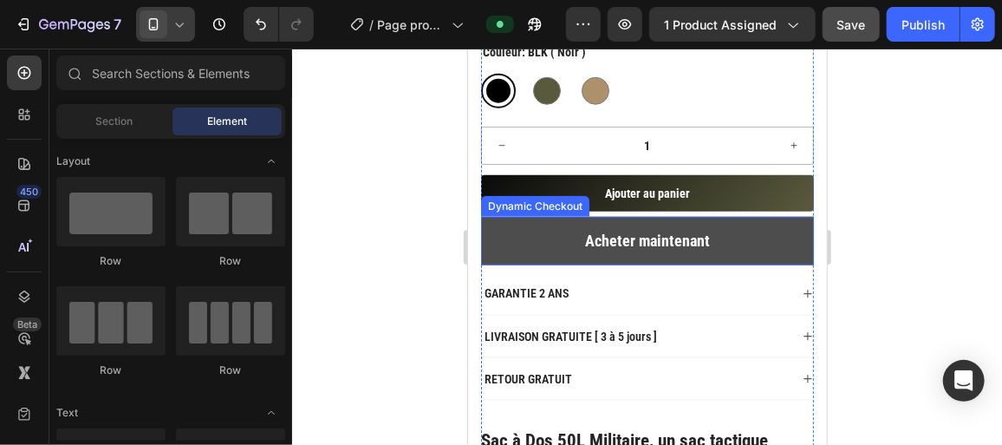
click at [537, 225] on button "Acheter maintenant" at bounding box center [646, 240] width 333 height 49
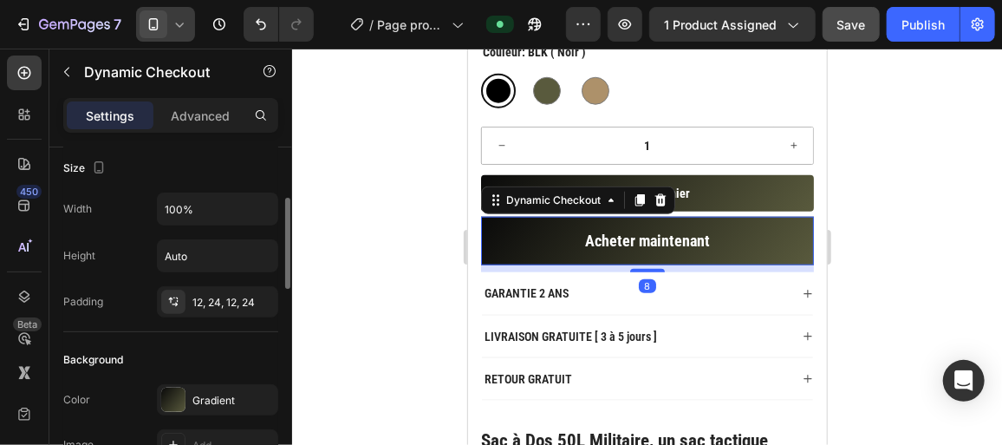
scroll to position [193, 0]
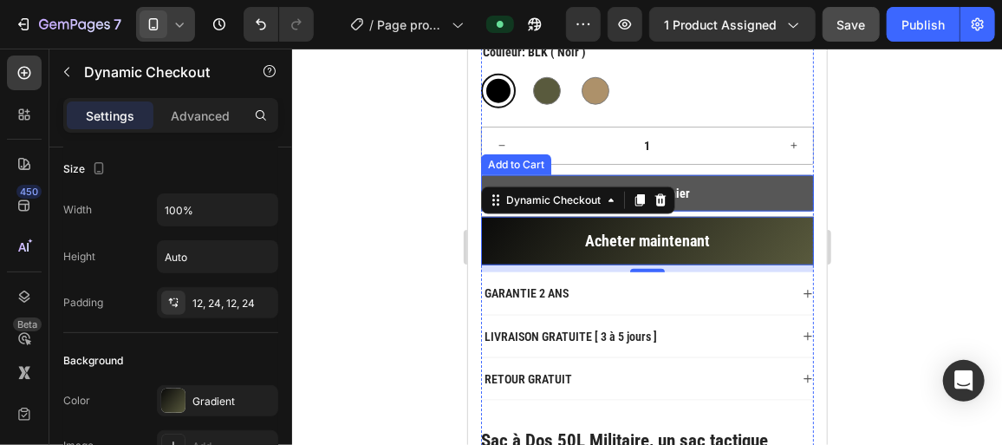
click at [727, 180] on button "Ajouter au panier" at bounding box center [646, 192] width 333 height 36
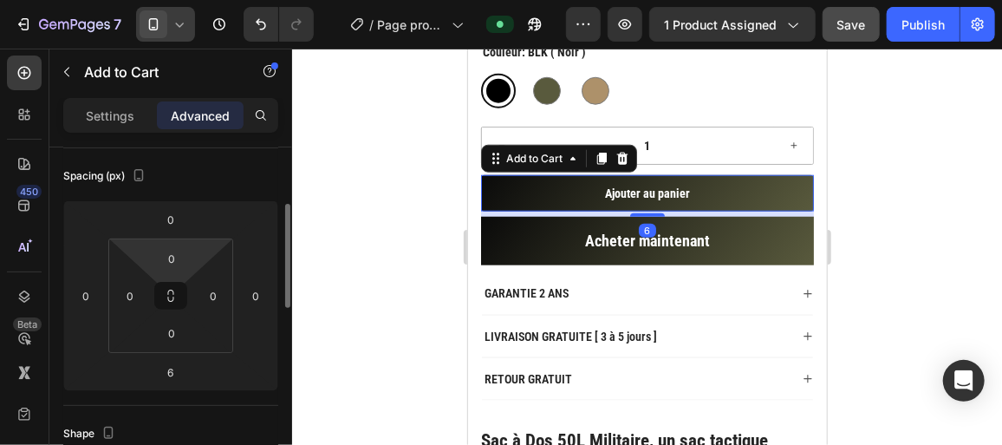
scroll to position [187, 0]
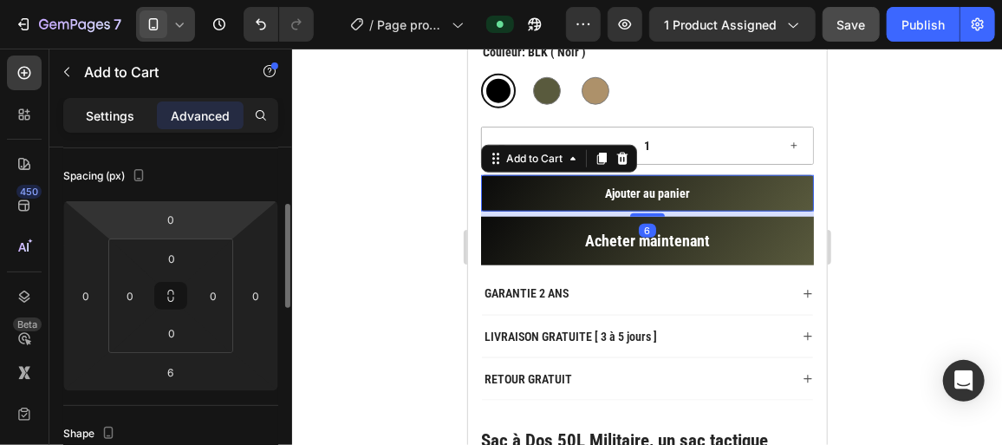
click at [103, 112] on p "Settings" at bounding box center [110, 116] width 49 height 18
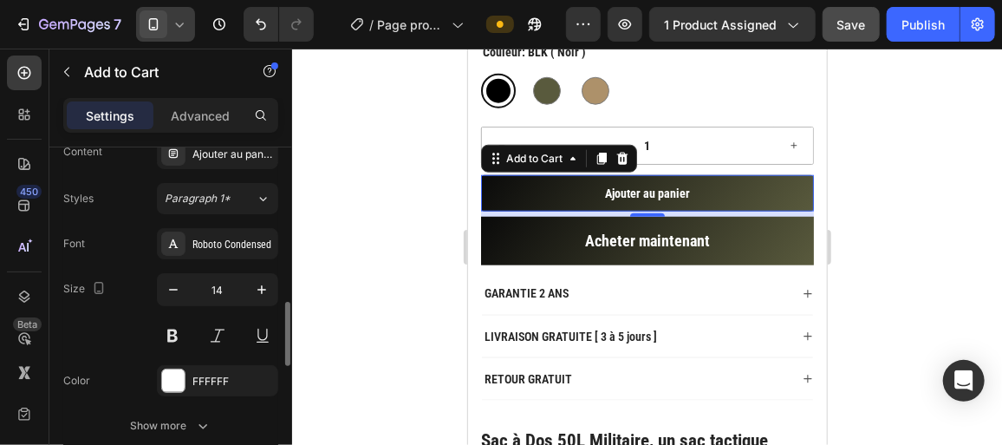
scroll to position [829, 0]
click at [364, 231] on div at bounding box center [647, 247] width 710 height 396
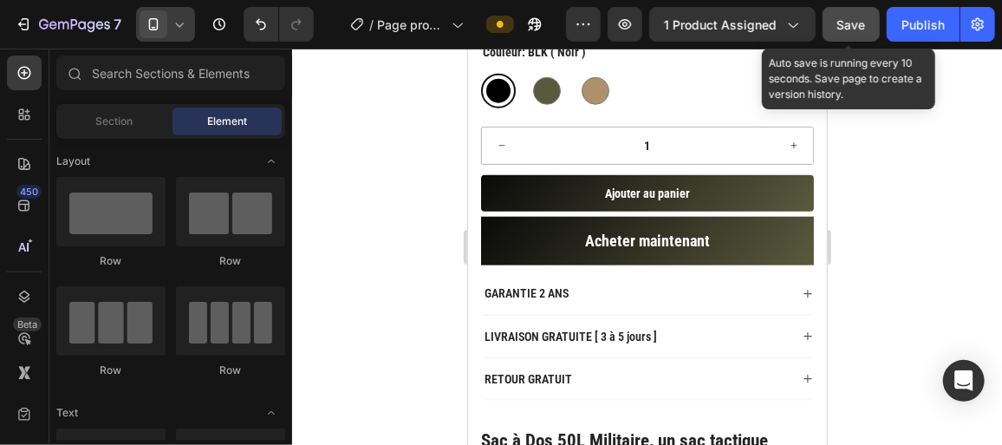
click at [852, 26] on span "Save" at bounding box center [851, 24] width 29 height 15
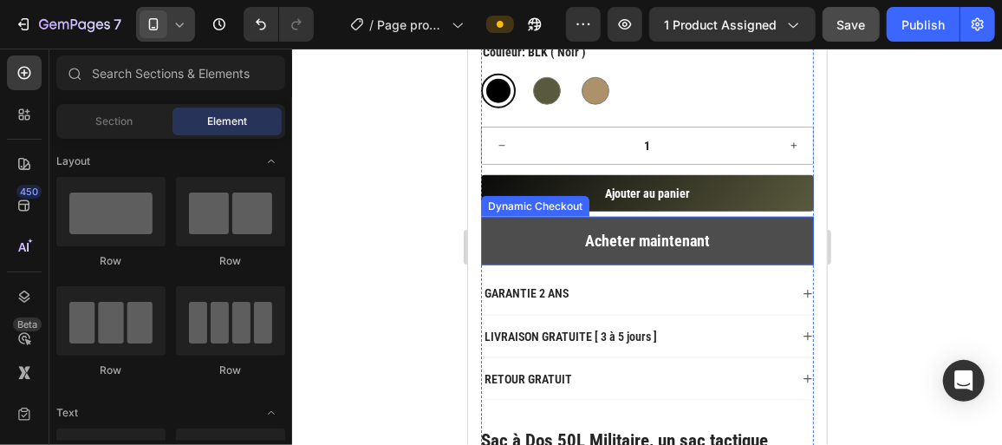
click at [532, 251] on button "Acheter maintenant" at bounding box center [646, 240] width 333 height 49
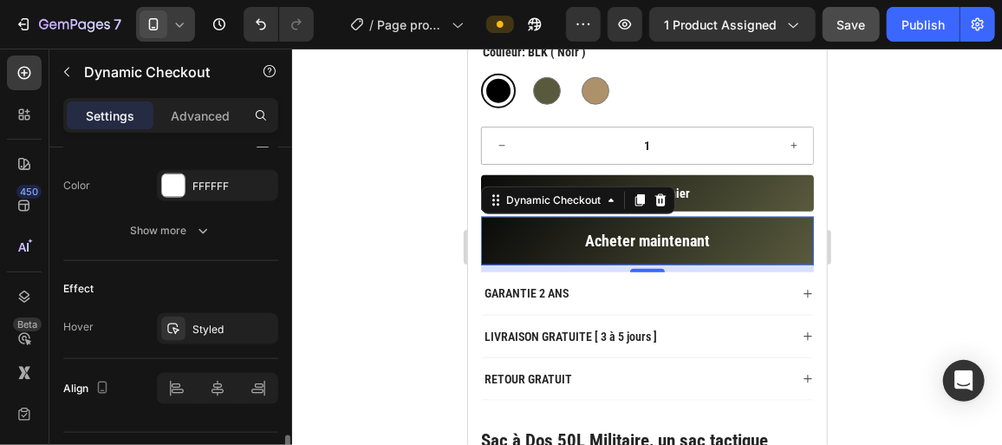
scroll to position [962, 0]
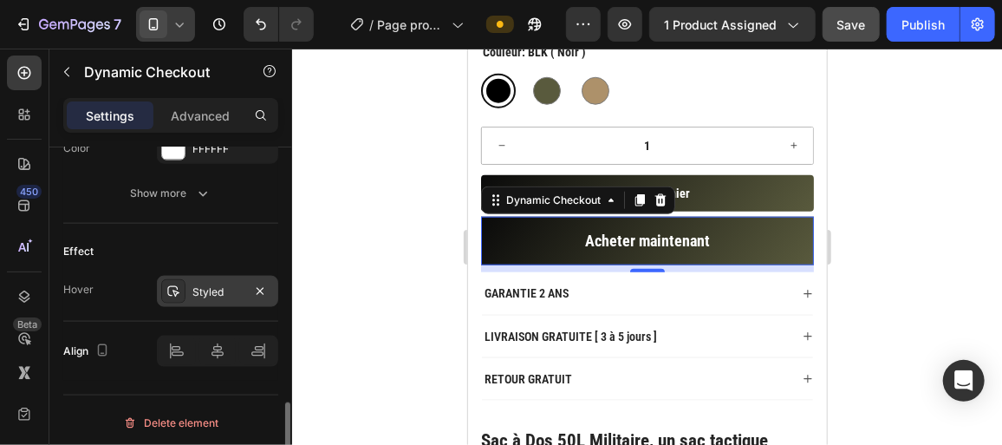
click at [234, 292] on div "Styled" at bounding box center [217, 292] width 50 height 16
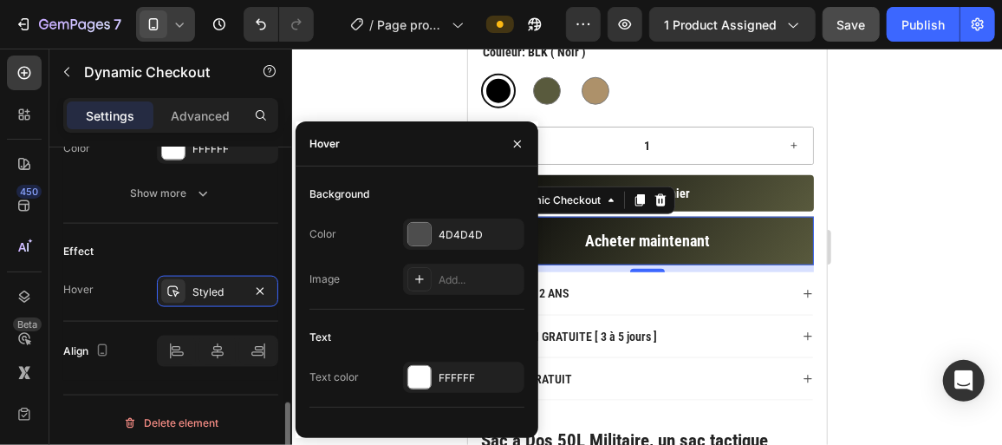
click at [225, 244] on div "Effect" at bounding box center [170, 252] width 215 height 28
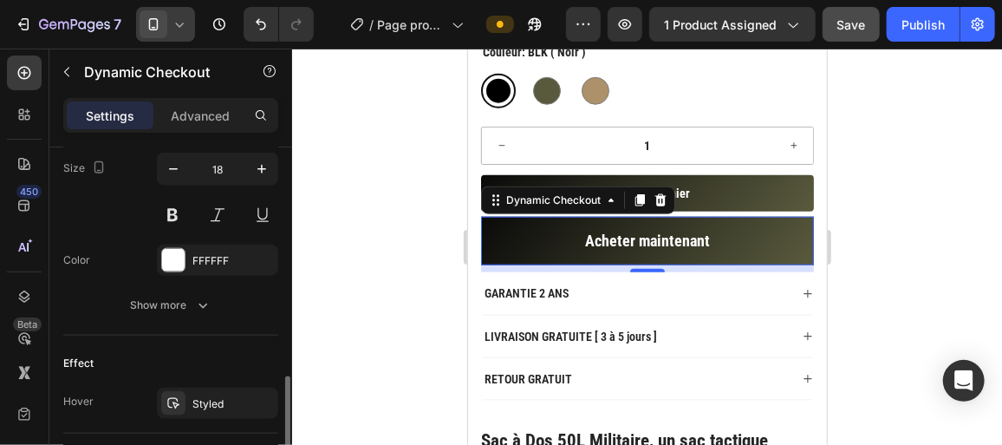
scroll to position [854, 0]
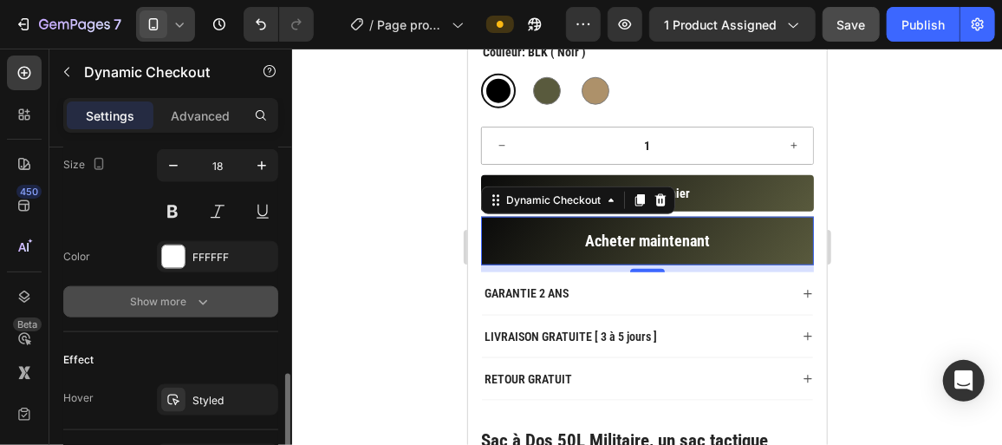
click at [182, 293] on div "Show more" at bounding box center [171, 301] width 81 height 17
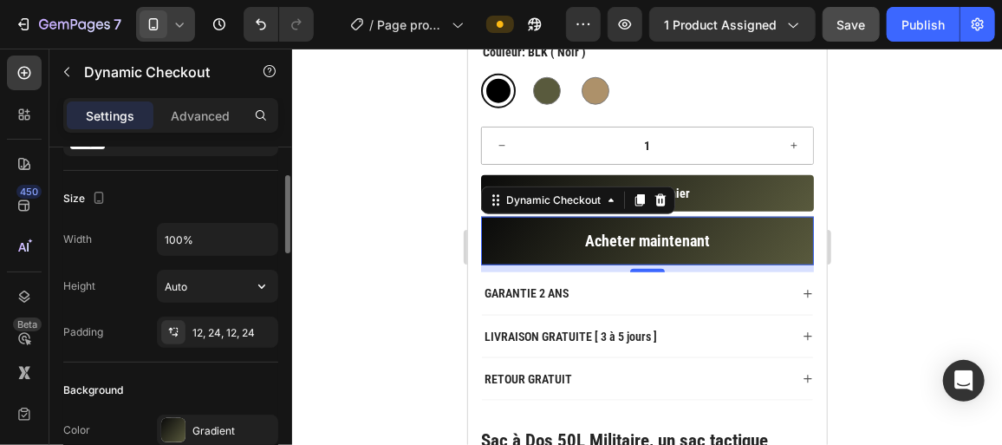
scroll to position [0, 0]
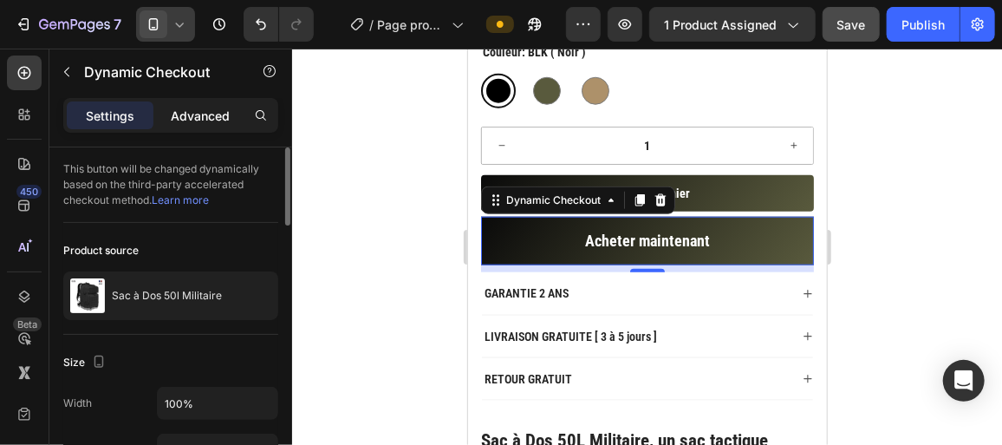
click at [185, 107] on p "Advanced" at bounding box center [200, 116] width 59 height 18
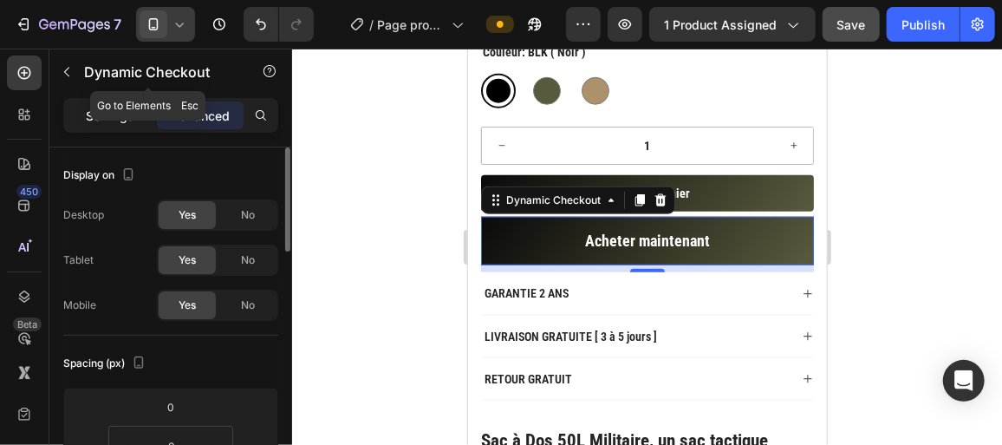
click at [117, 102] on div "Settings" at bounding box center [110, 115] width 87 height 28
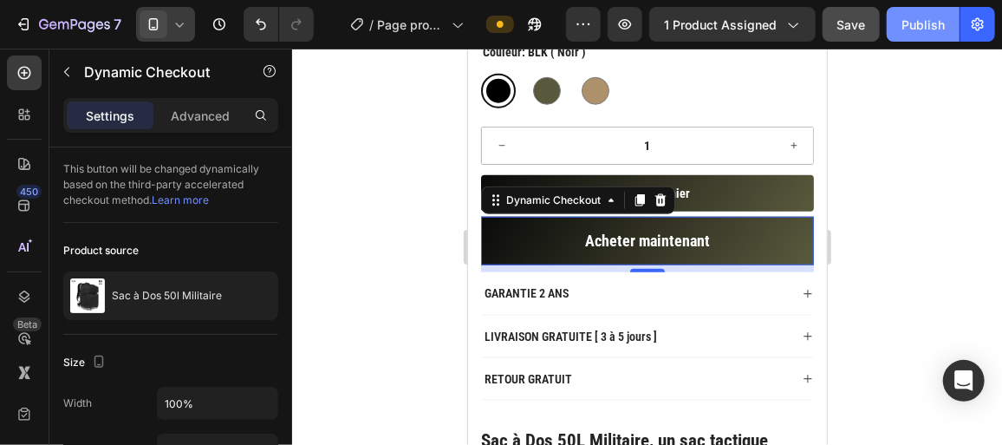
click at [902, 28] on div "Publish" at bounding box center [922, 25] width 43 height 18
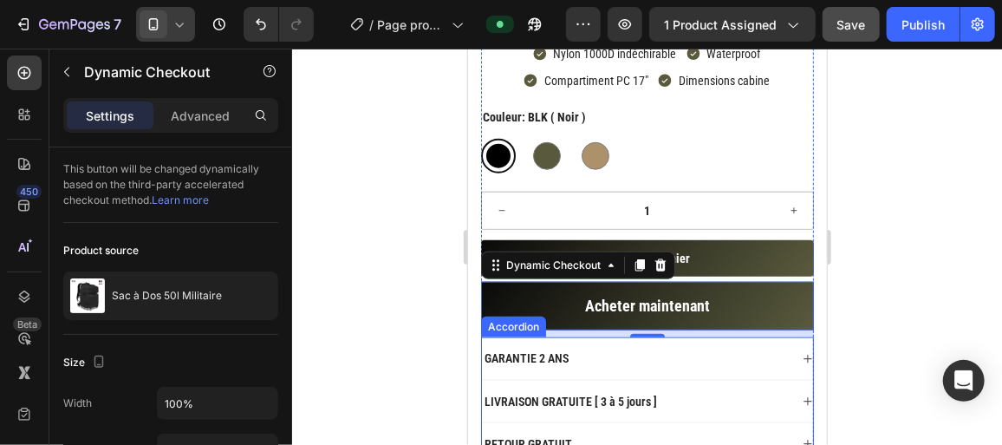
scroll to position [645, 0]
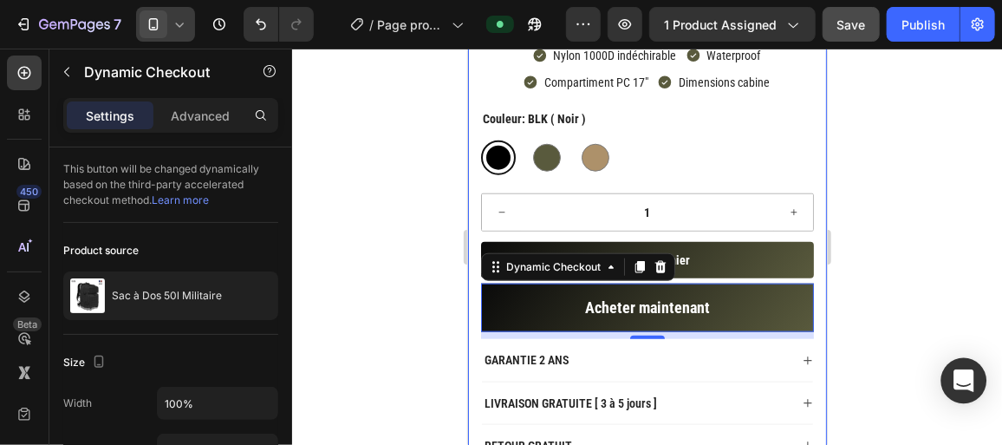
click at [947, 374] on div "Open Intercom Messenger" at bounding box center [964, 381] width 46 height 46
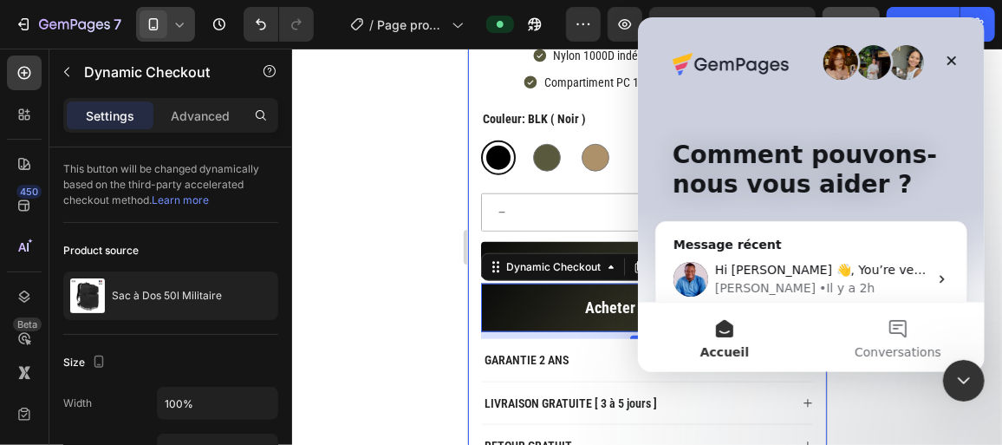
scroll to position [0, 0]
click at [818, 281] on div "• Il y a 2h" at bounding box center [845, 288] width 55 height 18
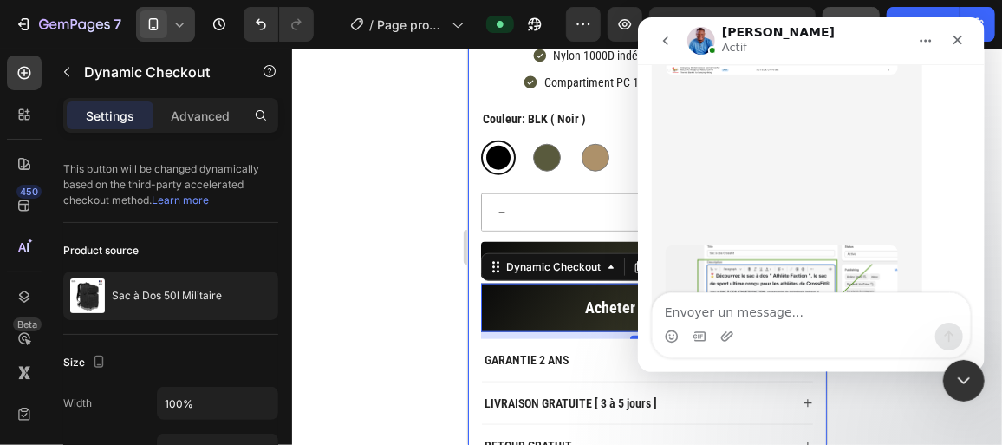
scroll to position [1971, 0]
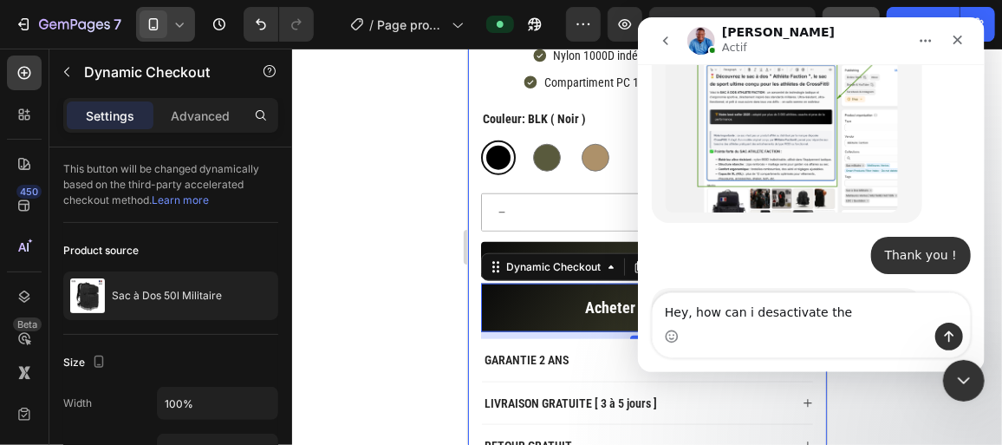
drag, startPoint x: 771, startPoint y: 309, endPoint x: 838, endPoint y: 323, distance: 68.4
click at [838, 323] on div "Intercom Messenger" at bounding box center [810, 336] width 317 height 28
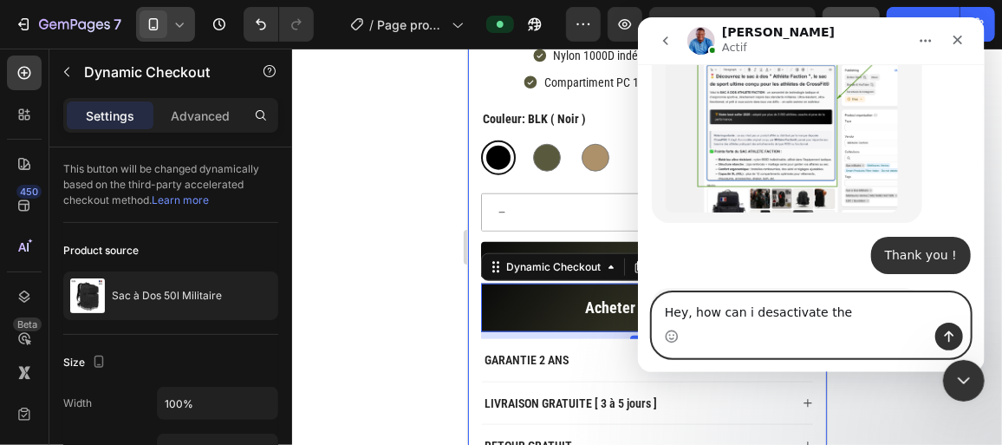
click at [831, 309] on textarea "Hey, how can i desactivate the" at bounding box center [810, 307] width 317 height 29
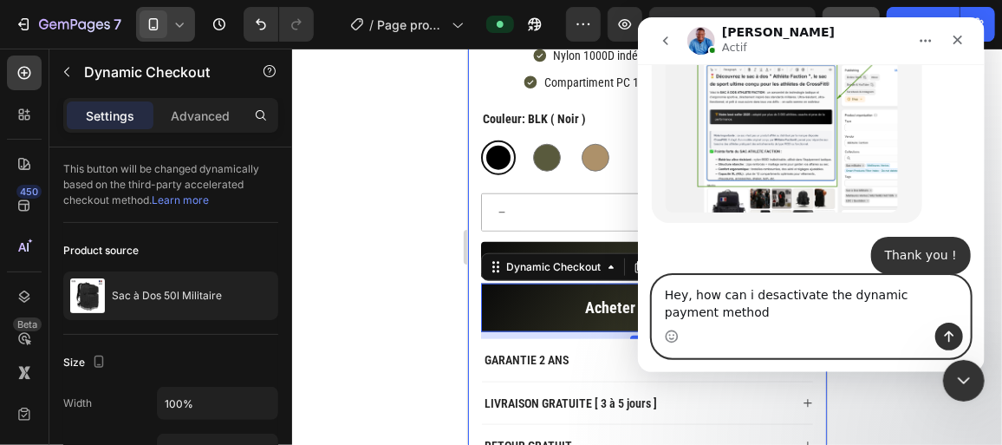
scroll to position [1988, 0]
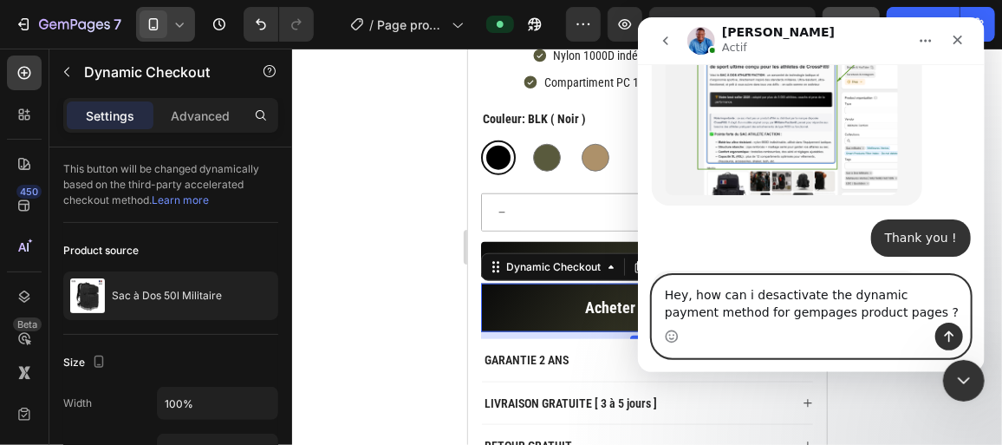
click at [782, 317] on textarea "Hey, how can i desactivate the dynamic payment method for gempages product page…" at bounding box center [810, 299] width 317 height 47
click at [896, 299] on textarea "Hey, how can i desactivate the dynamic payment method product pages ?" at bounding box center [810, 299] width 317 height 47
click at [706, 314] on textarea "Hey, how can i desactivate the dynamic payement method product pages ?" at bounding box center [810, 299] width 317 height 47
click at [840, 309] on textarea "Hey, how can i desactivate the dynamic payement method for product pages ?" at bounding box center [810, 299] width 317 height 47
click at [849, 314] on textarea "Hey, how can i desactivate the dynamic payement method for product pages ? Than…" at bounding box center [810, 299] width 317 height 47
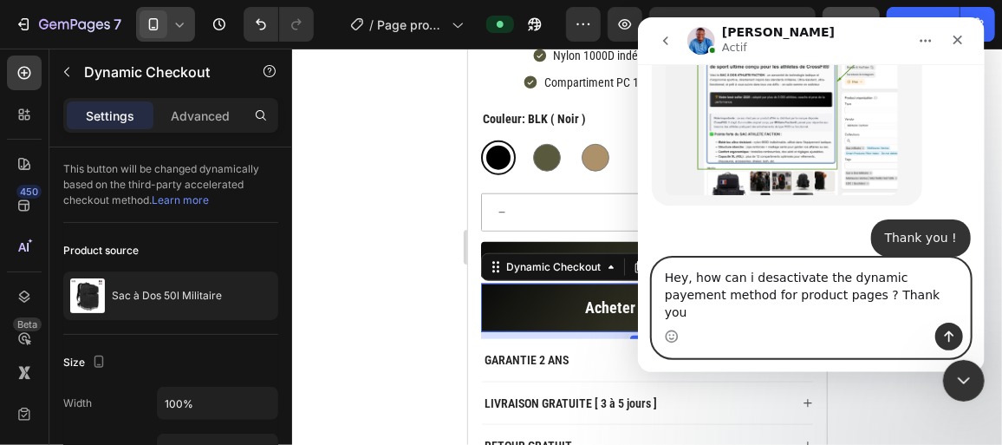
type textarea "Hey, how can i desactivate the dynamic payement method for product pages ? Than…"
click at [950, 332] on icon "Envoyer un message…" at bounding box center [949, 336] width 10 height 11
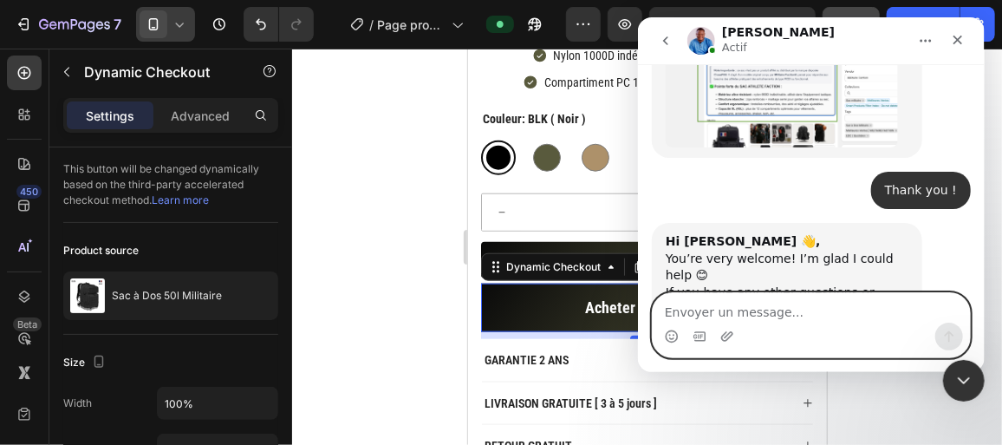
scroll to position [2057, 0]
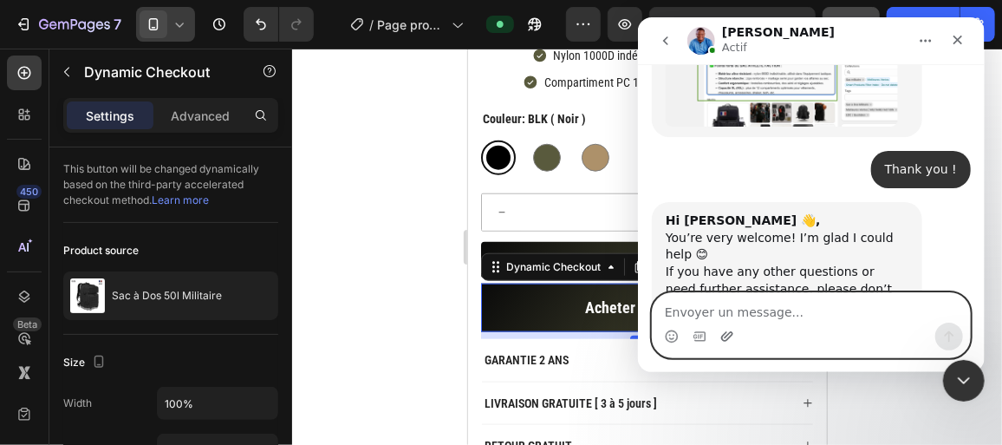
click at [722, 333] on icon "Télécharger la pièce jointe" at bounding box center [726, 336] width 14 height 14
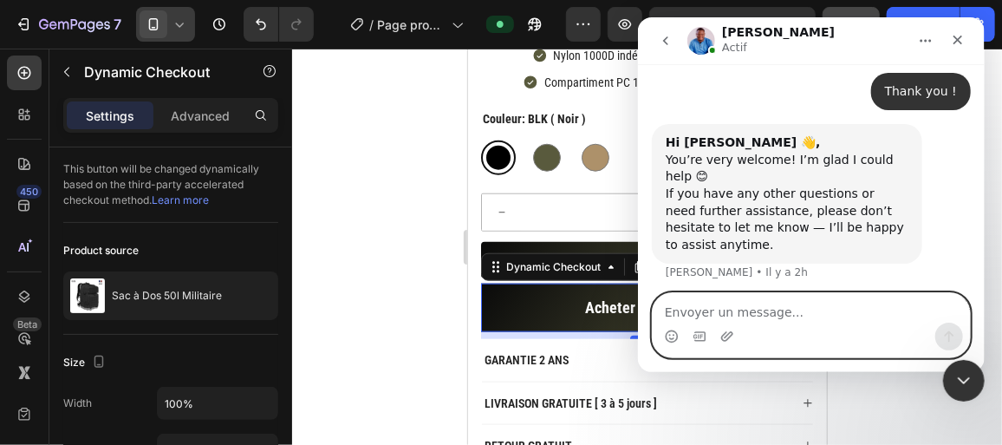
scroll to position [2159, 0]
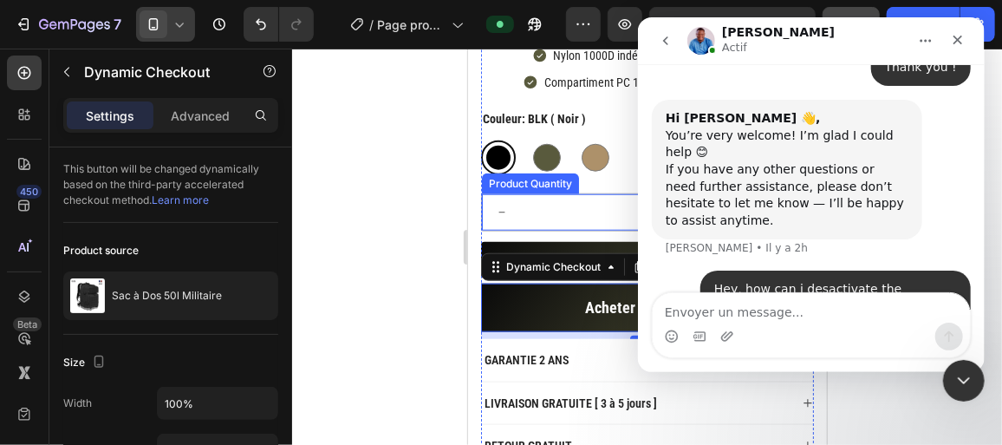
click at [422, 238] on div at bounding box center [647, 247] width 710 height 396
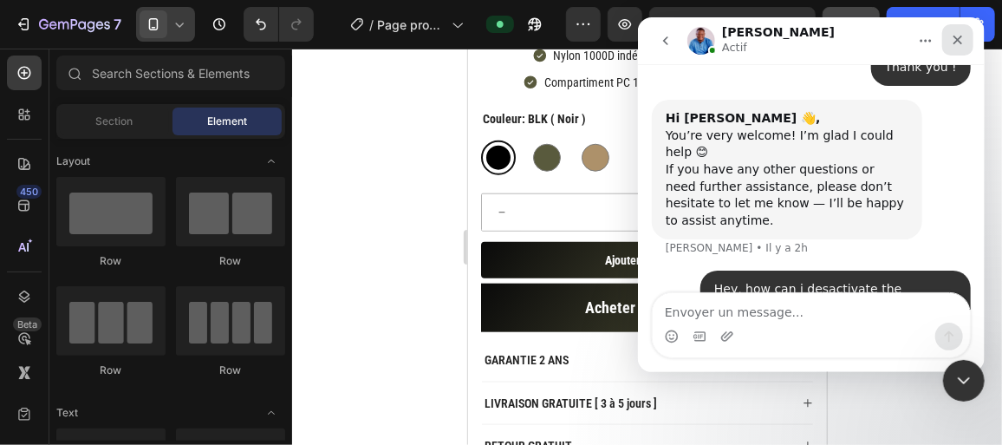
click at [960, 36] on icon "Fermer" at bounding box center [958, 41] width 10 height 10
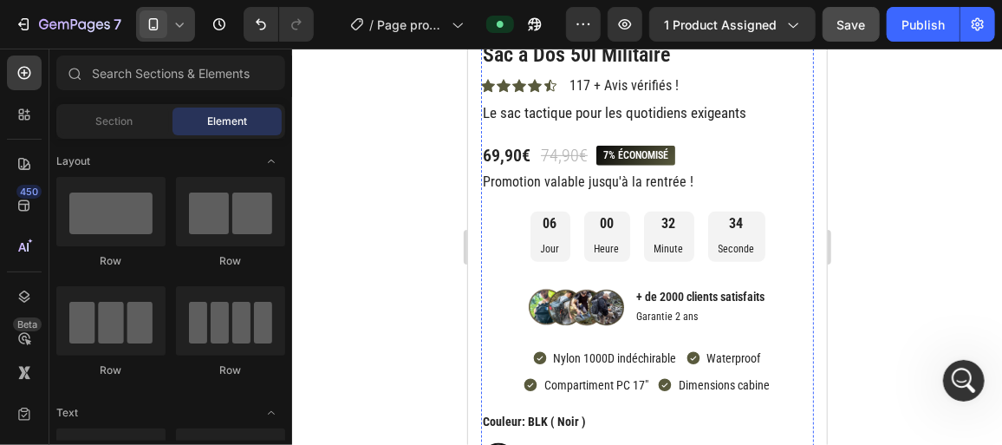
scroll to position [264, 0]
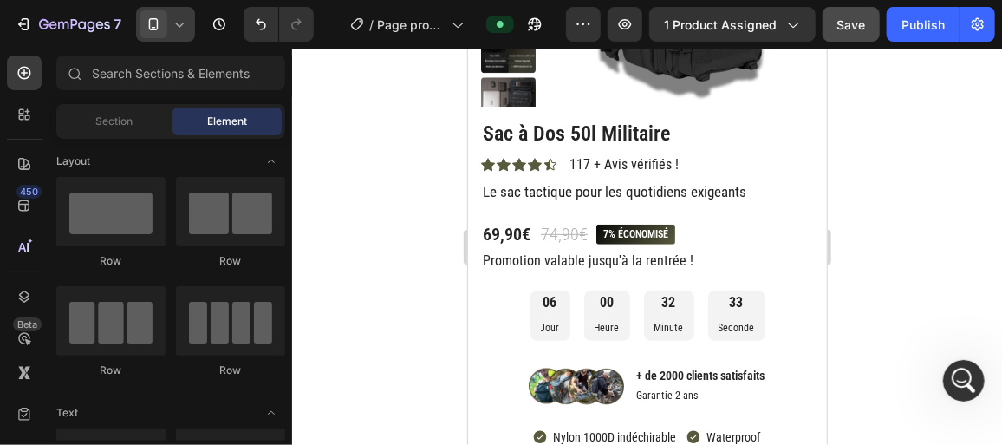
click at [179, 29] on icon at bounding box center [179, 24] width 17 height 17
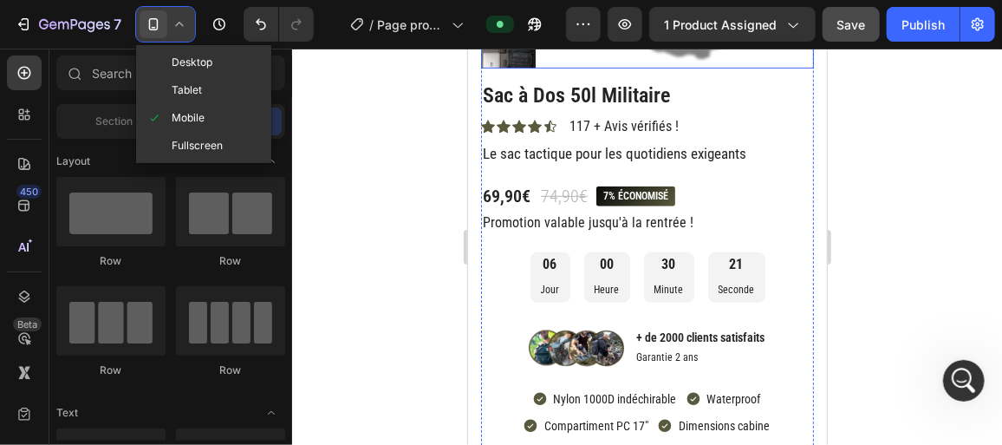
scroll to position [303, 0]
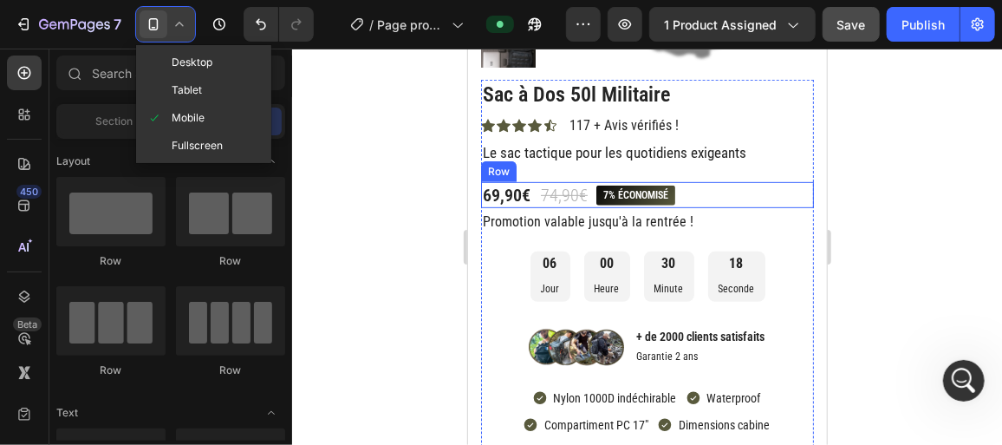
click at [537, 201] on div "69,90€ Product Price Product Price 74,90€ Product Price Product Price 7% économ…" at bounding box center [646, 194] width 333 height 26
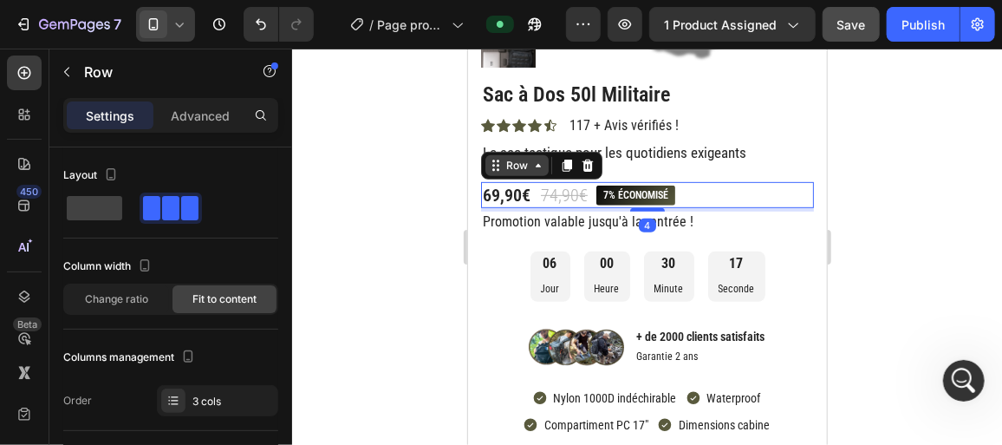
click at [534, 162] on icon at bounding box center [537, 165] width 14 height 14
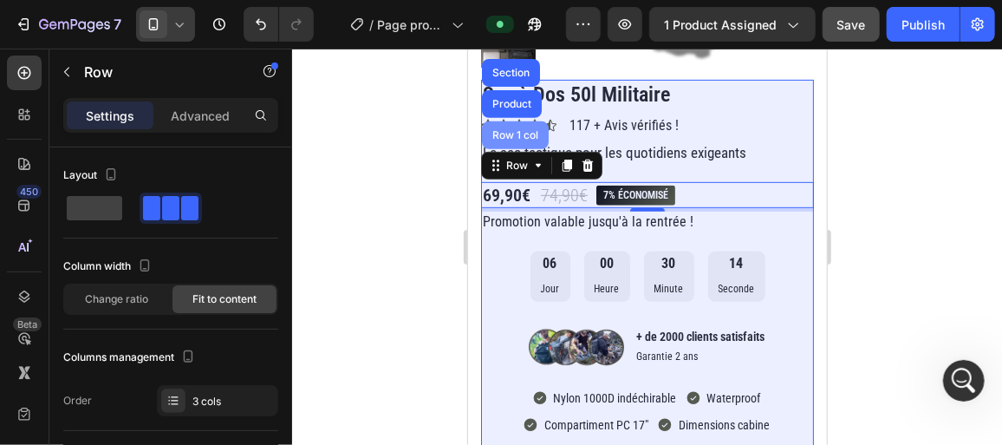
click at [525, 137] on div "Row 1 col" at bounding box center [514, 134] width 53 height 10
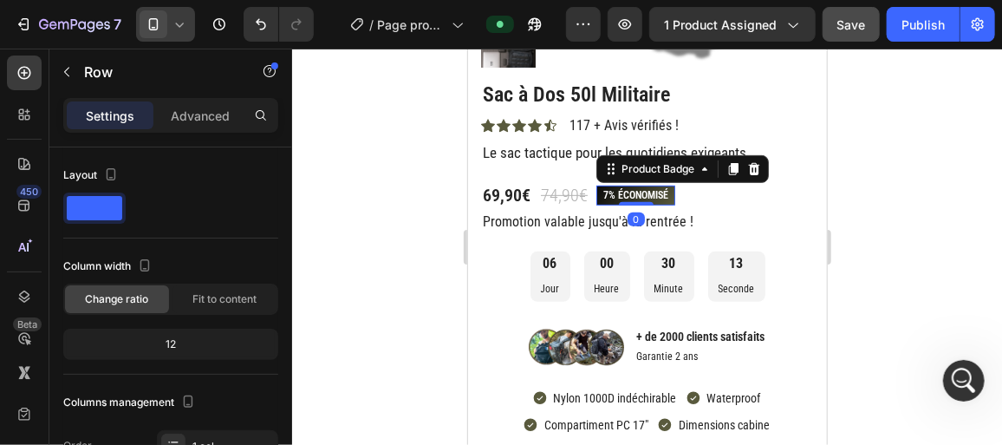
click at [659, 196] on pre "7% économisé" at bounding box center [635, 195] width 79 height 21
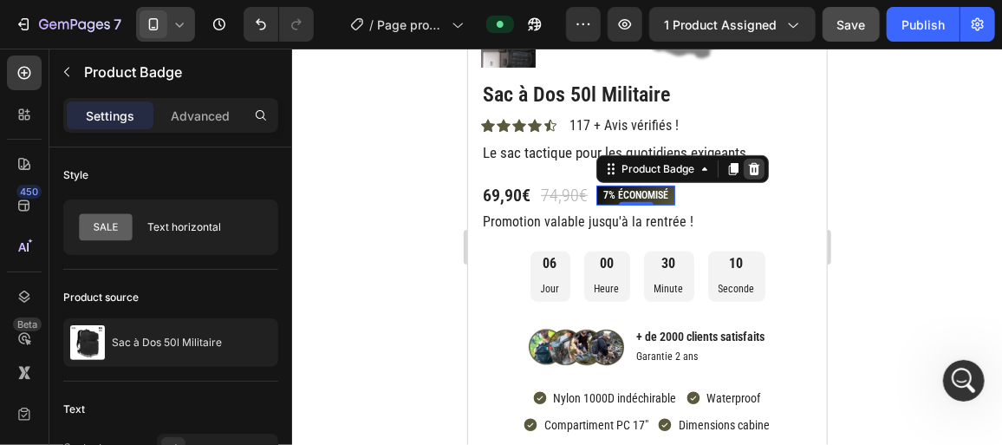
click at [756, 164] on icon at bounding box center [753, 167] width 11 height 12
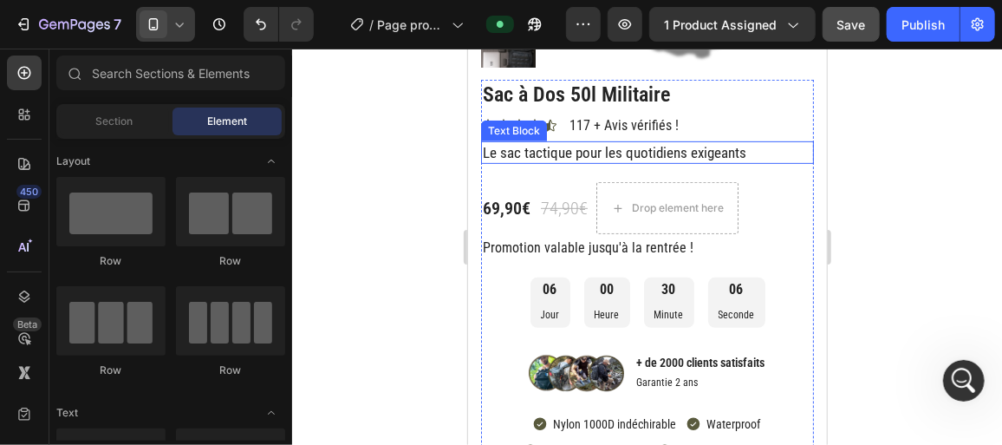
click at [556, 157] on p "Le sac tactique pour les quotidiens exigeants" at bounding box center [646, 151] width 329 height 19
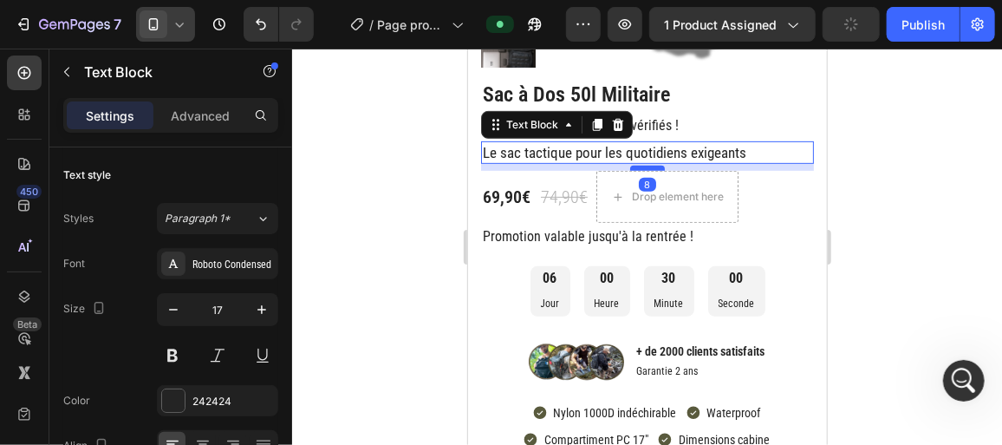
drag, startPoint x: 635, startPoint y: 178, endPoint x: 637, endPoint y: 166, distance: 11.6
click at [637, 166] on div at bounding box center [646, 167] width 35 height 5
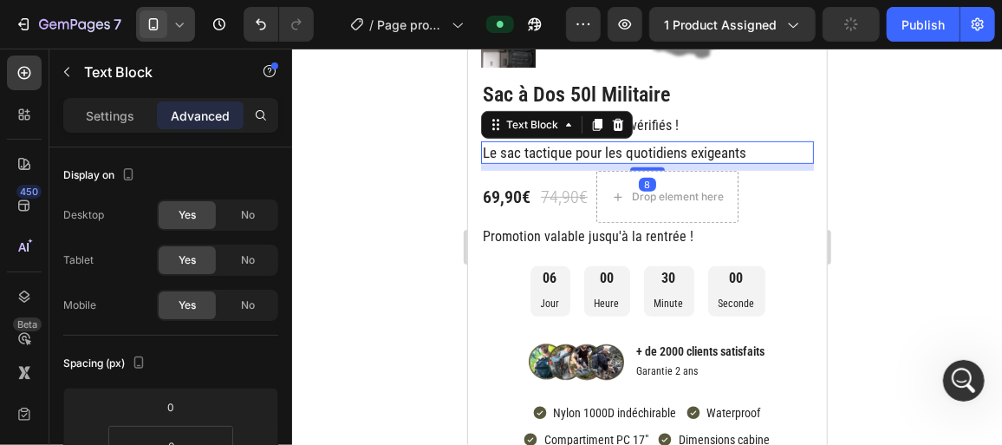
click at [303, 231] on div at bounding box center [647, 247] width 710 height 396
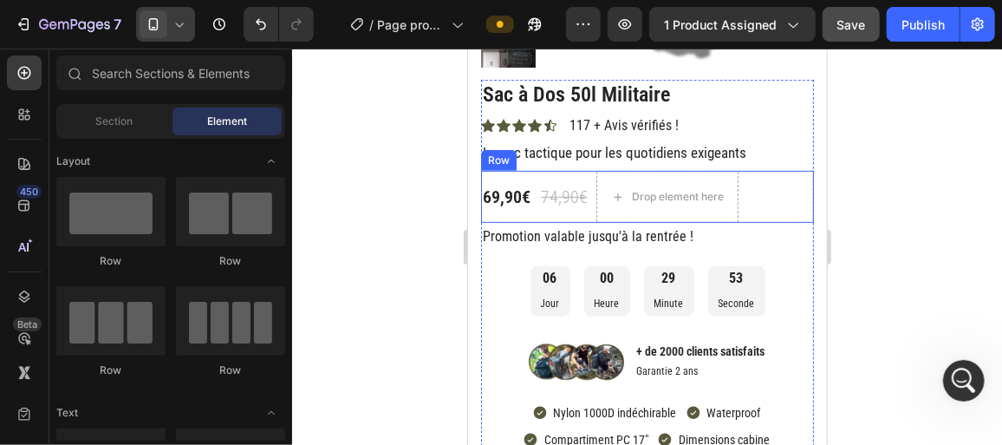
click at [538, 212] on div "74,90€ Product Price Product Price" at bounding box center [563, 196] width 50 height 52
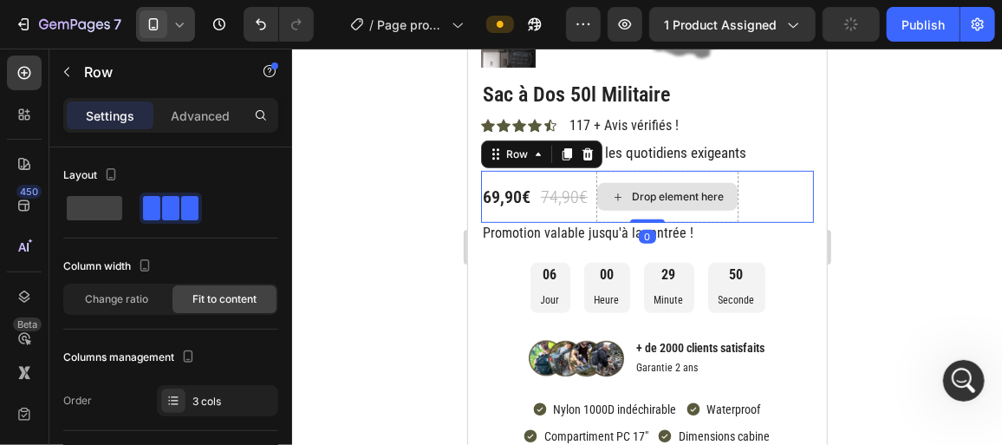
drag, startPoint x: 633, startPoint y: 223, endPoint x: 633, endPoint y: 211, distance: 12.1
click at [633, 211] on div "69,90€ Product Price Product Price 74,90€ Product Price Product Price Drop elem…" at bounding box center [646, 196] width 333 height 52
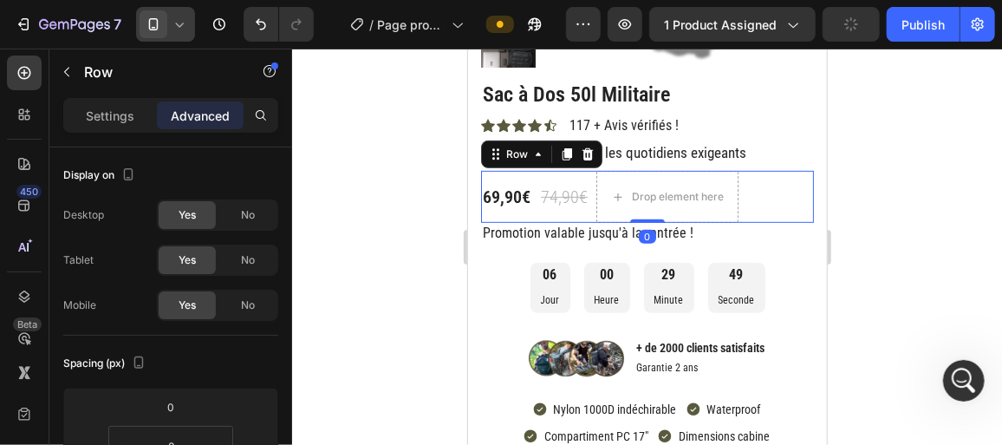
click at [387, 259] on div at bounding box center [647, 247] width 710 height 396
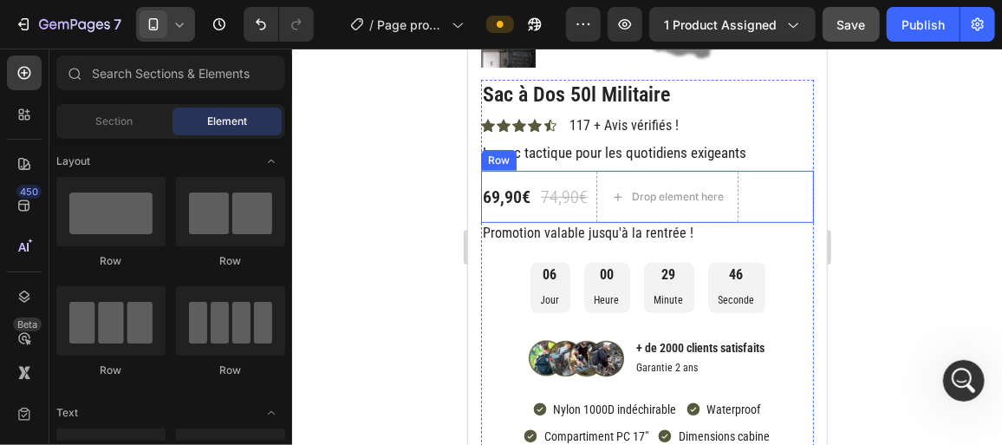
click at [533, 210] on div "69,90€ Product Price Product Price 74,90€ Product Price Product Price Drop elem…" at bounding box center [646, 196] width 333 height 52
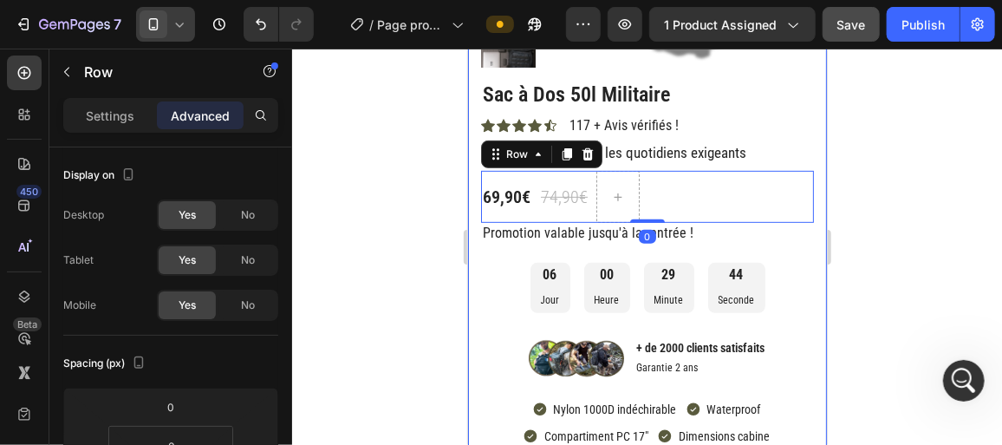
click at [427, 217] on div at bounding box center [647, 247] width 710 height 396
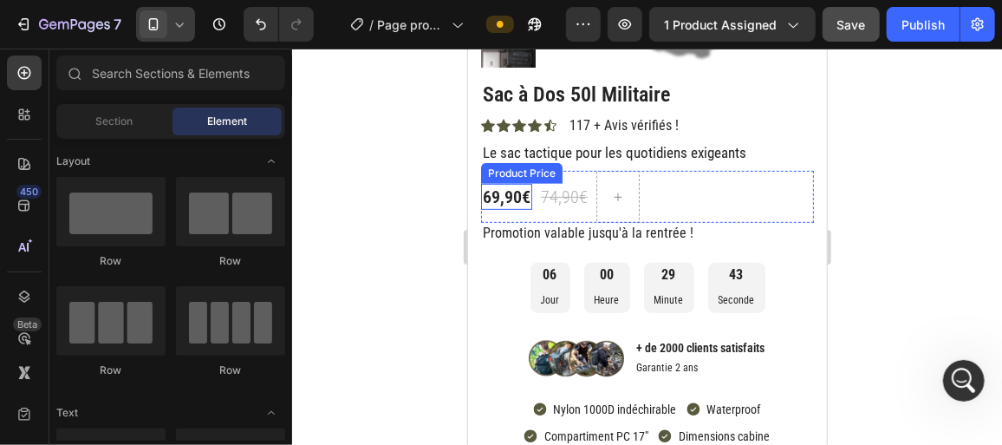
click at [499, 202] on div "69,90€" at bounding box center [505, 196] width 51 height 26
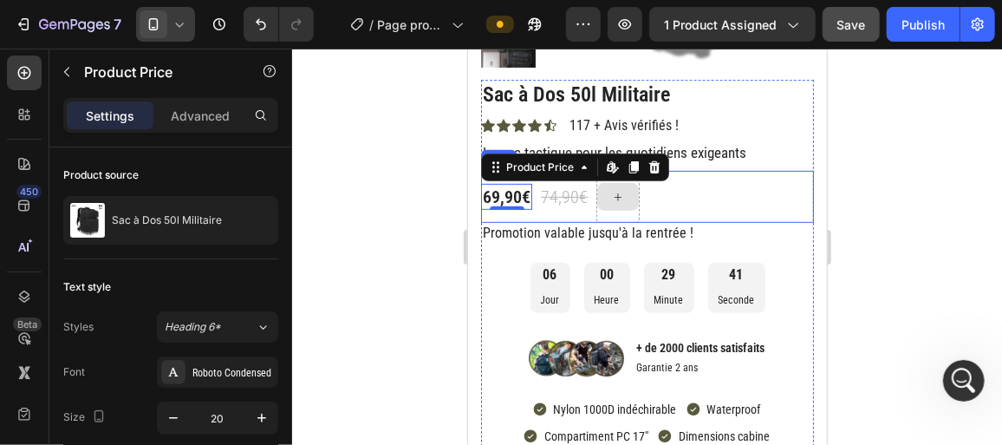
click at [617, 203] on icon at bounding box center [617, 196] width 14 height 15
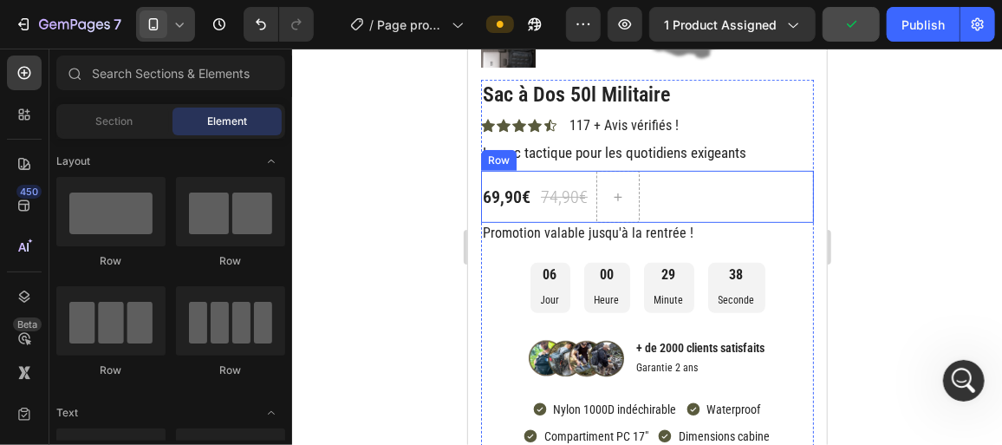
click at [680, 193] on div "69,90€ Product Price Product Price 74,90€ Product Price Product Price Row" at bounding box center [646, 196] width 333 height 52
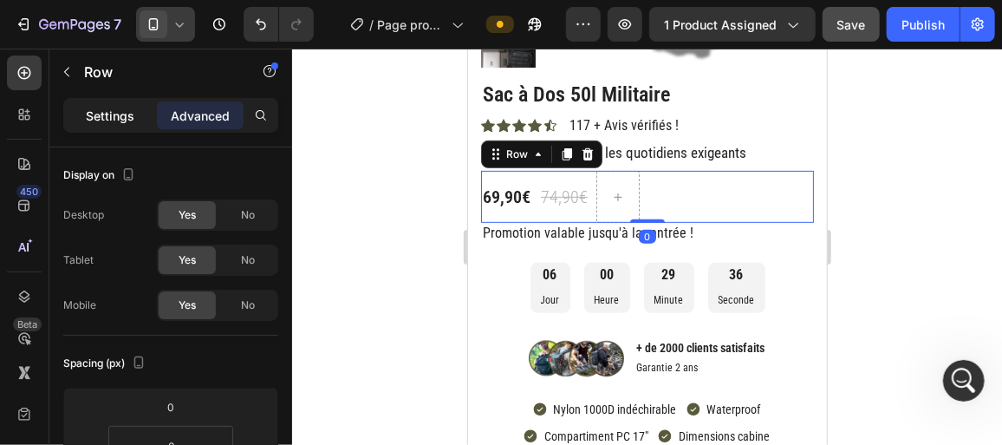
click at [114, 114] on p "Settings" at bounding box center [110, 116] width 49 height 18
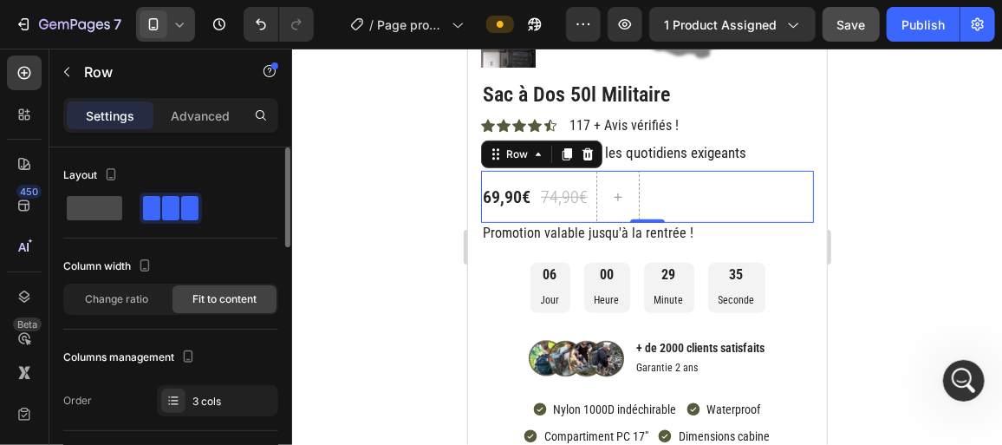
click at [109, 218] on span at bounding box center [94, 208] width 55 height 24
type input "0"
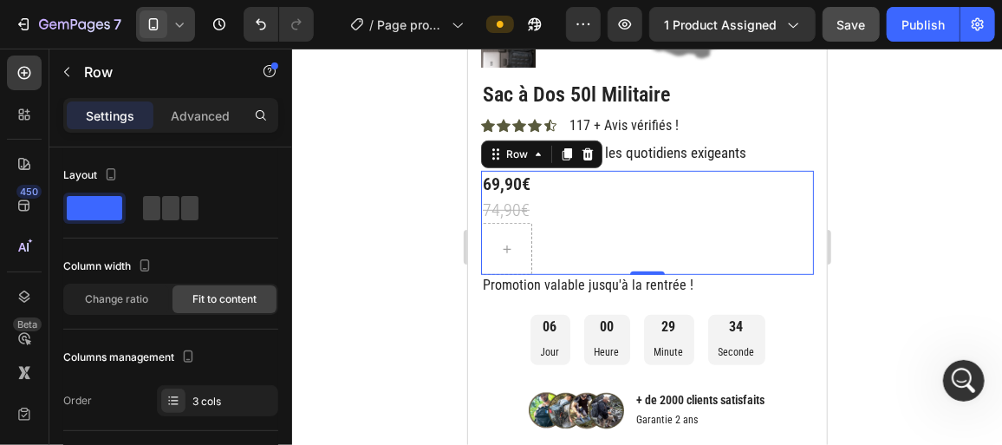
click at [563, 191] on div "69,90€ Product Price Product Price 74,90€ Product Price Product Price Row 0" at bounding box center [646, 222] width 333 height 104
click at [181, 207] on span at bounding box center [189, 208] width 17 height 24
type input "8"
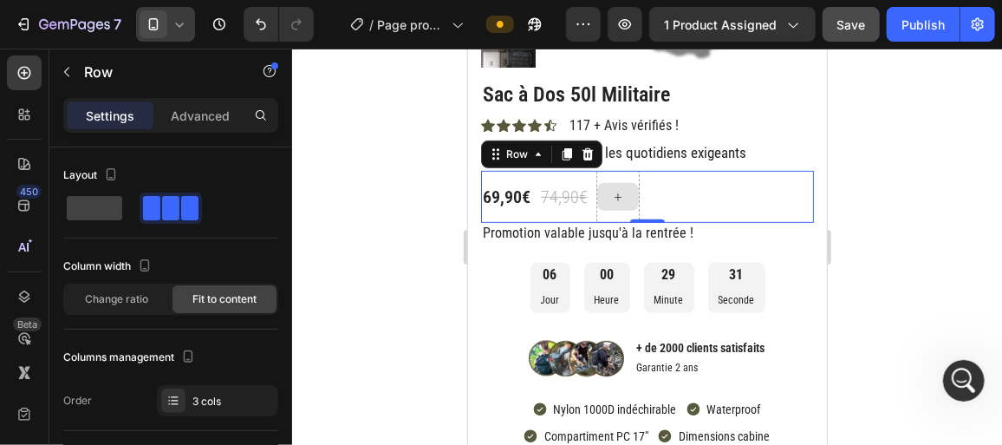
click at [615, 187] on div at bounding box center [617, 196] width 42 height 28
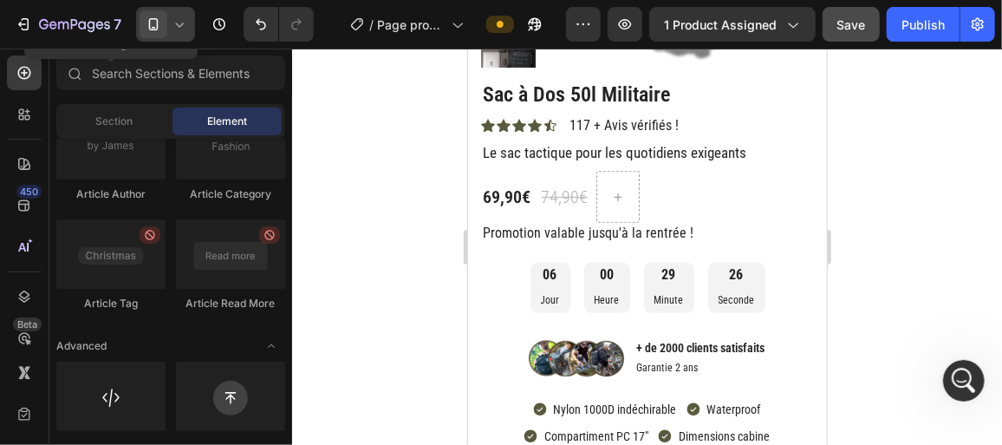
scroll to position [4950, 0]
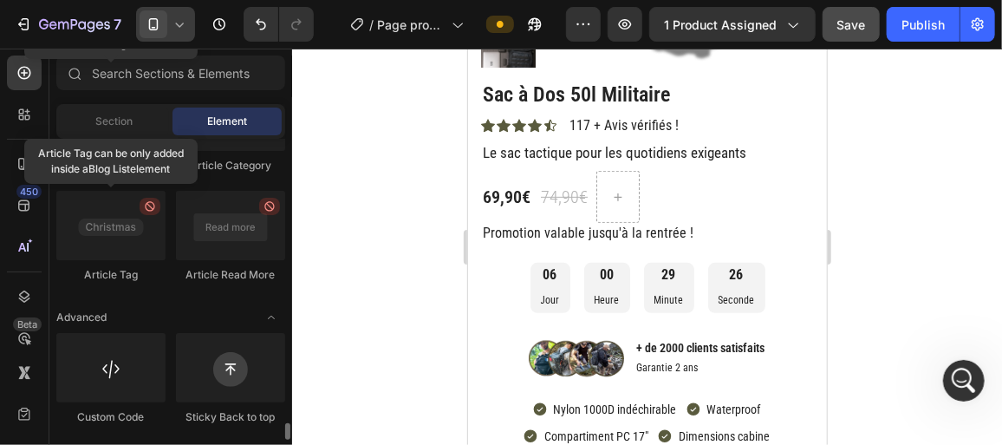
click at [397, 270] on div at bounding box center [647, 247] width 710 height 396
click at [986, 378] on div at bounding box center [647, 247] width 710 height 396
click at [964, 374] on icon "Ouvrir le Messenger Intercom" at bounding box center [961, 378] width 29 height 29
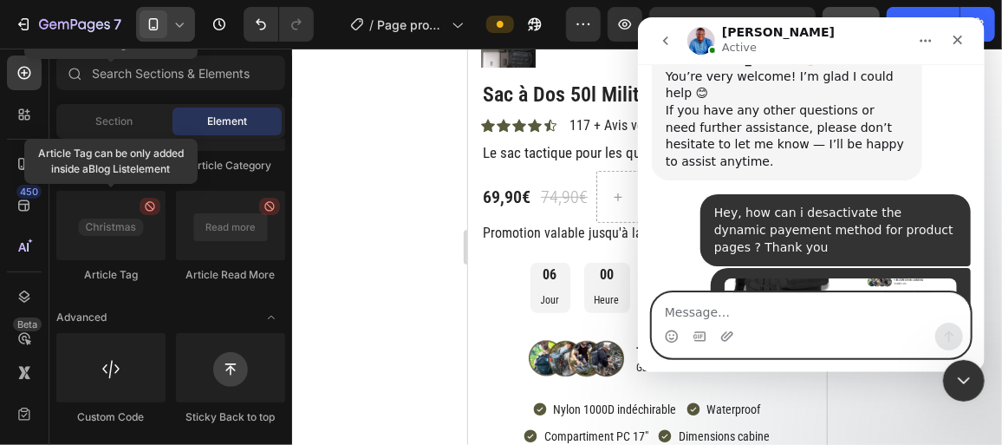
scroll to position [2296, 0]
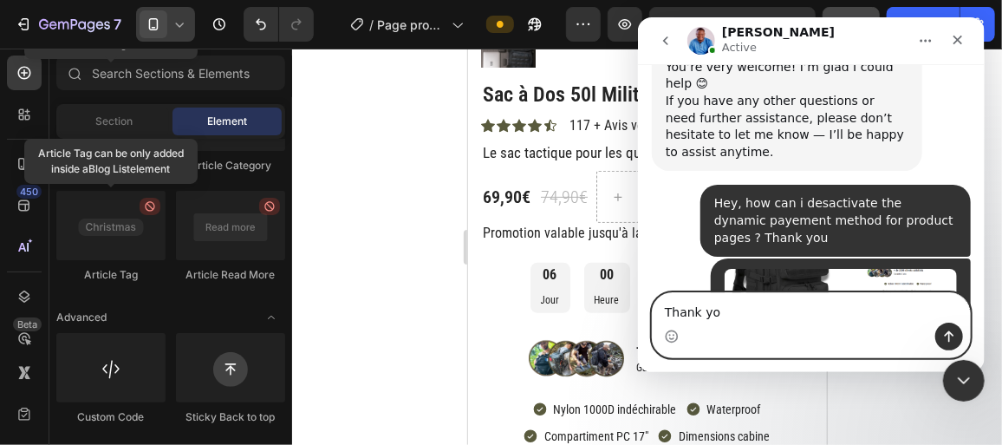
type textarea "Thank you"
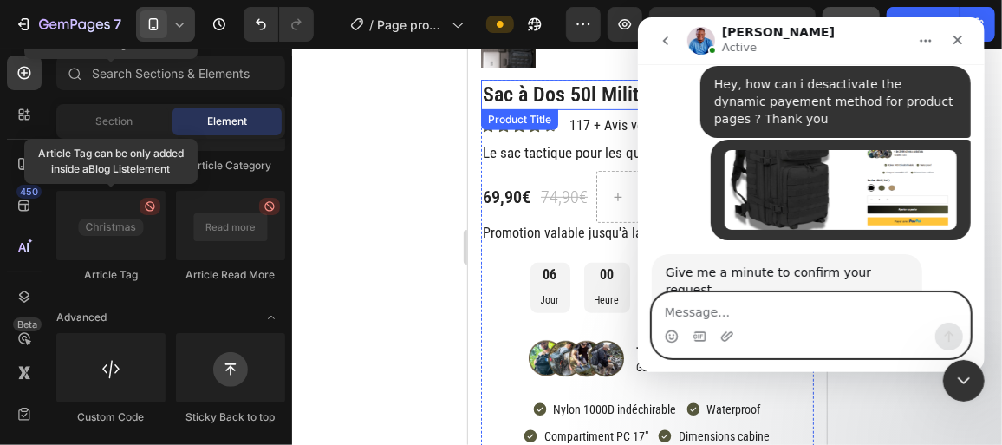
scroll to position [2433, 0]
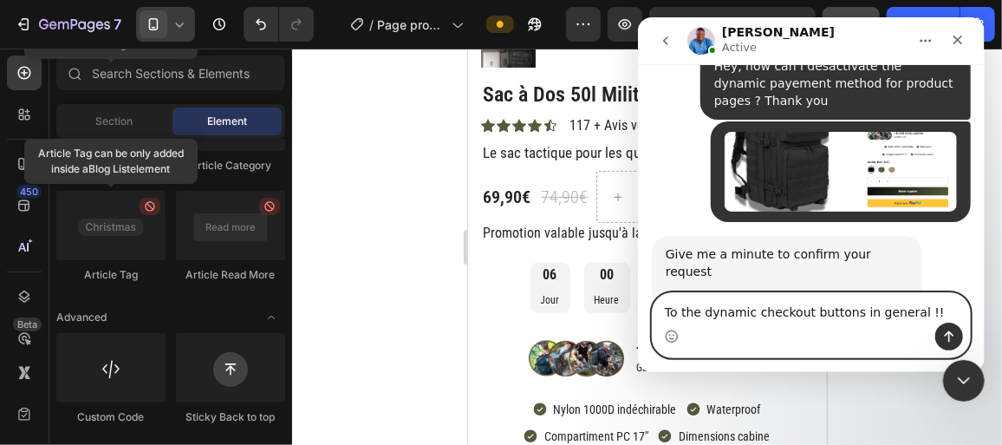
type textarea "To the dynamic checkout buttons in general !"
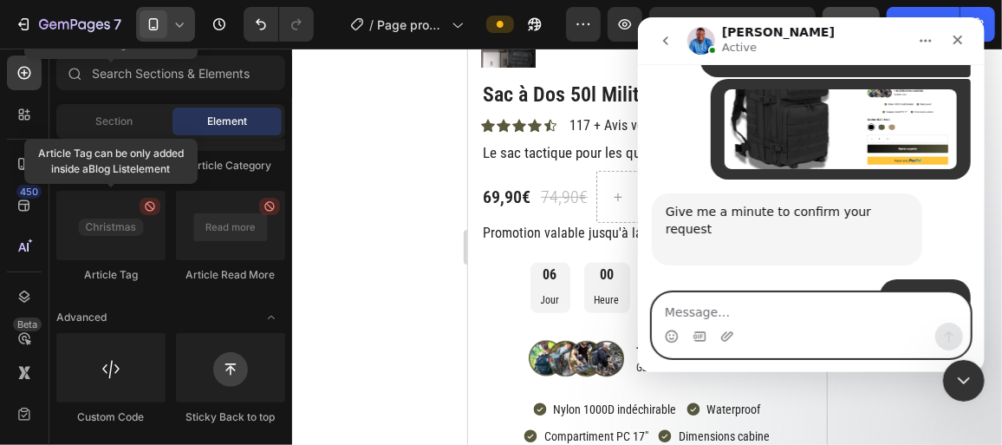
scroll to position [2485, 0]
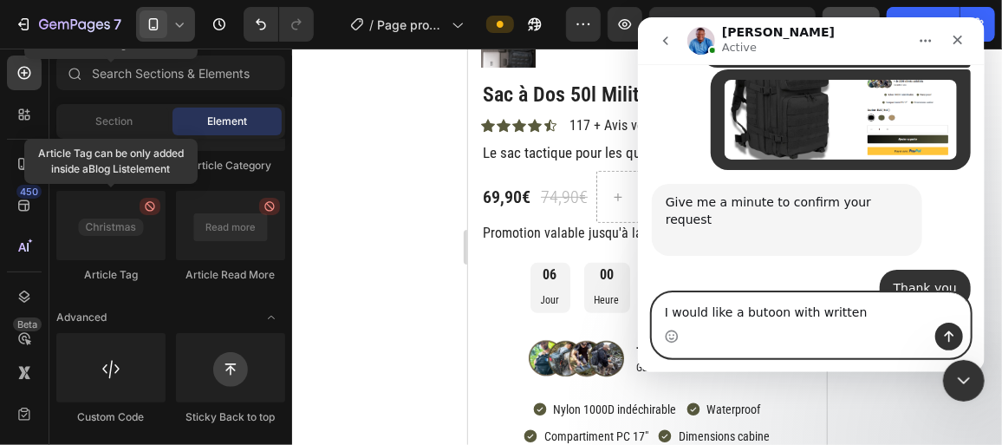
click at [768, 317] on textarea "I would like a butoon with written" at bounding box center [810, 307] width 317 height 29
drag, startPoint x: 823, startPoint y: 311, endPoint x: 851, endPoint y: 322, distance: 29.6
click at [851, 322] on textarea "I would like a buton with written" at bounding box center [810, 307] width 317 height 29
type textarea "I would like a buton with written " Acheter ""
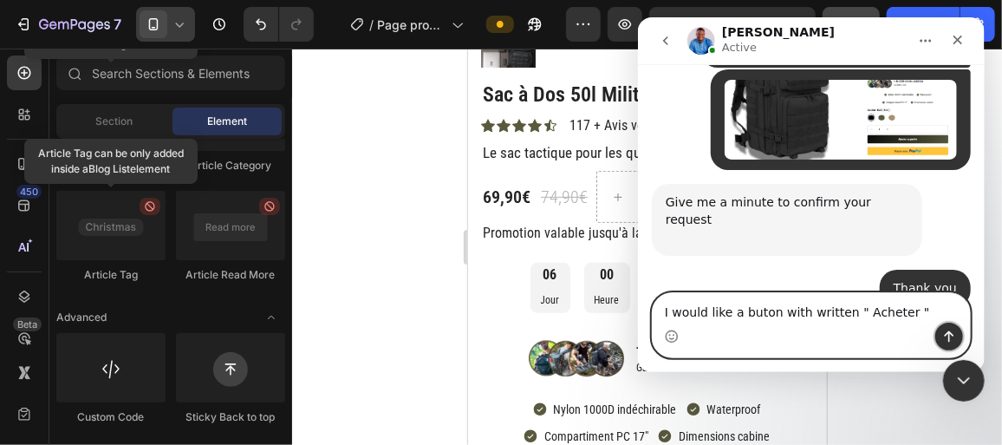
click at [946, 335] on icon "Envoyer un message…" at bounding box center [948, 336] width 14 height 14
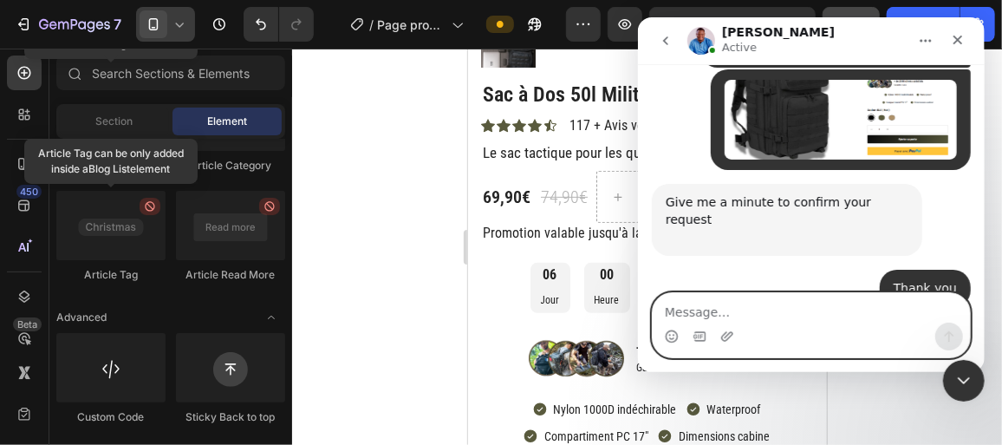
scroll to position [2525, 0]
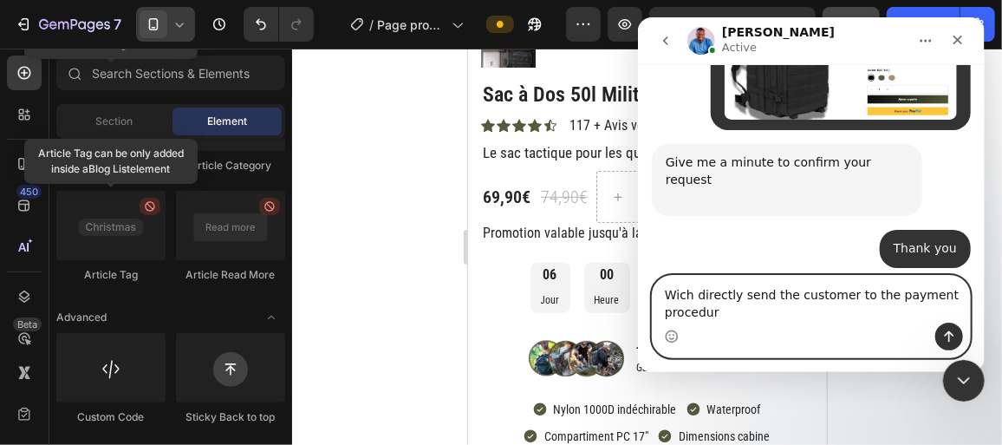
type textarea "Wich directly send the customer to the payment procedure"
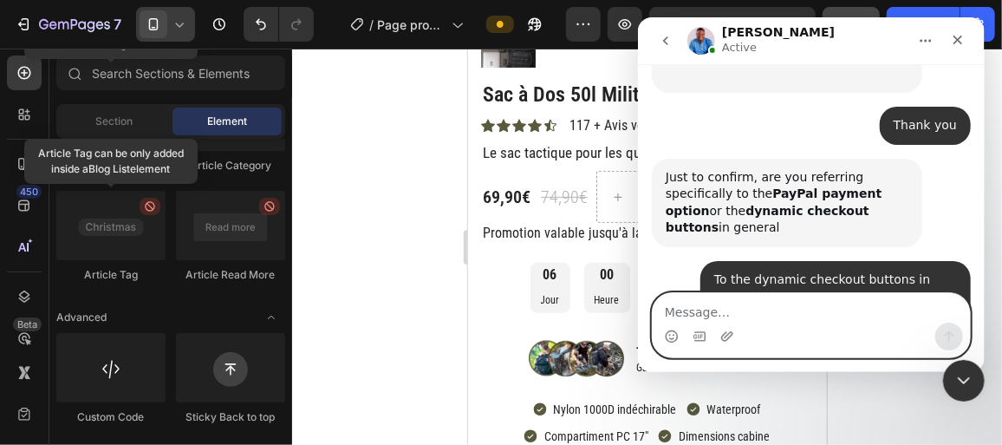
scroll to position [2650, 0]
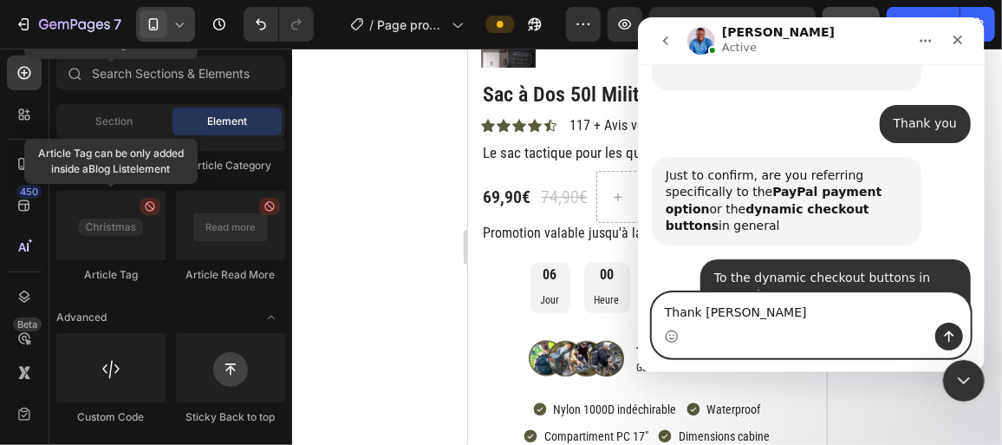
type textarea "Thank [PERSON_NAME] much"
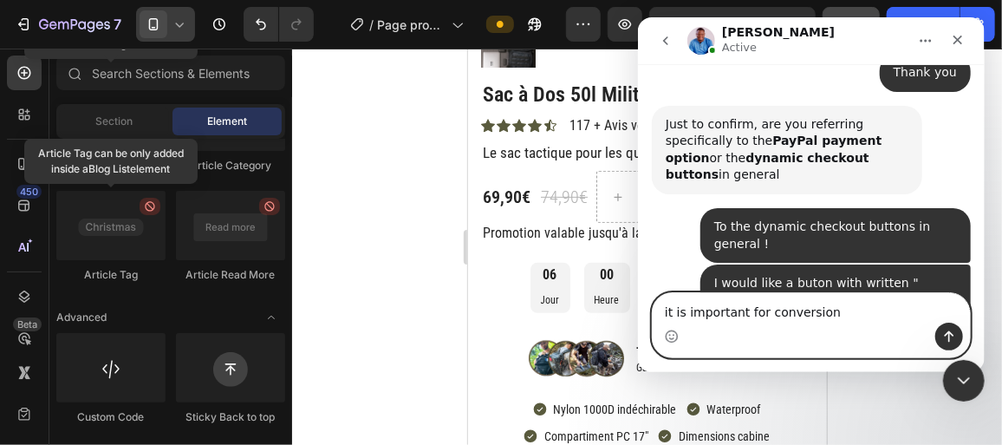
type textarea "it is important for conversions"
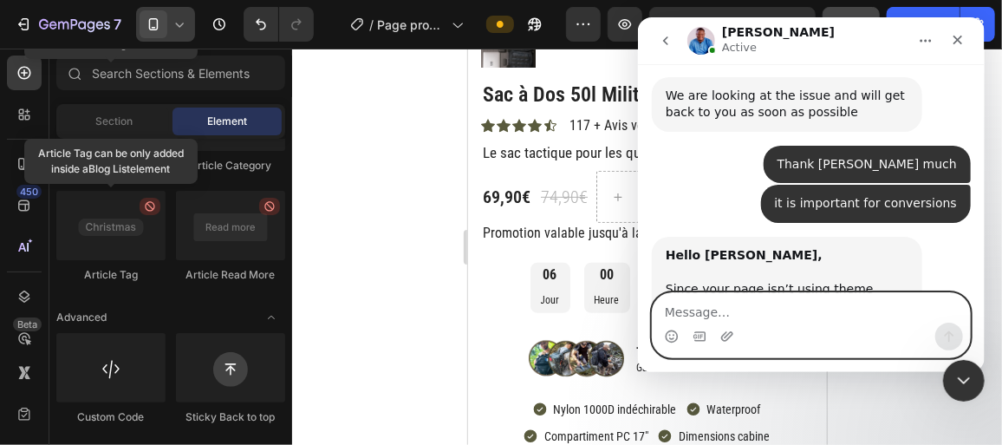
scroll to position [3095, 0]
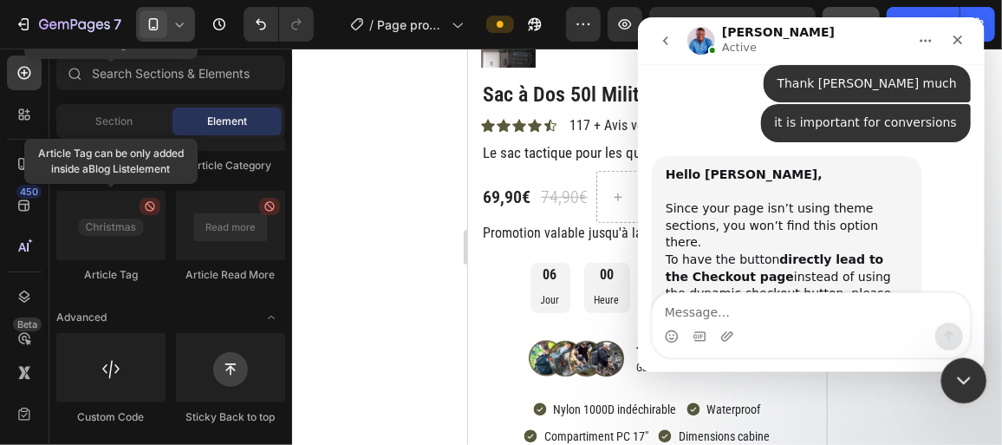
click at [960, 380] on icon "Fermer le Messenger Intercom" at bounding box center [961, 377] width 12 height 7
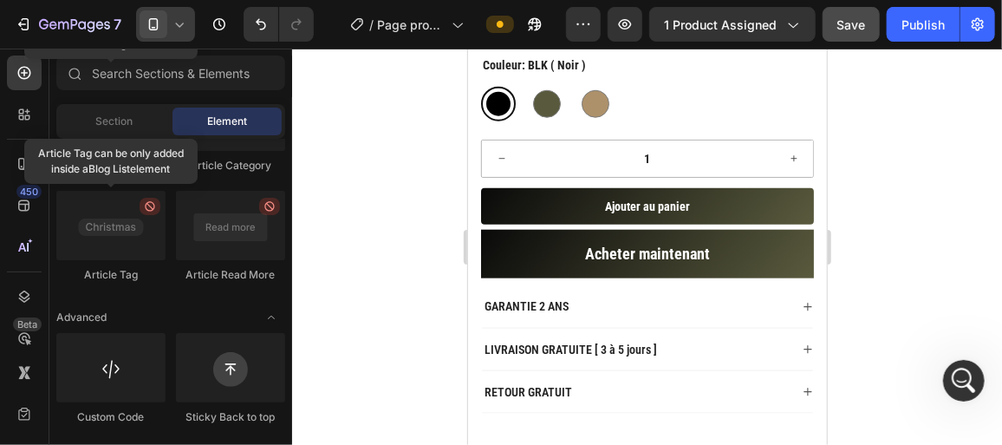
scroll to position [771, 0]
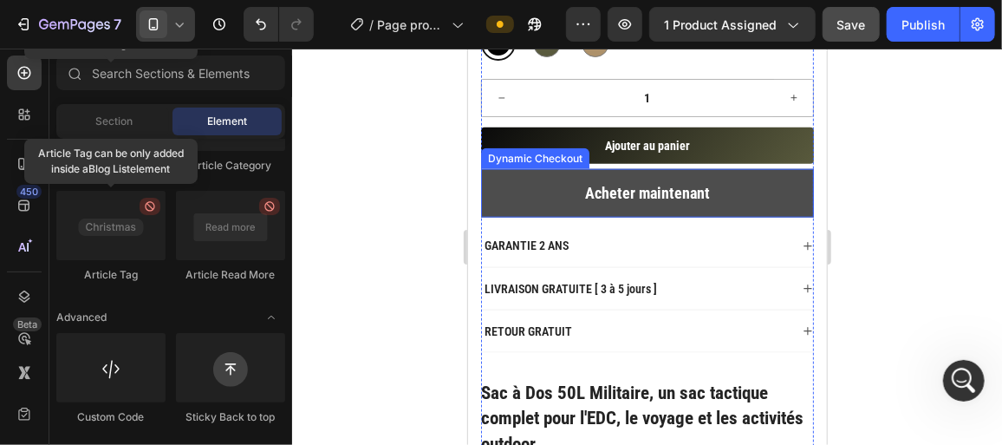
click at [517, 192] on button "Acheter maintenant" at bounding box center [646, 192] width 333 height 49
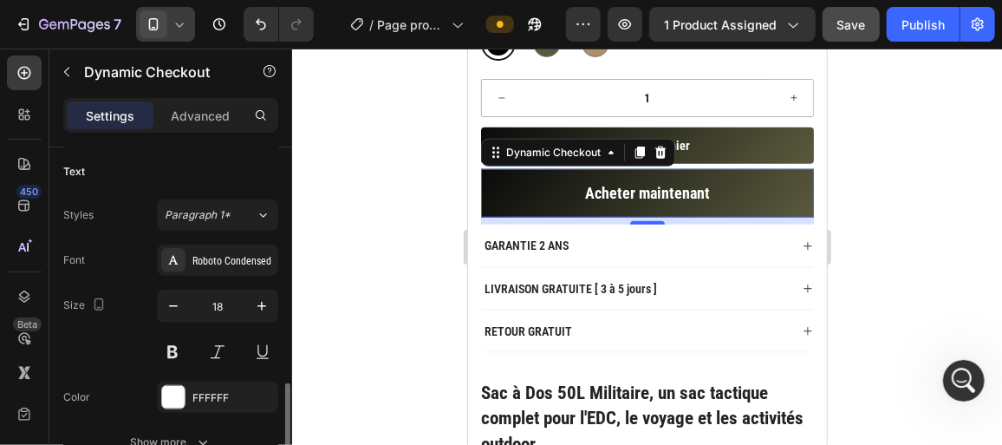
scroll to position [687, 0]
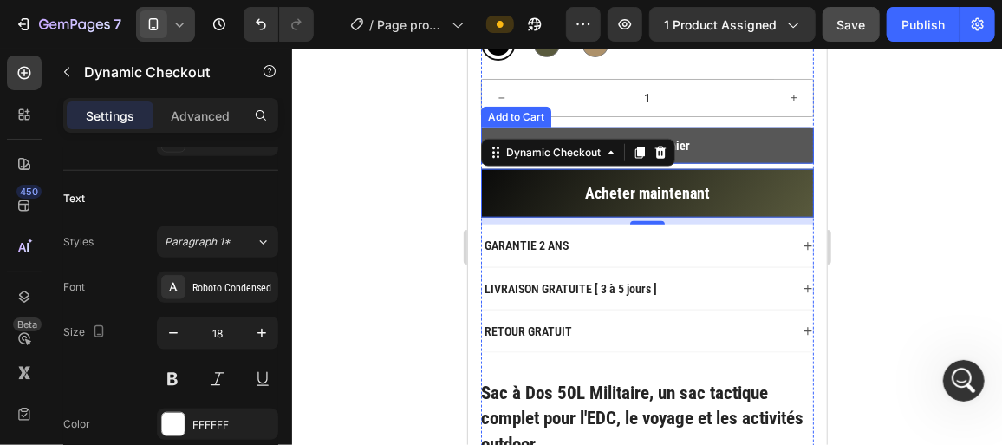
click at [728, 137] on button "Ajouter au panier" at bounding box center [646, 145] width 333 height 36
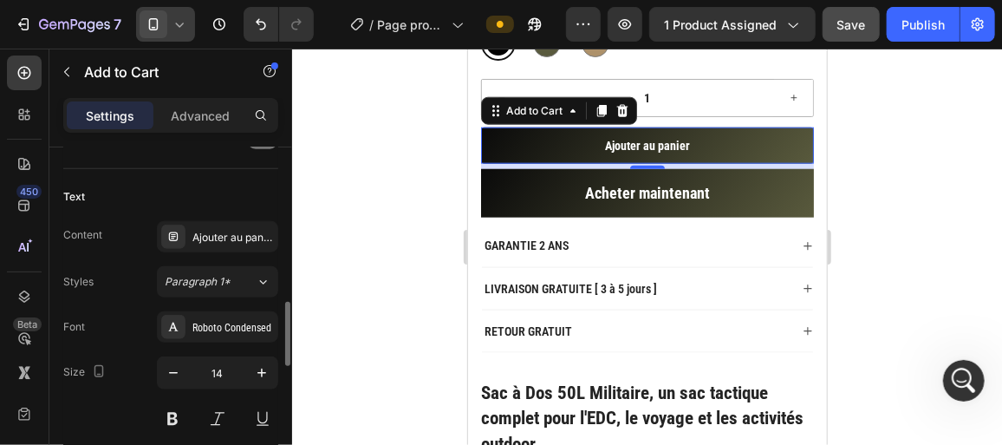
scroll to position [803, 0]
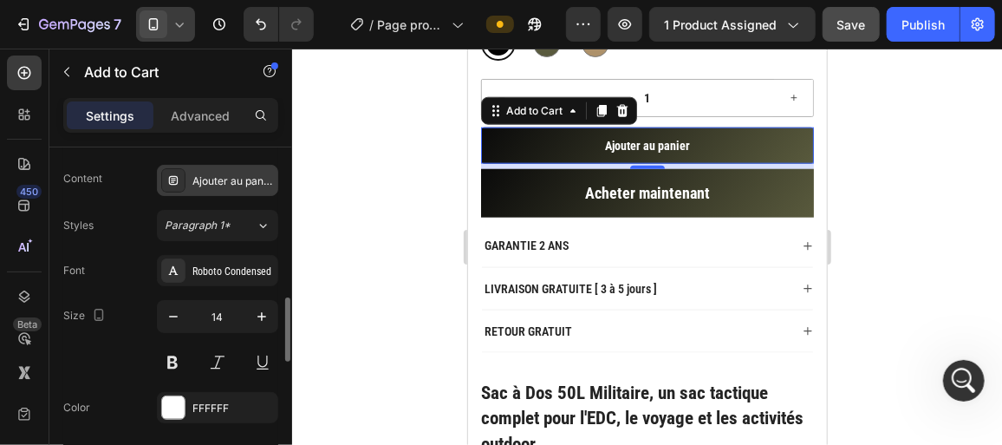
click at [219, 183] on div "Ajouter au panier" at bounding box center [232, 181] width 81 height 16
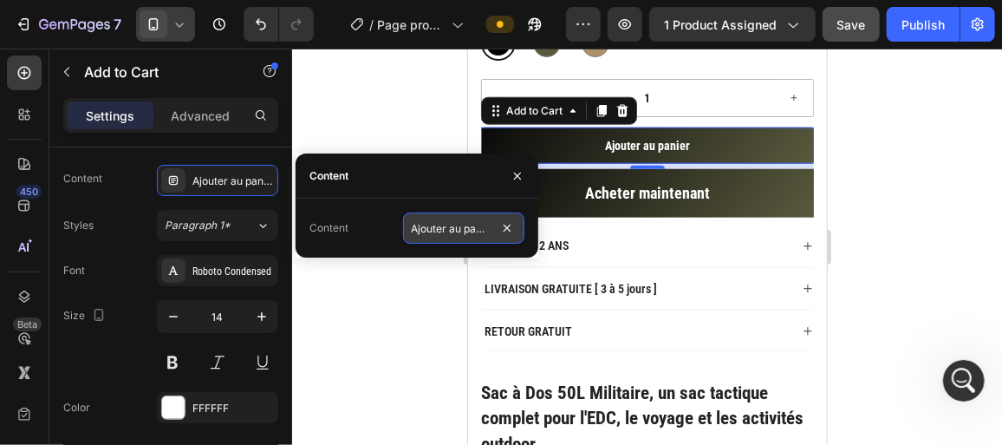
click at [465, 235] on input "Ajouter au panier" at bounding box center [463, 227] width 121 height 31
click at [343, 233] on div "Content" at bounding box center [328, 228] width 39 height 16
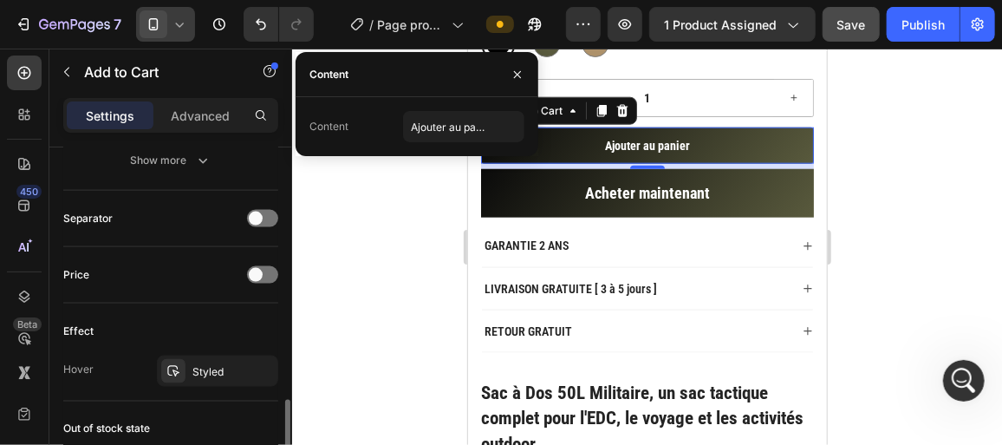
scroll to position [1283, 0]
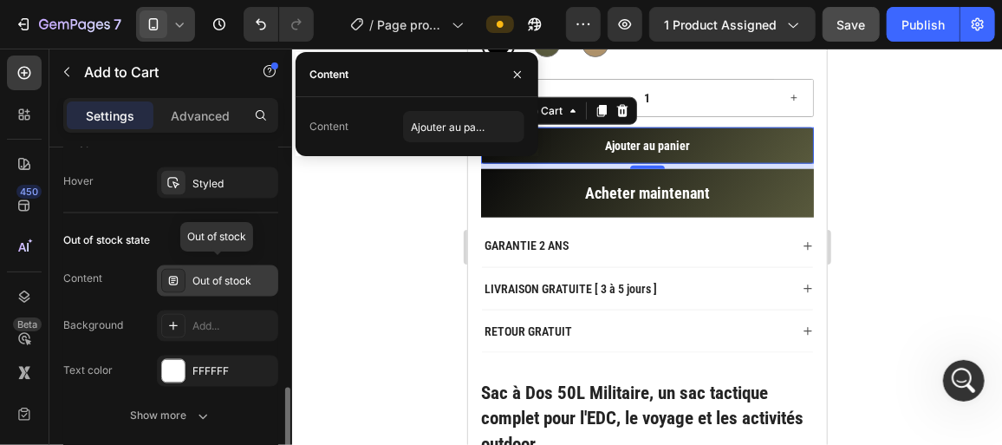
click at [200, 278] on div "Out of stock" at bounding box center [232, 282] width 81 height 16
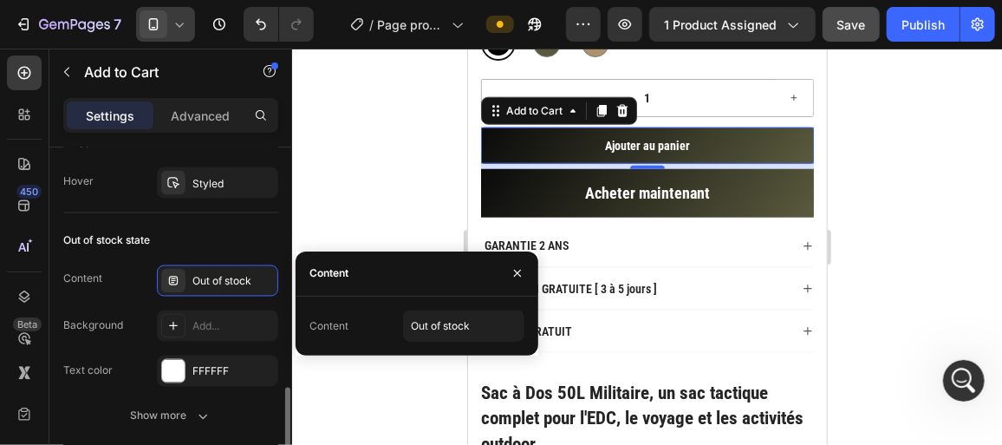
click at [115, 297] on div "Content Out of stock Background Add... Text color FFFFFF" at bounding box center [170, 325] width 215 height 121
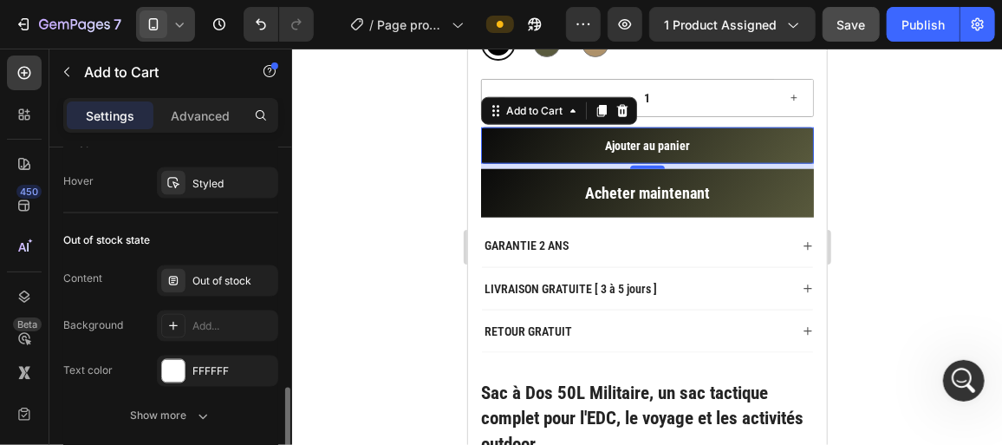
scroll to position [1504, 0]
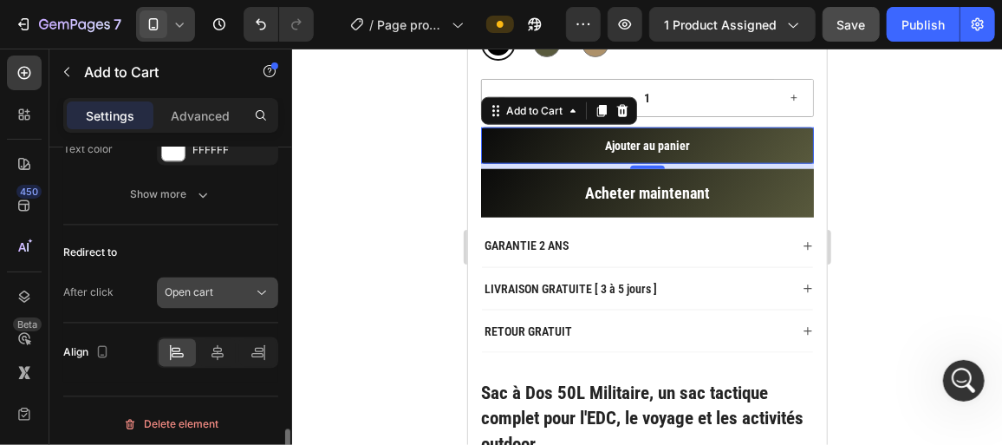
click at [205, 286] on span "Open cart" at bounding box center [189, 292] width 49 height 13
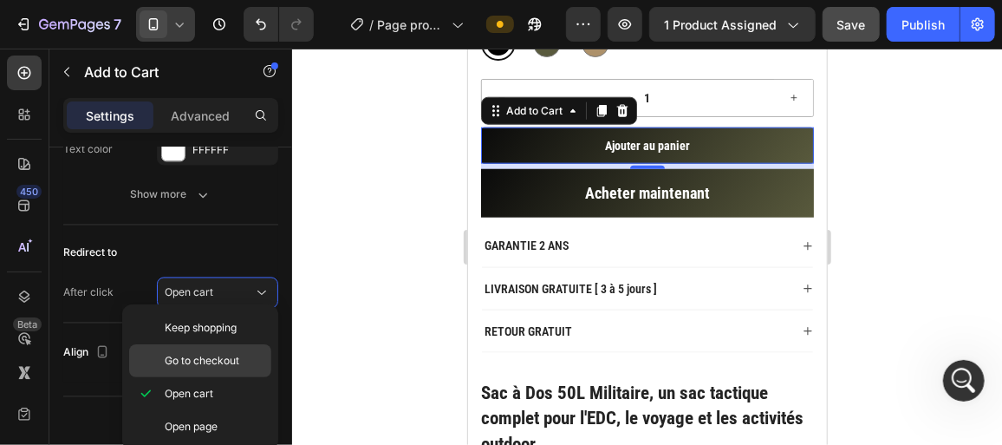
click at [228, 371] on div "Go to checkout" at bounding box center [200, 360] width 142 height 33
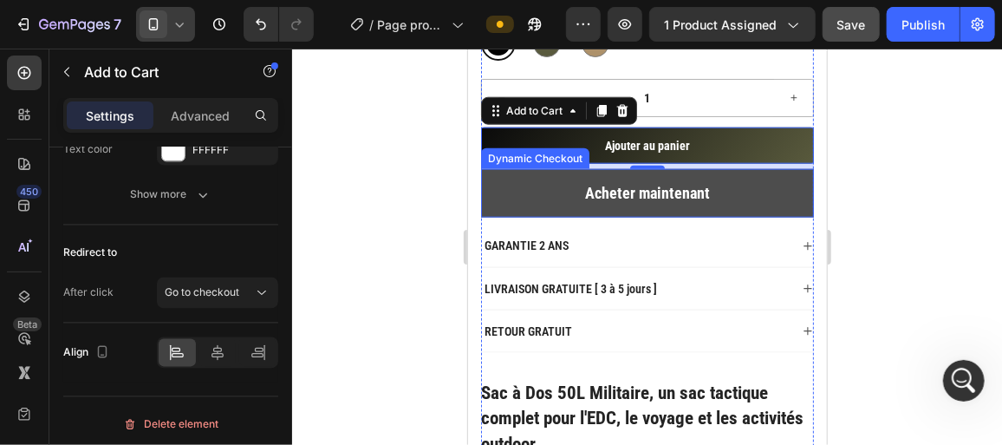
click at [723, 189] on button "Acheter maintenant" at bounding box center [646, 192] width 333 height 49
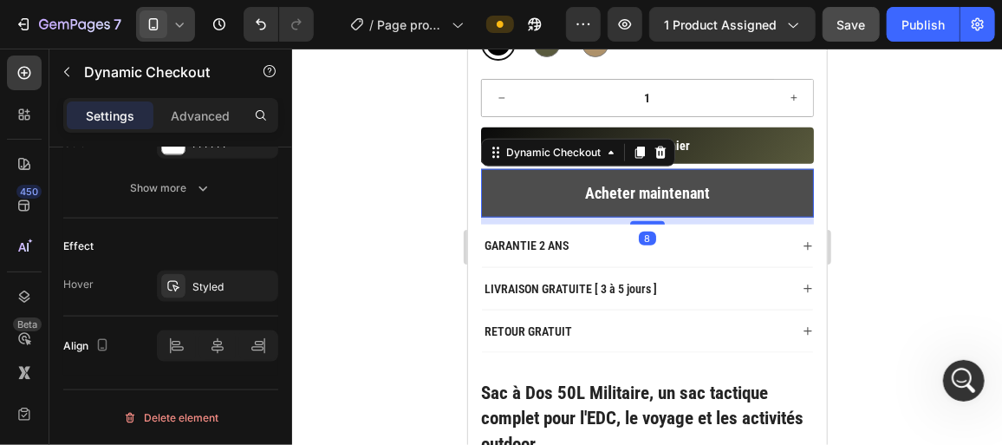
scroll to position [0, 0]
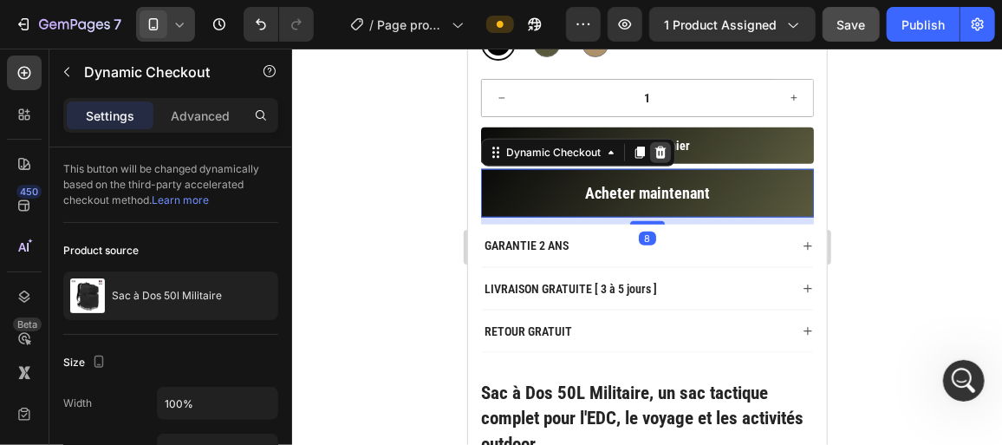
click at [658, 146] on icon at bounding box center [659, 152] width 11 height 12
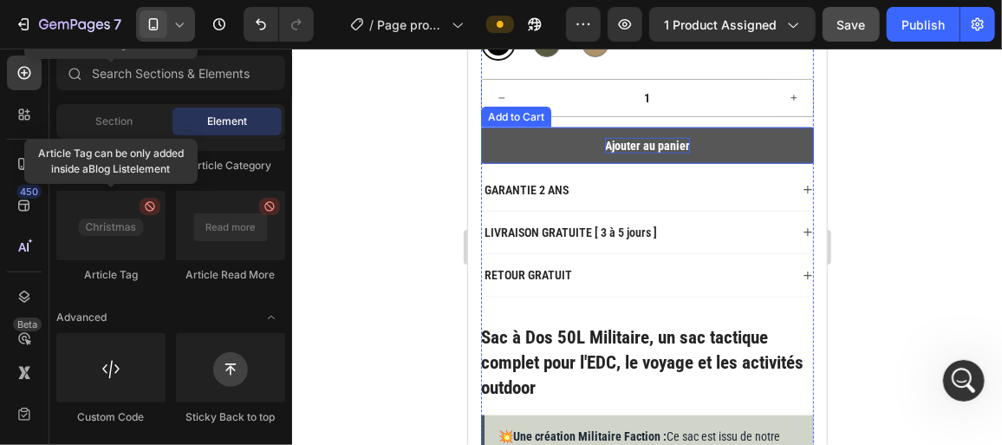
click at [652, 145] on div "Ajouter au panier" at bounding box center [646, 145] width 85 height 16
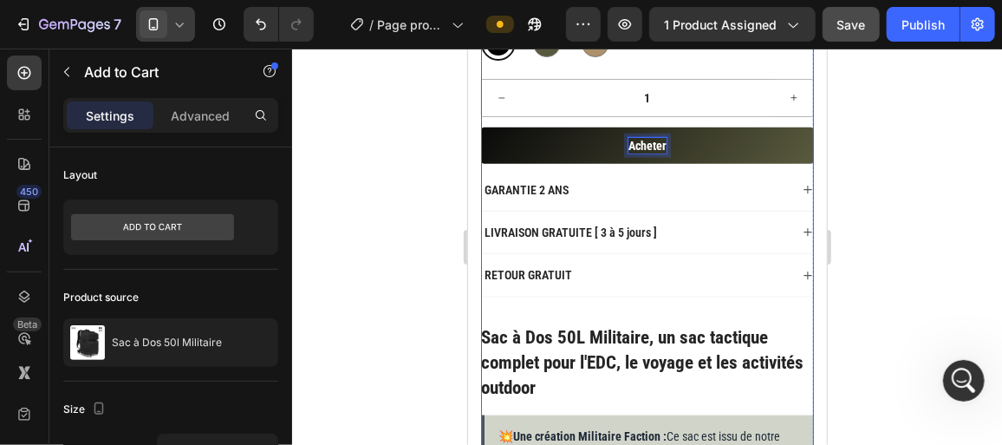
click at [433, 170] on div at bounding box center [647, 247] width 710 height 396
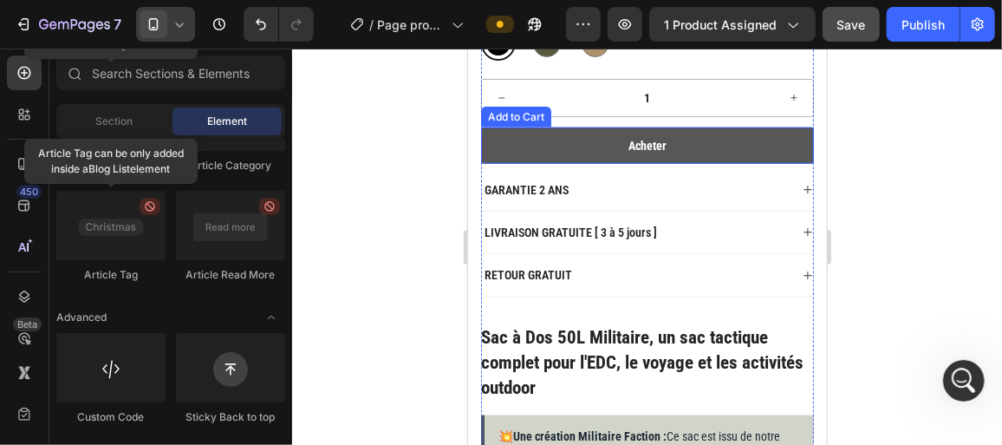
click at [545, 154] on button "Acheter" at bounding box center [646, 145] width 333 height 36
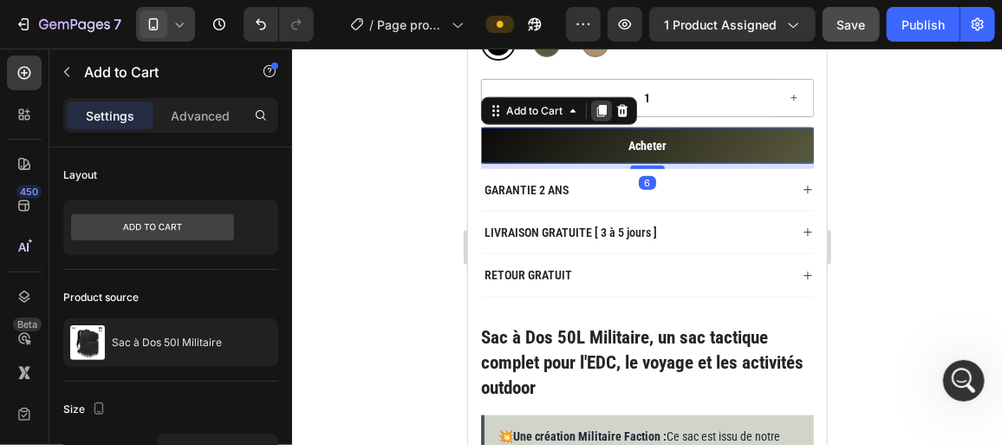
click at [599, 108] on icon at bounding box center [601, 110] width 10 height 12
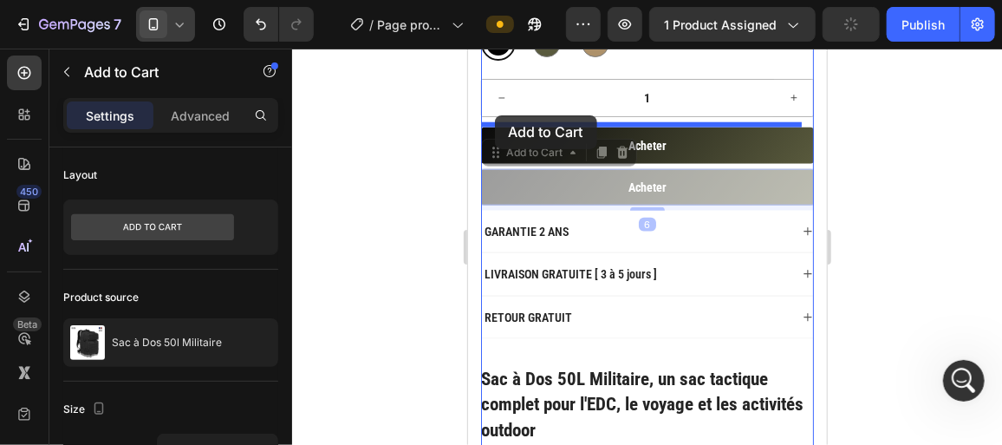
drag, startPoint x: 496, startPoint y: 149, endPoint x: 494, endPoint y: 114, distance: 34.7
click at [494, 114] on div "iPhone 11 Pro Max ( 414 px) iPhone 13 Mini iPhone 13 Pro iPhone 11 Pro Max iPho…" at bounding box center [646, 189] width 359 height 1825
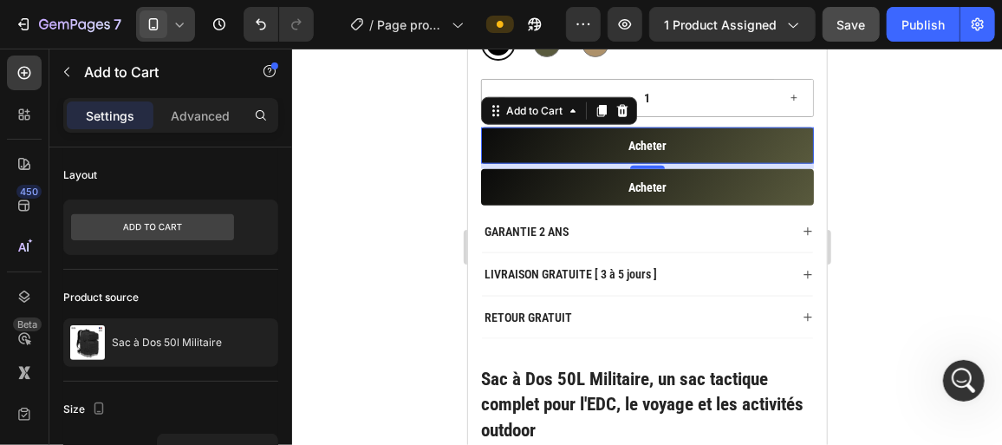
click at [377, 168] on div at bounding box center [647, 247] width 710 height 396
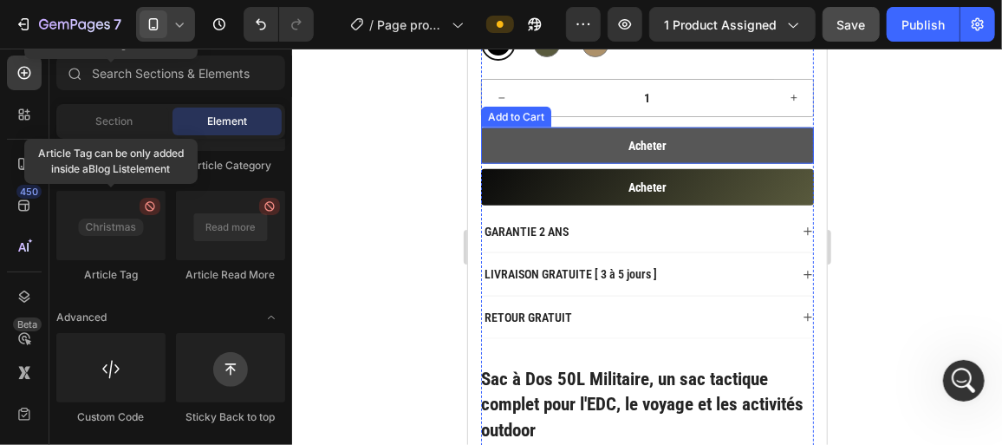
click at [502, 146] on button "Acheter" at bounding box center [646, 145] width 333 height 36
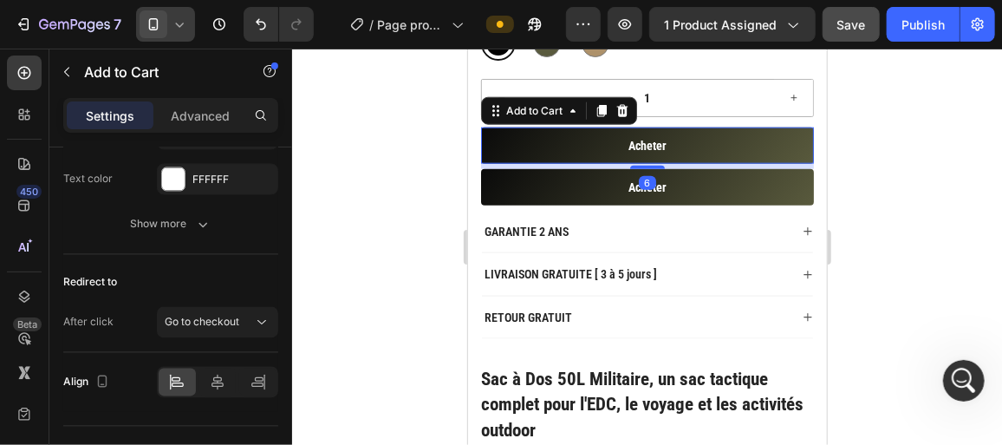
scroll to position [1504, 0]
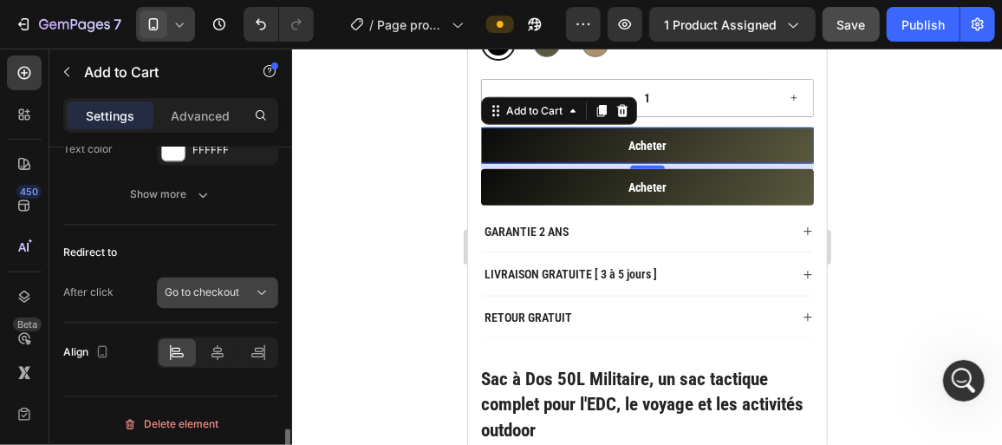
click at [202, 291] on span "Go to checkout" at bounding box center [202, 293] width 75 height 16
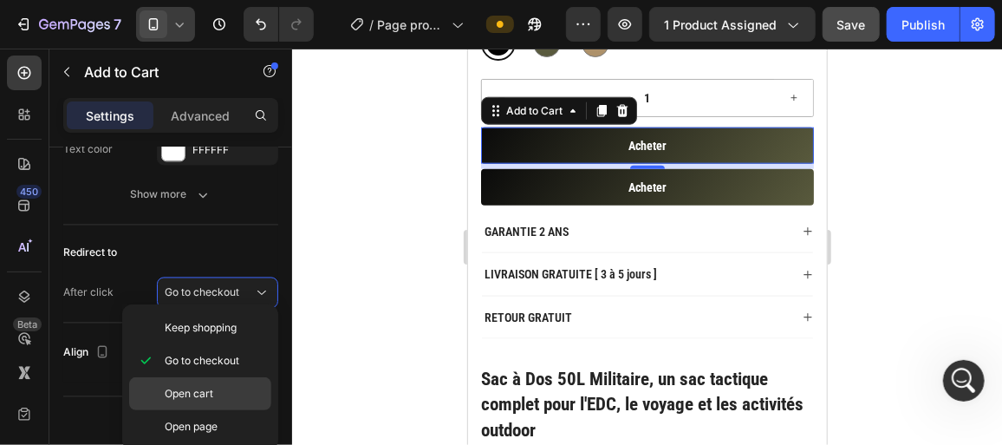
click at [185, 386] on span "Open cart" at bounding box center [189, 394] width 49 height 16
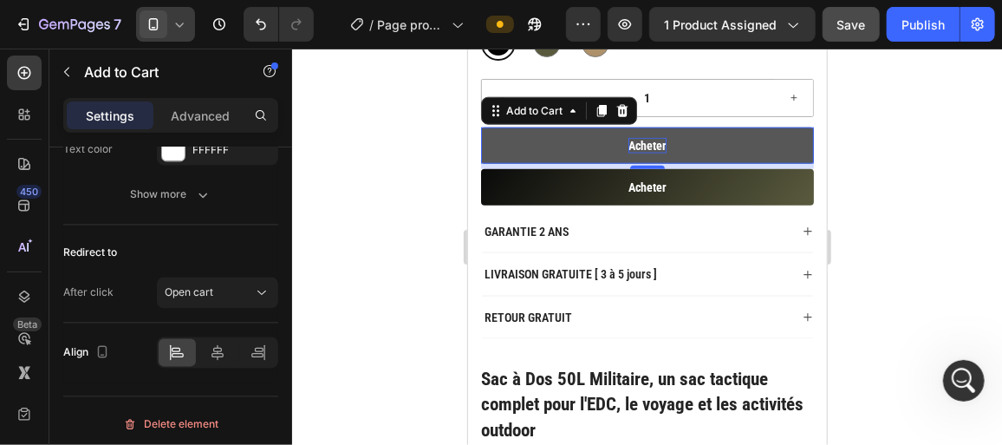
click at [628, 147] on div "Acheter" at bounding box center [647, 145] width 38 height 16
click at [628, 147] on p "Acheter" at bounding box center [647, 145] width 38 height 16
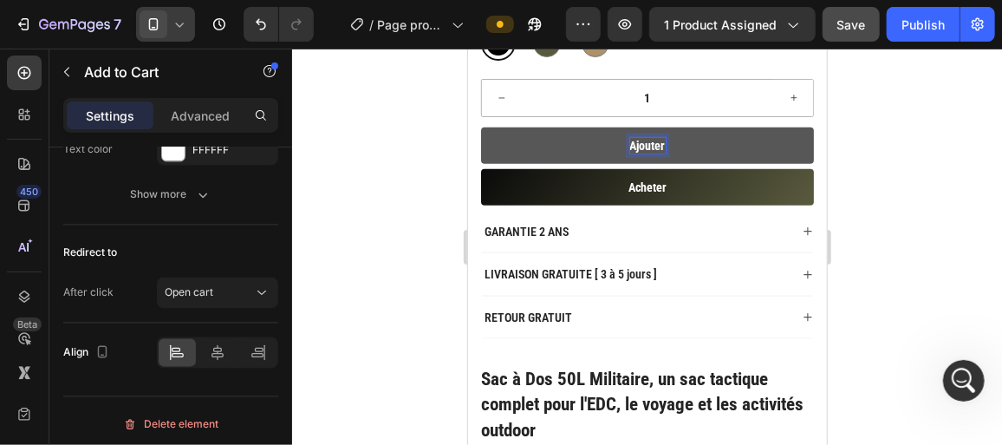
click at [480, 127] on button "Ajouter" at bounding box center [646, 145] width 333 height 36
click at [480, 127] on button "Ajouter au" at bounding box center [646, 145] width 333 height 36
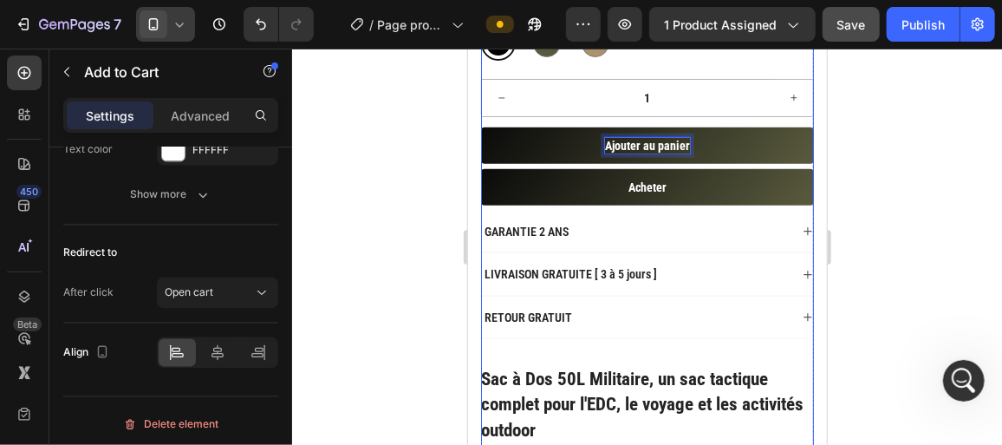
click at [720, 168] on button "Acheter" at bounding box center [646, 186] width 333 height 36
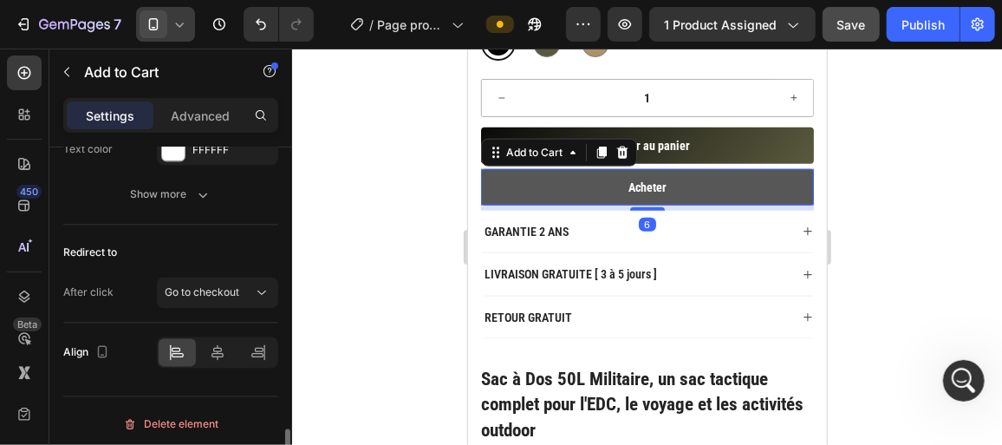
click at [698, 187] on button "Acheter" at bounding box center [646, 186] width 333 height 36
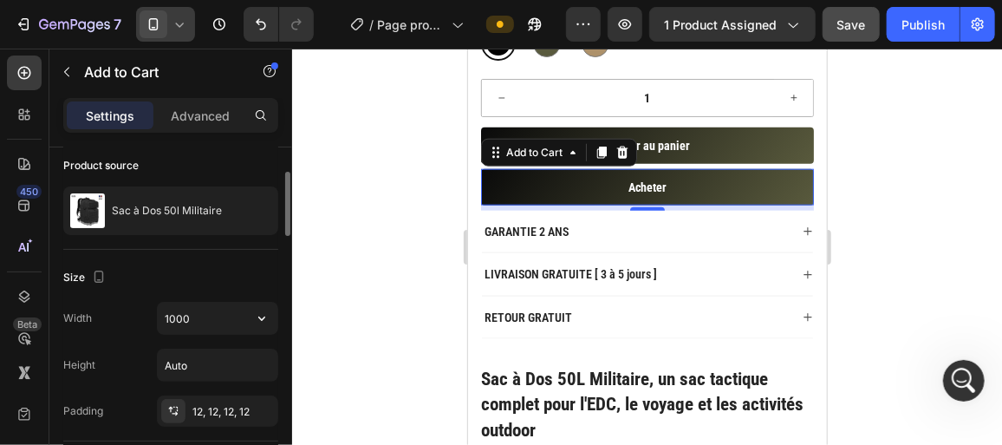
scroll to position [216, 0]
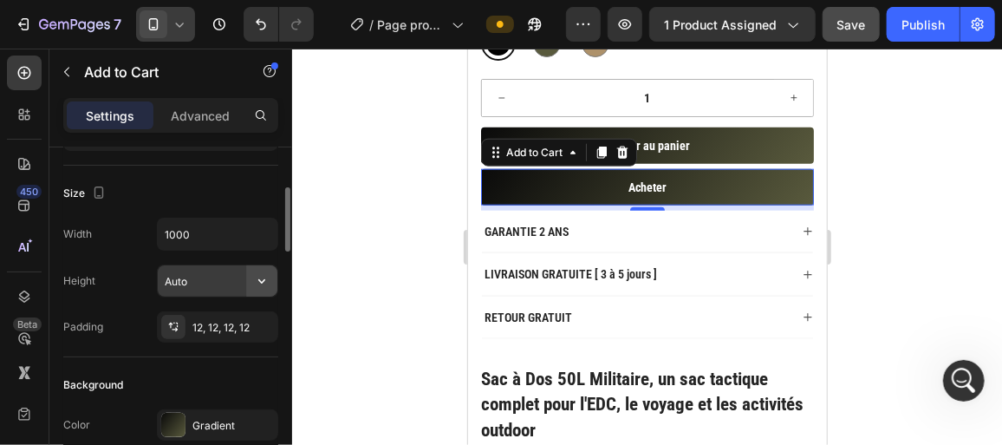
click at [252, 278] on button "button" at bounding box center [261, 280] width 31 height 31
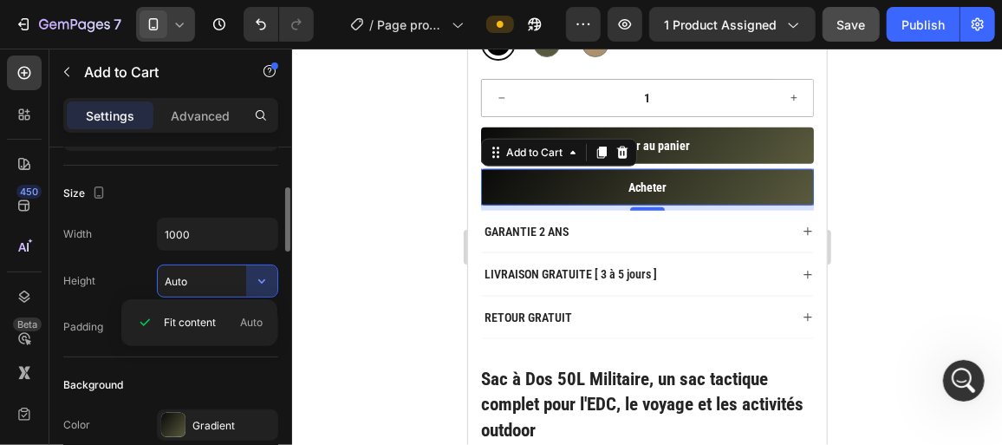
click at [209, 278] on input "Auto" at bounding box center [218, 280] width 120 height 31
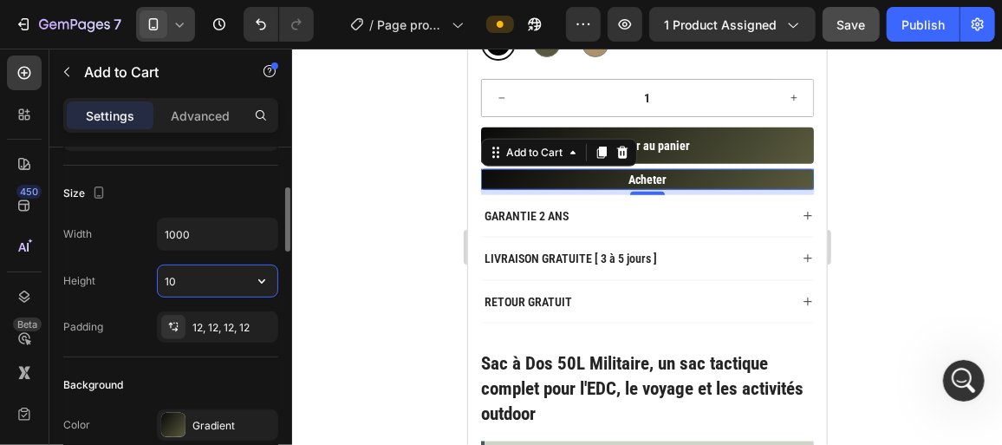
type input "1"
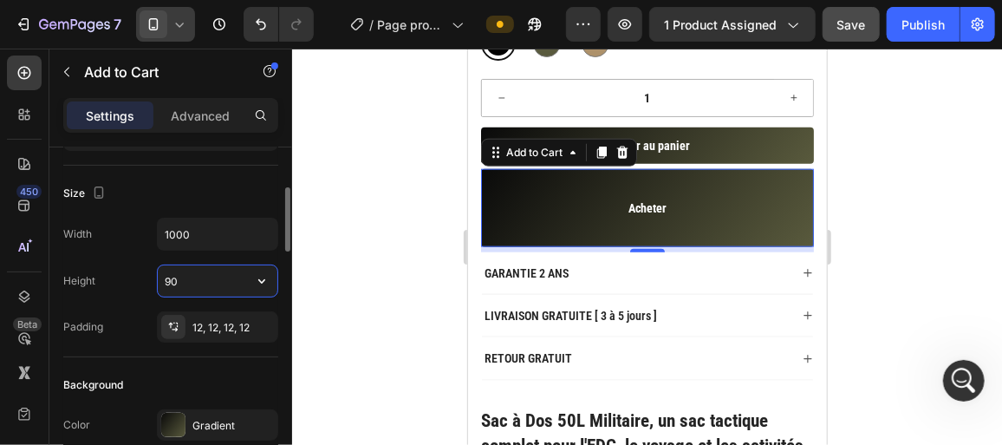
type input "9"
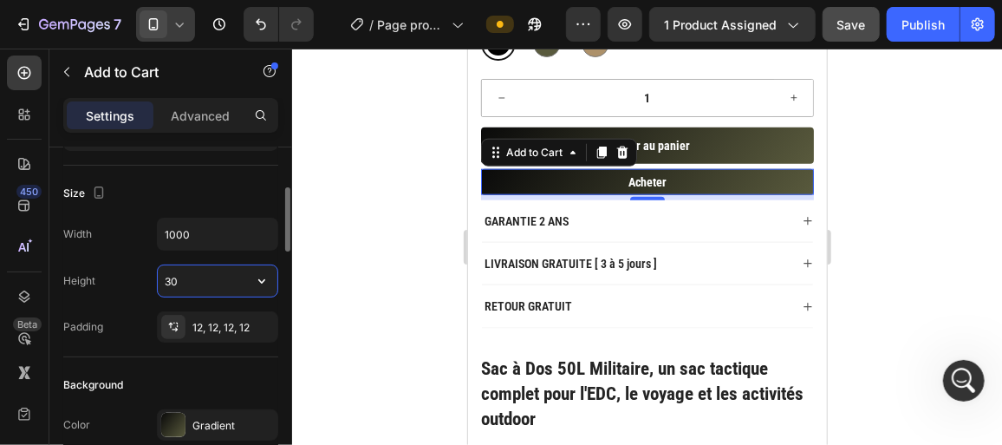
type input "3"
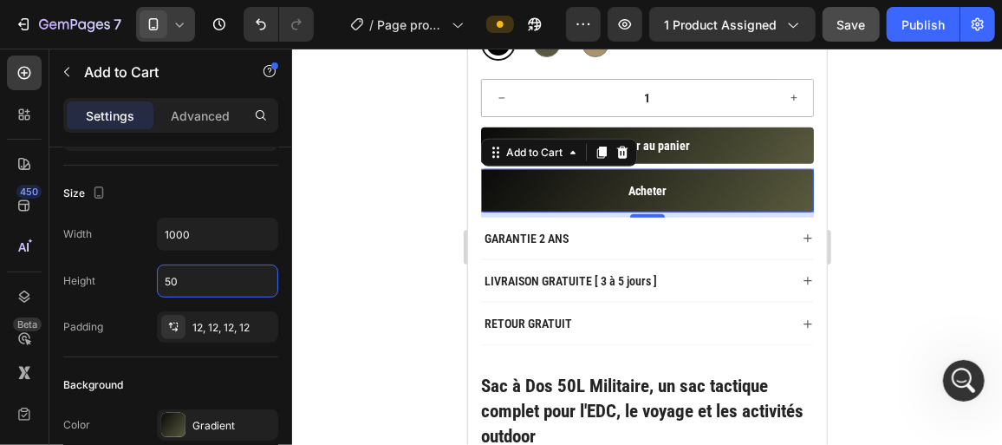
type input "50"
click at [294, 273] on div at bounding box center [647, 247] width 710 height 396
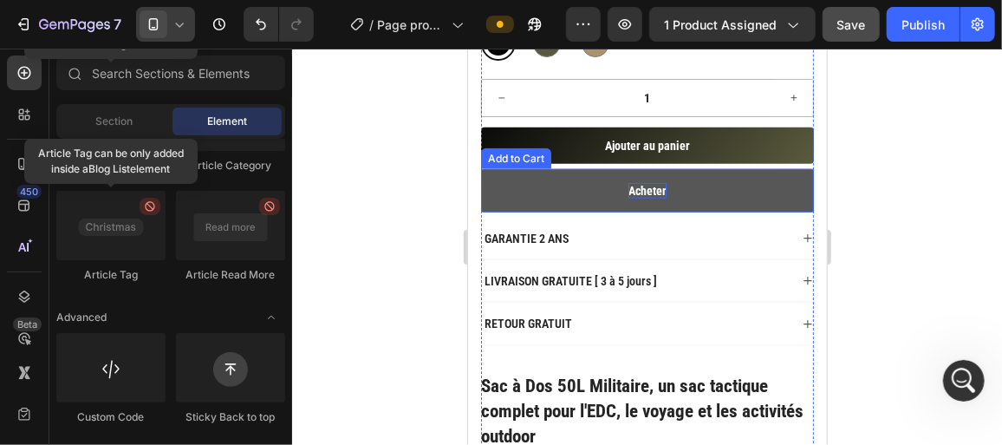
click at [654, 185] on p "Acheter" at bounding box center [647, 190] width 38 height 16
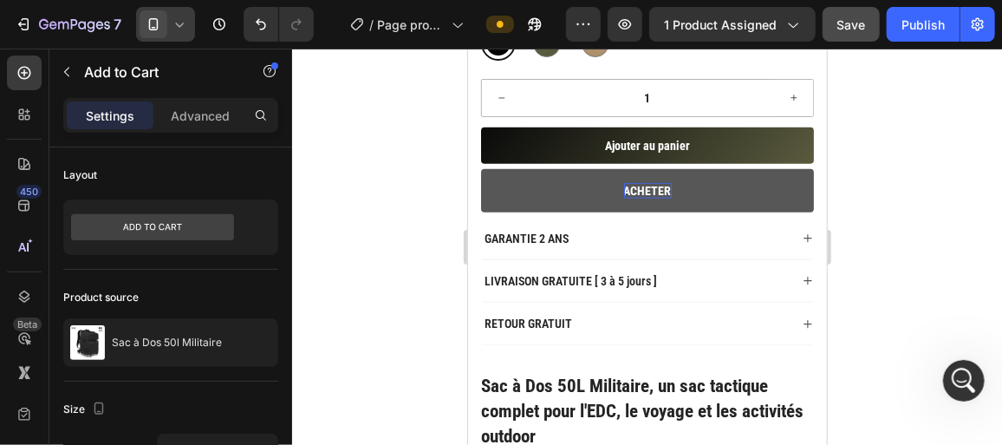
click at [405, 268] on div at bounding box center [647, 247] width 710 height 396
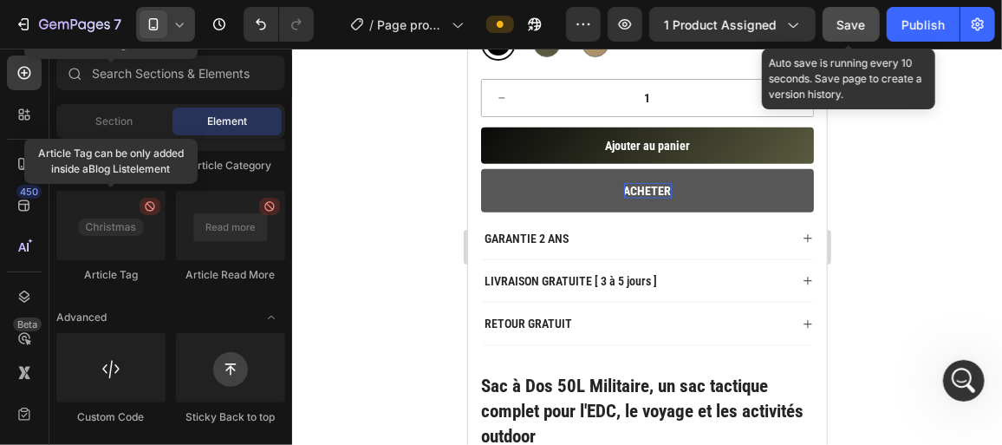
click at [850, 27] on span "Save" at bounding box center [851, 24] width 29 height 15
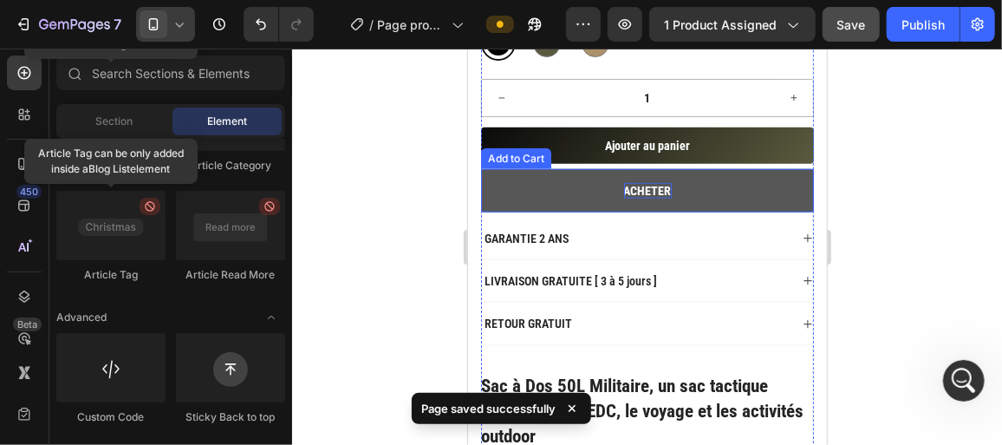
click at [747, 186] on button "ACHETER" at bounding box center [646, 189] width 333 height 43
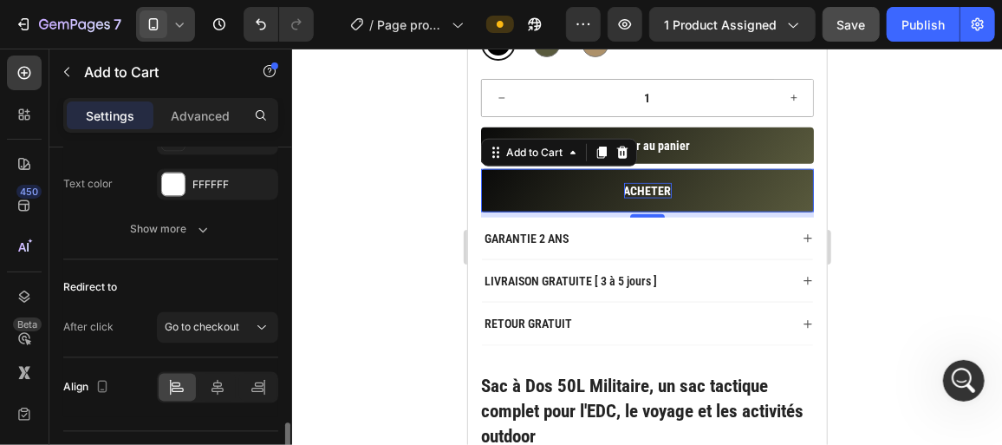
scroll to position [1470, 0]
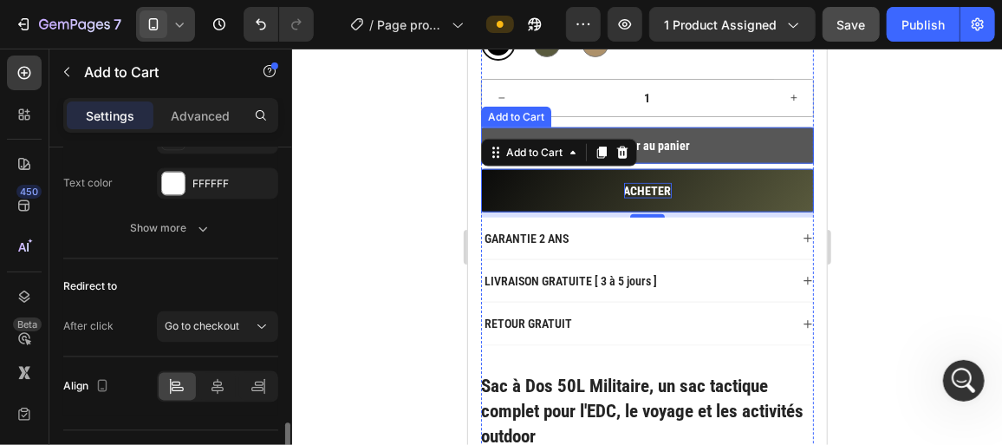
click at [724, 141] on button "Ajouter au panier" at bounding box center [646, 145] width 333 height 36
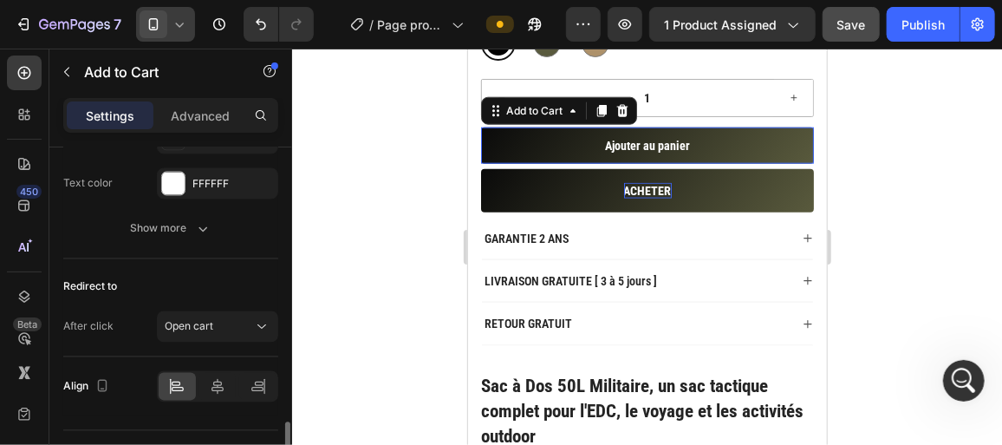
scroll to position [1469, 0]
click at [125, 312] on div "After click Open cart" at bounding box center [170, 327] width 215 height 31
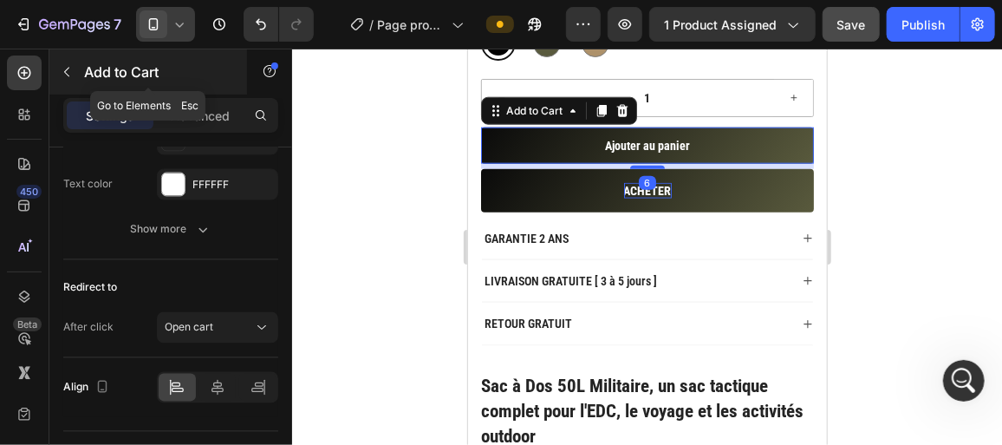
click at [75, 70] on button "button" at bounding box center [67, 72] width 28 height 28
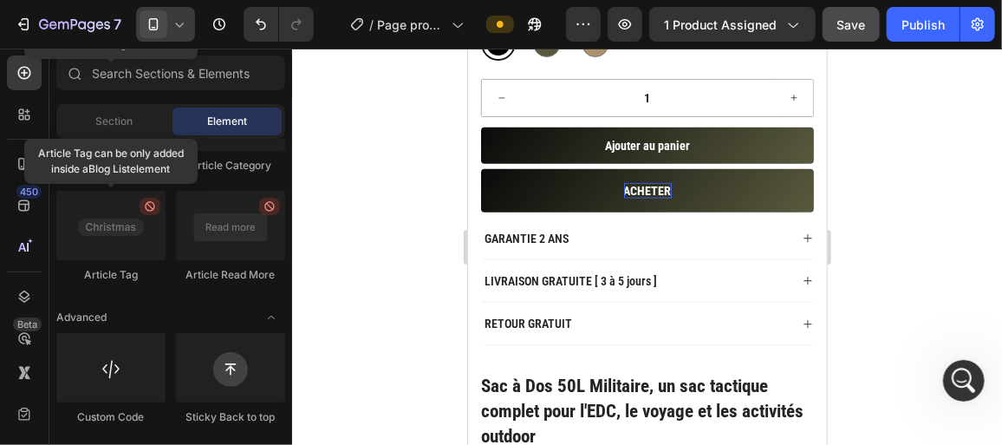
click at [184, 31] on icon at bounding box center [179, 24] width 17 height 17
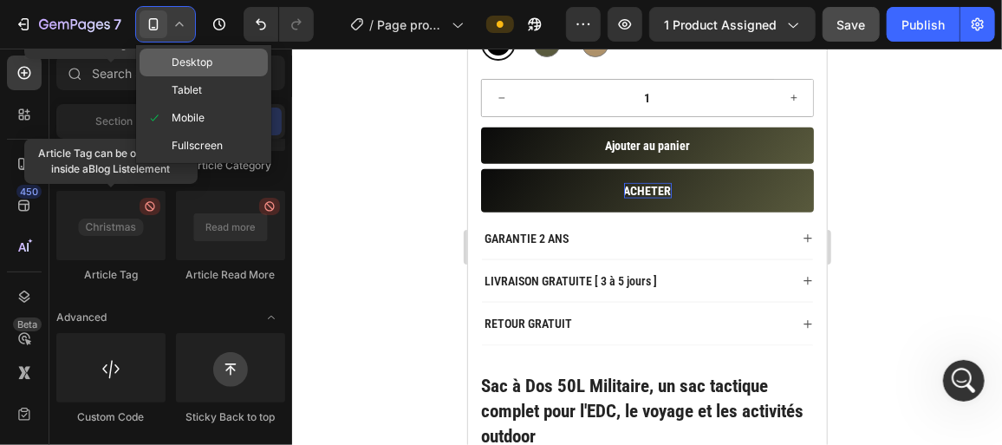
click at [187, 76] on div "Desktop" at bounding box center [204, 90] width 128 height 28
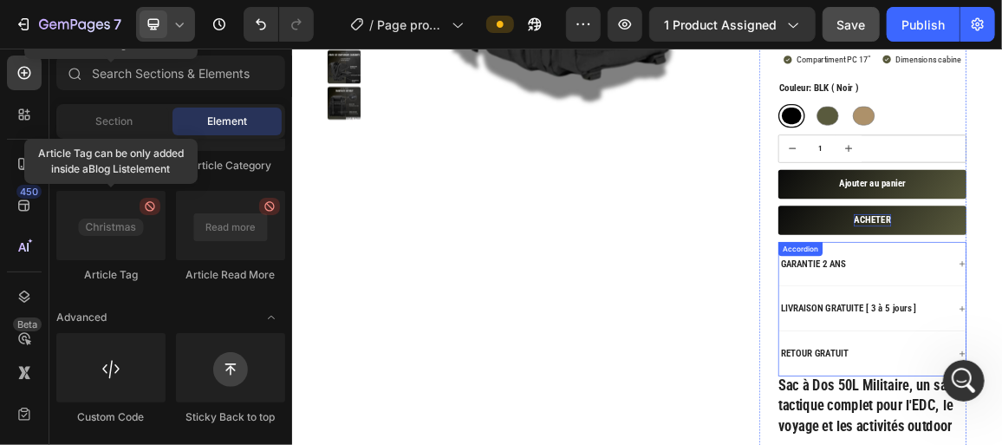
scroll to position [511, 0]
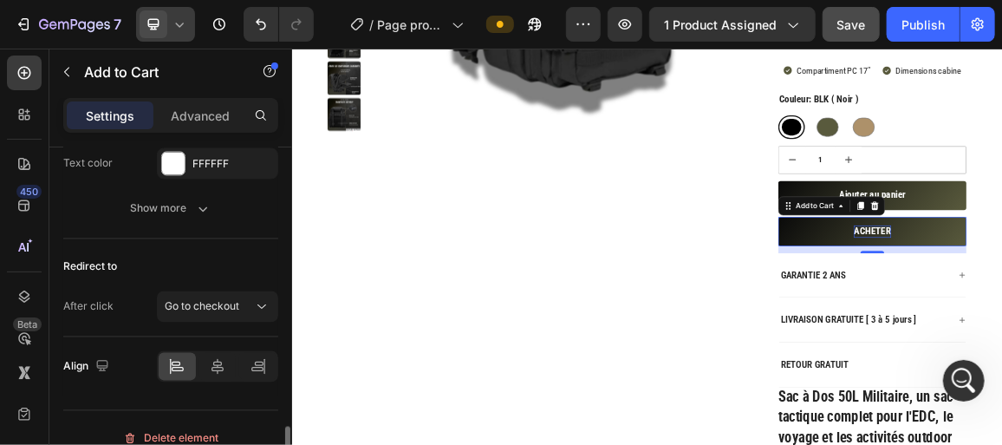
scroll to position [1496, 0]
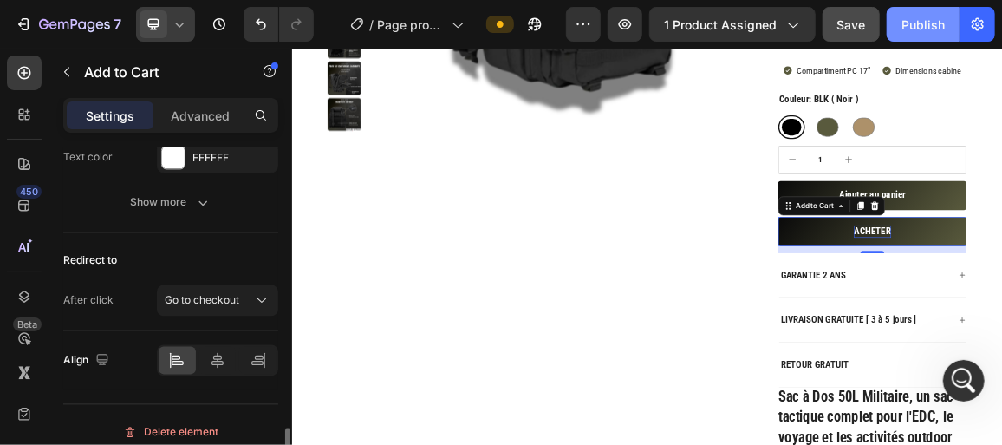
click at [920, 24] on div "Publish" at bounding box center [922, 25] width 43 height 18
click at [950, 383] on icon "Ouvrir le Messenger Intercom" at bounding box center [961, 378] width 29 height 29
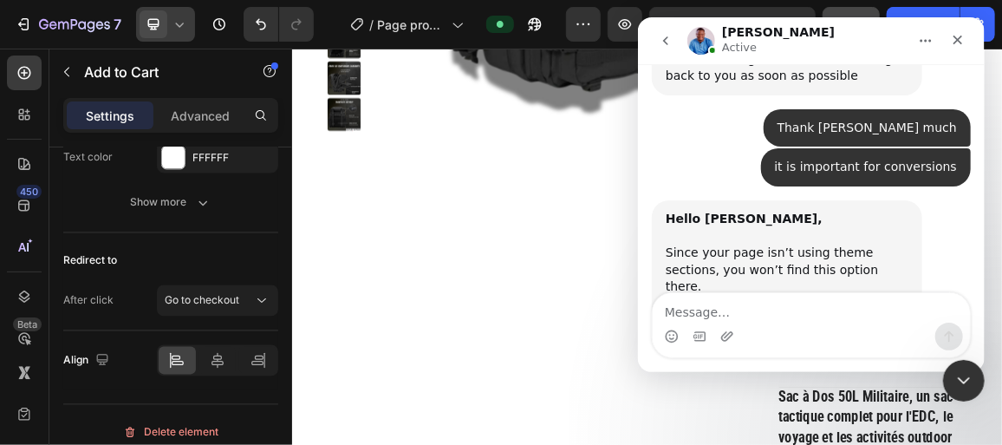
scroll to position [3095, 0]
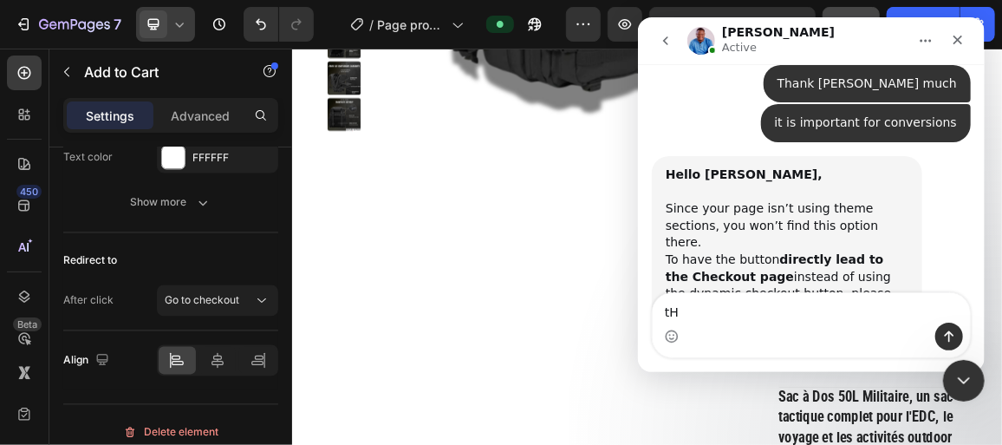
type textarea "t"
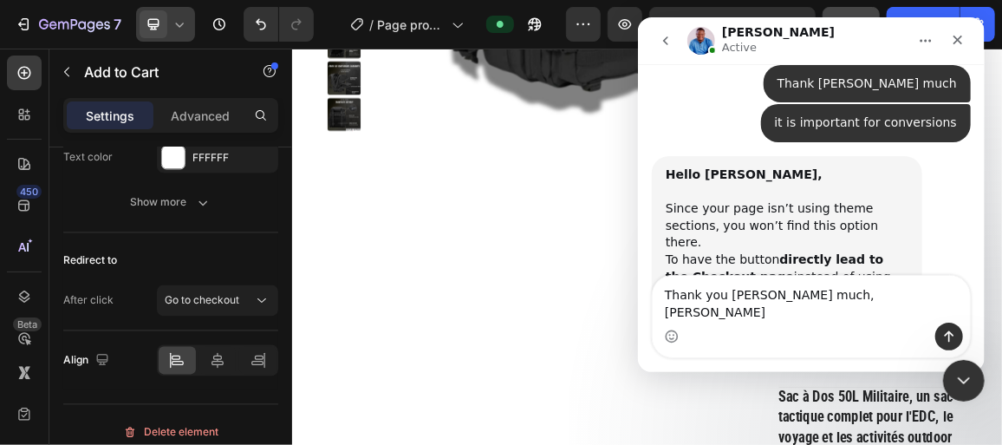
type textarea "Thank you [PERSON_NAME] much, again"
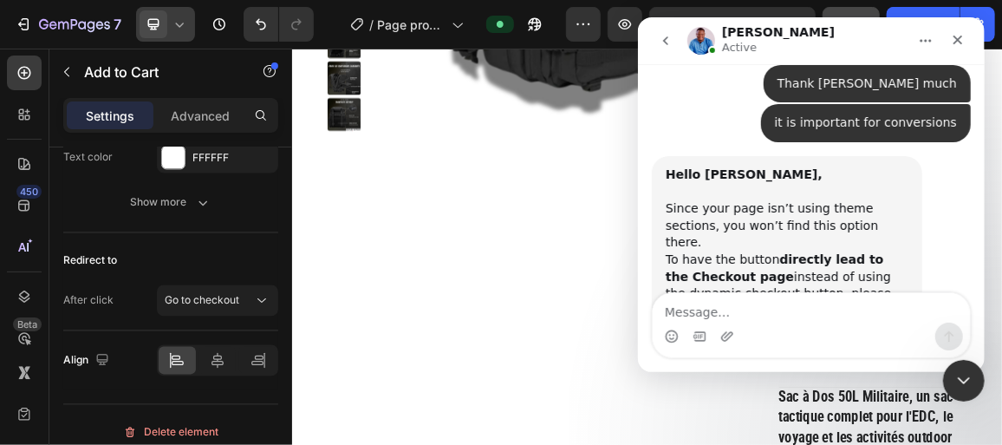
scroll to position [3147, 0]
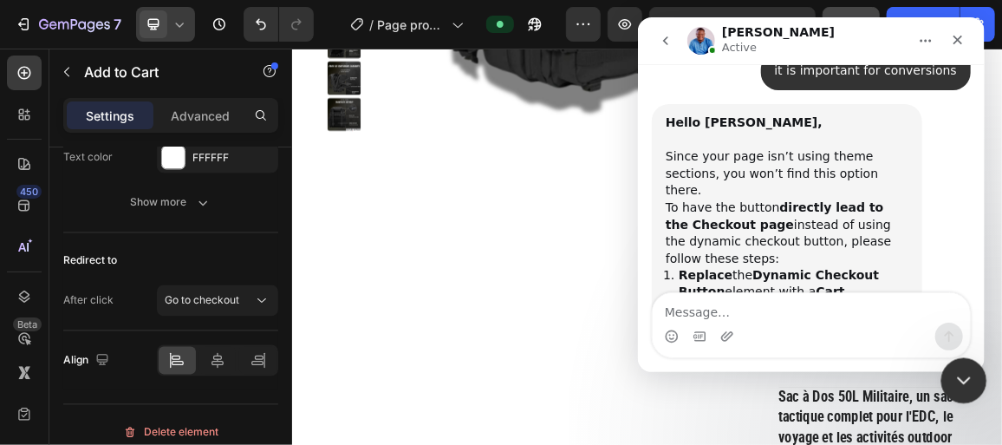
click at [970, 361] on div "Fermer le Messenger Intercom" at bounding box center [961, 378] width 42 height 42
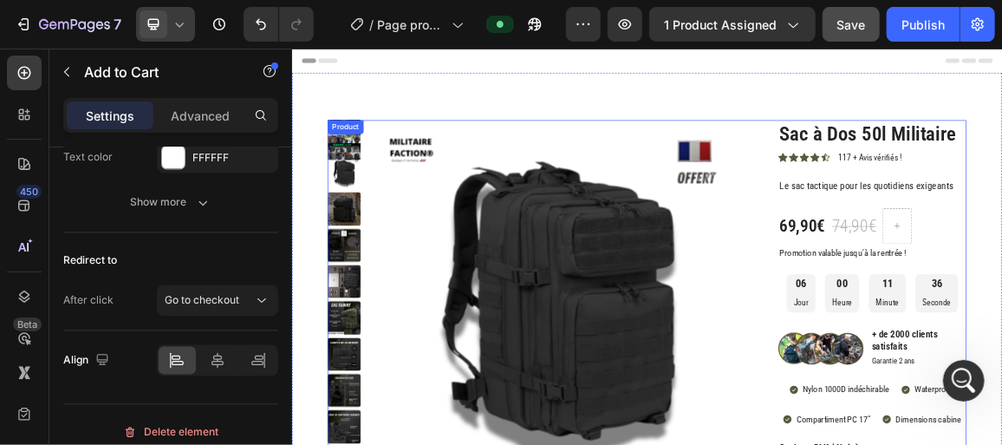
scroll to position [1, 0]
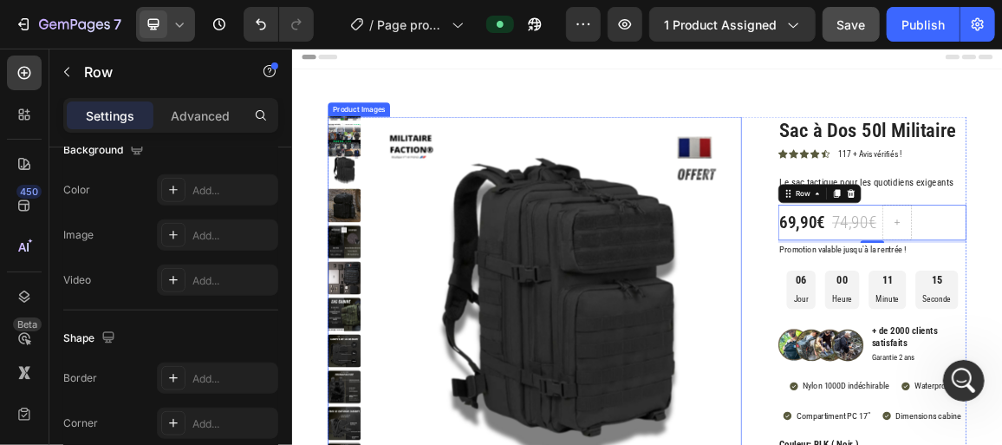
scroll to position [0, 0]
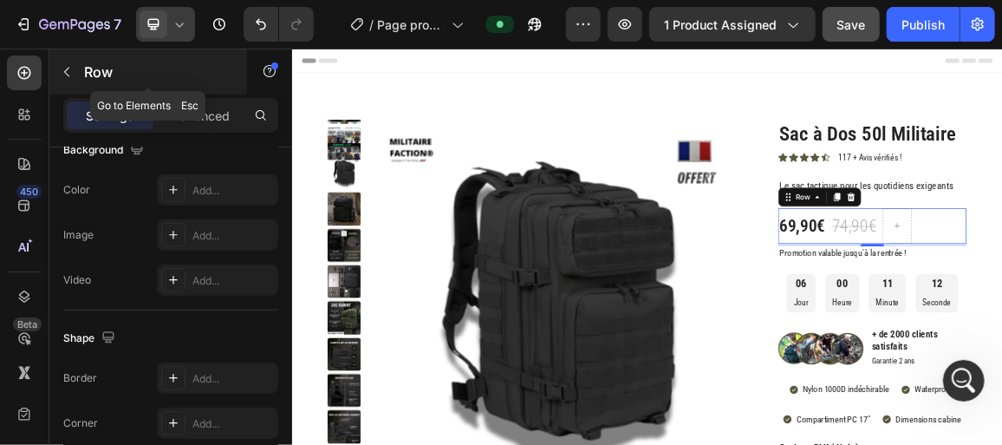
click at [62, 61] on button "button" at bounding box center [67, 72] width 28 height 28
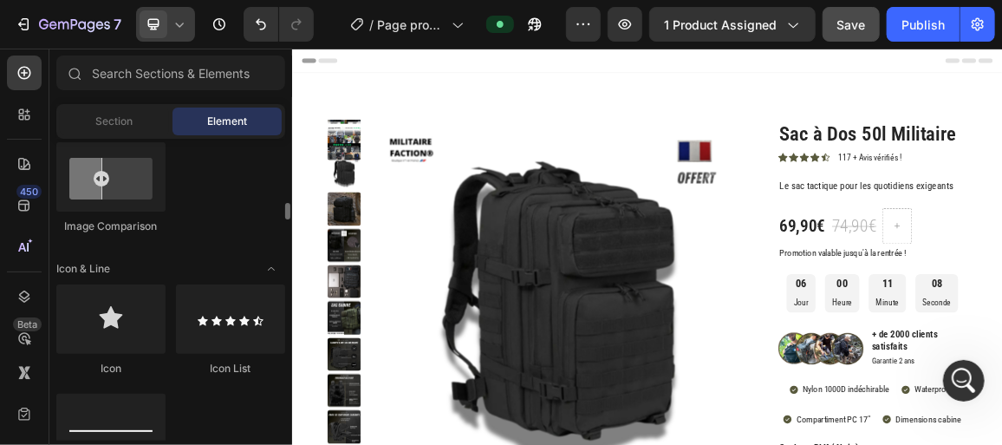
scroll to position [979, 0]
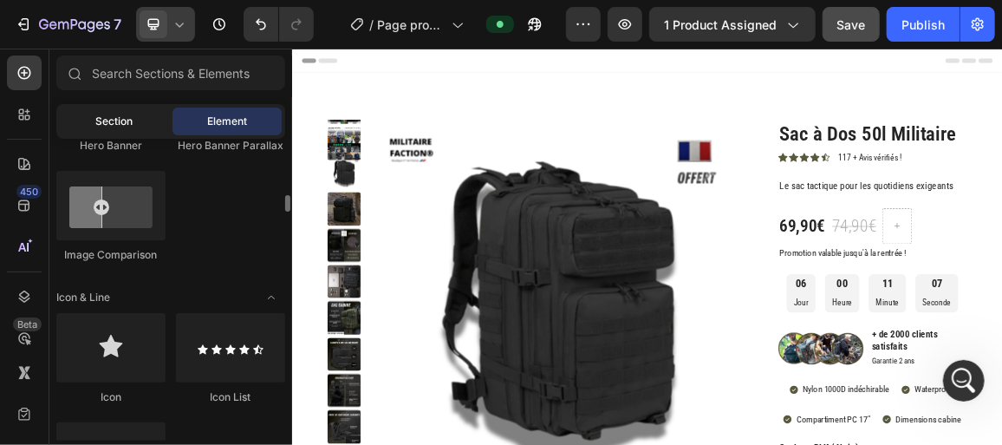
click at [127, 127] on span "Section" at bounding box center [114, 122] width 37 height 16
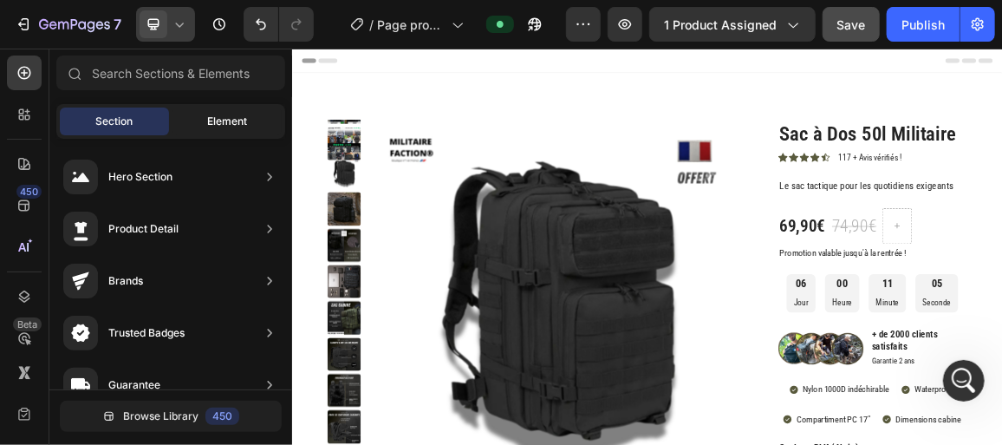
click at [189, 108] on div "Element" at bounding box center [226, 121] width 109 height 28
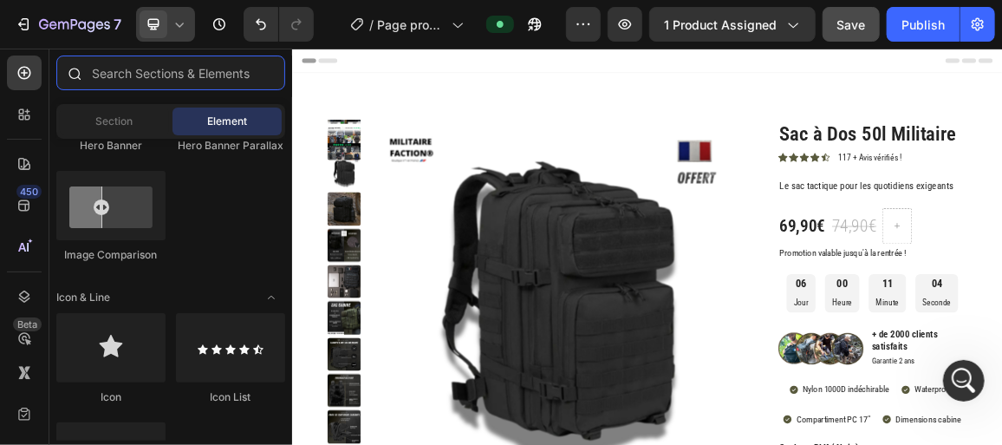
click at [180, 57] on input "text" at bounding box center [170, 72] width 229 height 35
type input "y"
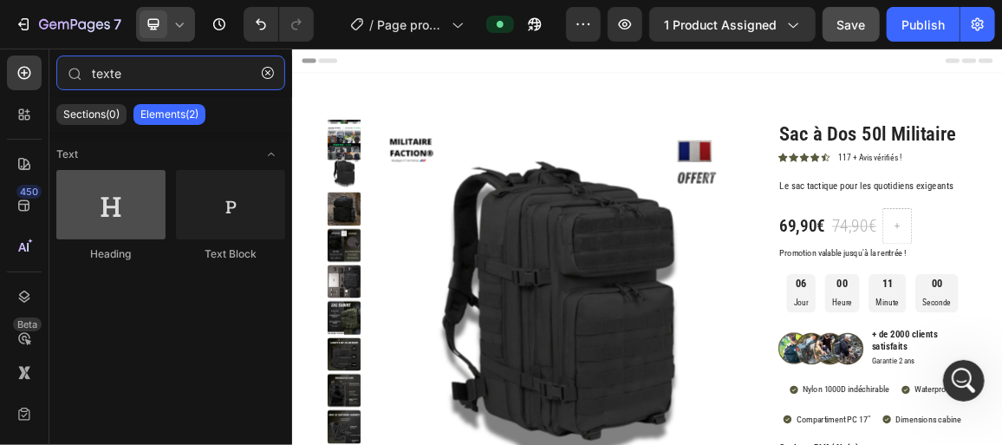
type input "texte"
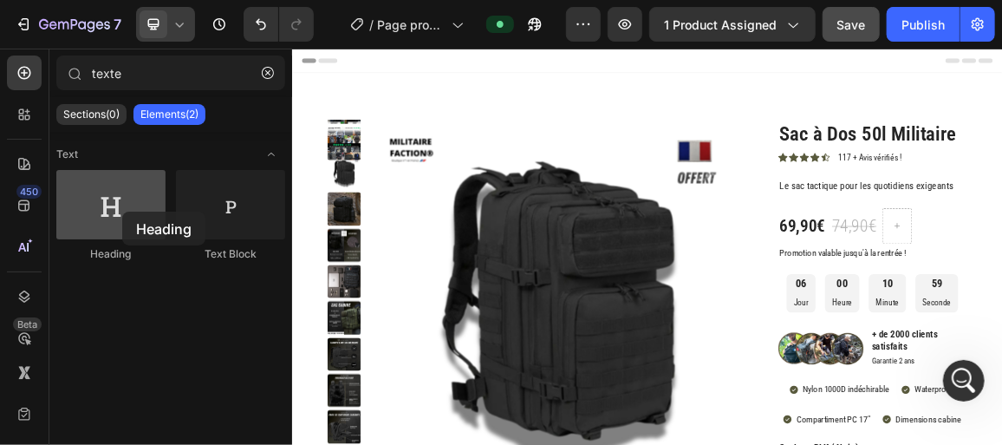
click at [122, 212] on div at bounding box center [110, 204] width 109 height 69
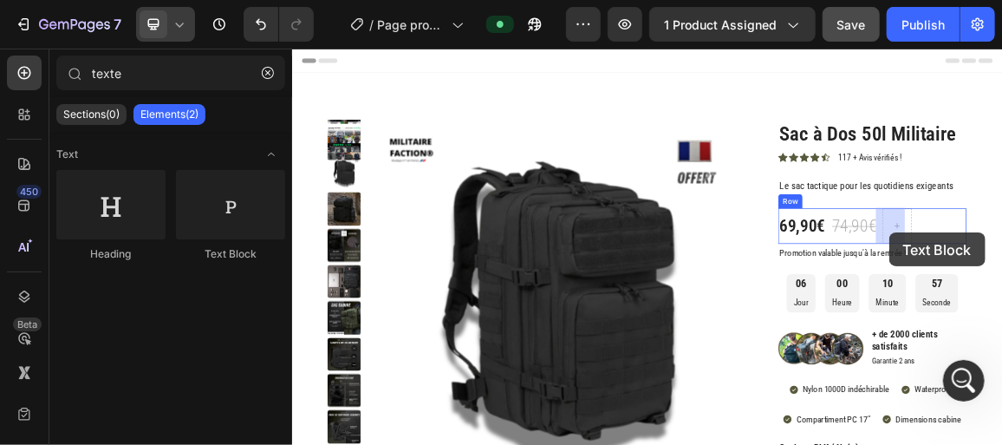
drag, startPoint x: 502, startPoint y: 257, endPoint x: 1168, endPoint y: 318, distance: 668.6
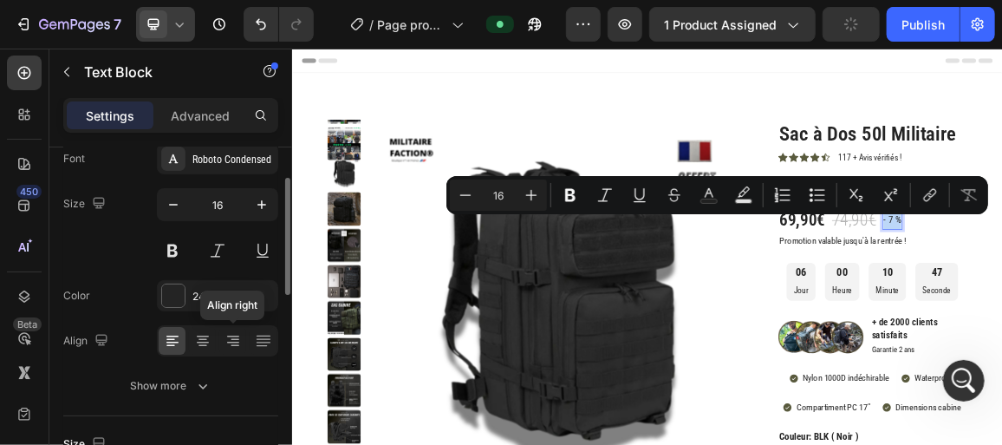
scroll to position [101, 0]
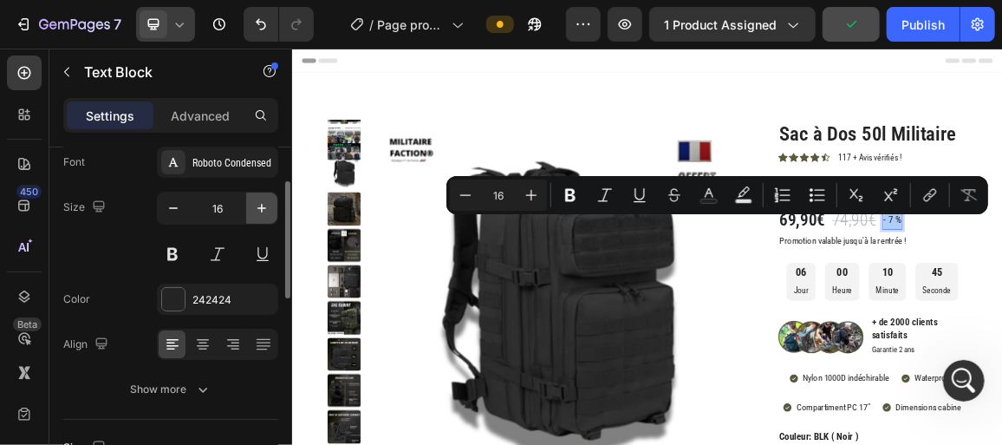
click at [264, 211] on icon "button" at bounding box center [261, 207] width 17 height 17
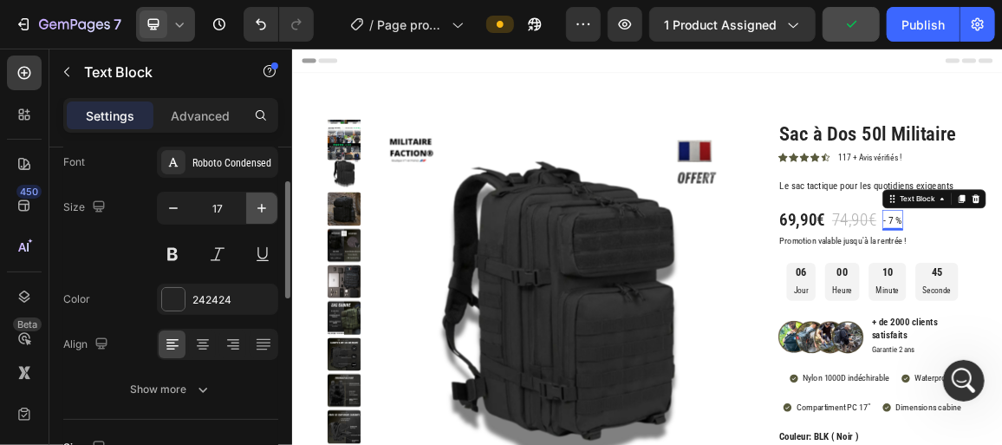
scroll to position [3213, 0]
click at [264, 211] on icon "button" at bounding box center [261, 207] width 17 height 17
type input "18"
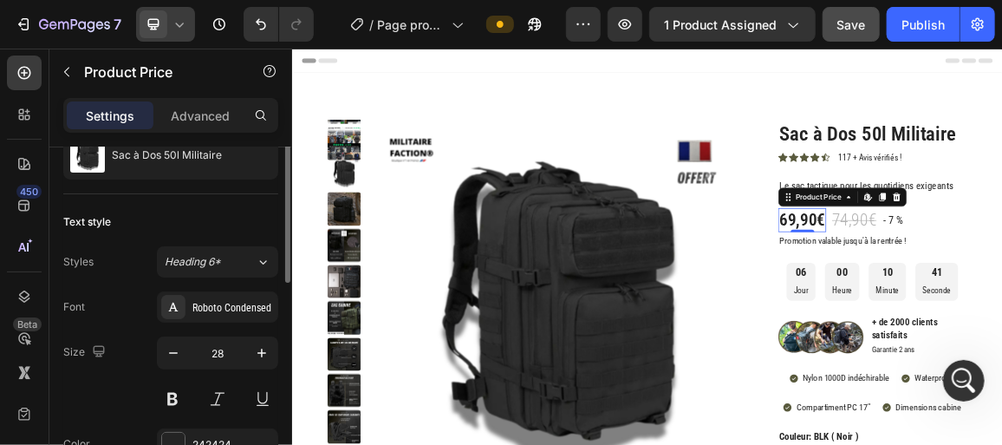
scroll to position [0, 0]
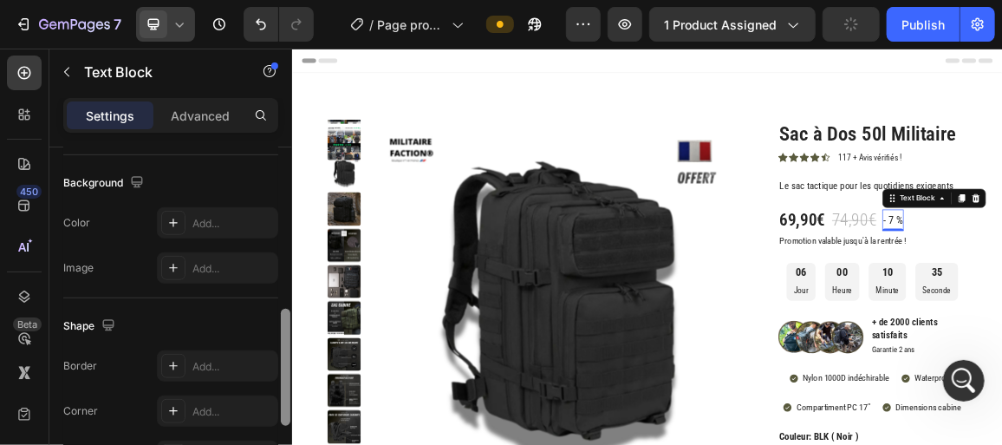
scroll to position [477, 0]
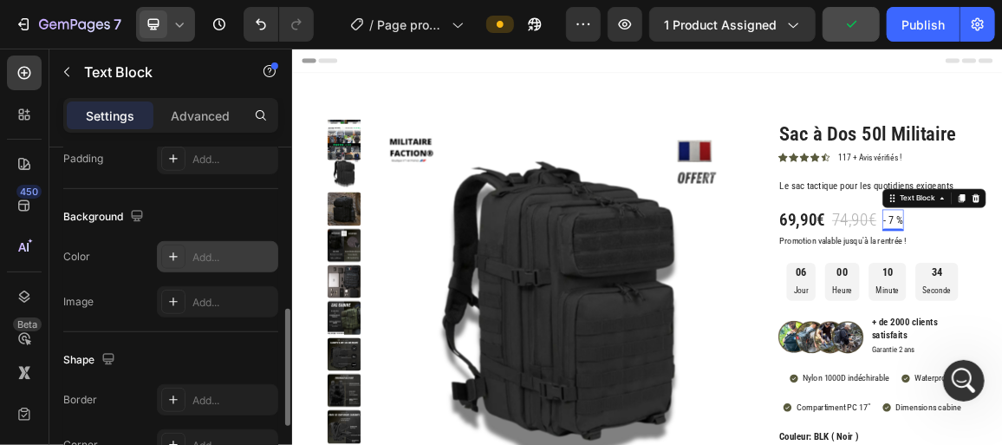
click at [184, 257] on div at bounding box center [173, 256] width 24 height 24
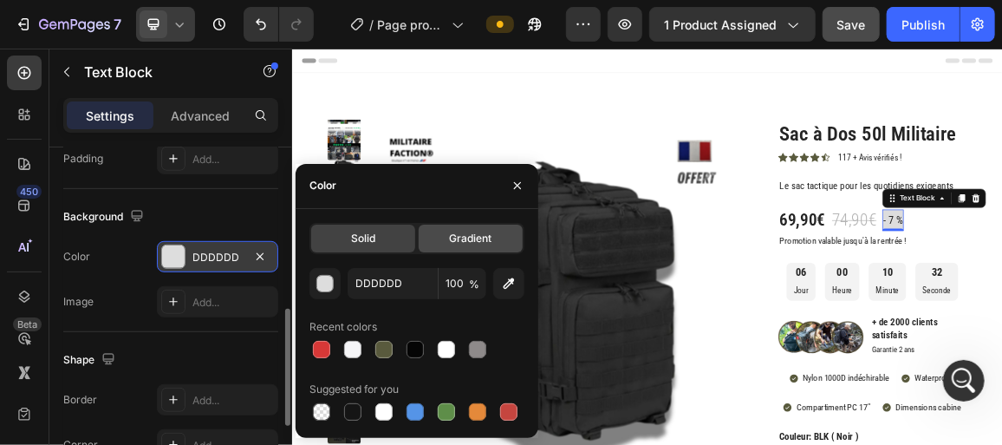
click at [441, 248] on div "Gradient" at bounding box center [471, 239] width 104 height 28
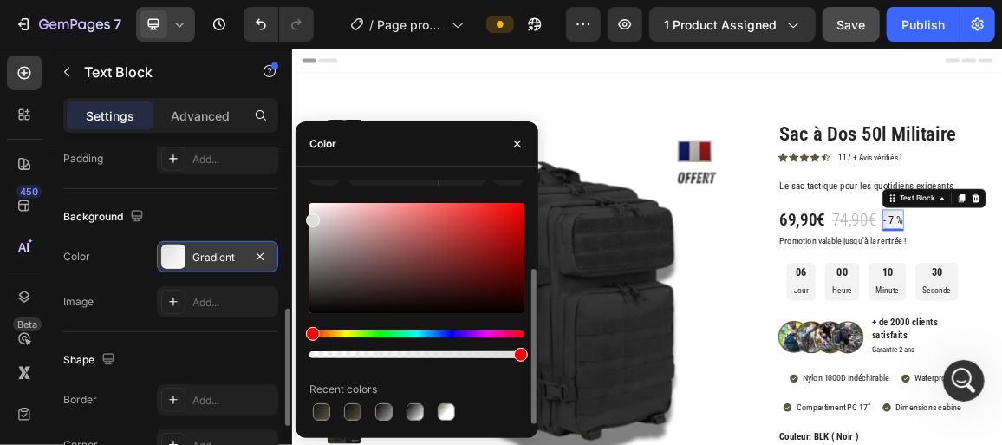
scroll to position [136, 0]
click at [358, 407] on div at bounding box center [352, 412] width 17 height 17
type input "0A0A0A"
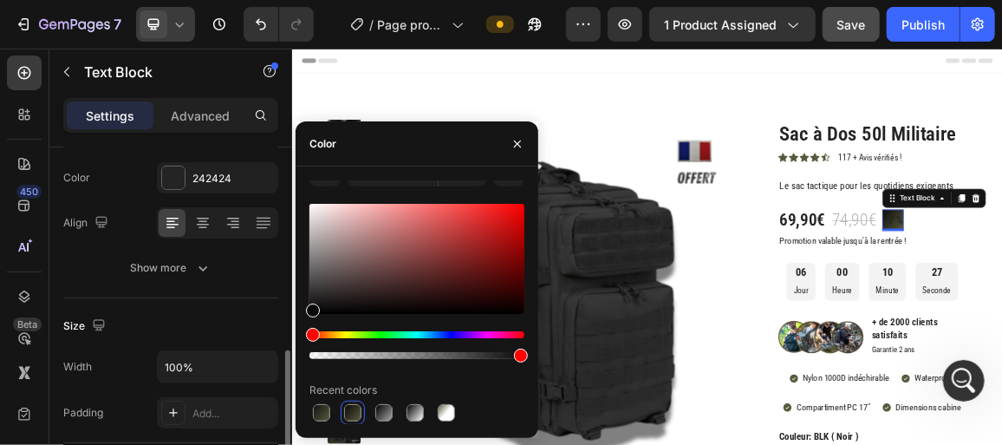
scroll to position [193, 0]
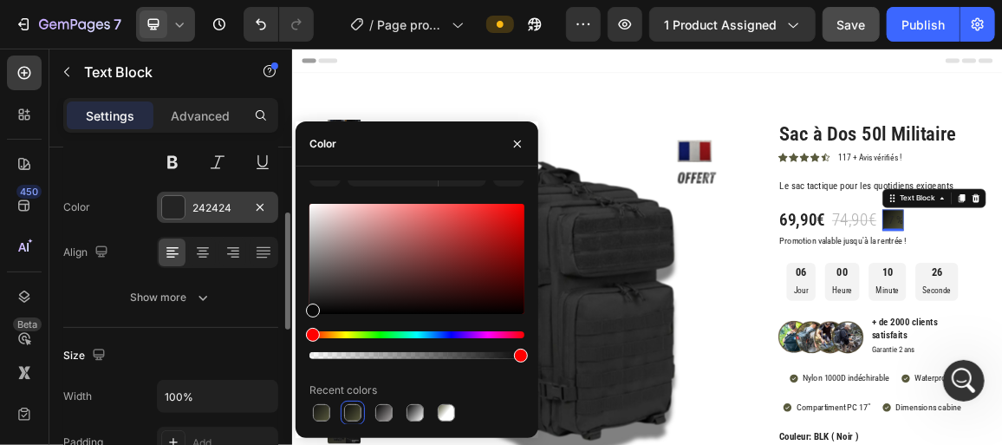
click at [179, 214] on div at bounding box center [173, 207] width 23 height 23
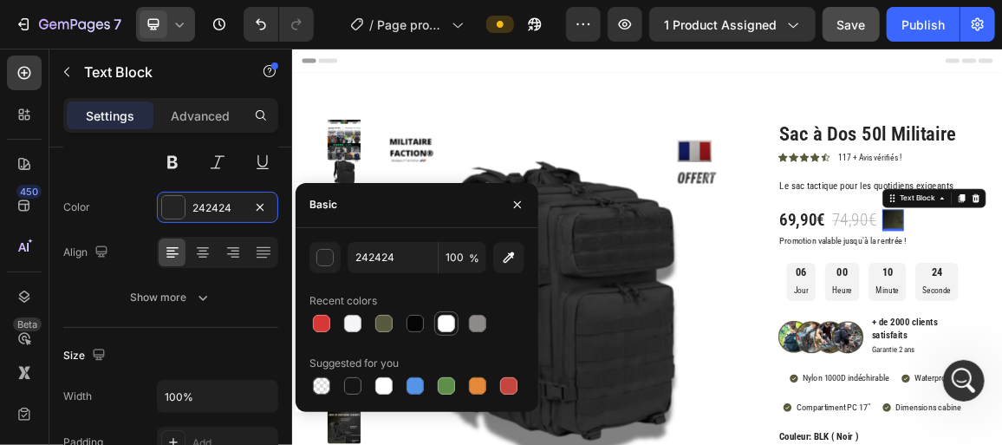
click at [450, 323] on div at bounding box center [446, 323] width 17 height 17
type input "FFFFFF"
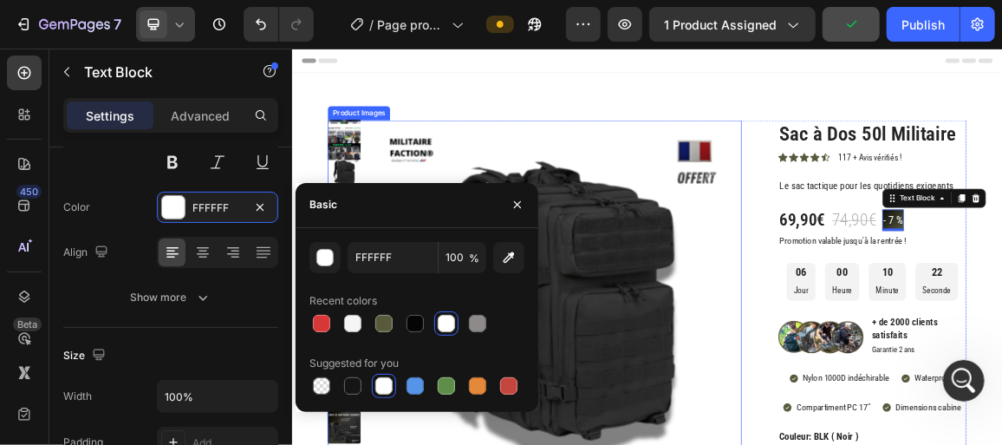
click at [685, 159] on img at bounding box center [681, 421] width 537 height 537
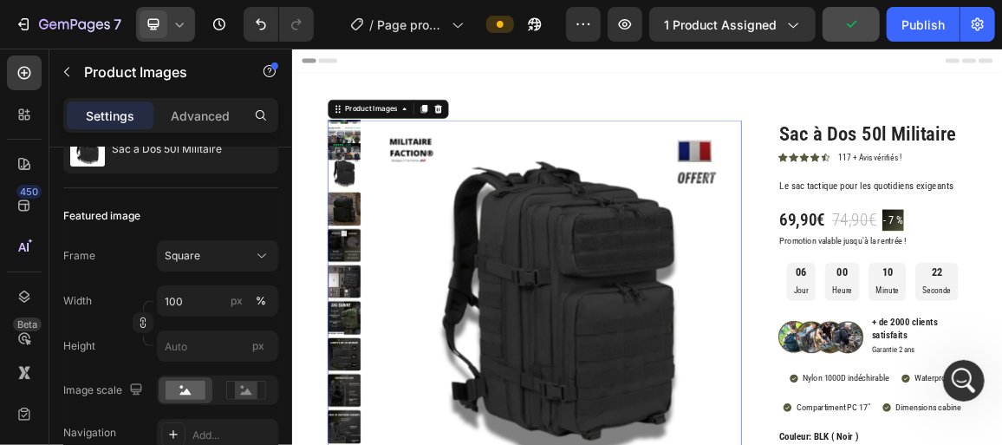
scroll to position [0, 0]
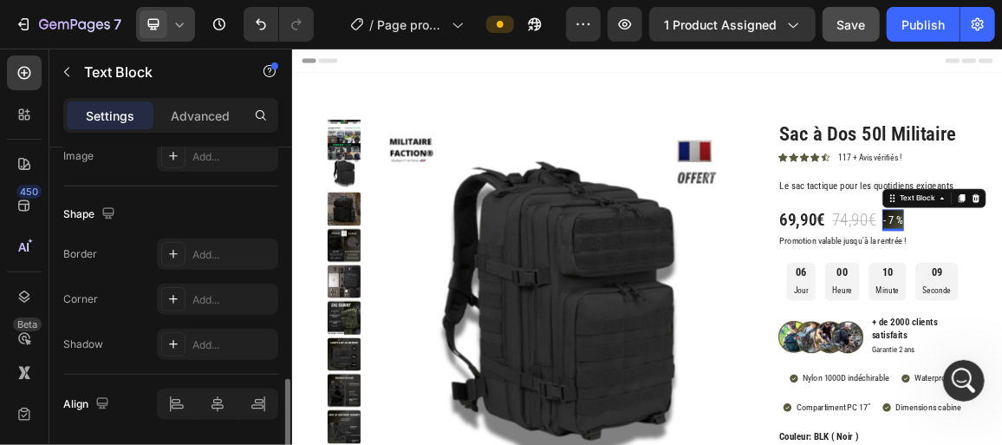
scroll to position [648, 0]
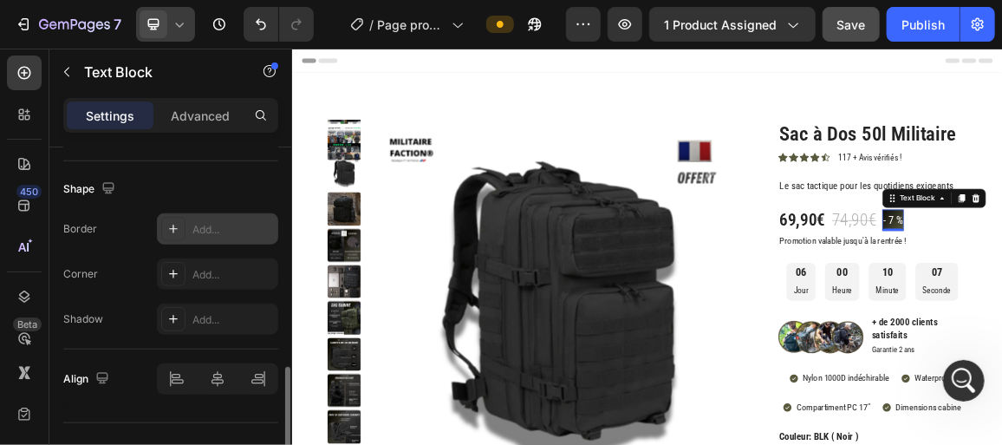
click at [173, 222] on icon at bounding box center [173, 229] width 14 height 14
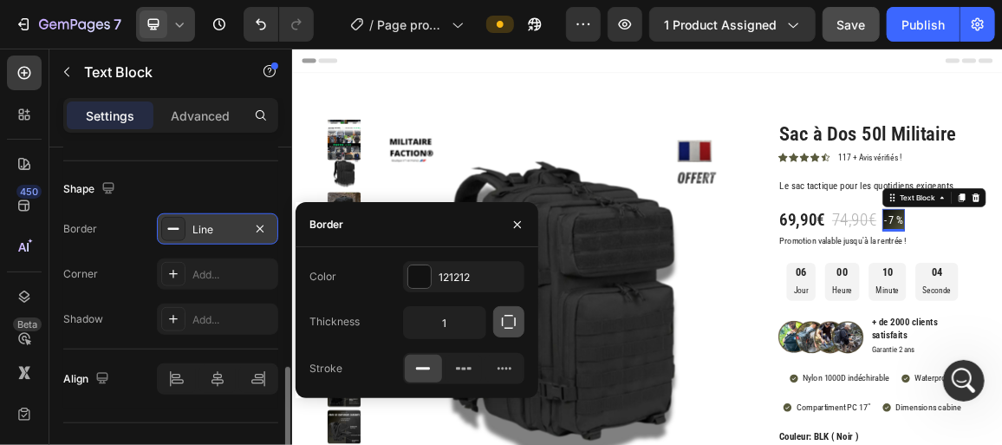
click at [504, 316] on icon "button" at bounding box center [508, 321] width 17 height 17
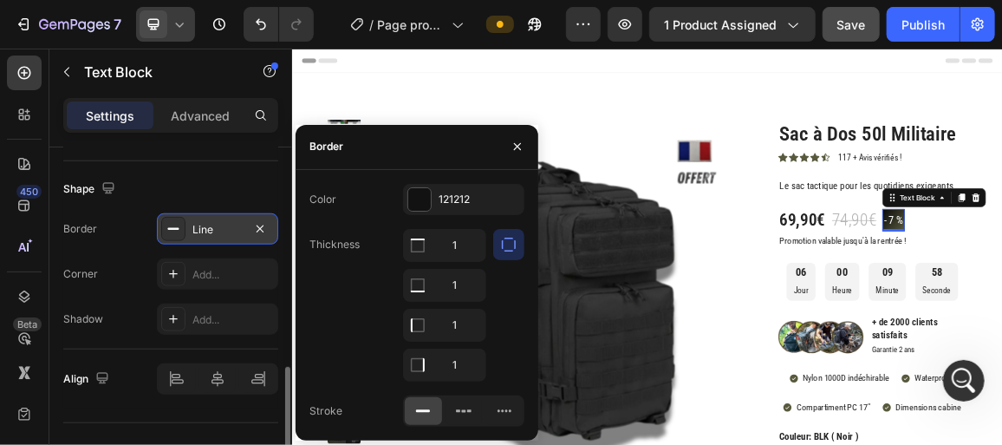
click at [216, 192] on div "Shape" at bounding box center [170, 189] width 215 height 28
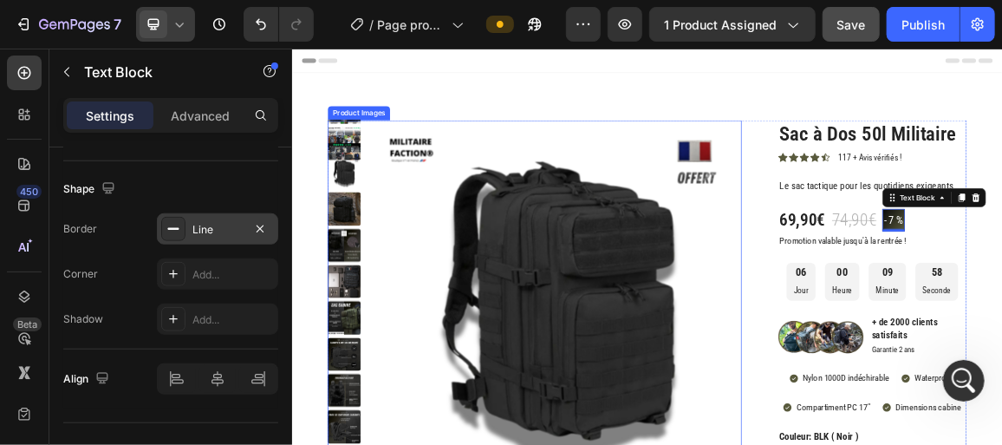
click at [751, 380] on img at bounding box center [681, 421] width 537 height 537
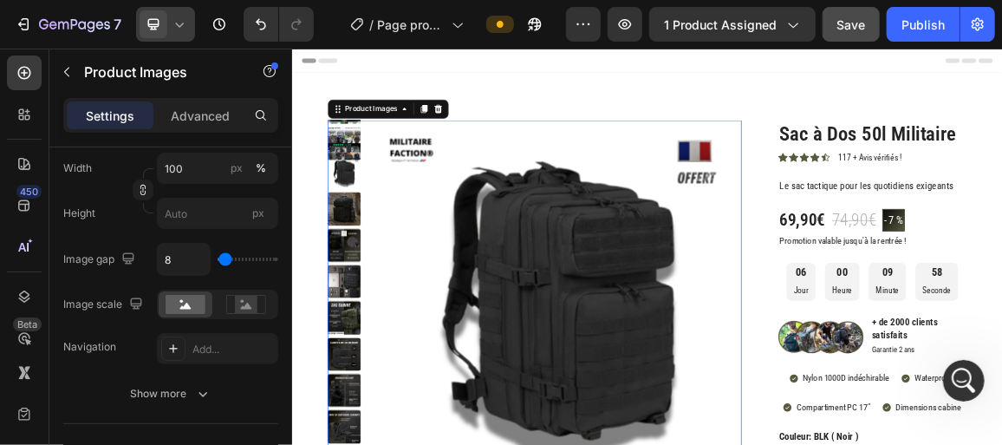
scroll to position [0, 0]
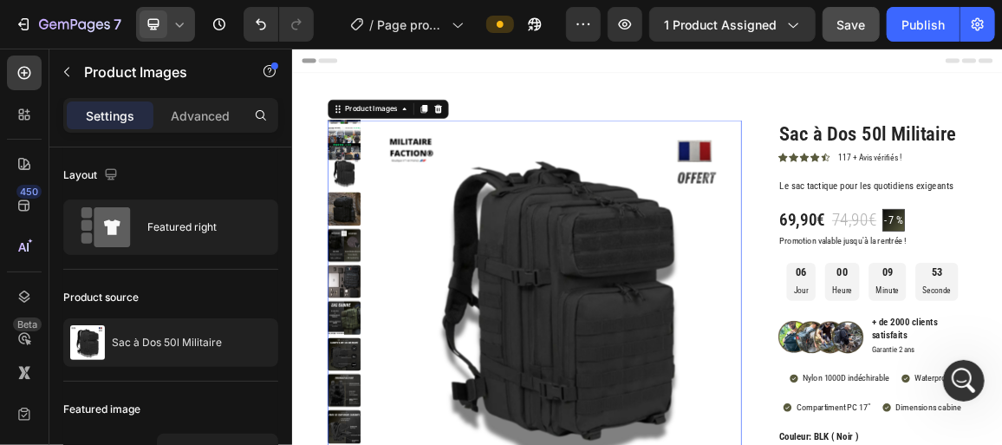
click at [182, 22] on icon at bounding box center [179, 24] width 17 height 17
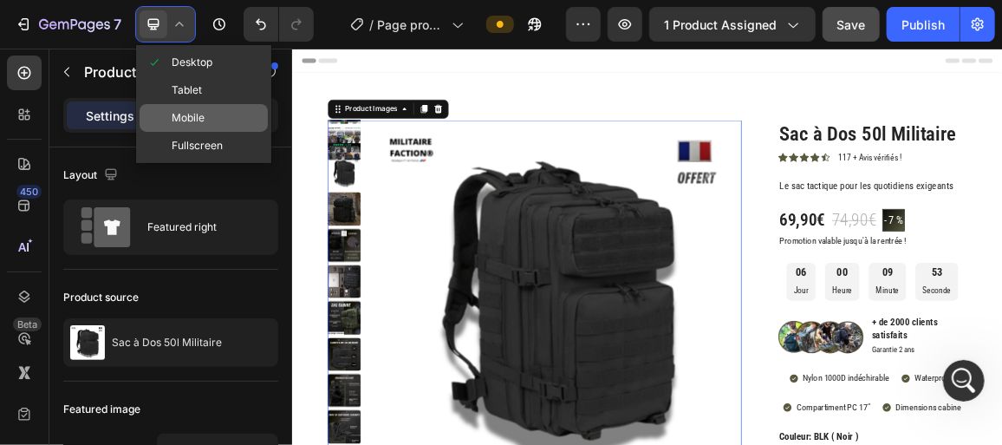
click at [192, 115] on span "Mobile" at bounding box center [188, 117] width 33 height 17
type input "8"
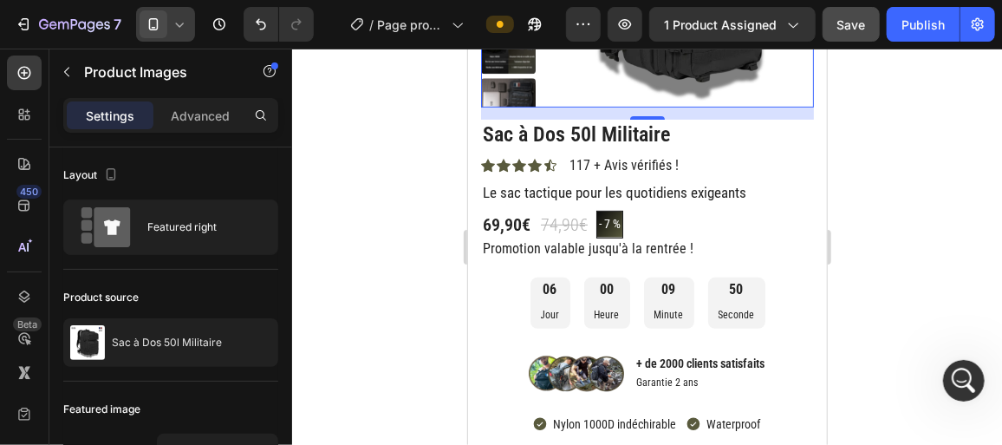
scroll to position [264, 0]
click at [857, 33] on div "Save" at bounding box center [851, 25] width 29 height 18
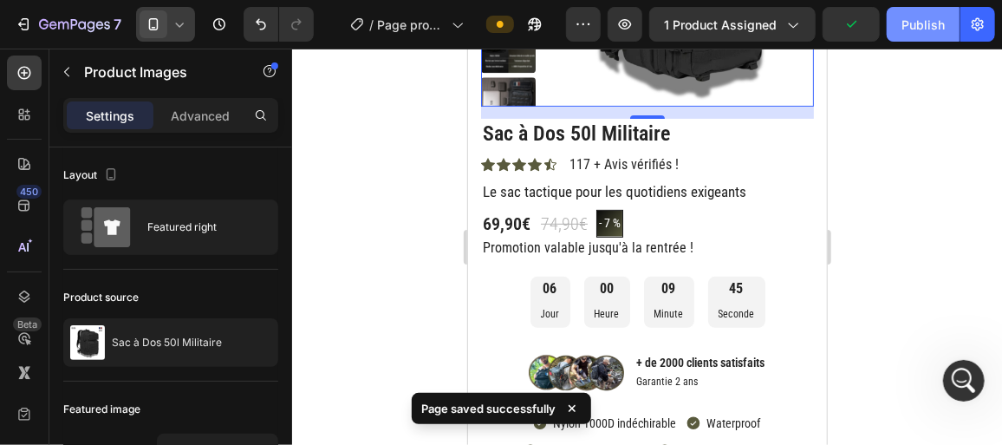
click at [912, 31] on div "Publish" at bounding box center [922, 25] width 43 height 18
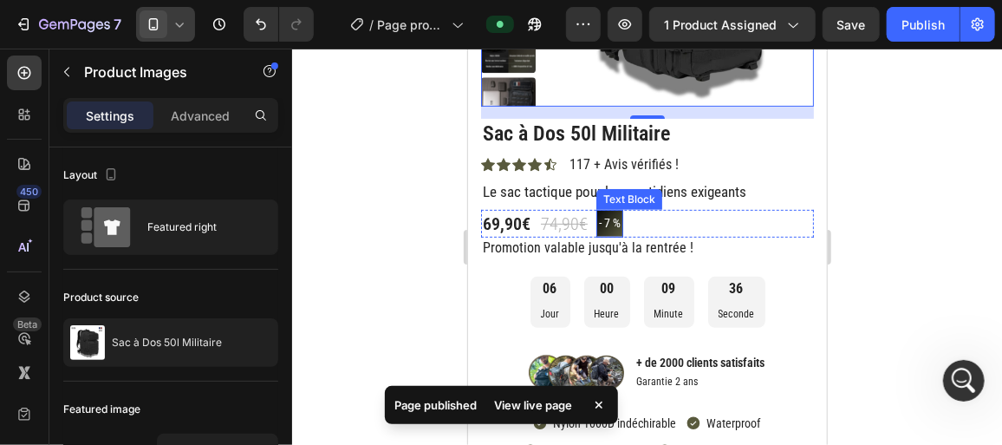
click at [608, 227] on p "- 7 %" at bounding box center [609, 223] width 22 height 22
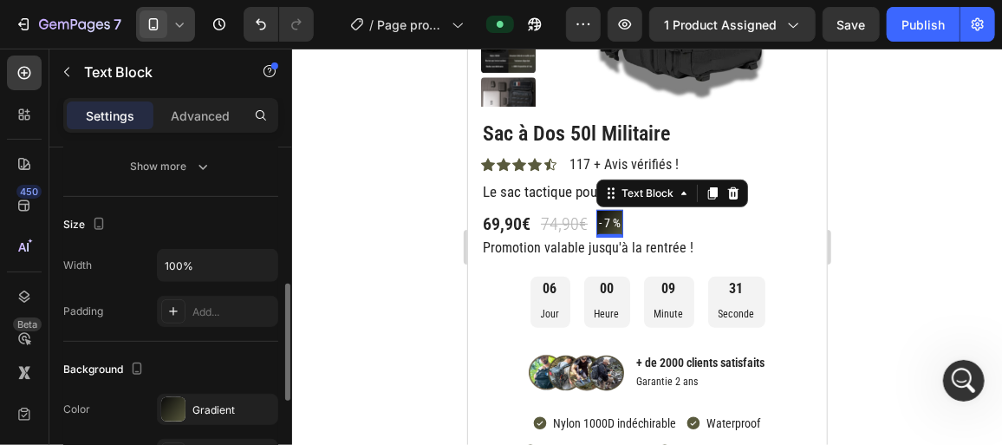
scroll to position [345, 0]
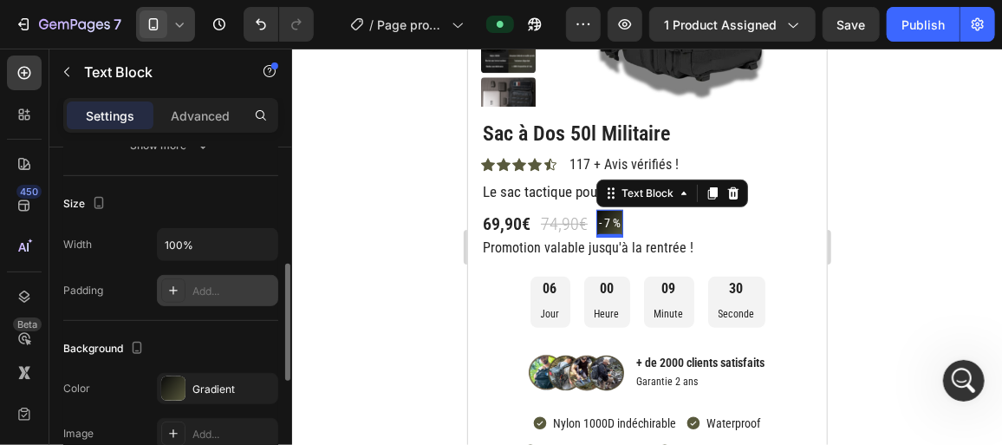
click at [180, 285] on div at bounding box center [173, 290] width 24 height 24
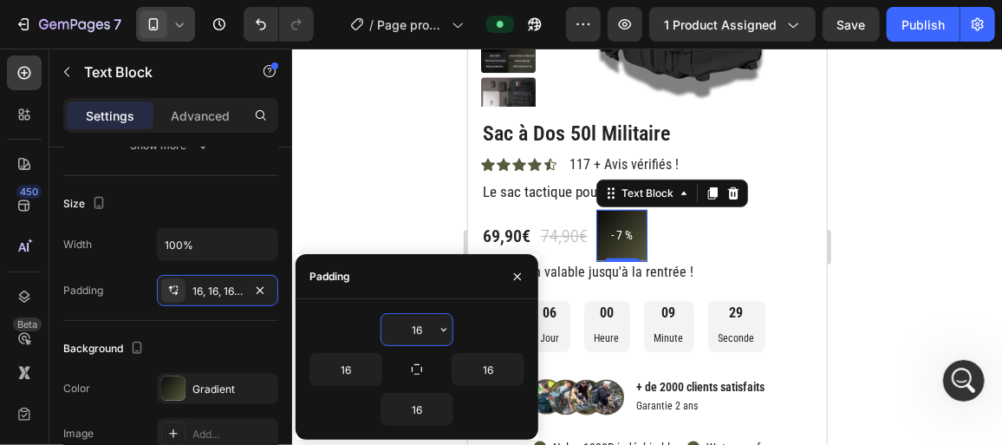
scroll to position [3147, 0]
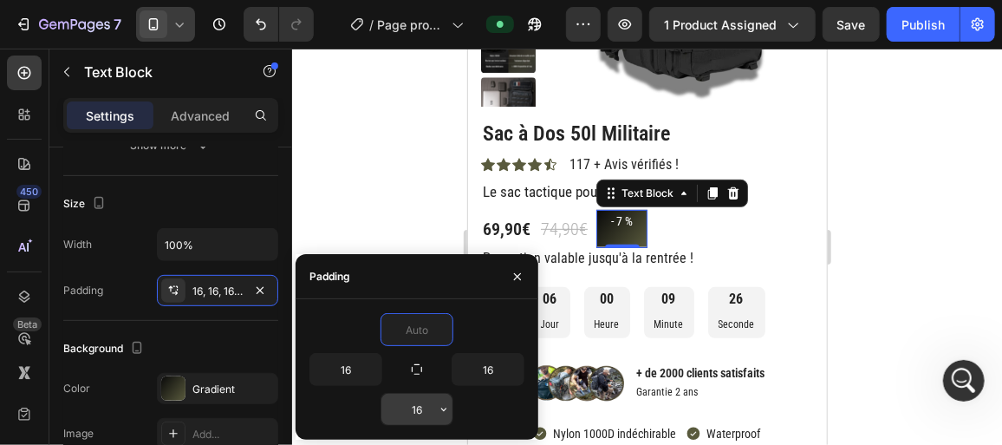
type input "0"
click at [424, 394] on input "16" at bounding box center [416, 409] width 71 height 31
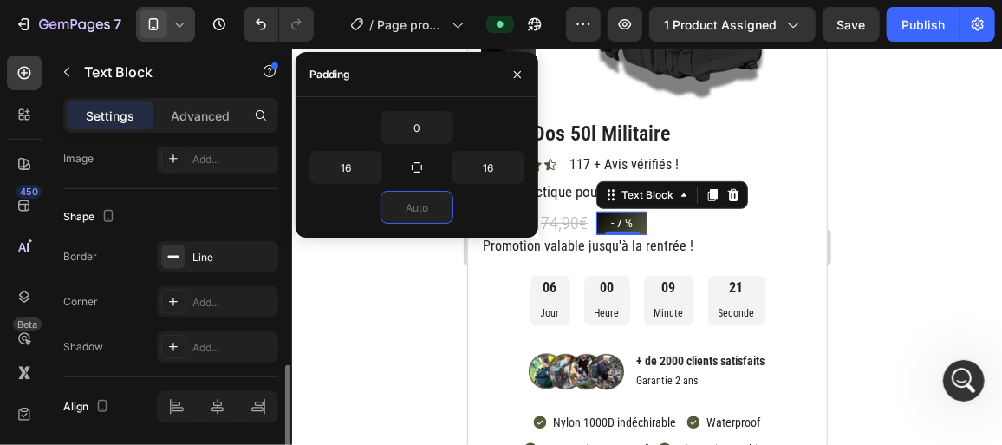
scroll to position [626, 0]
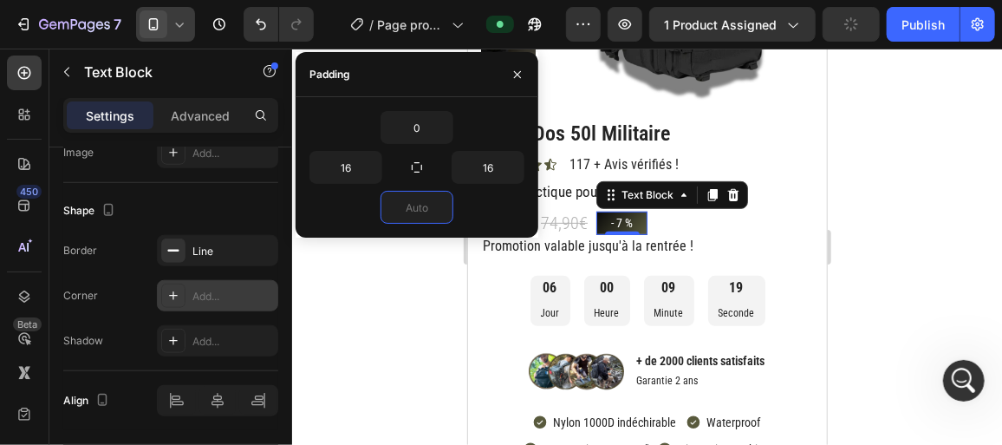
click at [164, 293] on div at bounding box center [173, 295] width 24 height 24
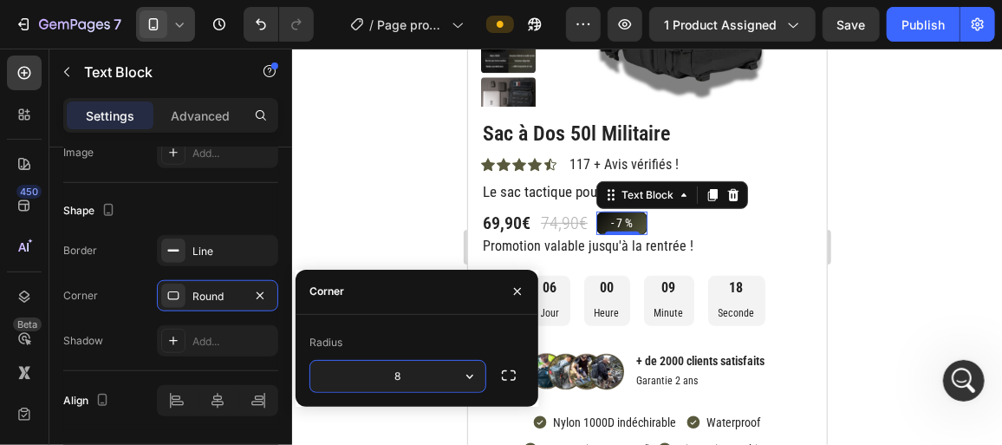
scroll to position [3213, 0]
click at [511, 373] on icon "button" at bounding box center [508, 375] width 17 height 17
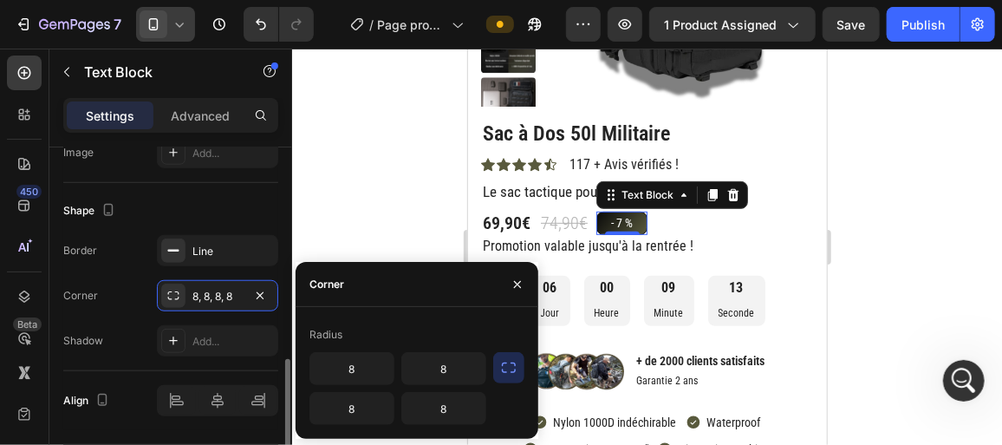
click at [130, 280] on div "Corner 8, 8, 8, 8" at bounding box center [170, 295] width 215 height 31
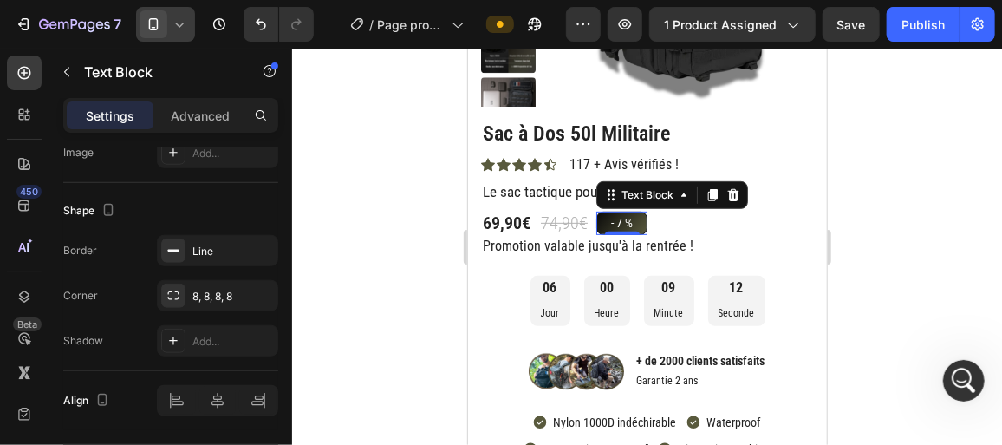
click at [622, 250] on div "0" at bounding box center [621, 248] width 17 height 14
click at [695, 235] on div "Promotion valable jusqu'à la rentrée !" at bounding box center [646, 246] width 333 height 22
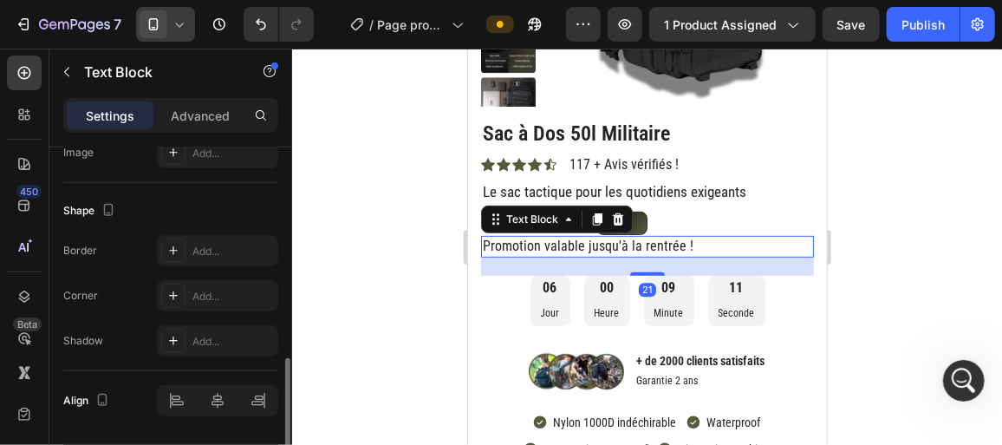
scroll to position [625, 0]
click at [853, 42] on div "7 Version history / Page produit - Sac à dos 50l militaire Preview 1 product as…" at bounding box center [501, 24] width 1002 height 49
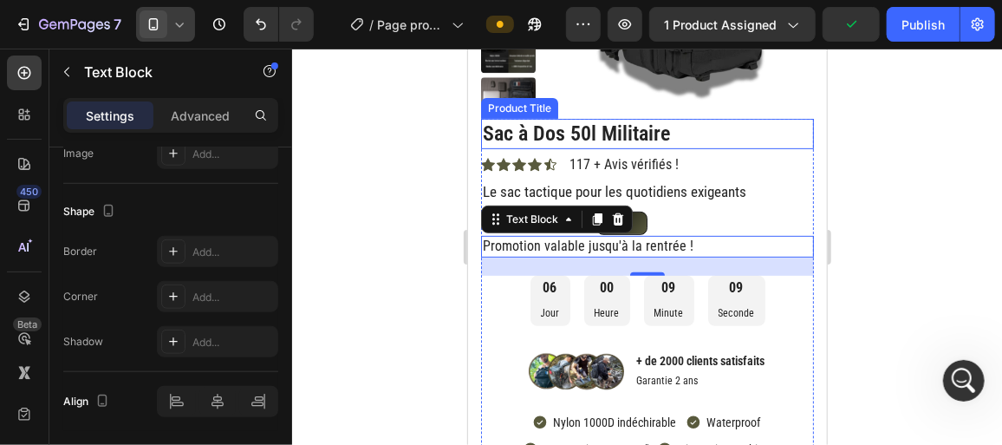
click at [759, 121] on h1 "Sac à Dos 50l Militaire" at bounding box center [646, 133] width 333 height 30
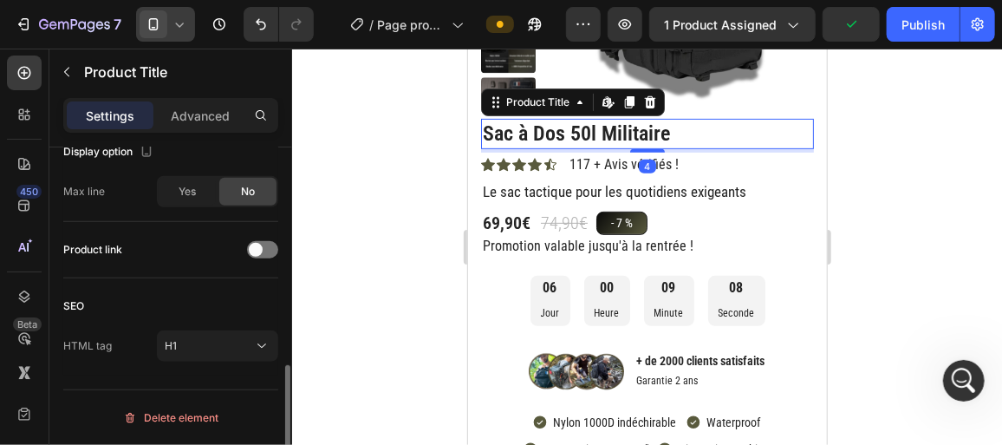
scroll to position [0, 0]
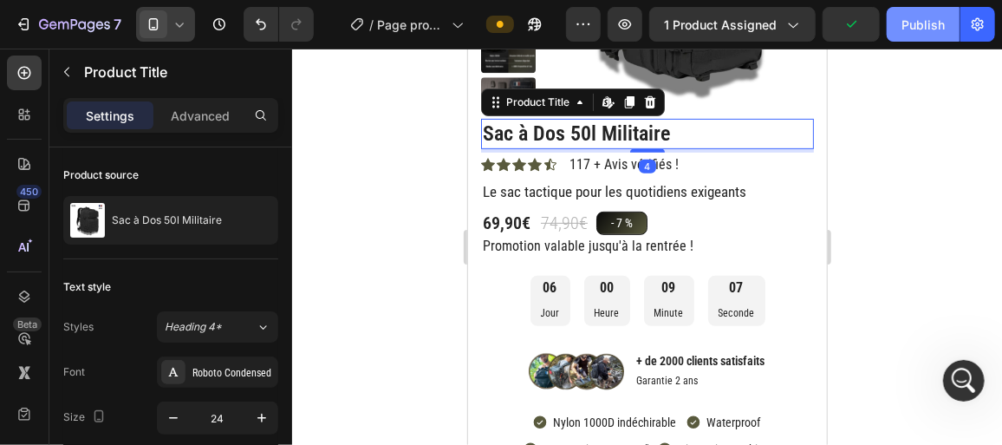
click at [918, 29] on div "Publish" at bounding box center [922, 25] width 43 height 18
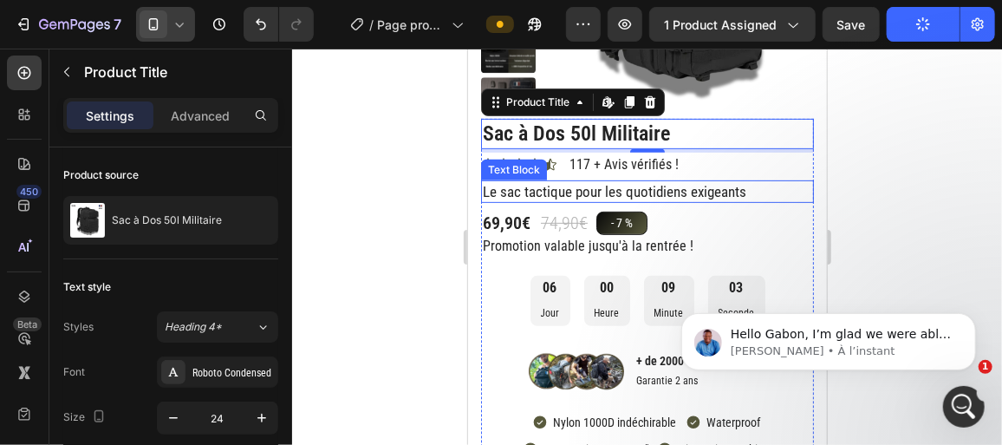
scroll to position [3249, 0]
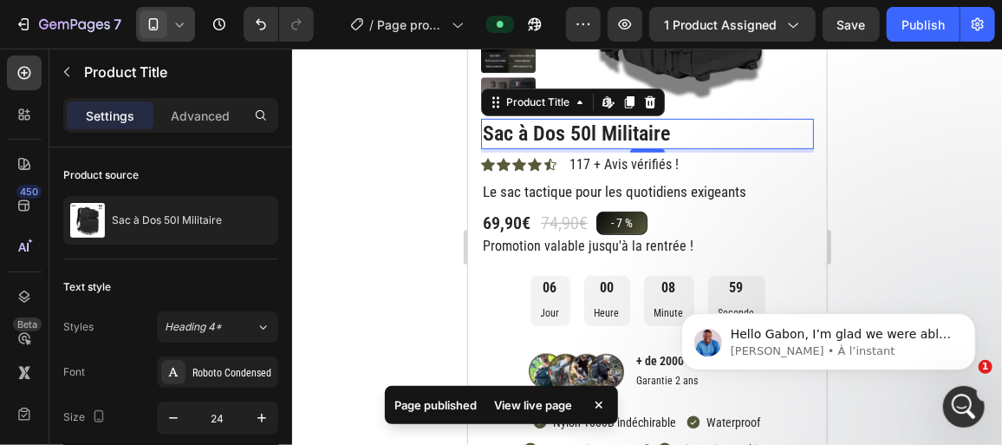
click at [166, 26] on span at bounding box center [154, 24] width 28 height 28
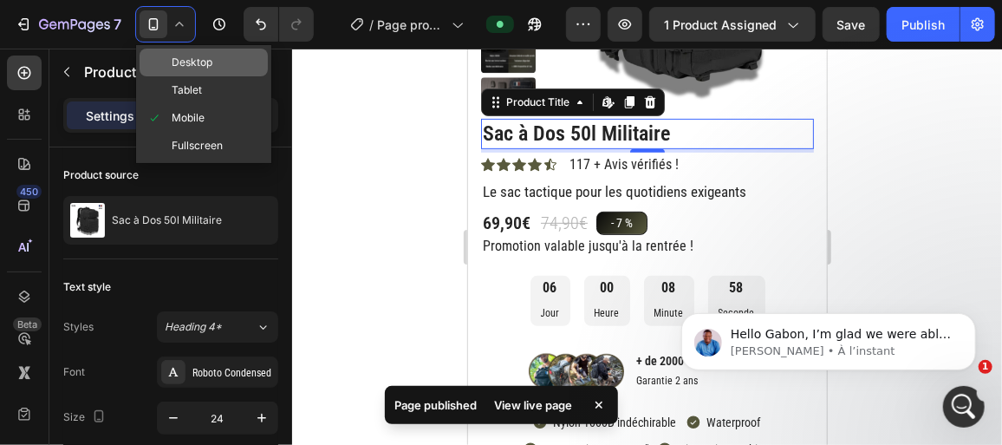
click at [174, 59] on span "Desktop" at bounding box center [192, 62] width 41 height 17
type input "33"
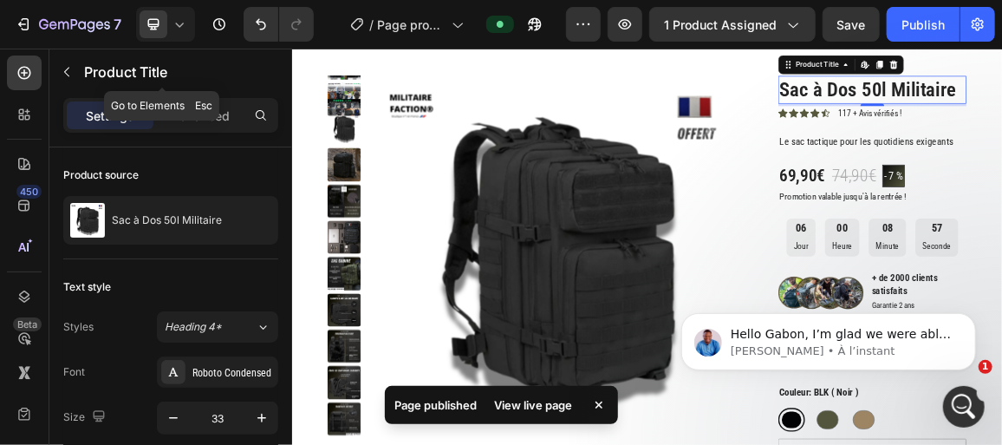
scroll to position [43, 0]
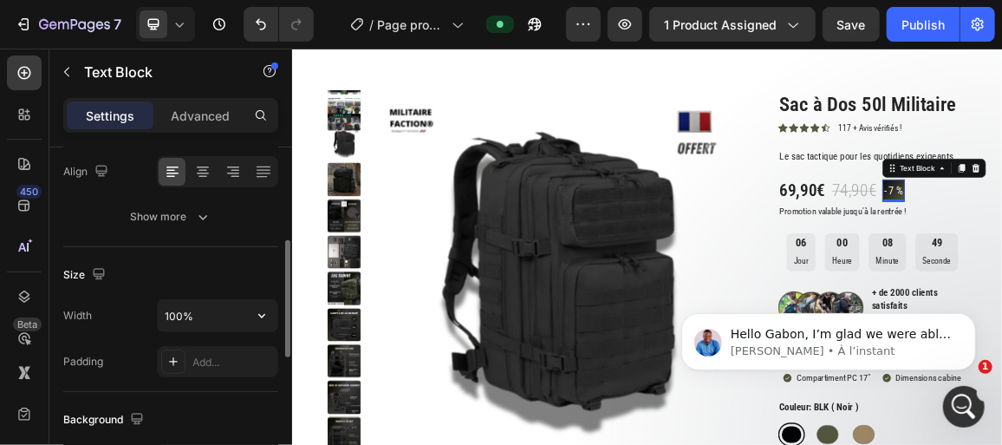
scroll to position [385, 0]
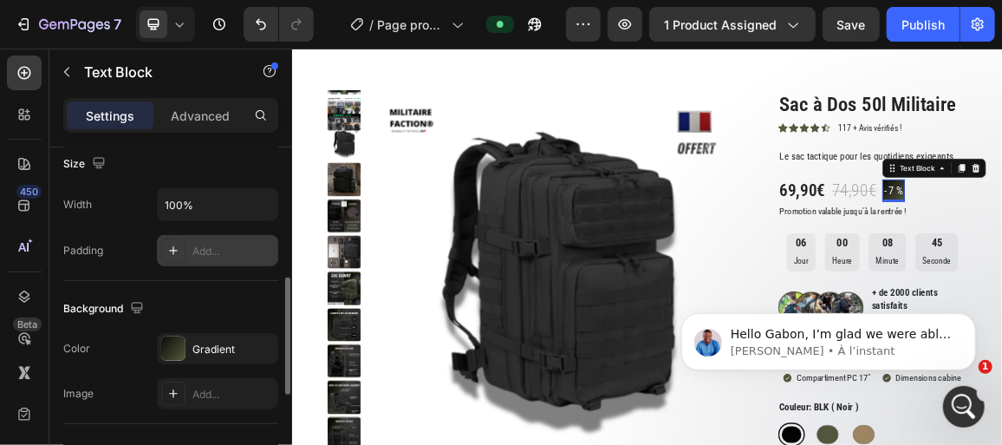
click at [176, 244] on icon at bounding box center [173, 251] width 14 height 14
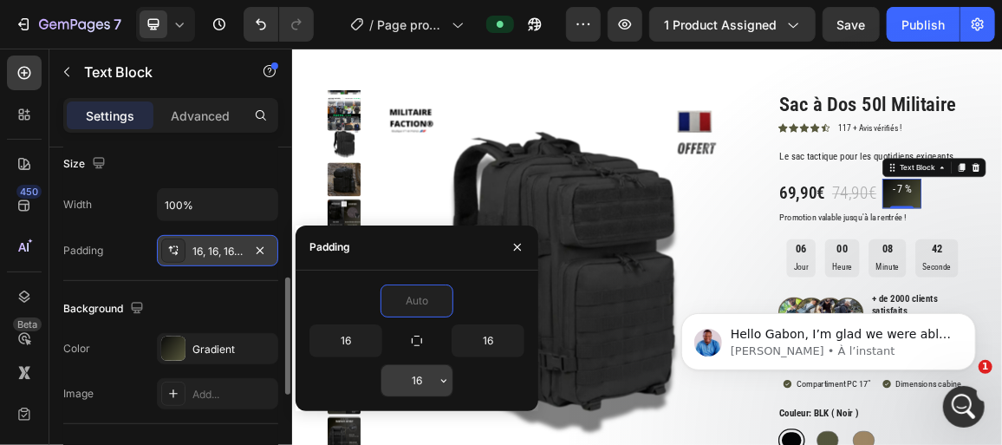
click at [427, 372] on input "16" at bounding box center [416, 380] width 71 height 31
type input "0"
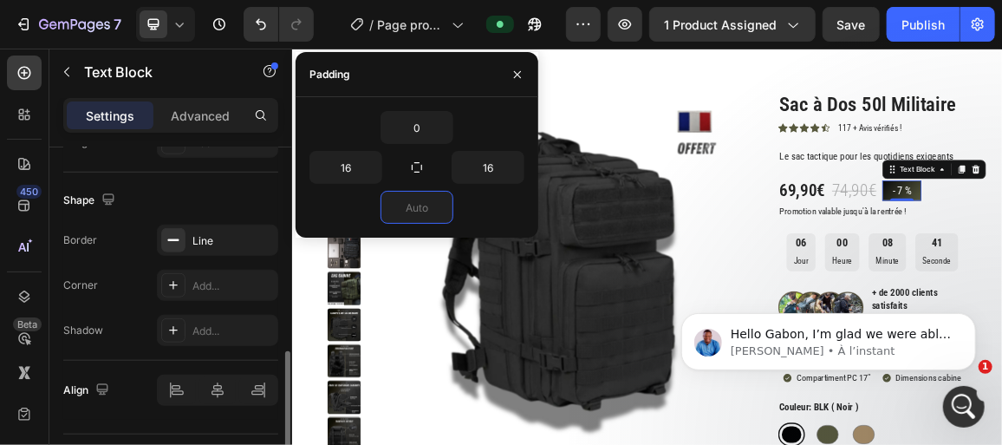
scroll to position [636, 0]
click at [202, 281] on div "Add..." at bounding box center [232, 286] width 81 height 16
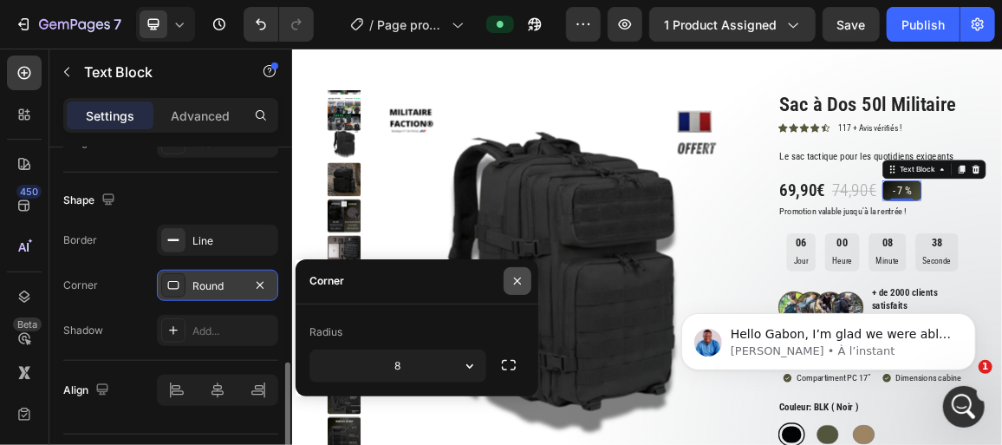
click at [517, 283] on icon "button" at bounding box center [518, 281] width 14 height 14
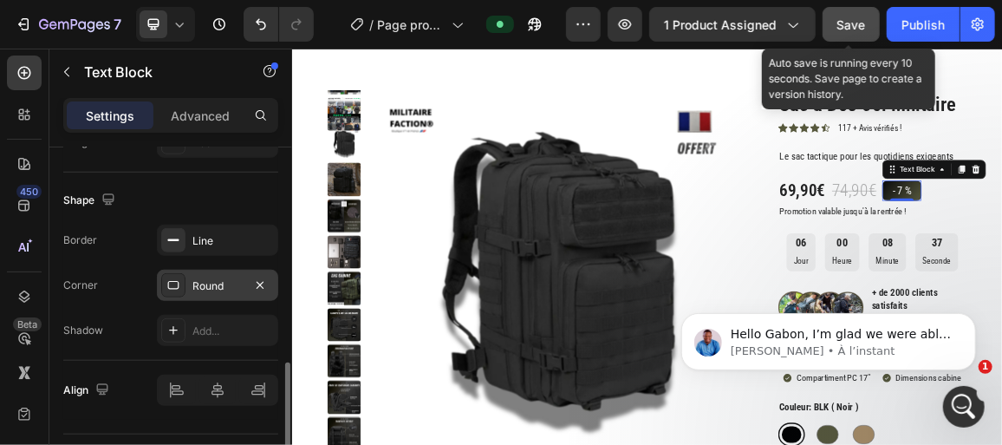
click at [865, 8] on button "Save" at bounding box center [851, 24] width 57 height 35
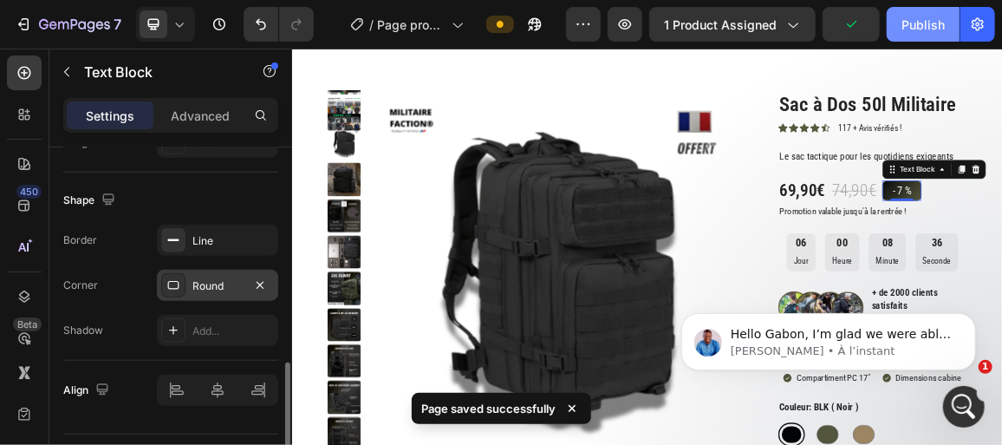
click at [904, 22] on div "Publish" at bounding box center [922, 25] width 43 height 18
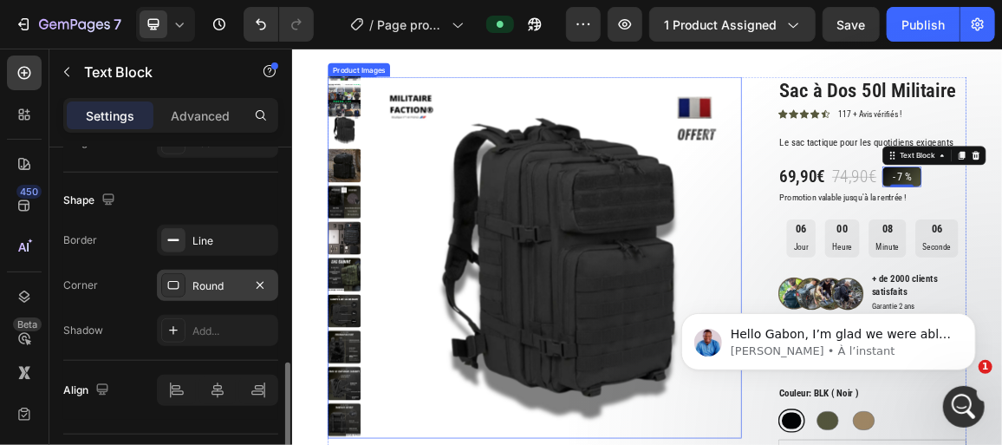
scroll to position [64, 0]
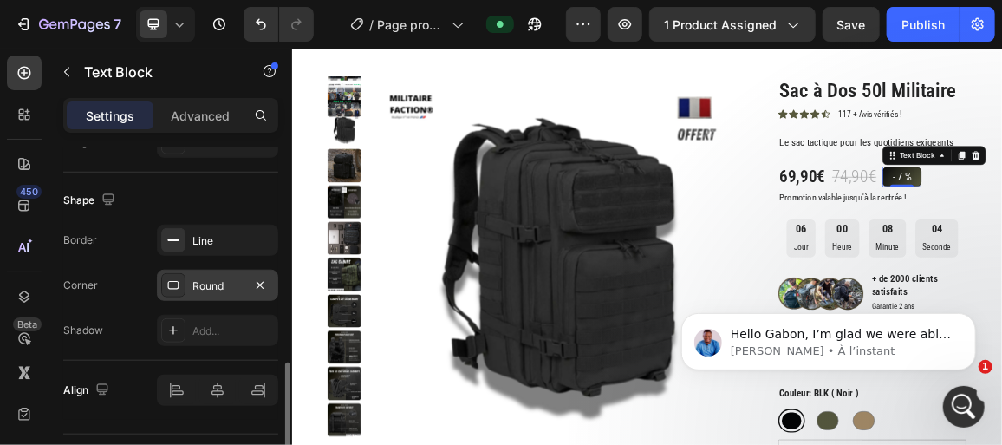
click at [171, 23] on icon at bounding box center [179, 24] width 17 height 17
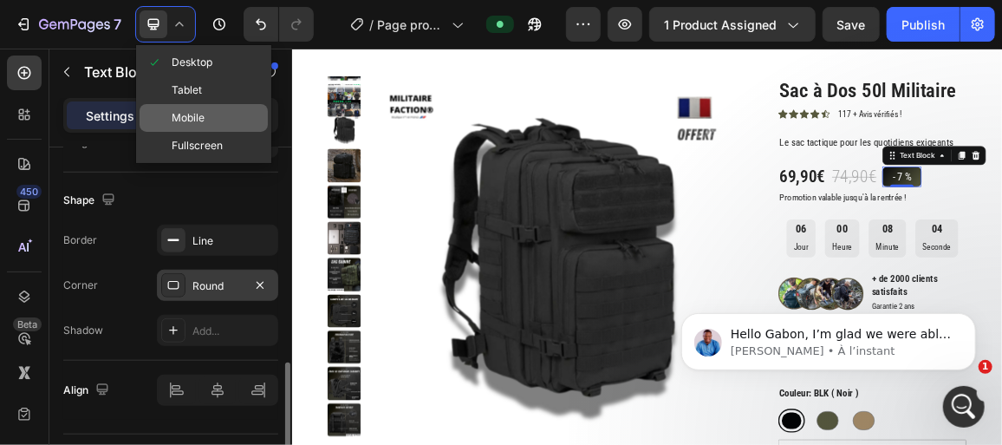
click at [180, 111] on span "Mobile" at bounding box center [188, 117] width 33 height 17
type input "14"
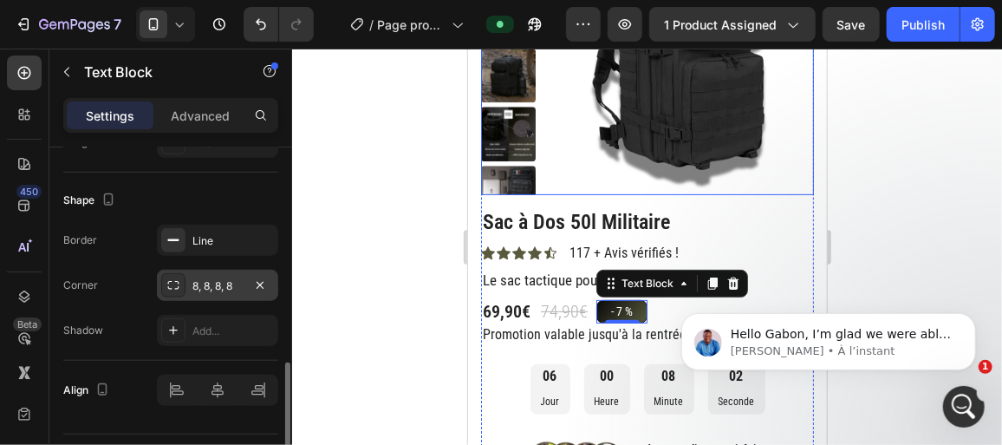
scroll to position [365, 0]
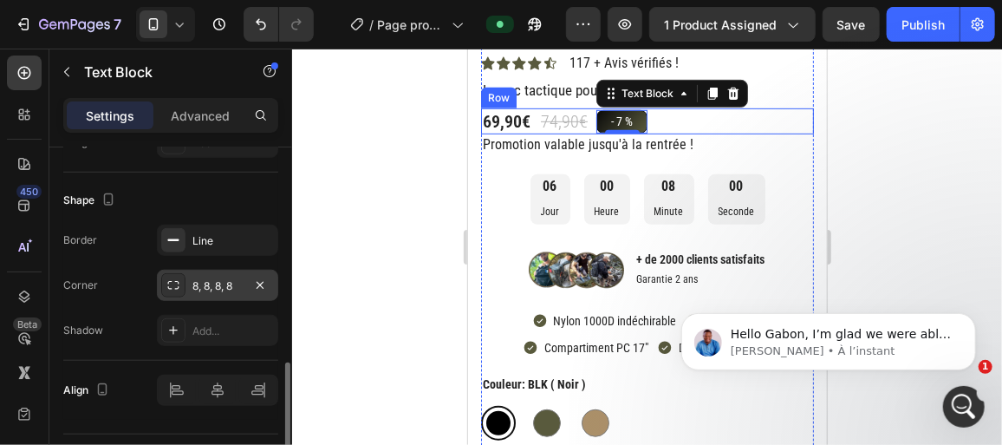
click at [662, 126] on div "69,90€ Product Price Product Price 74,90€ Product Price Product Price - 7 % Tex…" at bounding box center [646, 120] width 333 height 26
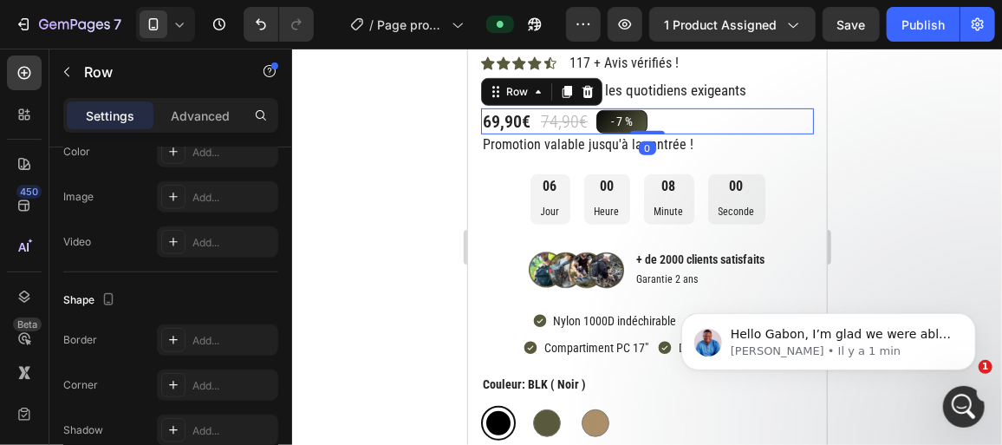
scroll to position [0, 0]
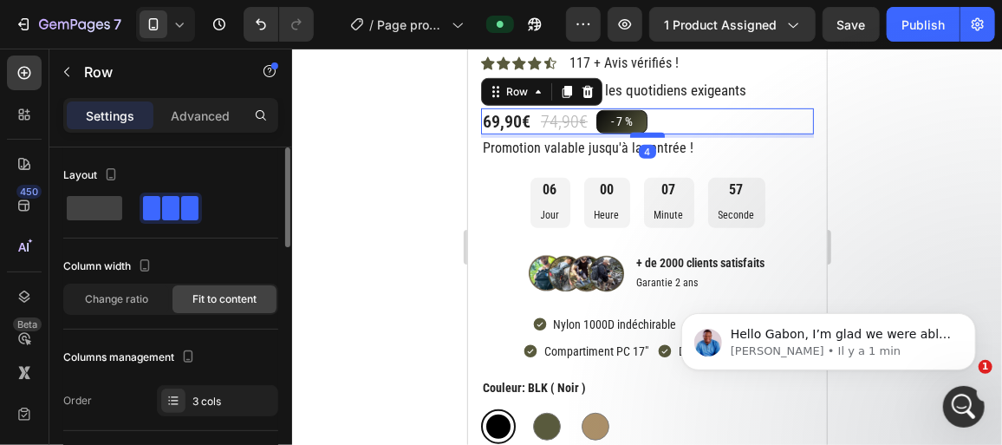
click at [641, 134] on div at bounding box center [646, 134] width 35 height 5
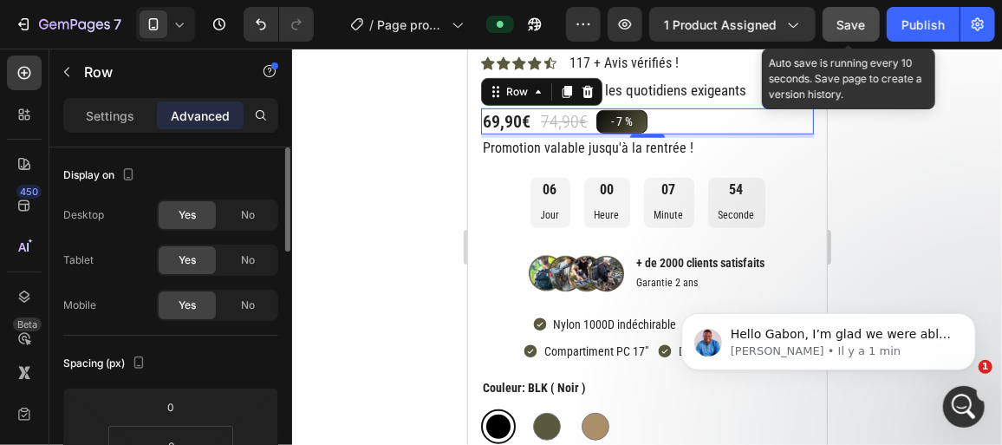
click at [852, 24] on span "Save" at bounding box center [851, 24] width 29 height 15
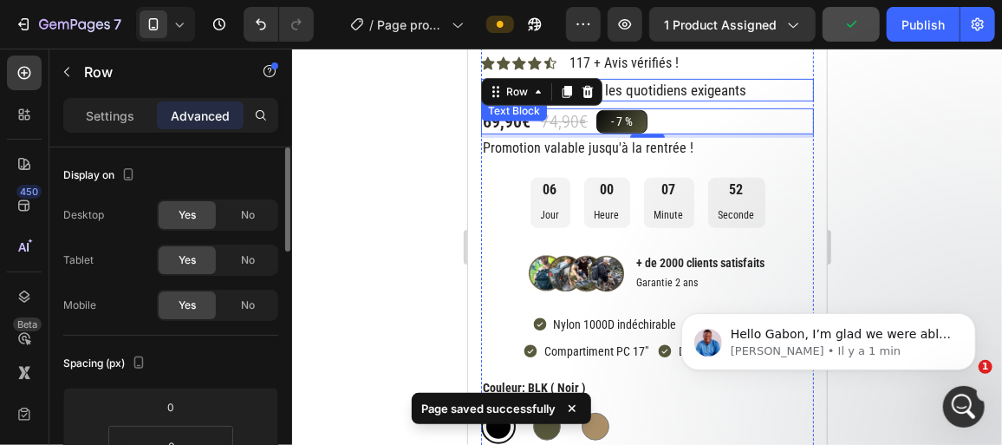
click at [749, 88] on p "Le sac tactique pour les quotidiens exigeants" at bounding box center [646, 89] width 329 height 19
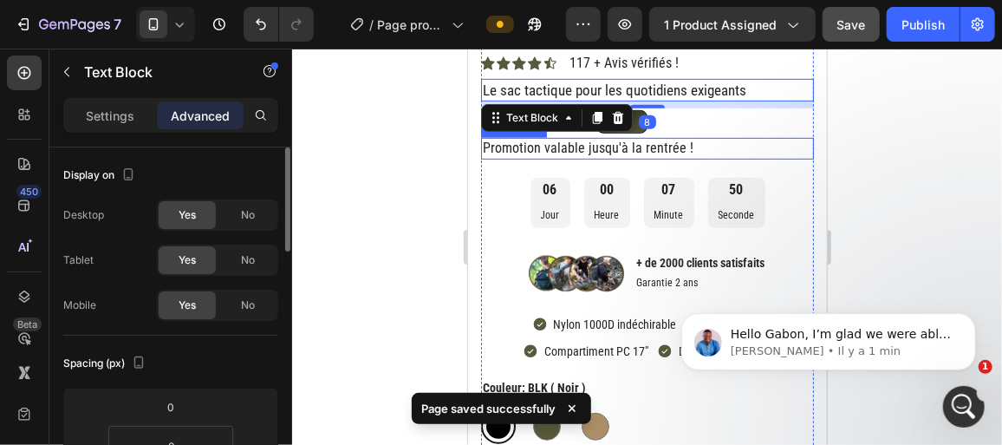
click at [709, 143] on p "Promotion valable jusqu'à la rentrée !" at bounding box center [646, 148] width 329 height 18
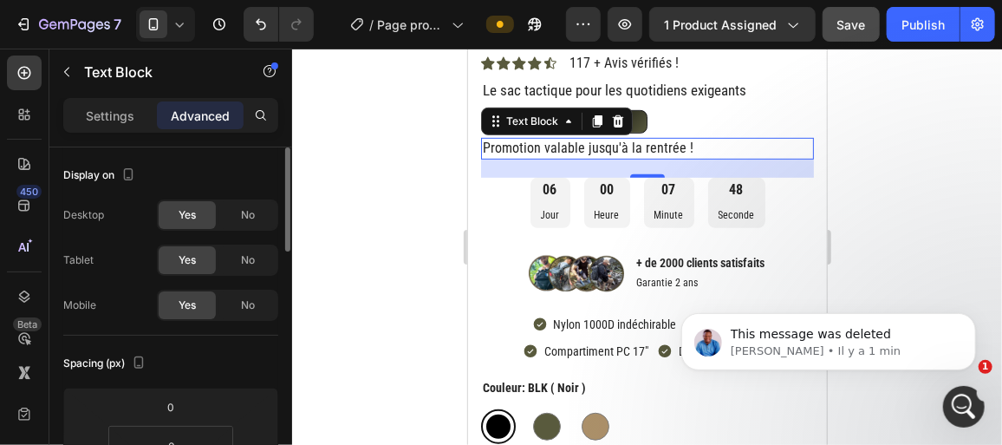
scroll to position [3264, 0]
click at [892, 117] on div at bounding box center [647, 247] width 710 height 396
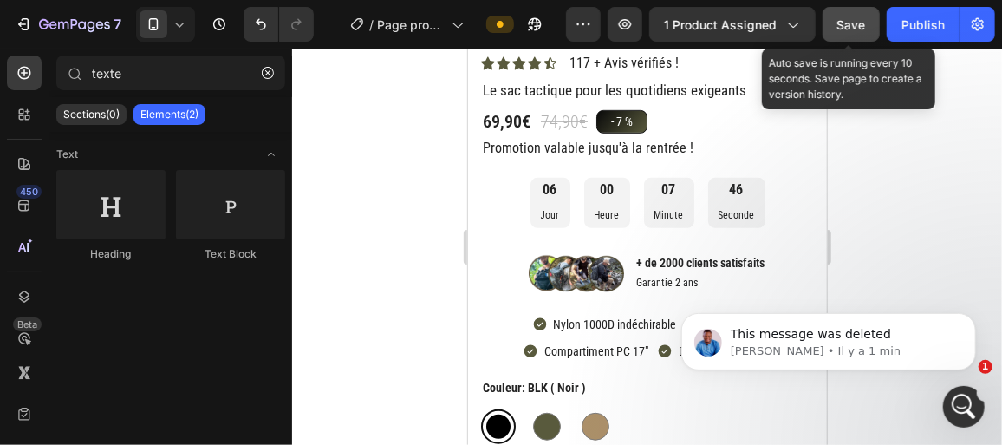
click at [849, 37] on button "Save" at bounding box center [851, 24] width 57 height 35
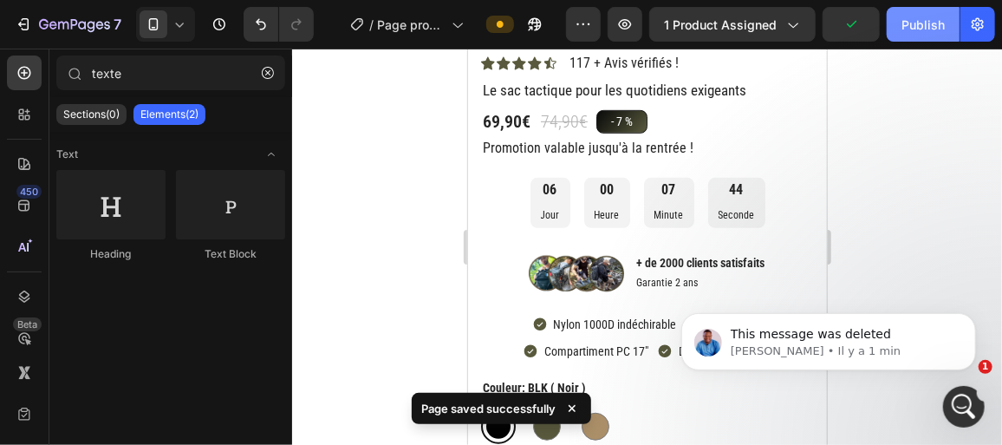
click at [916, 36] on button "Publish" at bounding box center [923, 24] width 73 height 35
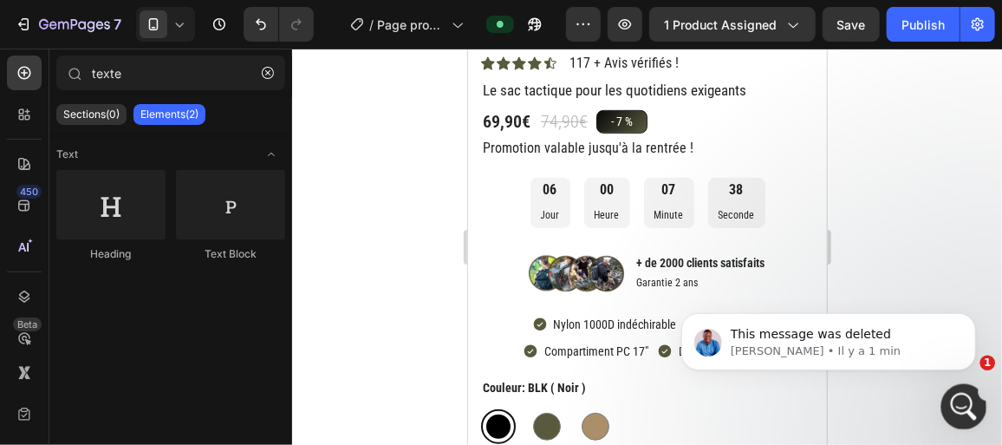
click at [954, 404] on icon "Ouvrir le Messenger Intercom" at bounding box center [961, 404] width 29 height 29
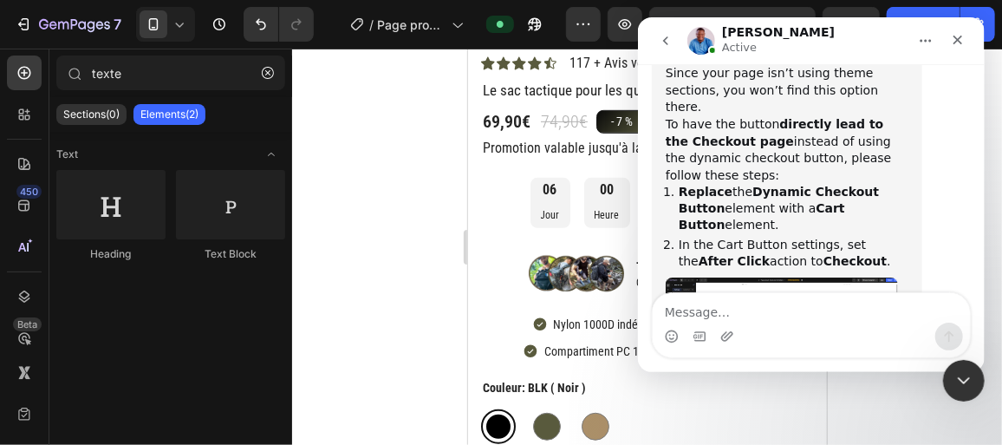
scroll to position [3227, 0]
click at [960, 40] on icon "Fermer" at bounding box center [957, 40] width 14 height 14
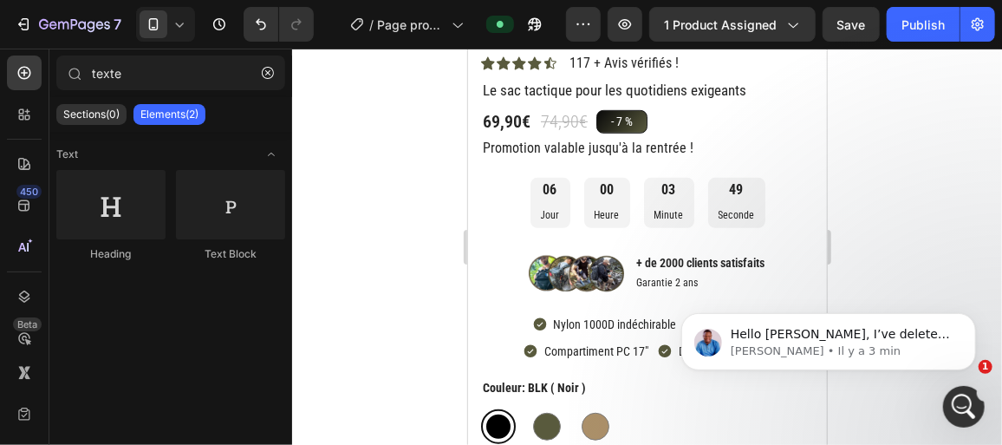
scroll to position [3323, 0]
click at [949, 400] on div "Ouvrir le Messenger Intercom" at bounding box center [961, 403] width 57 height 57
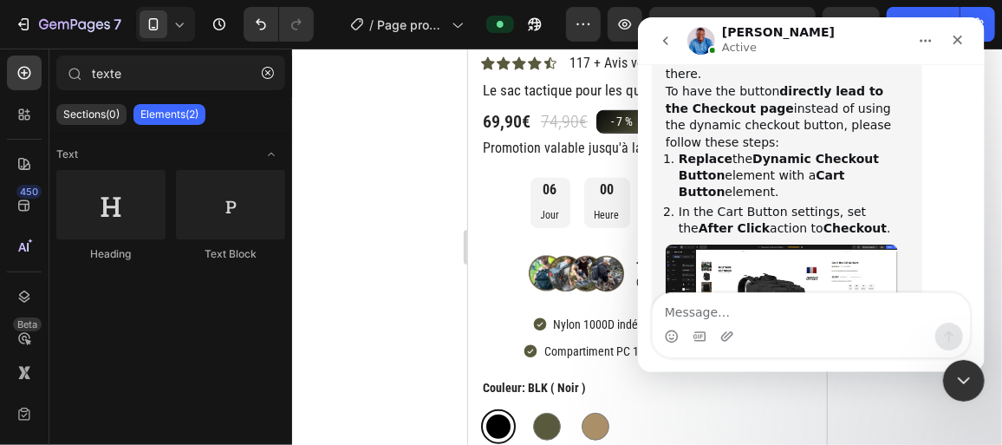
scroll to position [3351, 0]
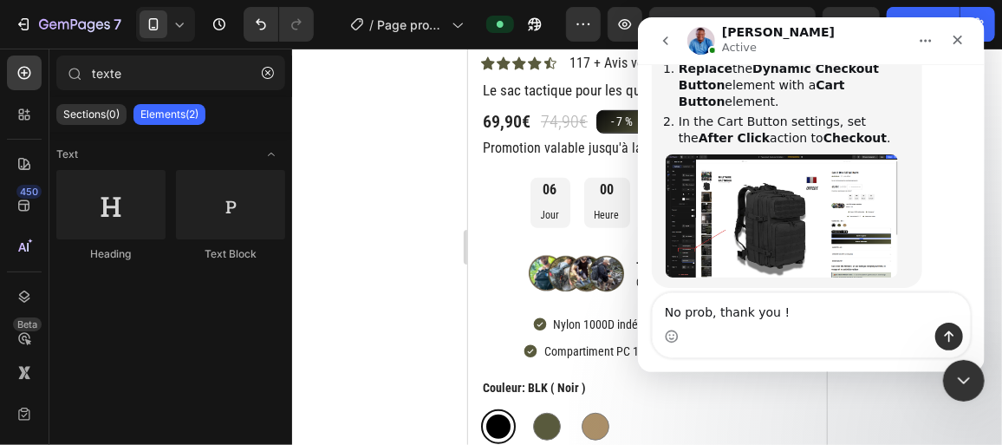
type textarea "No prob, thank you !"
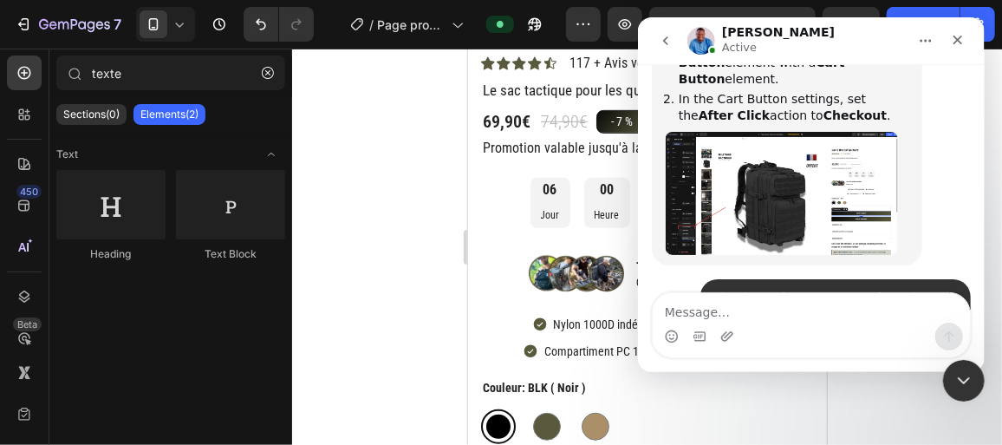
click at [393, 112] on div at bounding box center [647, 247] width 710 height 396
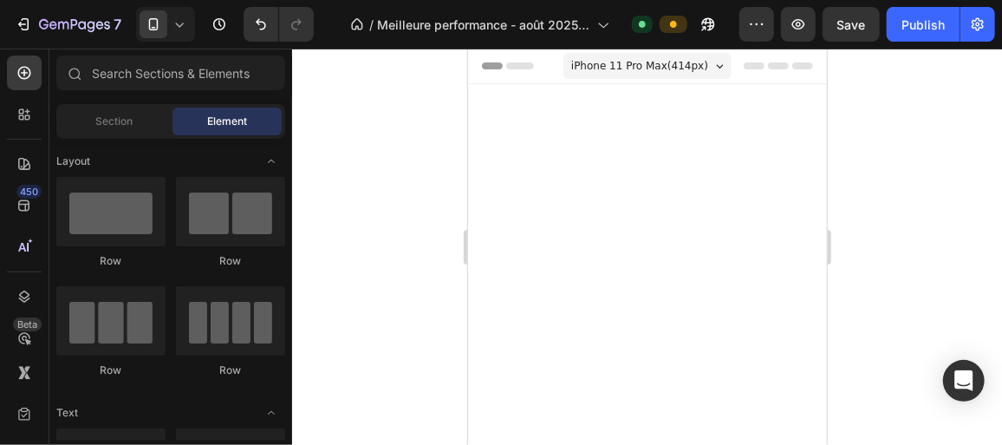
scroll to position [632, 0]
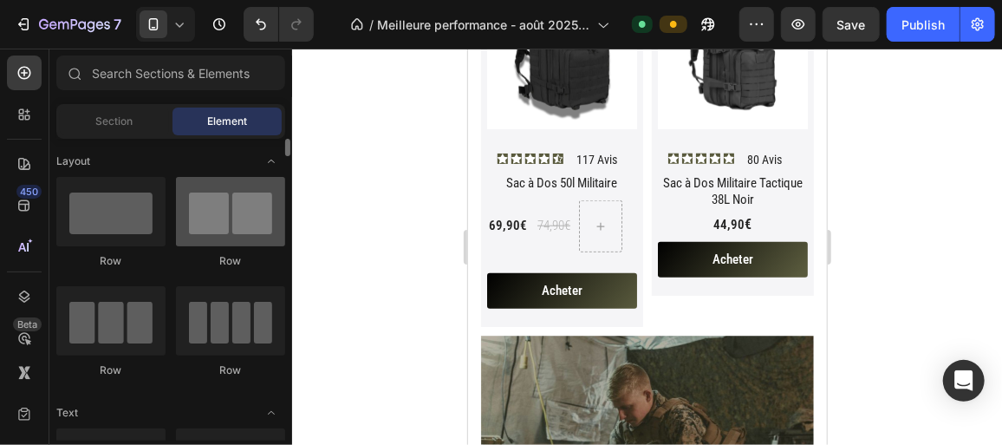
click at [262, 226] on div at bounding box center [230, 211] width 109 height 69
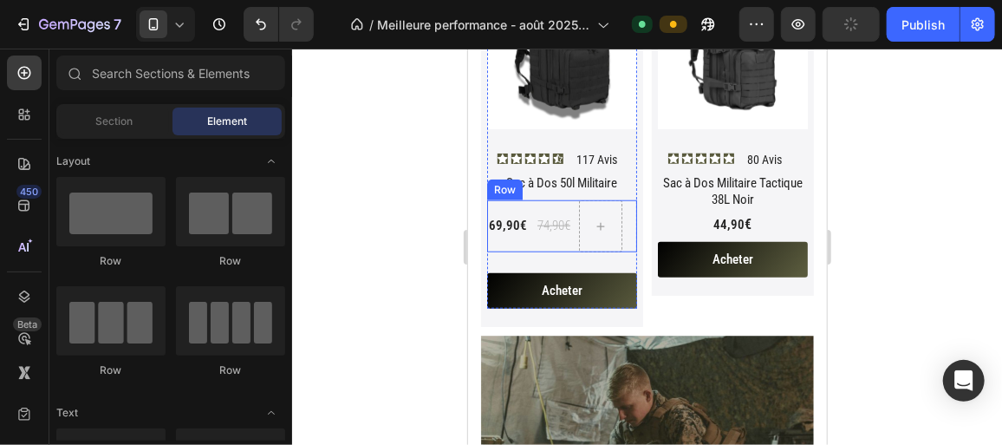
click at [536, 234] on div "74,90€ Product Price Product Price" at bounding box center [553, 225] width 36 height 52
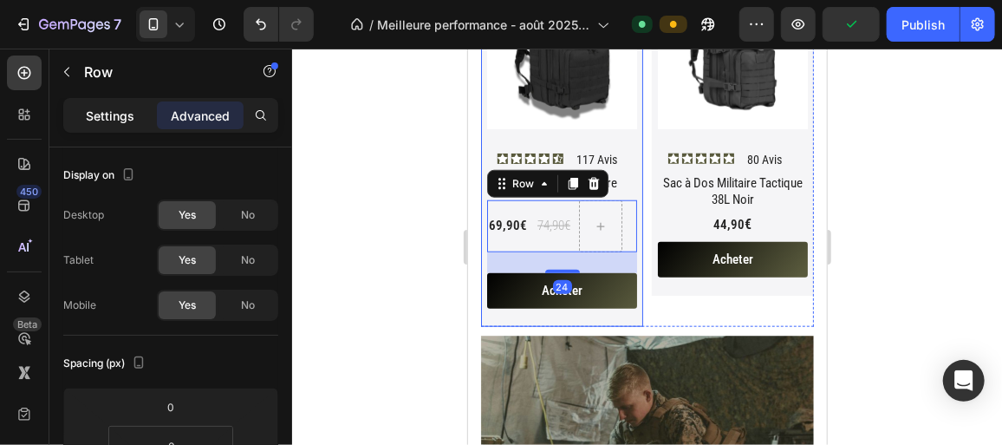
click at [123, 116] on p "Settings" at bounding box center [110, 116] width 49 height 18
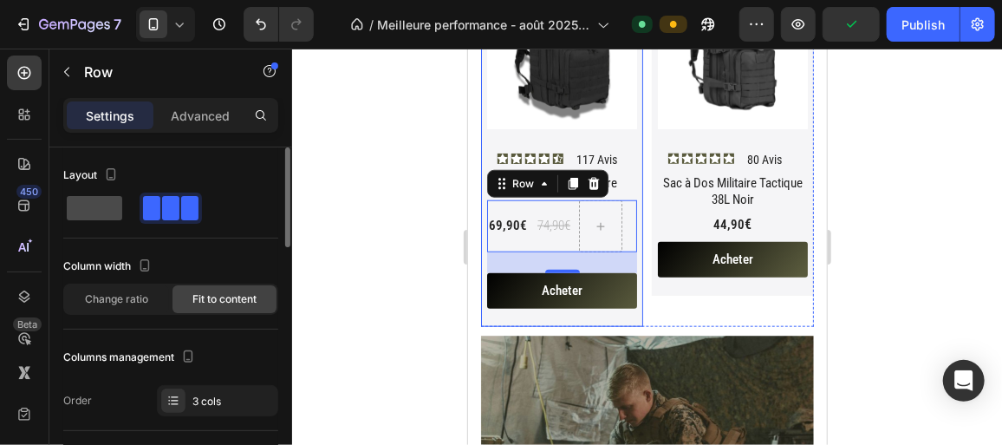
click at [107, 214] on span at bounding box center [94, 208] width 55 height 24
type input "0"
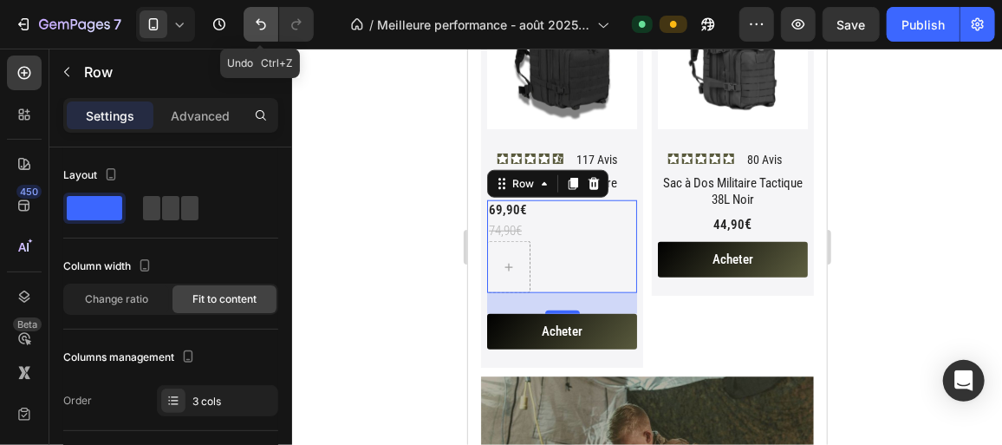
click at [257, 20] on icon "Undo/Redo" at bounding box center [260, 24] width 17 height 17
type input "8"
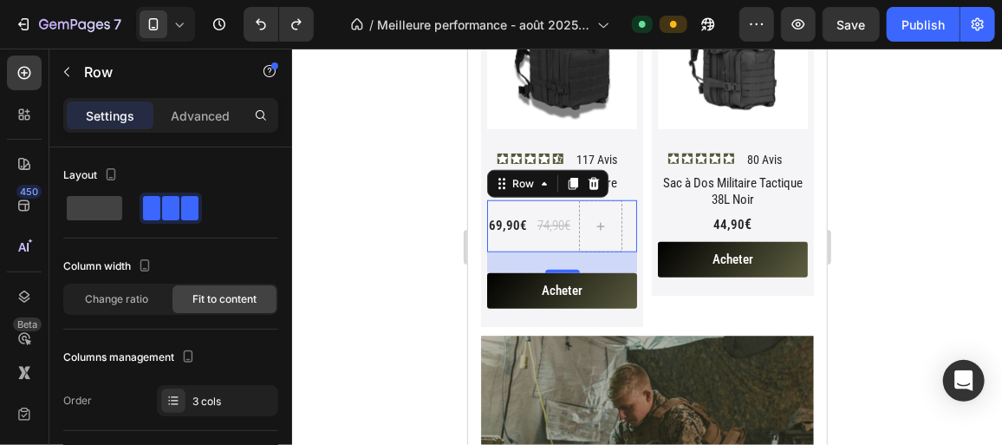
click at [387, 141] on div at bounding box center [647, 247] width 710 height 396
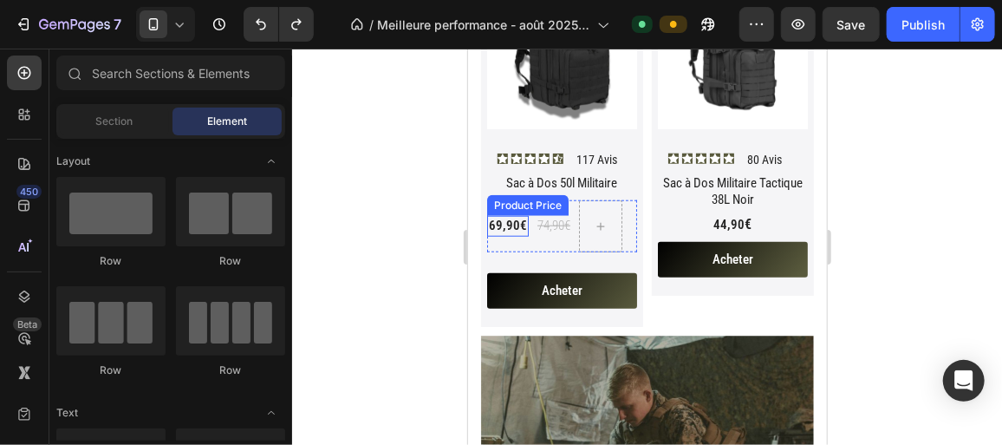
click at [523, 220] on div "69,90€" at bounding box center [507, 225] width 42 height 21
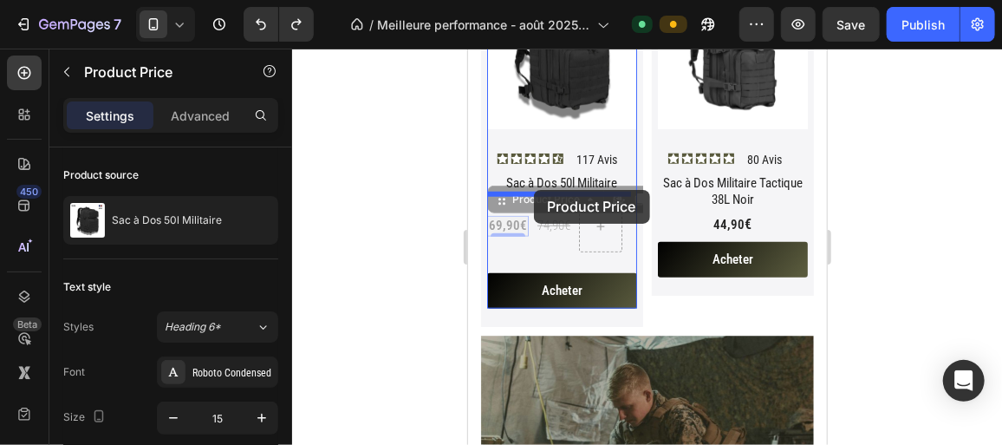
drag, startPoint x: 496, startPoint y: 195, endPoint x: 533, endPoint y: 189, distance: 37.8
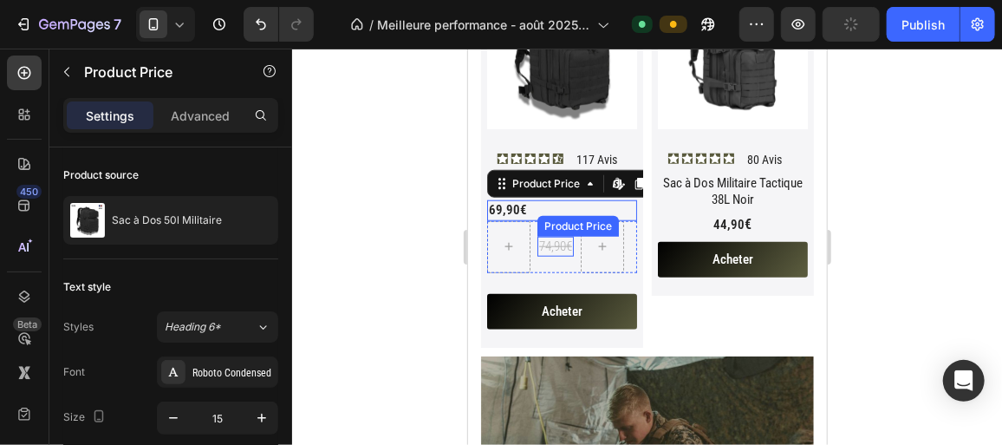
click at [552, 238] on div "74,90€" at bounding box center [555, 246] width 36 height 21
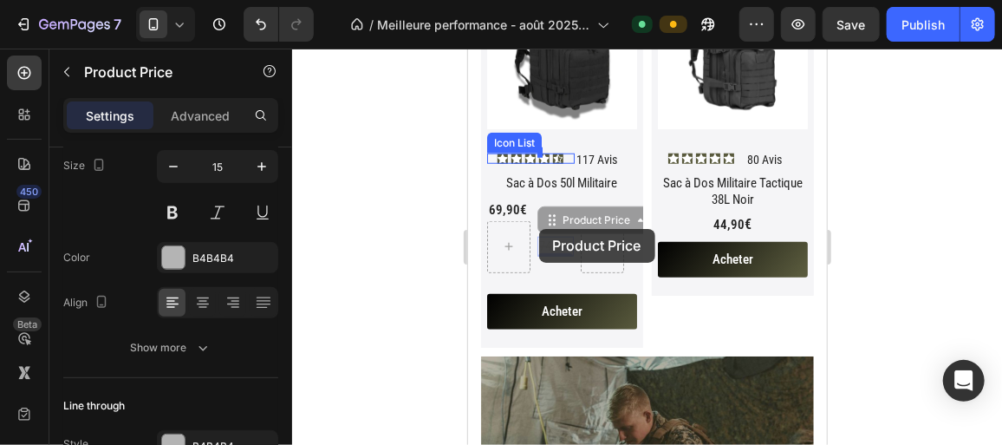
drag, startPoint x: 543, startPoint y: 211, endPoint x: 537, endPoint y: 227, distance: 17.3
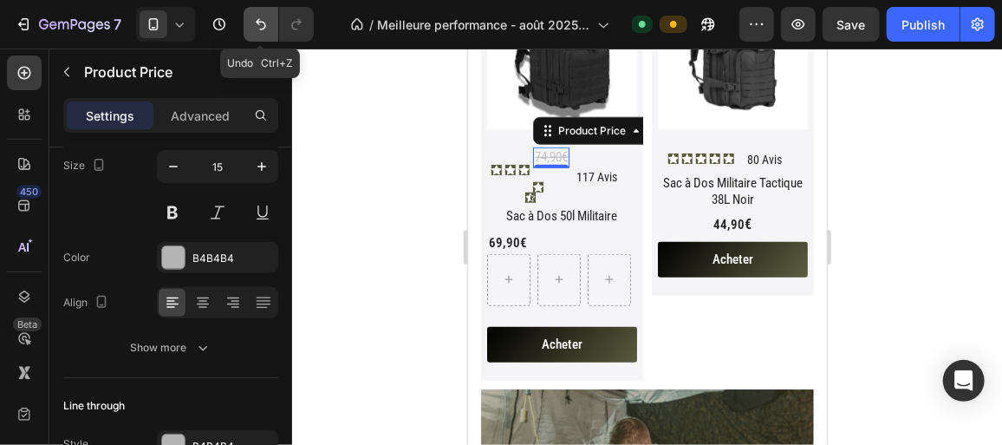
click at [246, 25] on button "Undo/Redo" at bounding box center [261, 24] width 35 height 35
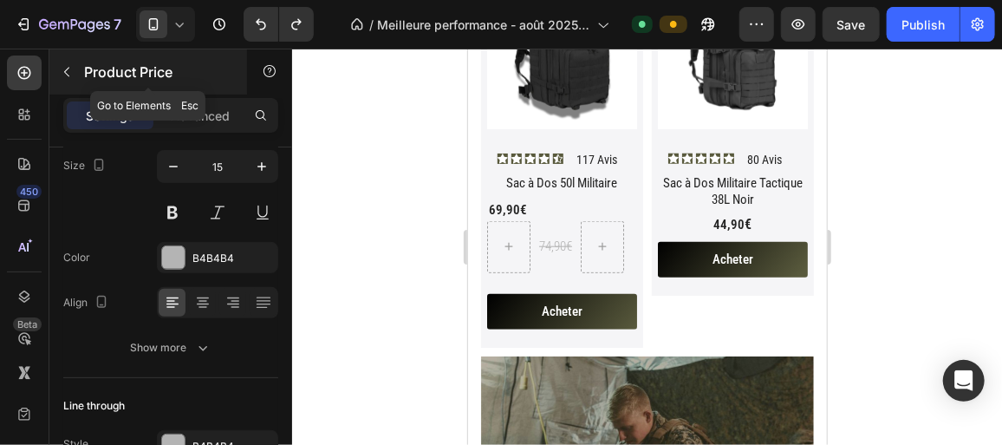
click at [70, 69] on icon "button" at bounding box center [67, 72] width 14 height 14
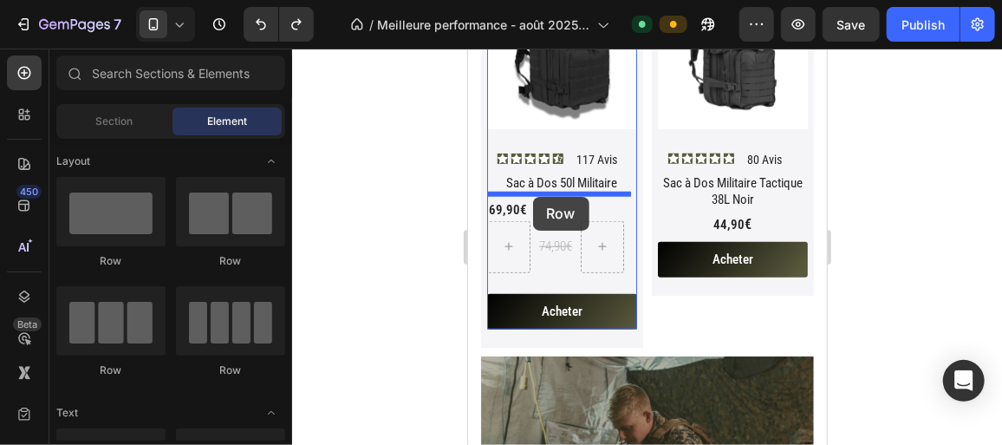
drag, startPoint x: 693, startPoint y: 254, endPoint x: 532, endPoint y: 196, distance: 171.4
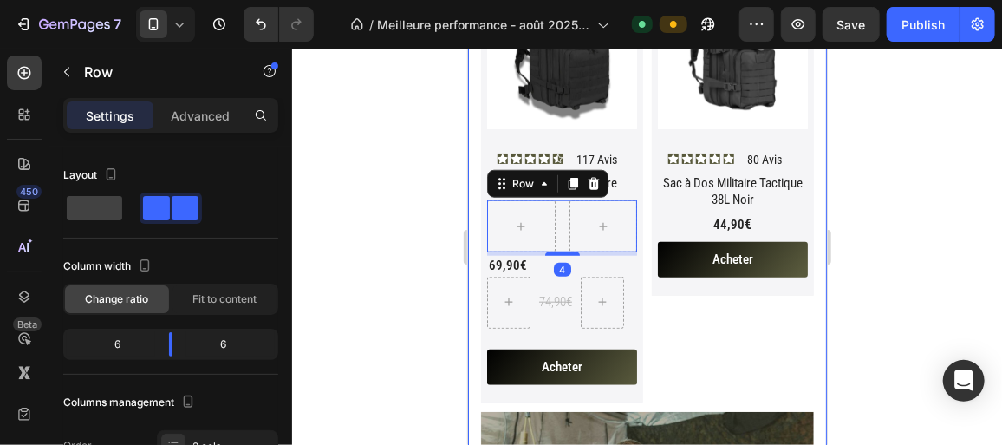
click at [388, 226] on div at bounding box center [647, 247] width 710 height 396
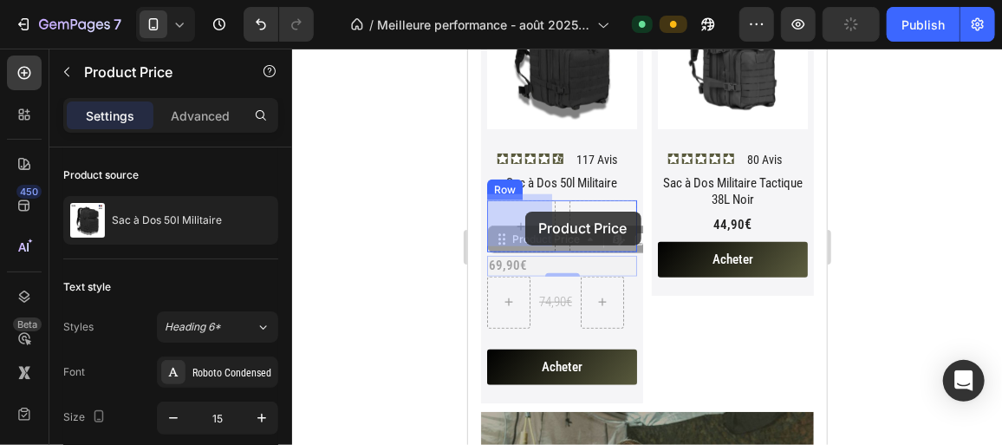
drag, startPoint x: 499, startPoint y: 261, endPoint x: 524, endPoint y: 211, distance: 56.2
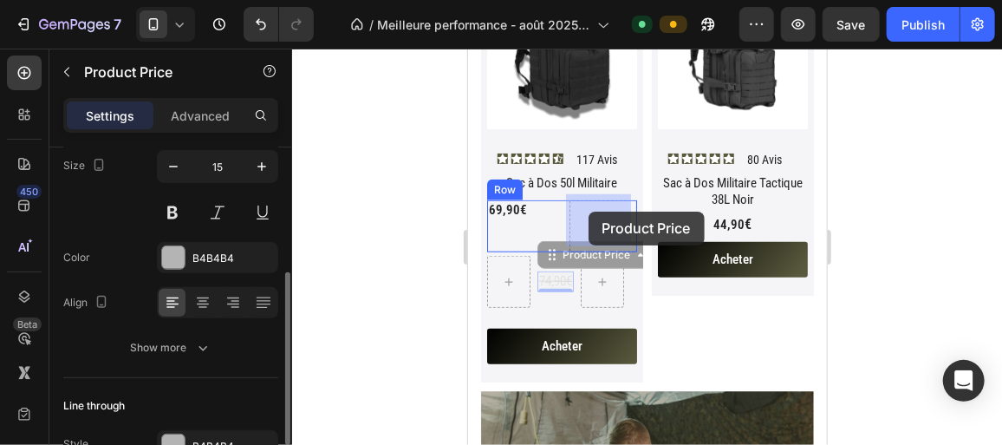
drag, startPoint x: 559, startPoint y: 275, endPoint x: 588, endPoint y: 212, distance: 68.7
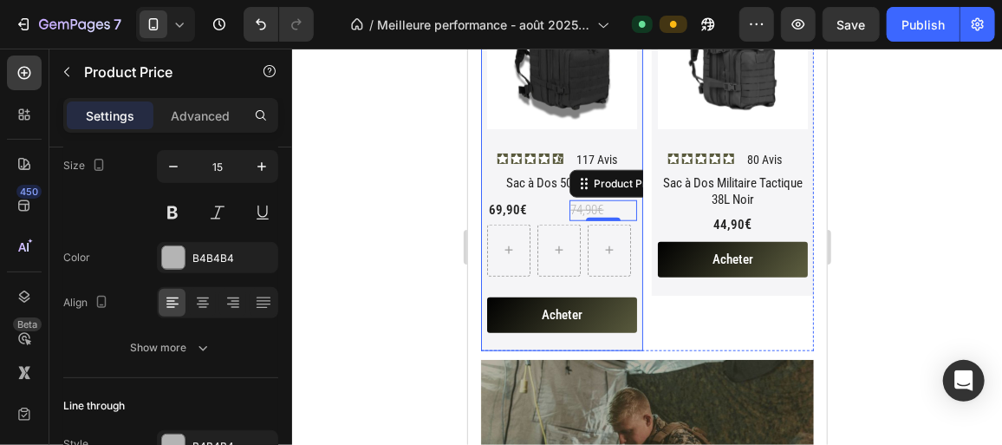
click at [417, 201] on div at bounding box center [647, 247] width 710 height 396
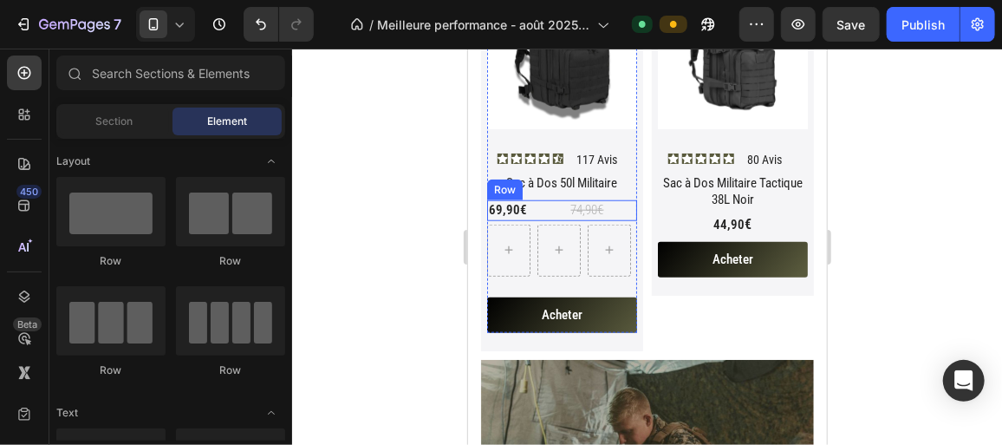
click at [550, 204] on div "69,90€" at bounding box center [520, 209] width 68 height 21
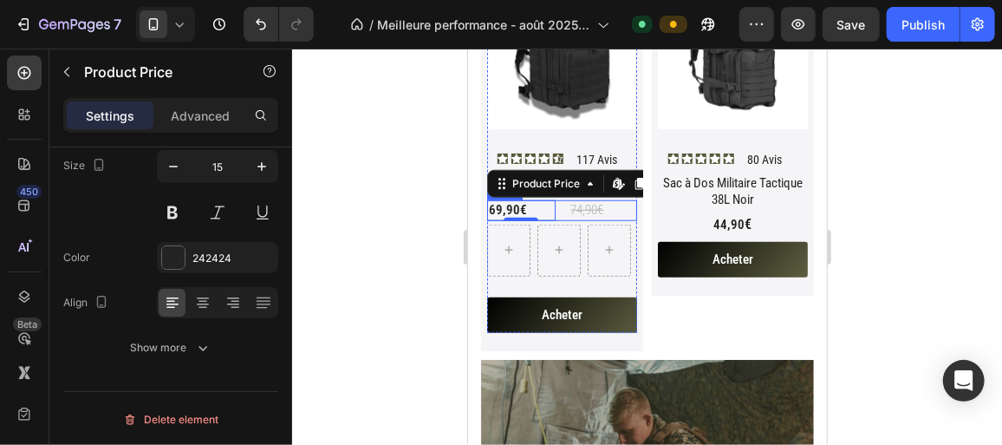
click at [561, 200] on div "69,90€ Product Price Edit content in Shopify 0 Product Price Edit content in Sh…" at bounding box center [561, 209] width 150 height 21
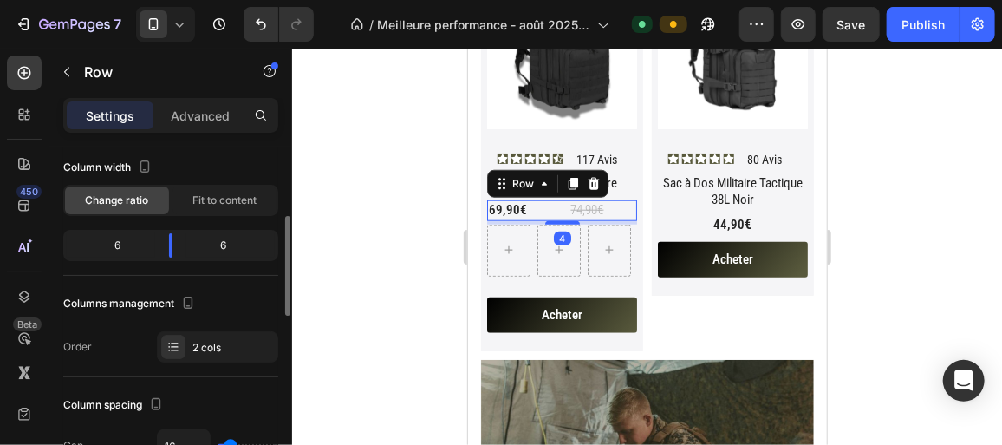
scroll to position [132, 0]
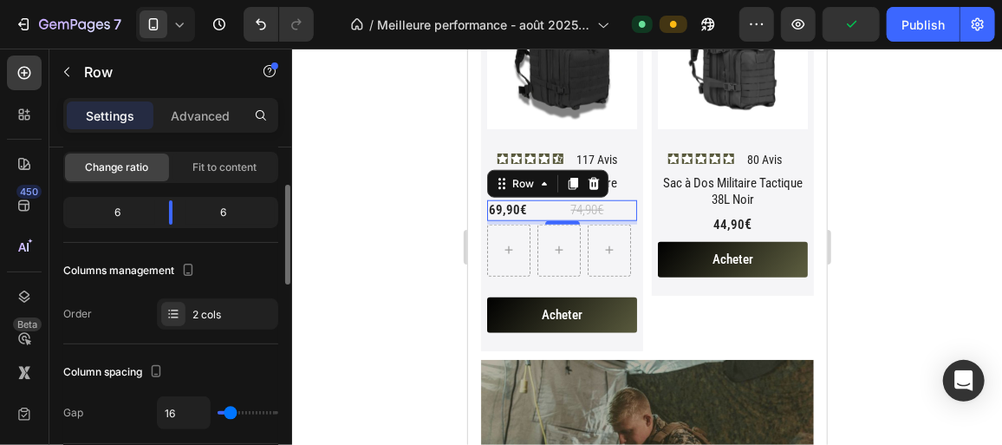
type input "0"
drag, startPoint x: 234, startPoint y: 409, endPoint x: 154, endPoint y: 402, distance: 80.0
type input "0"
click at [218, 411] on input "range" at bounding box center [248, 412] width 61 height 3
drag, startPoint x: 166, startPoint y: 212, endPoint x: 128, endPoint y: 225, distance: 40.3
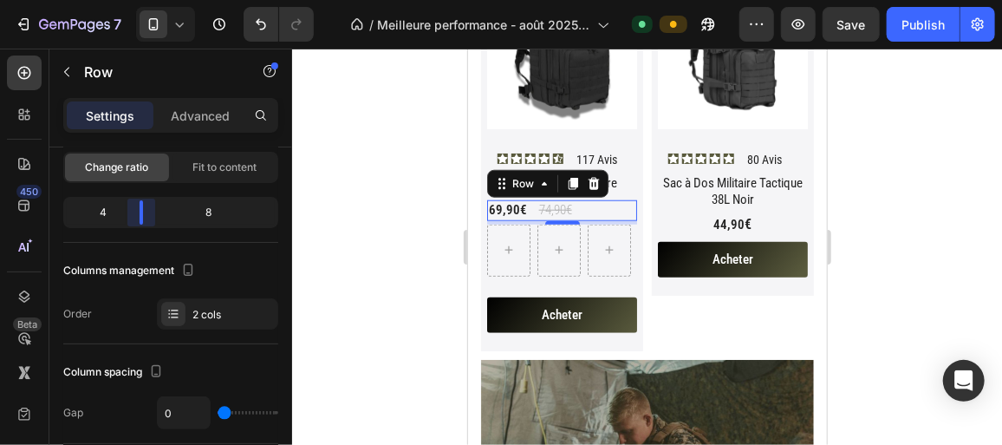
click at [128, 0] on body "7 Version history / Meilleure performance - août 2025 + 3000 CA Default Preview…" at bounding box center [501, 0] width 1002 height 0
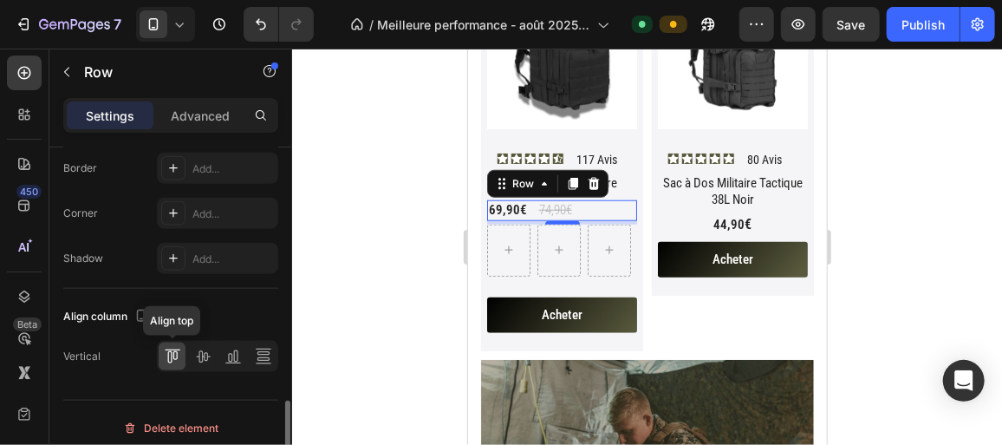
scroll to position [859, 0]
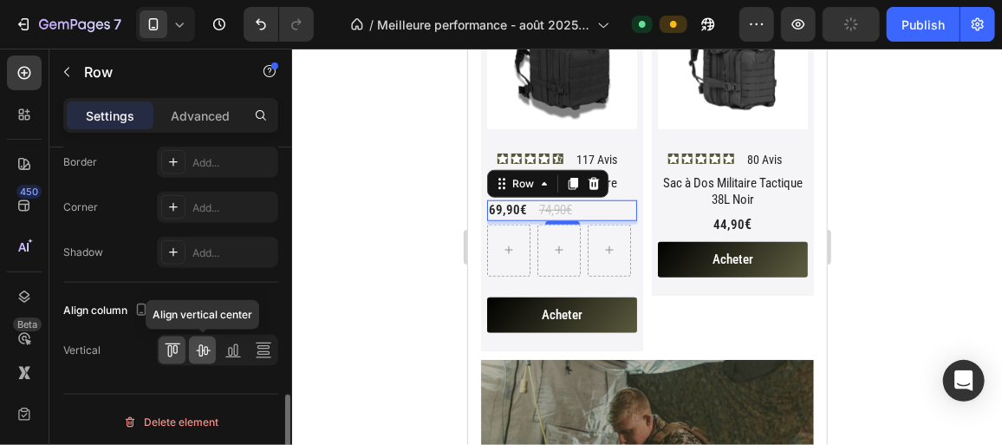
click at [201, 345] on icon at bounding box center [203, 351] width 14 height 12
click at [397, 243] on div at bounding box center [647, 247] width 710 height 396
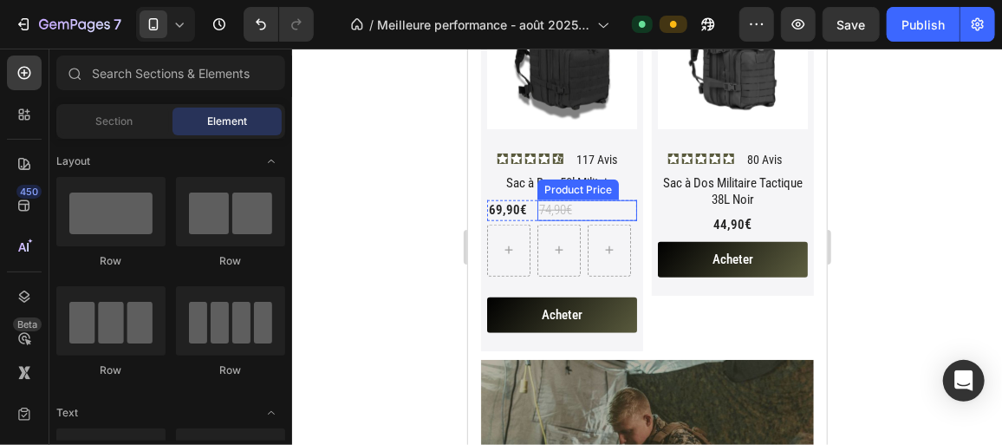
click at [590, 199] on div "74,90€" at bounding box center [587, 209] width 100 height 21
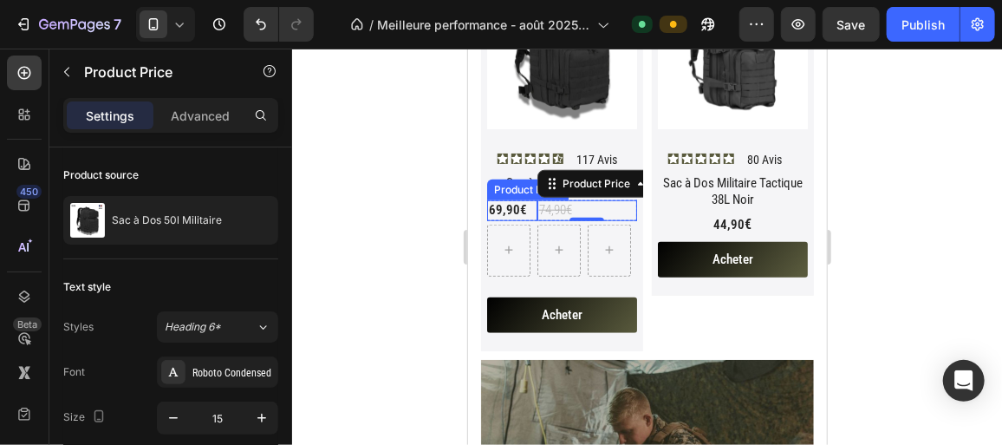
click at [527, 201] on div "69,90€" at bounding box center [511, 209] width 50 height 21
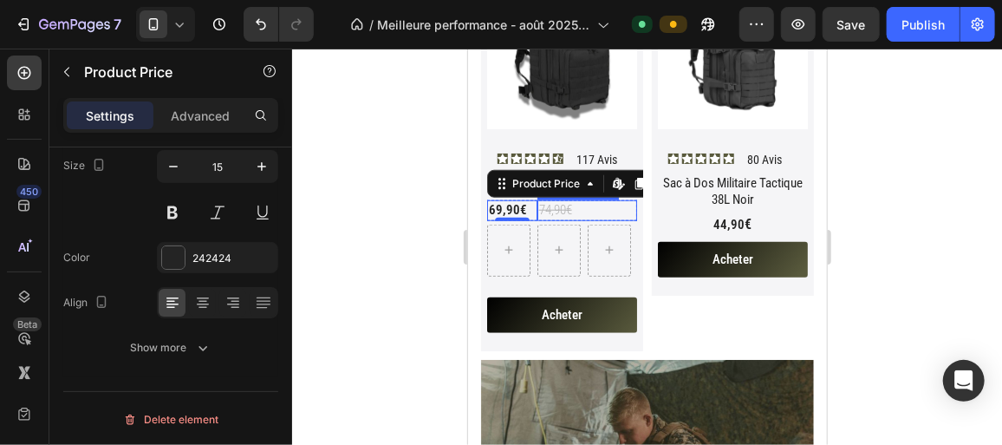
click at [537, 202] on div "74,90€" at bounding box center [587, 209] width 100 height 21
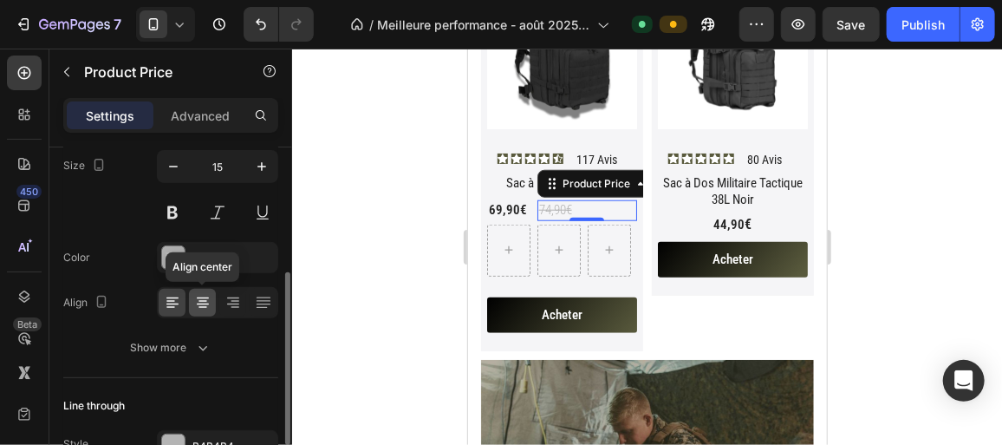
click at [202, 297] on icon at bounding box center [202, 302] width 17 height 17
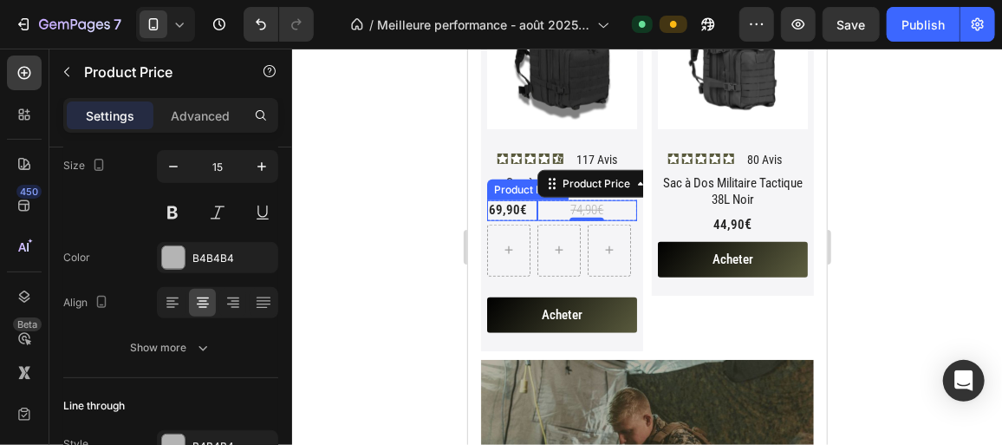
click at [504, 203] on div "69,90€" at bounding box center [511, 209] width 50 height 21
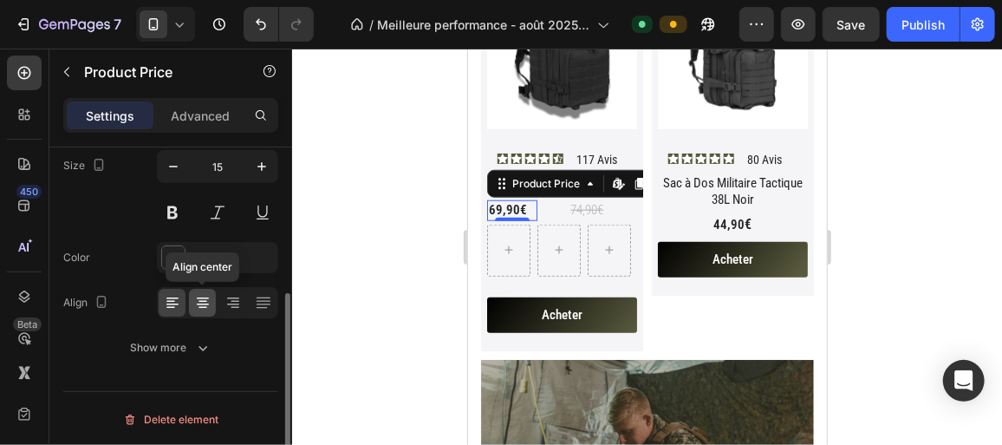
click at [198, 297] on icon at bounding box center [202, 302] width 17 height 17
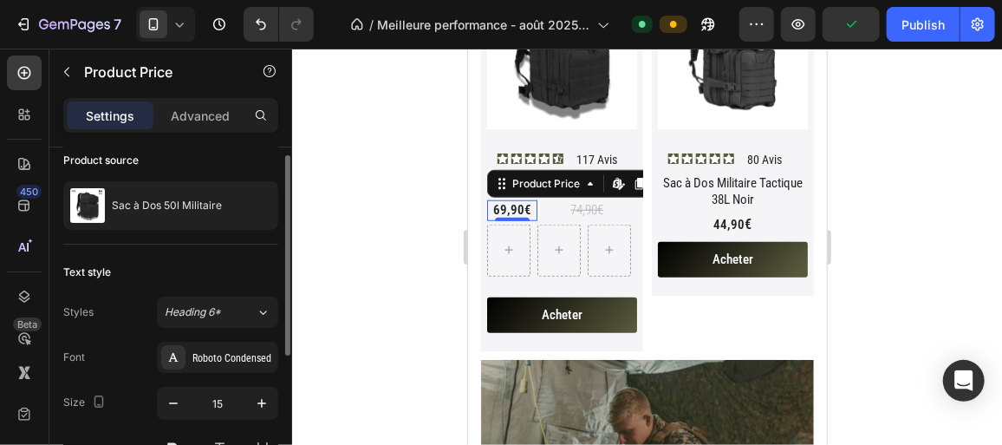
scroll to position [0, 0]
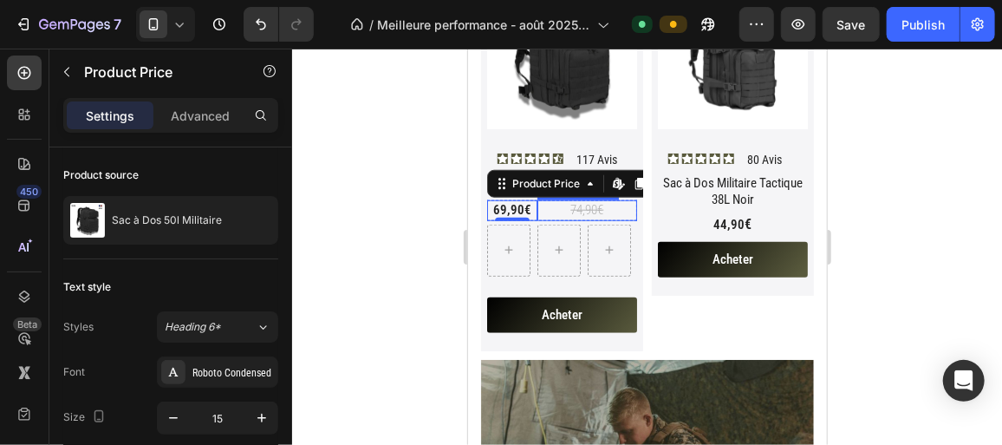
click at [548, 207] on div "74,90€" at bounding box center [587, 209] width 100 height 21
click at [533, 207] on div "69,90€" at bounding box center [511, 209] width 50 height 21
click at [537, 207] on div "74,90€" at bounding box center [587, 209] width 100 height 21
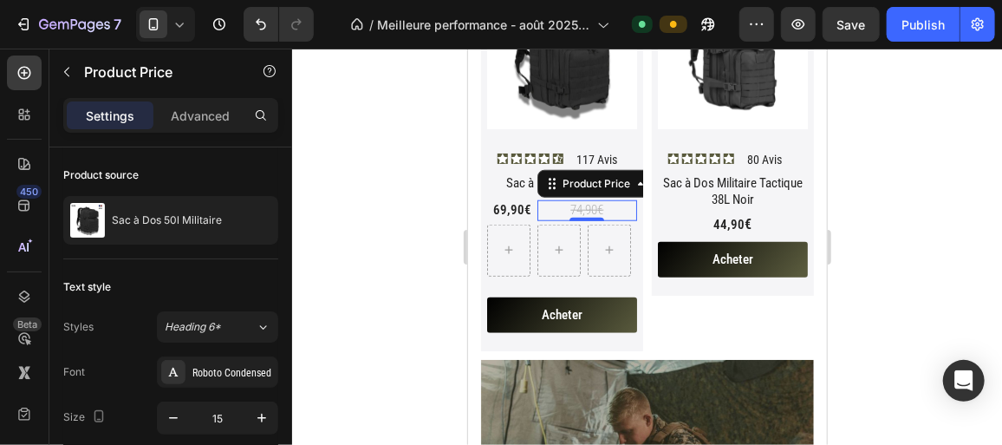
click at [626, 205] on div "74,90€" at bounding box center [587, 209] width 100 height 21
click at [529, 199] on div "69,90€ Product Price Product Price" at bounding box center [511, 209] width 50 height 21
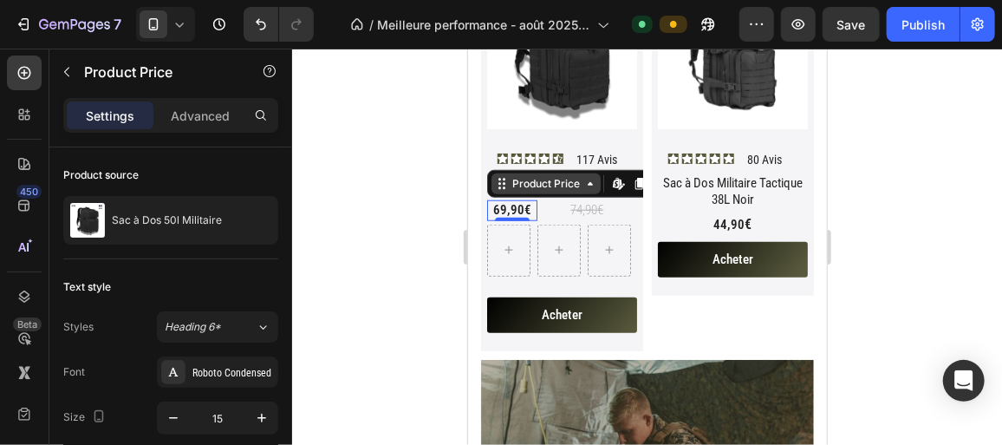
click at [569, 175] on div "Product Price" at bounding box center [545, 183] width 75 height 16
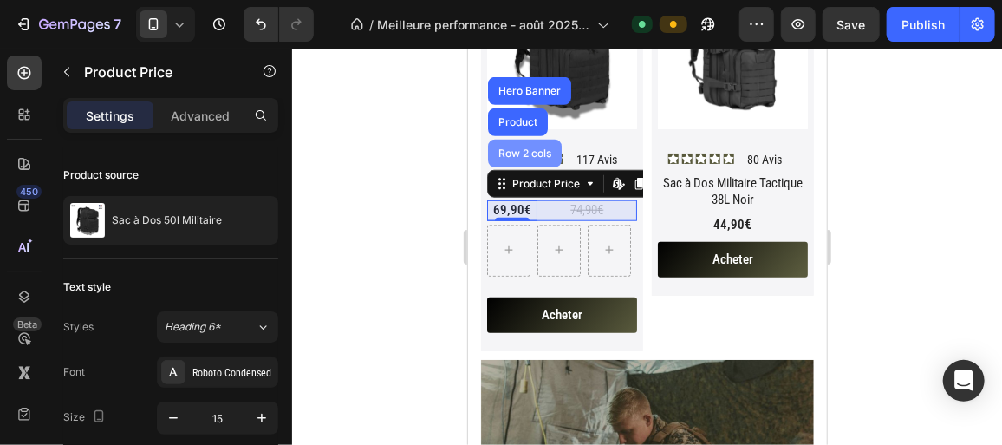
click at [513, 139] on div "Row 2 cols" at bounding box center [524, 153] width 74 height 28
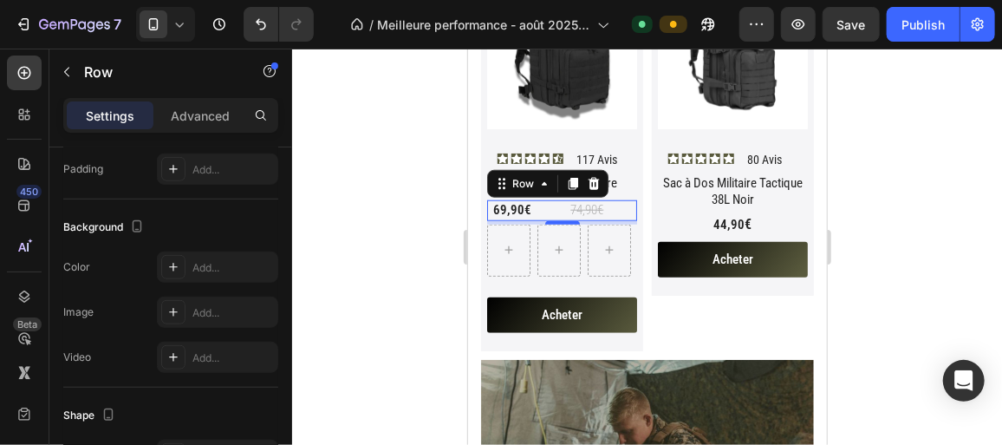
scroll to position [859, 0]
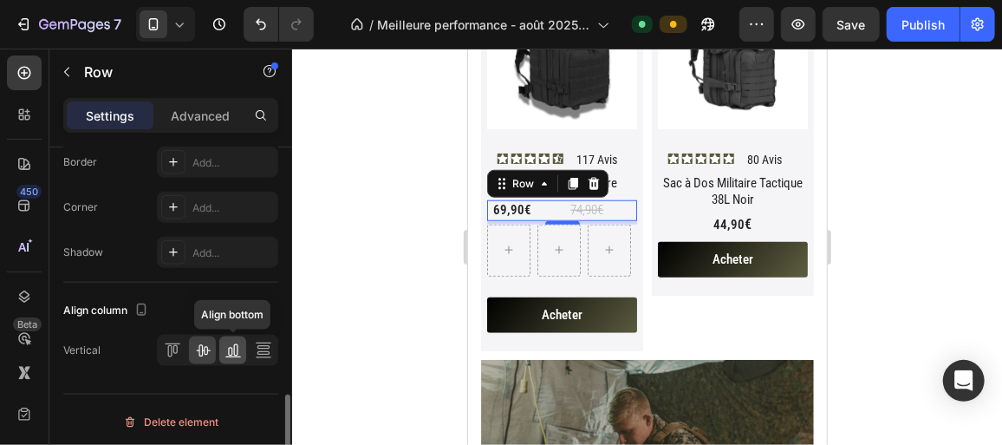
click at [232, 348] on icon at bounding box center [233, 350] width 17 height 17
click at [203, 348] on icon at bounding box center [202, 350] width 17 height 17
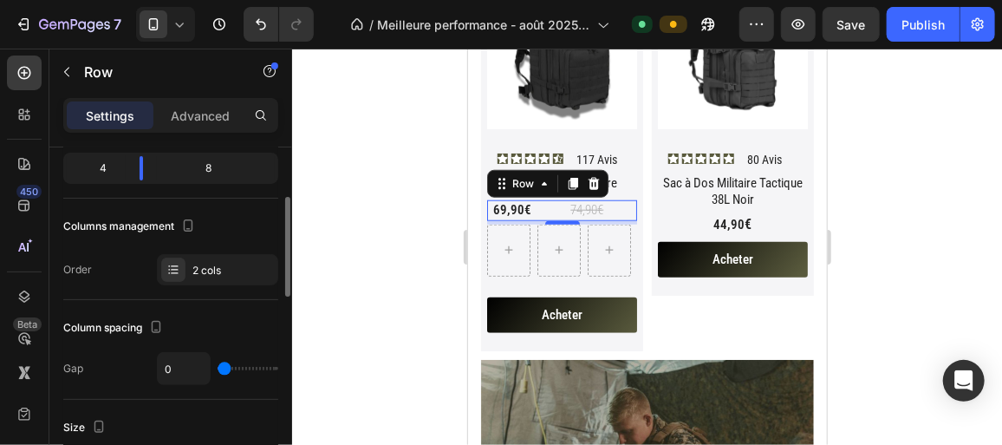
scroll to position [175, 0]
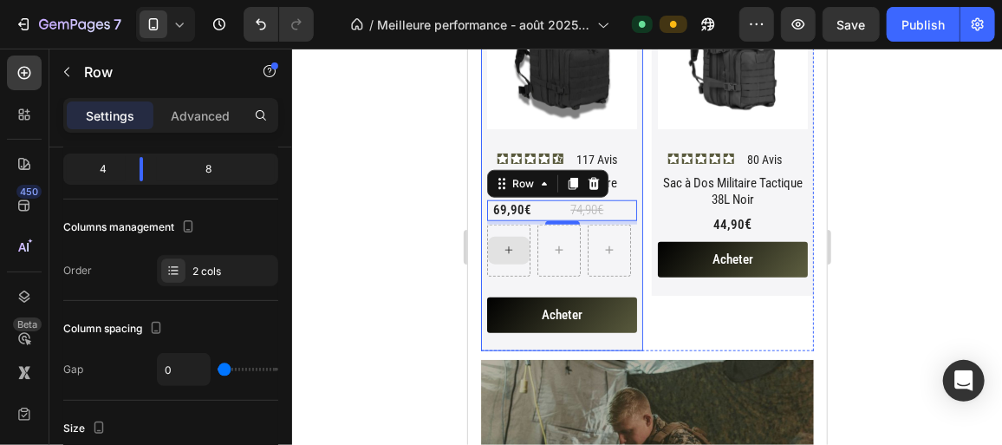
click at [420, 238] on div at bounding box center [647, 247] width 710 height 396
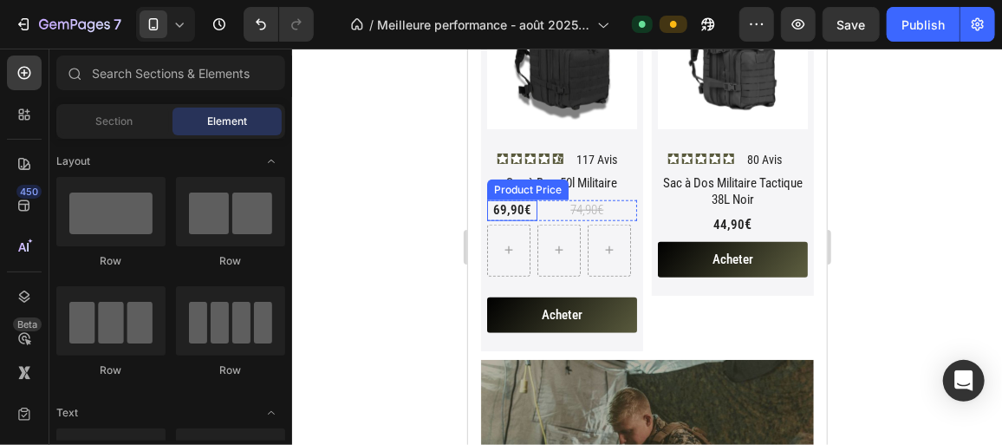
click at [509, 203] on div "69,90€" at bounding box center [511, 209] width 50 height 21
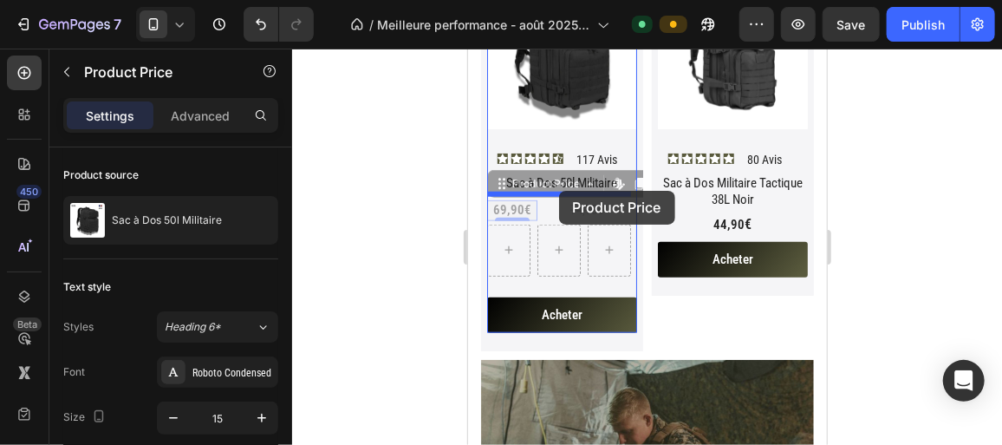
drag, startPoint x: 499, startPoint y: 181, endPoint x: 558, endPoint y: 190, distance: 59.6
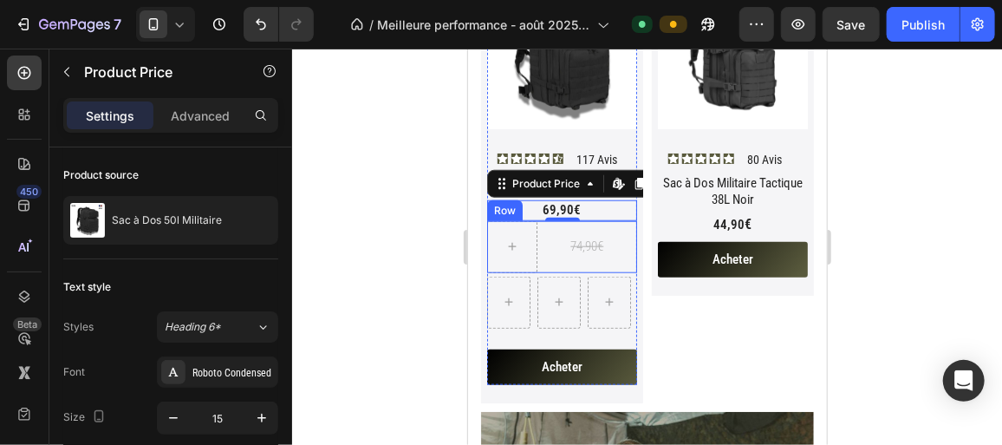
click at [434, 258] on div at bounding box center [647, 247] width 710 height 396
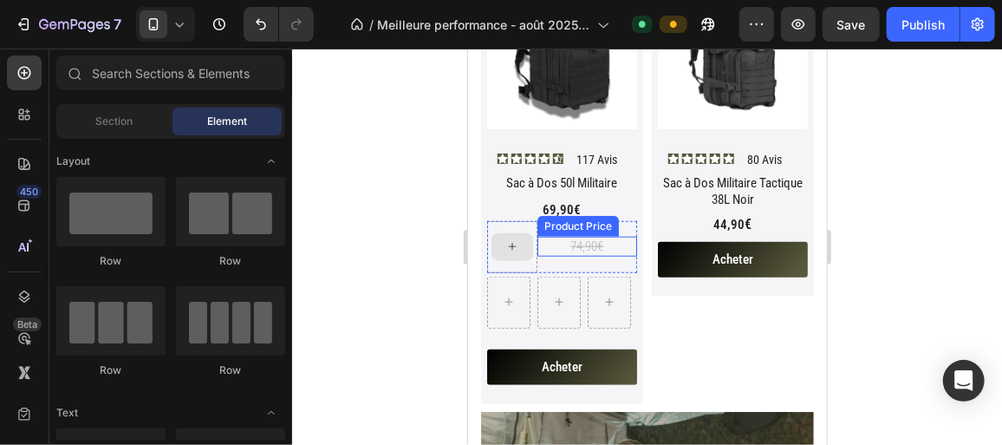
click at [556, 248] on div "74,90€" at bounding box center [587, 246] width 100 height 21
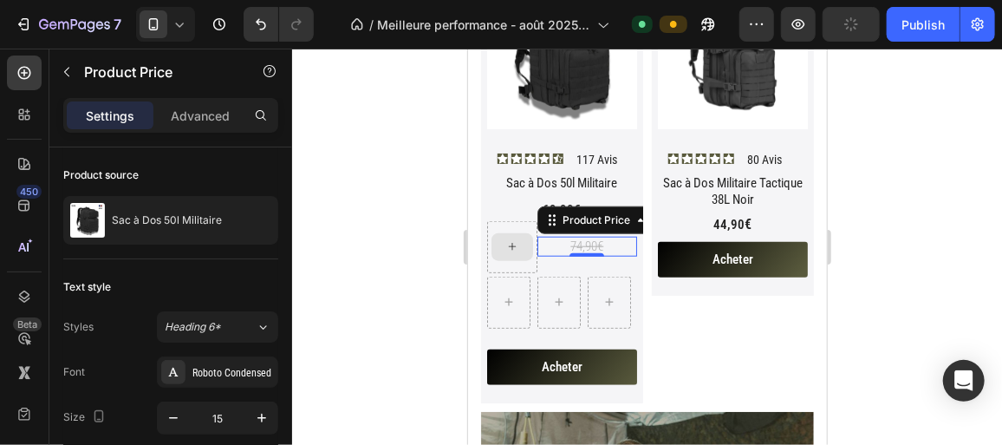
click at [543, 257] on div "74,90€ Product Price Edit content in Shopify 0 Product Price Edit content in Sh…" at bounding box center [587, 246] width 100 height 52
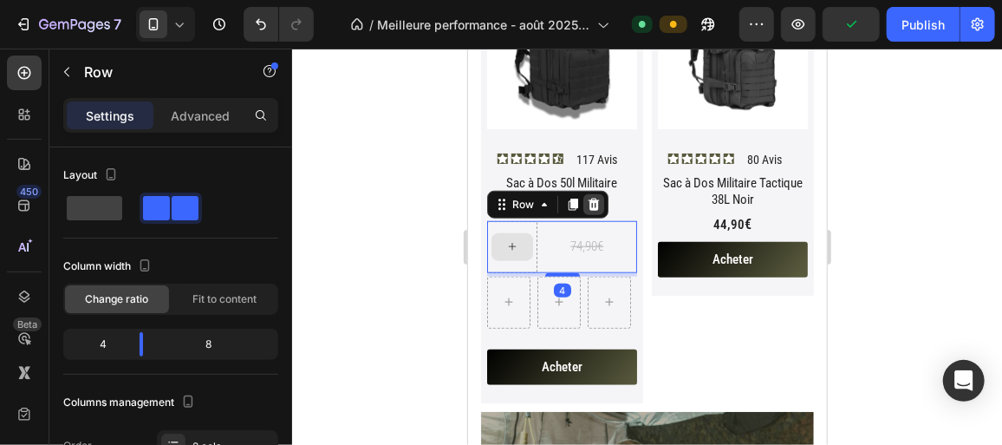
click at [596, 198] on icon at bounding box center [593, 204] width 11 height 12
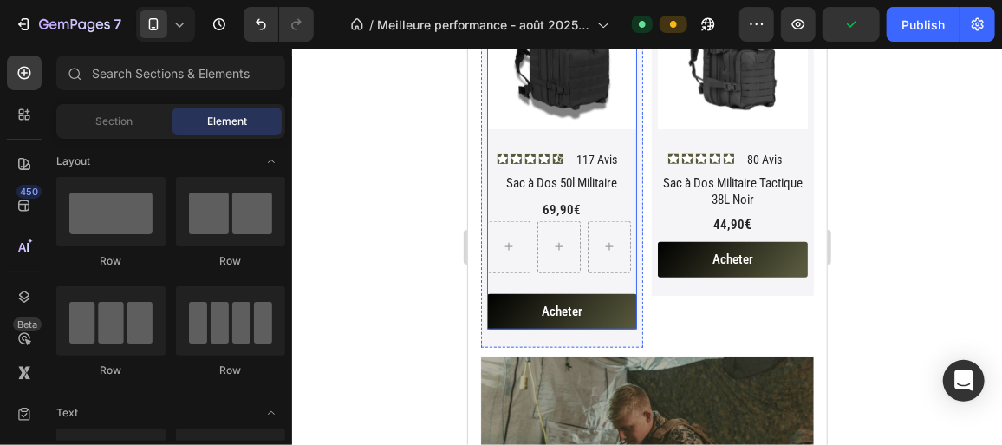
click at [571, 275] on div "Sac à Dos 50l Militaire Product Title 69,90€ Product Price Product Price Row Ac…" at bounding box center [561, 250] width 150 height 156
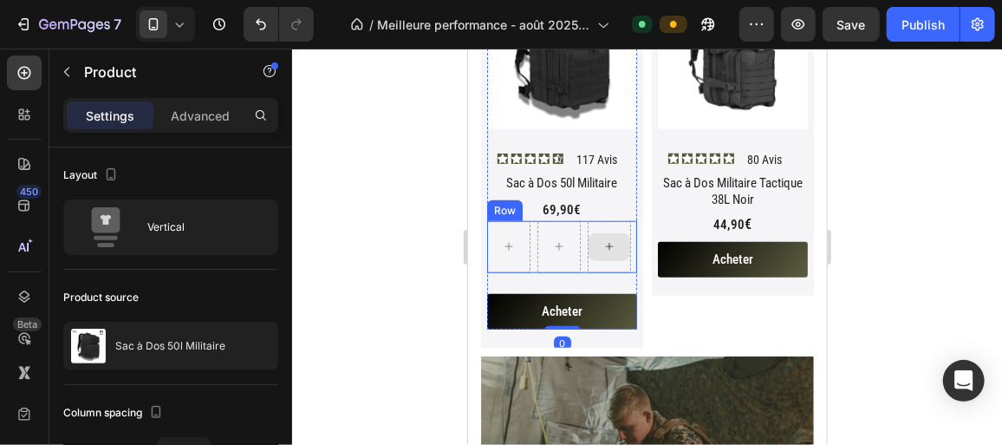
click at [584, 235] on div "Row" at bounding box center [561, 246] width 150 height 52
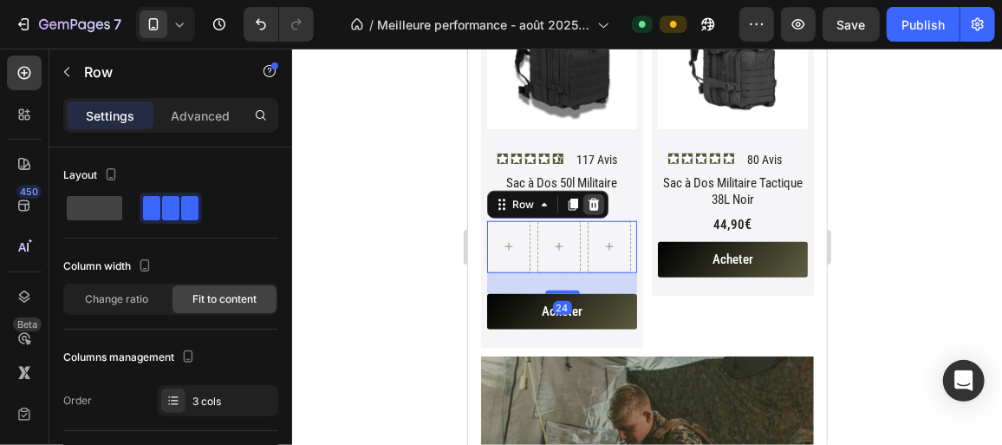
click at [593, 199] on icon at bounding box center [593, 204] width 14 height 14
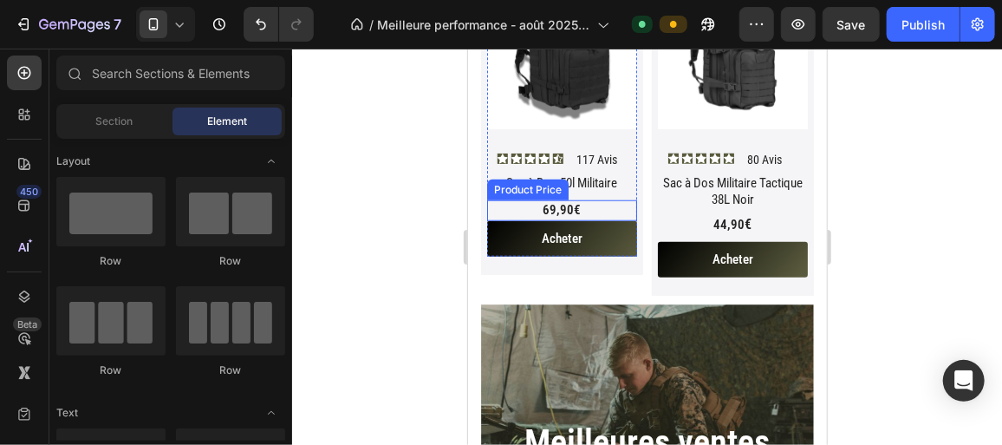
click at [586, 205] on div "69,90€" at bounding box center [561, 209] width 150 height 21
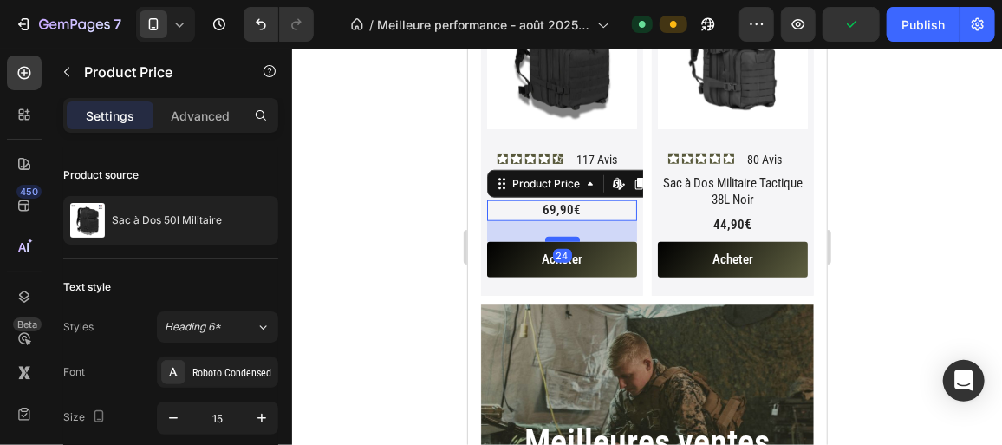
drag, startPoint x: 569, startPoint y: 211, endPoint x: 565, endPoint y: 232, distance: 21.9
click at [565, 236] on div at bounding box center [561, 238] width 35 height 5
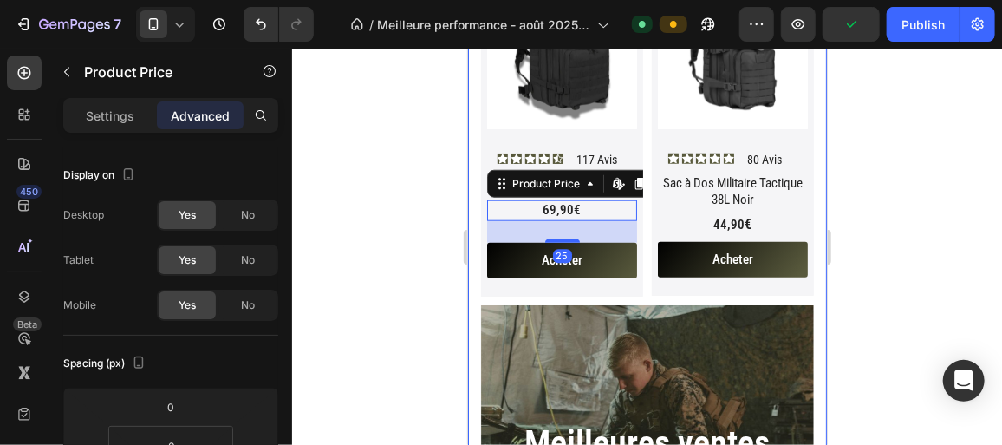
click at [438, 251] on div at bounding box center [647, 247] width 710 height 396
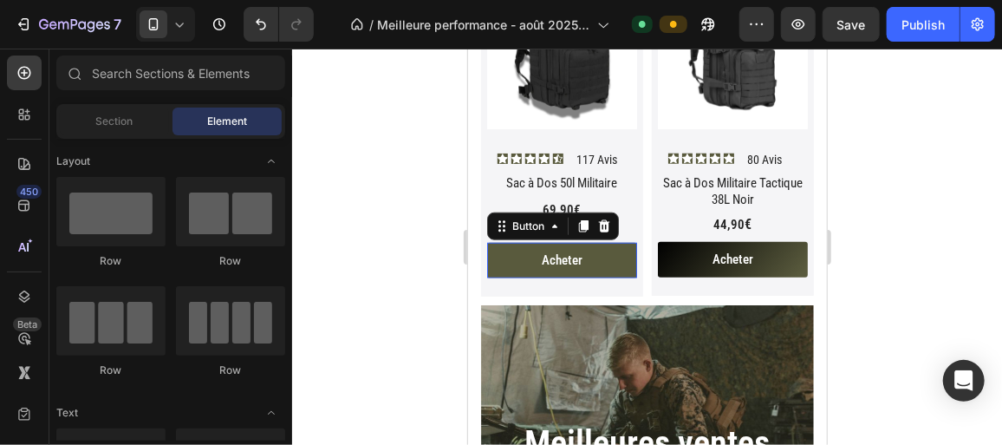
click at [600, 249] on link "Acheter" at bounding box center [561, 260] width 150 height 36
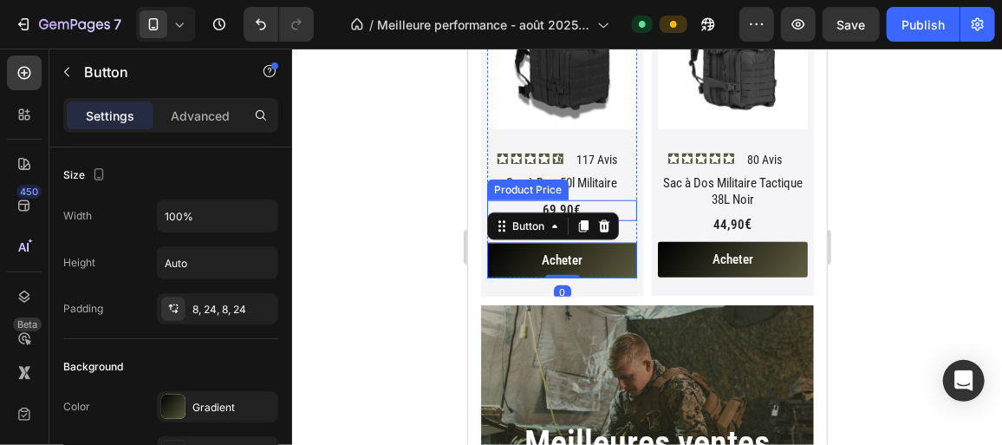
click at [591, 199] on div "69,90€" at bounding box center [561, 209] width 150 height 21
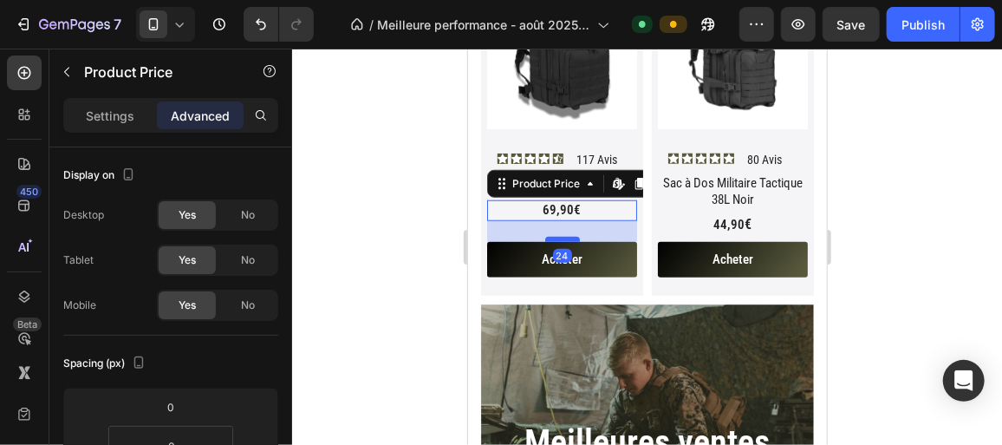
click at [562, 236] on div at bounding box center [561, 238] width 35 height 5
type input "24"
click at [429, 242] on div at bounding box center [647, 247] width 710 height 396
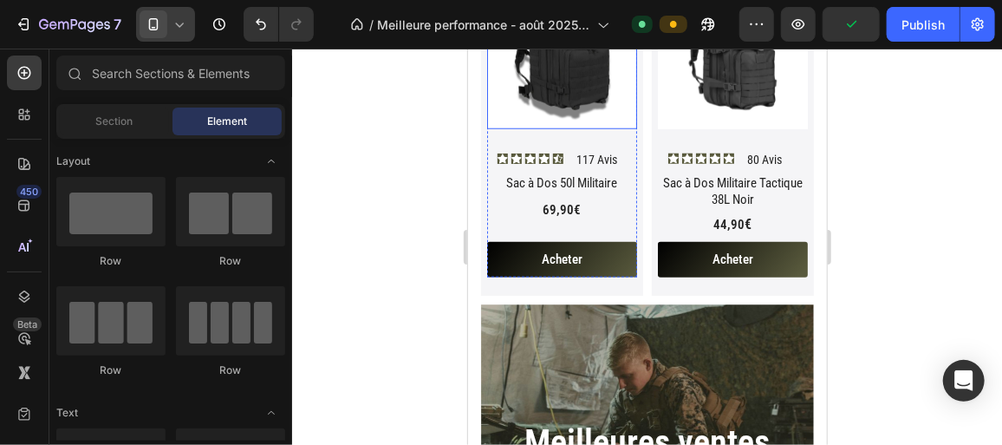
click at [187, 20] on icon at bounding box center [179, 24] width 17 height 17
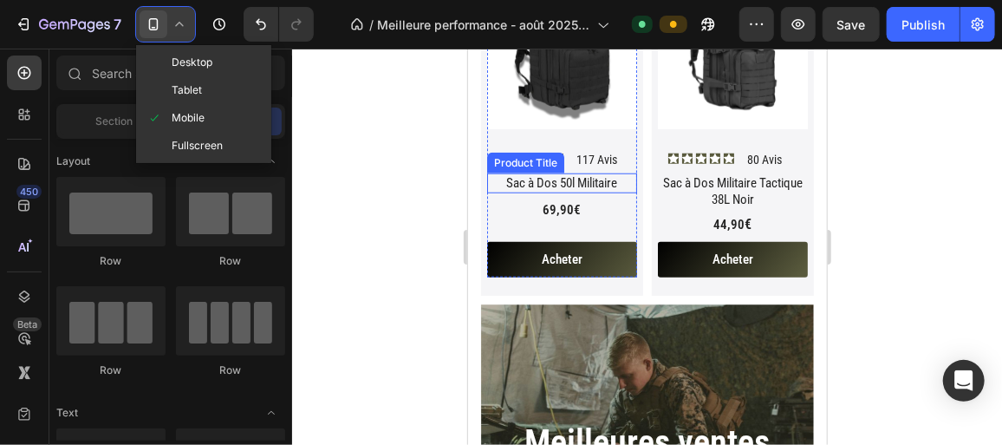
click at [587, 179] on div "Sac à Dos 50l Militaire" at bounding box center [561, 182] width 150 height 21
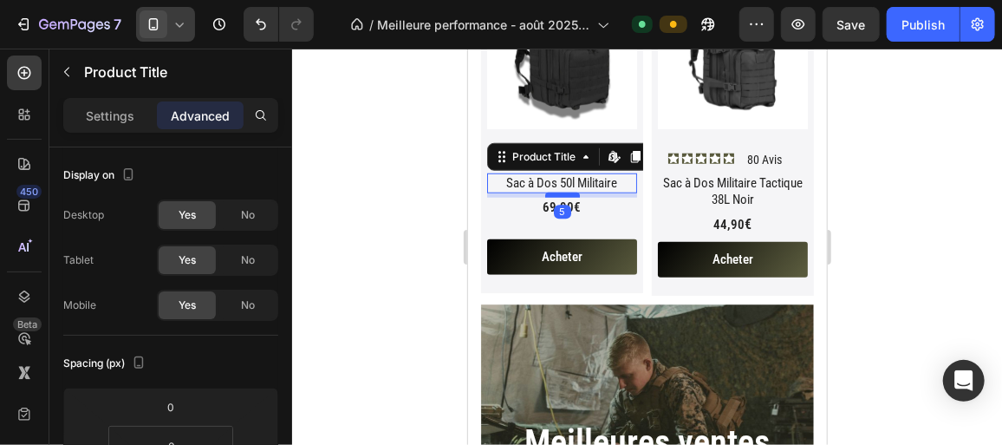
click at [569, 192] on div at bounding box center [561, 194] width 35 height 5
type input "5"
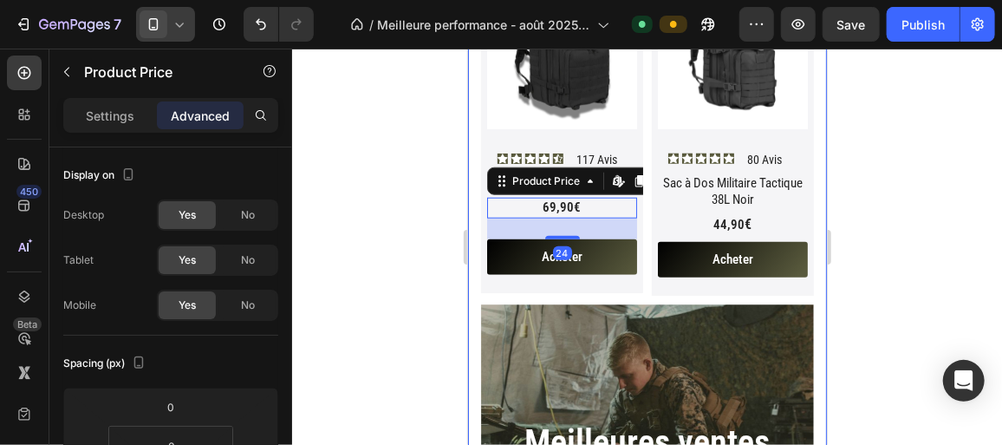
click at [422, 214] on div at bounding box center [647, 247] width 710 height 396
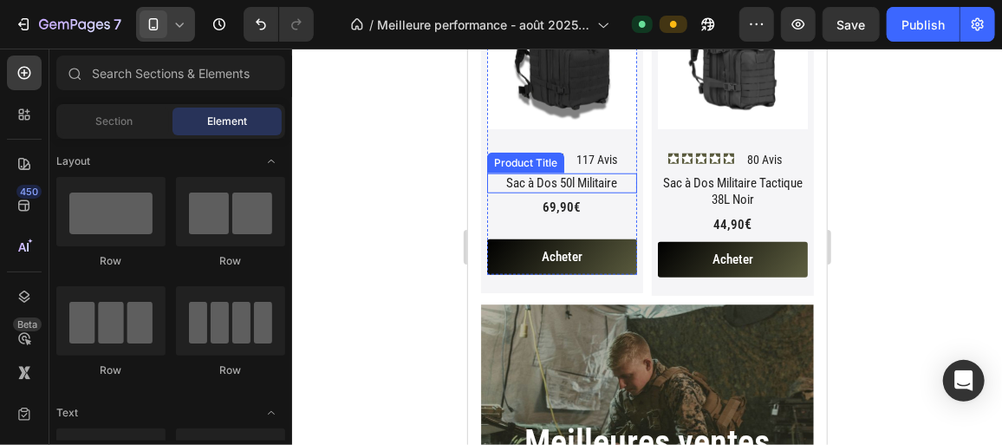
click at [569, 181] on div "Sac à Dos 50l Militaire" at bounding box center [561, 182] width 150 height 21
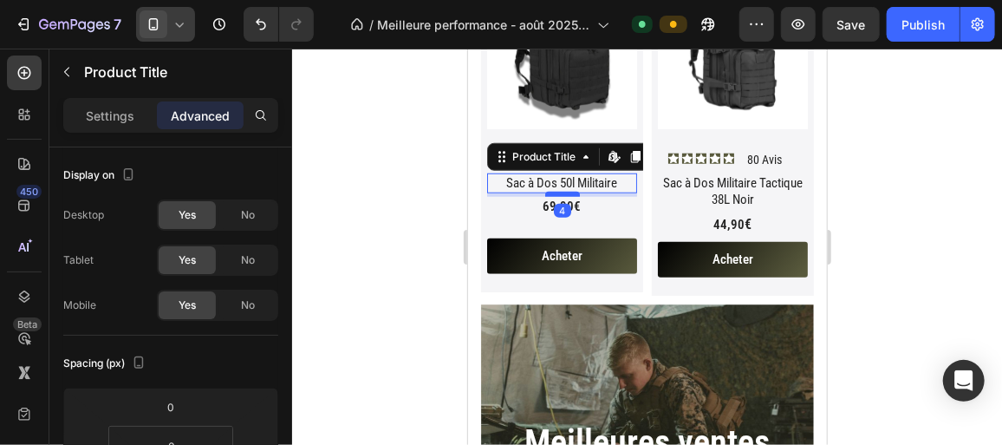
click at [568, 191] on div at bounding box center [561, 193] width 35 height 5
type input "4"
click at [577, 196] on div "69,90€" at bounding box center [561, 206] width 150 height 21
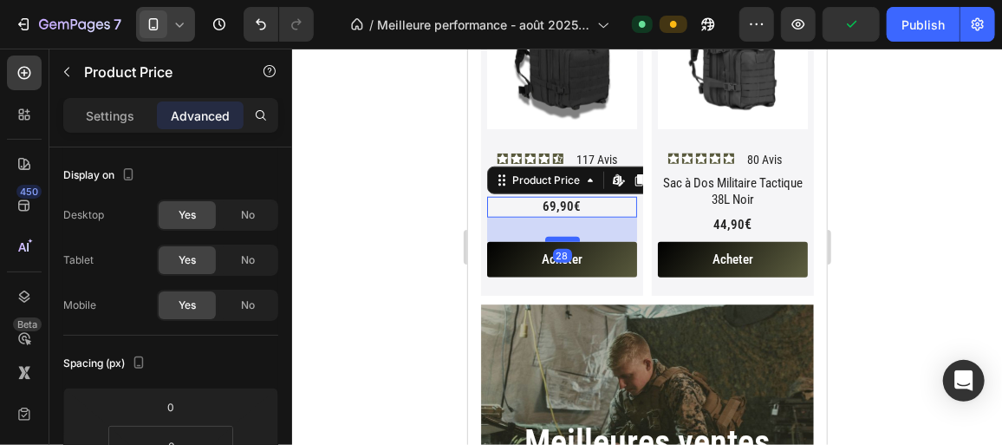
click at [556, 236] on div at bounding box center [561, 238] width 35 height 5
type input "28"
drag, startPoint x: 378, startPoint y: 232, endPoint x: 15, endPoint y: 184, distance: 366.4
click at [378, 232] on div at bounding box center [647, 247] width 710 height 396
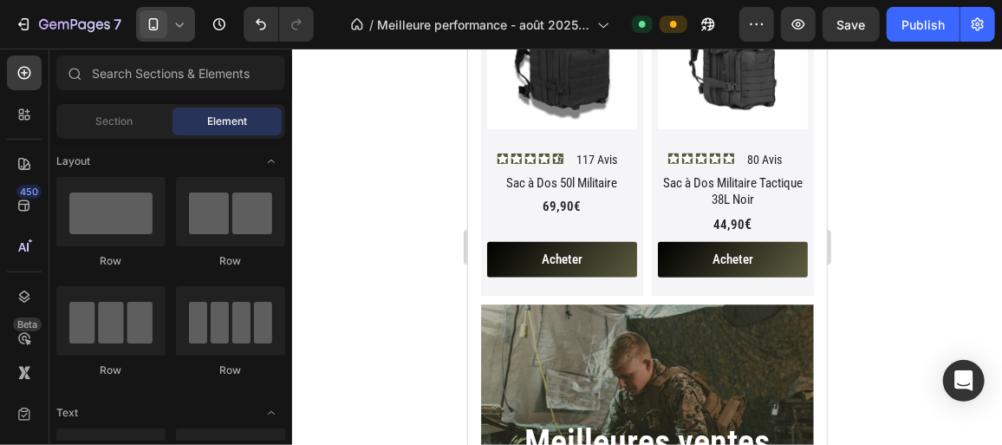
click at [174, 31] on icon at bounding box center [179, 24] width 17 height 17
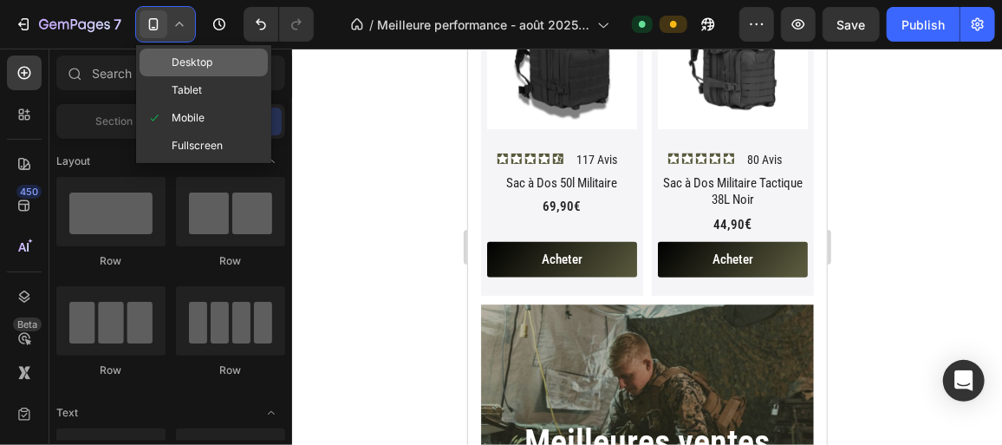
click at [190, 61] on span "Desktop" at bounding box center [192, 62] width 41 height 17
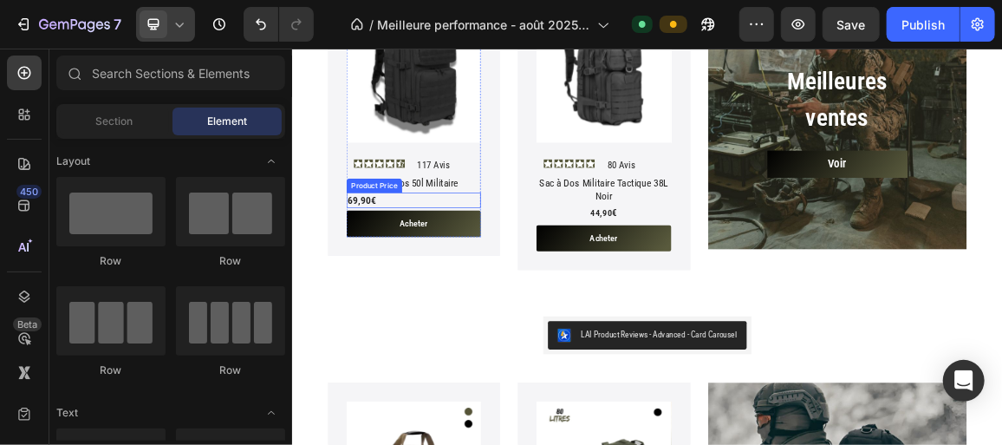
click at [440, 265] on div "69,90€" at bounding box center [469, 269] width 197 height 23
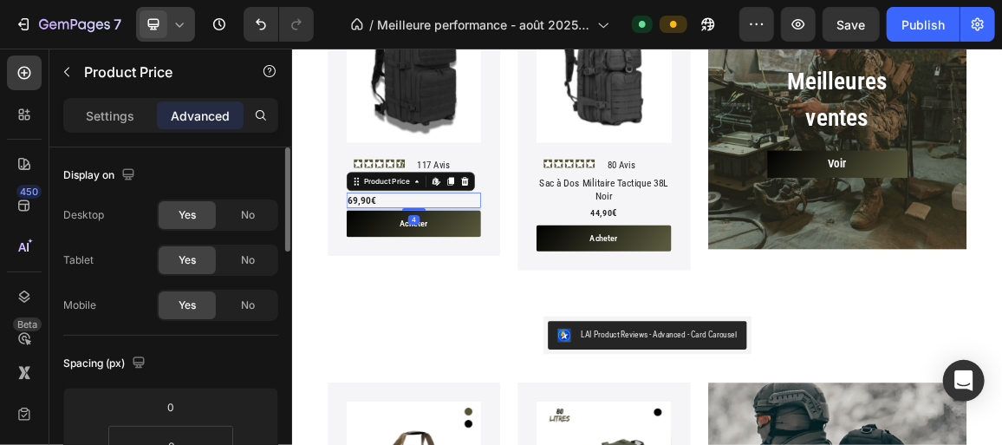
scroll to position [81, 0]
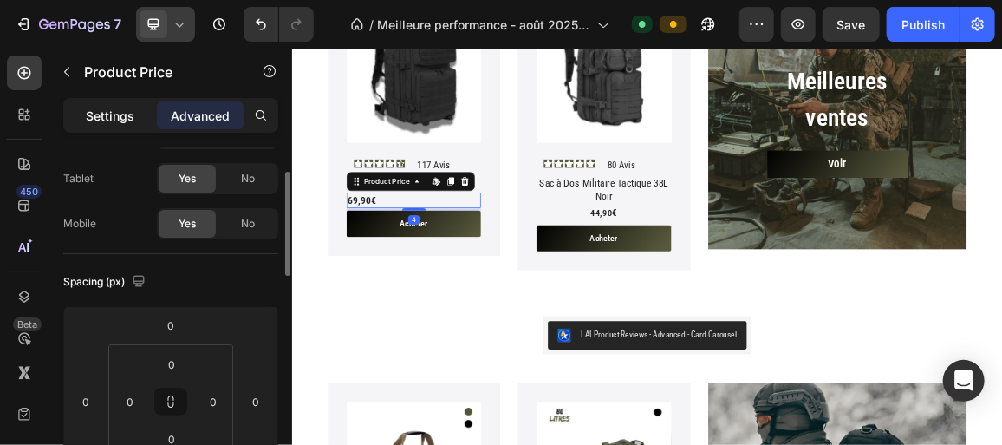
click at [114, 110] on p "Settings" at bounding box center [110, 116] width 49 height 18
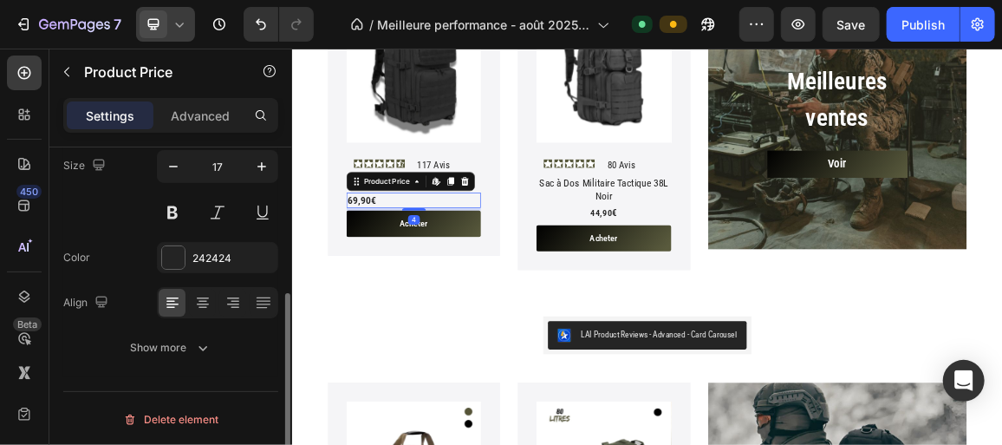
scroll to position [251, 0]
click at [197, 298] on icon at bounding box center [202, 302] width 17 height 17
click at [355, 282] on div "Product Images Icon Icon Icon Icon Icon Icon List 117 Avis Text Block Row Sac à…" at bounding box center [469, 155] width 252 height 390
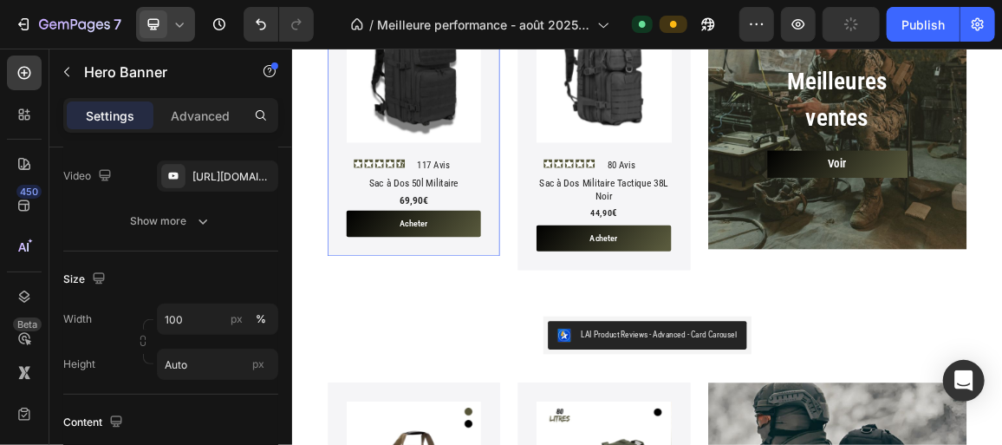
scroll to position [0, 0]
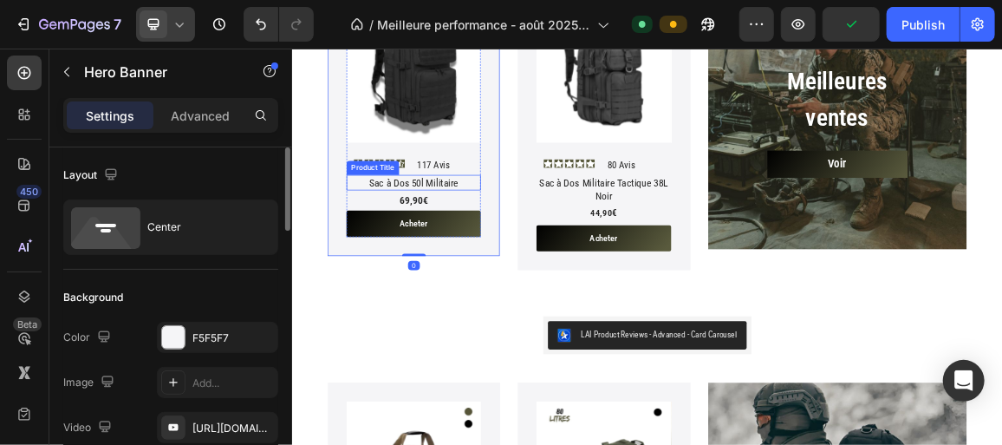
click at [506, 234] on div "Sac à Dos 50l Militaire" at bounding box center [469, 243] width 197 height 23
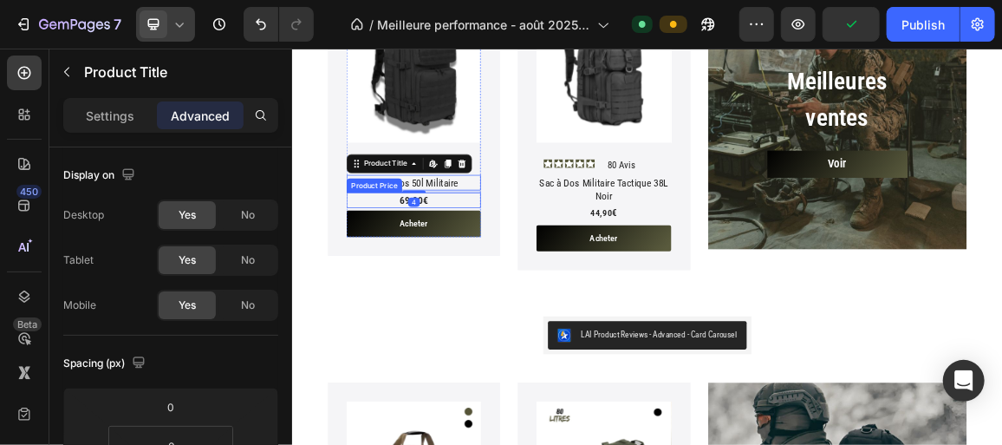
click at [493, 264] on div "69,90€" at bounding box center [469, 269] width 197 height 23
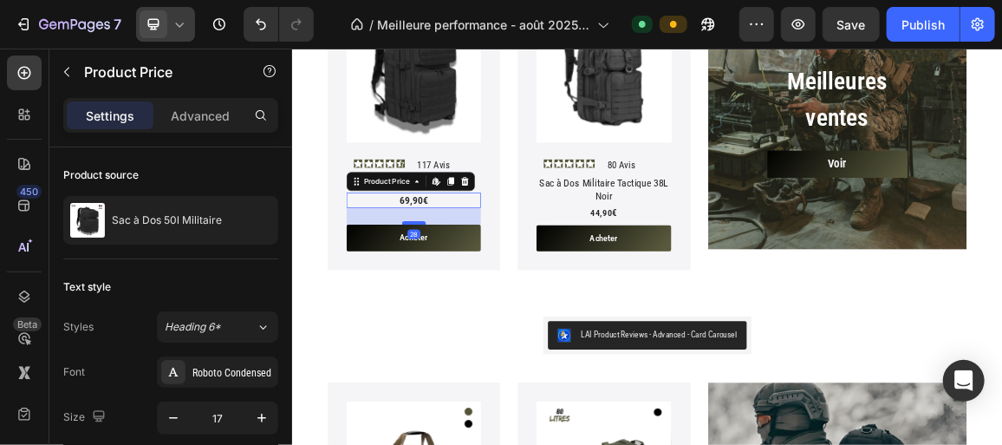
drag, startPoint x: 480, startPoint y: 277, endPoint x: 480, endPoint y: 298, distance: 20.8
click at [480, 300] on div at bounding box center [469, 302] width 35 height 5
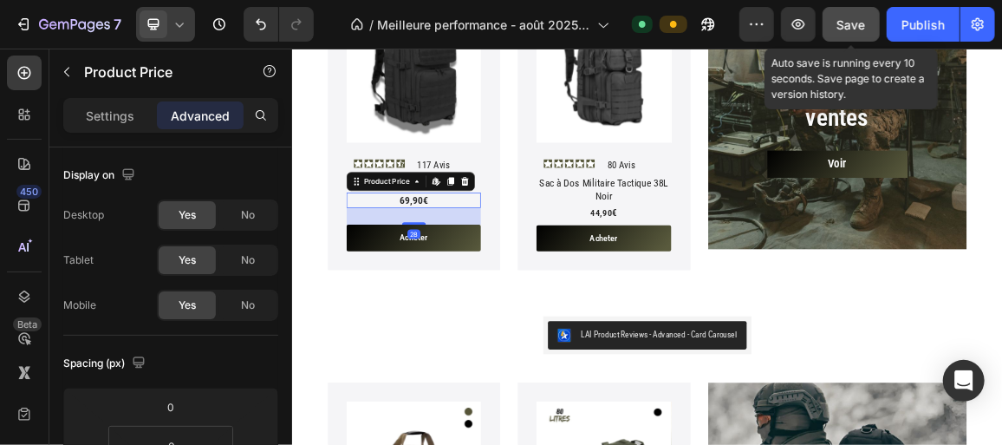
click at [838, 31] on span "Save" at bounding box center [851, 24] width 29 height 15
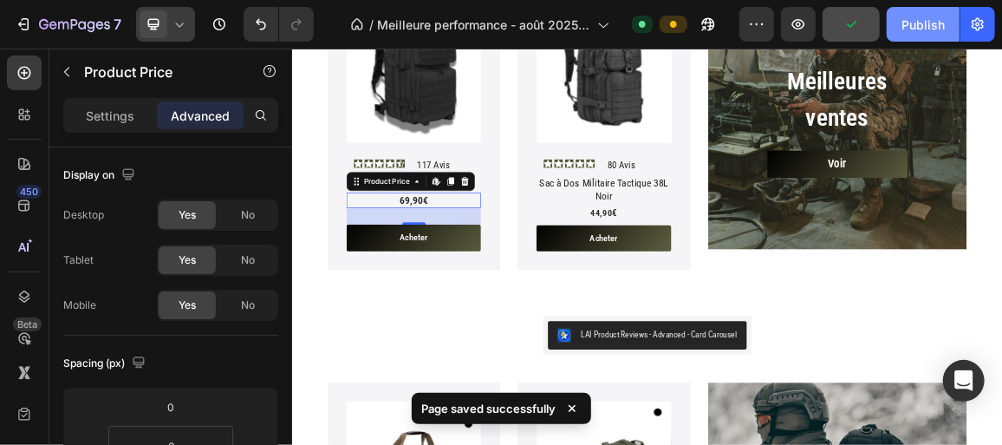
click at [912, 21] on div "Publish" at bounding box center [922, 25] width 43 height 18
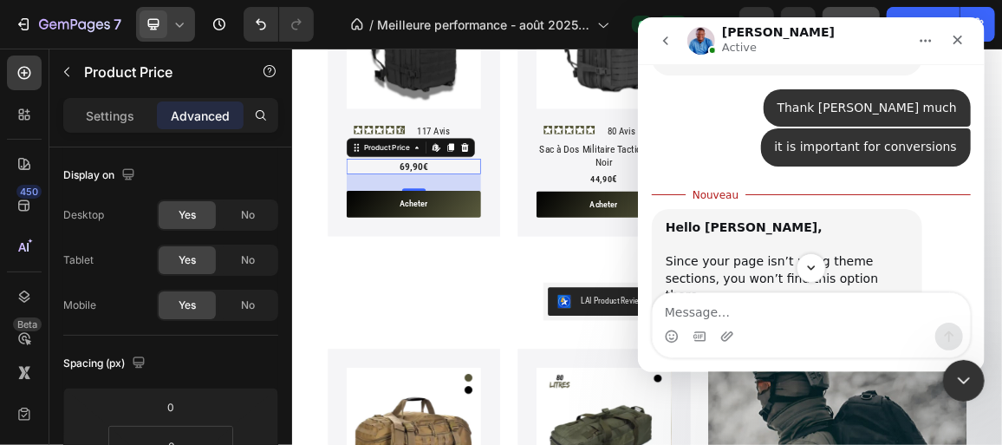
scroll to position [3104, 0]
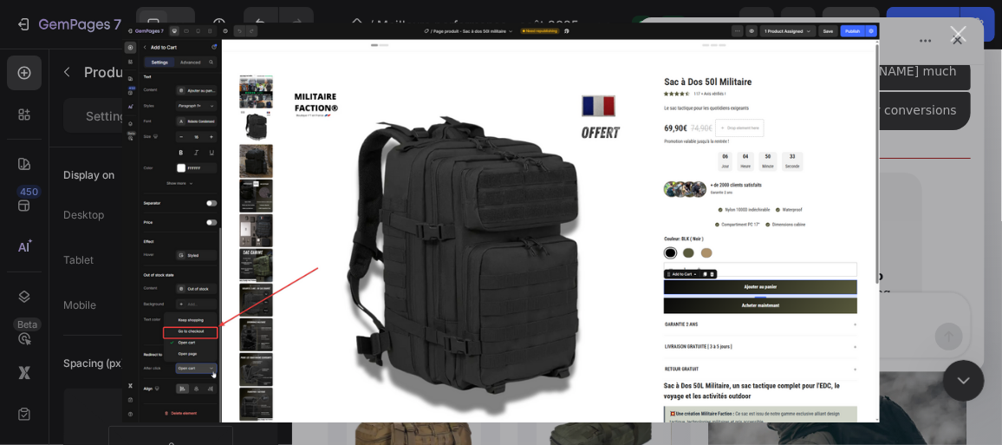
click at [959, 42] on div "Intercom Messenger" at bounding box center [501, 222] width 1002 height 445
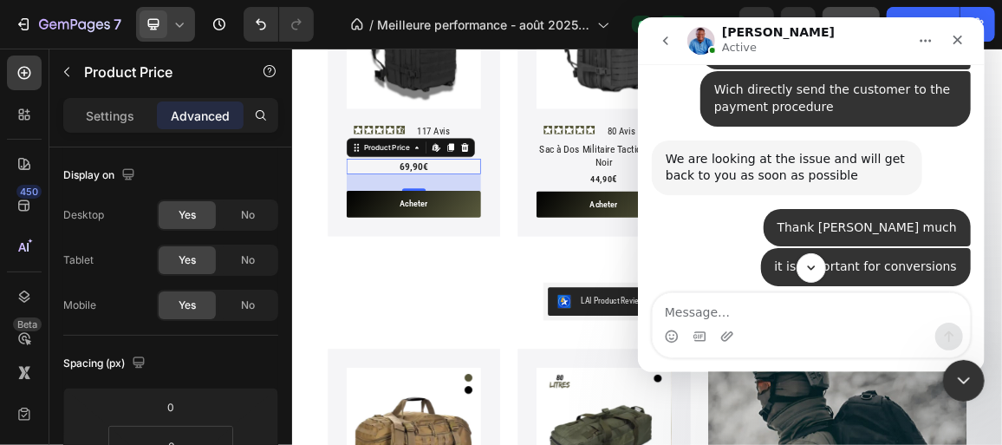
scroll to position [2945, 0]
